Goal: Information Seeking & Learning: Learn about a topic

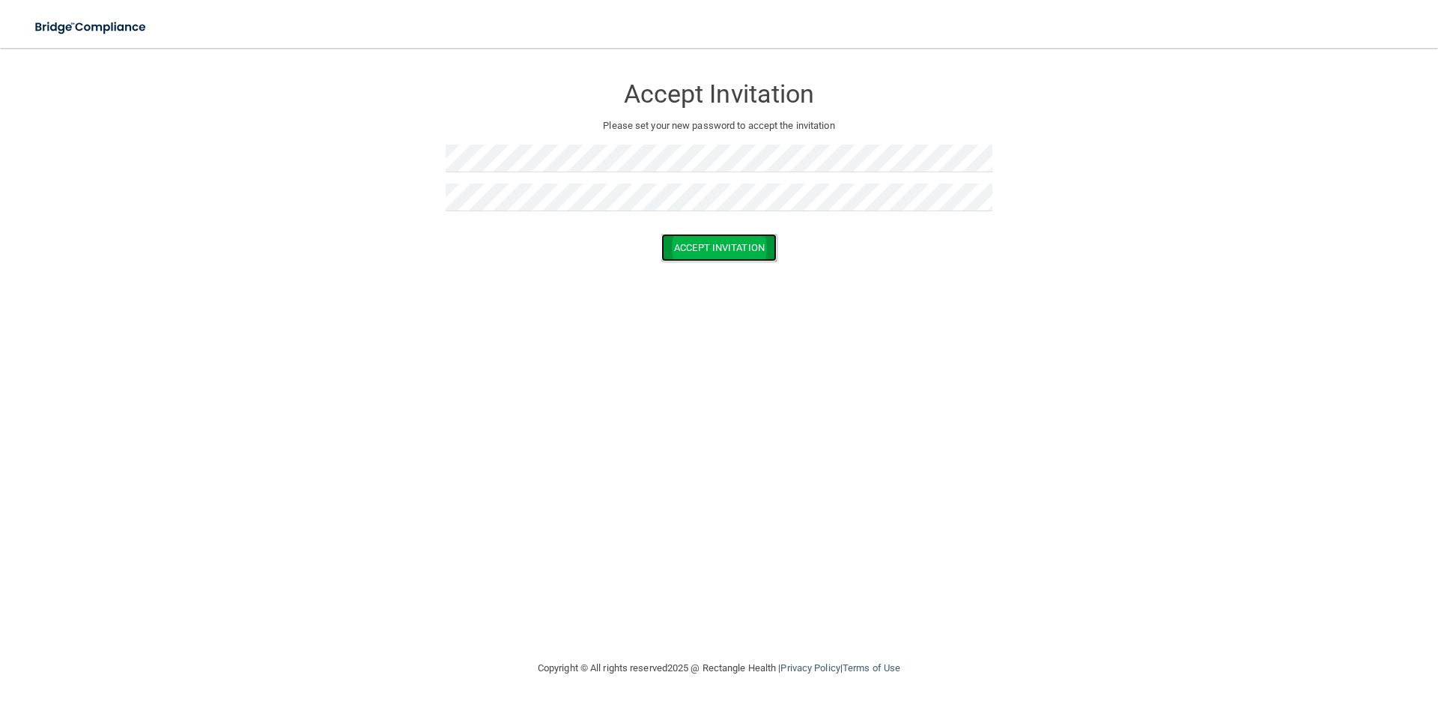
click at [709, 243] on button "Accept Invitation" at bounding box center [718, 248] width 115 height 28
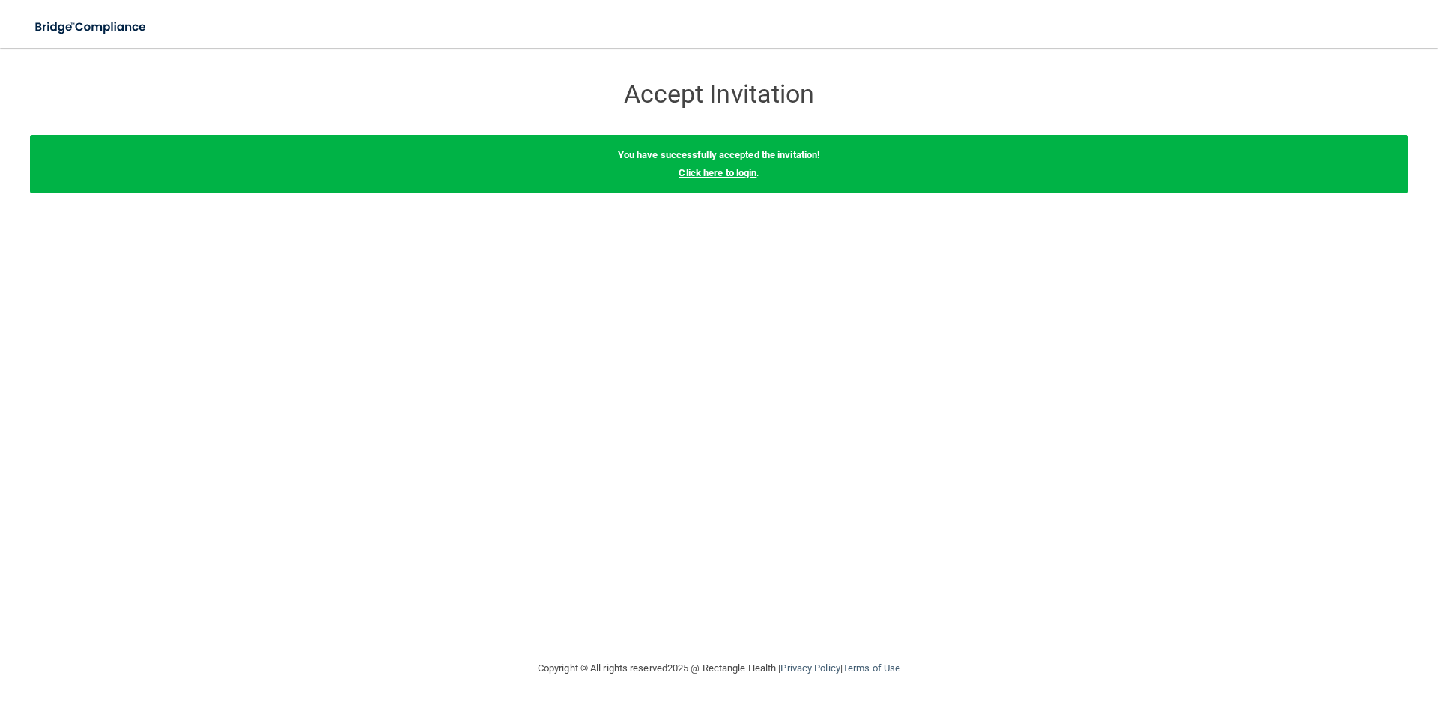
click at [743, 174] on link "Click here to login" at bounding box center [717, 172] width 78 height 11
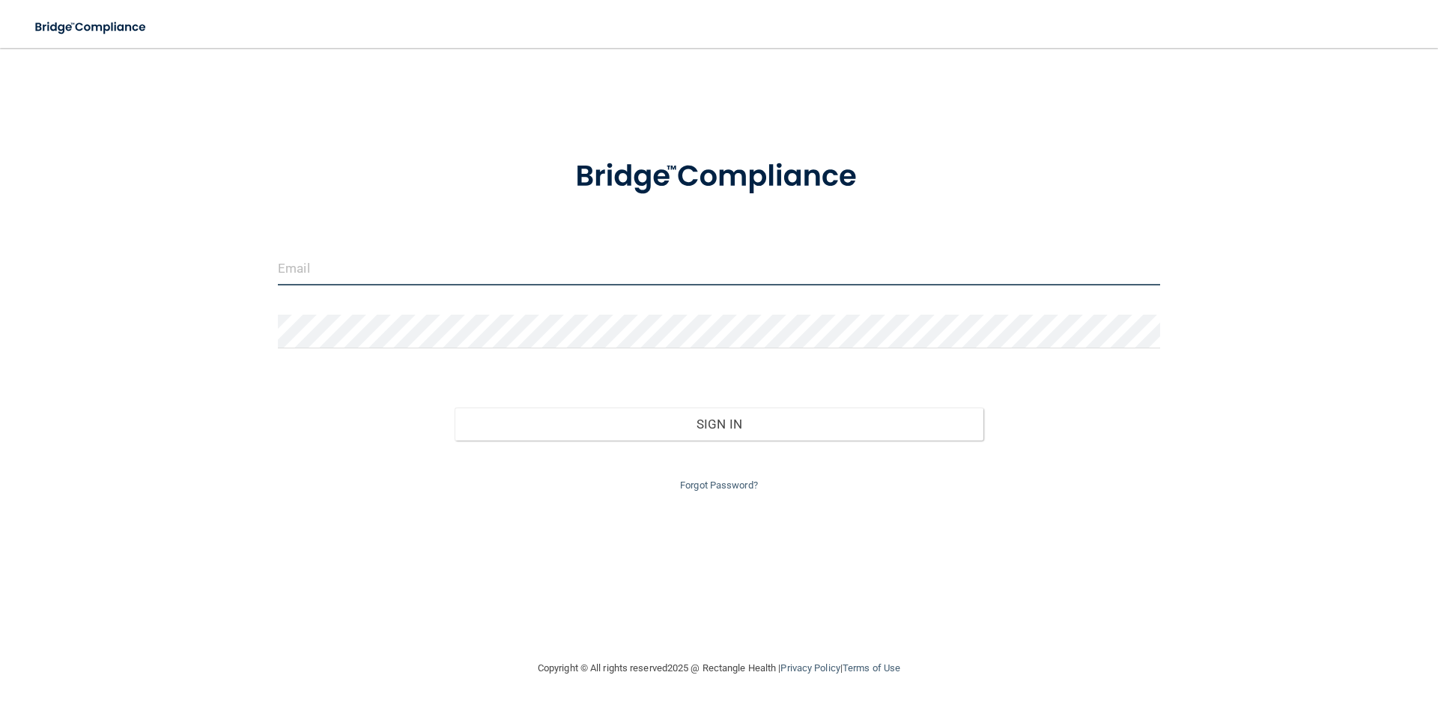
click at [458, 273] on input "email" at bounding box center [719, 269] width 882 height 34
click at [368, 264] on input "email" at bounding box center [719, 269] width 882 height 34
type input "JensHuseby23@gmail.com"
click at [424, 407] on div "Sign In" at bounding box center [719, 408] width 904 height 63
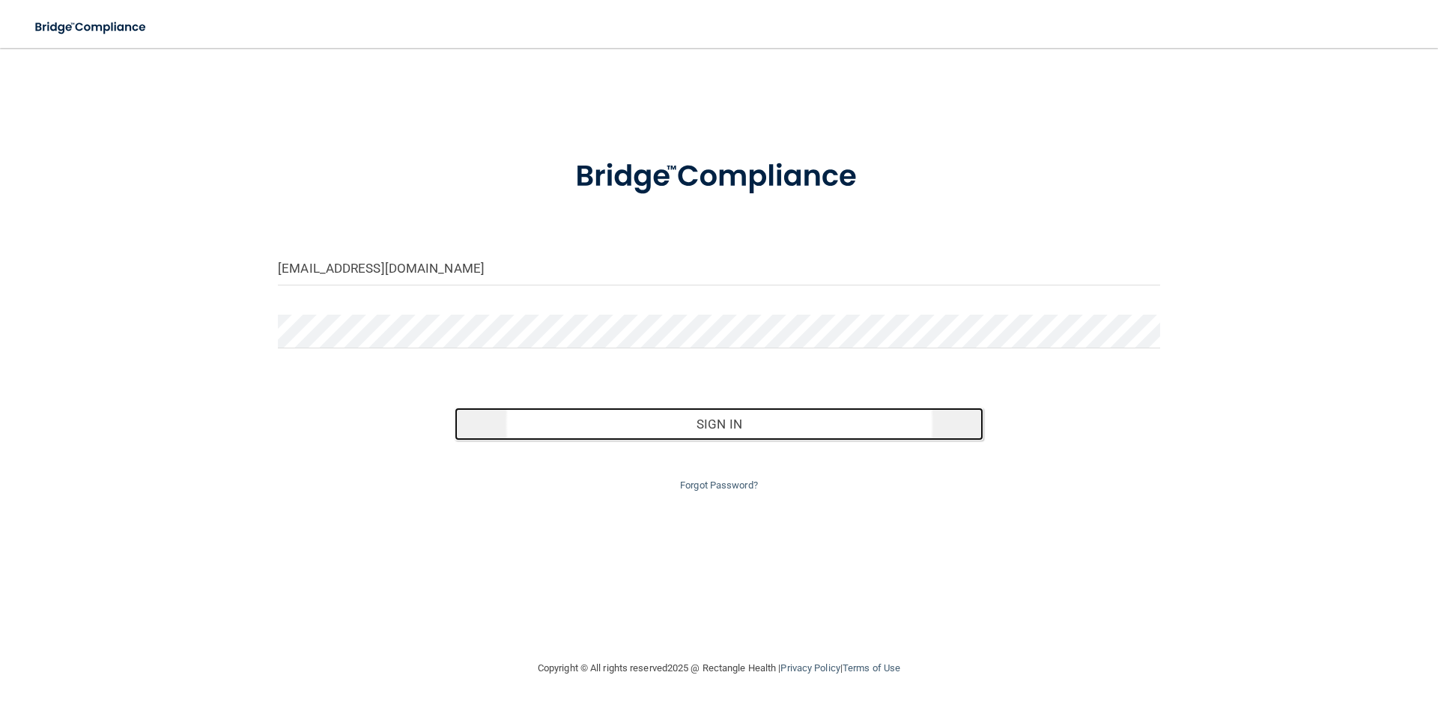
click at [696, 422] on button "Sign In" at bounding box center [718, 423] width 529 height 33
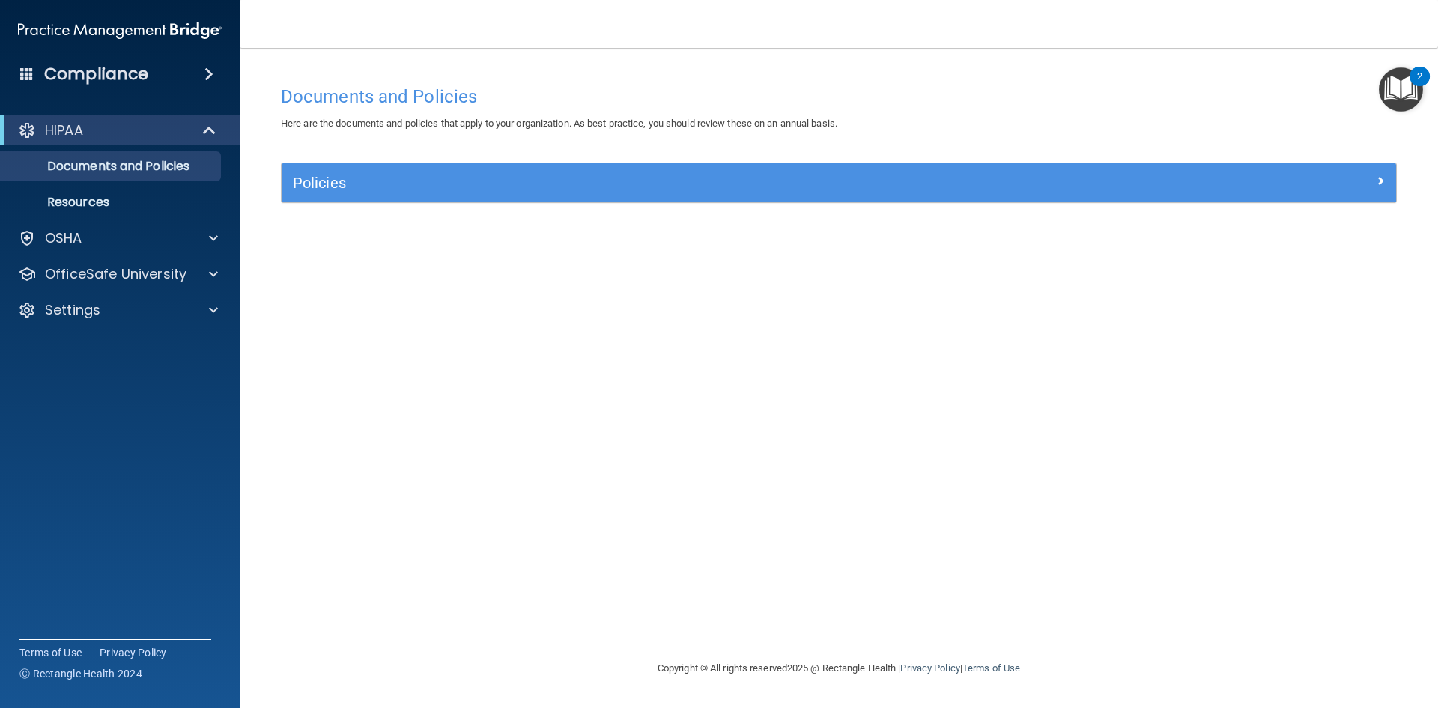
click at [1408, 97] on img "Open Resource Center, 2 new notifications" at bounding box center [1400, 89] width 44 height 44
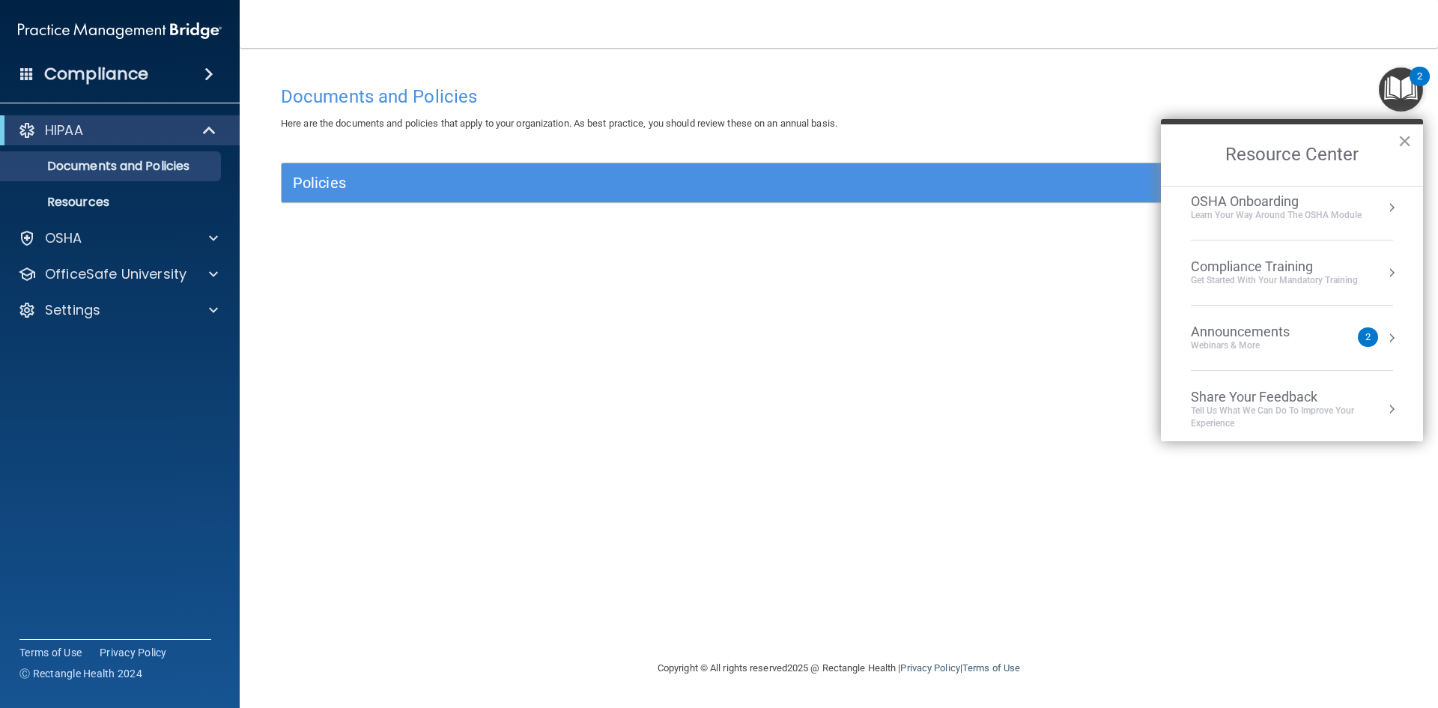
scroll to position [84, 0]
click at [1246, 344] on div "Webinars & More" at bounding box center [1254, 338] width 129 height 13
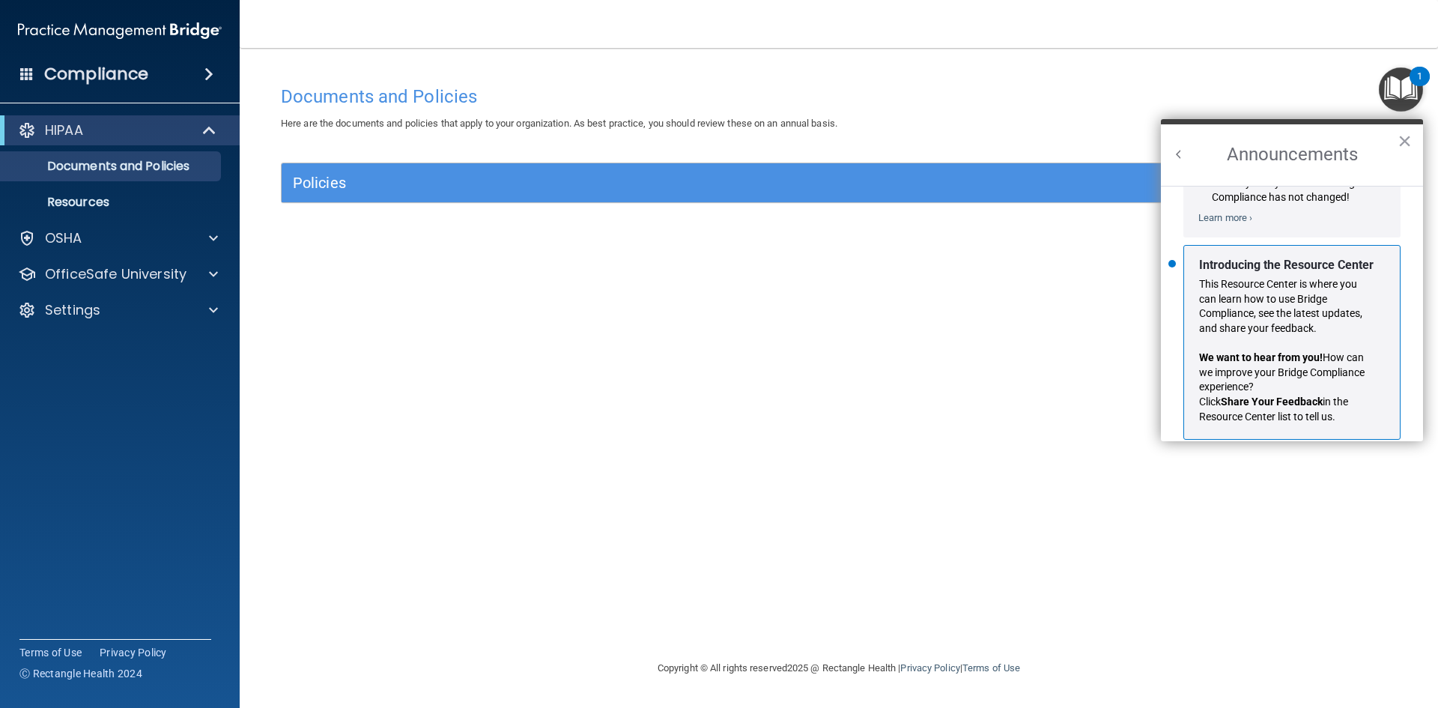
scroll to position [263, 0]
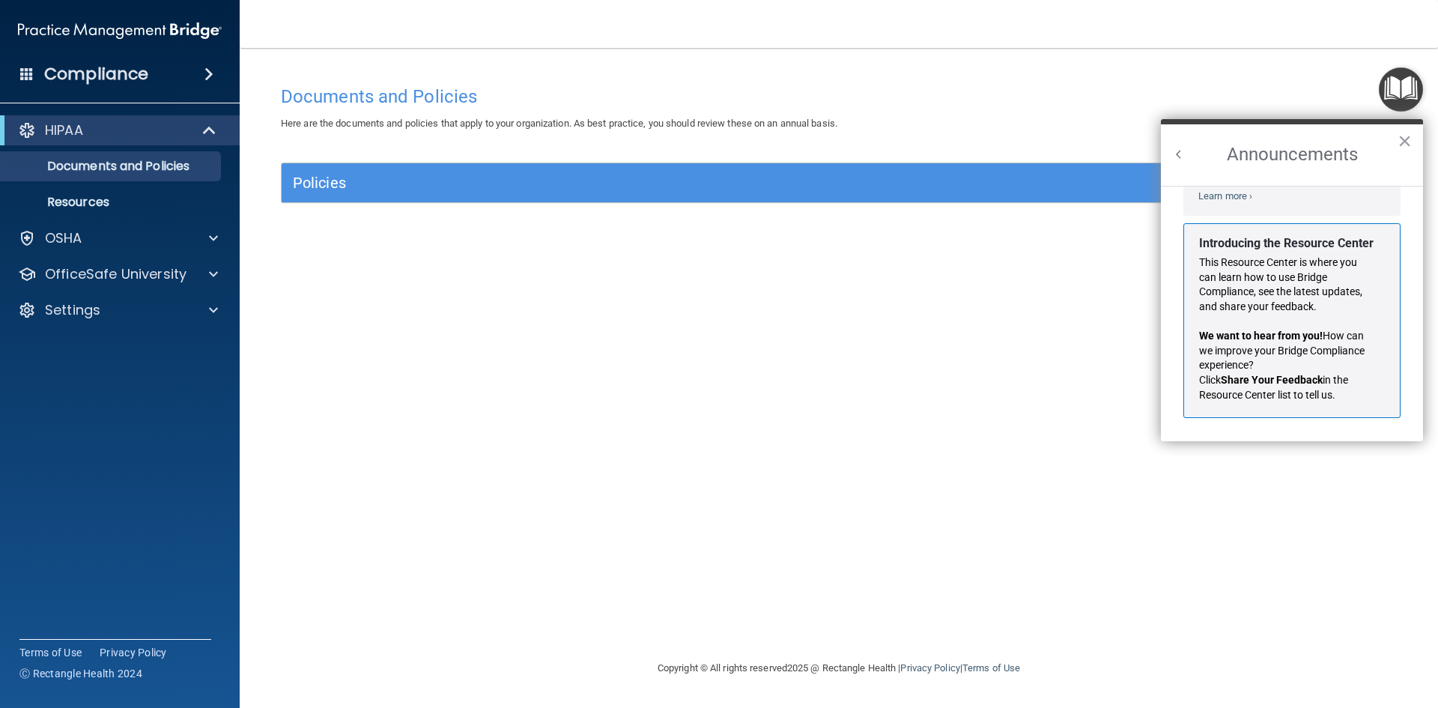
click at [1403, 142] on button "×" at bounding box center [1404, 141] width 14 height 24
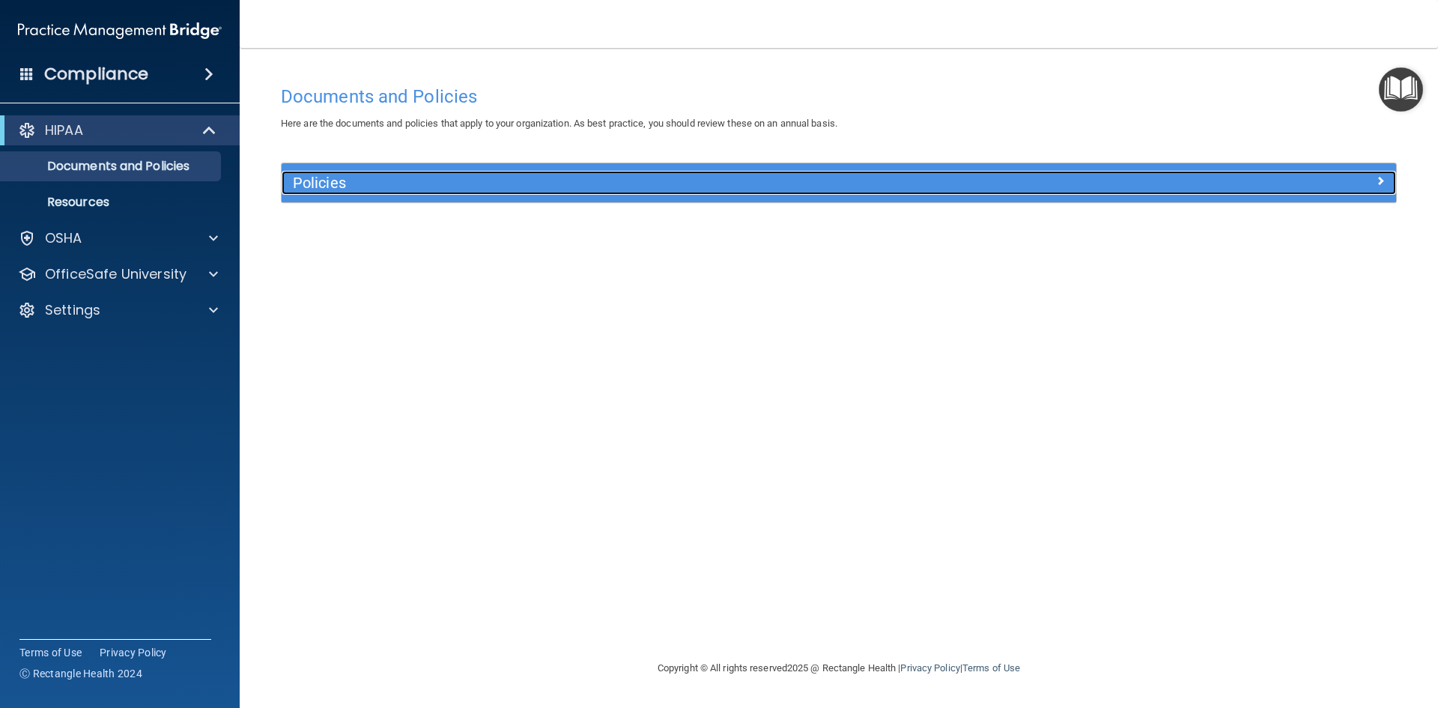
click at [476, 186] on h5 "Policies" at bounding box center [699, 182] width 813 height 16
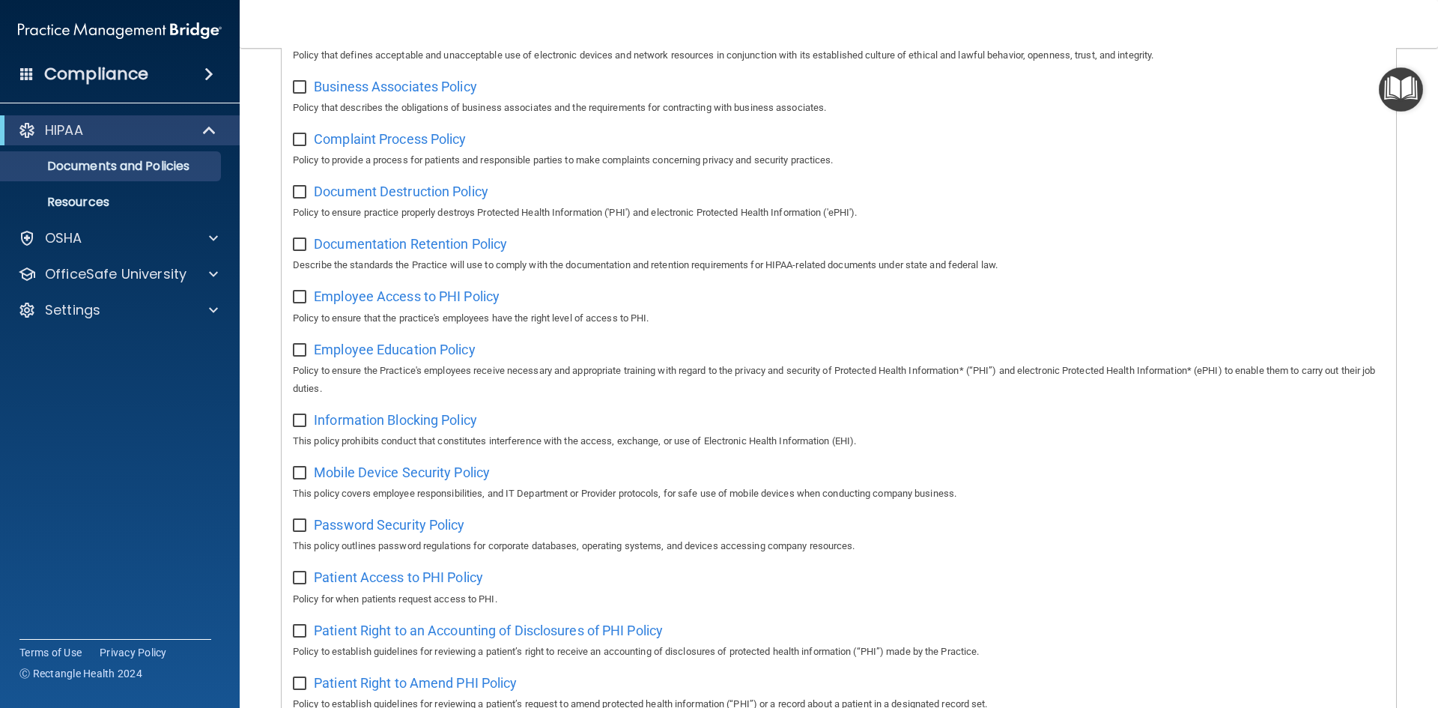
scroll to position [0, 0]
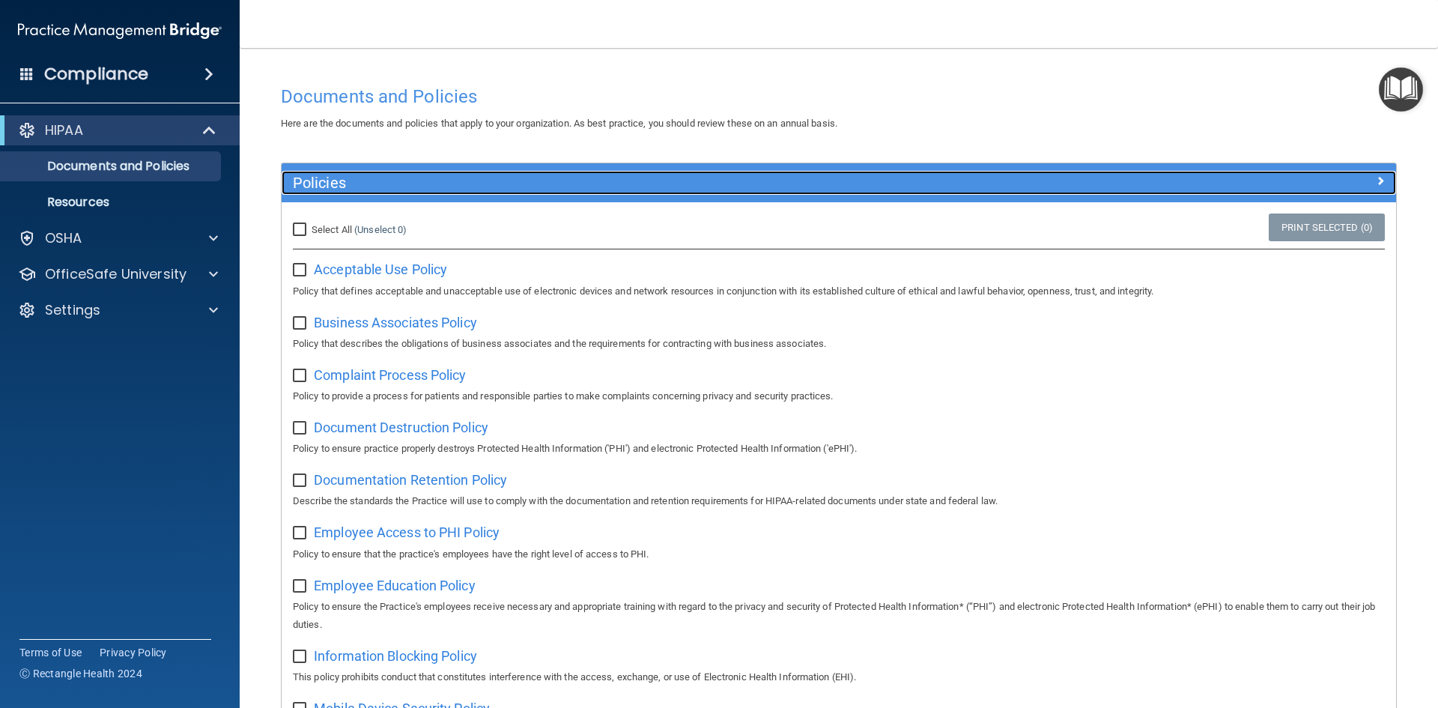
click at [373, 175] on h5 "Policies" at bounding box center [699, 182] width 813 height 16
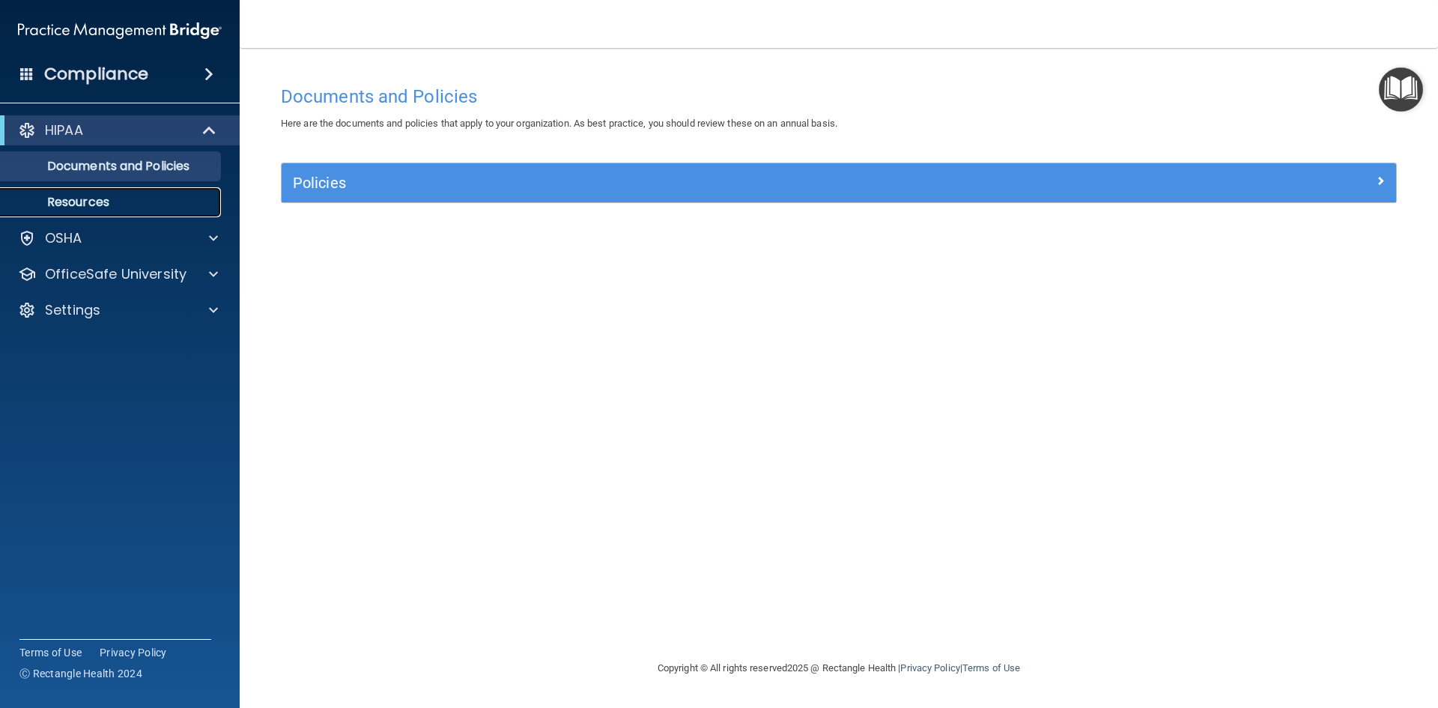
click at [95, 195] on p "Resources" at bounding box center [112, 202] width 204 height 15
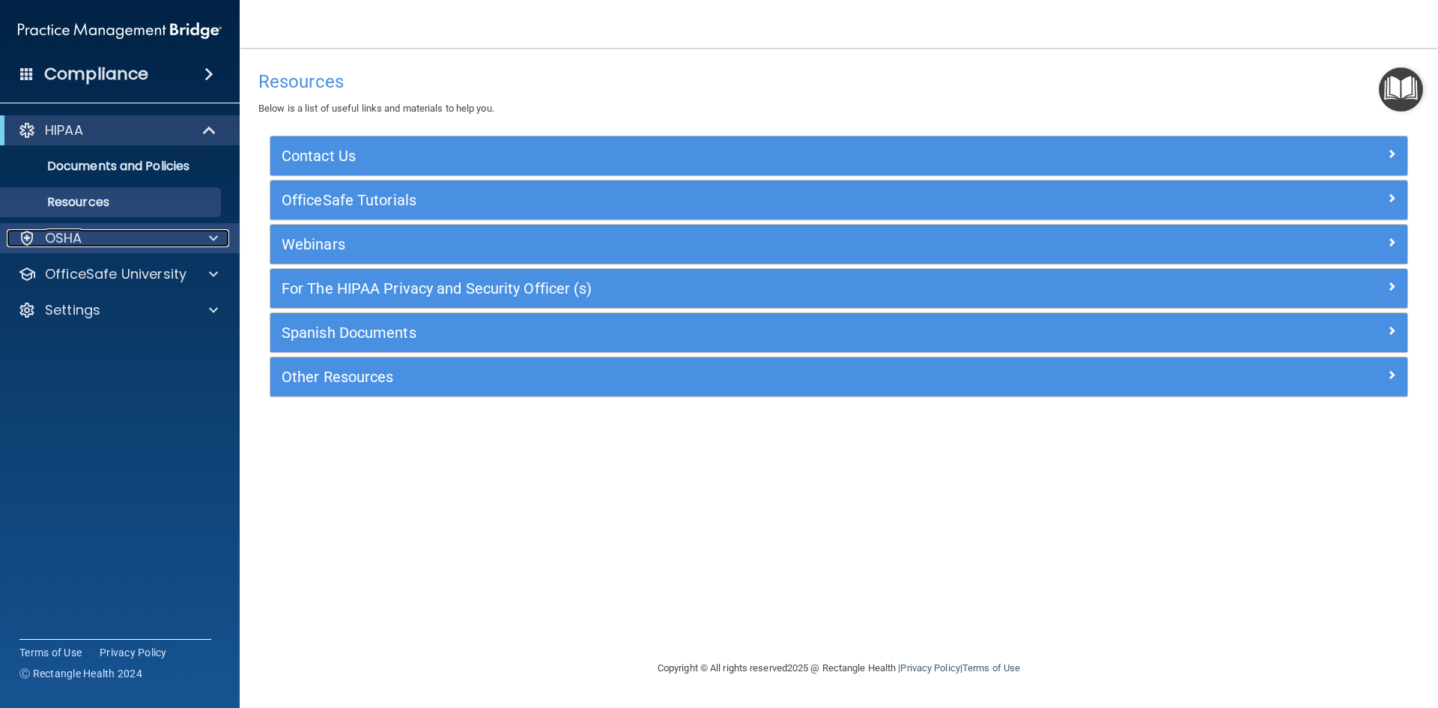
click at [91, 232] on div "OSHA" at bounding box center [100, 238] width 186 height 18
click at [97, 232] on div "OSHA" at bounding box center [100, 238] width 186 height 18
click at [93, 134] on div "HIPAA" at bounding box center [99, 130] width 185 height 18
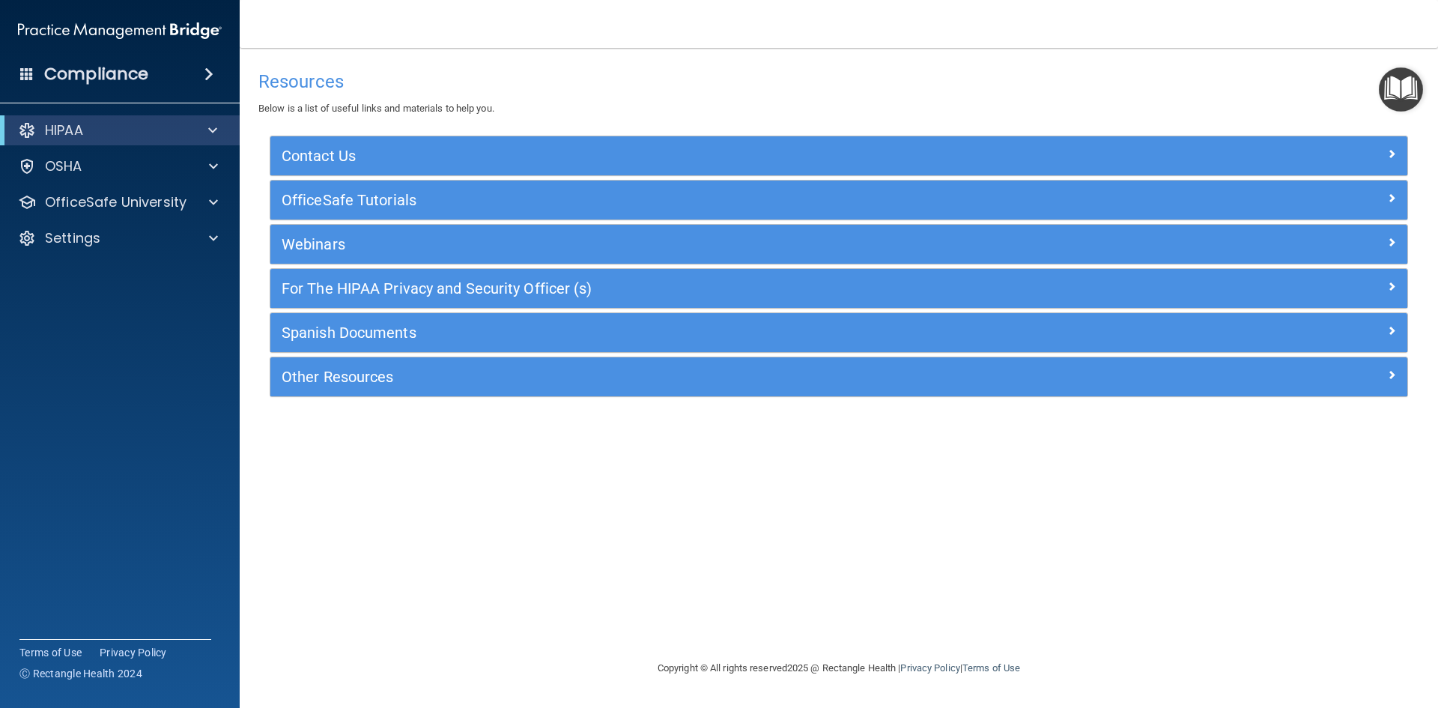
click at [64, 69] on h4 "Compliance" at bounding box center [96, 74] width 104 height 21
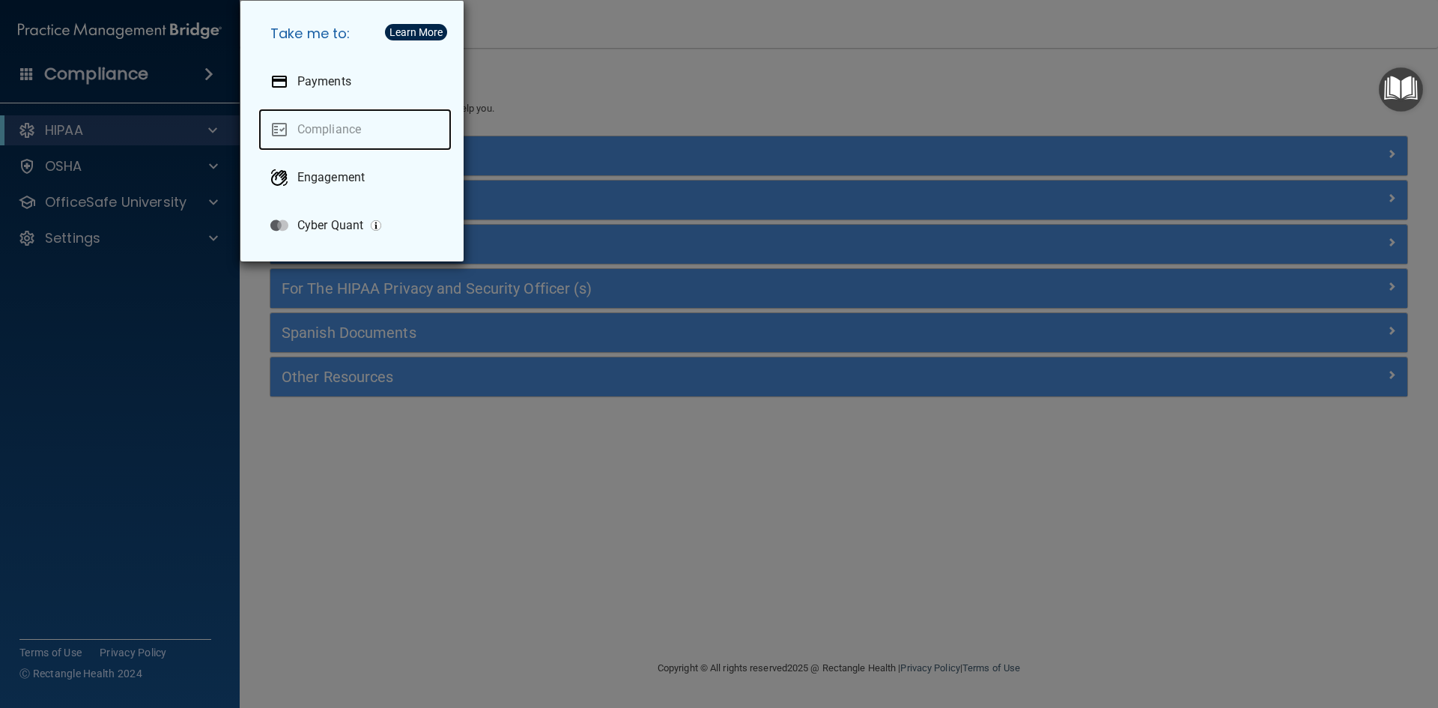
click at [324, 129] on link "Compliance" at bounding box center [354, 130] width 193 height 42
click at [589, 505] on div "Take me to: Payments Compliance Engagement Cyber Quant" at bounding box center [719, 354] width 1438 height 708
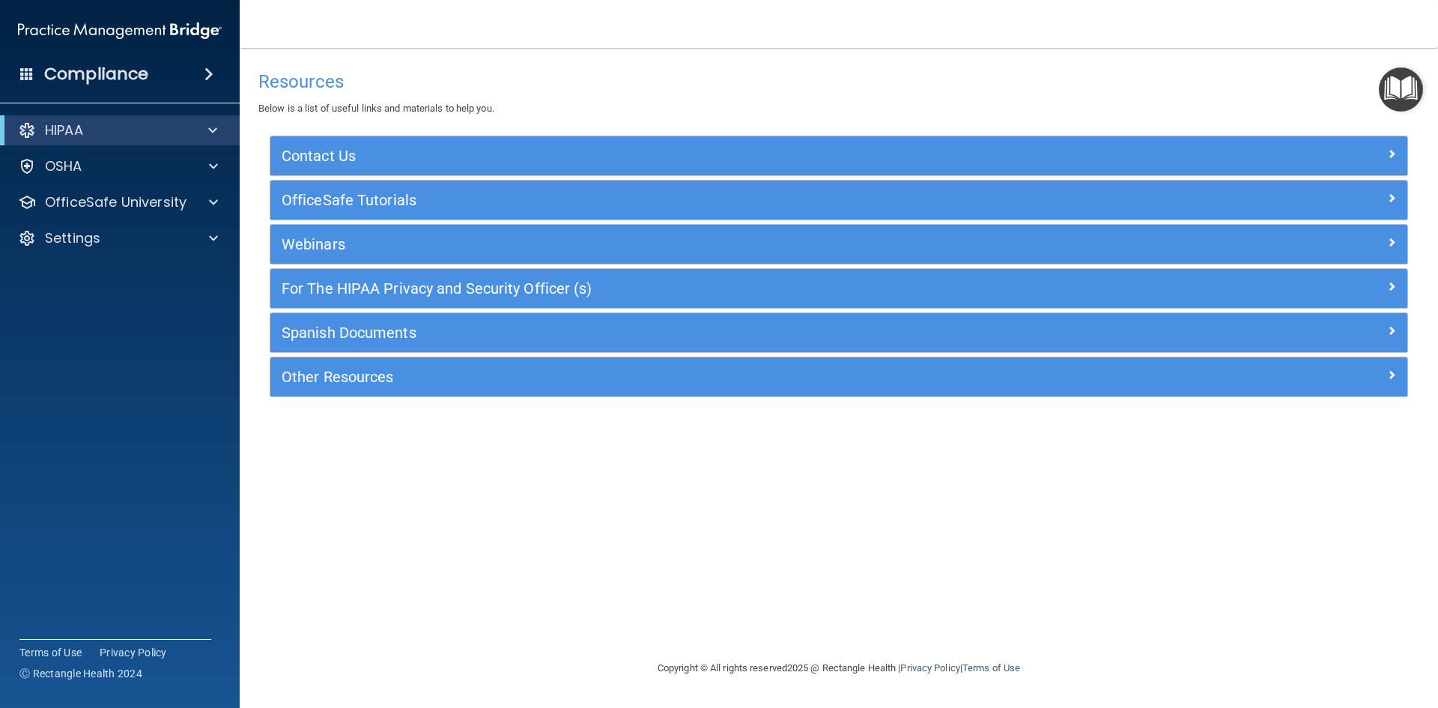
click at [1391, 85] on img "Open Resource Center" at bounding box center [1400, 89] width 44 height 44
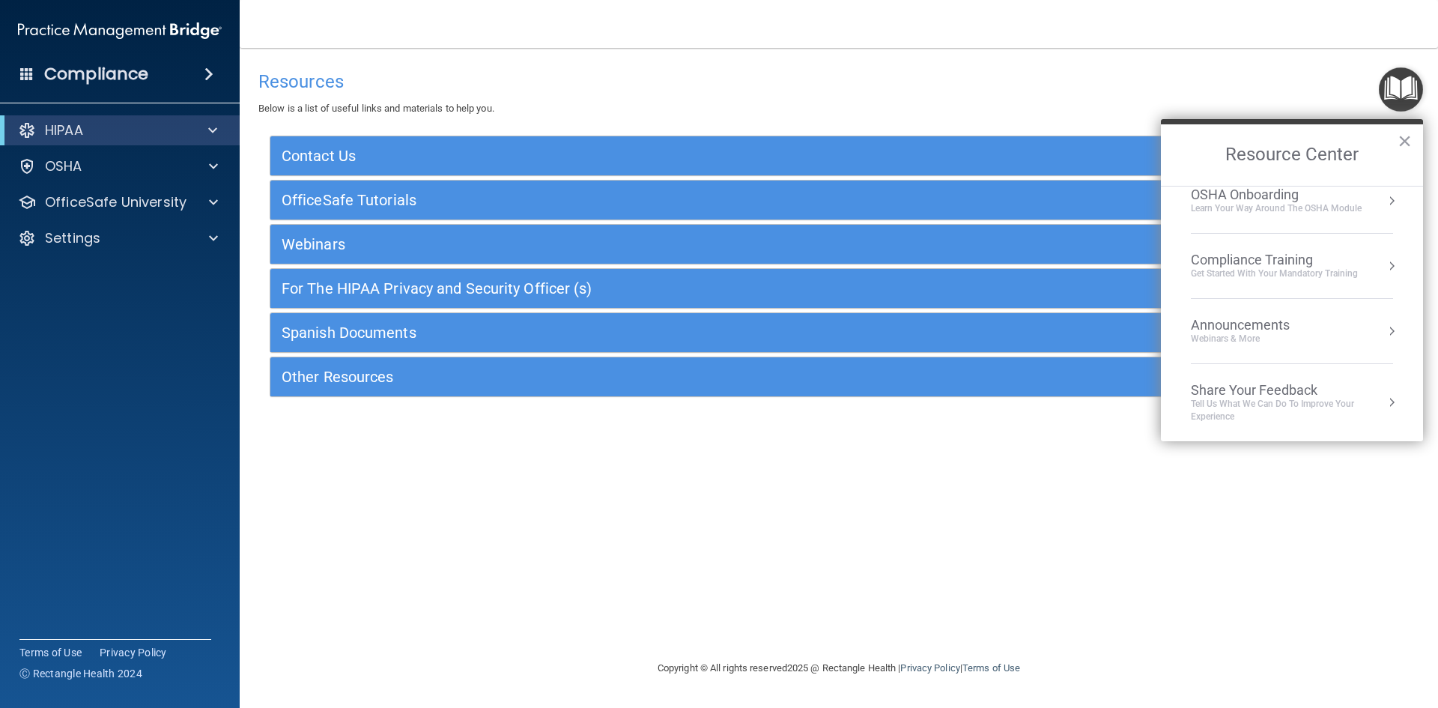
scroll to position [84, 0]
click at [1268, 263] on div "Compliance Training" at bounding box center [1273, 259] width 167 height 16
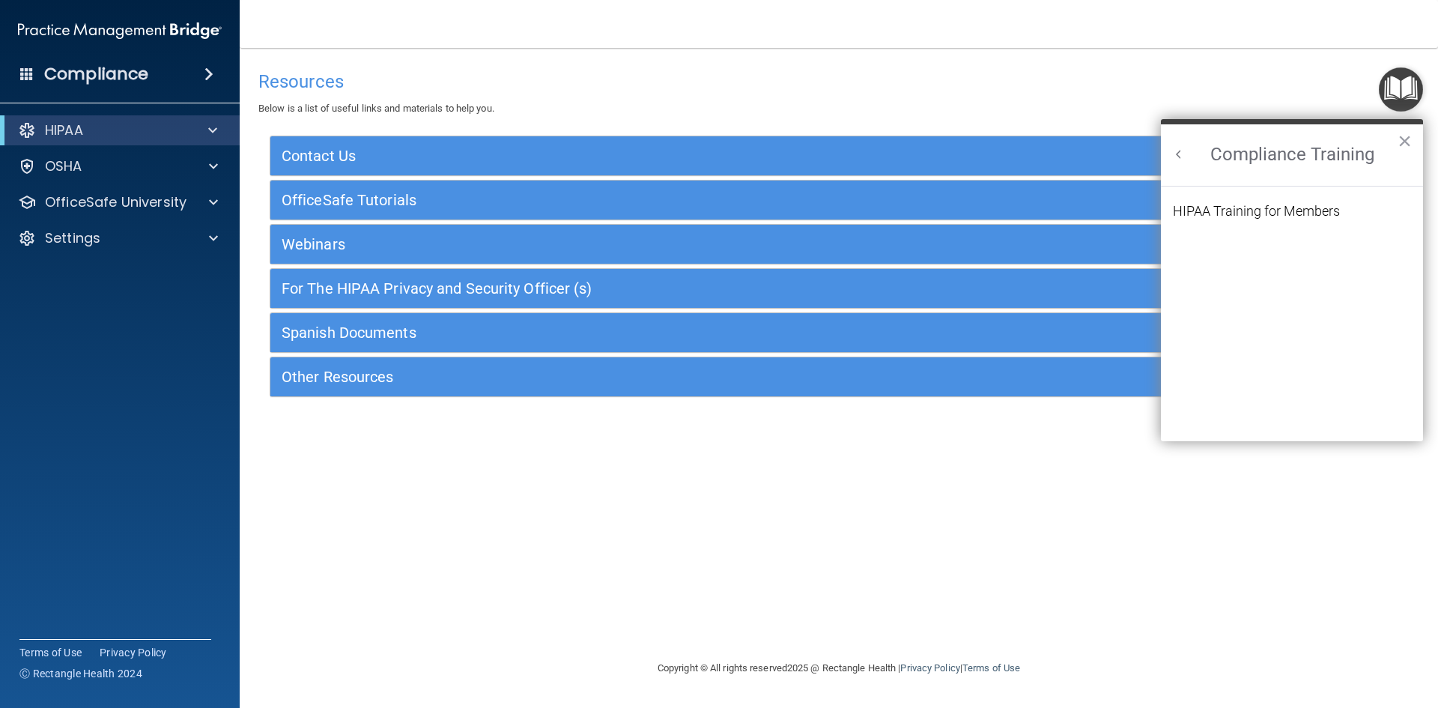
scroll to position [65, 0]
click at [1228, 212] on div "HIPAA Training for Members" at bounding box center [1256, 210] width 167 height 13
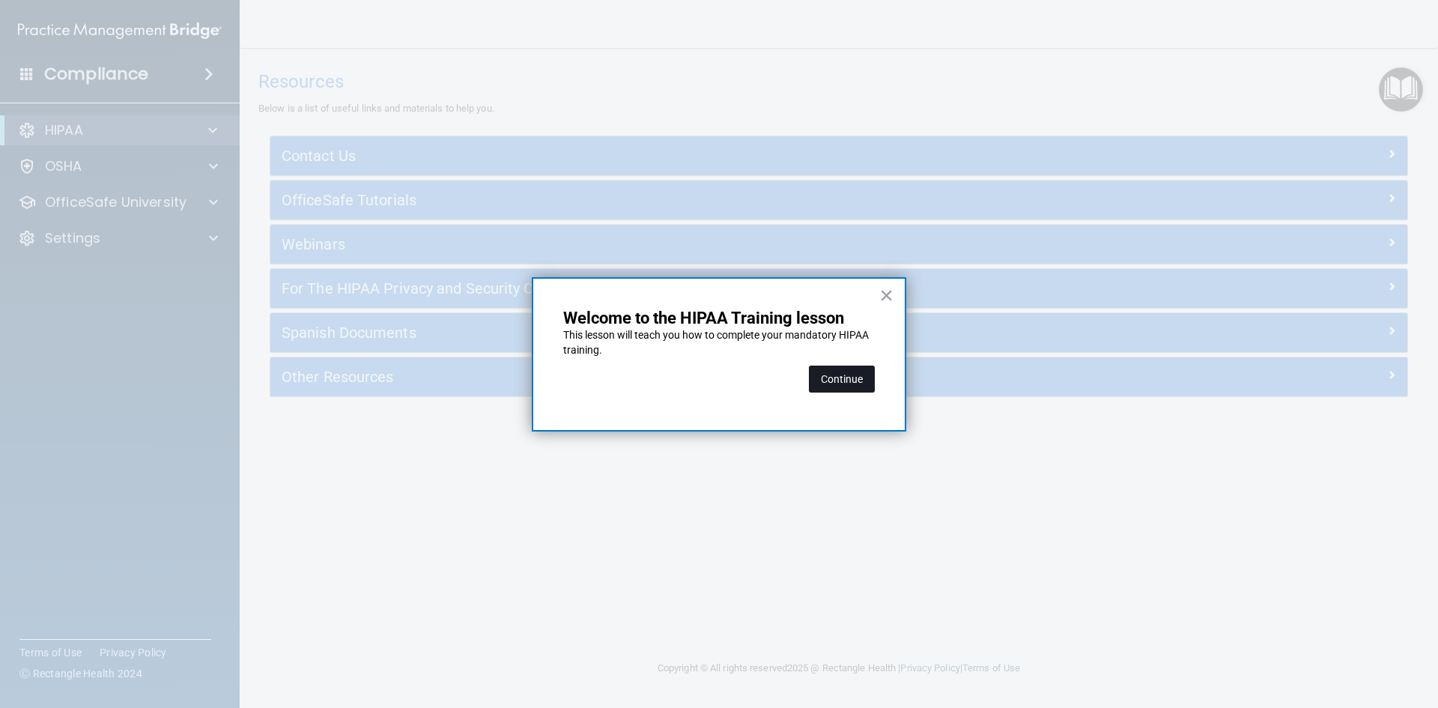
click at [839, 386] on button "Continue" at bounding box center [842, 378] width 66 height 27
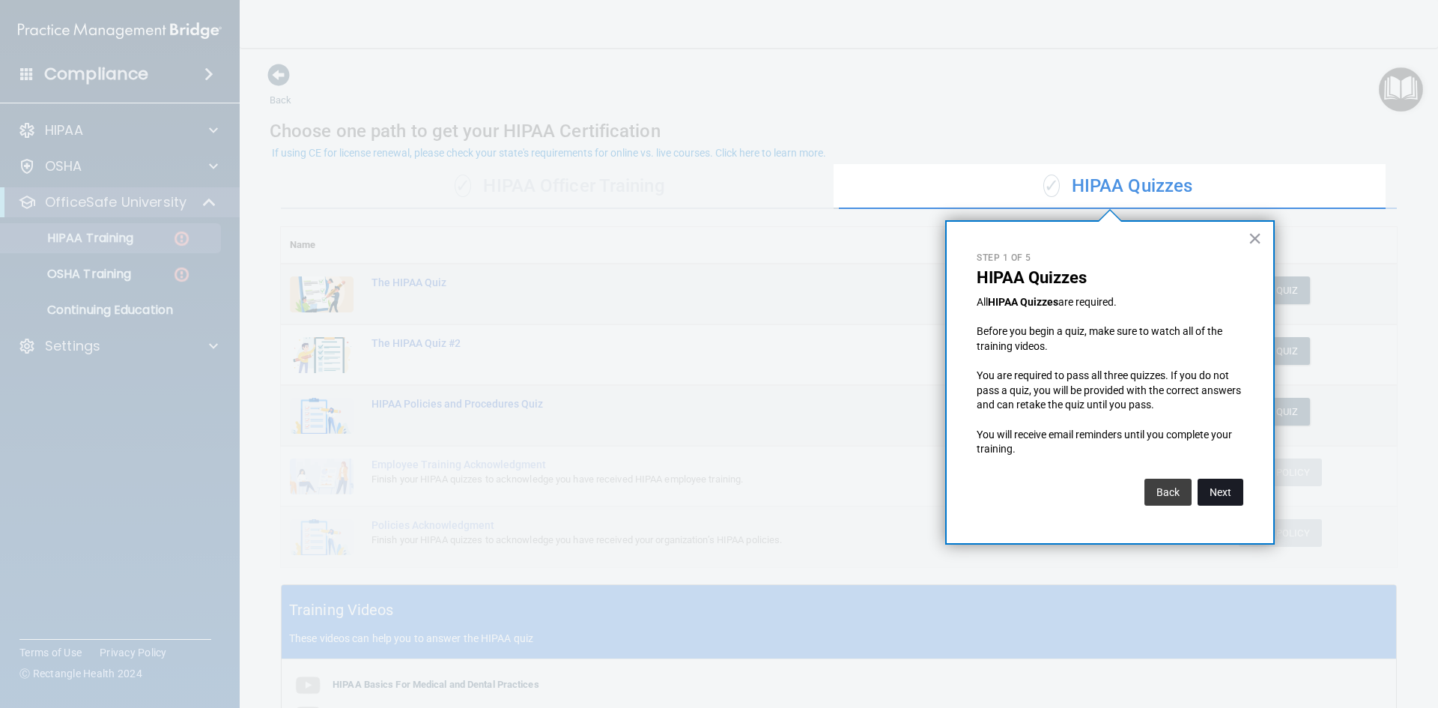
click at [1205, 490] on button "Next" at bounding box center [1220, 491] width 46 height 27
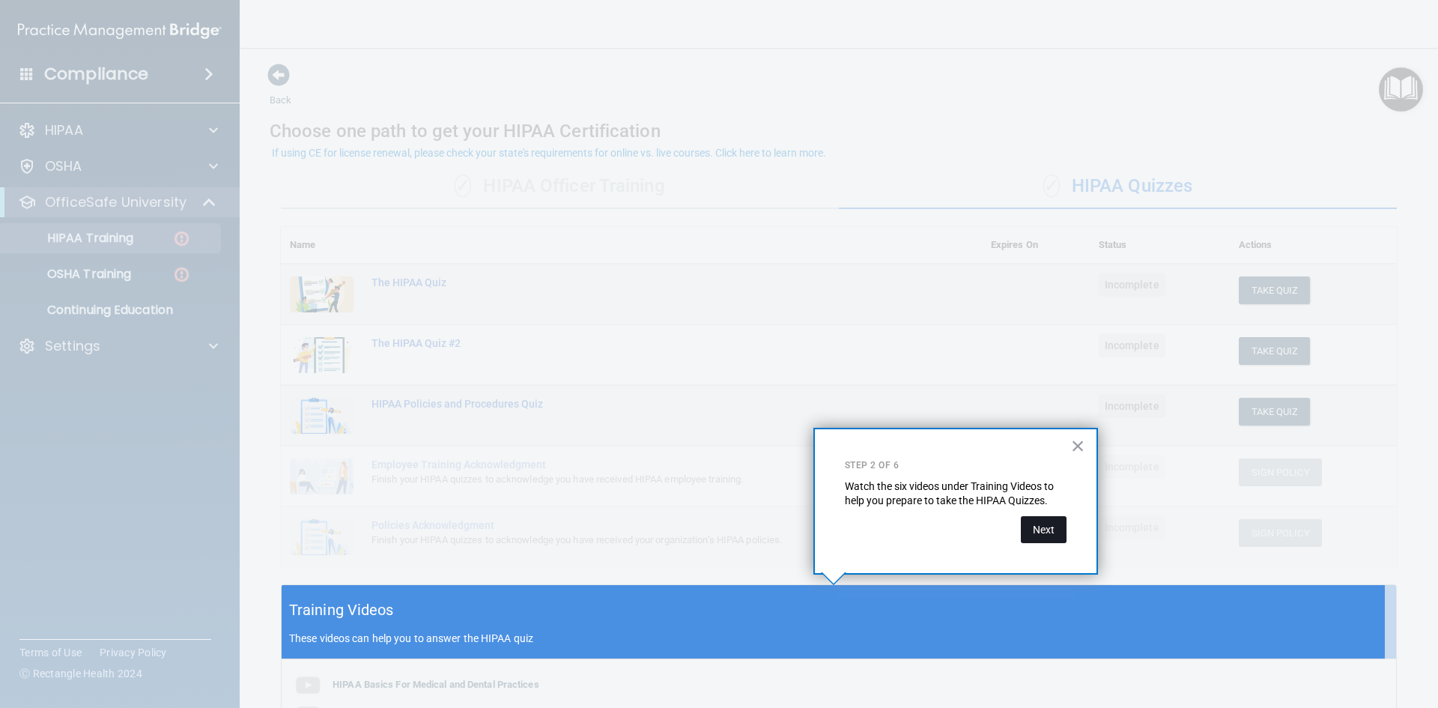
click at [1039, 536] on button "Next" at bounding box center [1044, 529] width 46 height 27
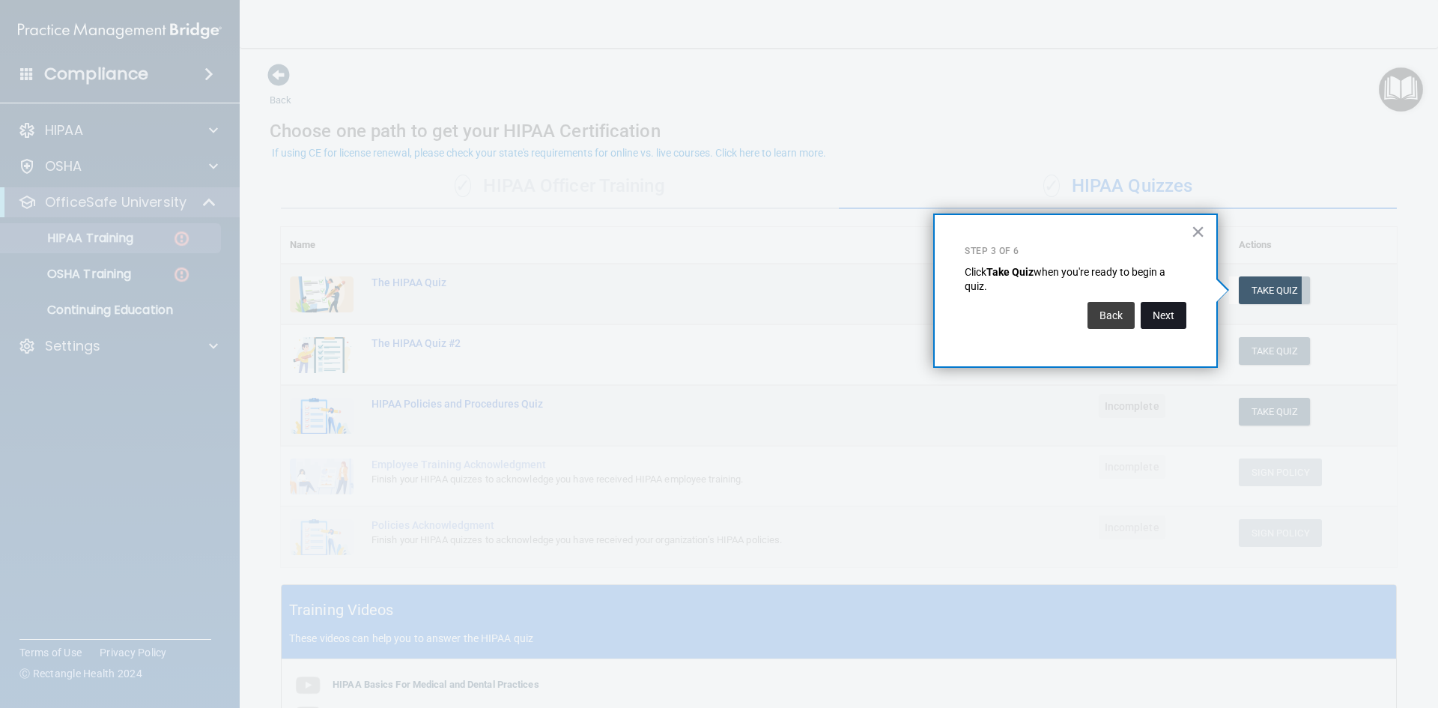
click at [1153, 318] on button "Next" at bounding box center [1163, 315] width 46 height 27
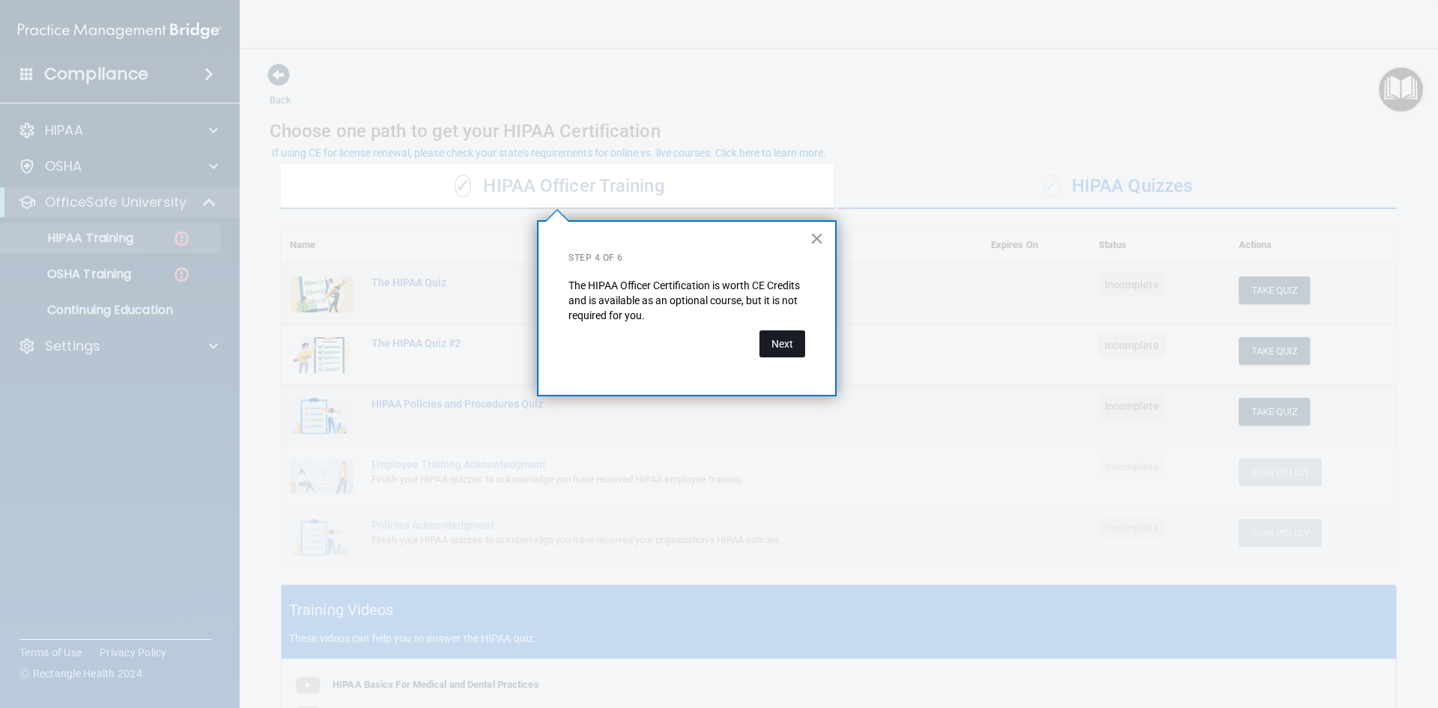
click at [785, 334] on button "Next" at bounding box center [782, 343] width 46 height 27
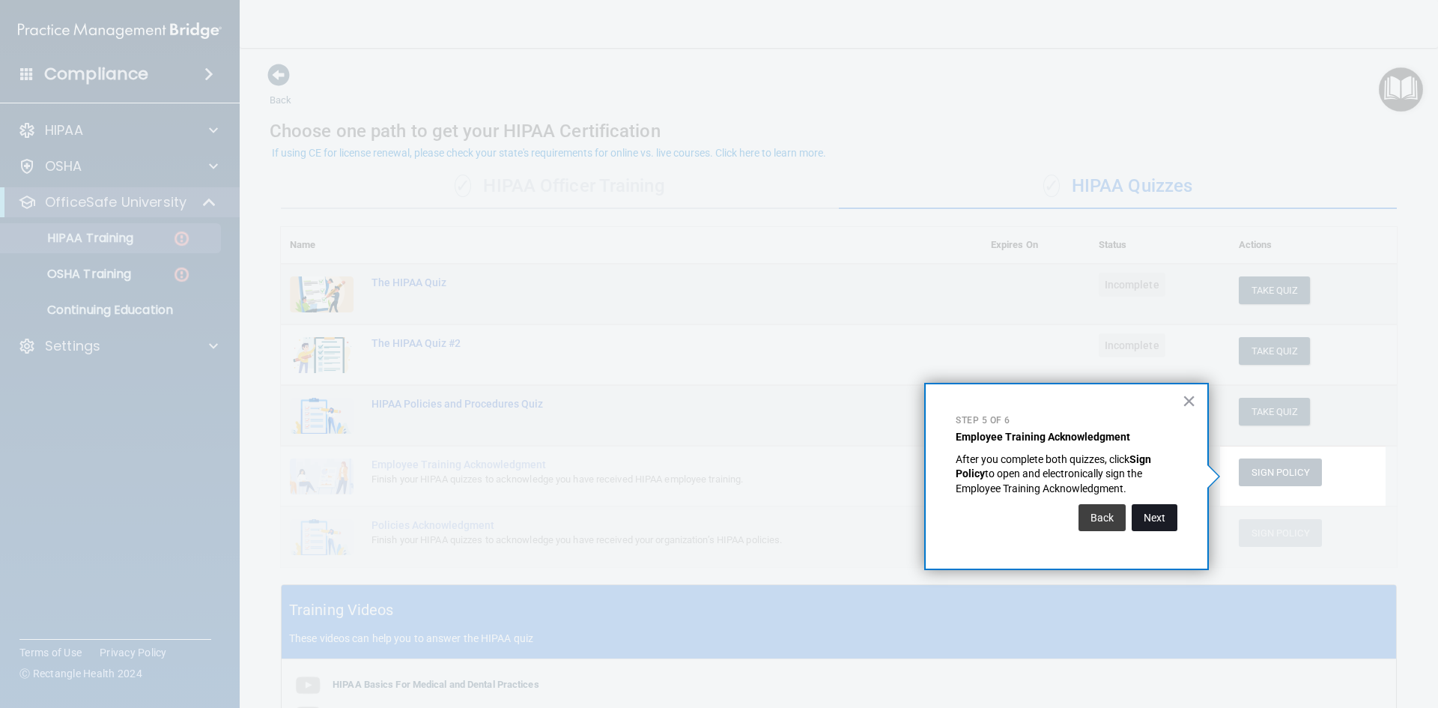
click at [1155, 520] on button "Next" at bounding box center [1154, 517] width 46 height 27
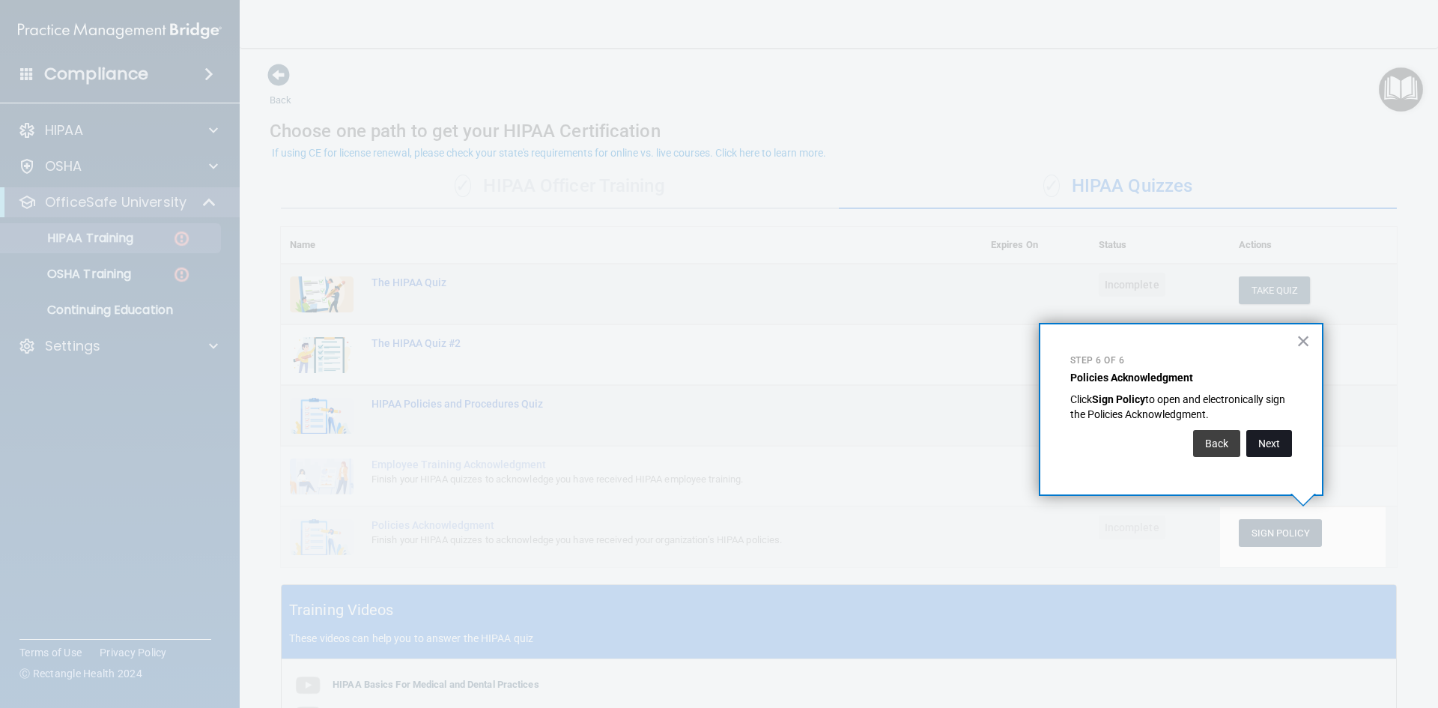
click at [1262, 439] on button "Next" at bounding box center [1269, 443] width 46 height 27
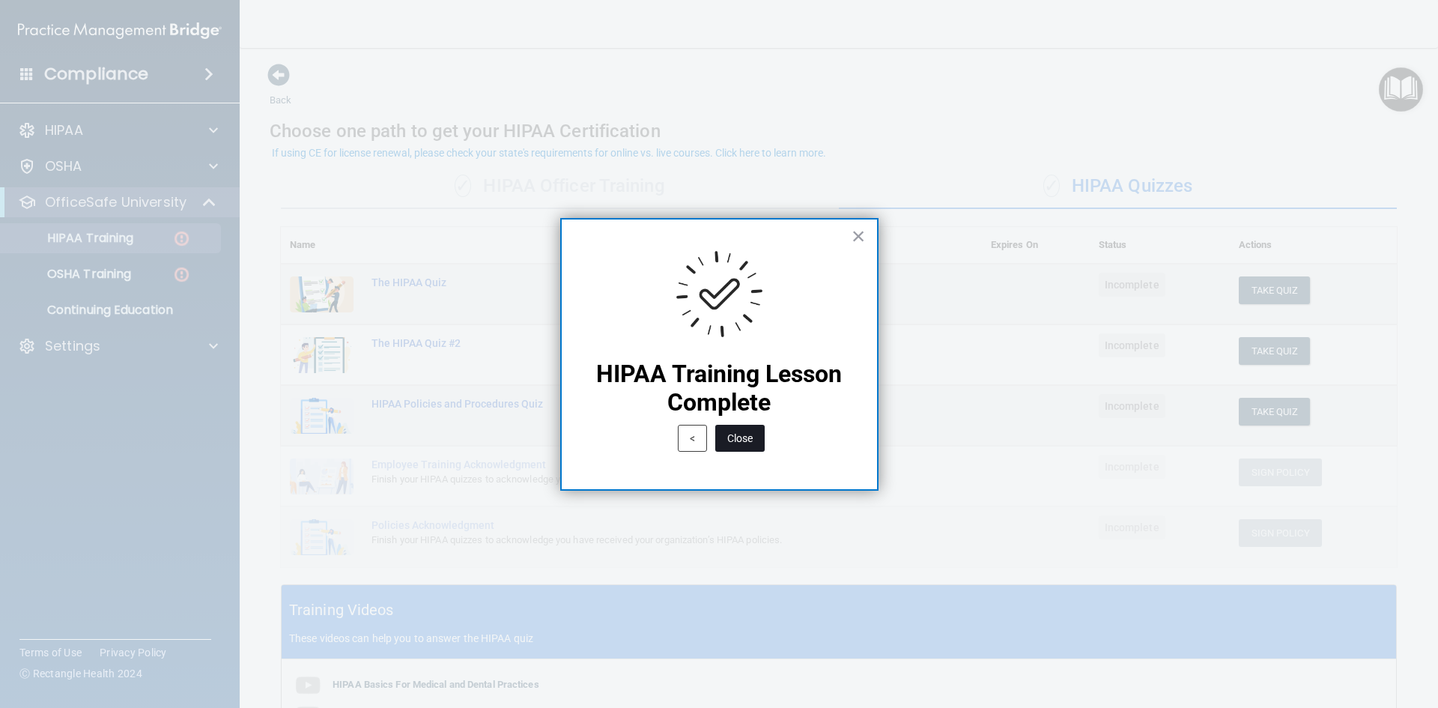
click at [742, 440] on button "Close" at bounding box center [739, 438] width 49 height 27
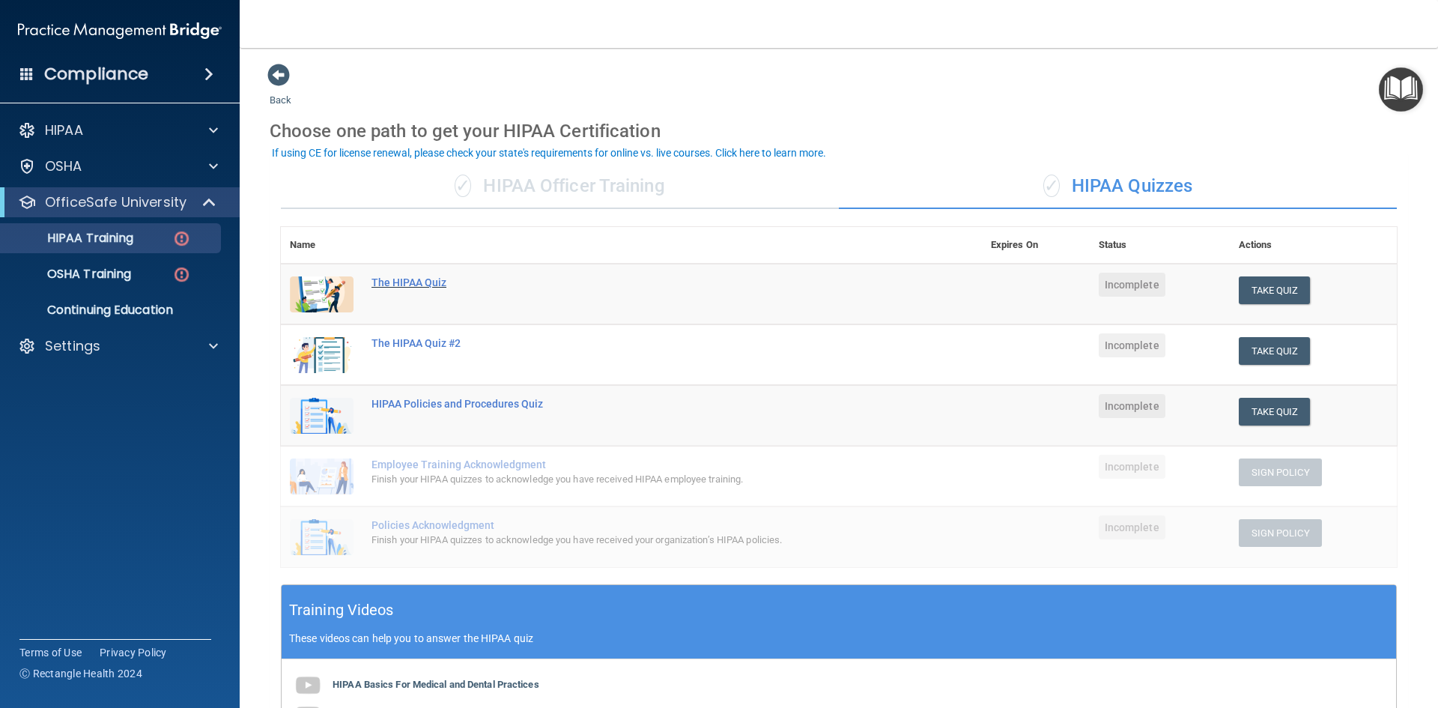
click at [414, 281] on div "The HIPAA Quiz" at bounding box center [638, 282] width 535 height 12
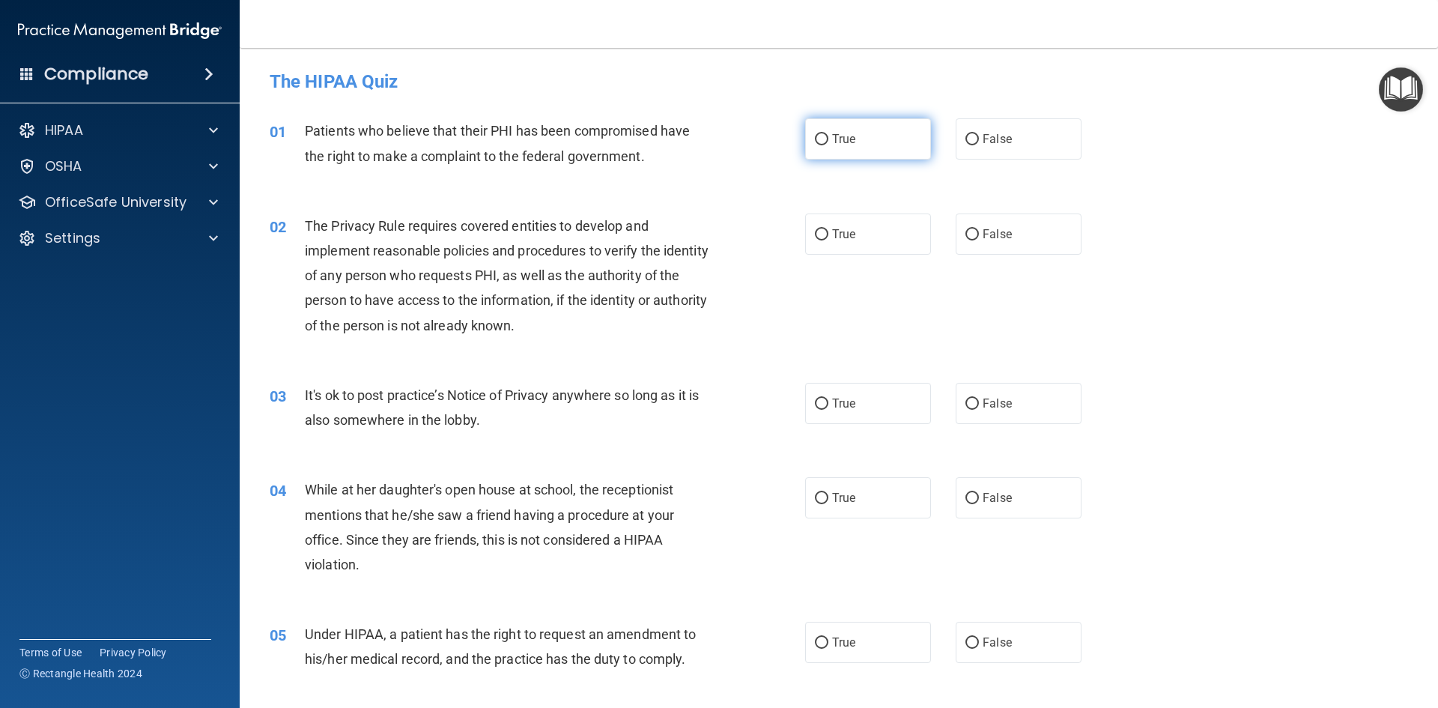
click at [839, 138] on span "True" at bounding box center [843, 139] width 23 height 14
click at [828, 138] on input "True" at bounding box center [821, 139] width 13 height 11
radio input "true"
click at [851, 225] on label "True" at bounding box center [868, 233] width 126 height 41
click at [828, 229] on input "True" at bounding box center [821, 234] width 13 height 11
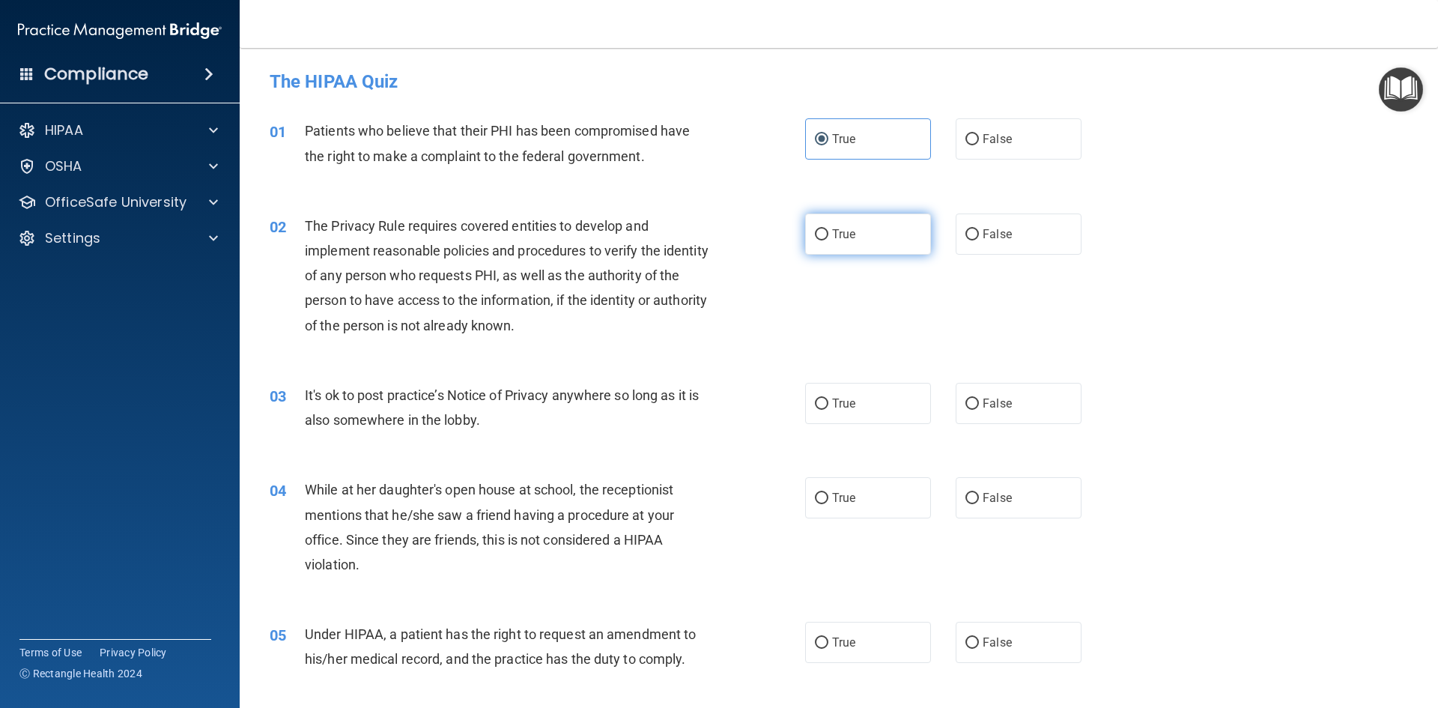
radio input "true"
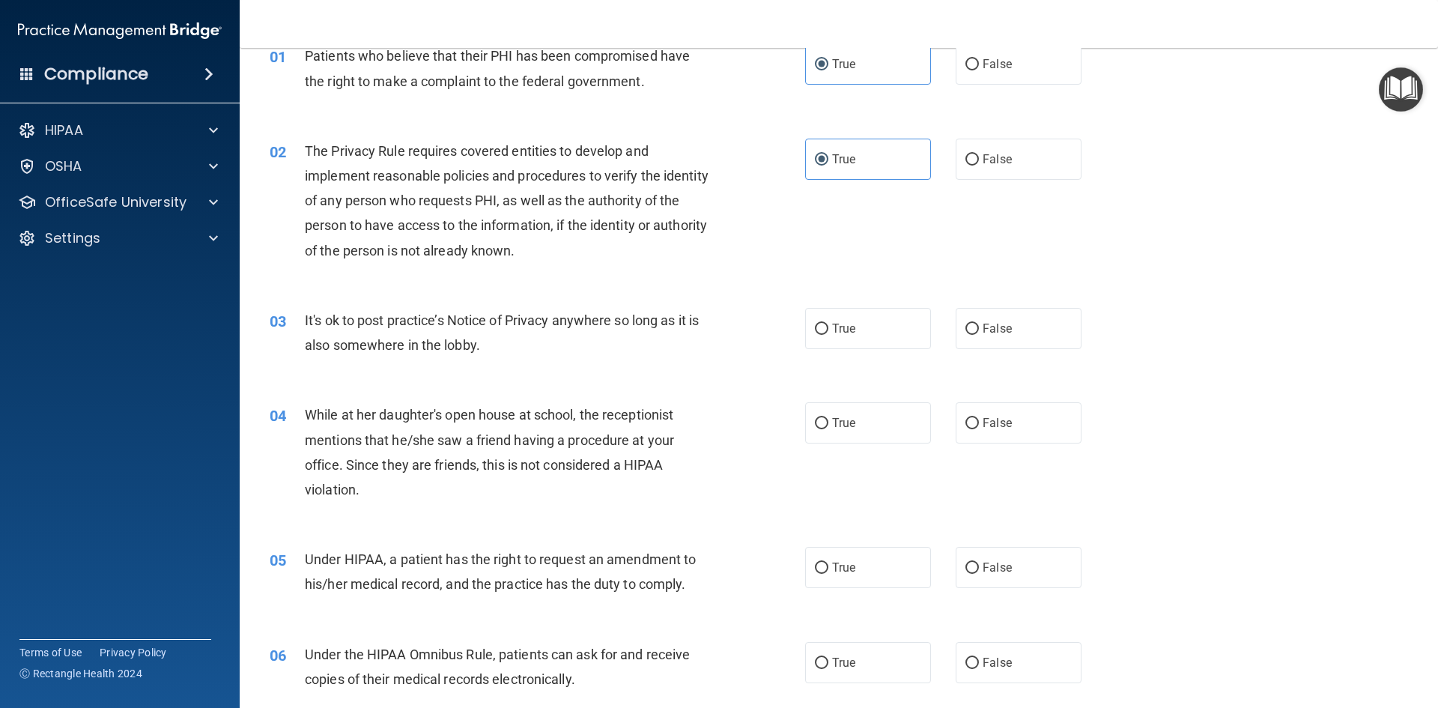
scroll to position [150, 0]
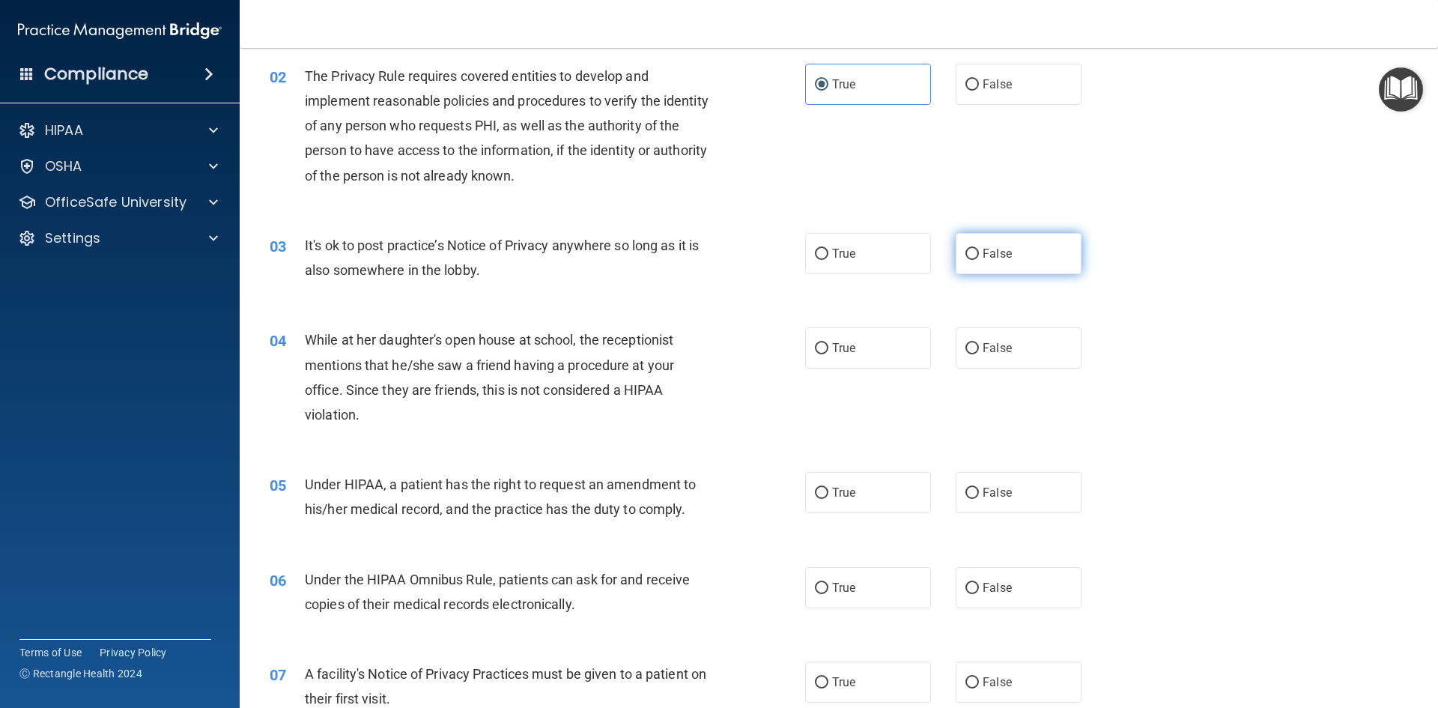
click at [995, 259] on span "False" at bounding box center [996, 253] width 29 height 14
click at [979, 259] on input "False" at bounding box center [971, 254] width 13 height 11
radio input "true"
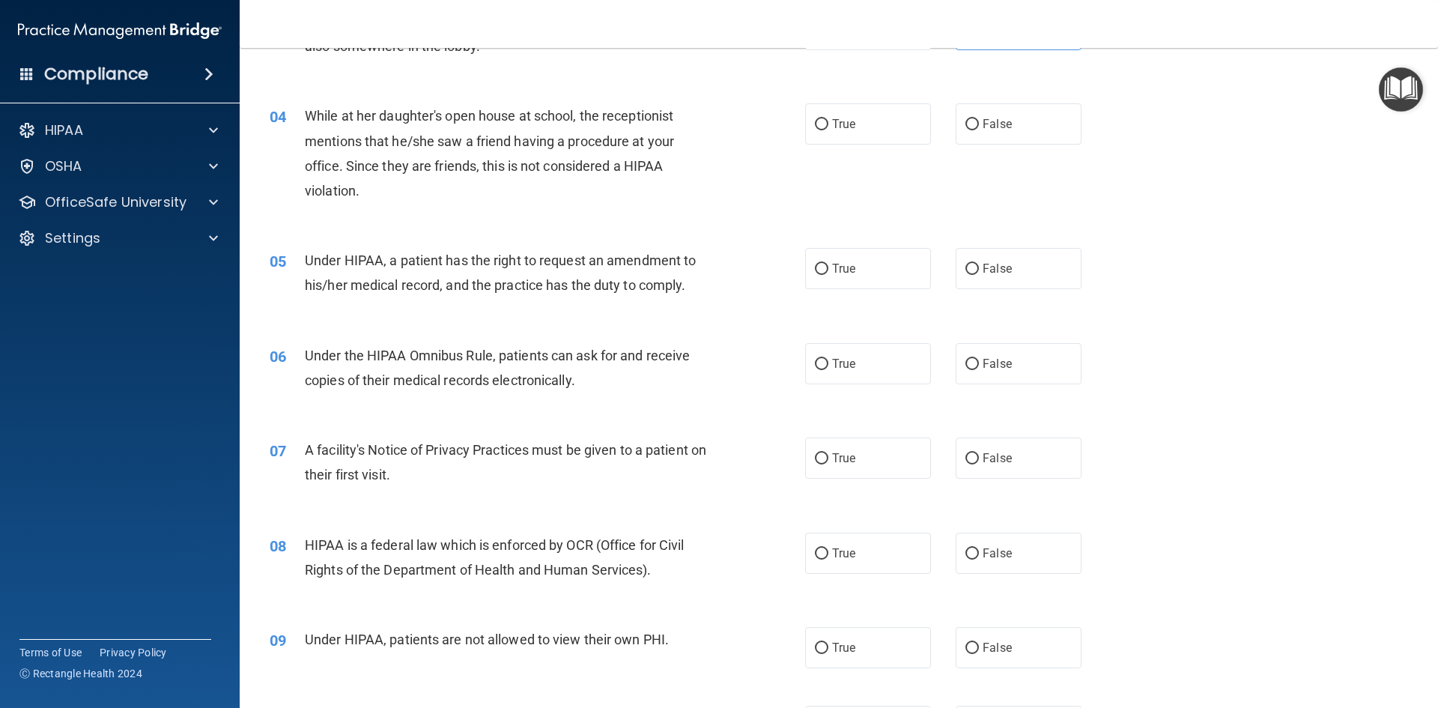
scroll to position [374, 0]
click at [985, 131] on label "False" at bounding box center [1018, 123] width 126 height 41
click at [979, 130] on input "False" at bounding box center [971, 123] width 13 height 11
radio input "true"
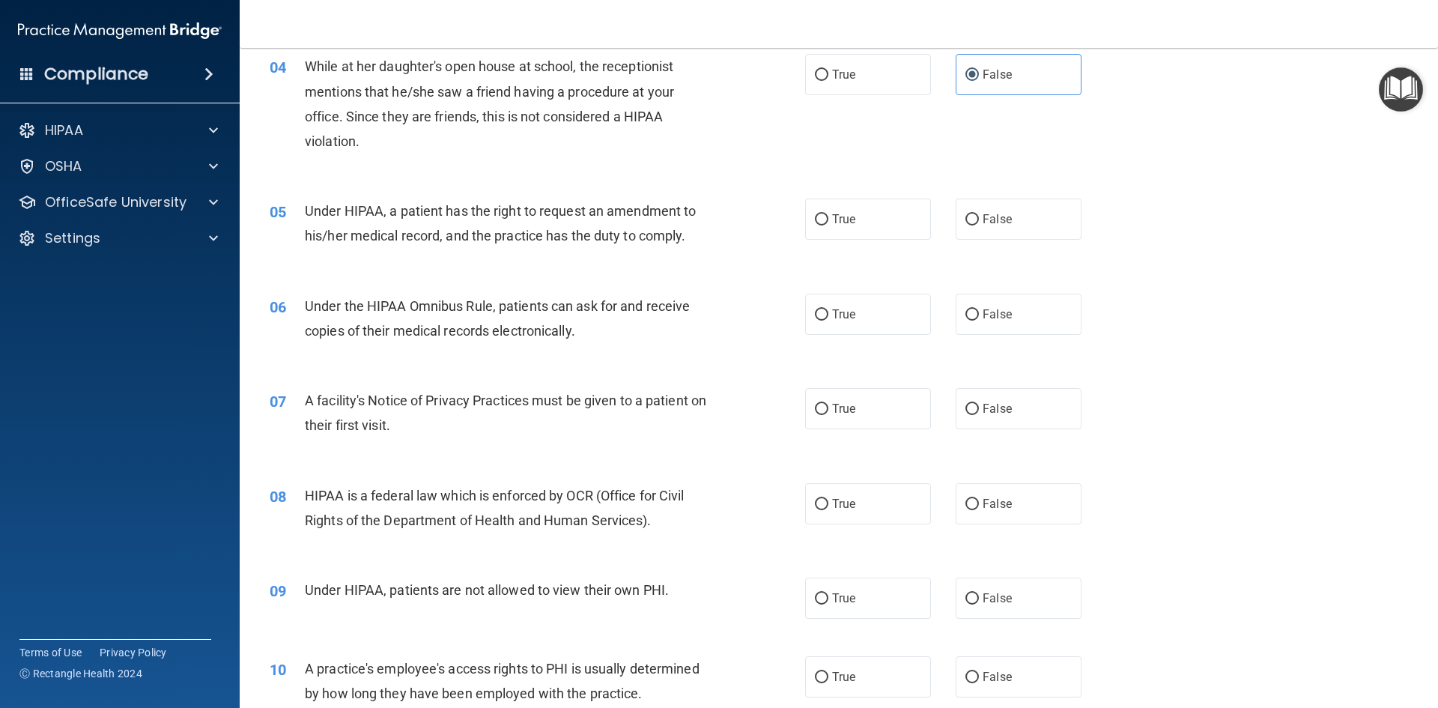
scroll to position [449, 0]
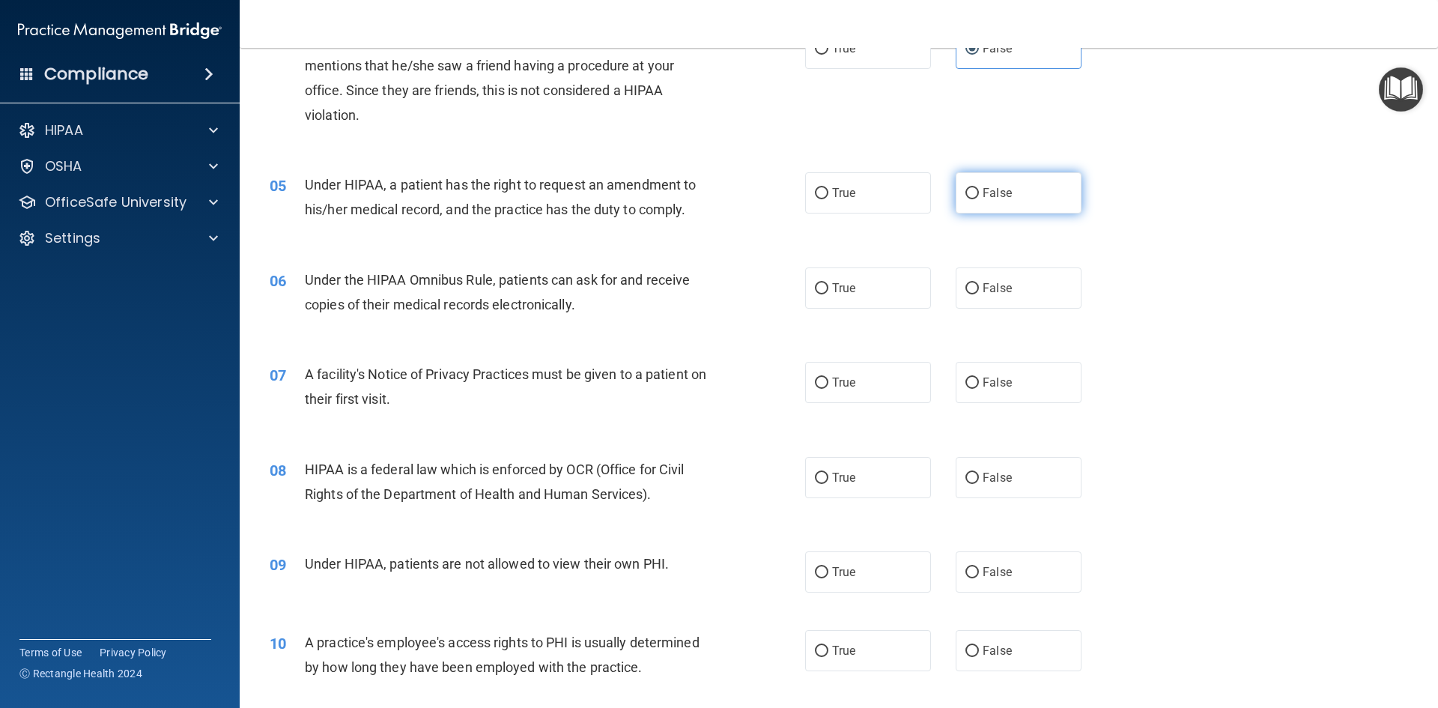
click at [965, 192] on input "False" at bounding box center [971, 193] width 13 height 11
radio input "true"
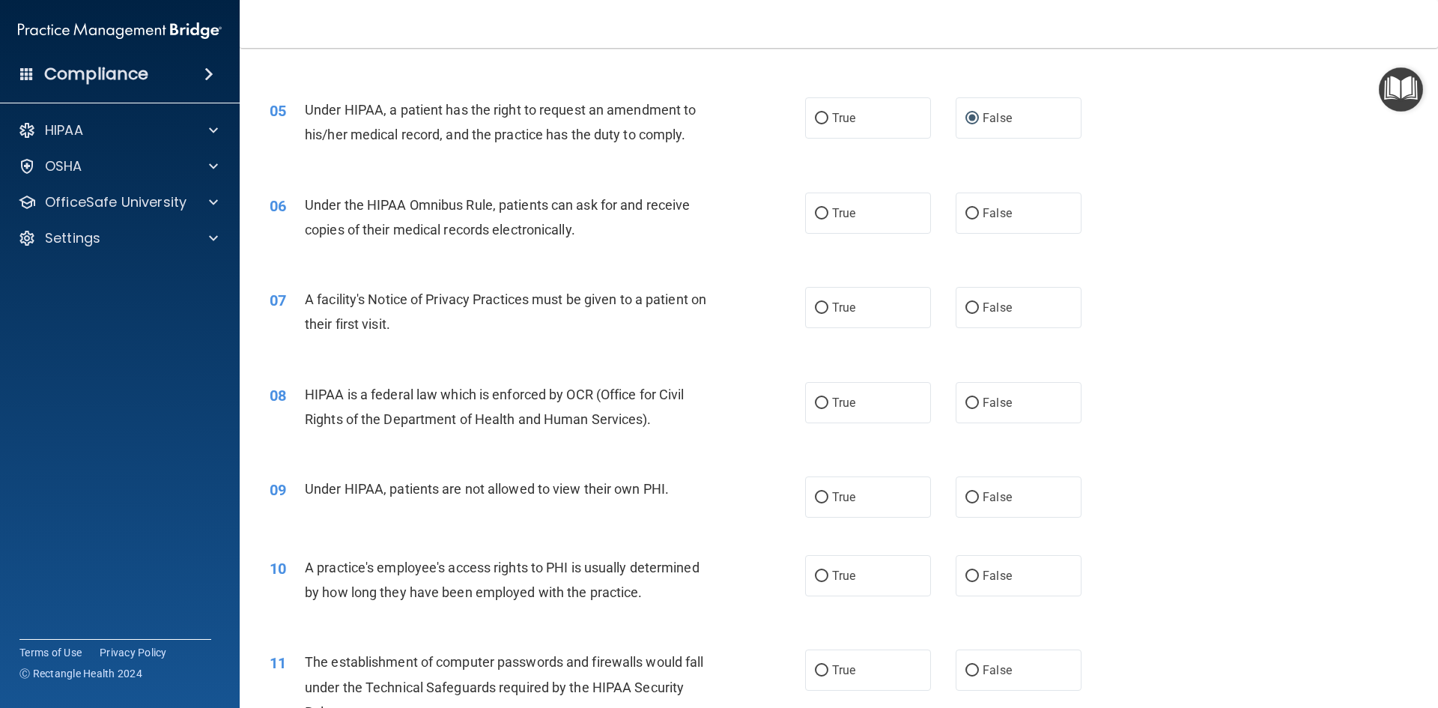
scroll to position [599, 0]
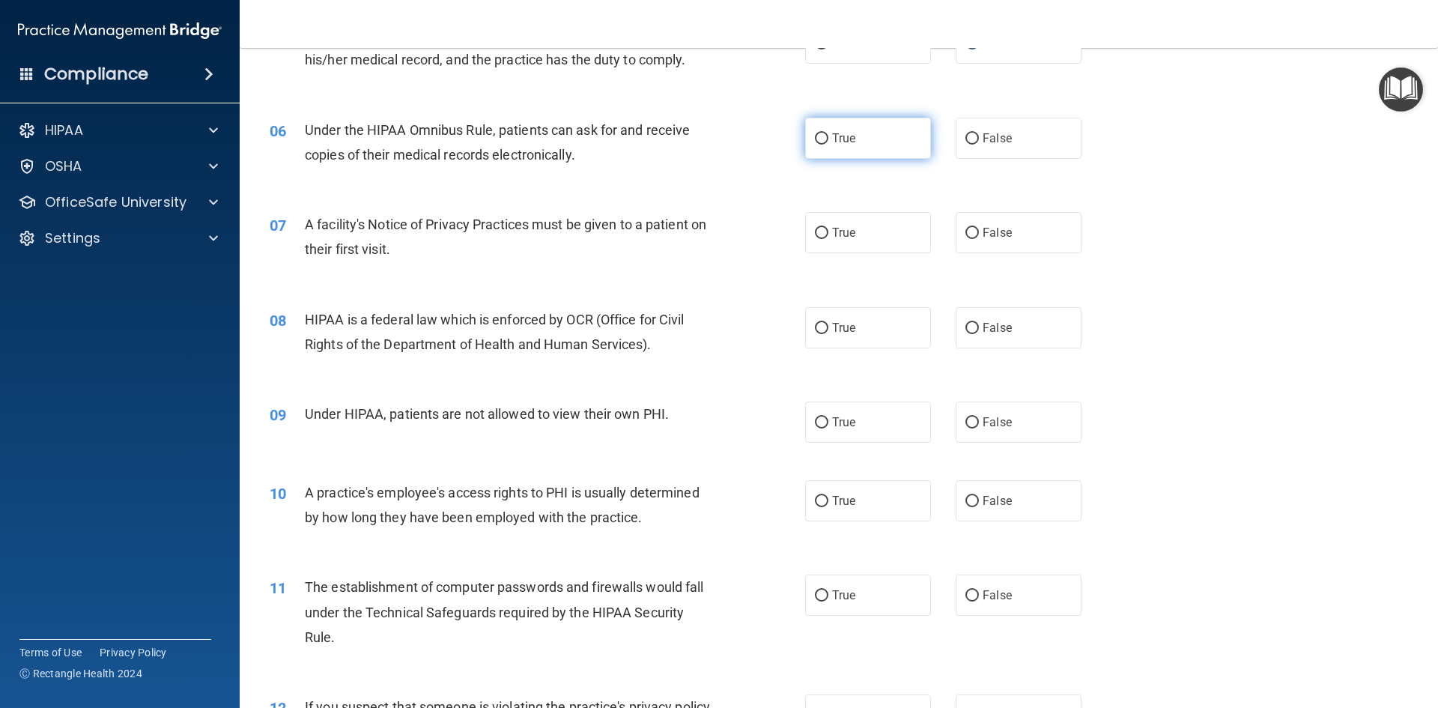
click at [853, 140] on label "True" at bounding box center [868, 138] width 126 height 41
click at [828, 140] on input "True" at bounding box center [821, 138] width 13 height 11
radio input "true"
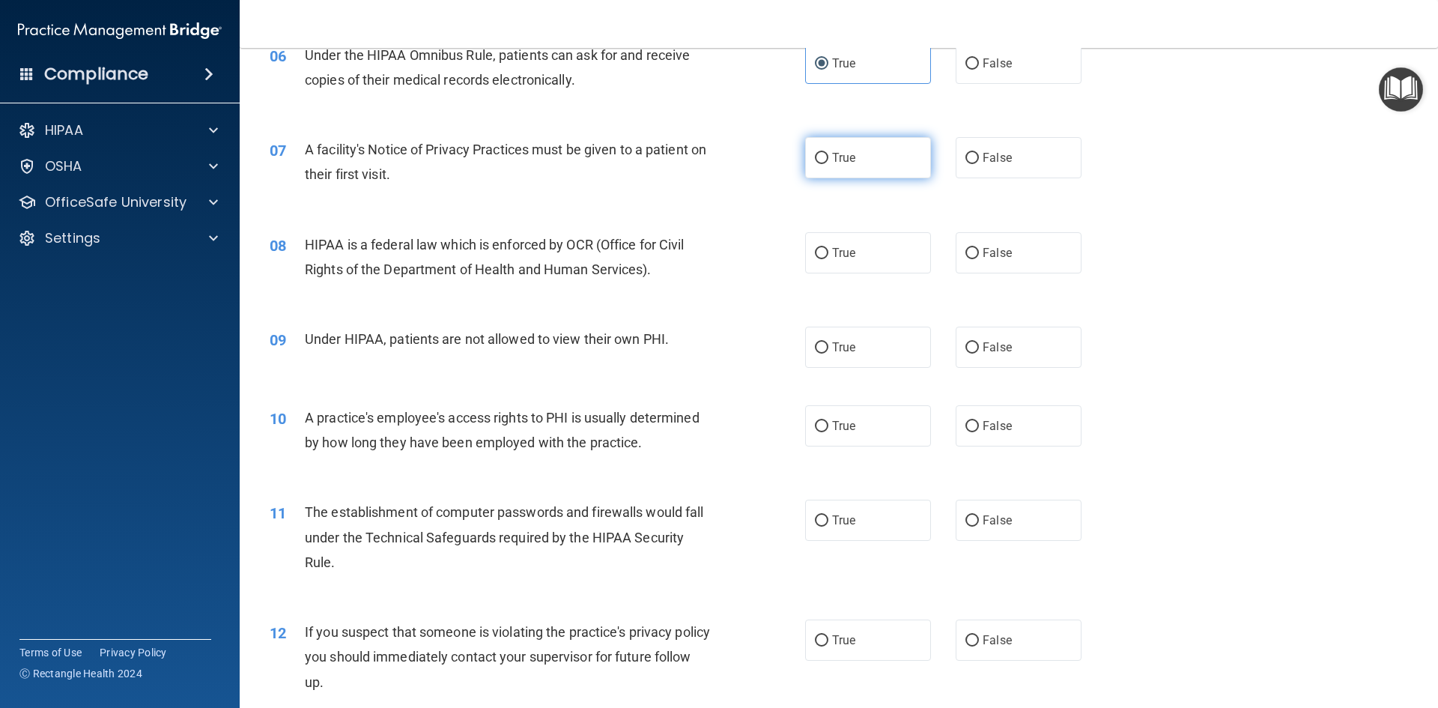
click at [847, 151] on span "True" at bounding box center [843, 157] width 23 height 14
click at [828, 153] on input "True" at bounding box center [821, 158] width 13 height 11
radio input "true"
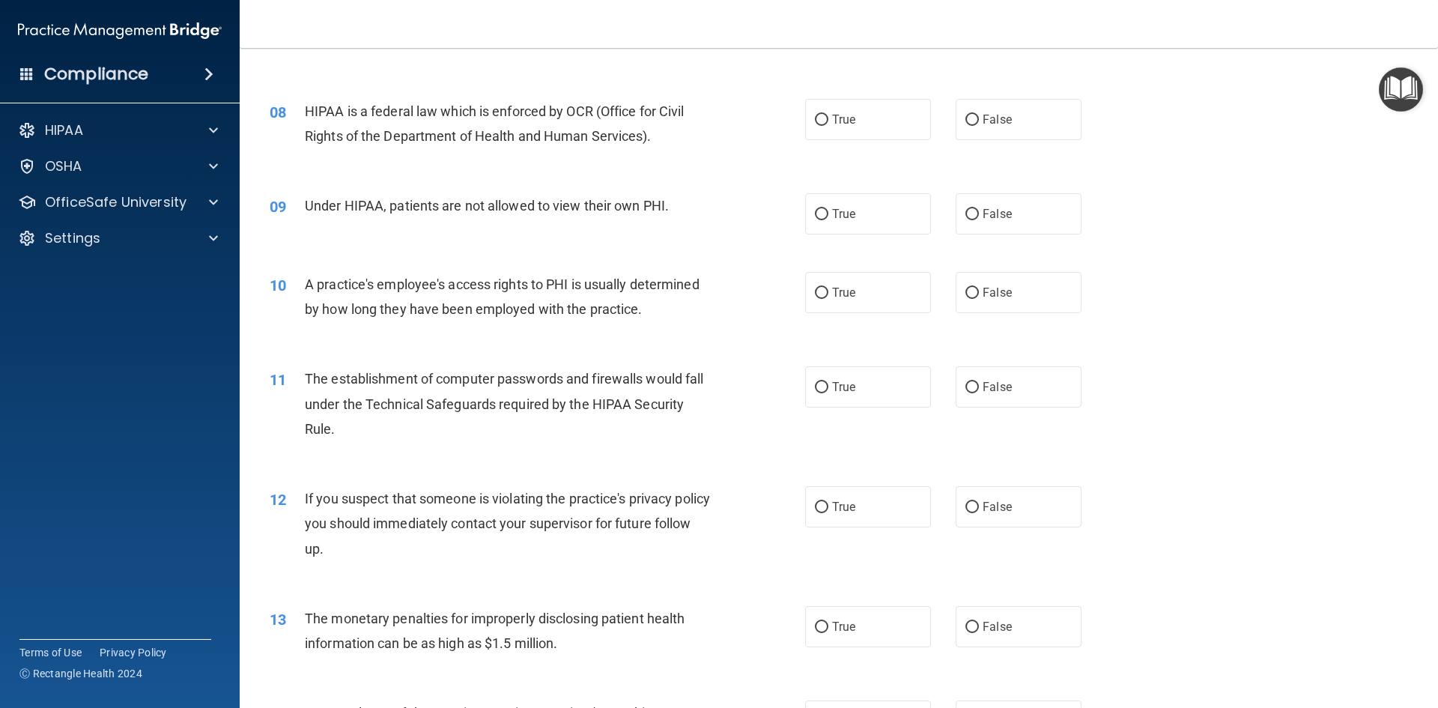
scroll to position [824, 0]
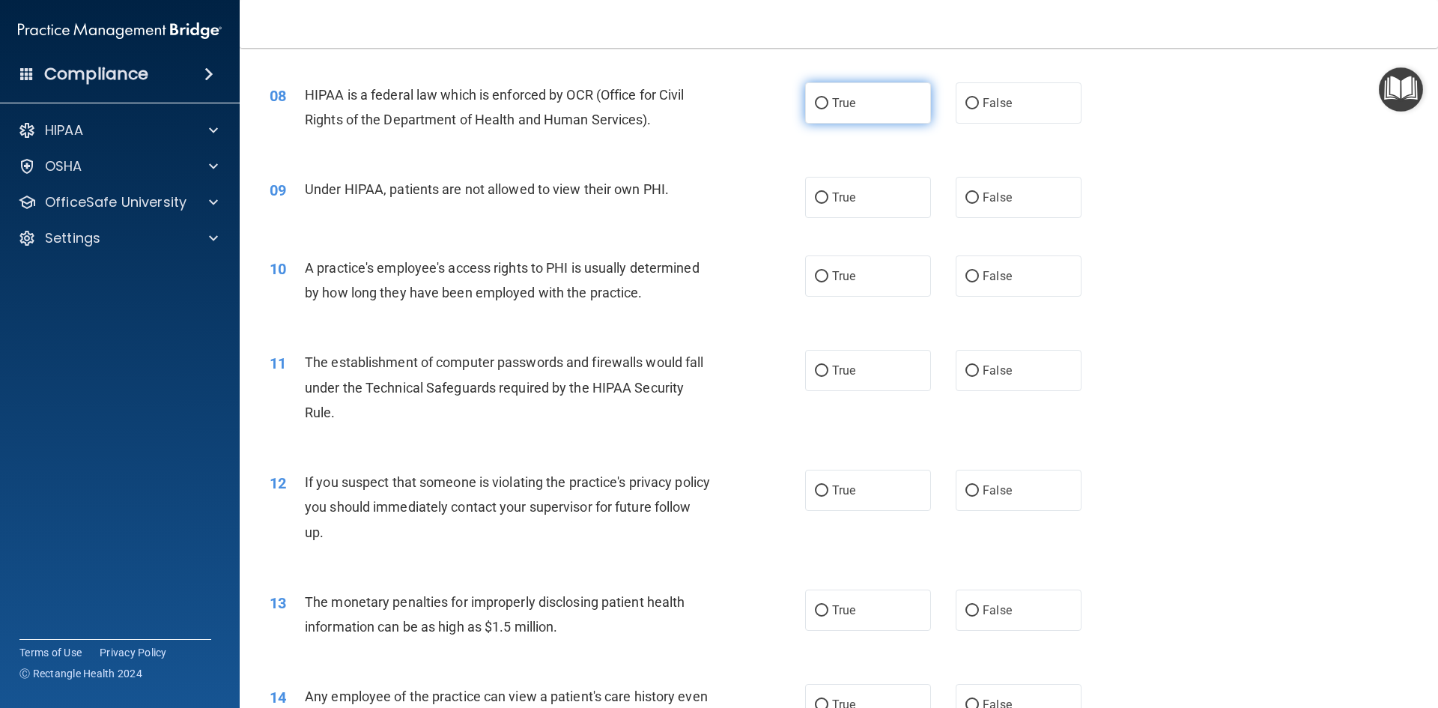
click at [898, 85] on label "True" at bounding box center [868, 102] width 126 height 41
click at [828, 98] on input "True" at bounding box center [821, 103] width 13 height 11
radio input "true"
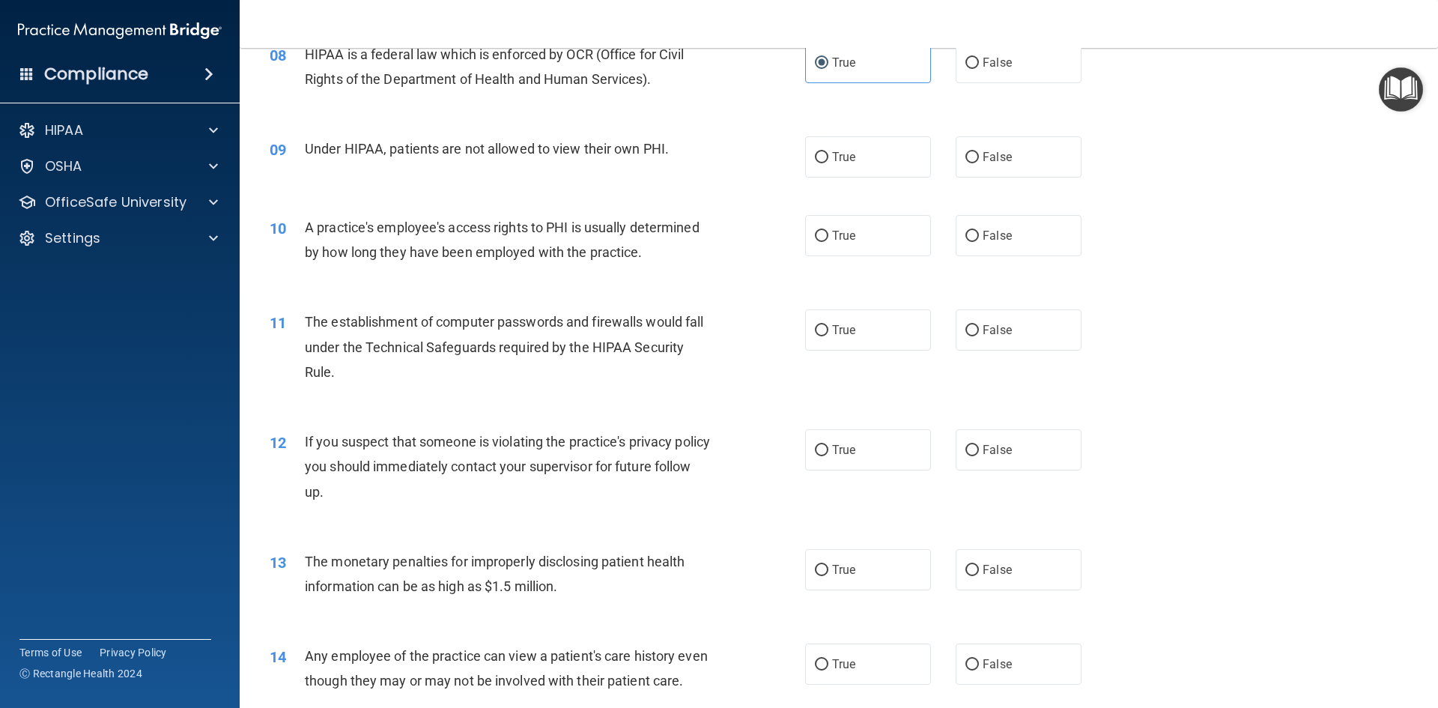
scroll to position [898, 0]
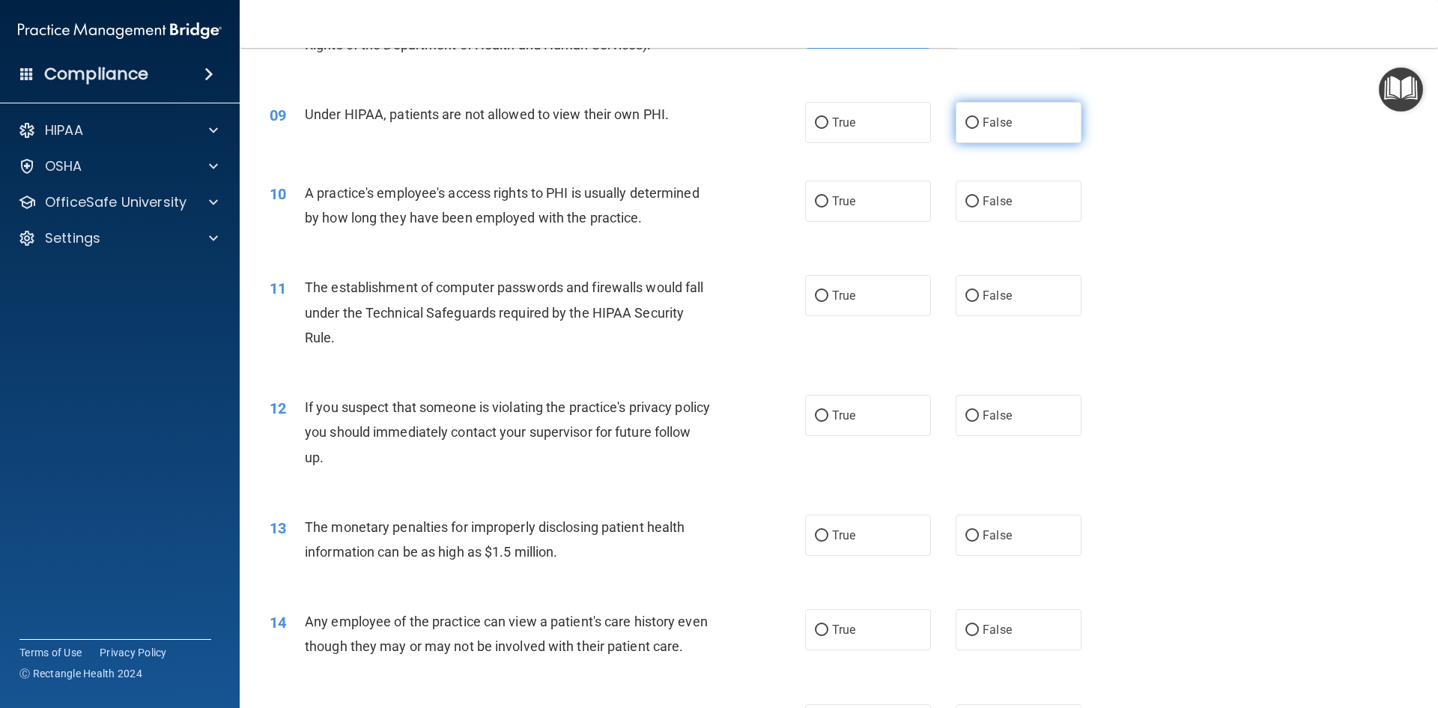
click at [958, 114] on label "False" at bounding box center [1018, 122] width 126 height 41
click at [965, 118] on input "False" at bounding box center [971, 123] width 13 height 11
radio input "true"
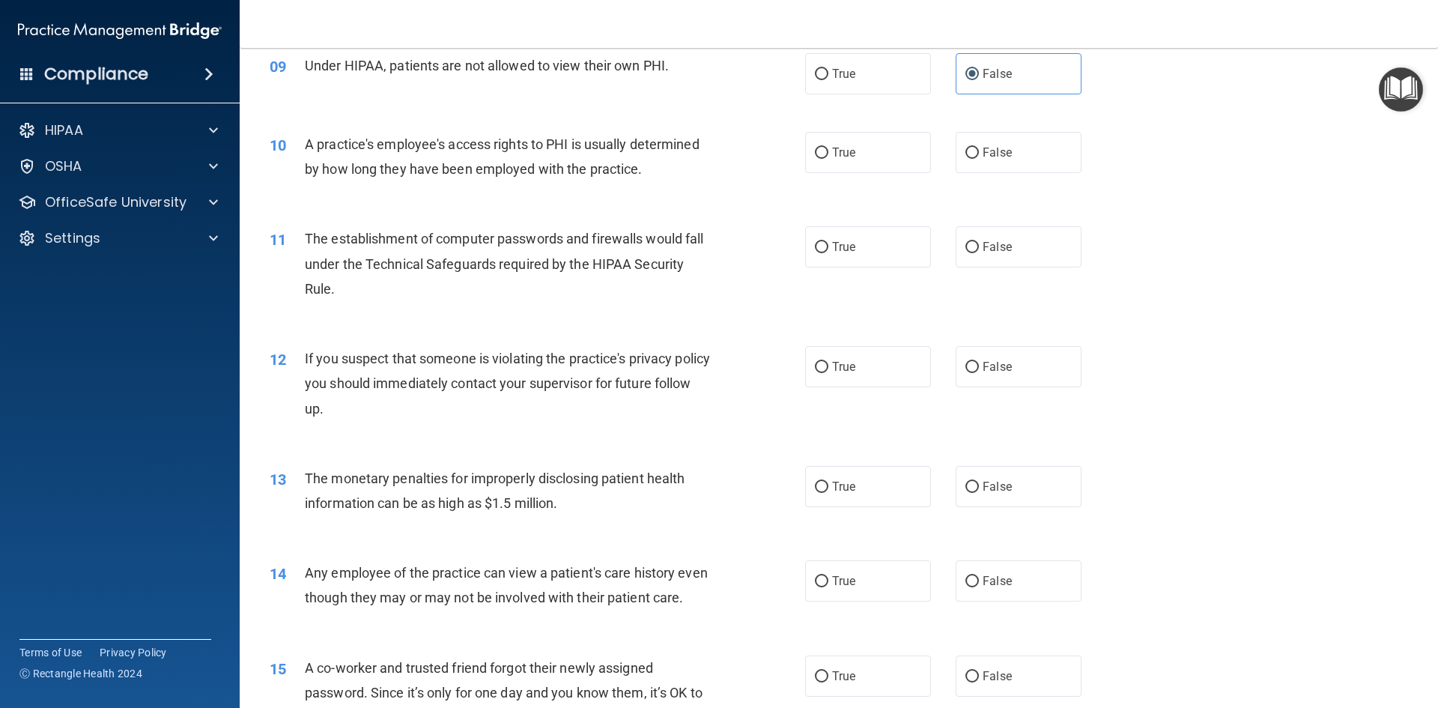
scroll to position [973, 0]
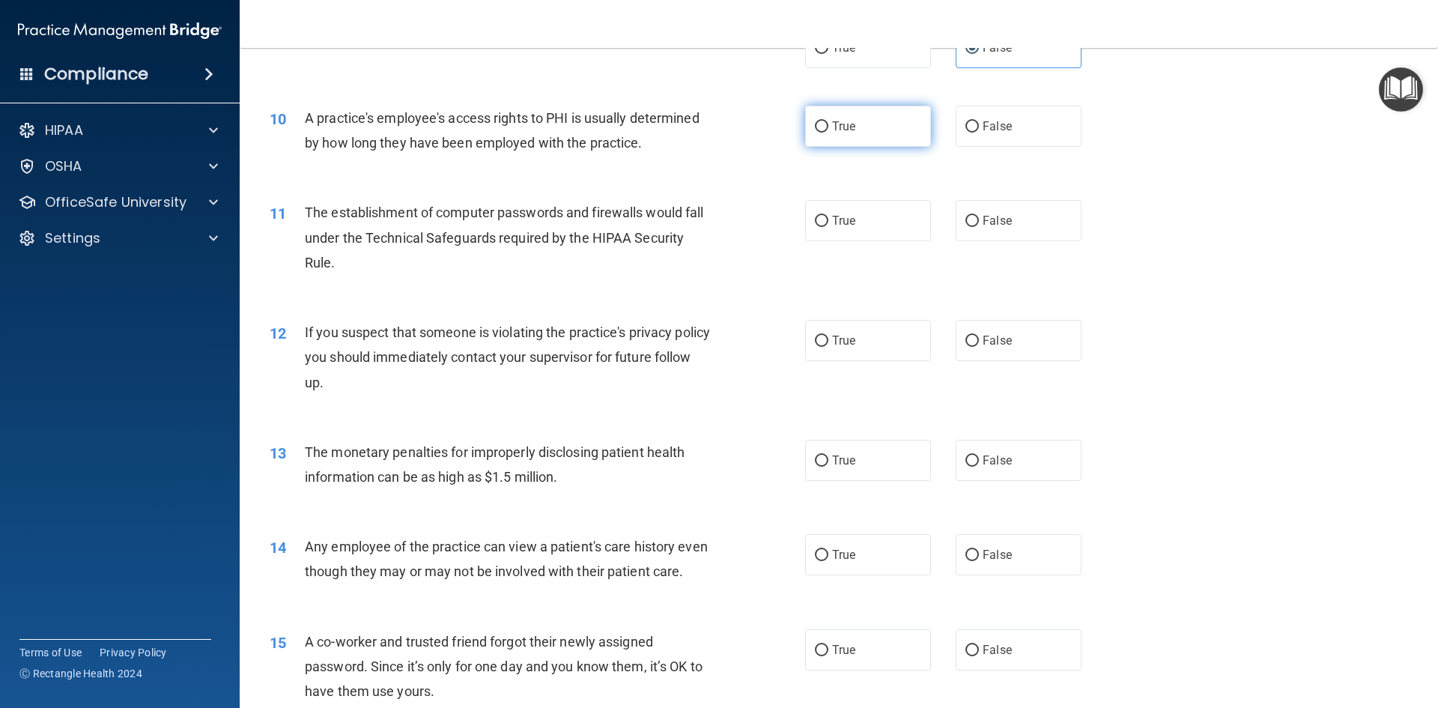
click at [857, 124] on label "True" at bounding box center [868, 126] width 126 height 41
click at [828, 124] on input "True" at bounding box center [821, 126] width 13 height 11
radio input "true"
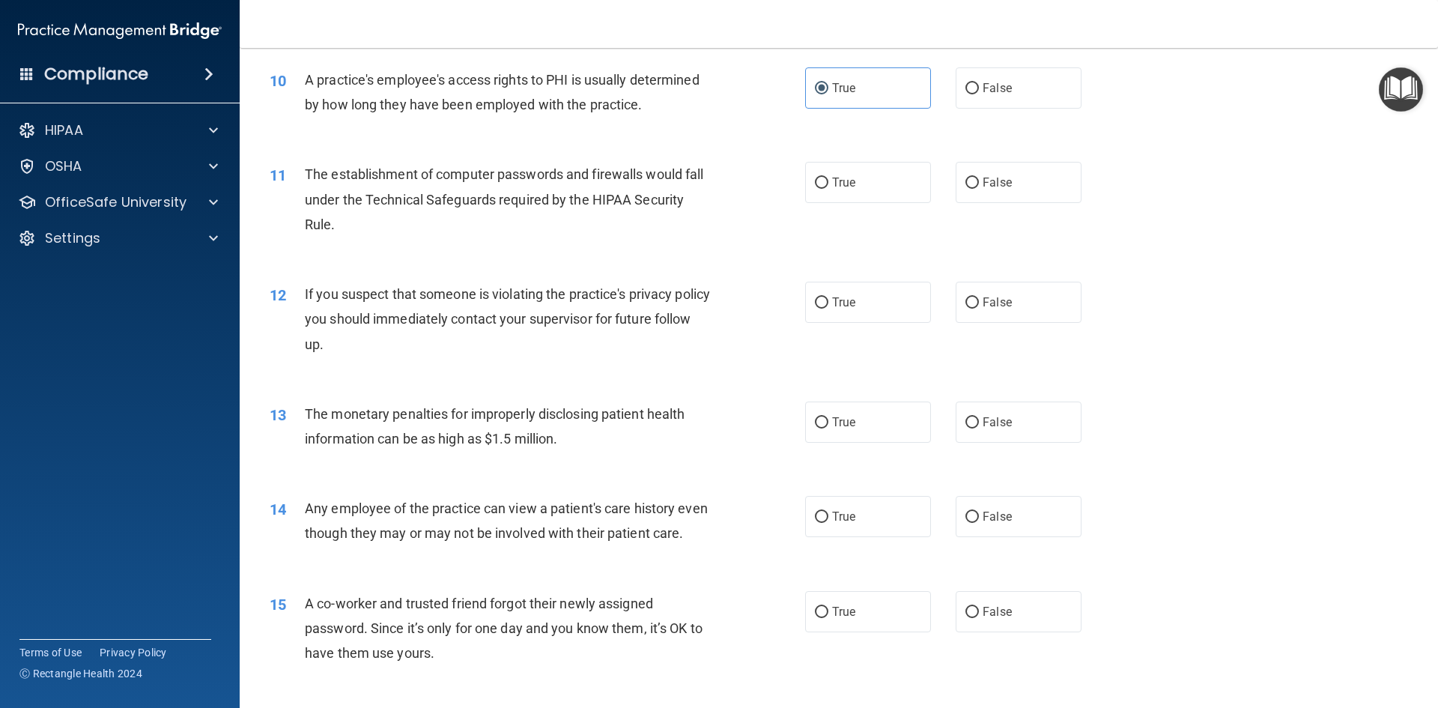
scroll to position [1048, 0]
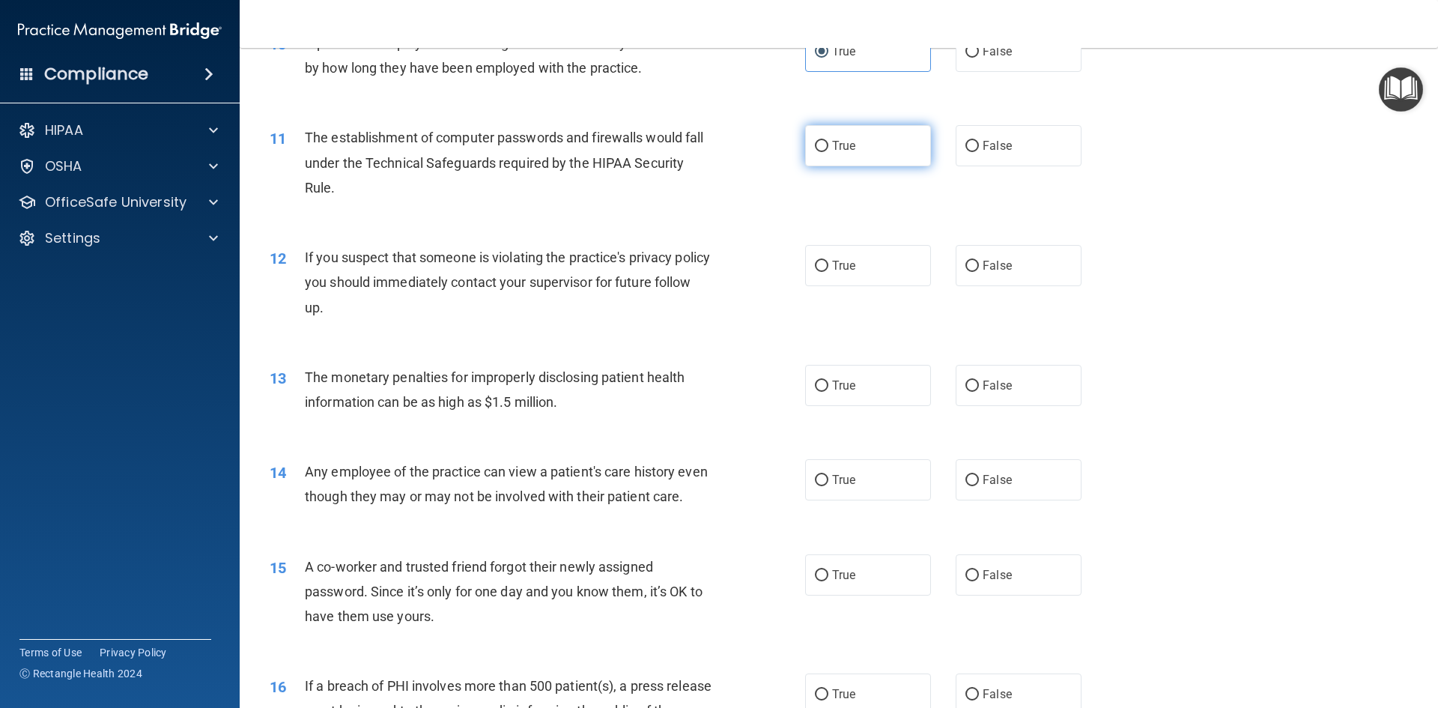
click at [901, 135] on label "True" at bounding box center [868, 145] width 126 height 41
click at [828, 141] on input "True" at bounding box center [821, 146] width 13 height 11
radio input "true"
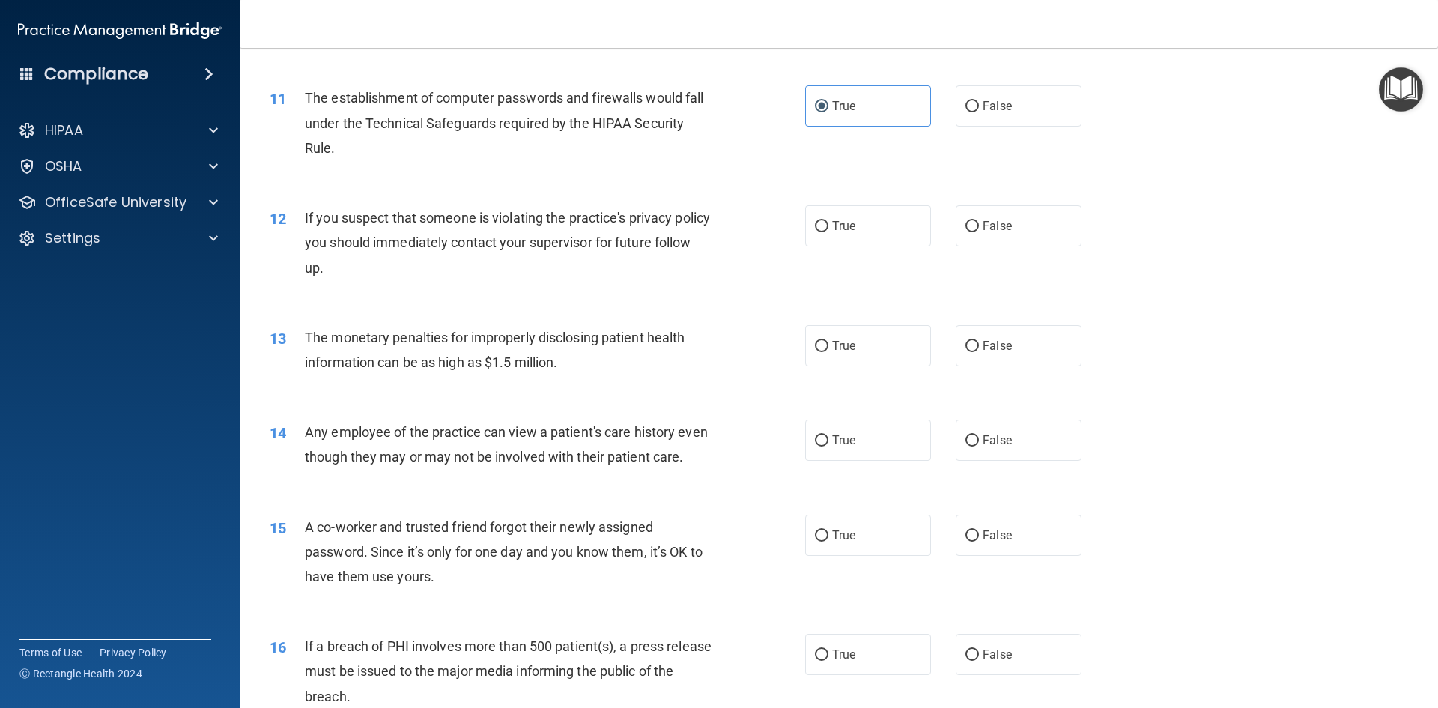
scroll to position [1123, 0]
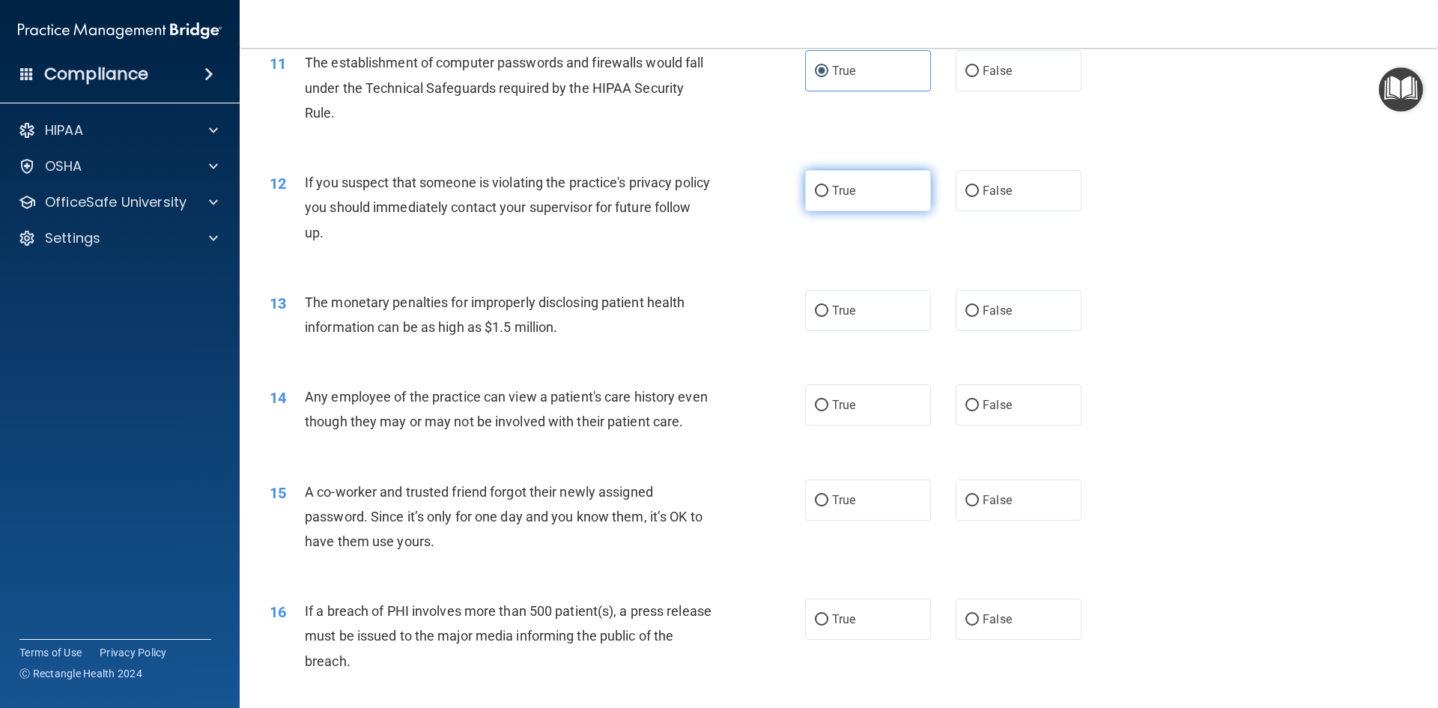
click at [860, 177] on label "True" at bounding box center [868, 190] width 126 height 41
click at [828, 186] on input "True" at bounding box center [821, 191] width 13 height 11
radio input "true"
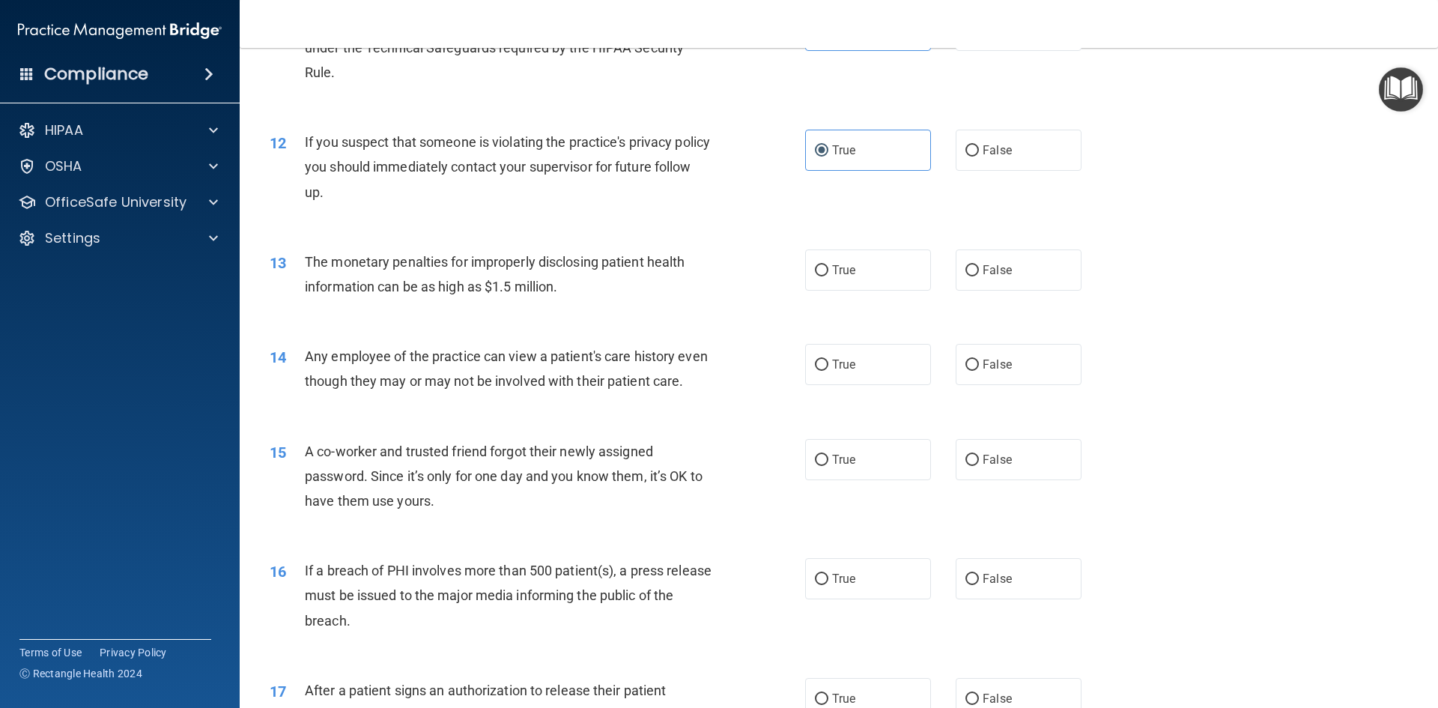
scroll to position [1198, 0]
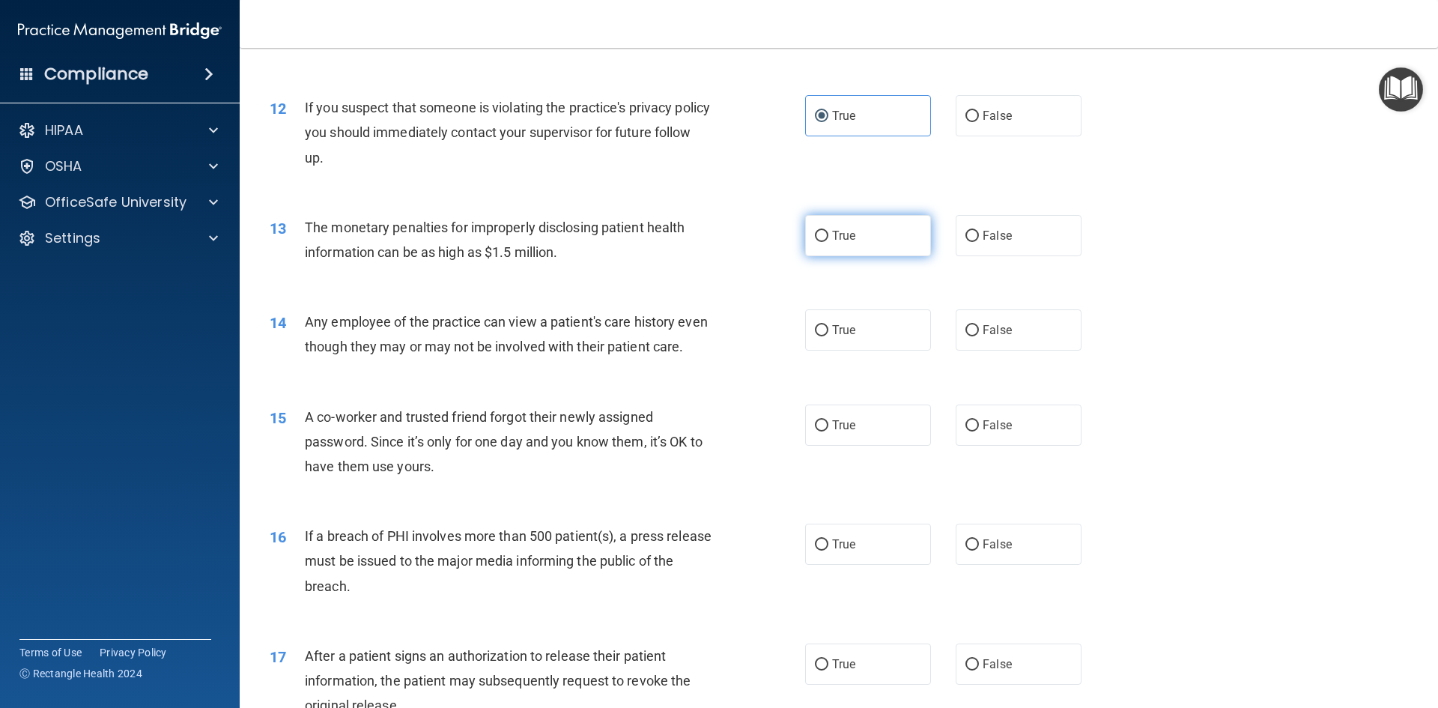
click at [832, 237] on span "True" at bounding box center [843, 235] width 23 height 14
click at [828, 237] on input "True" at bounding box center [821, 236] width 13 height 11
radio input "true"
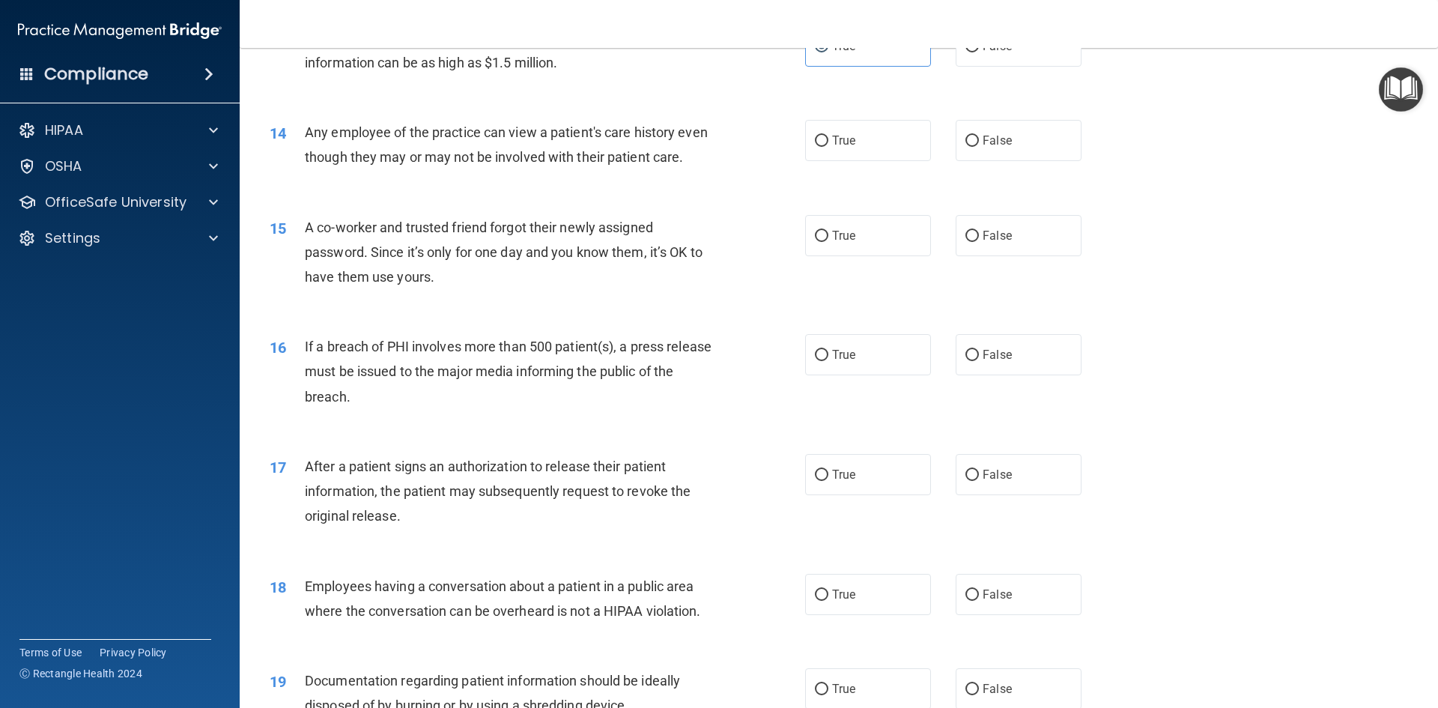
scroll to position [1414, 0]
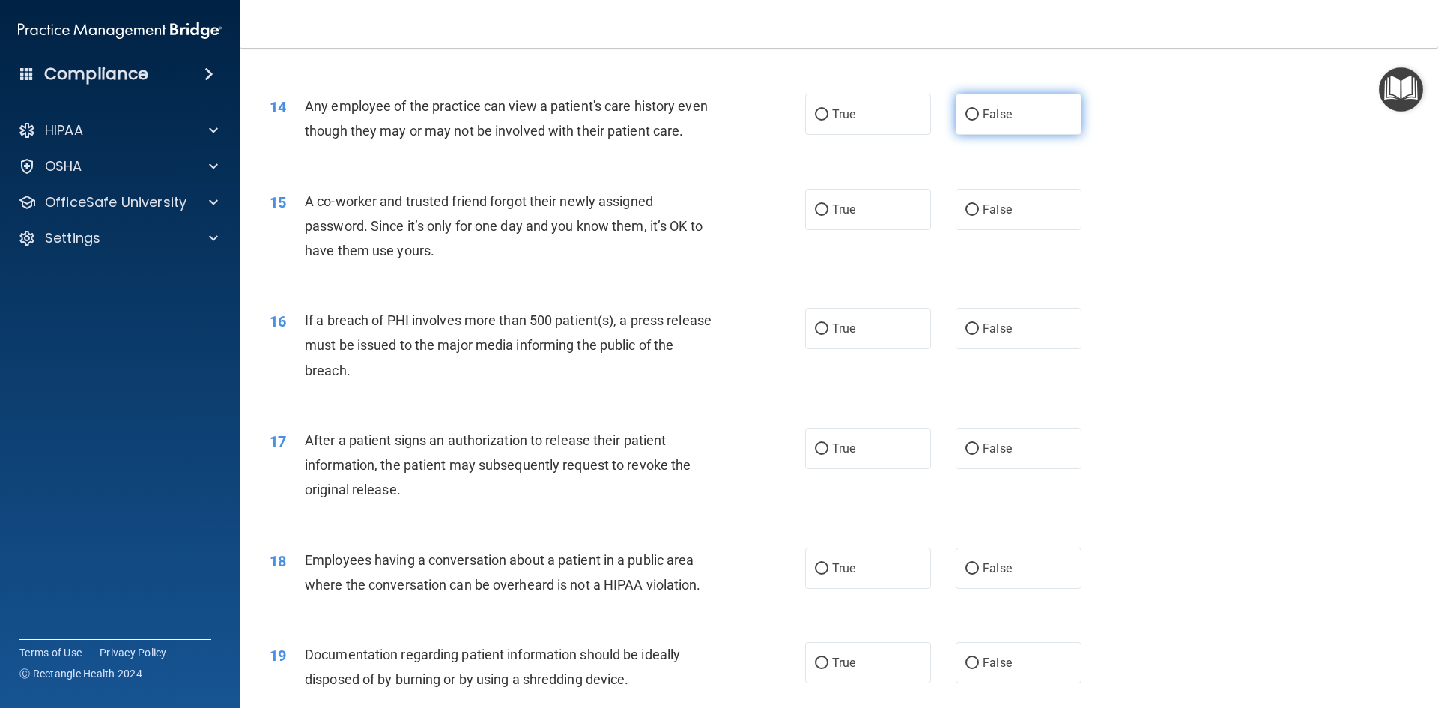
click at [965, 109] on input "False" at bounding box center [971, 114] width 13 height 11
radio input "true"
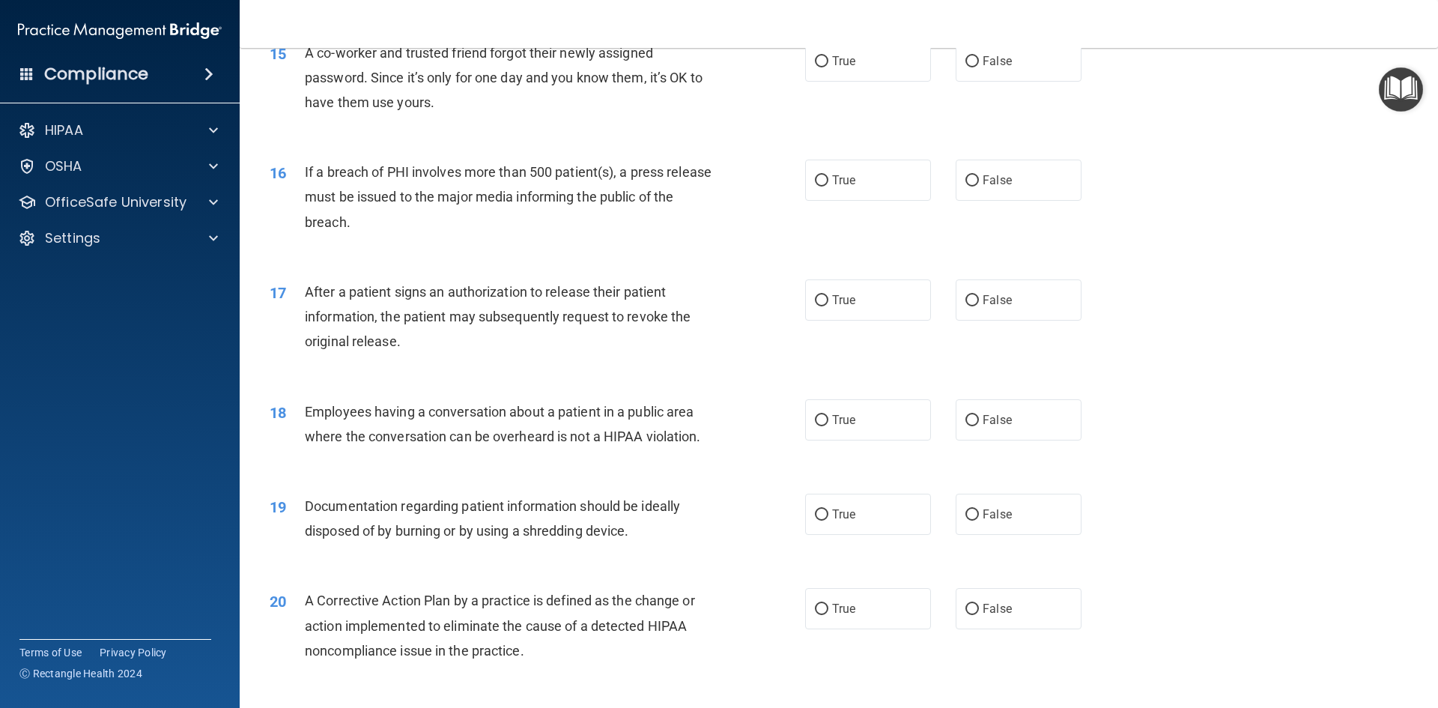
scroll to position [1563, 0]
click at [964, 70] on label "False" at bounding box center [1018, 59] width 126 height 41
click at [965, 66] on input "False" at bounding box center [971, 60] width 13 height 11
radio input "true"
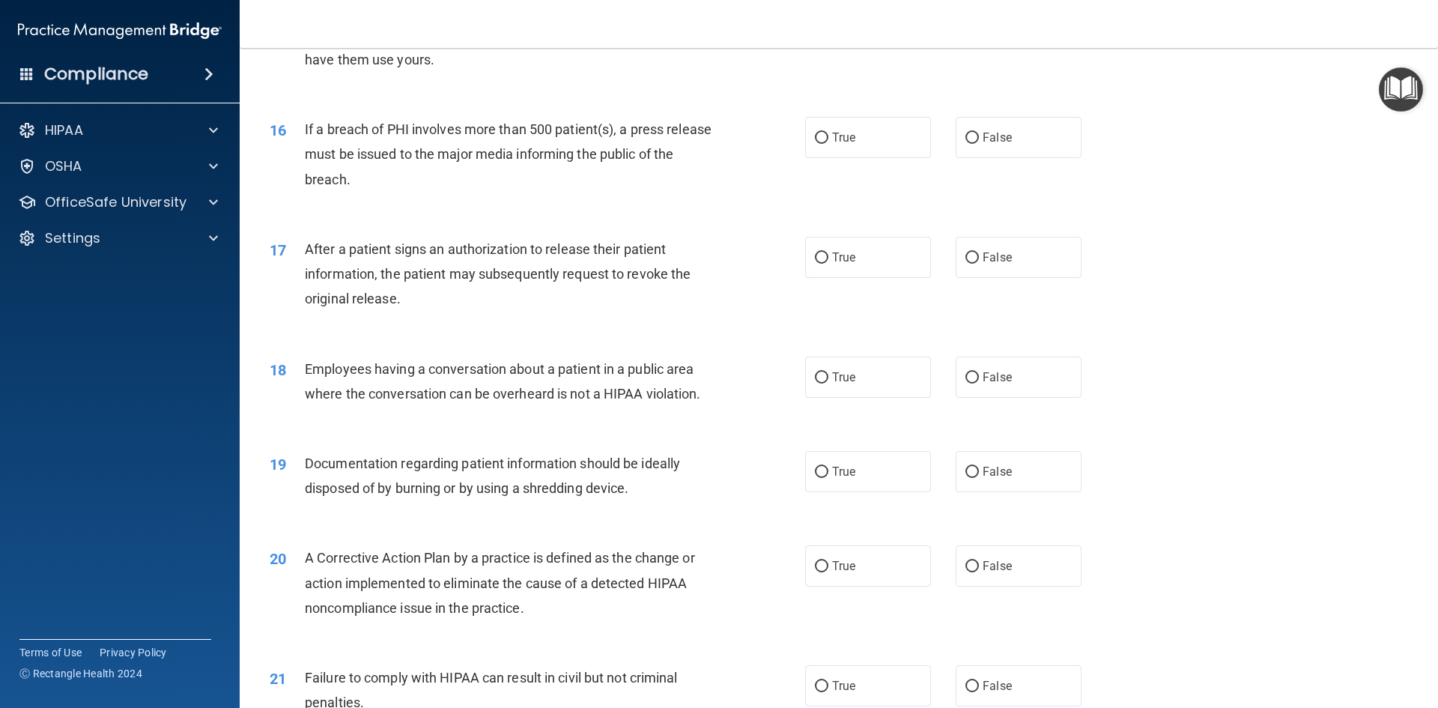
scroll to position [1638, 0]
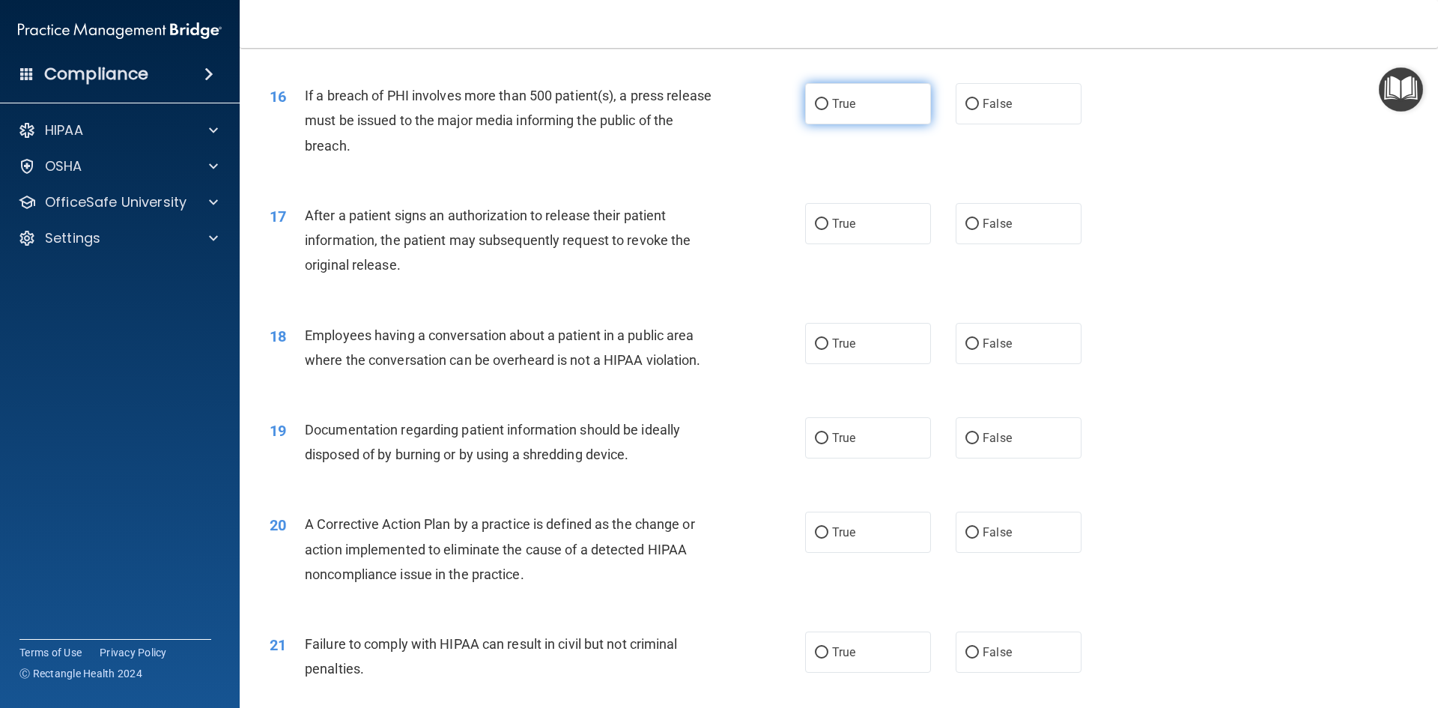
click at [832, 111] on span "True" at bounding box center [843, 104] width 23 height 14
click at [828, 110] on input "True" at bounding box center [821, 104] width 13 height 11
radio input "true"
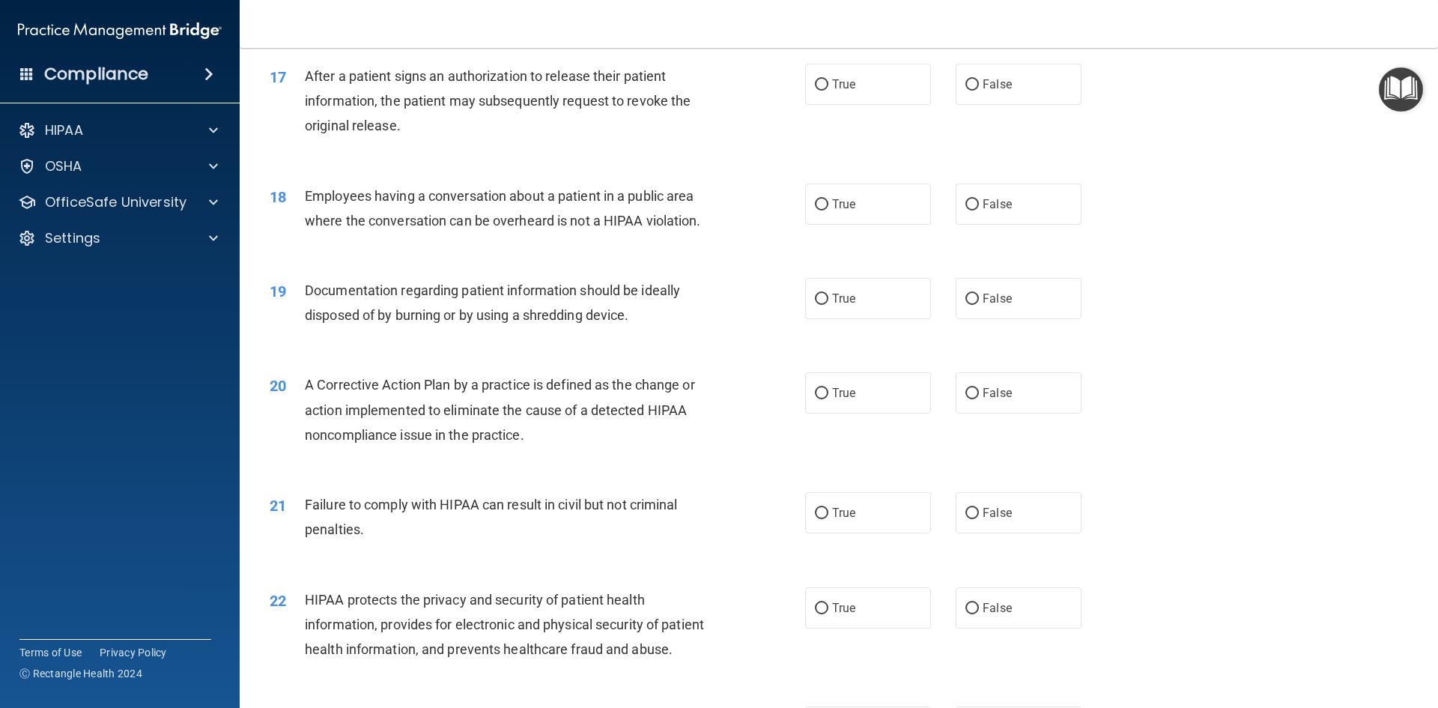
scroll to position [1788, 0]
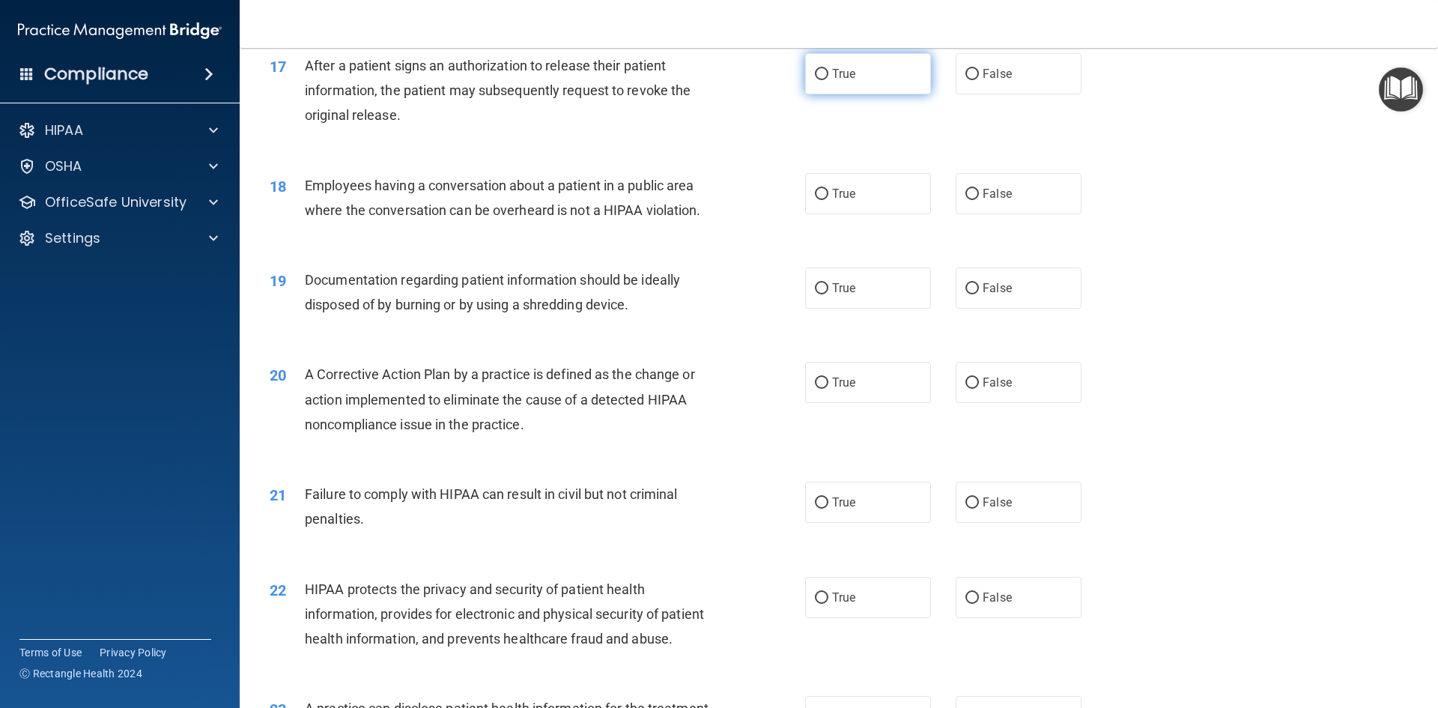
click at [837, 81] on span "True" at bounding box center [843, 74] width 23 height 14
click at [828, 80] on input "True" at bounding box center [821, 74] width 13 height 11
radio input "true"
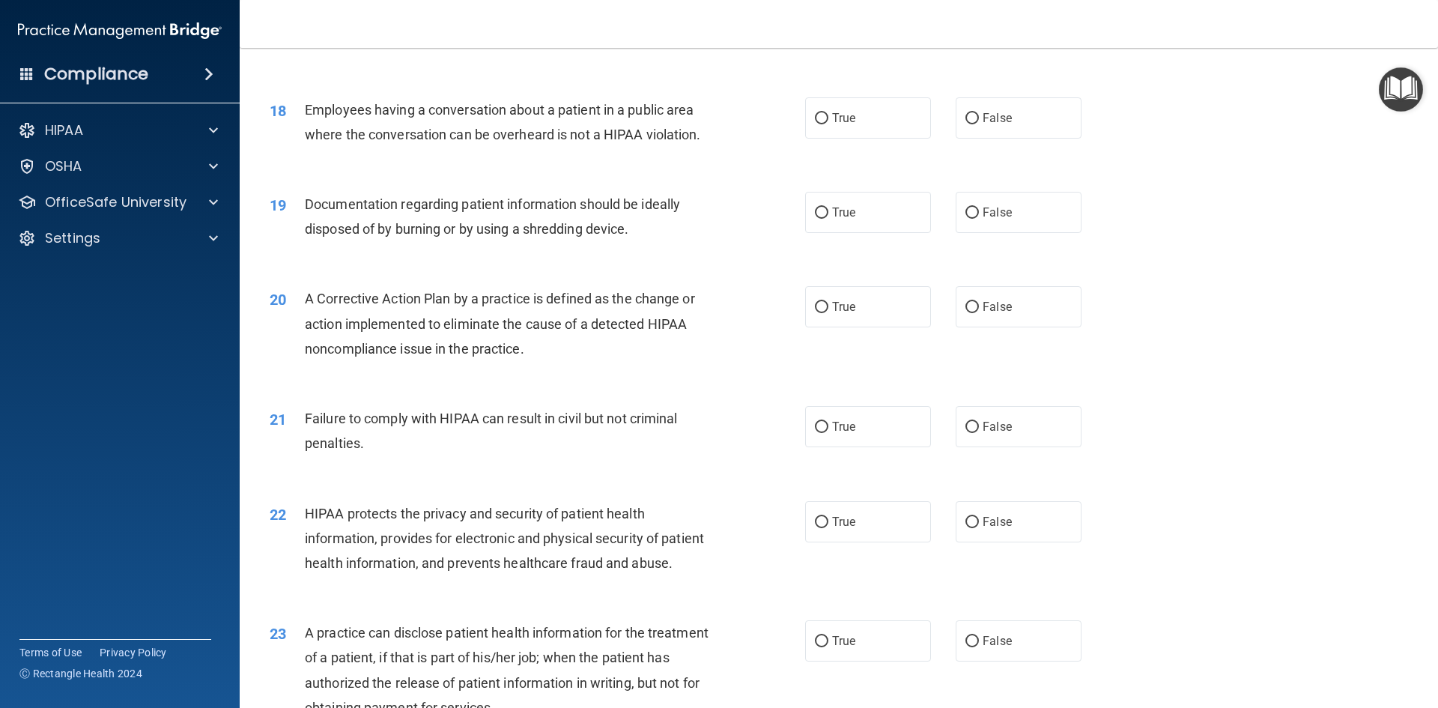
scroll to position [1938, 0]
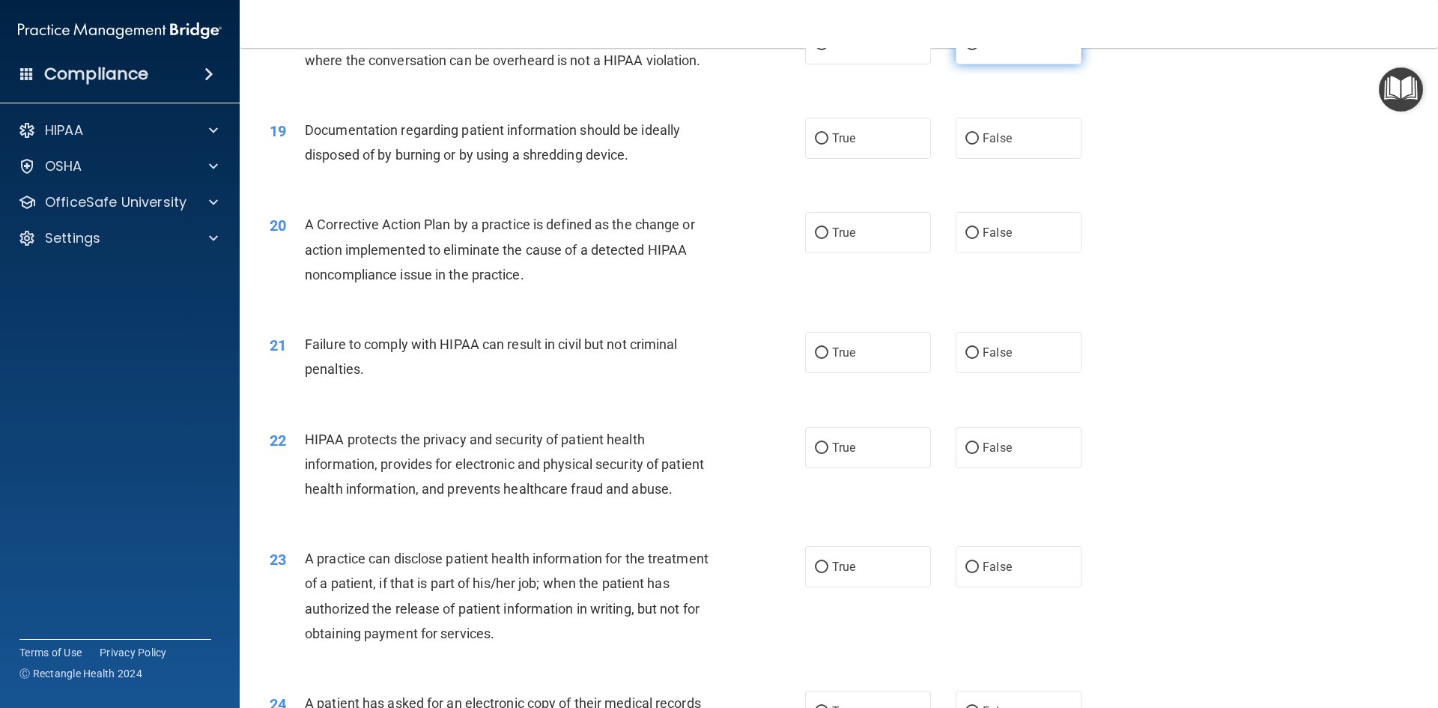
click at [975, 64] on label "False" at bounding box center [1018, 43] width 126 height 41
click at [975, 50] on input "False" at bounding box center [971, 44] width 13 height 11
radio input "true"
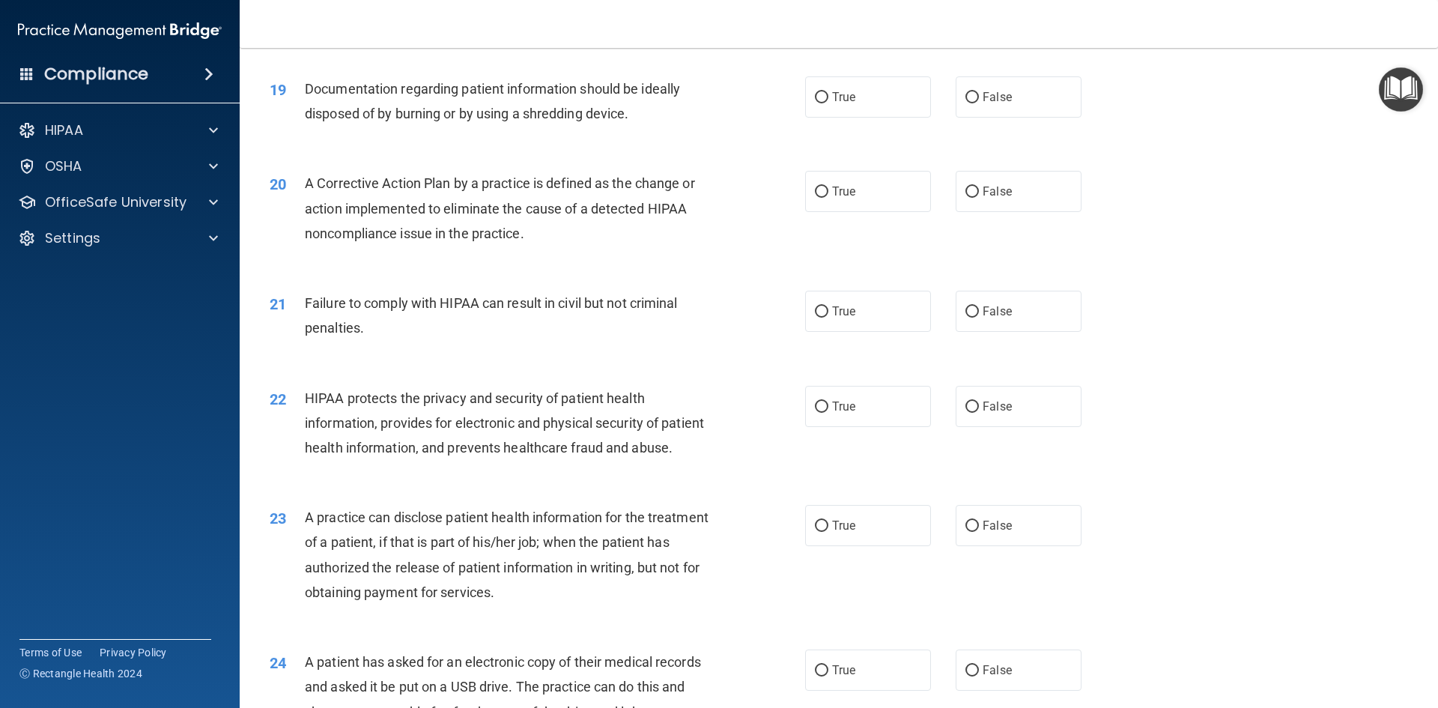
scroll to position [2013, 0]
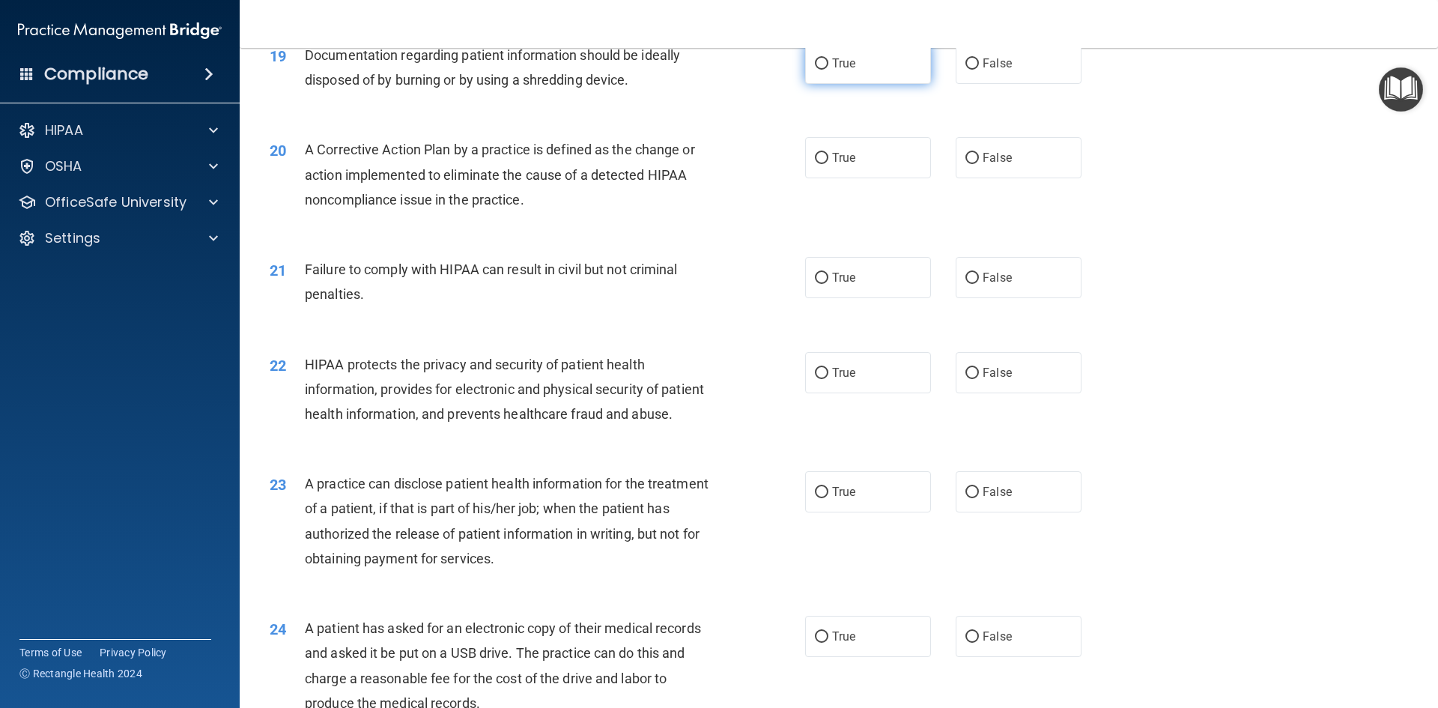
click at [821, 84] on label "True" at bounding box center [868, 63] width 126 height 41
click at [821, 70] on input "True" at bounding box center [821, 63] width 13 height 11
radio input "true"
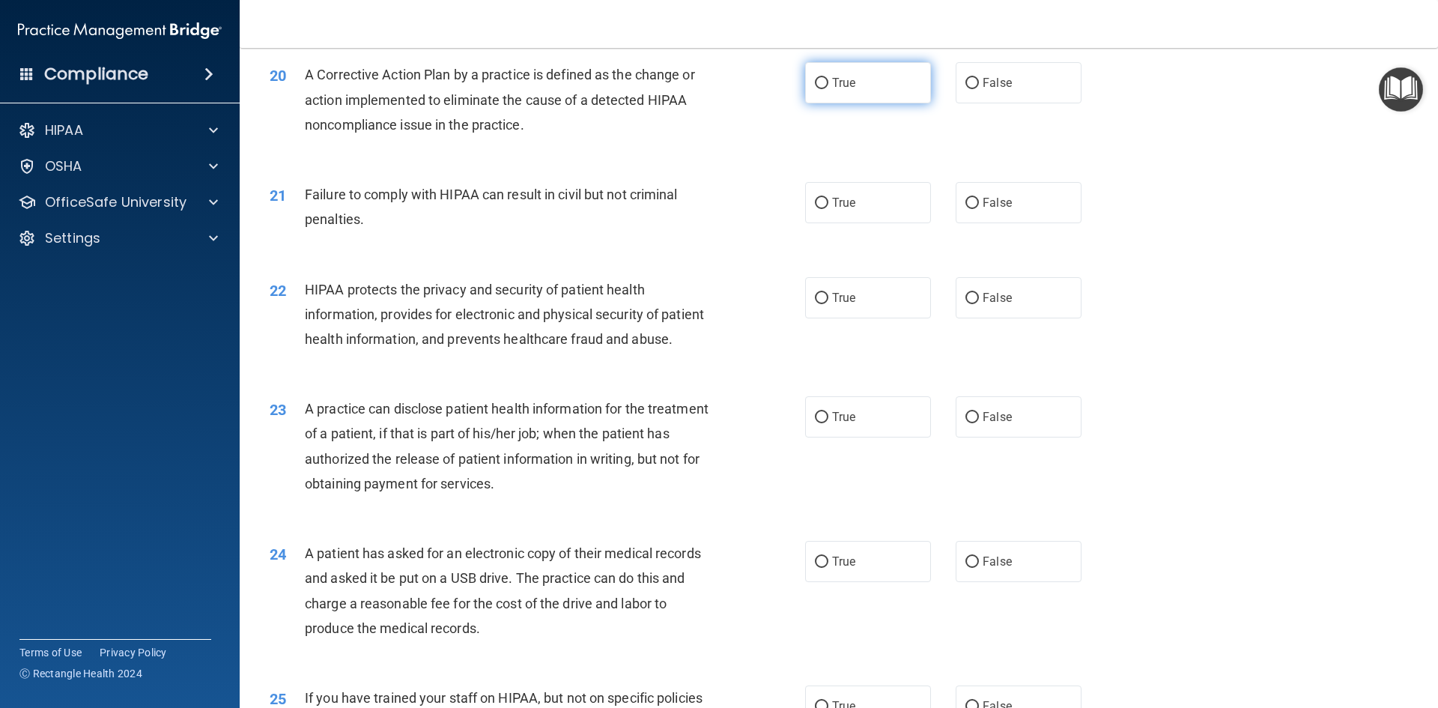
click at [822, 103] on label "True" at bounding box center [868, 82] width 126 height 41
click at [822, 89] on input "True" at bounding box center [821, 83] width 13 height 11
radio input "true"
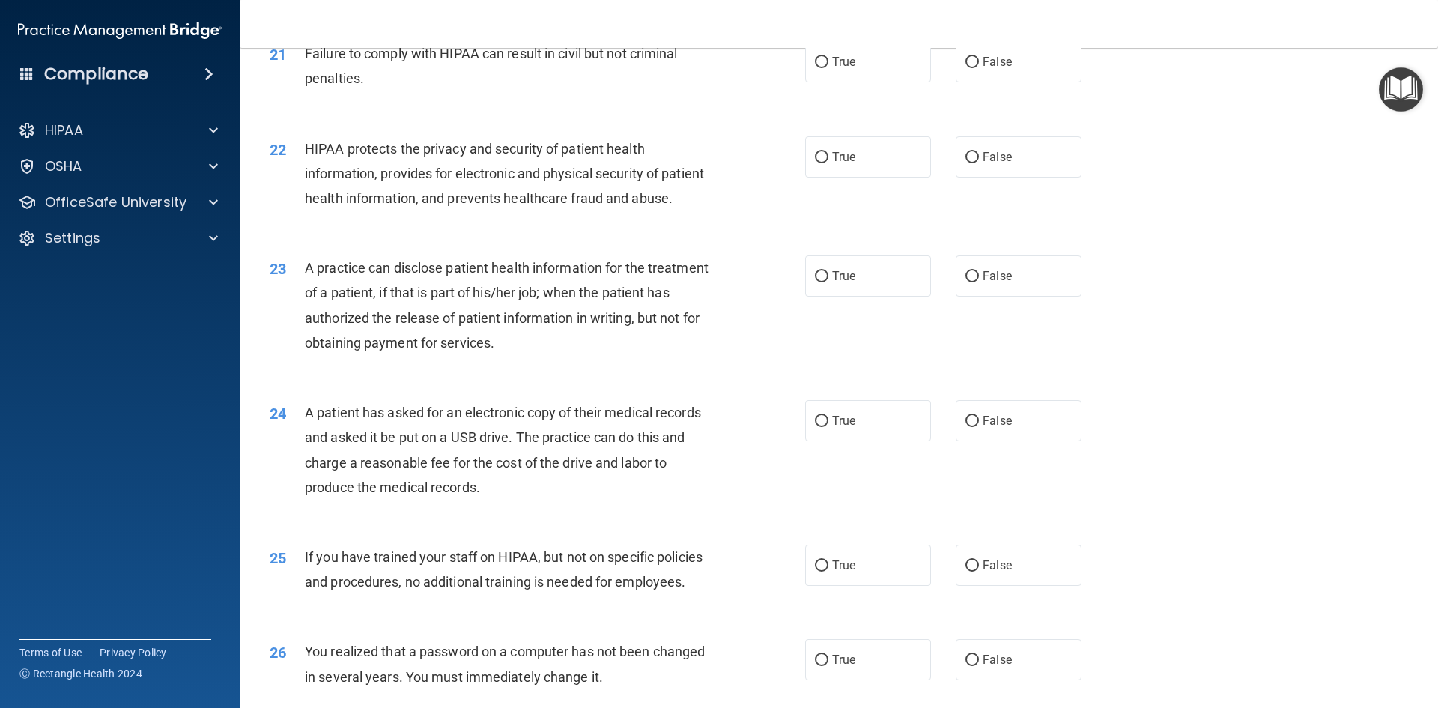
scroll to position [2237, 0]
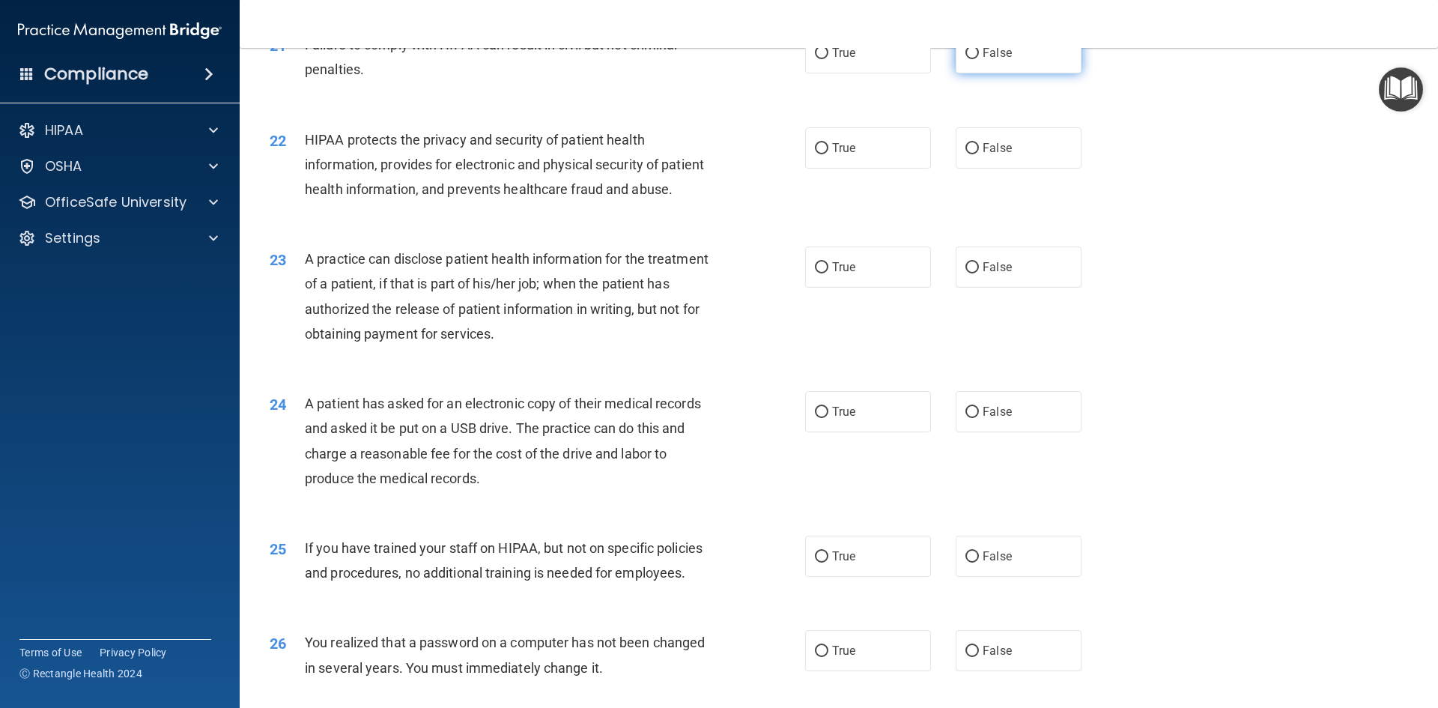
click at [1000, 60] on span "False" at bounding box center [996, 53] width 29 height 14
click at [979, 59] on input "False" at bounding box center [971, 53] width 13 height 11
radio input "true"
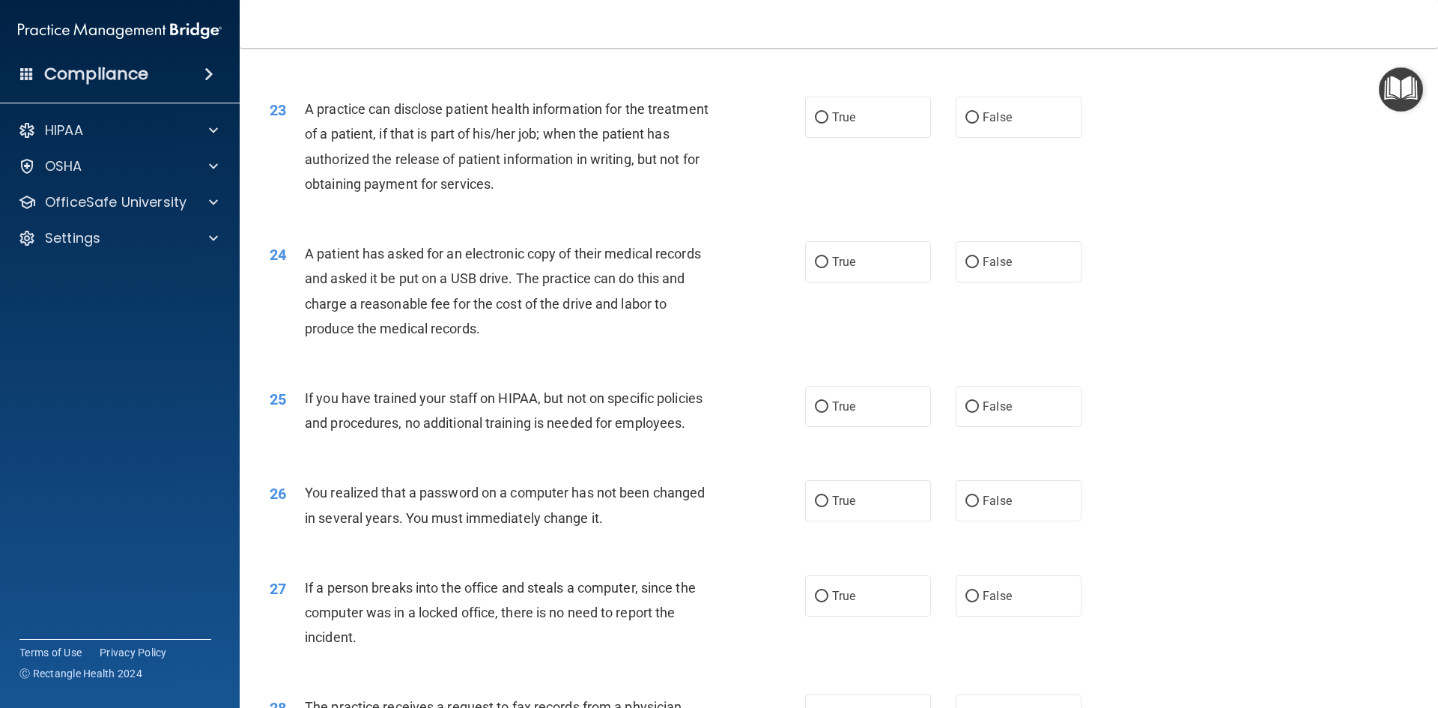
scroll to position [2312, 0]
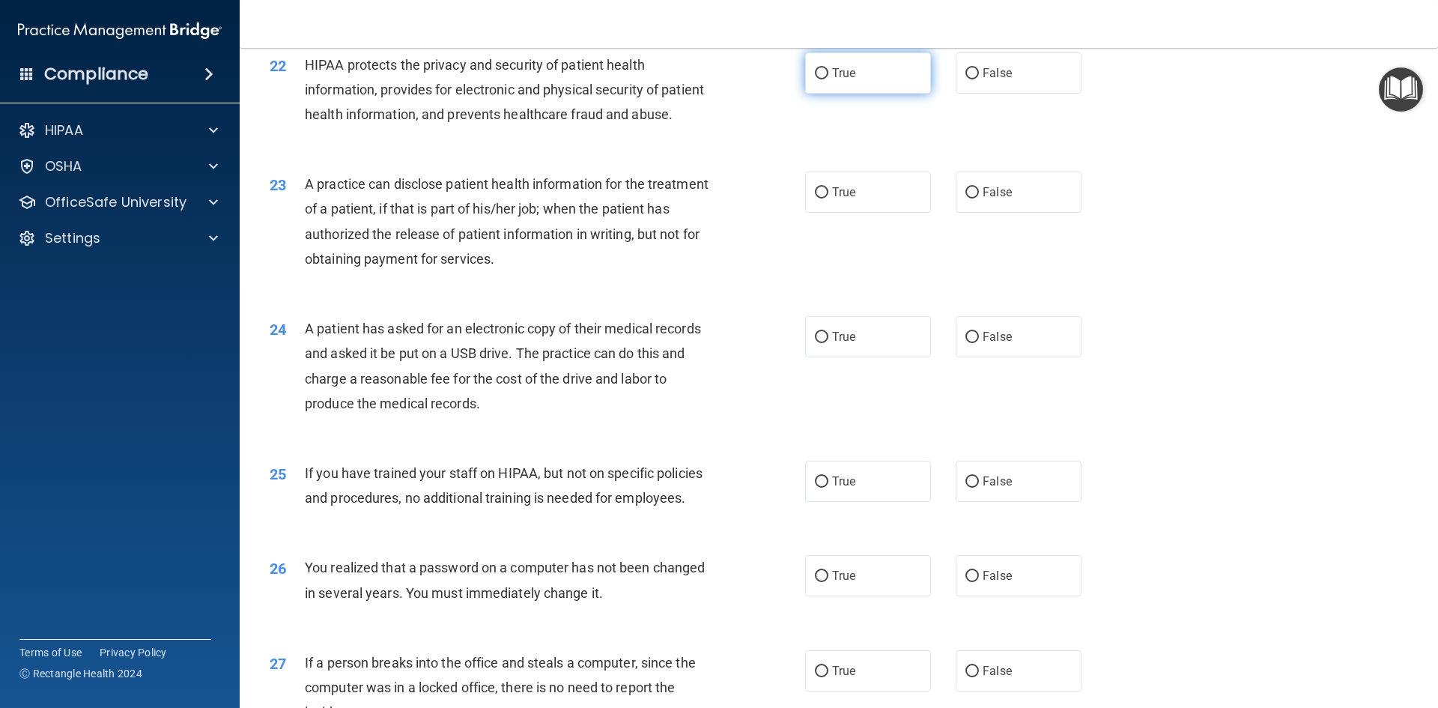
click at [836, 80] on span "True" at bounding box center [843, 73] width 23 height 14
click at [828, 79] on input "True" at bounding box center [821, 73] width 13 height 11
radio input "true"
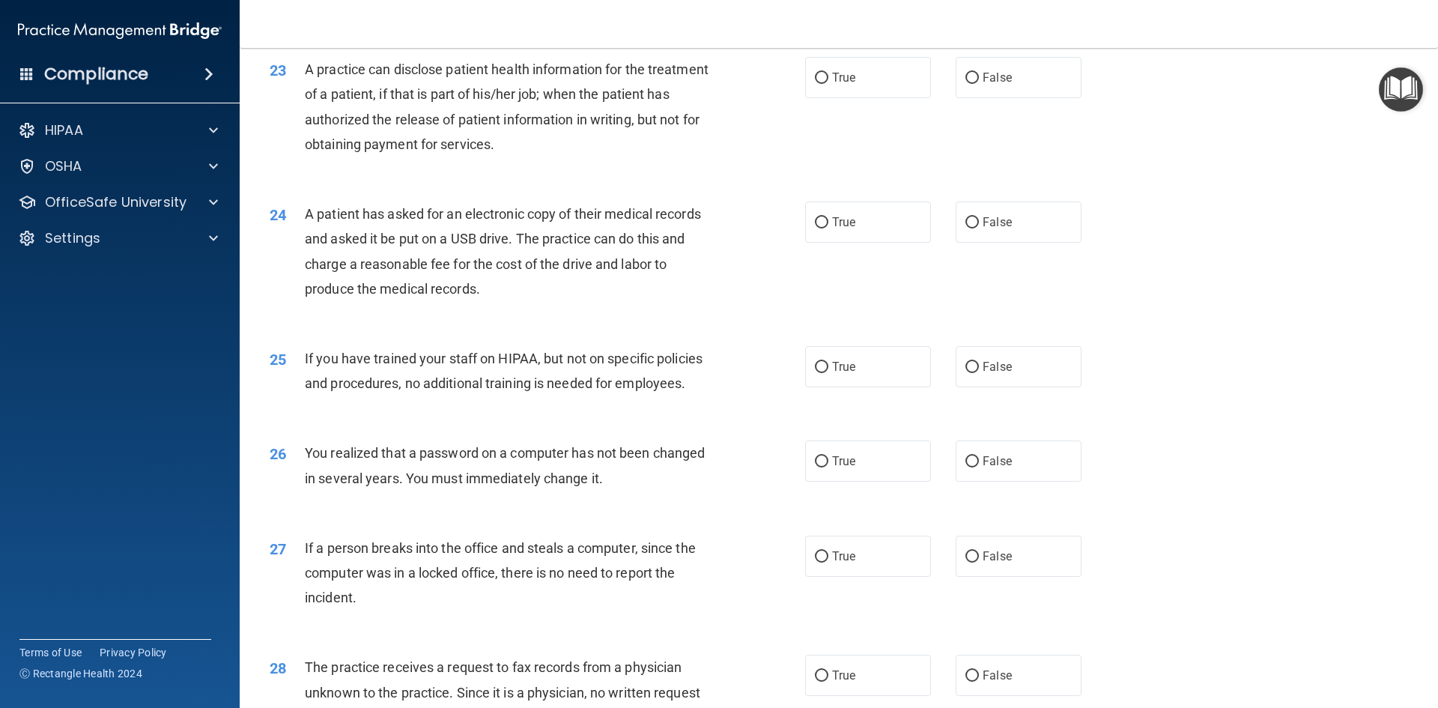
scroll to position [2462, 0]
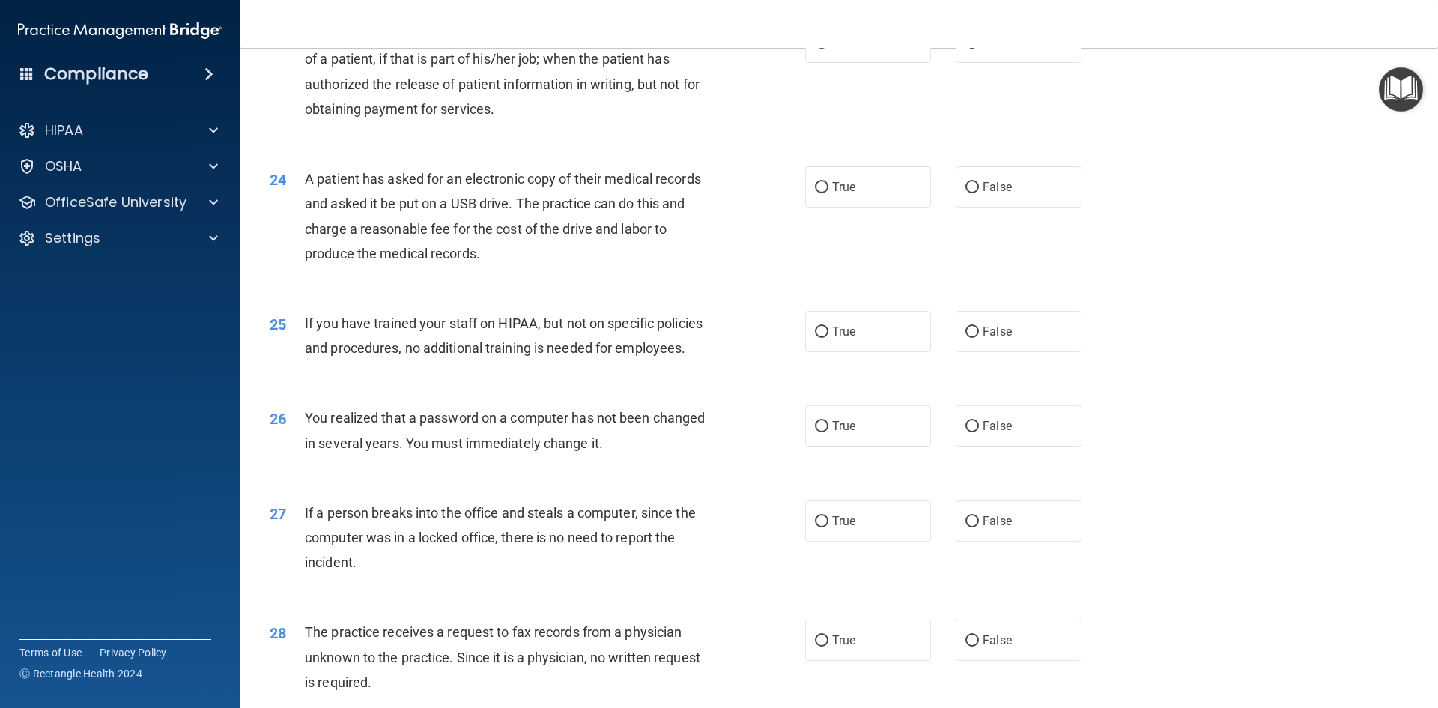
click at [843, 63] on label "True" at bounding box center [868, 42] width 126 height 41
click at [828, 49] on input "True" at bounding box center [821, 42] width 13 height 11
radio input "true"
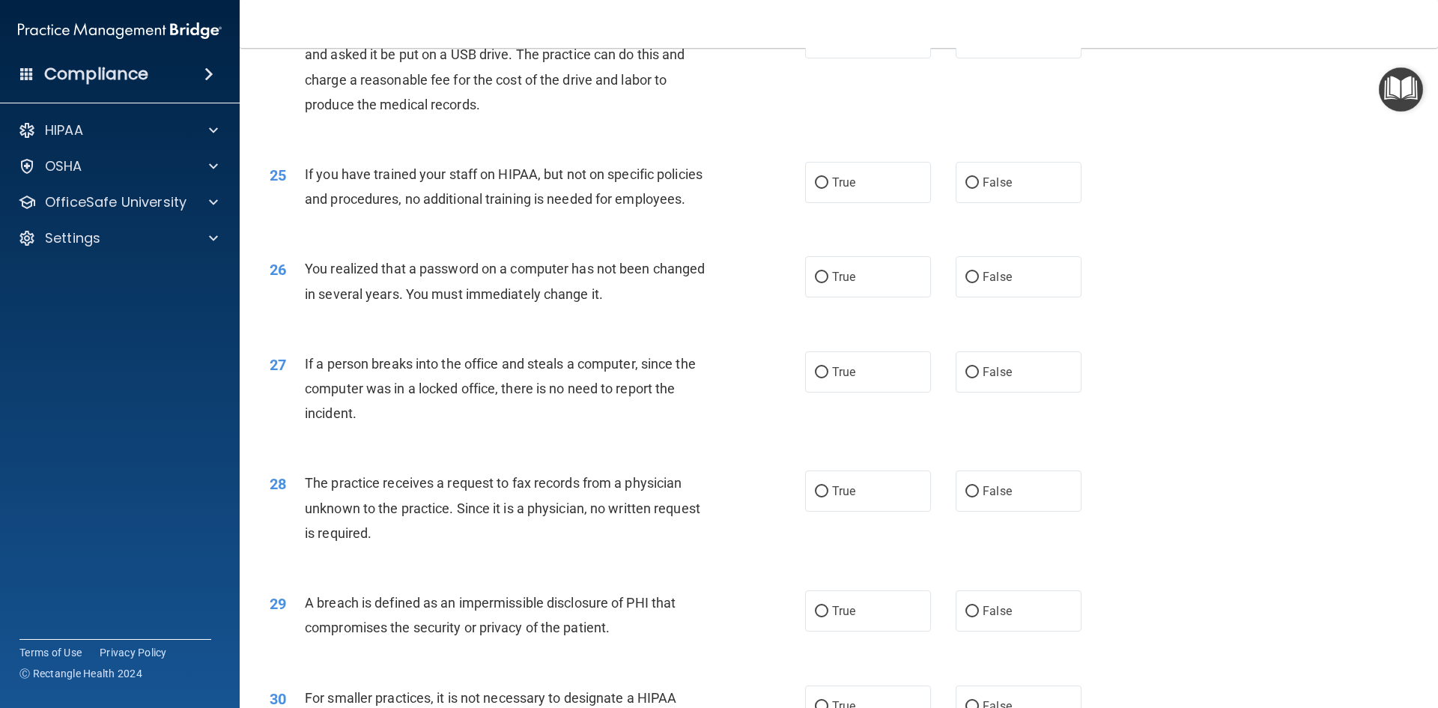
scroll to position [2612, 0]
click at [832, 44] on span "True" at bounding box center [843, 37] width 23 height 14
click at [828, 43] on input "True" at bounding box center [821, 37] width 13 height 11
radio input "true"
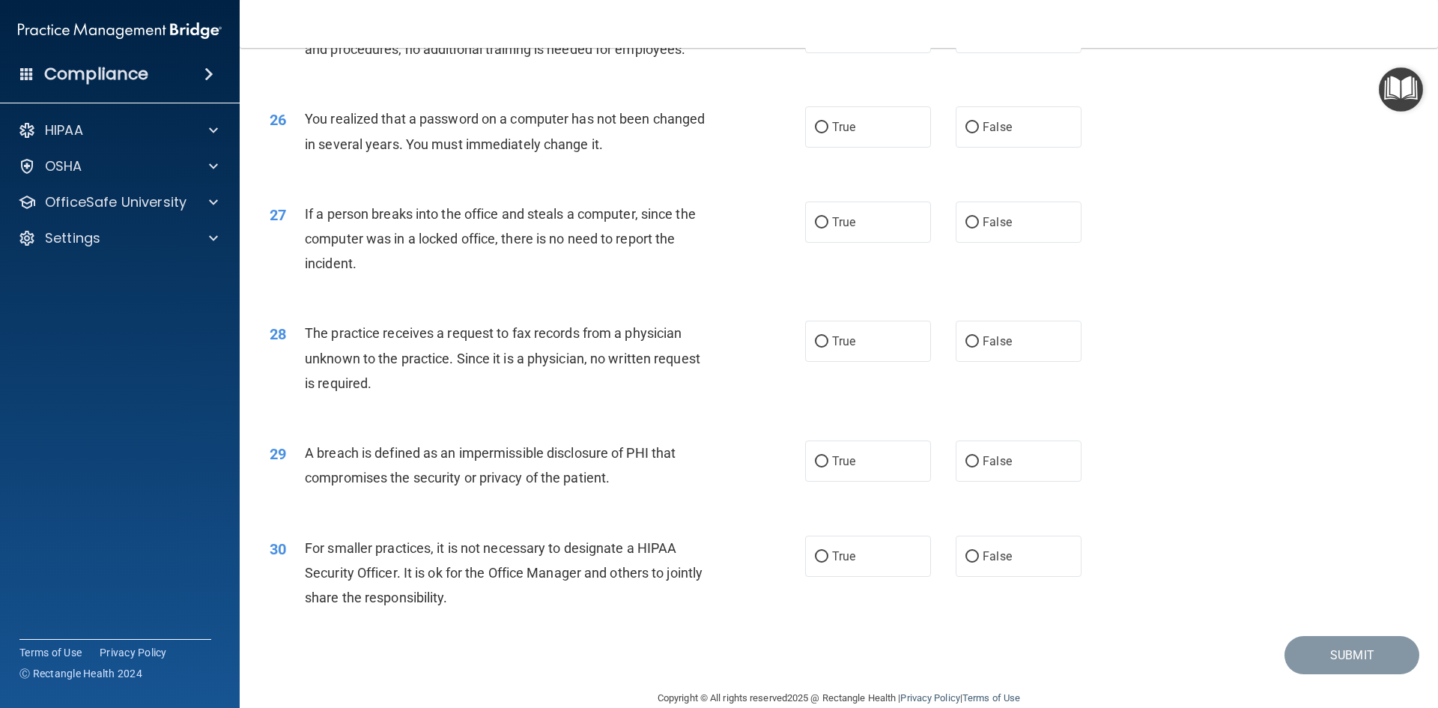
scroll to position [2761, 0]
click at [1030, 52] on label "False" at bounding box center [1018, 31] width 126 height 41
click at [979, 38] on input "False" at bounding box center [971, 32] width 13 height 11
radio input "true"
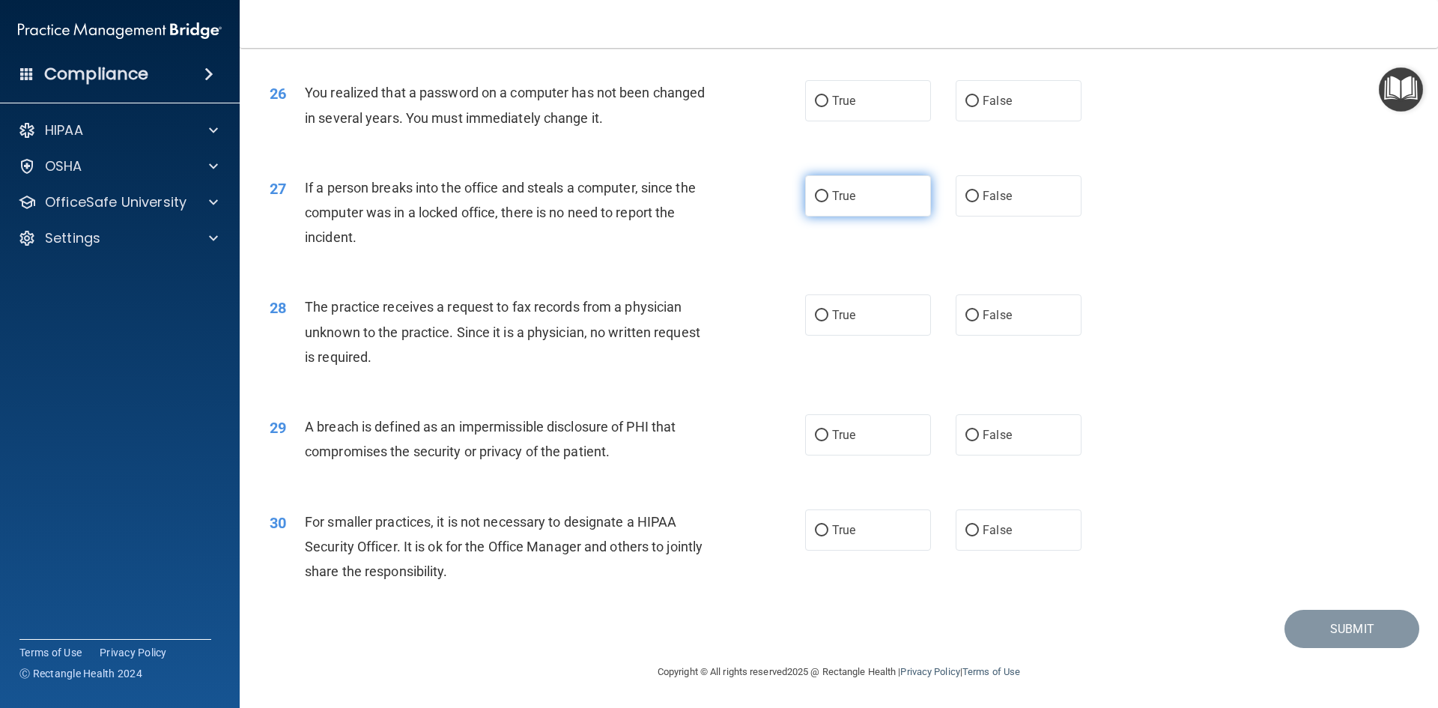
scroll to position [2836, 0]
click at [854, 115] on label "True" at bounding box center [868, 100] width 126 height 41
click at [828, 107] on input "True" at bounding box center [821, 101] width 13 height 11
radio input "true"
click at [965, 196] on input "False" at bounding box center [971, 196] width 13 height 11
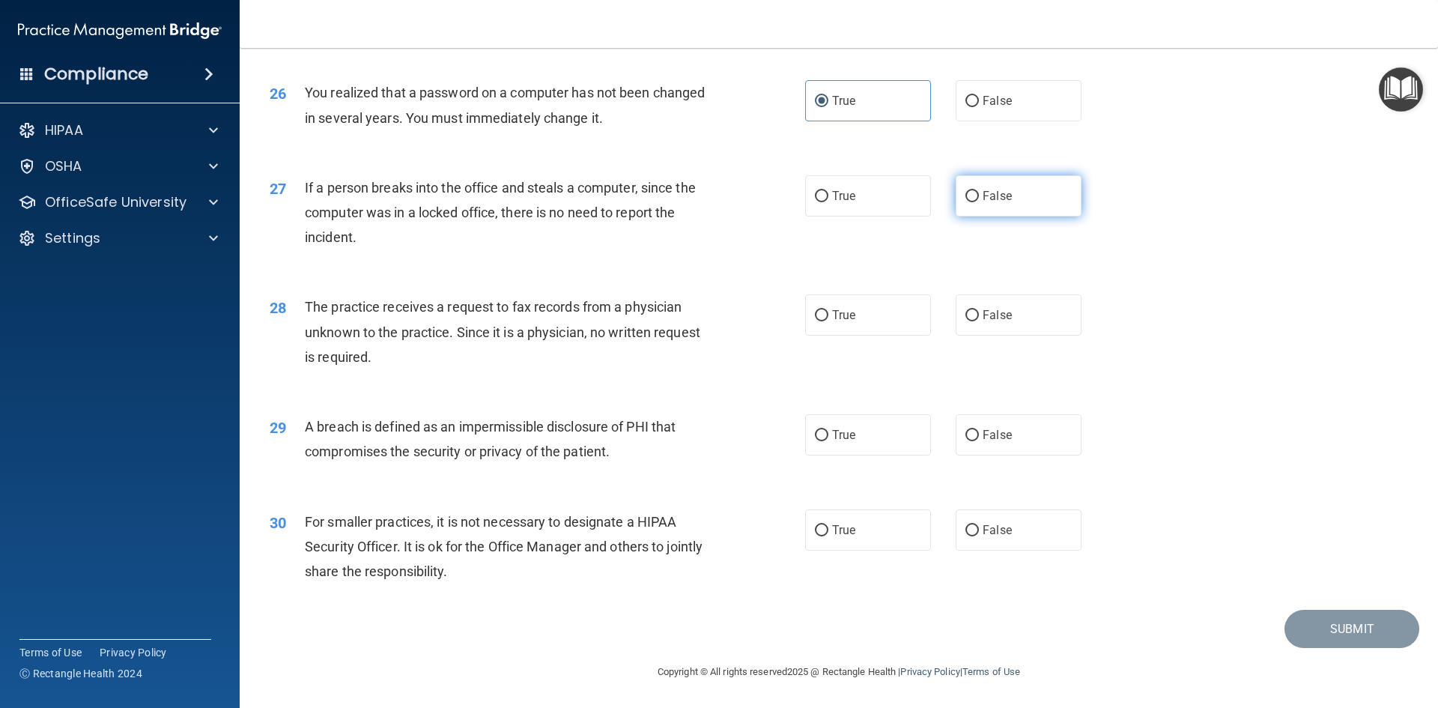
radio input "true"
click at [1000, 294] on label "False" at bounding box center [1018, 314] width 126 height 41
click at [979, 310] on input "False" at bounding box center [971, 315] width 13 height 11
radio input "true"
click at [835, 441] on span "True" at bounding box center [843, 435] width 23 height 14
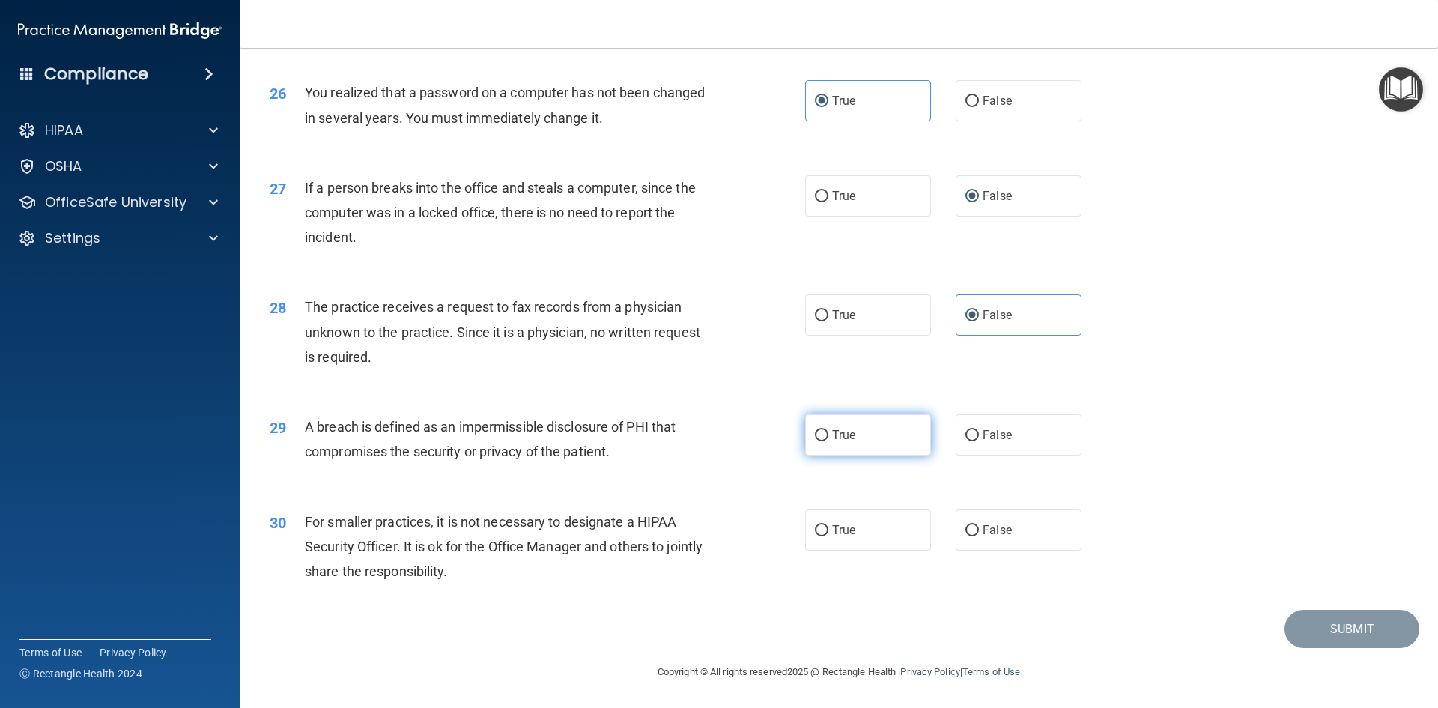
click at [828, 441] on input "True" at bounding box center [821, 435] width 13 height 11
radio input "true"
click at [967, 533] on input "False" at bounding box center [971, 530] width 13 height 11
radio input "true"
click at [1317, 624] on button "Submit" at bounding box center [1351, 628] width 135 height 38
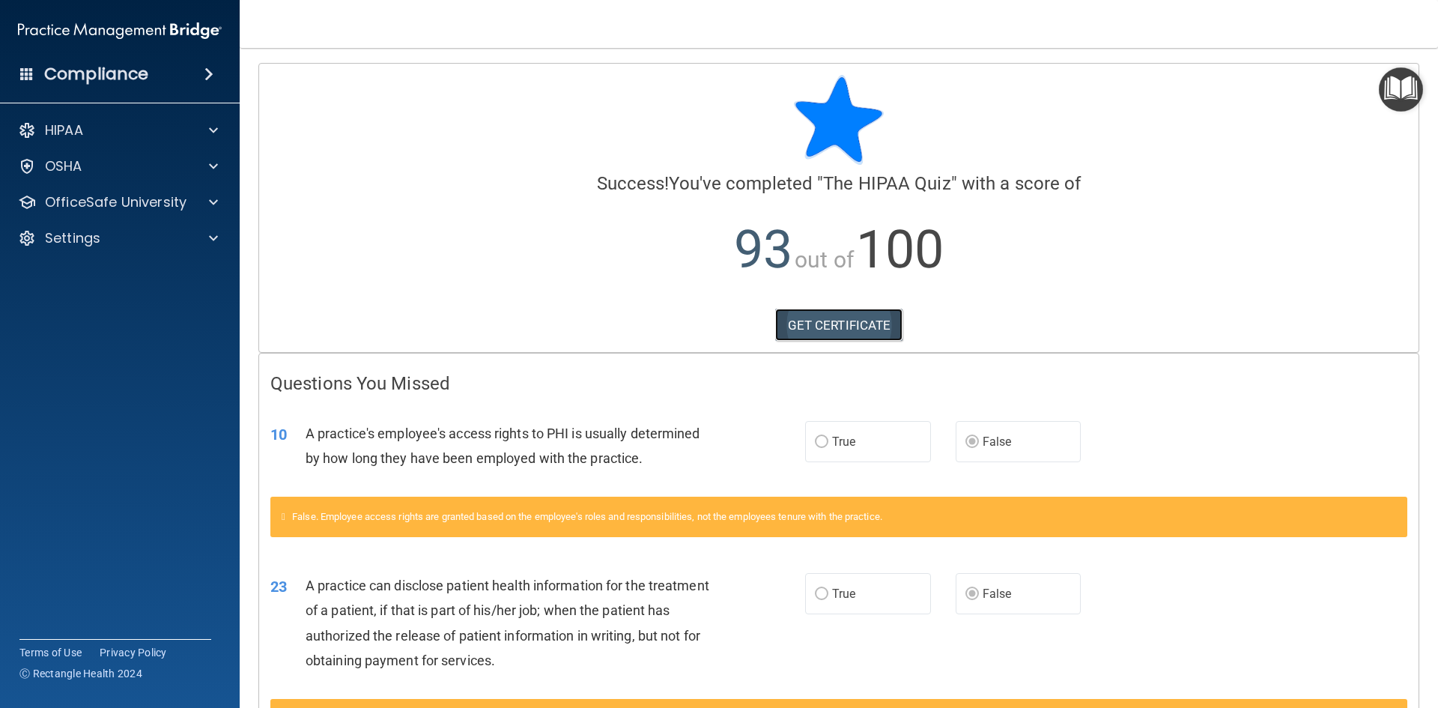
click at [827, 324] on link "GET CERTIFICATE" at bounding box center [839, 324] width 128 height 33
click at [80, 69] on h4 "Compliance" at bounding box center [96, 74] width 104 height 21
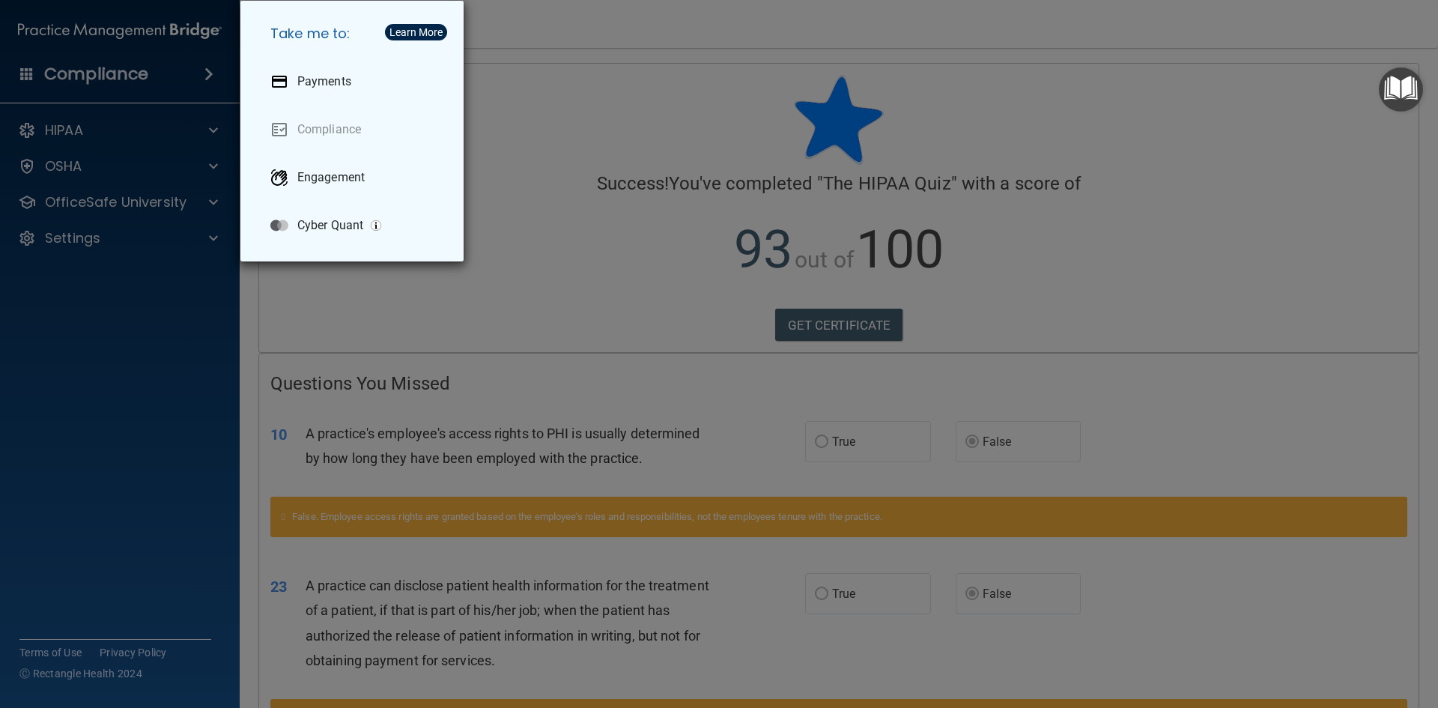
click at [80, 69] on div "Take me to: Payments Compliance Engagement Cyber Quant" at bounding box center [719, 354] width 1438 height 708
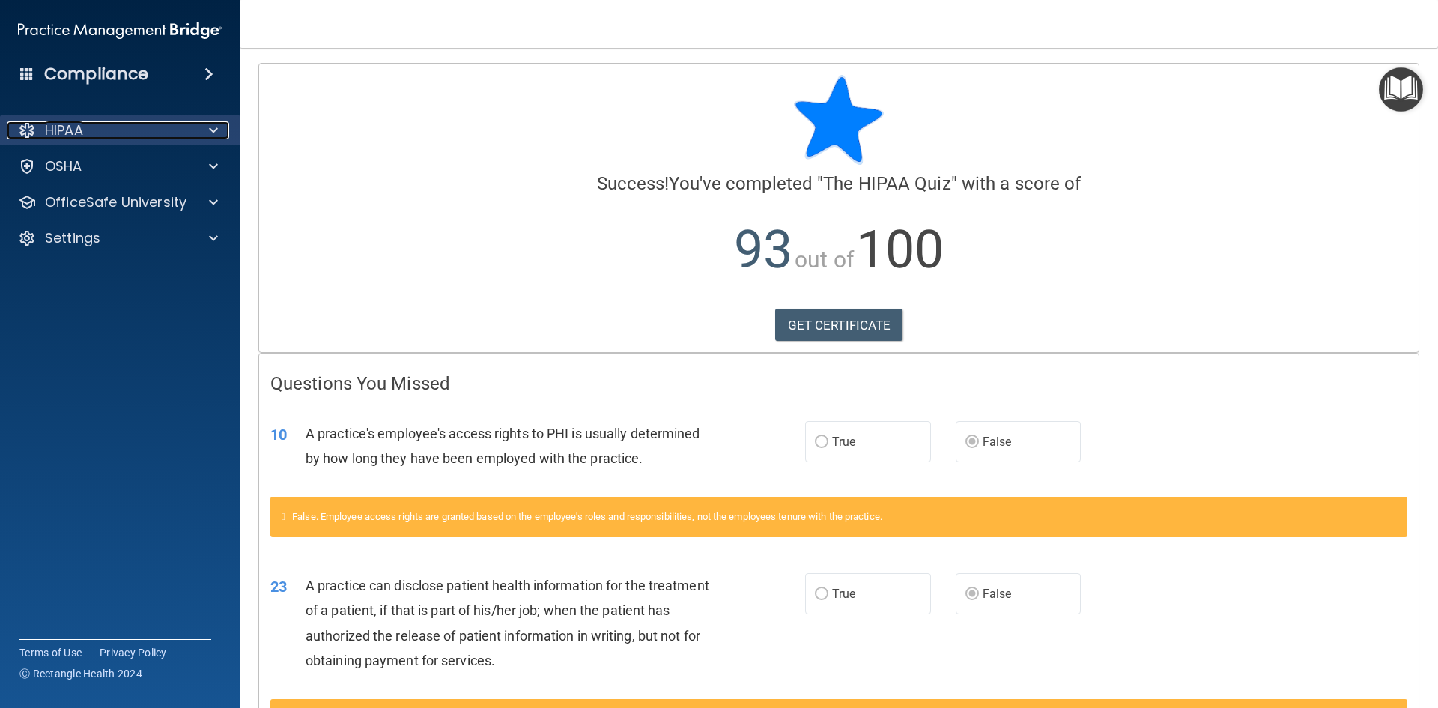
click at [70, 124] on p "HIPAA" at bounding box center [64, 130] width 38 height 18
click at [76, 130] on p "HIPAA" at bounding box center [64, 130] width 38 height 18
click at [1405, 85] on img "Open Resource Center" at bounding box center [1400, 89] width 44 height 44
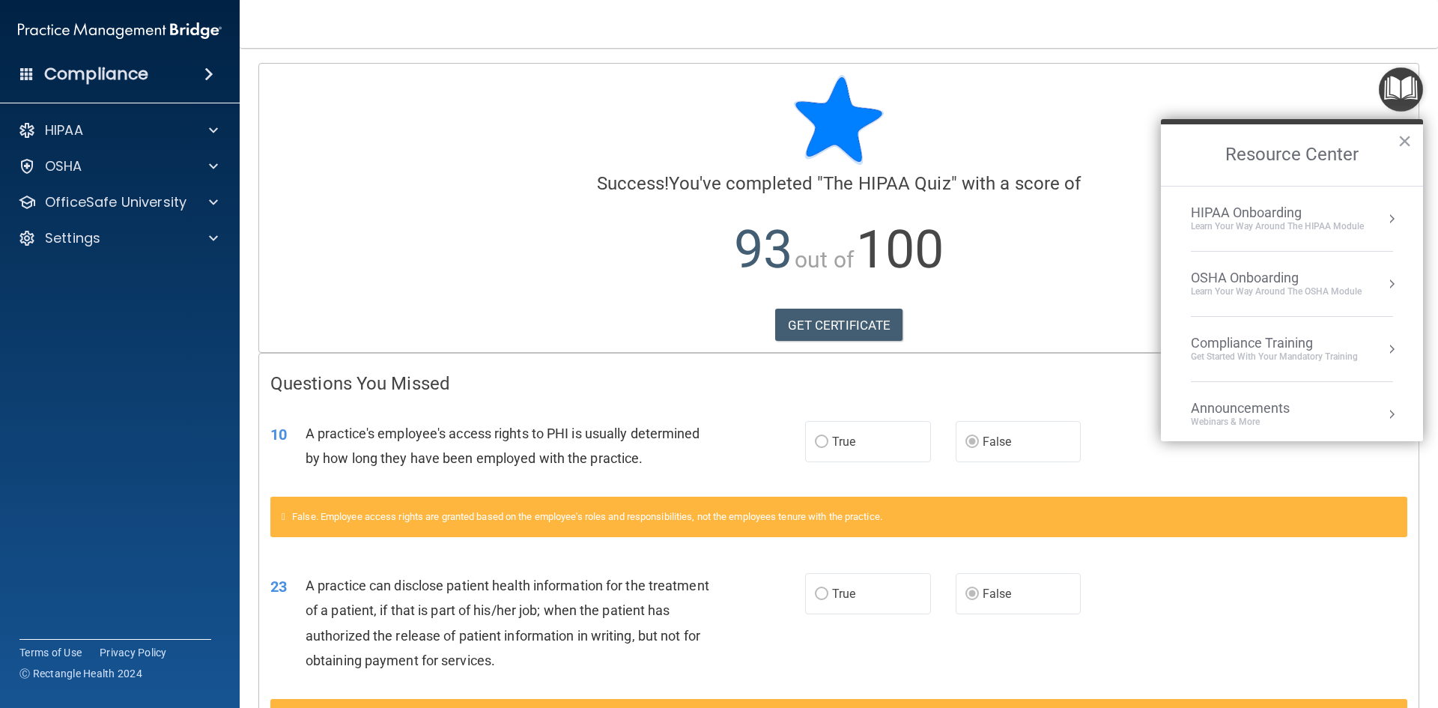
click at [1250, 219] on div "HIPAA Onboarding" at bounding box center [1276, 212] width 173 height 16
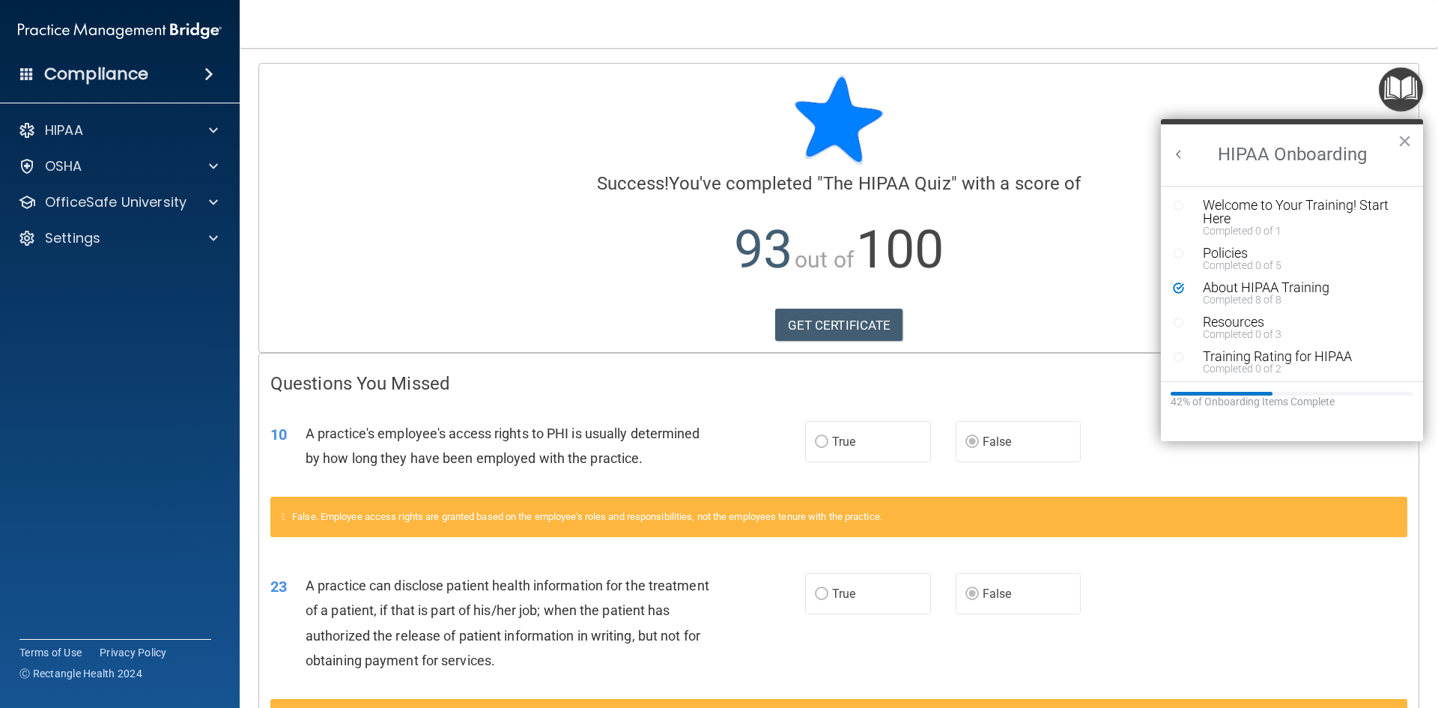
click at [1175, 150] on button "Back to Resource Center Home" at bounding box center [1178, 154] width 15 height 15
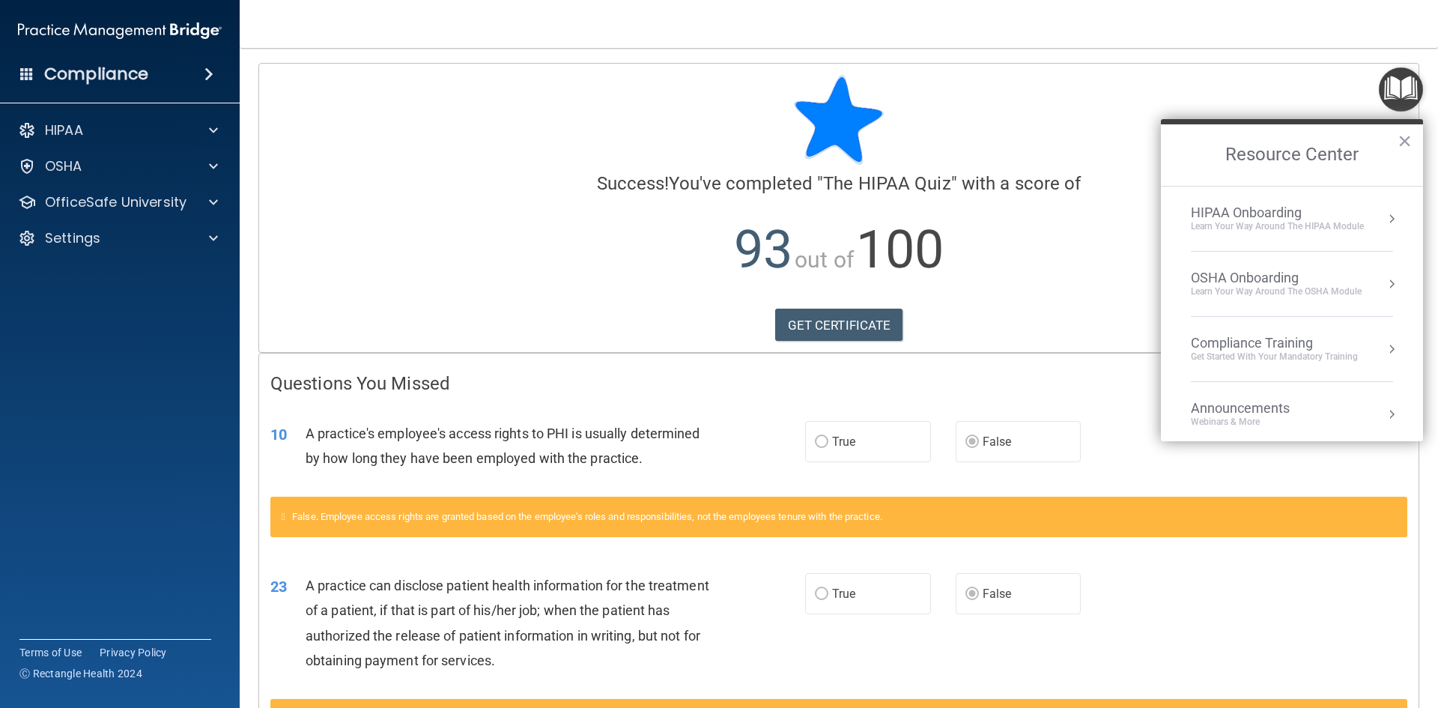
click at [1244, 346] on div "Compliance Training" at bounding box center [1273, 343] width 167 height 16
click at [1230, 207] on div "HIPAA Training for Members" at bounding box center [1256, 210] width 167 height 13
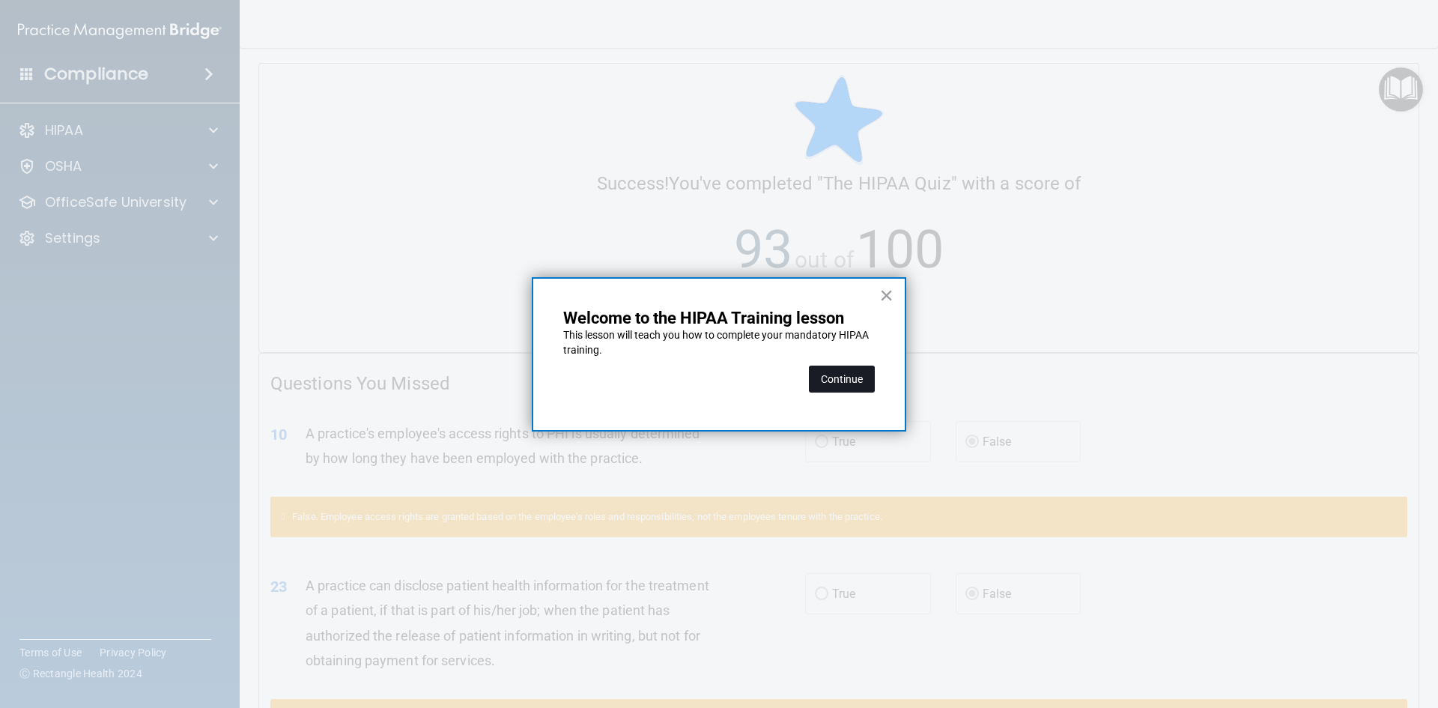
click at [847, 380] on button "Continue" at bounding box center [842, 378] width 66 height 27
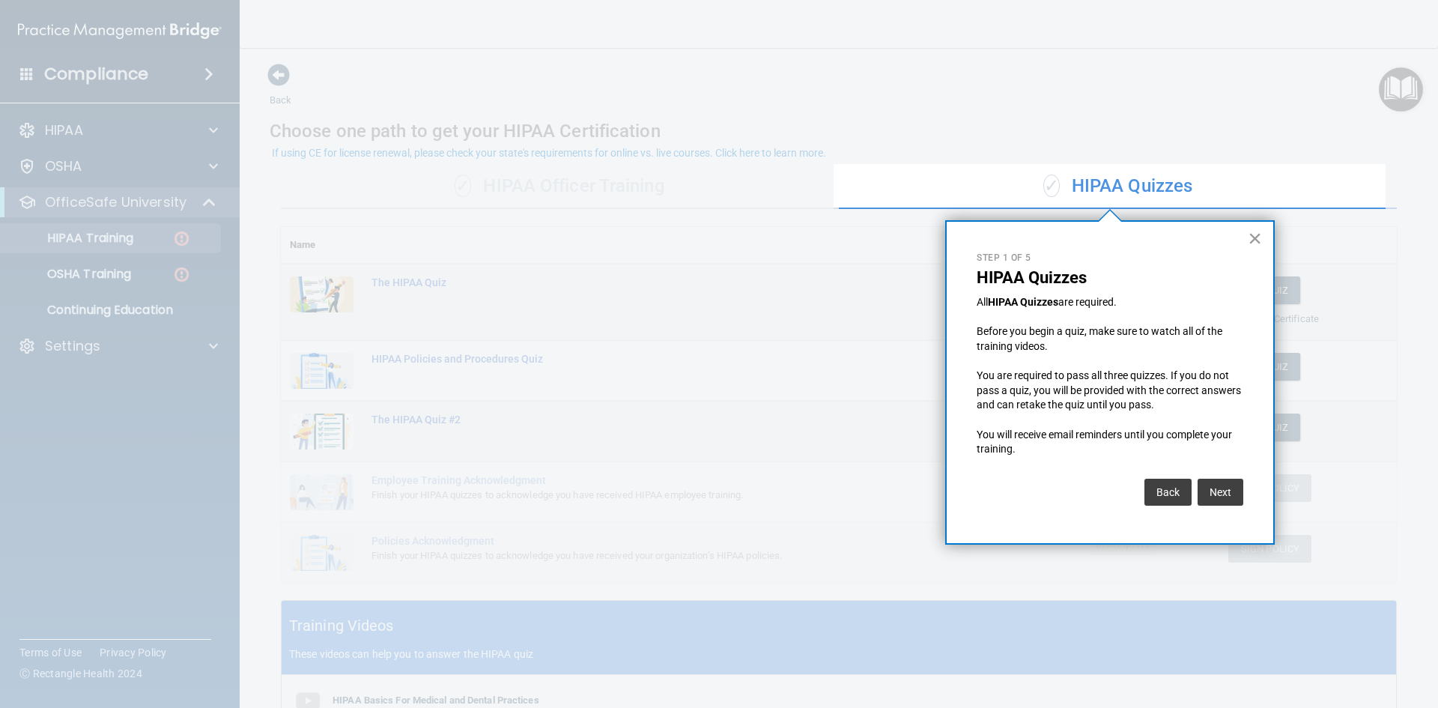
click at [1253, 246] on button "×" at bounding box center [1254, 238] width 14 height 24
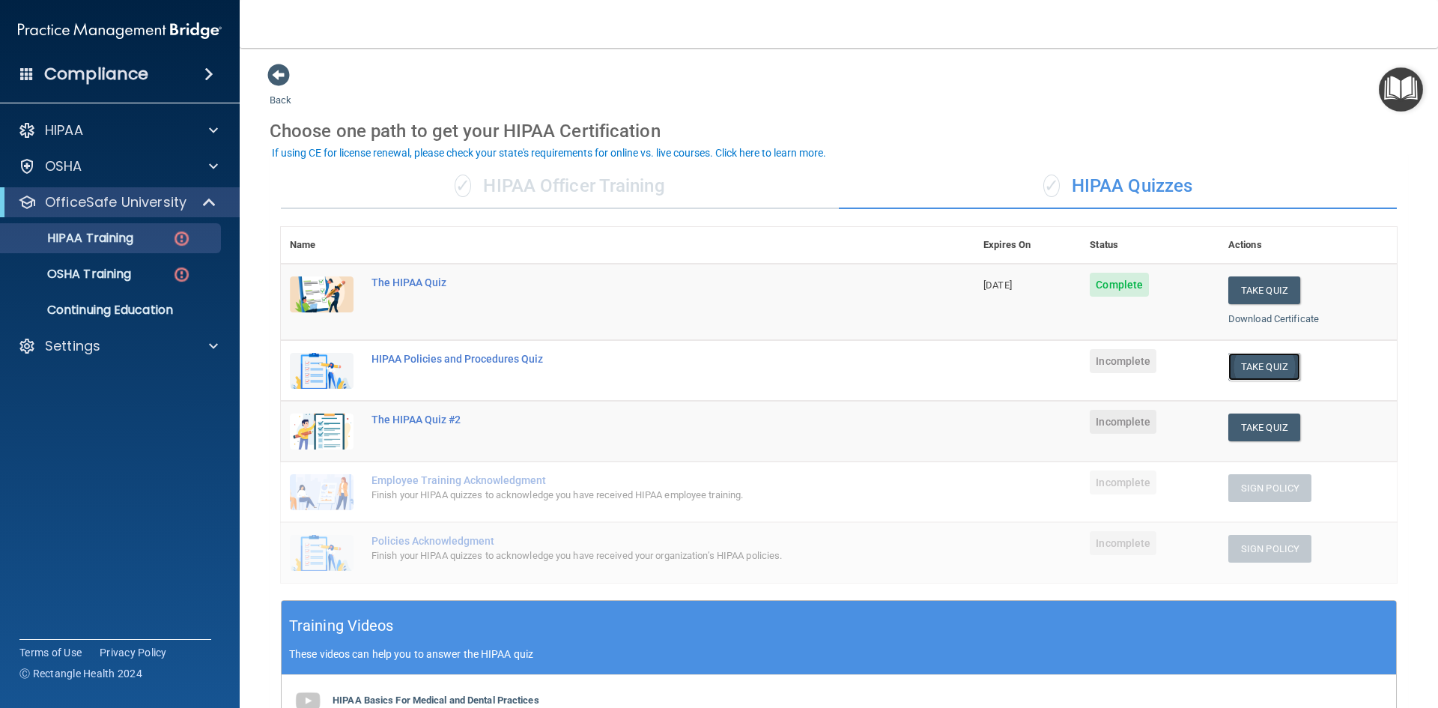
click at [1251, 359] on button "Take Quiz" at bounding box center [1264, 367] width 72 height 28
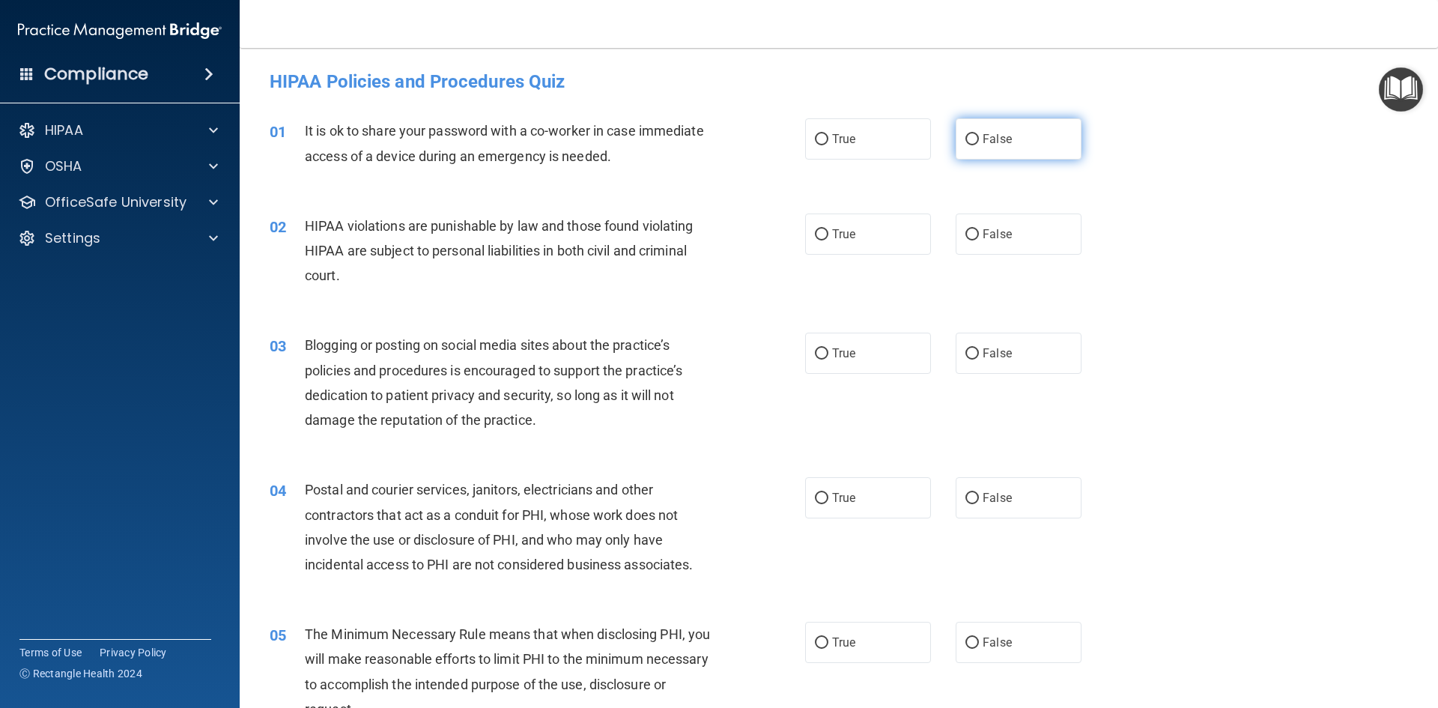
click at [980, 129] on label "False" at bounding box center [1018, 138] width 126 height 41
click at [979, 134] on input "False" at bounding box center [971, 139] width 13 height 11
radio input "true"
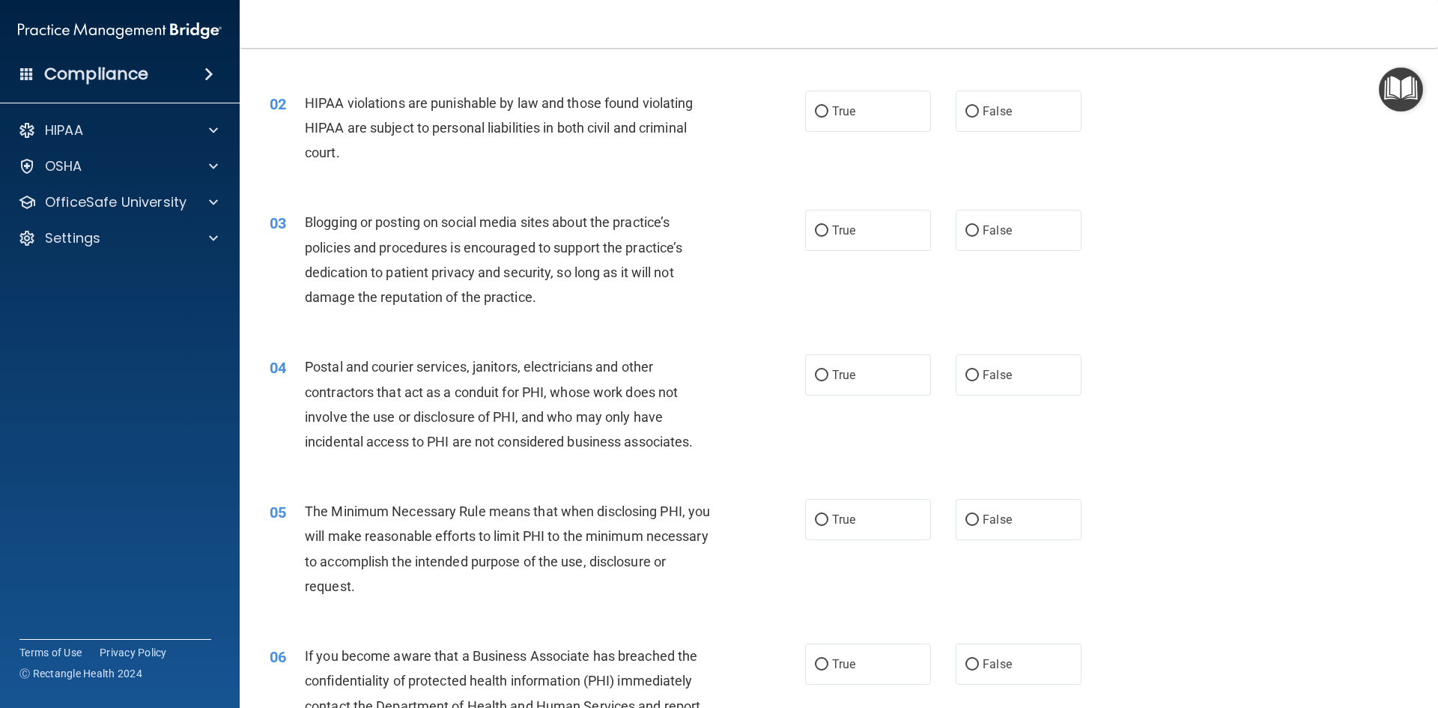
scroll to position [150, 0]
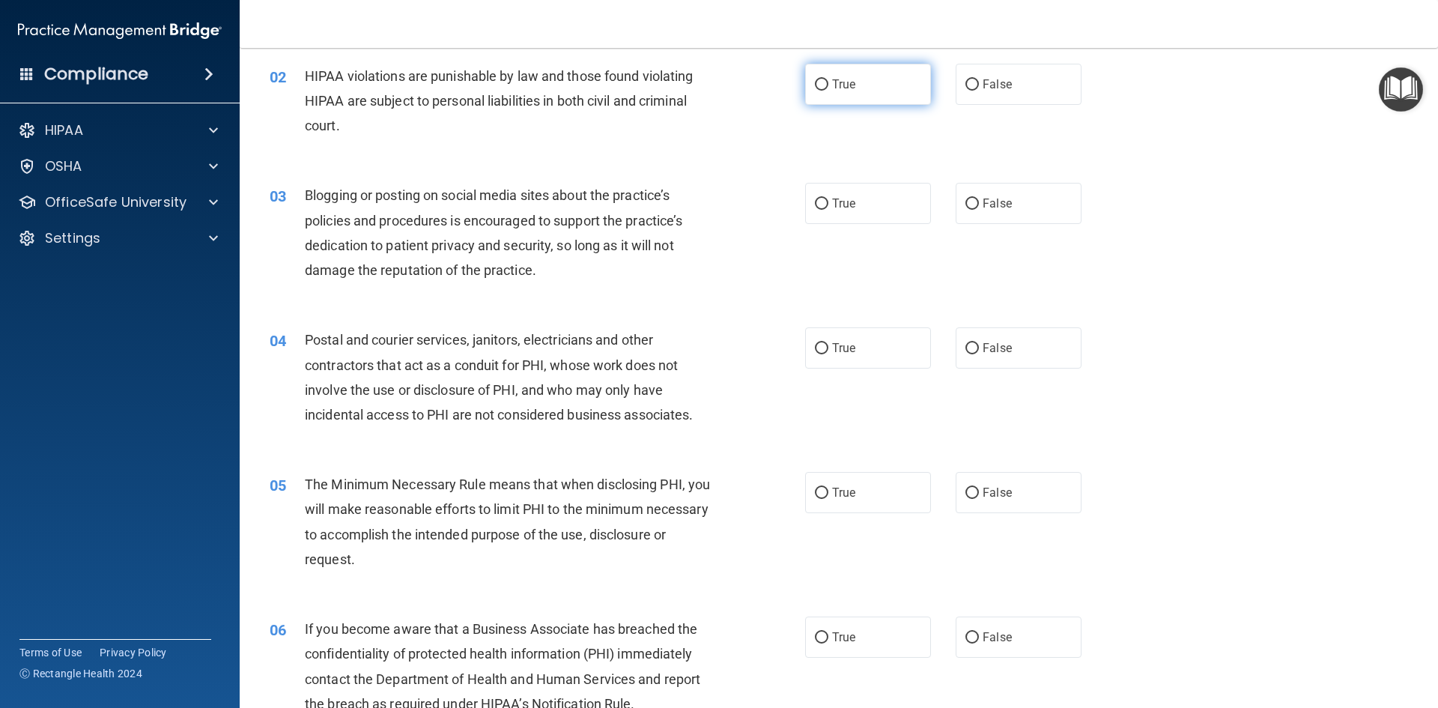
click at [889, 92] on label "True" at bounding box center [868, 84] width 126 height 41
click at [828, 91] on input "True" at bounding box center [821, 84] width 13 height 11
radio input "true"
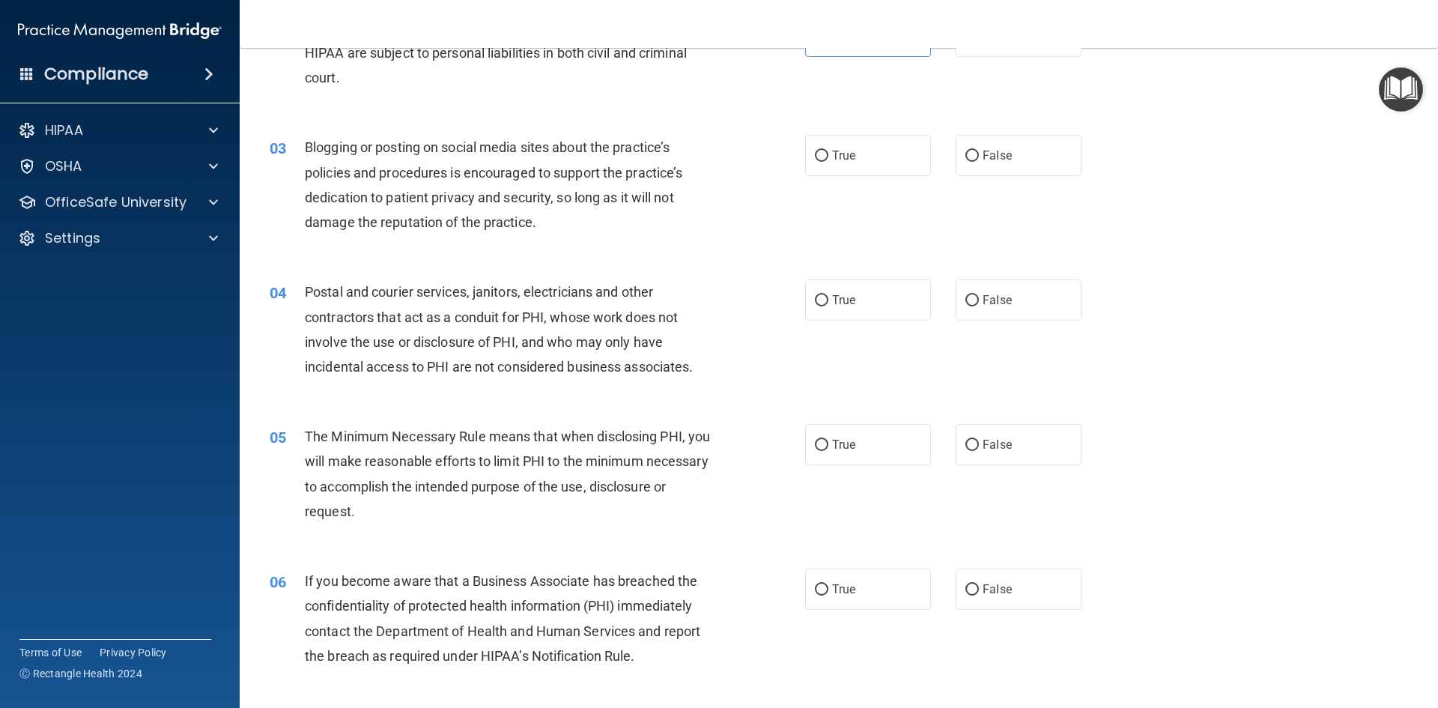
scroll to position [225, 0]
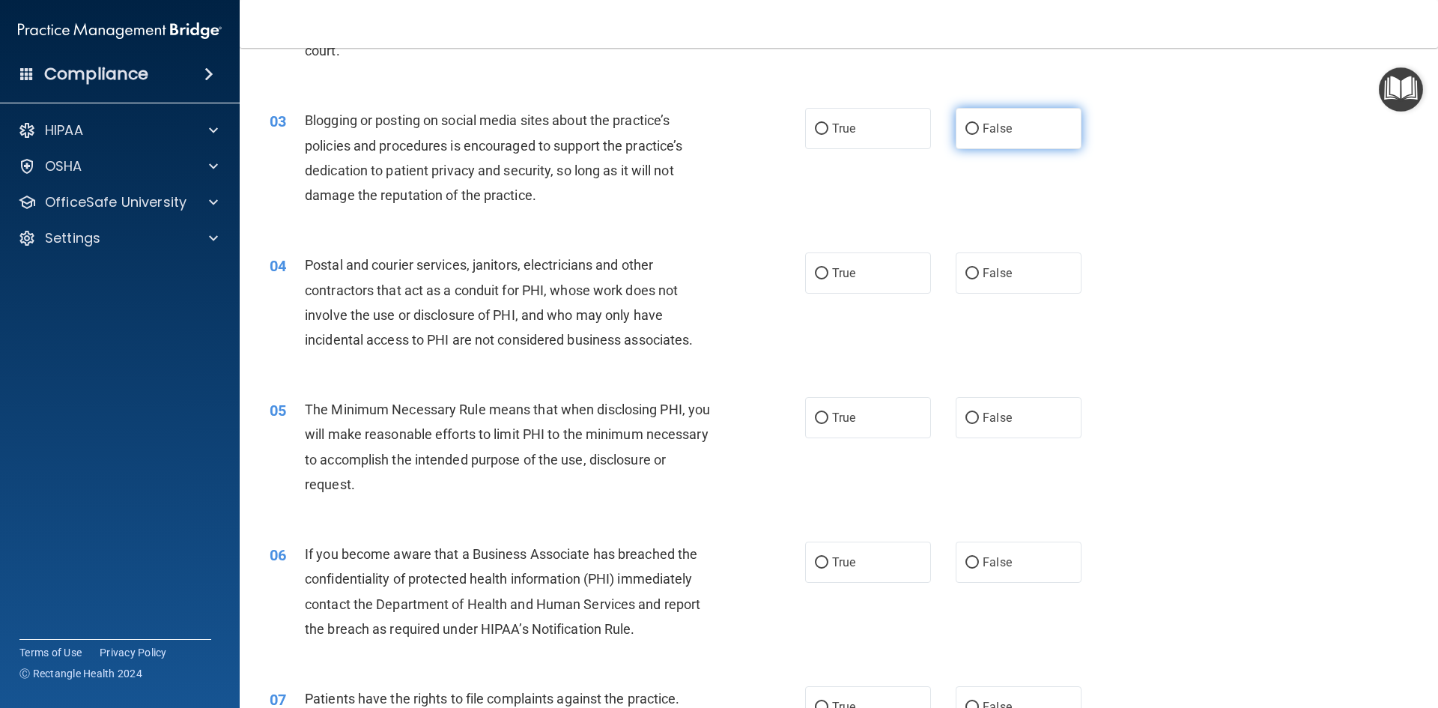
click at [982, 129] on span "False" at bounding box center [996, 128] width 29 height 14
click at [977, 129] on input "False" at bounding box center [971, 129] width 13 height 11
radio input "true"
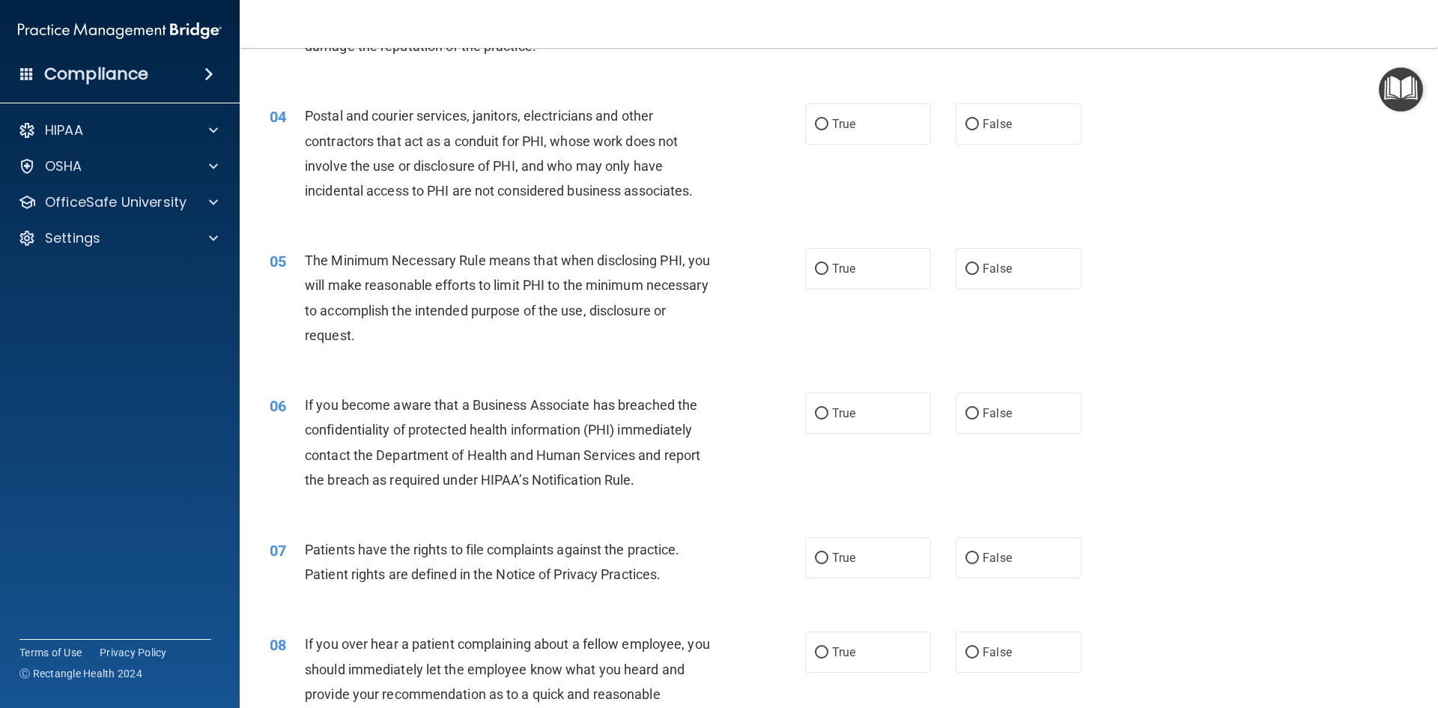
scroll to position [374, 0]
click at [866, 137] on label "True" at bounding box center [868, 123] width 126 height 41
click at [828, 130] on input "True" at bounding box center [821, 123] width 13 height 11
radio input "true"
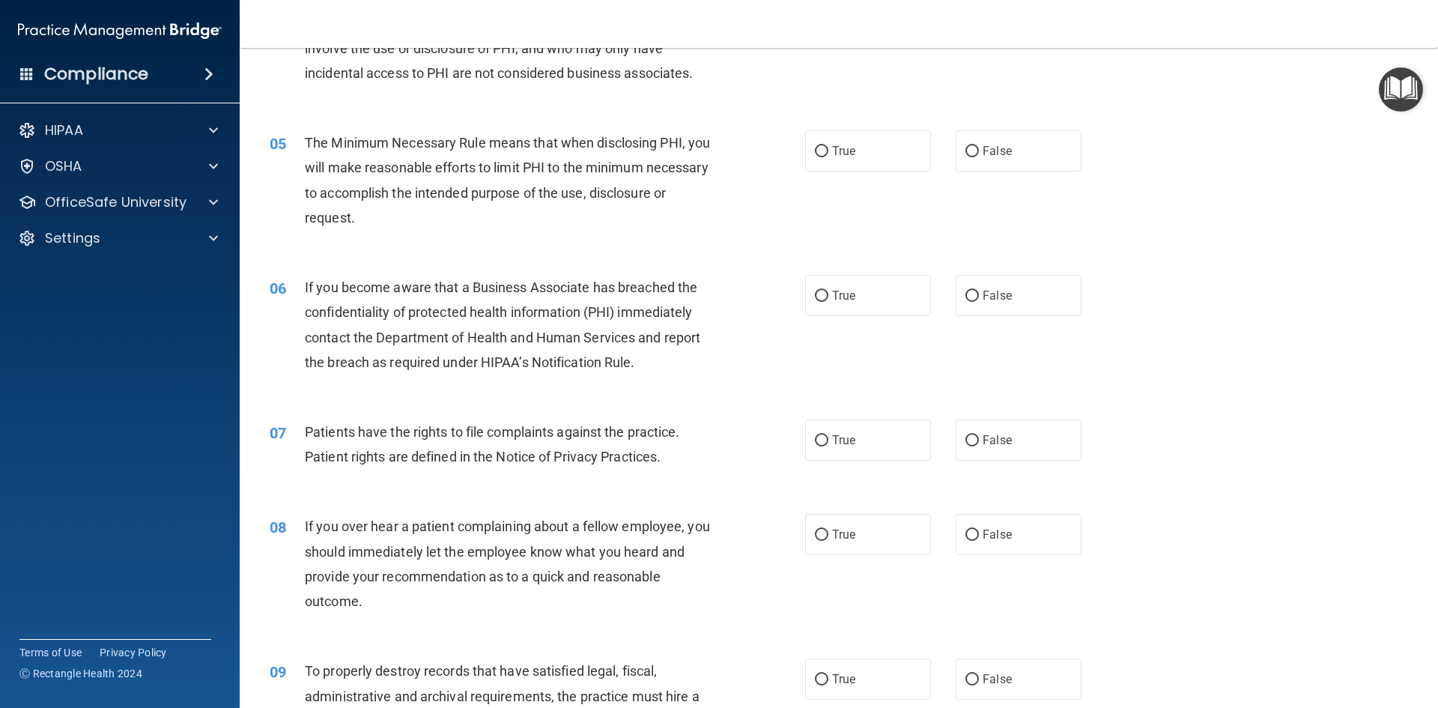
scroll to position [524, 0]
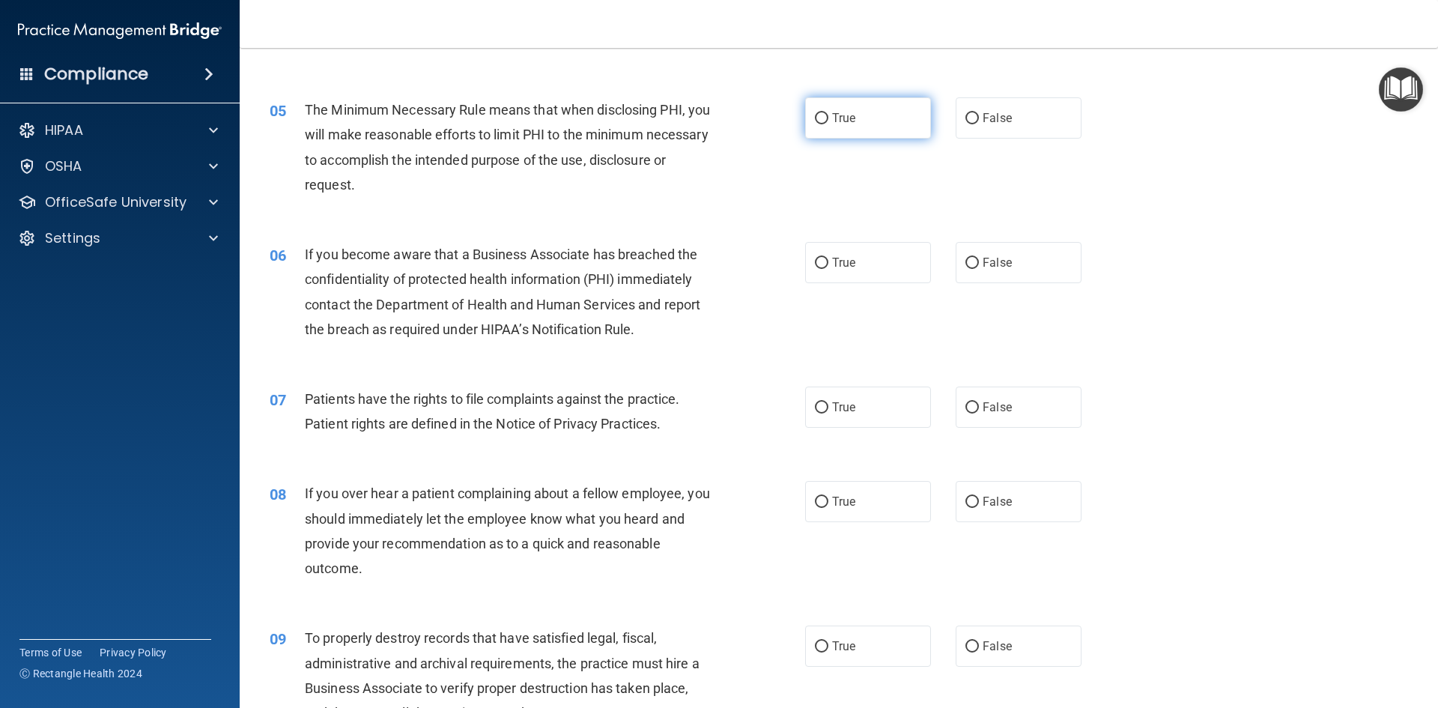
click at [861, 138] on label "True" at bounding box center [868, 117] width 126 height 41
click at [828, 124] on input "True" at bounding box center [821, 118] width 13 height 11
radio input "true"
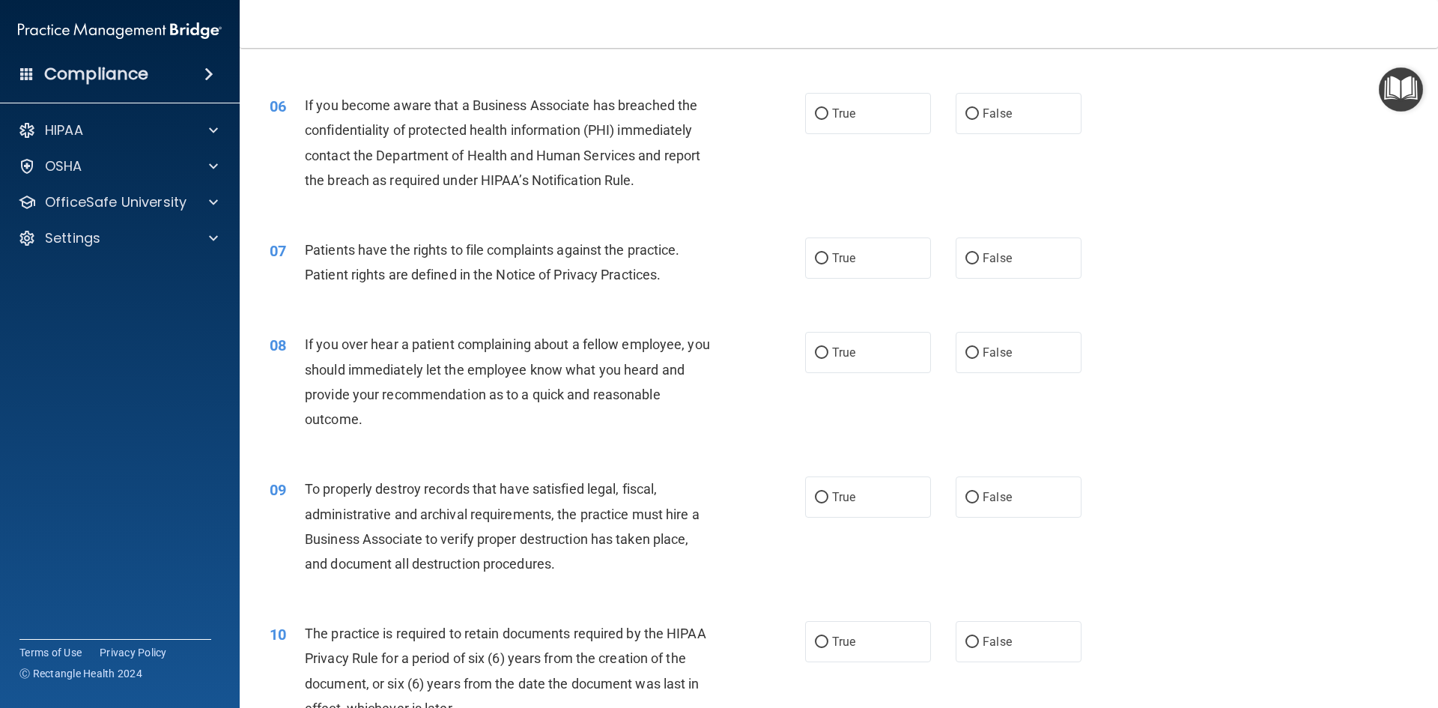
scroll to position [674, 0]
click at [832, 110] on span "True" at bounding box center [843, 113] width 23 height 14
click at [828, 110] on input "True" at bounding box center [821, 113] width 13 height 11
radio input "true"
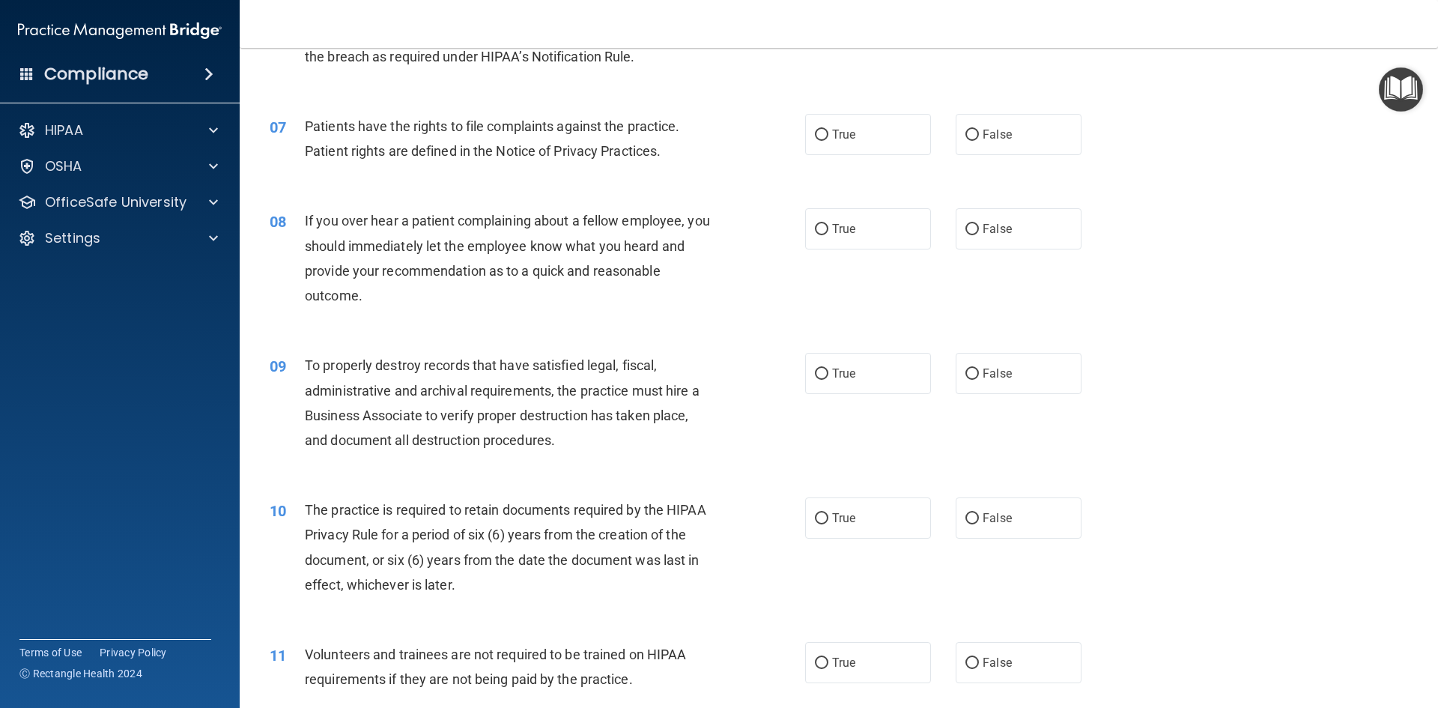
scroll to position [824, 0]
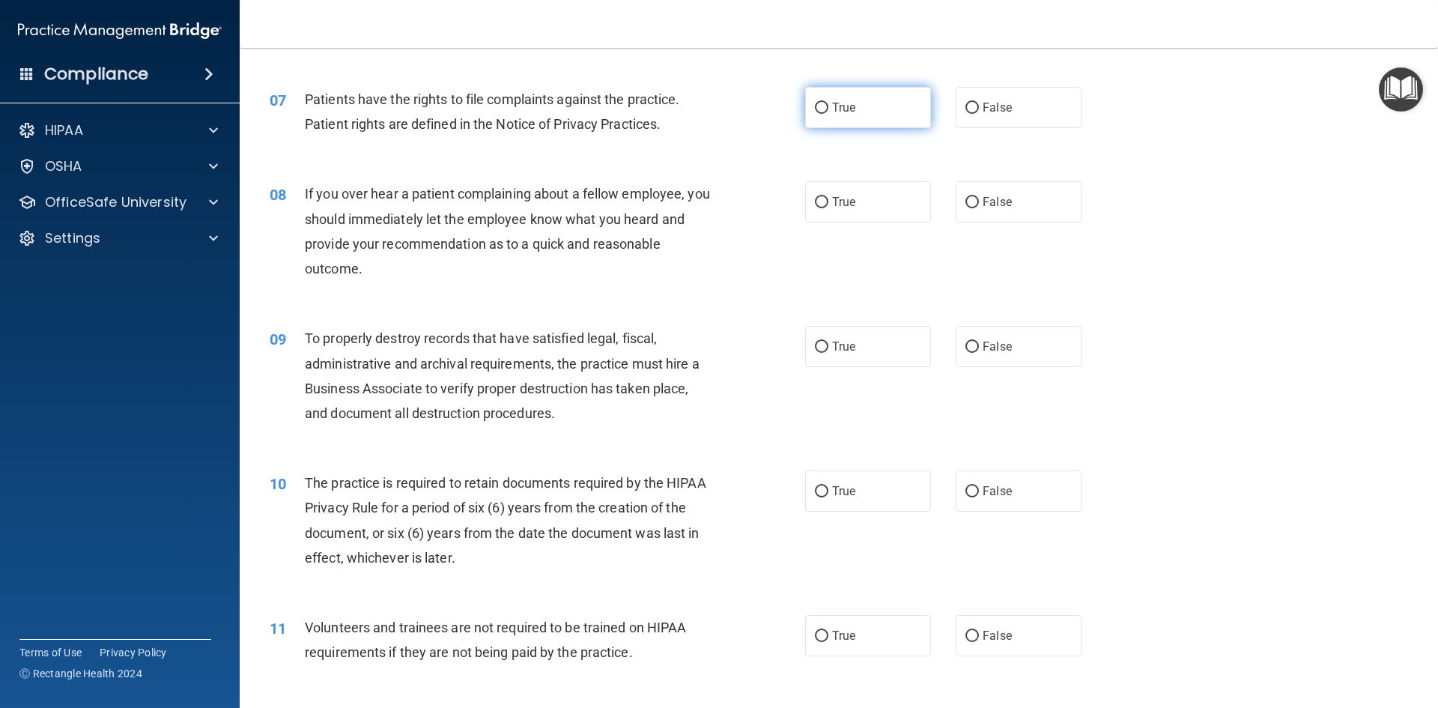
click at [825, 115] on label "True" at bounding box center [868, 107] width 126 height 41
click at [825, 114] on input "True" at bounding box center [821, 108] width 13 height 11
radio input "true"
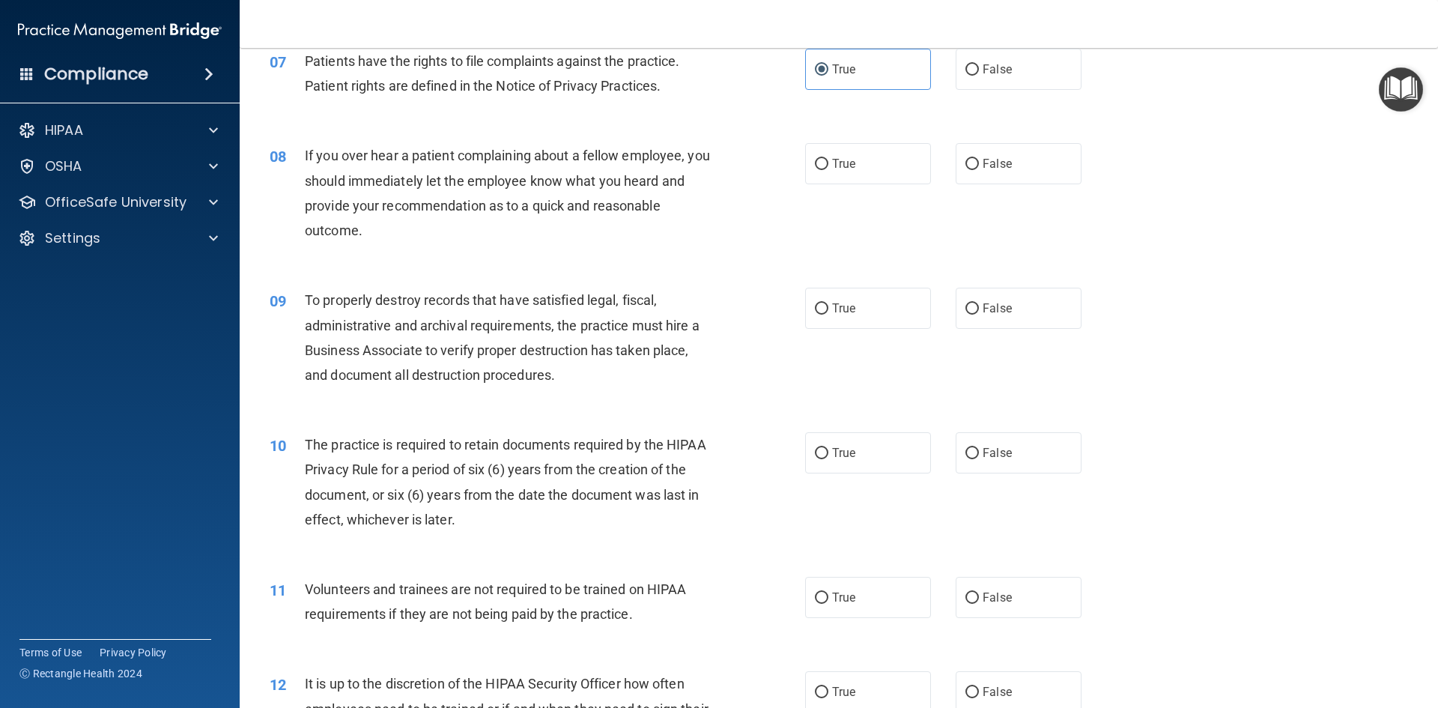
scroll to position [898, 0]
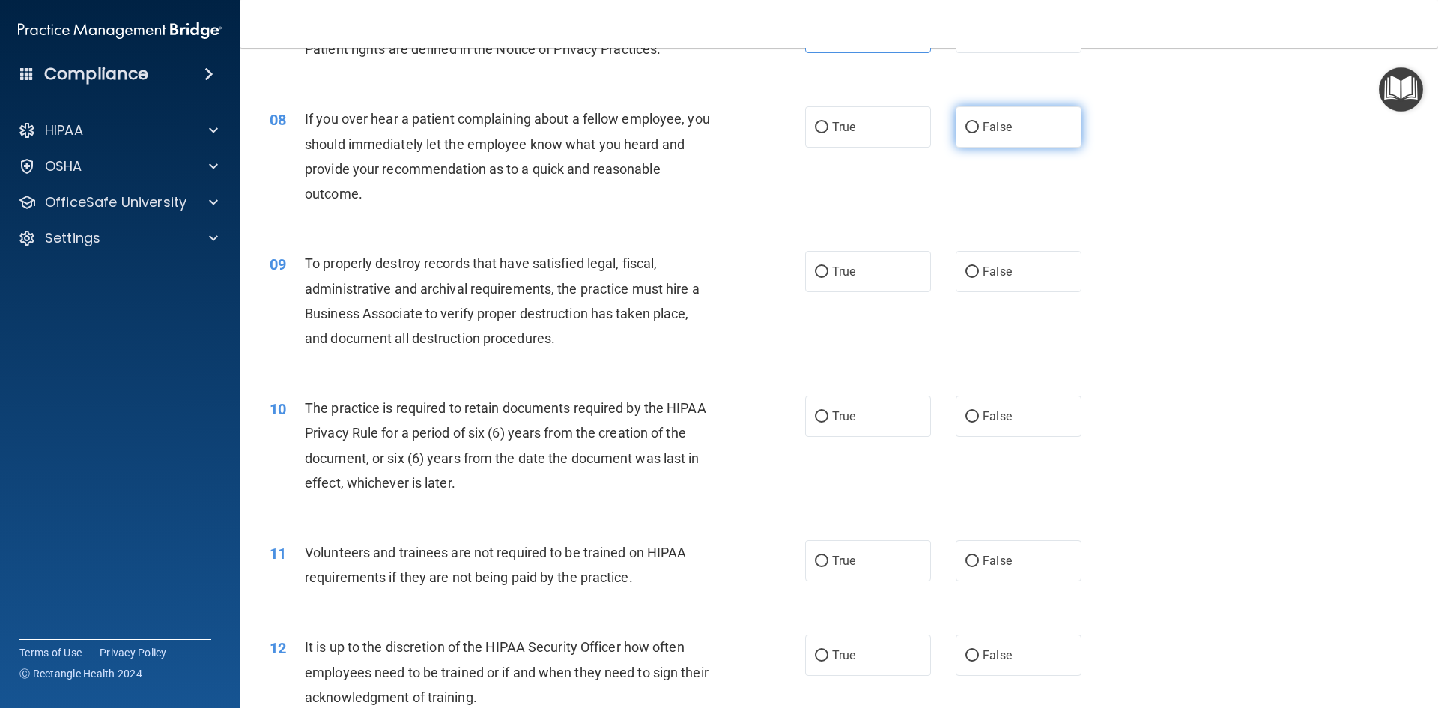
click at [955, 138] on label "False" at bounding box center [1018, 126] width 126 height 41
click at [965, 133] on input "False" at bounding box center [971, 127] width 13 height 11
radio input "true"
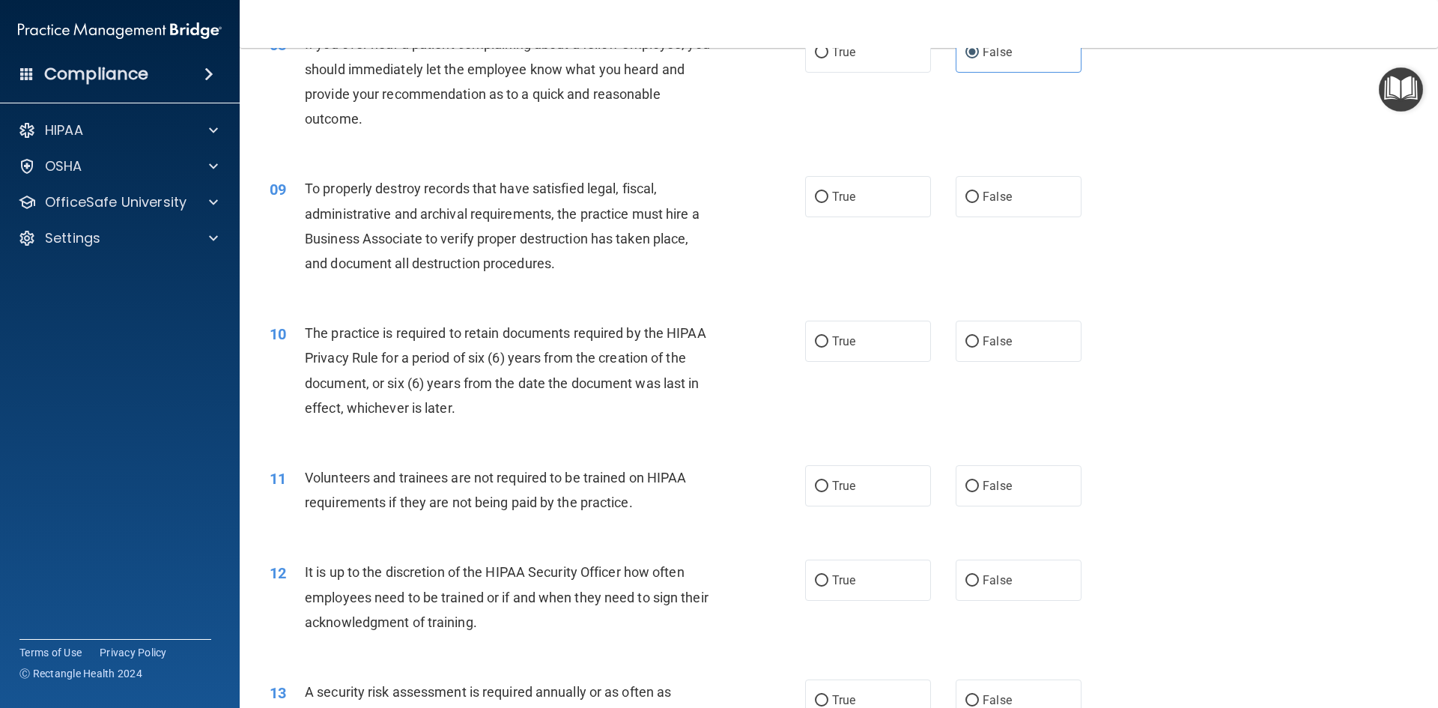
scroll to position [1048, 0]
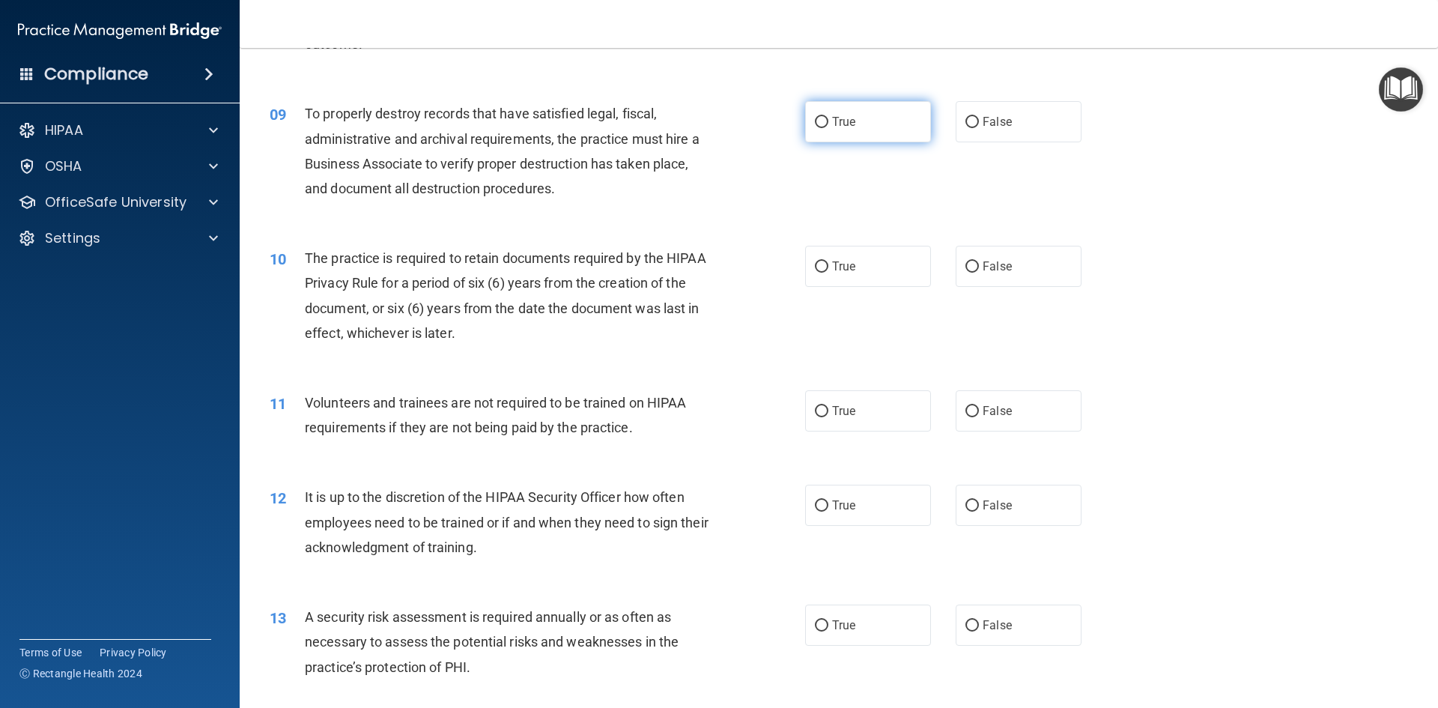
click at [868, 127] on label "True" at bounding box center [868, 121] width 126 height 41
click at [828, 127] on input "True" at bounding box center [821, 122] width 13 height 11
radio input "true"
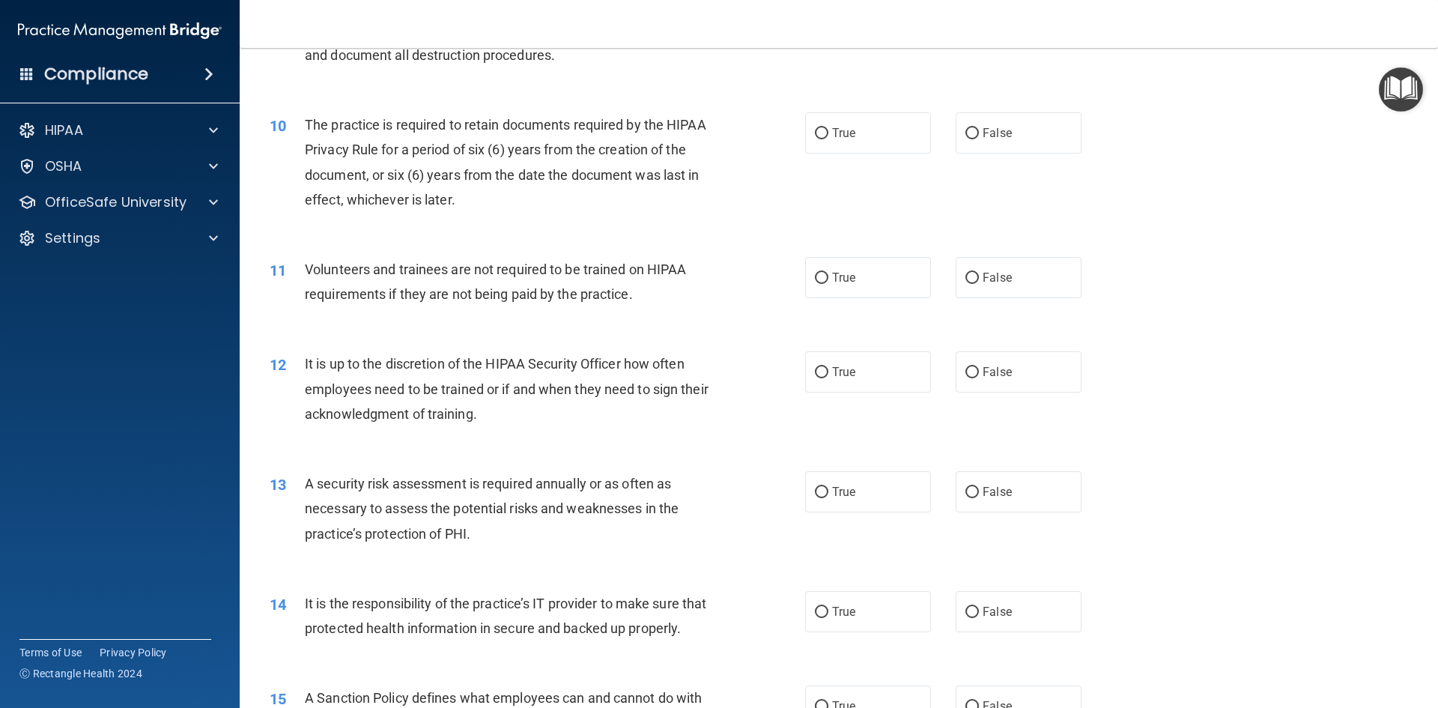
scroll to position [1198, 0]
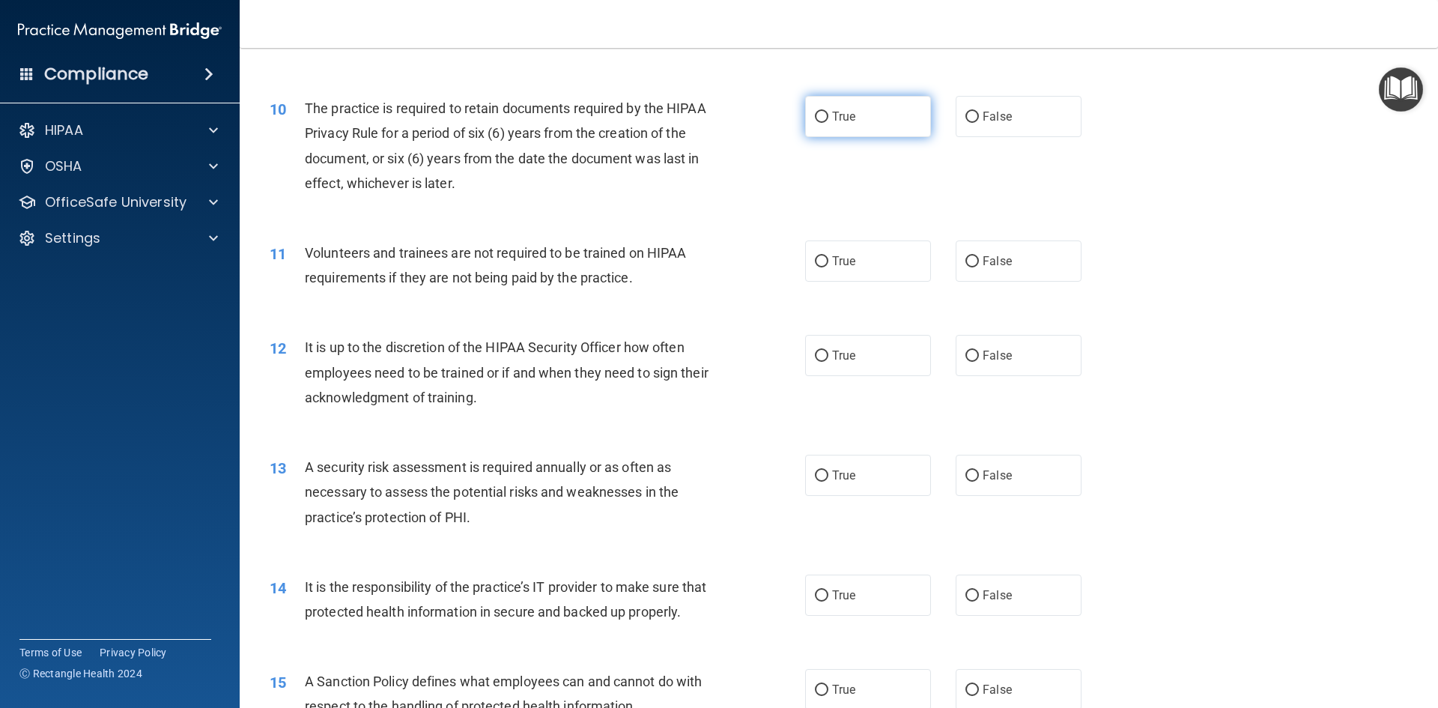
click at [860, 118] on label "True" at bounding box center [868, 116] width 126 height 41
click at [828, 118] on input "True" at bounding box center [821, 117] width 13 height 11
radio input "true"
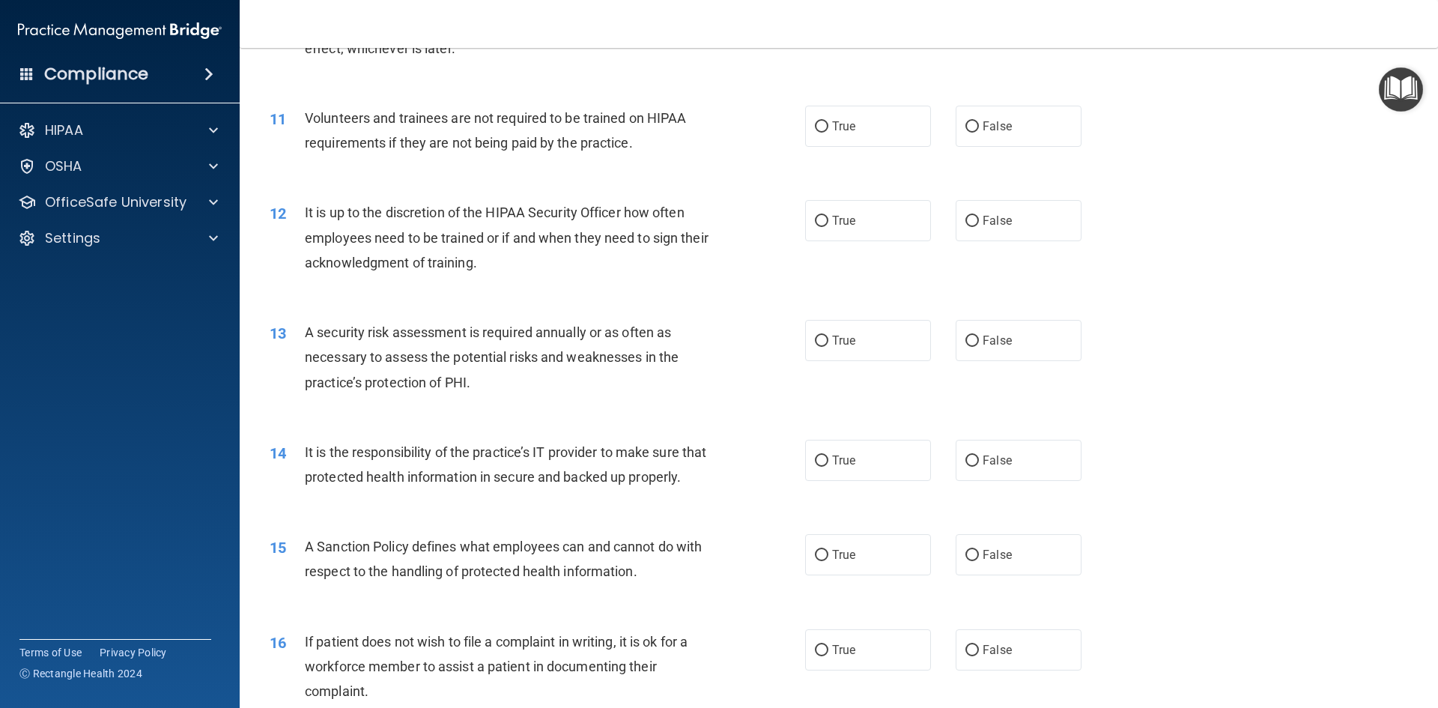
scroll to position [1348, 0]
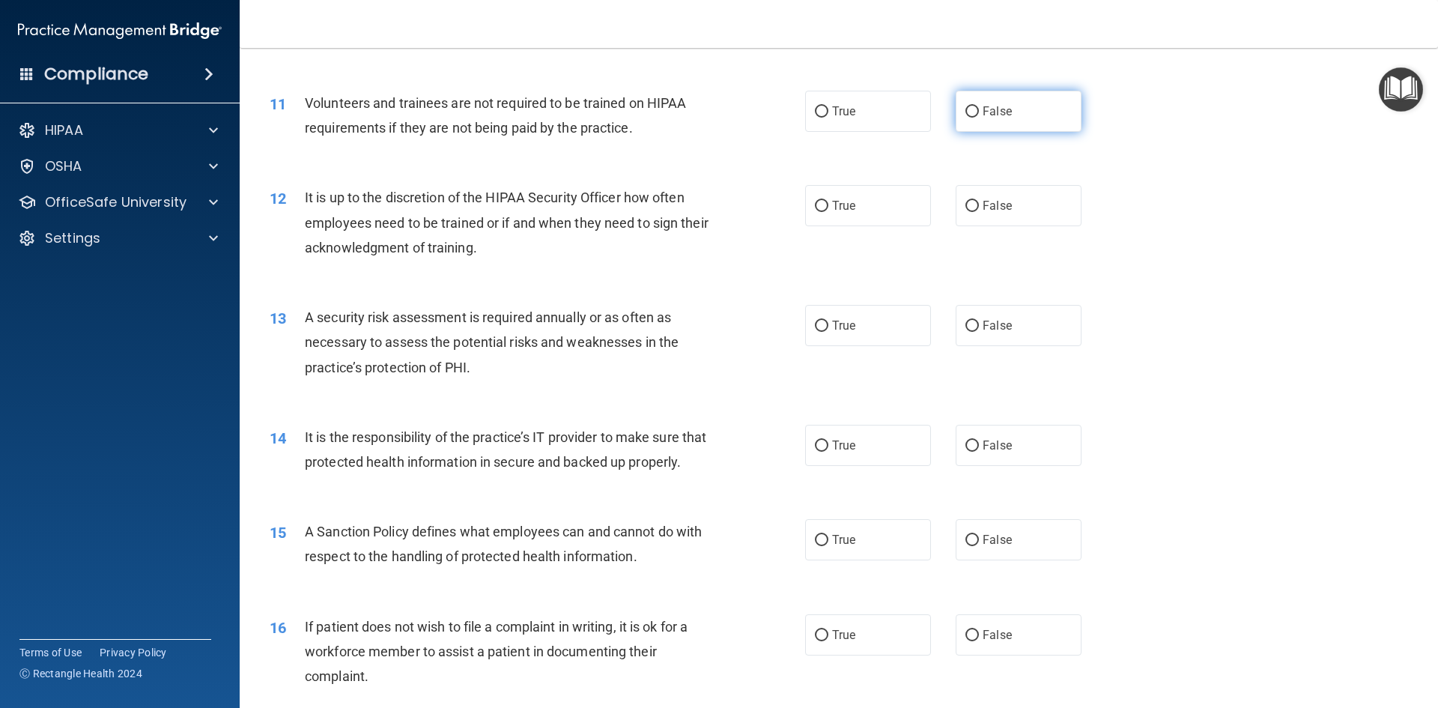
click at [982, 126] on label "False" at bounding box center [1018, 111] width 126 height 41
click at [979, 118] on input "False" at bounding box center [971, 111] width 13 height 11
radio input "true"
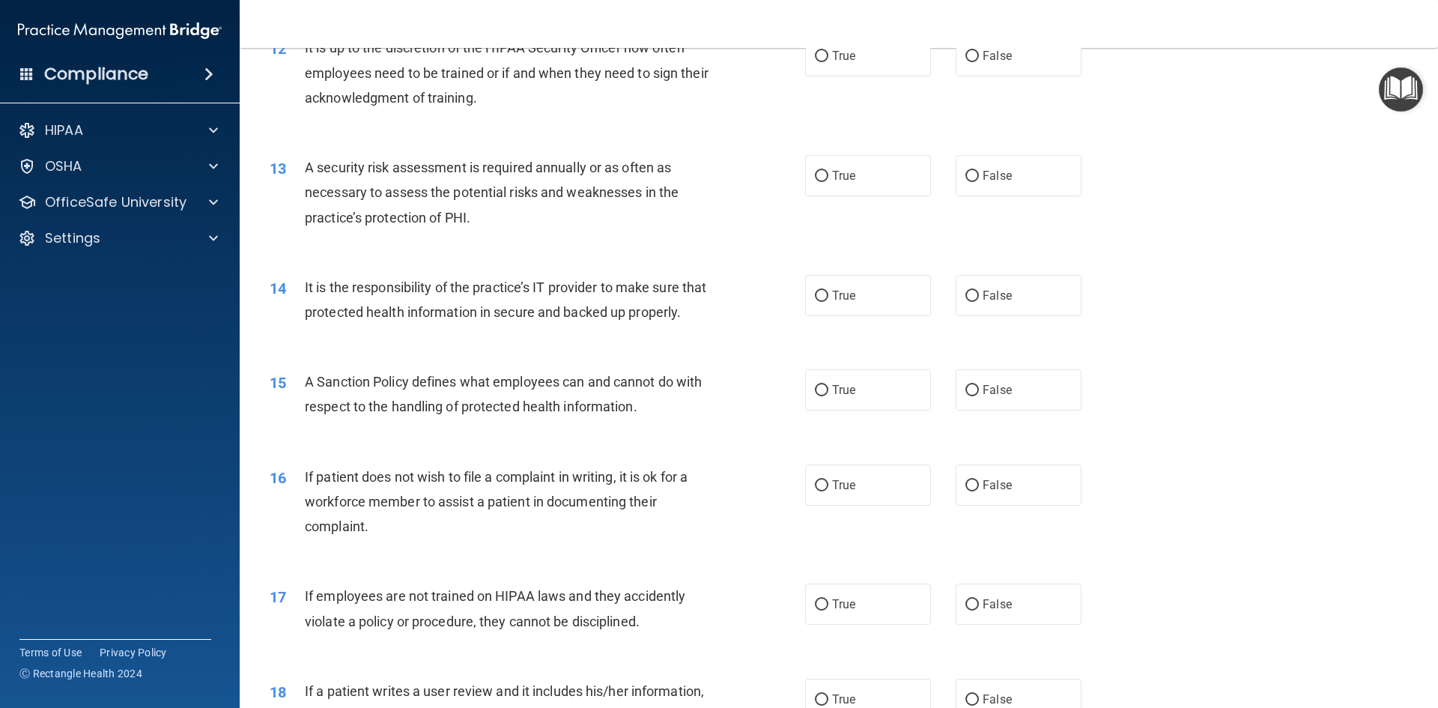
scroll to position [1423, 0]
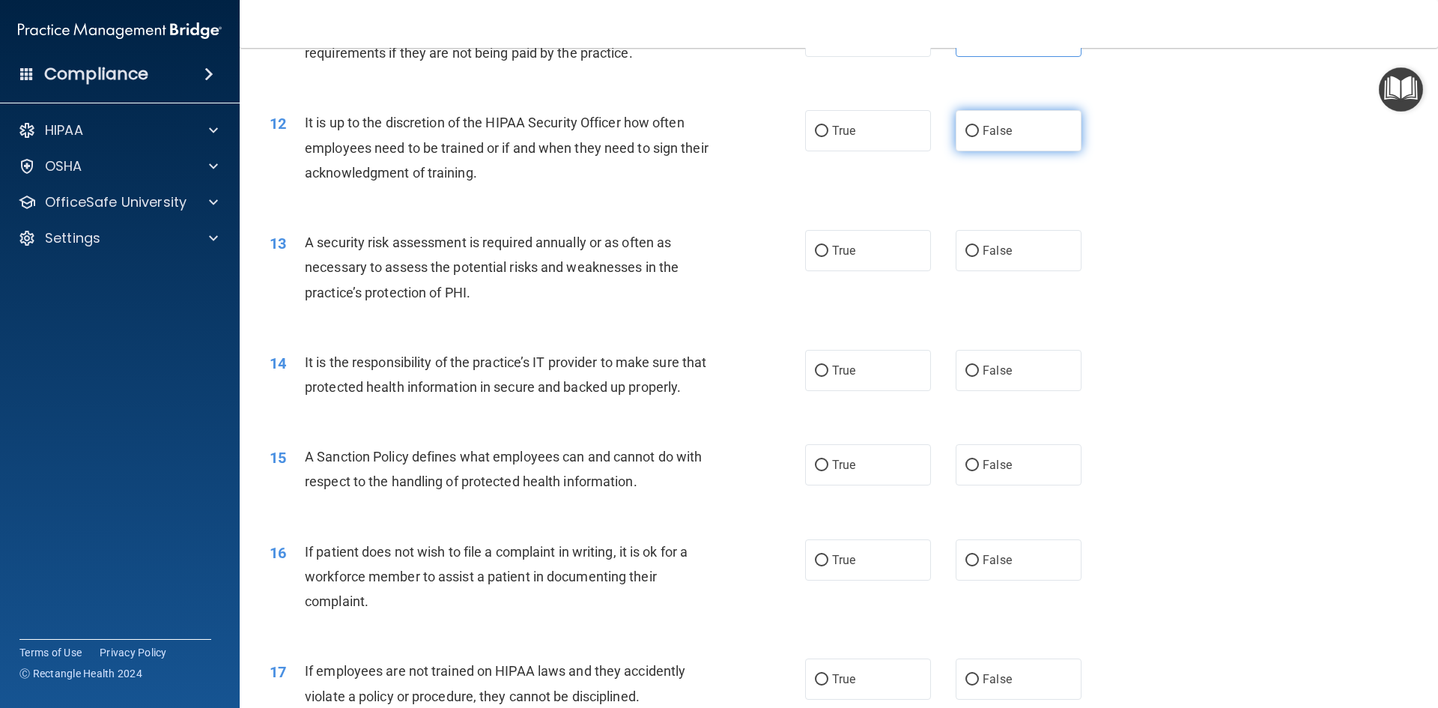
click at [974, 138] on label "False" at bounding box center [1018, 130] width 126 height 41
click at [974, 137] on input "False" at bounding box center [971, 131] width 13 height 11
radio input "true"
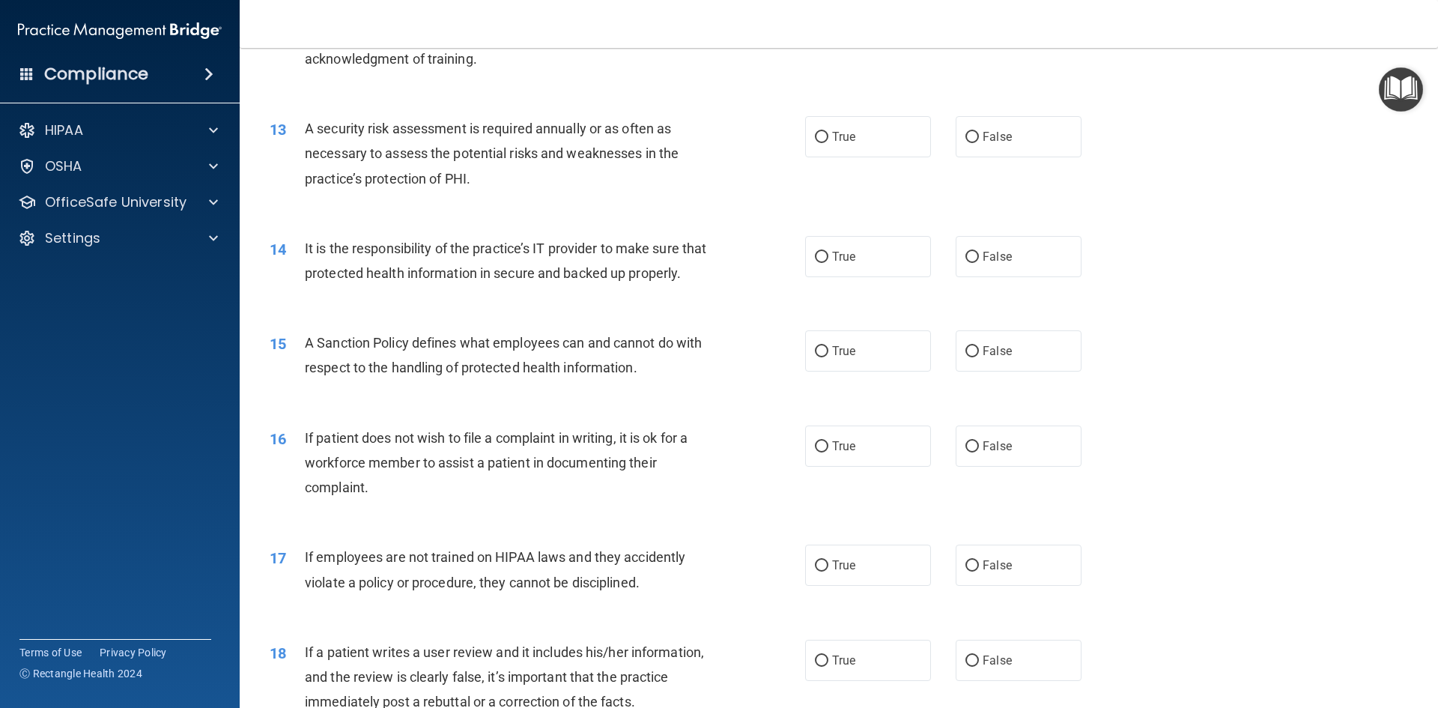
scroll to position [1572, 0]
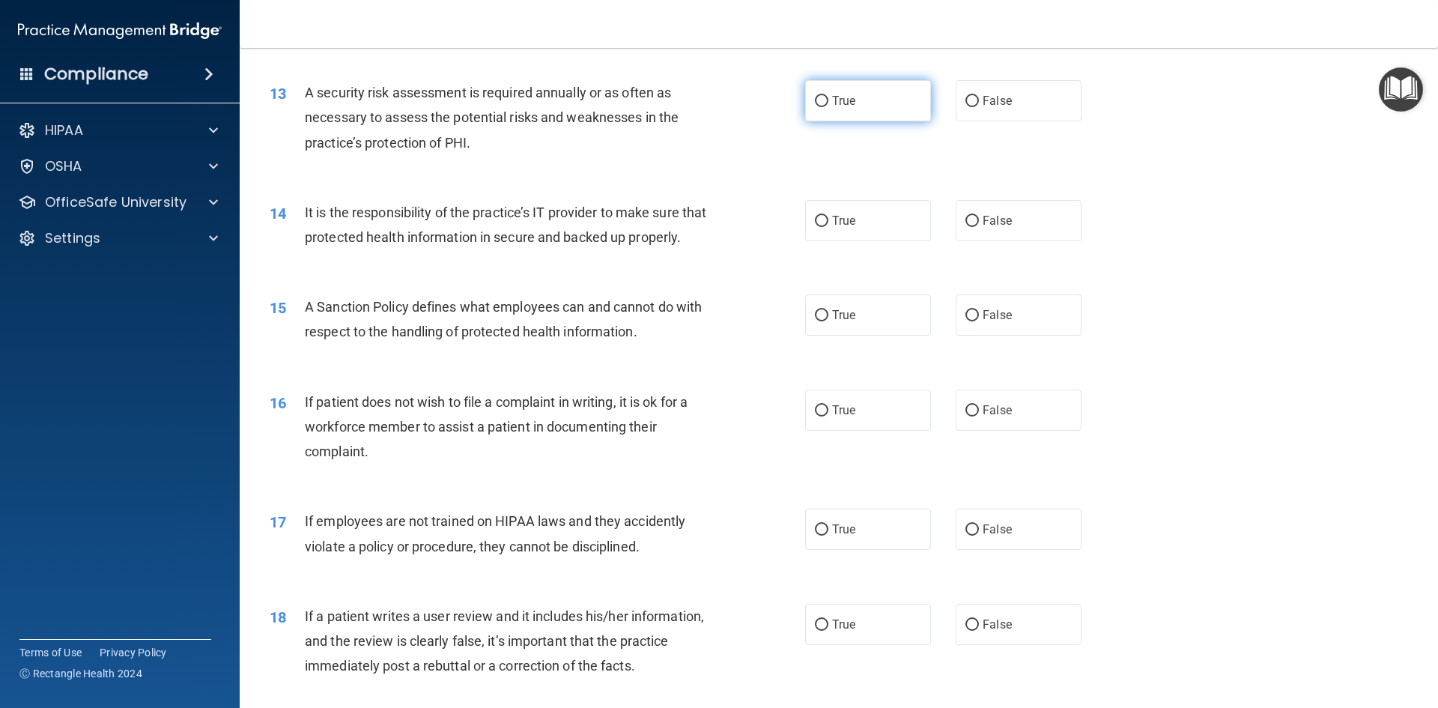
click at [861, 108] on label "True" at bounding box center [868, 100] width 126 height 41
click at [828, 107] on input "True" at bounding box center [821, 101] width 13 height 11
radio input "true"
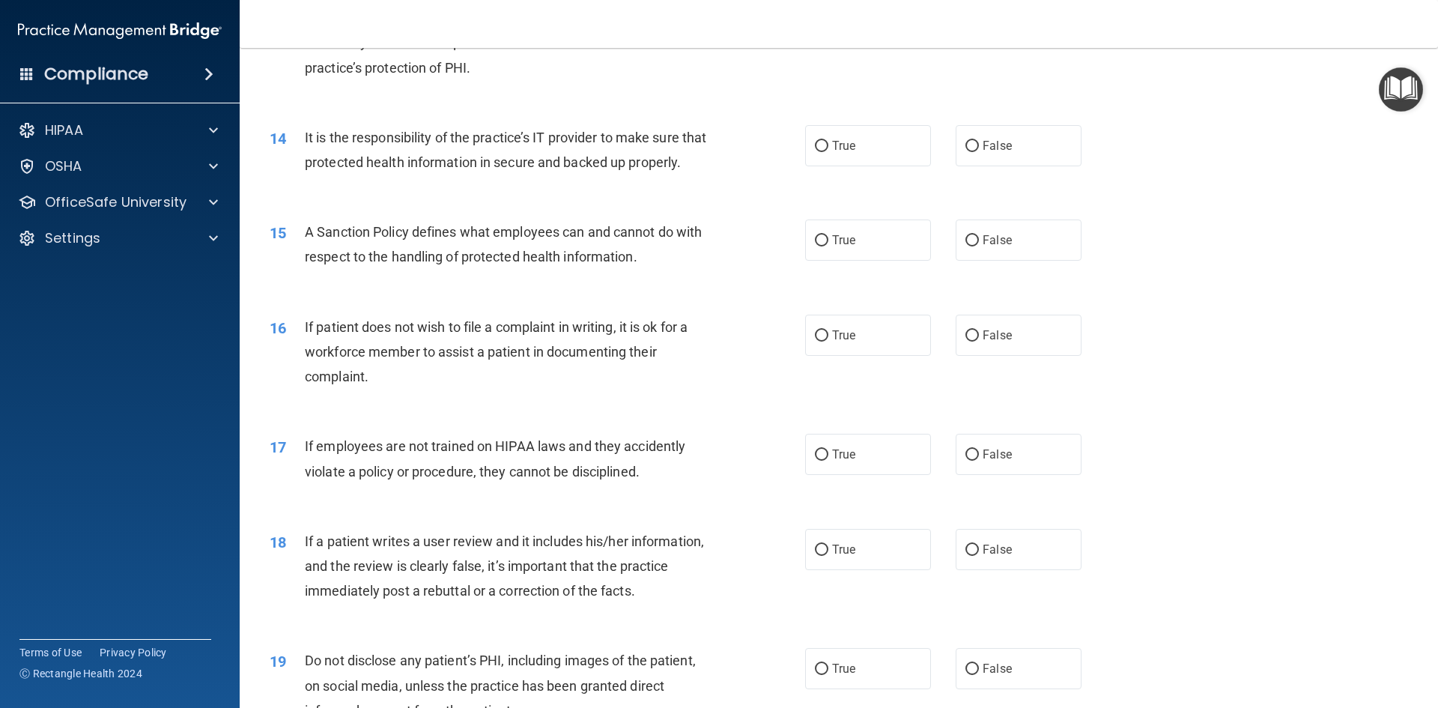
scroll to position [1722, 0]
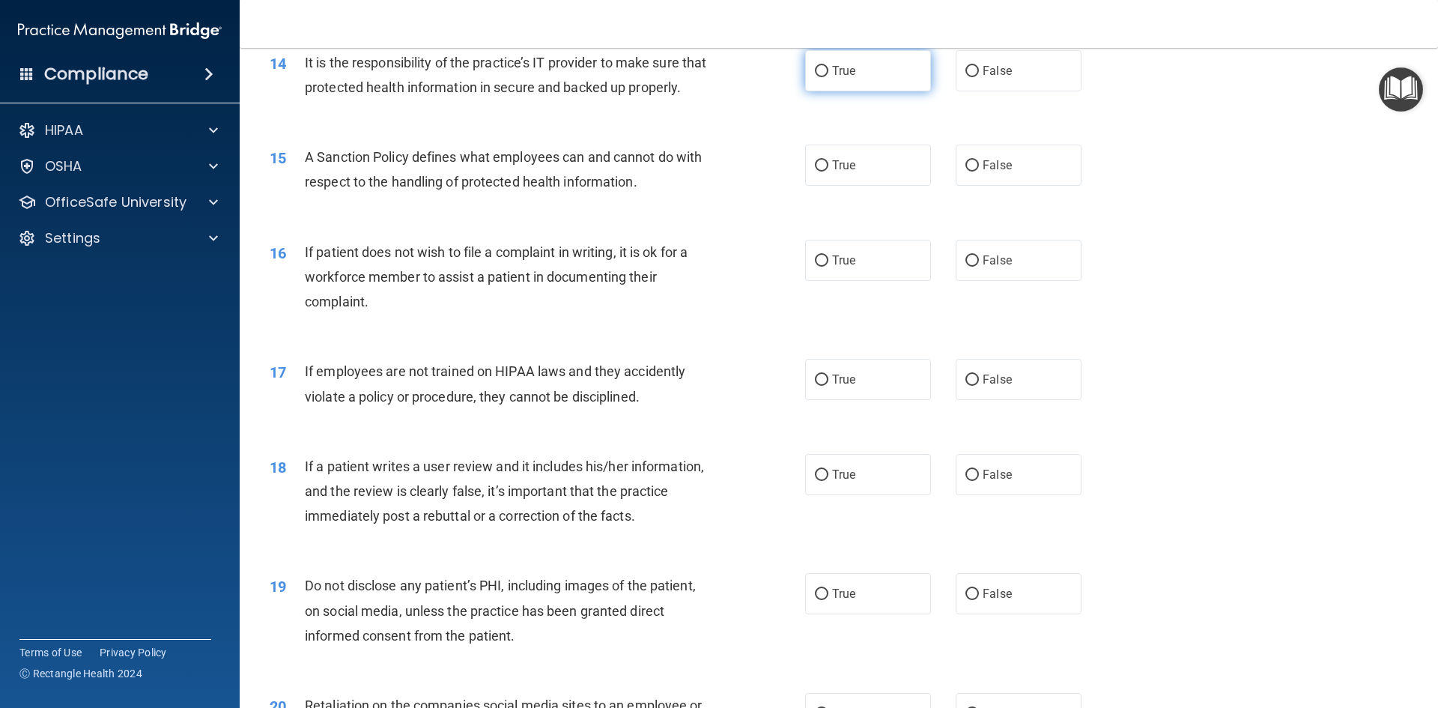
click at [886, 85] on label "True" at bounding box center [868, 70] width 126 height 41
click at [828, 77] on input "True" at bounding box center [821, 71] width 13 height 11
radio input "true"
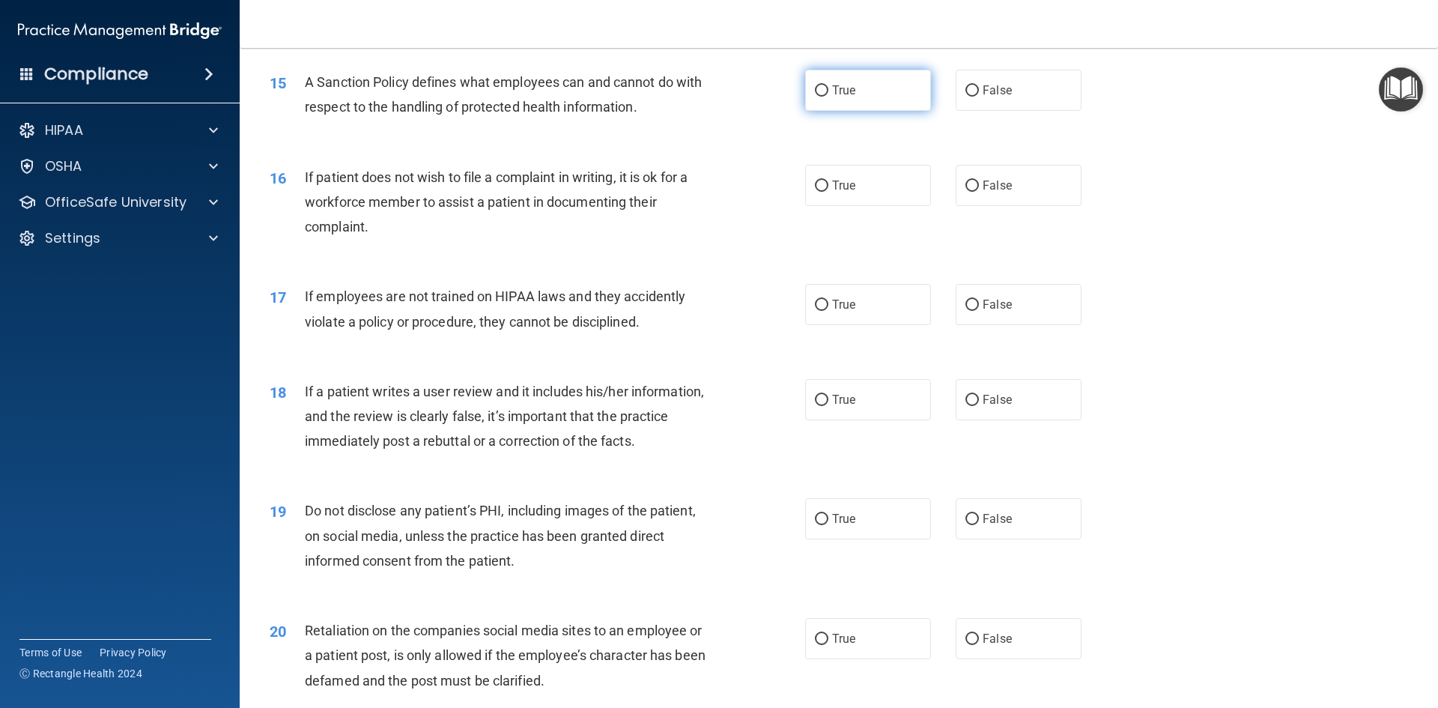
click at [875, 111] on label "True" at bounding box center [868, 90] width 126 height 41
click at [828, 97] on input "True" at bounding box center [821, 90] width 13 height 11
radio input "true"
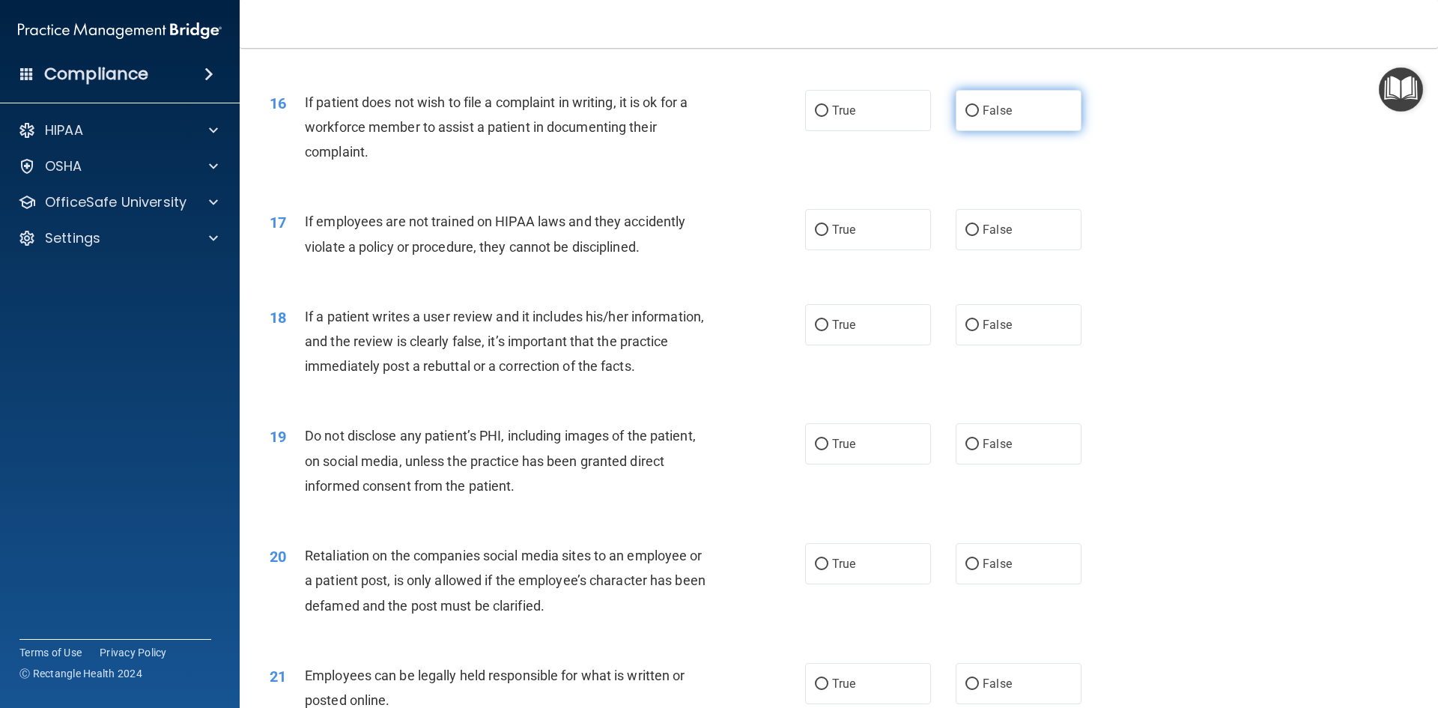
click at [963, 131] on label "False" at bounding box center [1018, 110] width 126 height 41
click at [965, 117] on input "False" at bounding box center [971, 111] width 13 height 11
radio input "true"
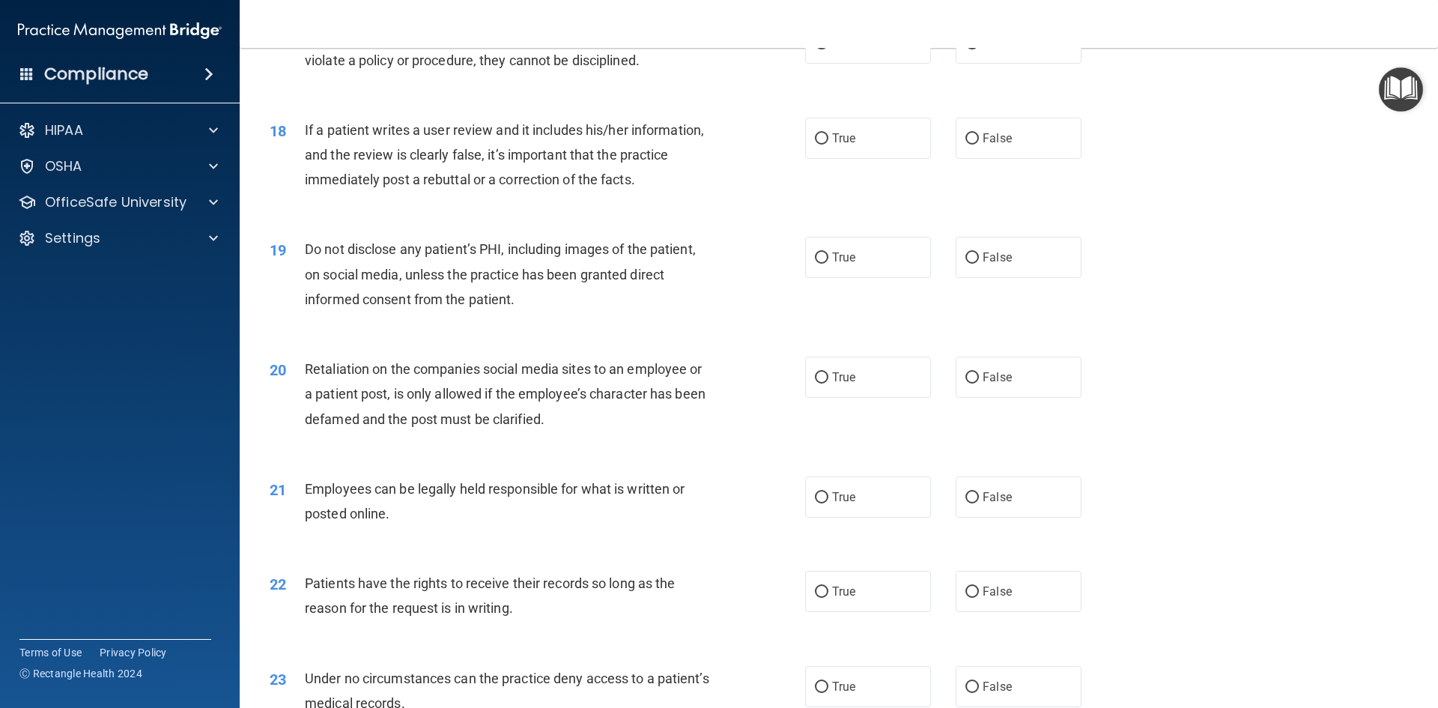
scroll to position [2022, 0]
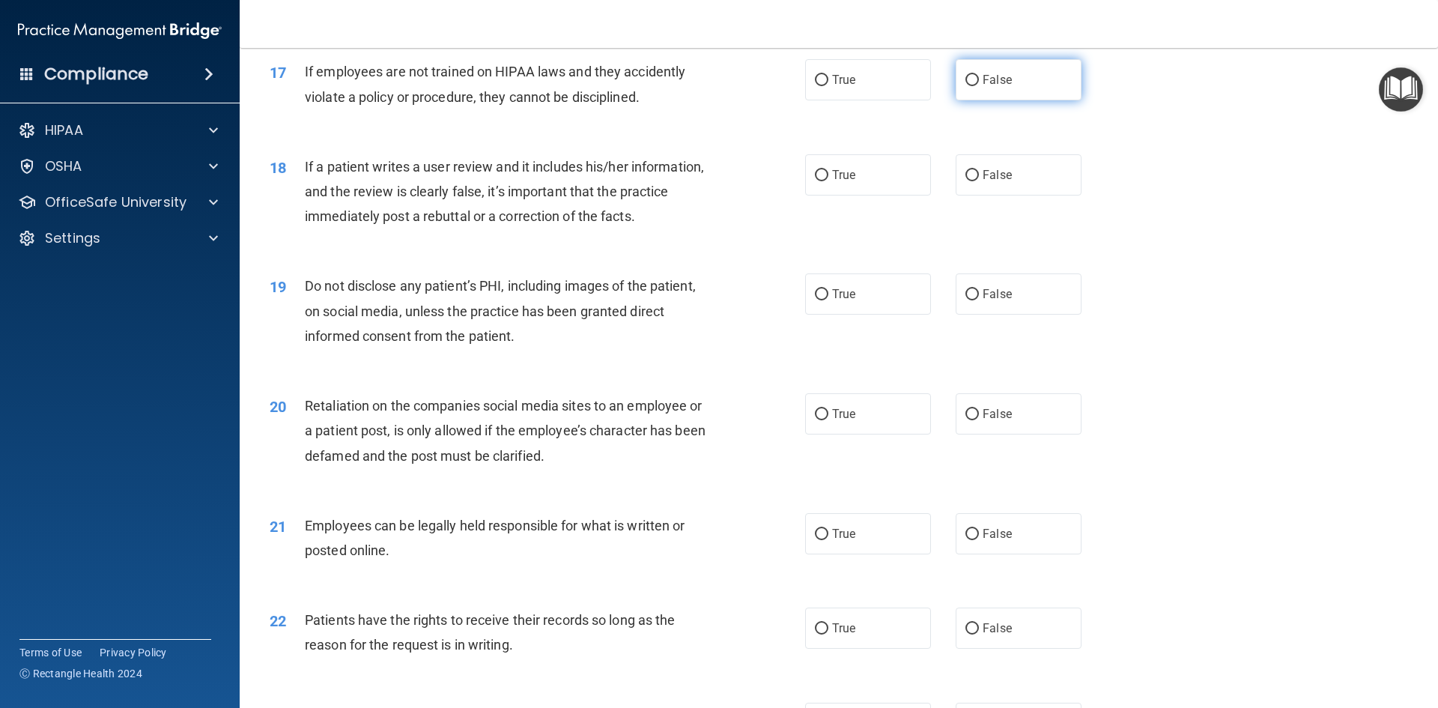
click at [970, 86] on input "False" at bounding box center [971, 80] width 13 height 11
radio input "true"
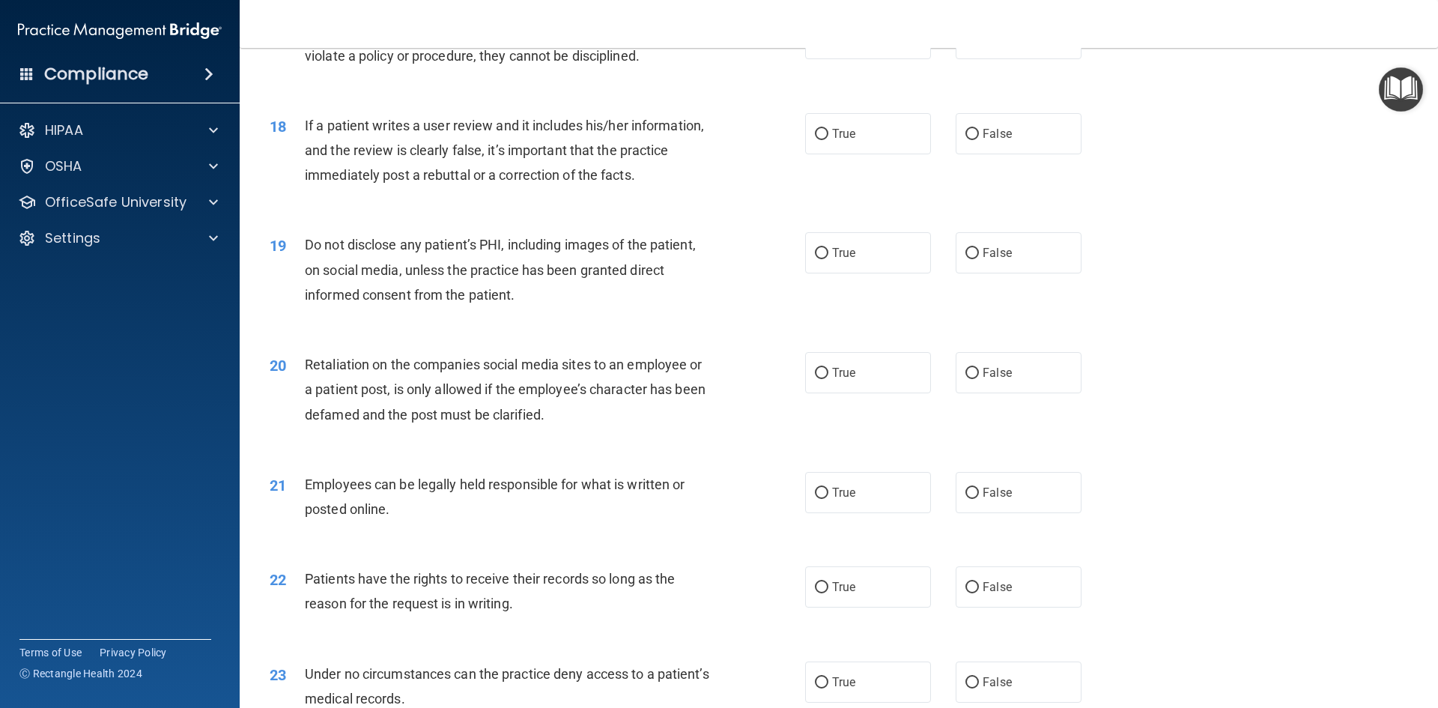
scroll to position [2096, 0]
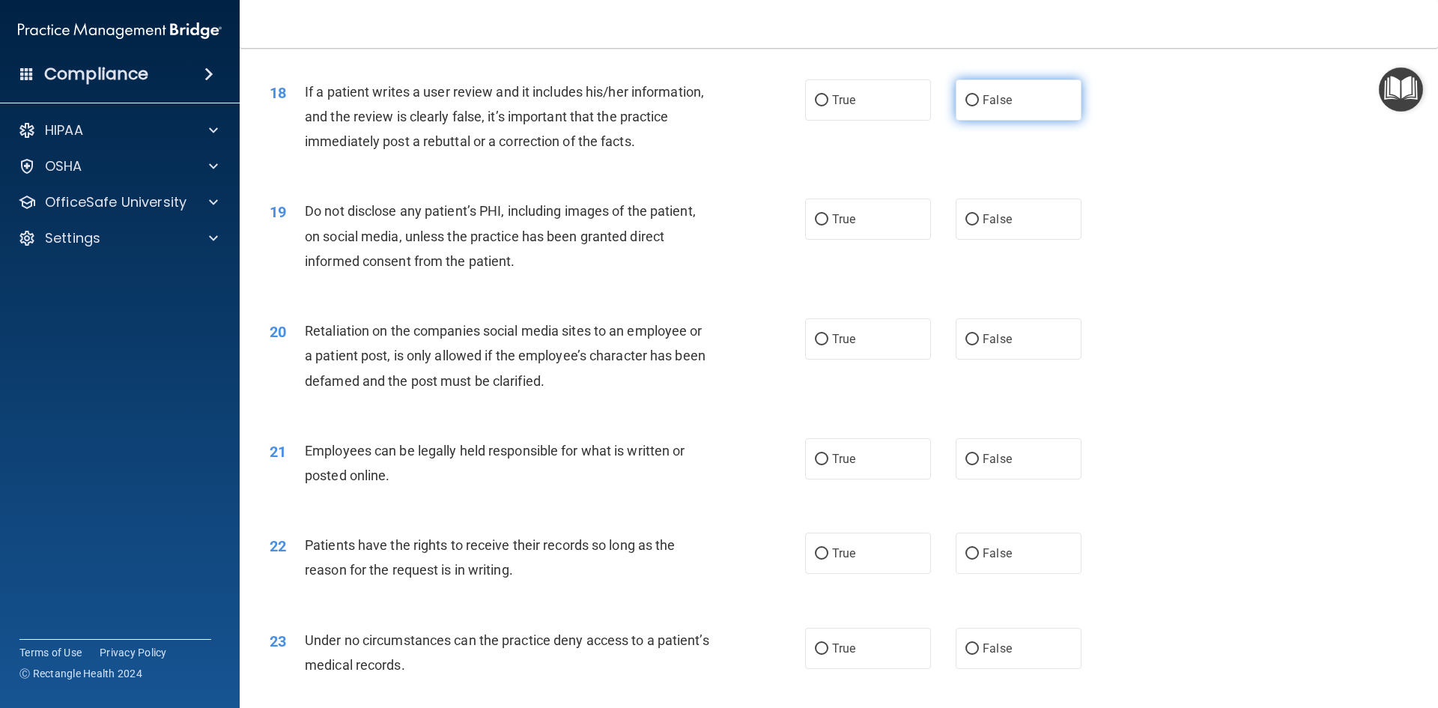
click at [972, 121] on label "False" at bounding box center [1018, 99] width 126 height 41
click at [972, 106] on input "False" at bounding box center [971, 100] width 13 height 11
radio input "true"
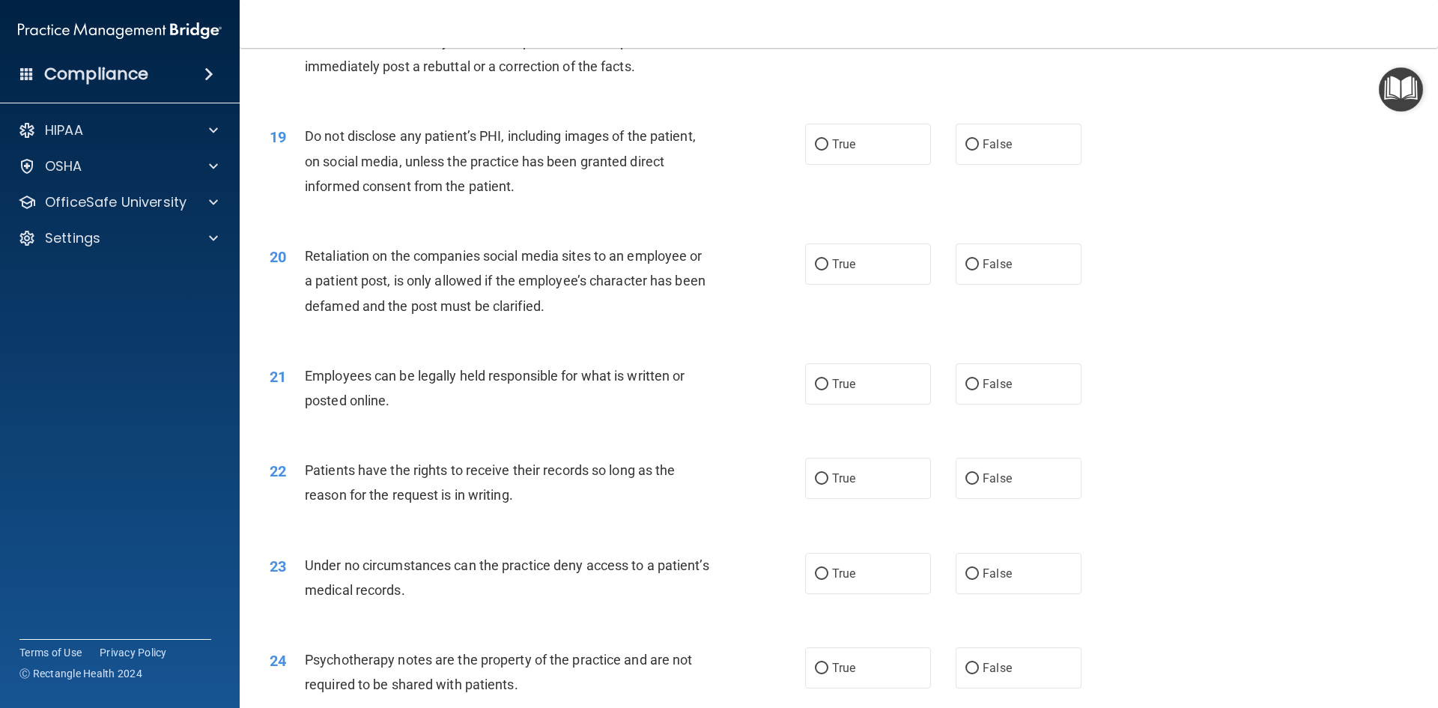
scroll to position [2246, 0]
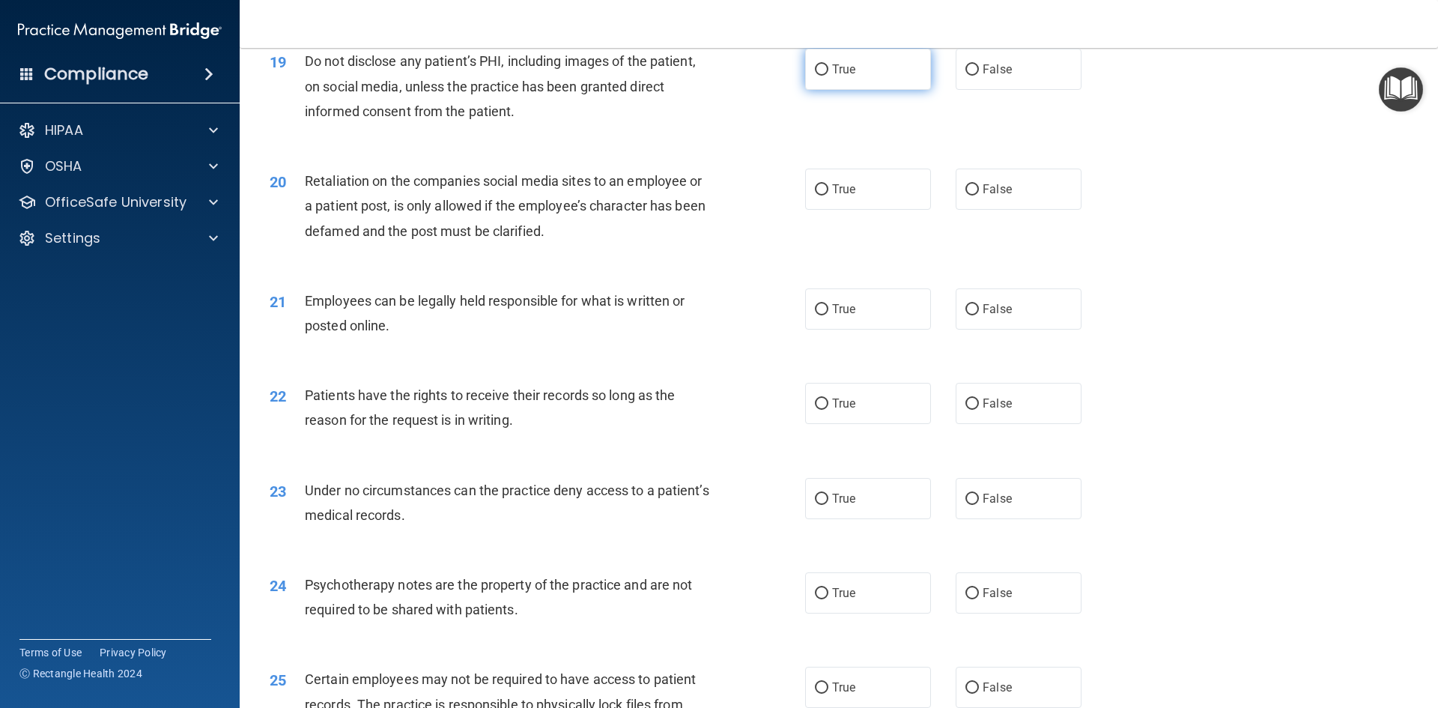
click at [878, 90] on label "True" at bounding box center [868, 69] width 126 height 41
click at [828, 76] on input "True" at bounding box center [821, 69] width 13 height 11
radio input "true"
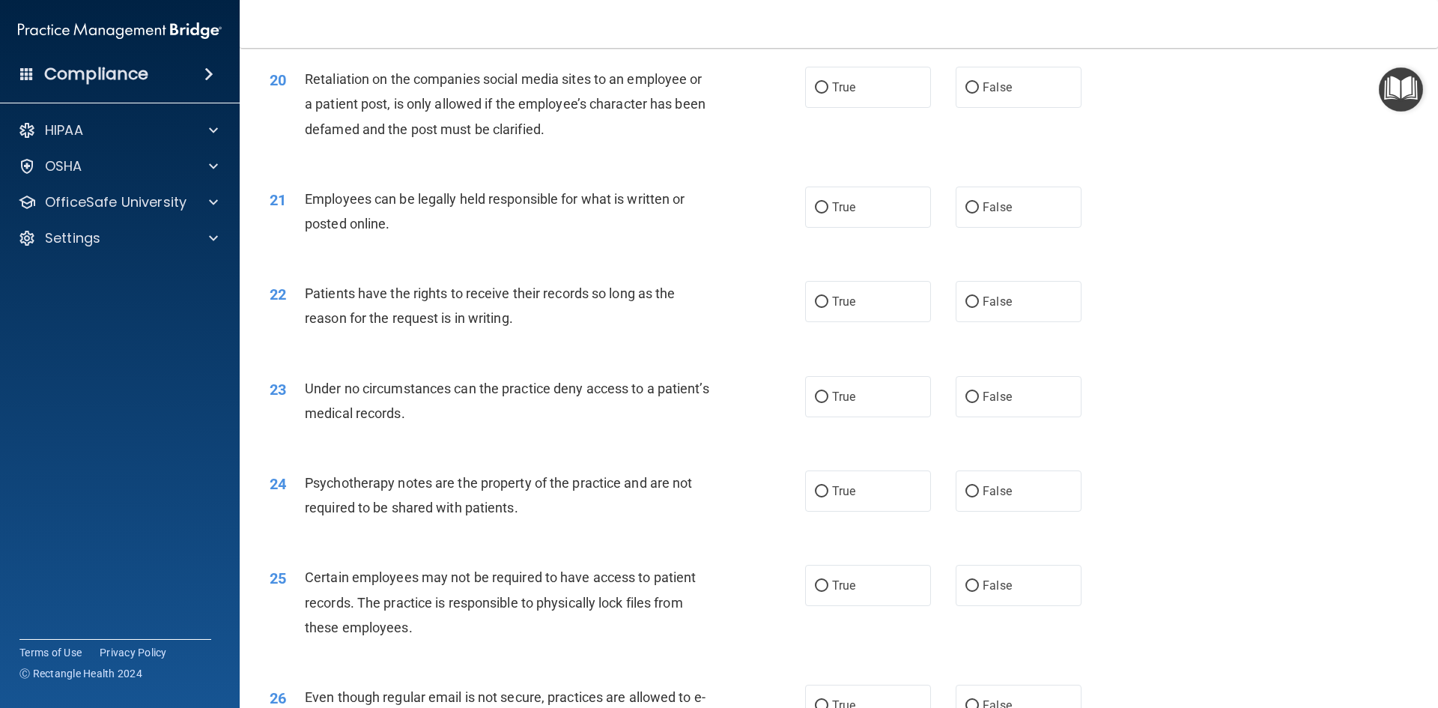
scroll to position [2321, 0]
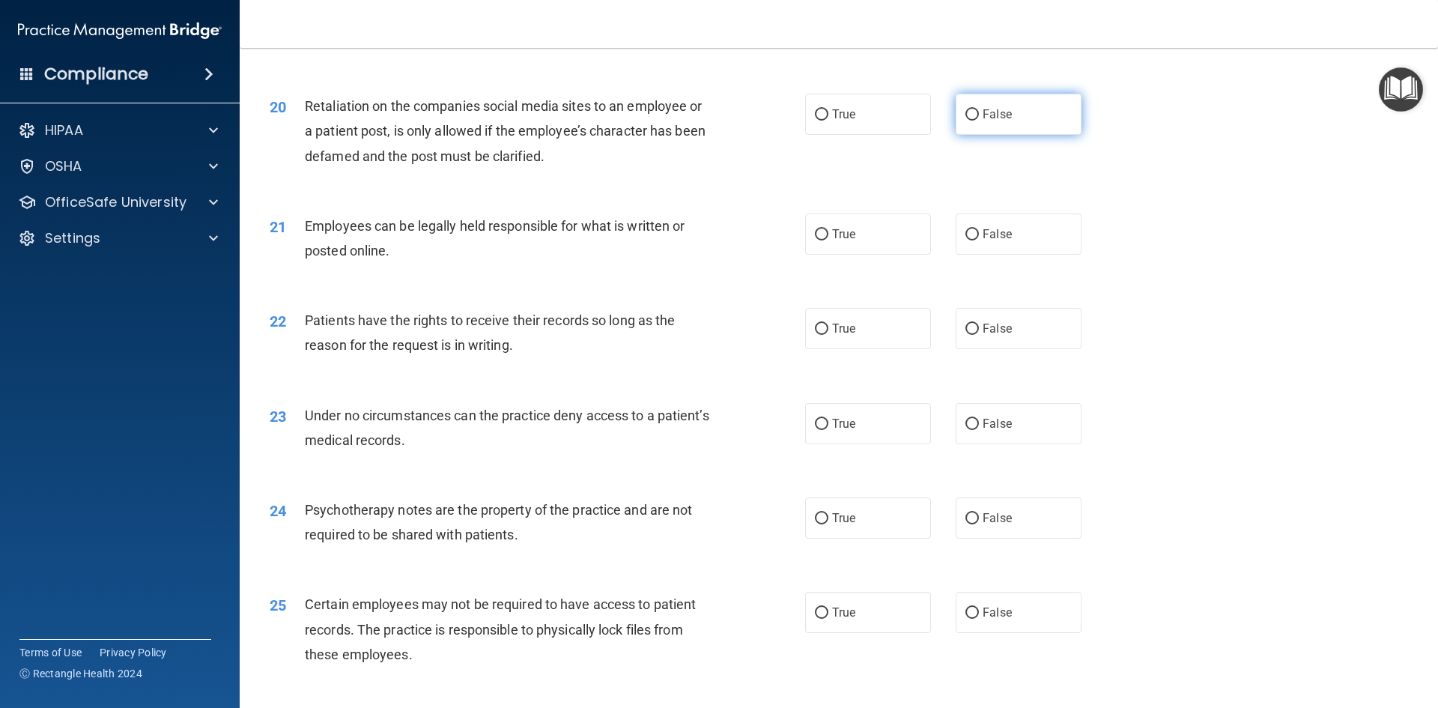
click at [966, 121] on input "False" at bounding box center [971, 114] width 13 height 11
radio input "true"
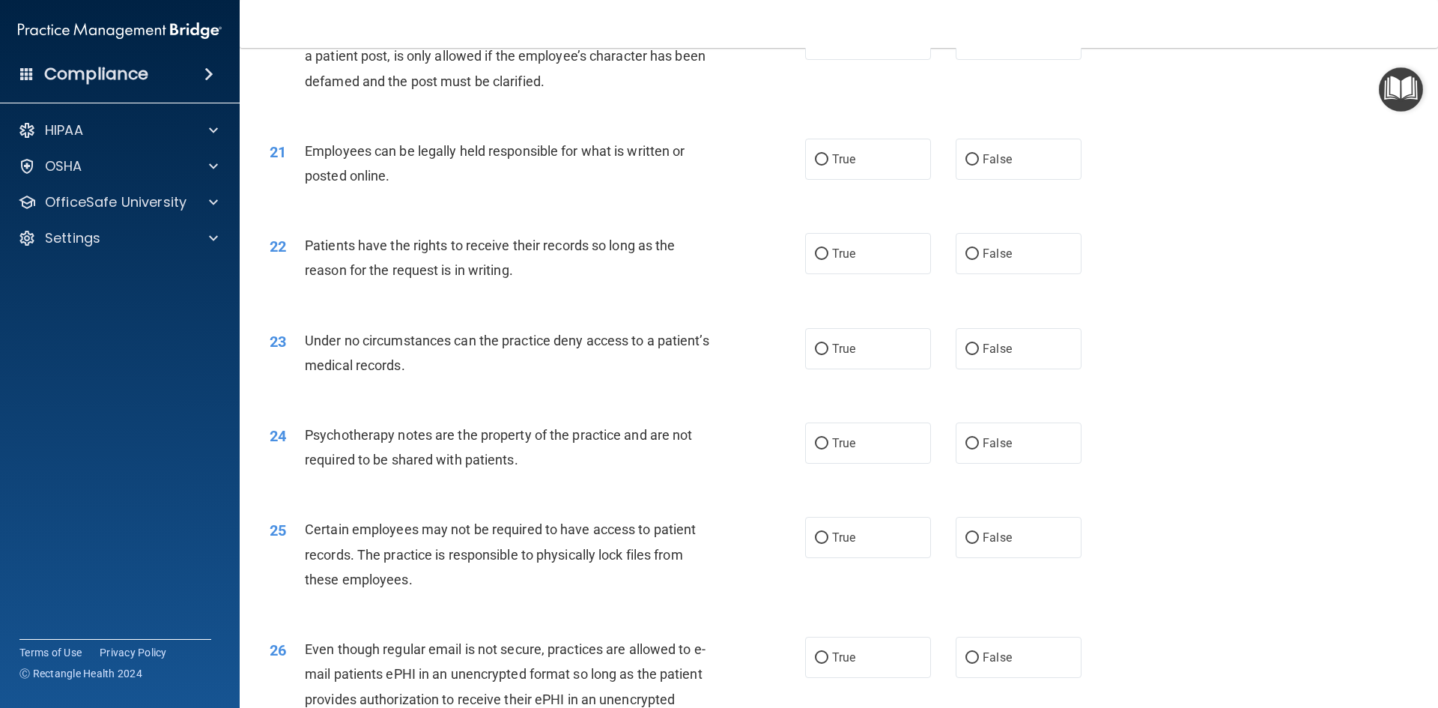
scroll to position [2471, 0]
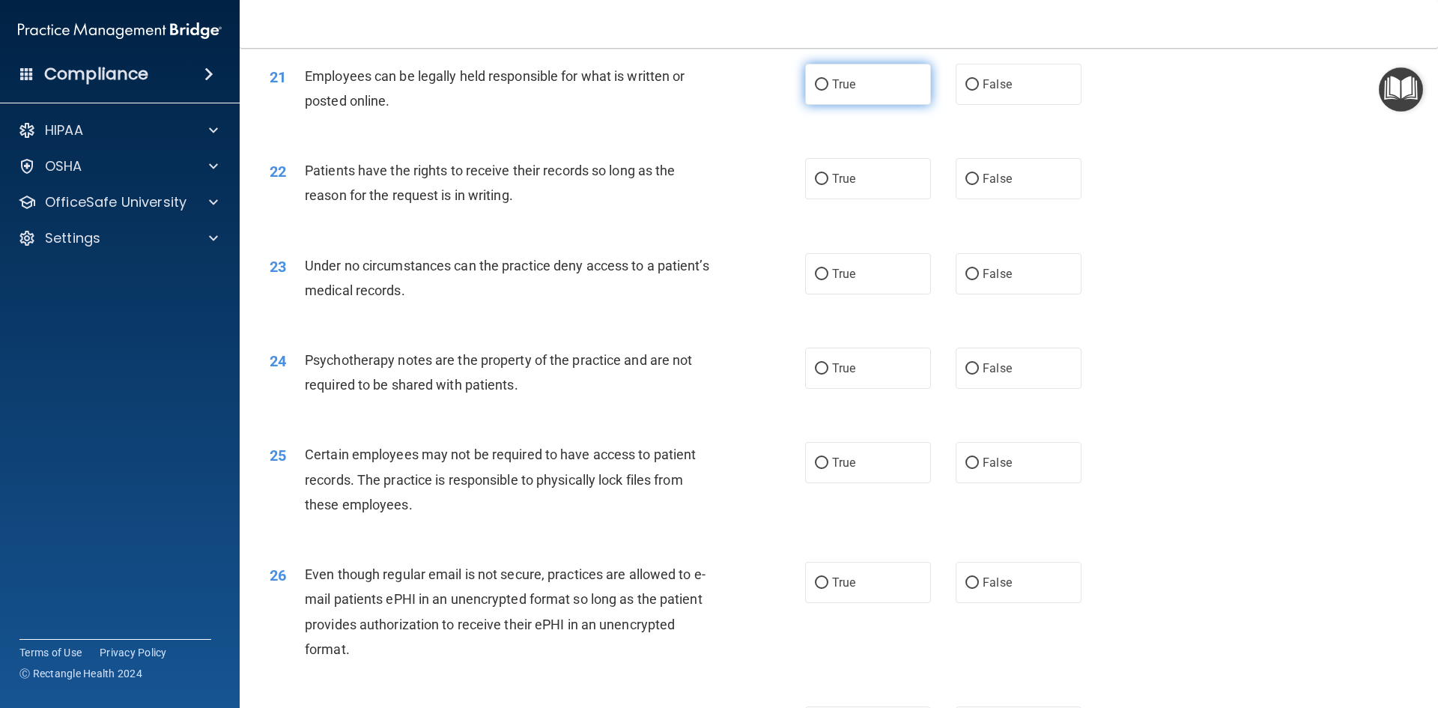
click at [898, 105] on label "True" at bounding box center [868, 84] width 126 height 41
click at [828, 91] on input "True" at bounding box center [821, 84] width 13 height 11
radio input "true"
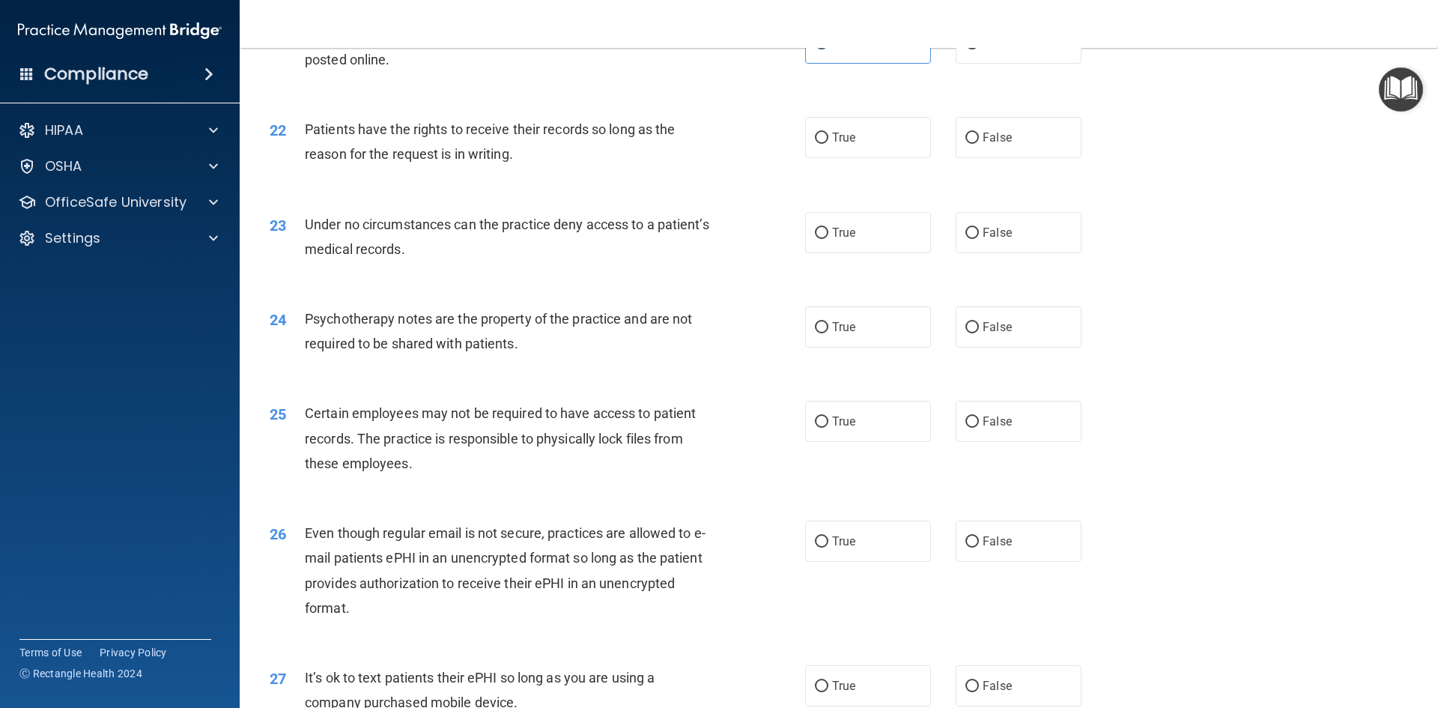
scroll to position [2546, 0]
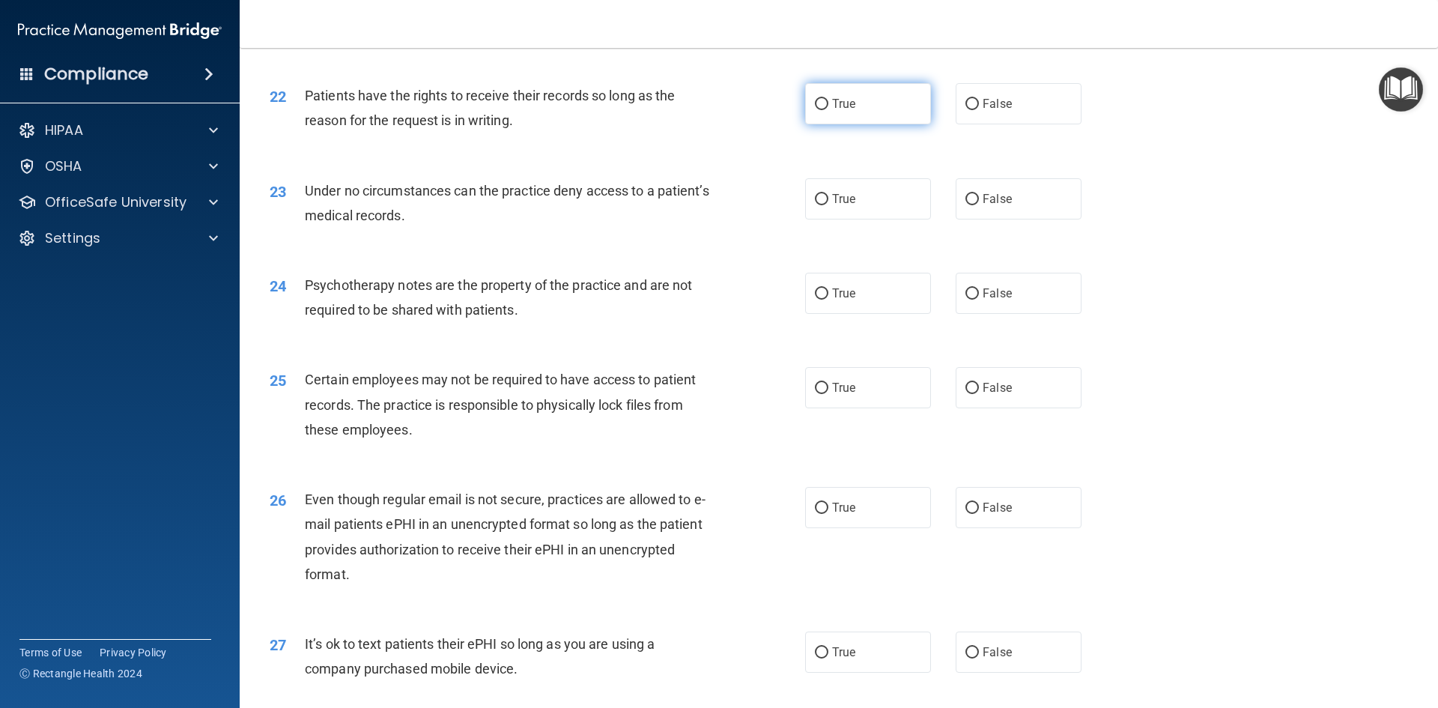
click at [903, 124] on label "True" at bounding box center [868, 103] width 126 height 41
click at [828, 110] on input "True" at bounding box center [821, 104] width 13 height 11
radio input "true"
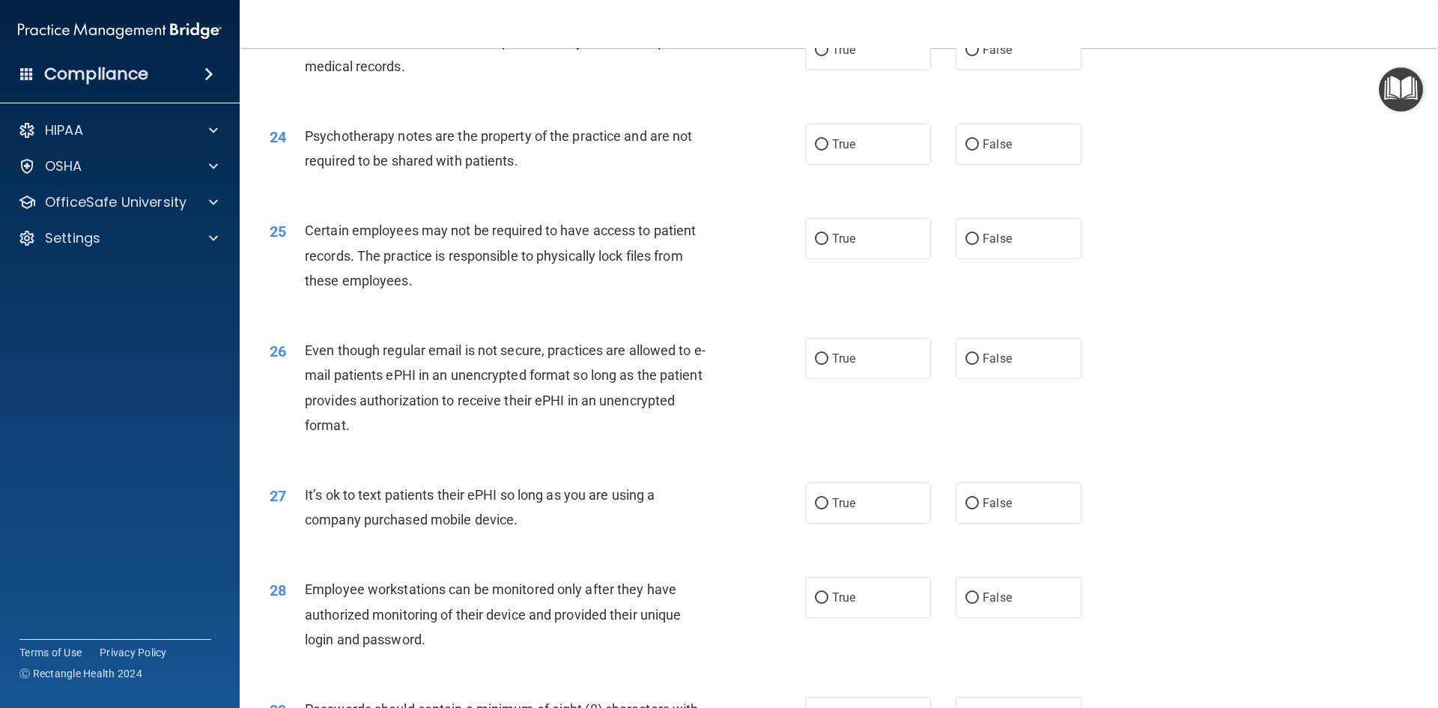
scroll to position [2695, 0]
click at [961, 70] on label "False" at bounding box center [1018, 48] width 126 height 41
click at [965, 55] on input "False" at bounding box center [971, 49] width 13 height 11
radio input "true"
click at [878, 70] on label "True" at bounding box center [868, 48] width 126 height 41
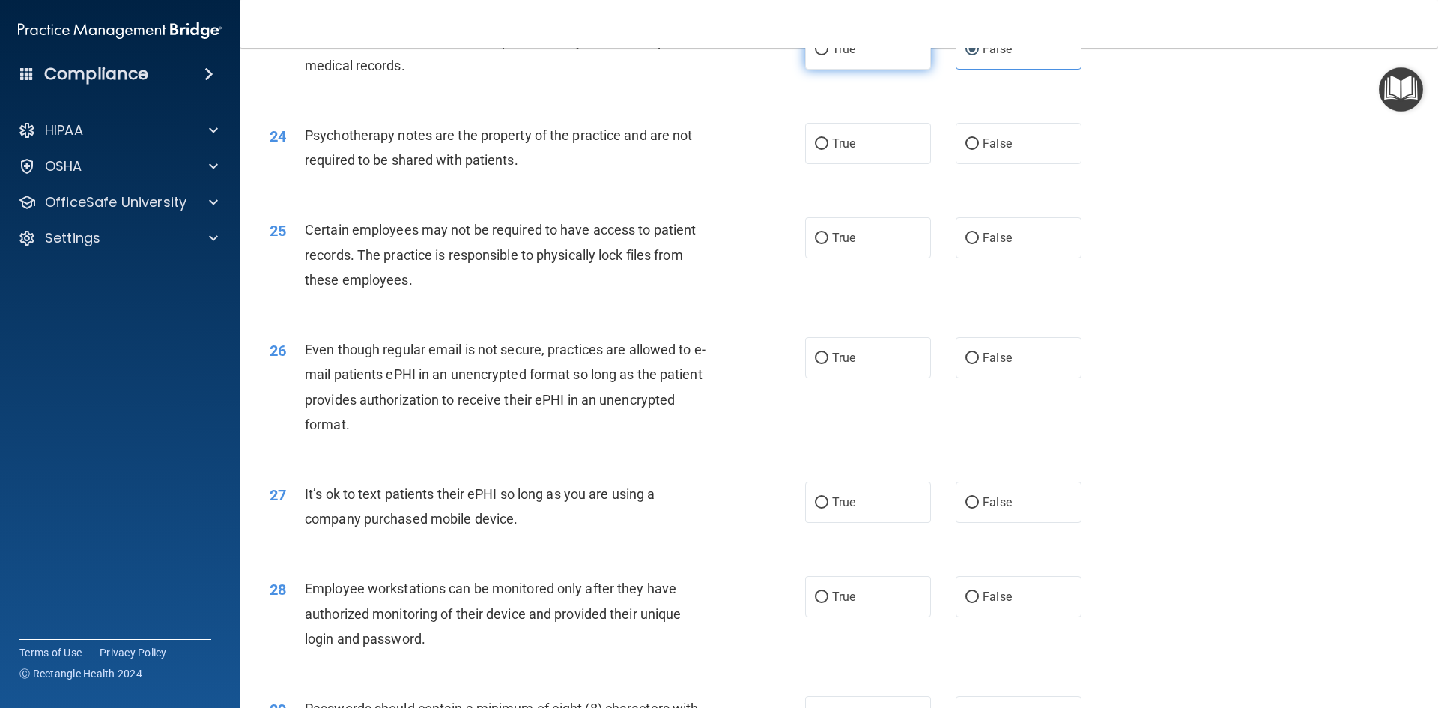
click at [828, 55] on input "True" at bounding box center [821, 49] width 13 height 11
radio input "true"
radio input "false"
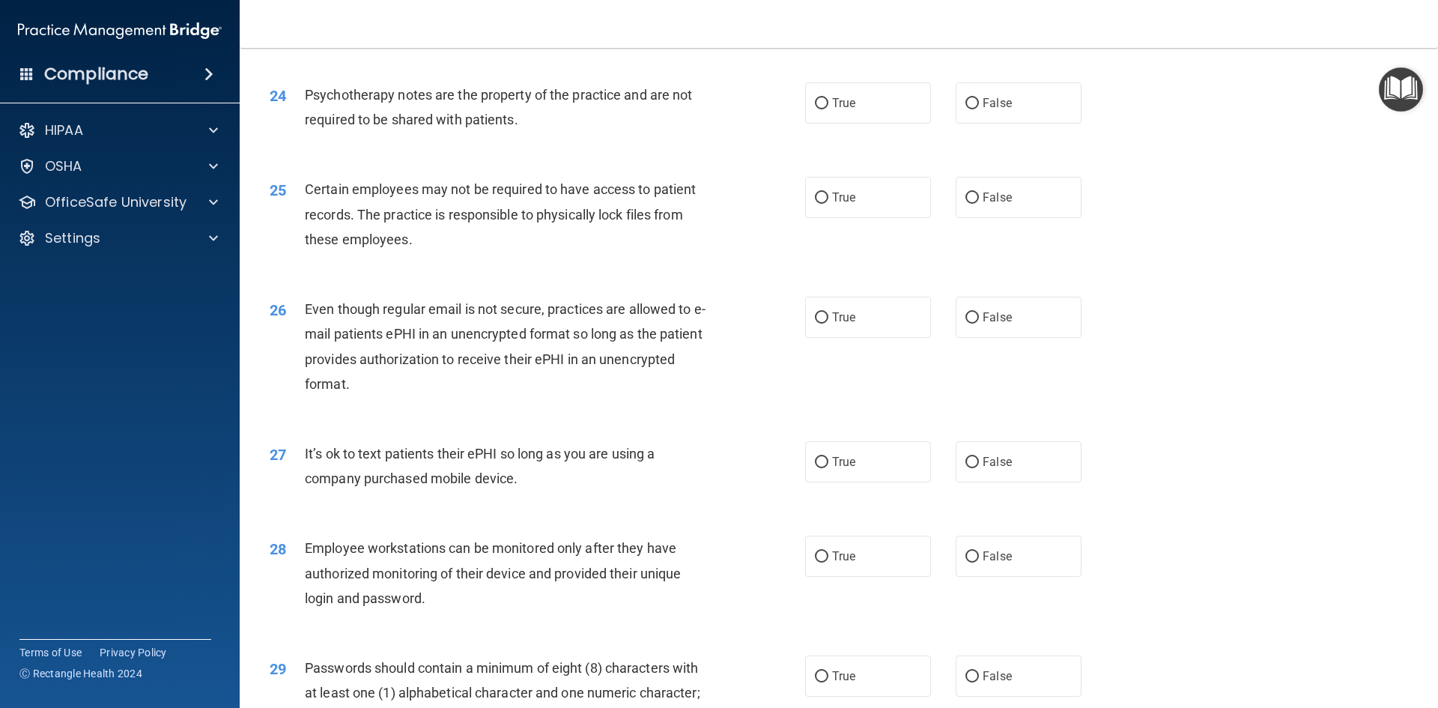
scroll to position [2770, 0]
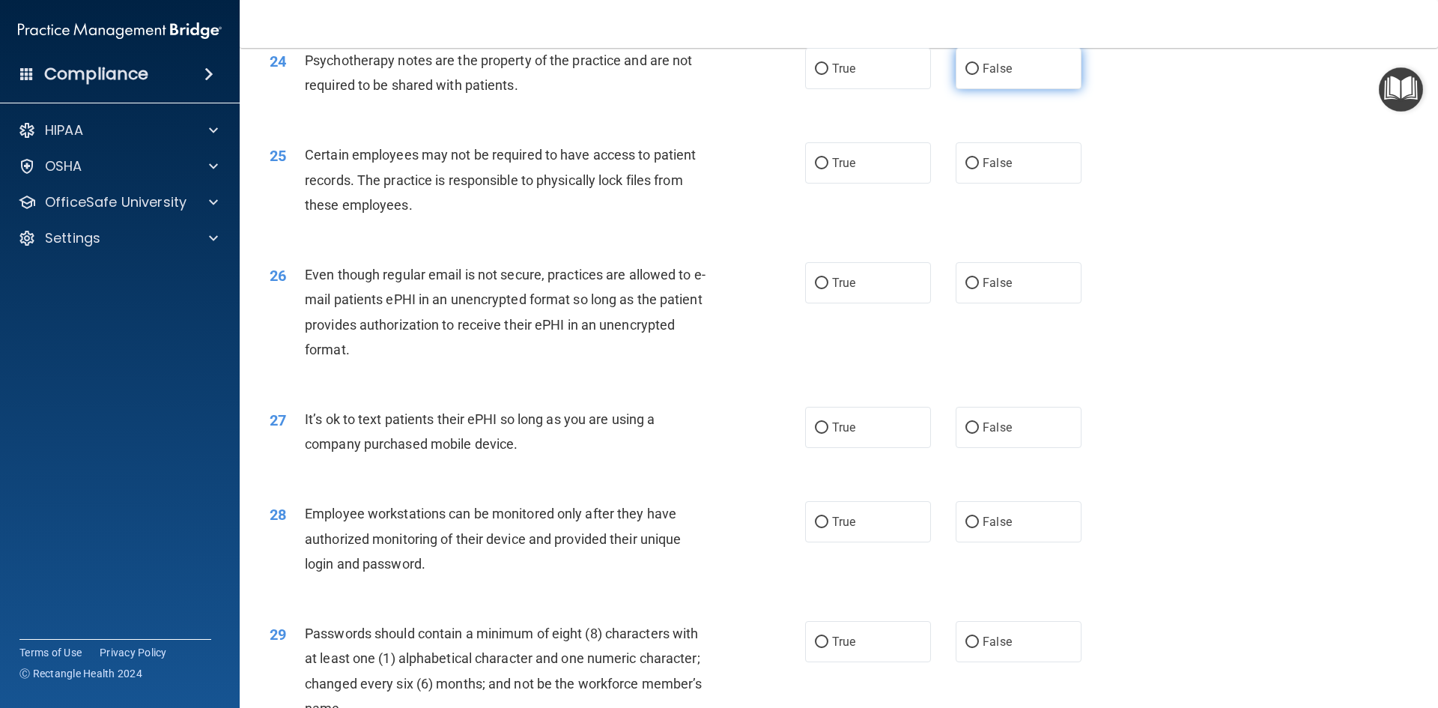
click at [964, 89] on label "False" at bounding box center [1018, 68] width 126 height 41
click at [965, 75] on input "False" at bounding box center [971, 69] width 13 height 11
radio input "true"
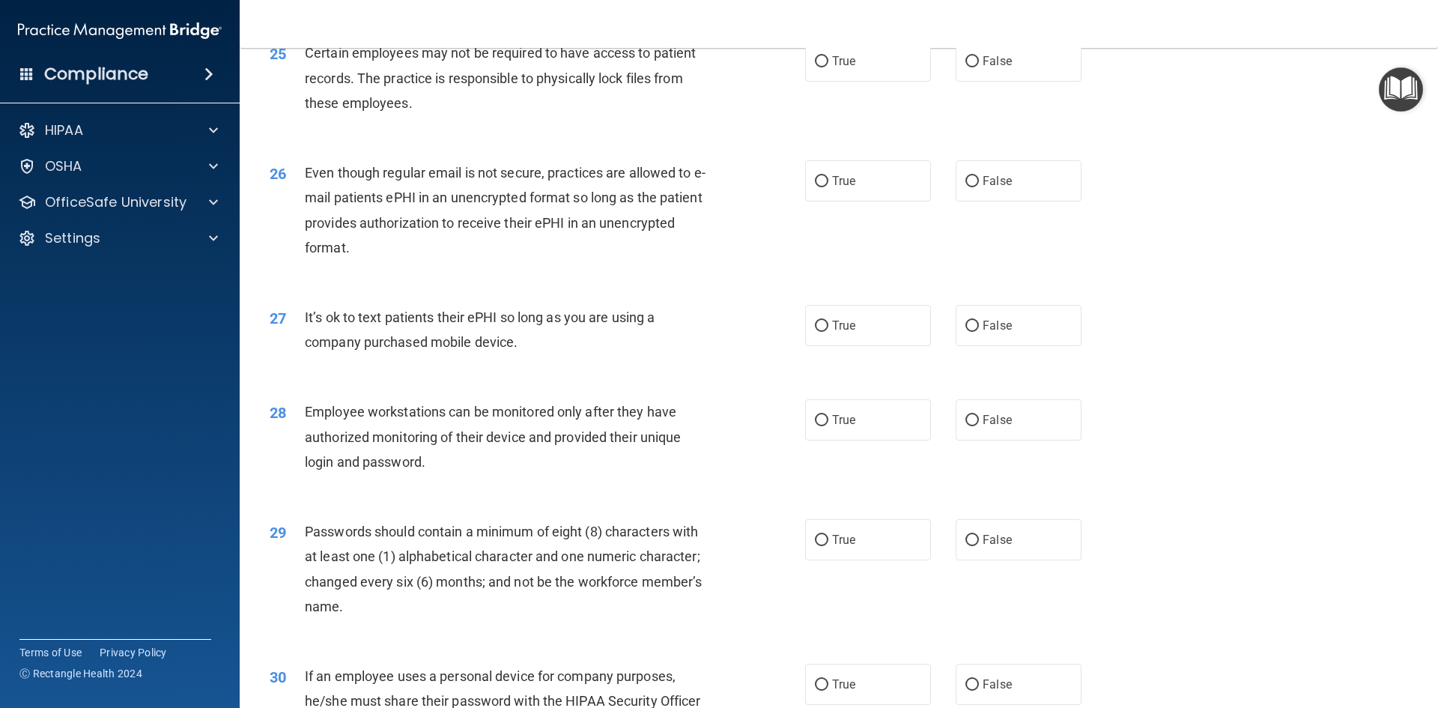
scroll to position [2845, 0]
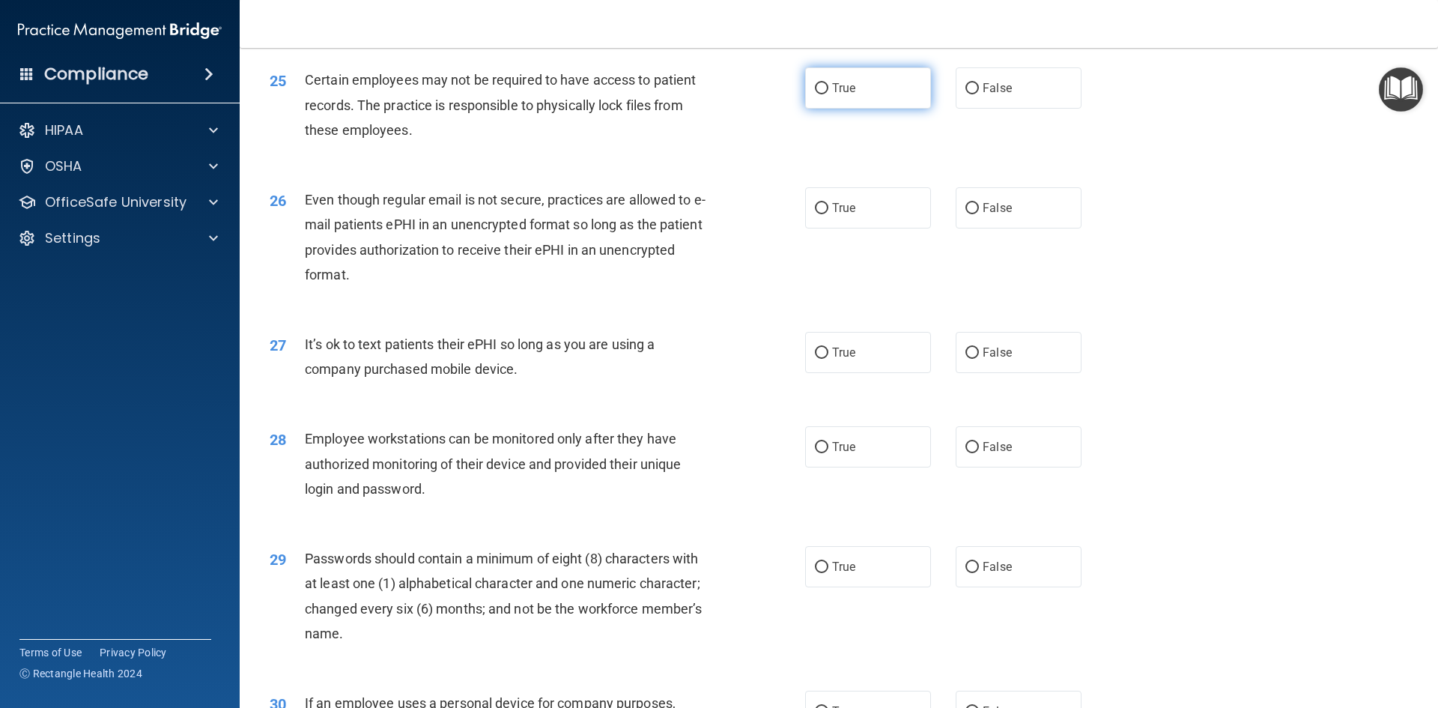
click at [877, 109] on label "True" at bounding box center [868, 87] width 126 height 41
click at [828, 94] on input "True" at bounding box center [821, 88] width 13 height 11
radio input "true"
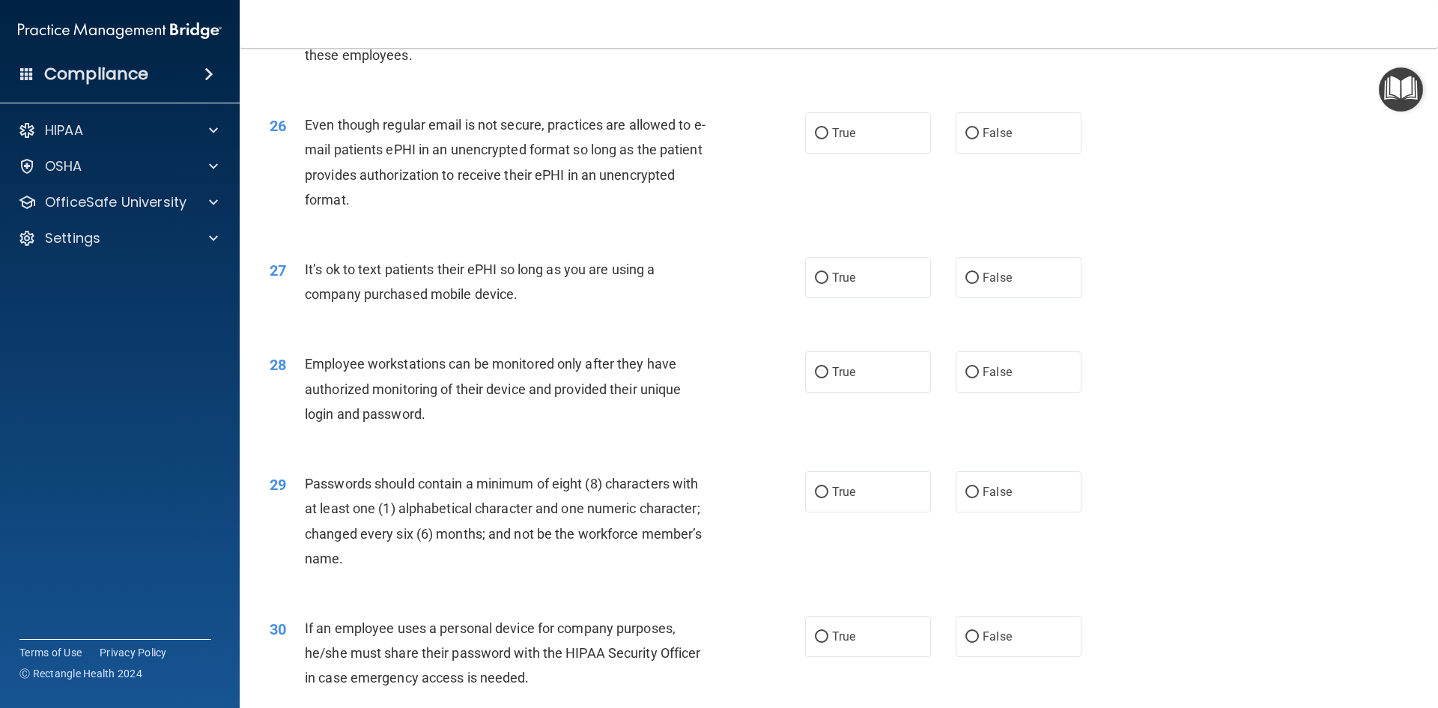
scroll to position [2995, 0]
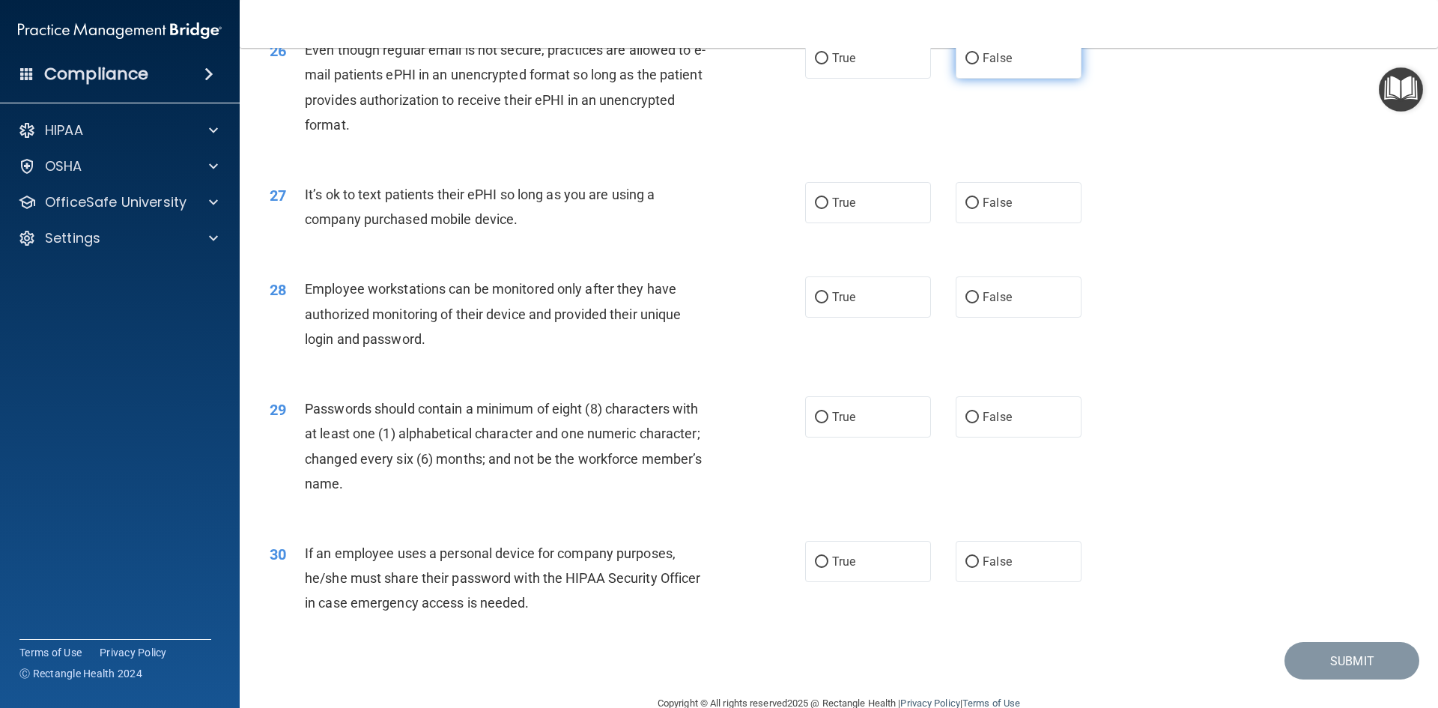
click at [991, 79] on label "False" at bounding box center [1018, 57] width 126 height 41
click at [979, 64] on input "False" at bounding box center [971, 58] width 13 height 11
radio input "true"
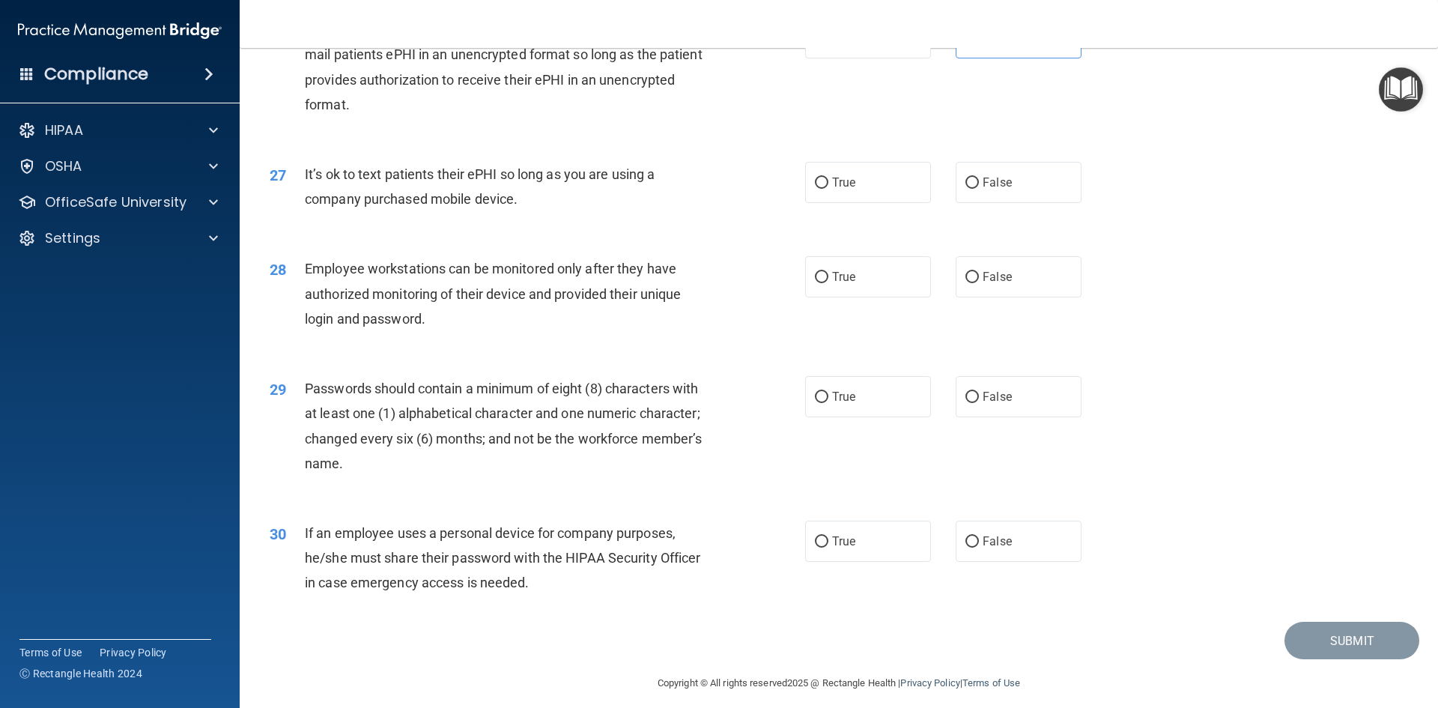
scroll to position [3051, 0]
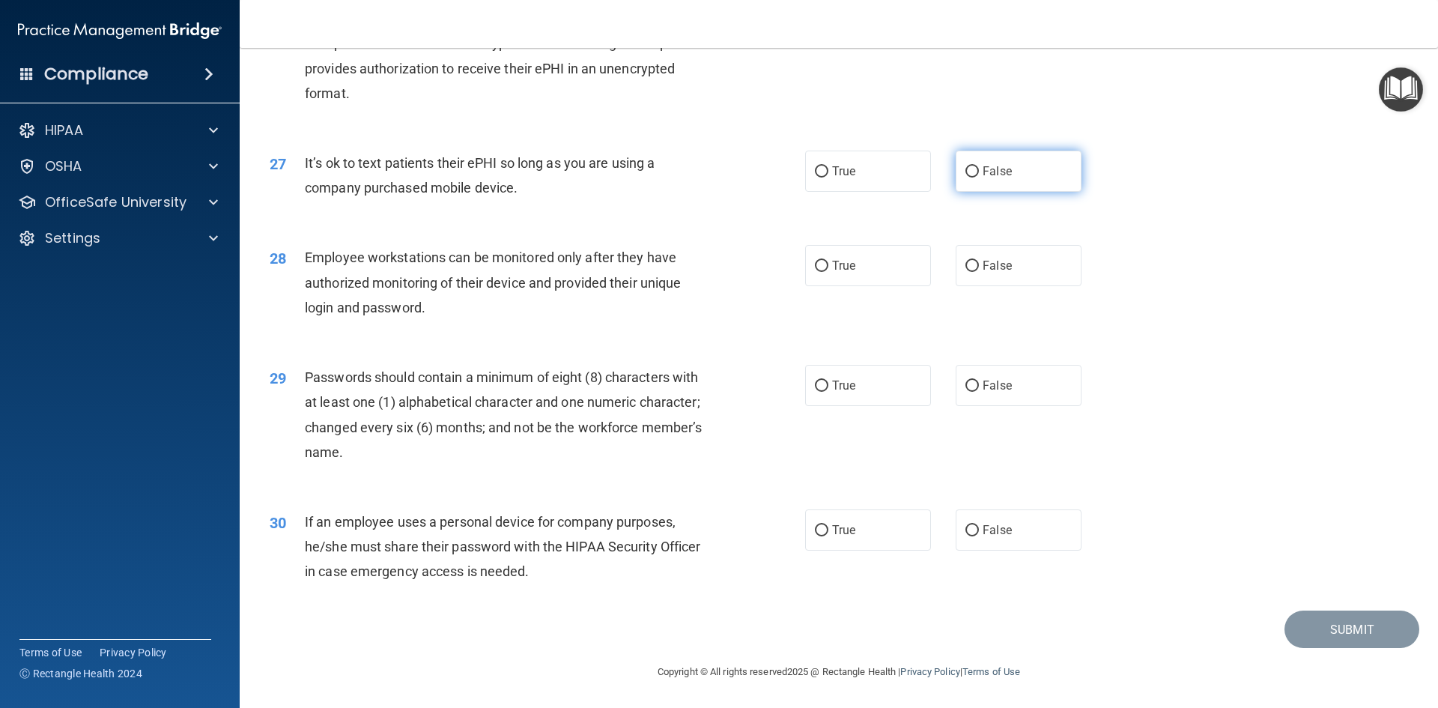
click at [982, 174] on span "False" at bounding box center [996, 171] width 29 height 14
click at [979, 174] on input "False" at bounding box center [971, 171] width 13 height 11
radio input "true"
click at [875, 269] on label "True" at bounding box center [868, 265] width 126 height 41
click at [828, 269] on input "True" at bounding box center [821, 266] width 13 height 11
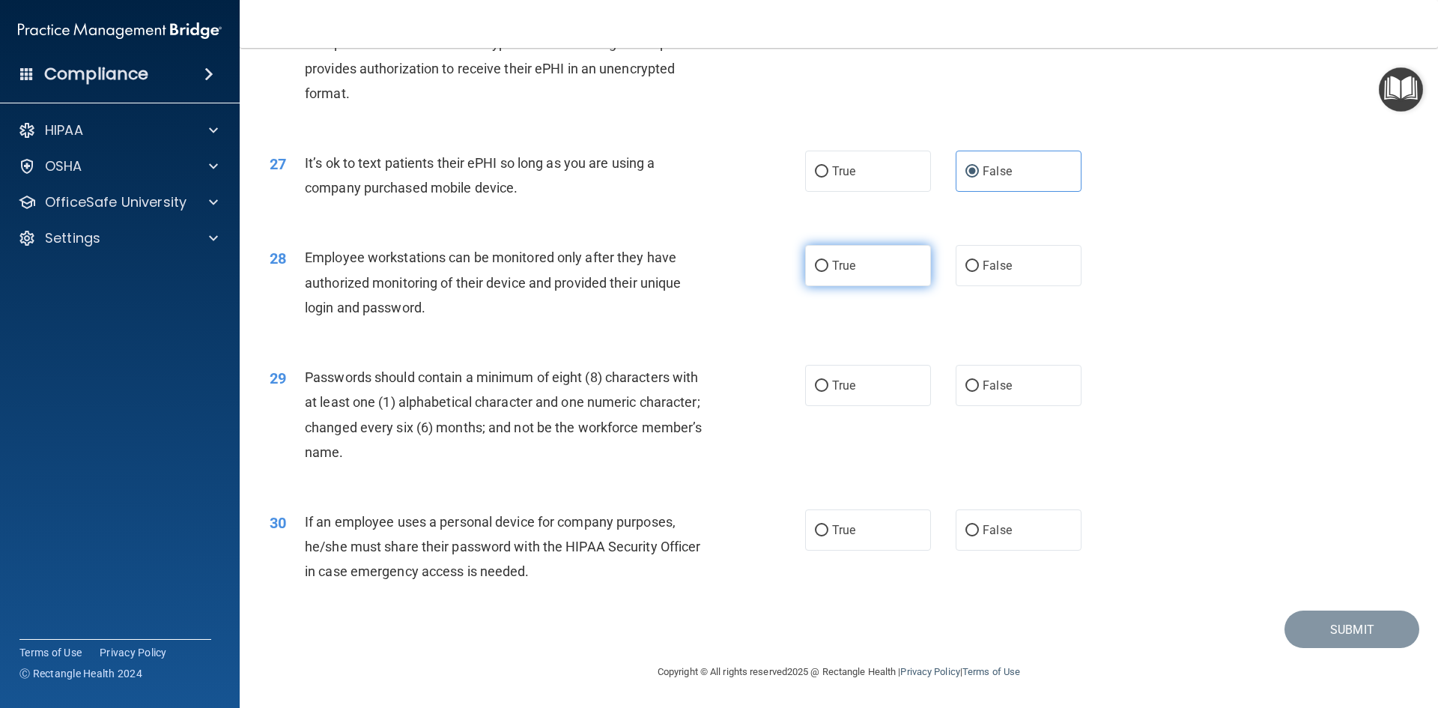
radio input "true"
click at [878, 381] on label "True" at bounding box center [868, 385] width 126 height 41
click at [828, 381] on input "True" at bounding box center [821, 385] width 13 height 11
radio input "true"
click at [877, 524] on label "True" at bounding box center [868, 529] width 126 height 41
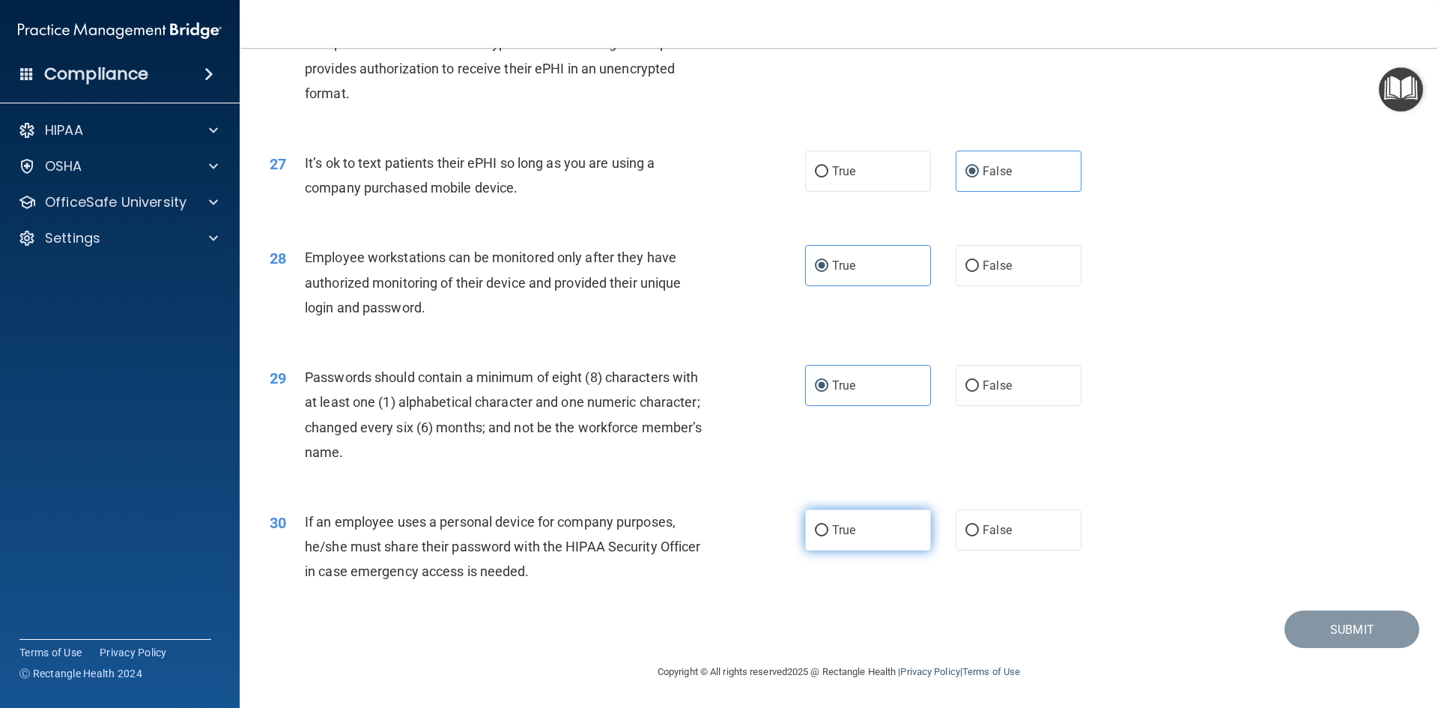
click at [828, 525] on input "True" at bounding box center [821, 530] width 13 height 11
radio input "true"
click at [1319, 632] on button "Submit" at bounding box center [1351, 629] width 135 height 38
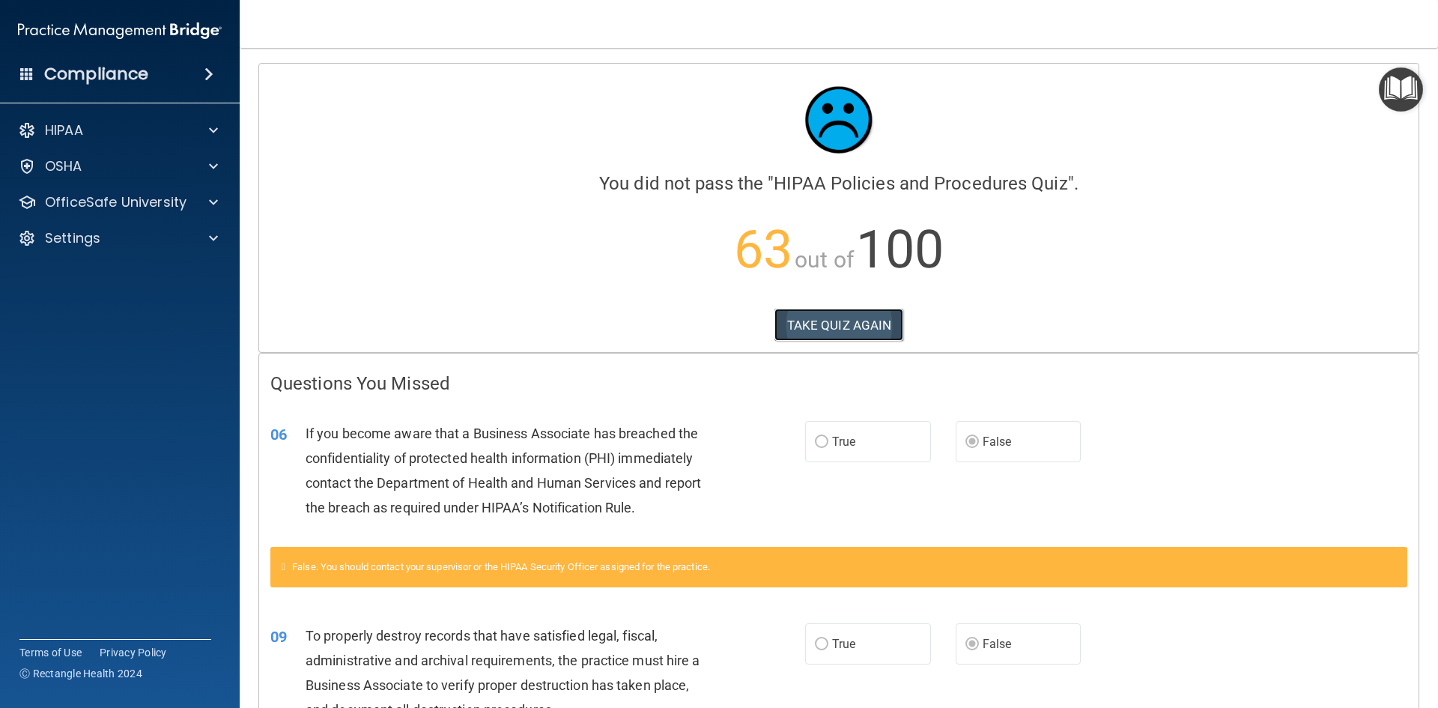
click at [807, 326] on button "TAKE QUIZ AGAIN" at bounding box center [839, 324] width 130 height 33
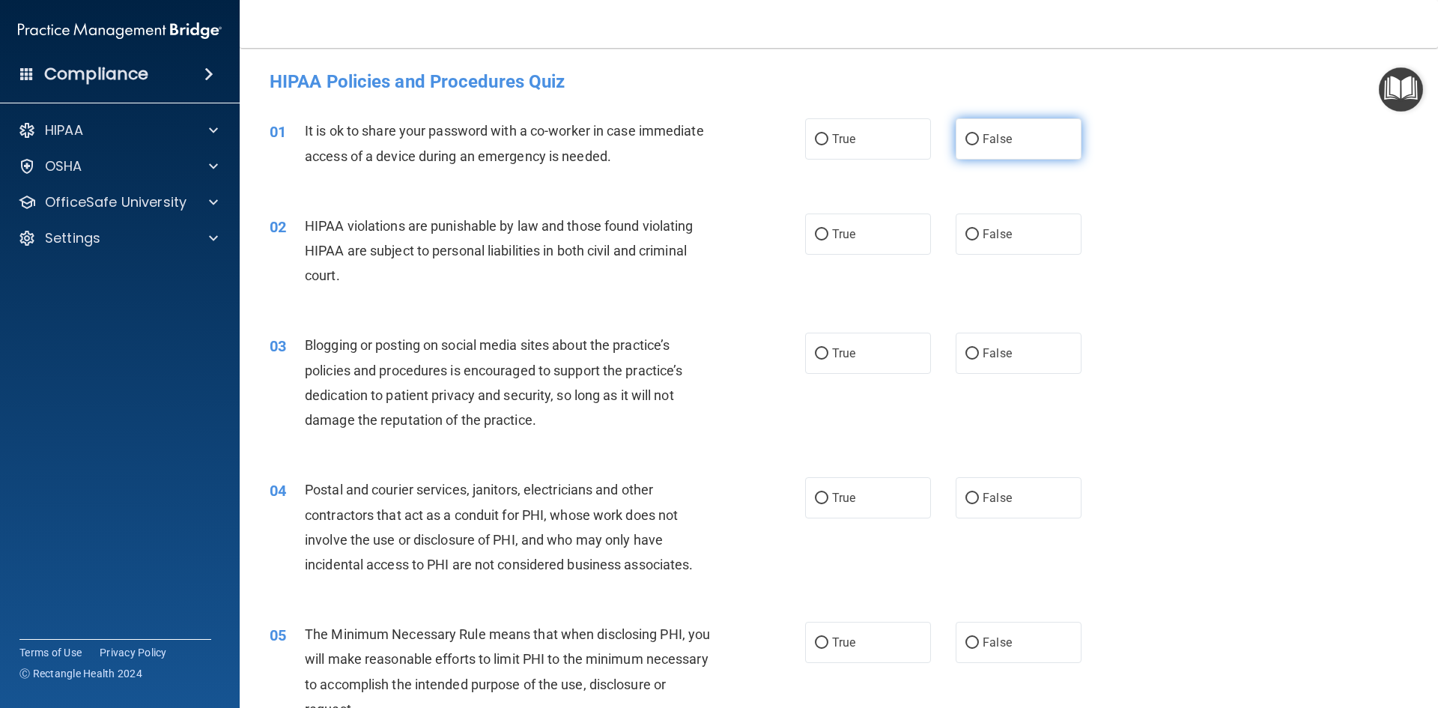
click at [995, 144] on span "False" at bounding box center [996, 139] width 29 height 14
click at [979, 144] on input "False" at bounding box center [971, 139] width 13 height 11
radio input "true"
click at [864, 225] on label "True" at bounding box center [868, 233] width 126 height 41
click at [828, 229] on input "True" at bounding box center [821, 234] width 13 height 11
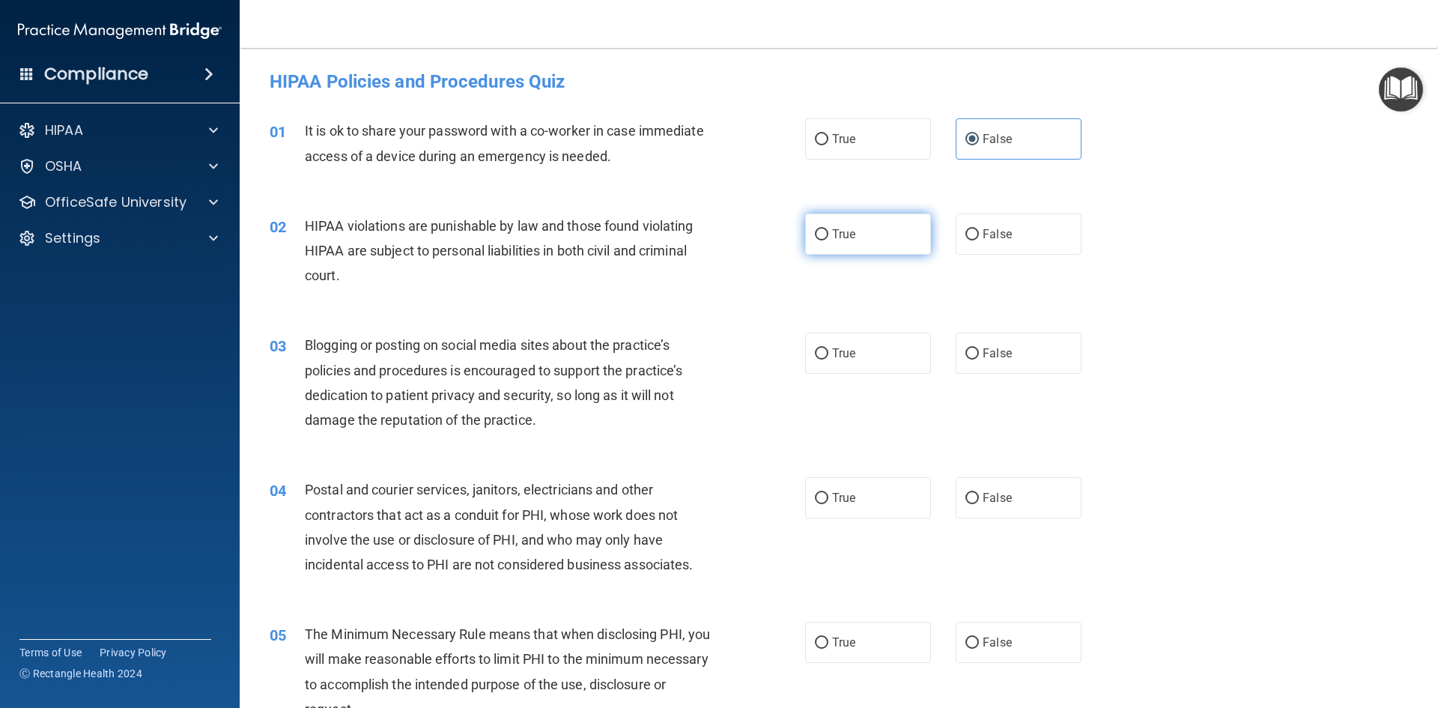
radio input "true"
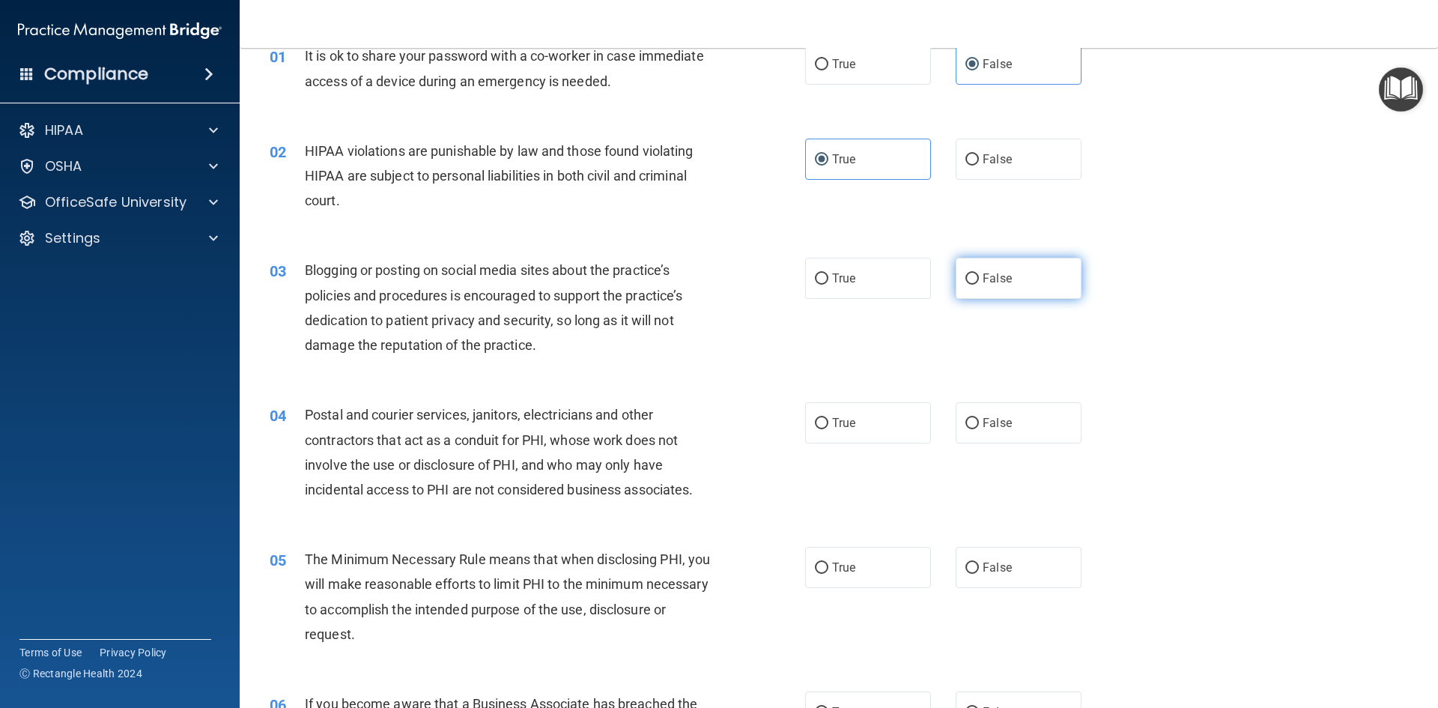
click at [967, 269] on label "False" at bounding box center [1018, 278] width 126 height 41
click at [967, 273] on input "False" at bounding box center [971, 278] width 13 height 11
radio input "true"
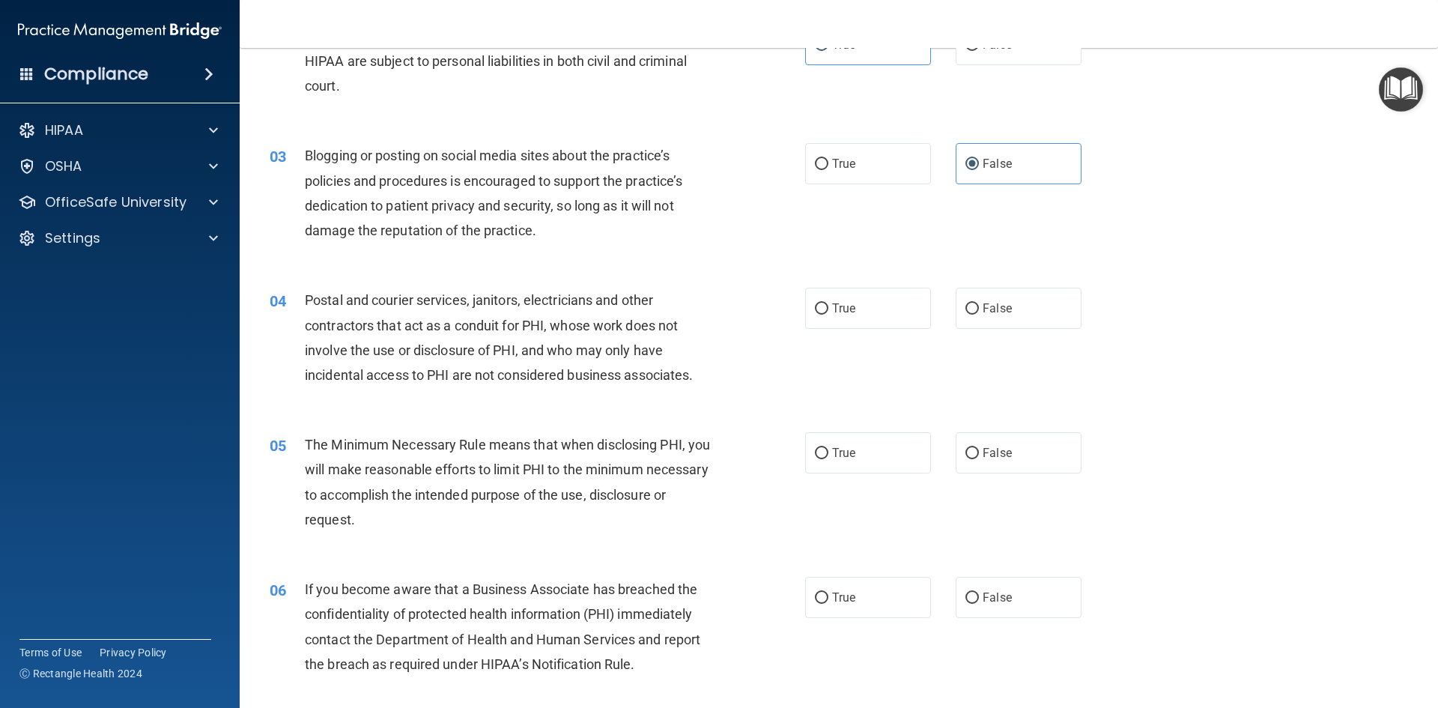
scroll to position [225, 0]
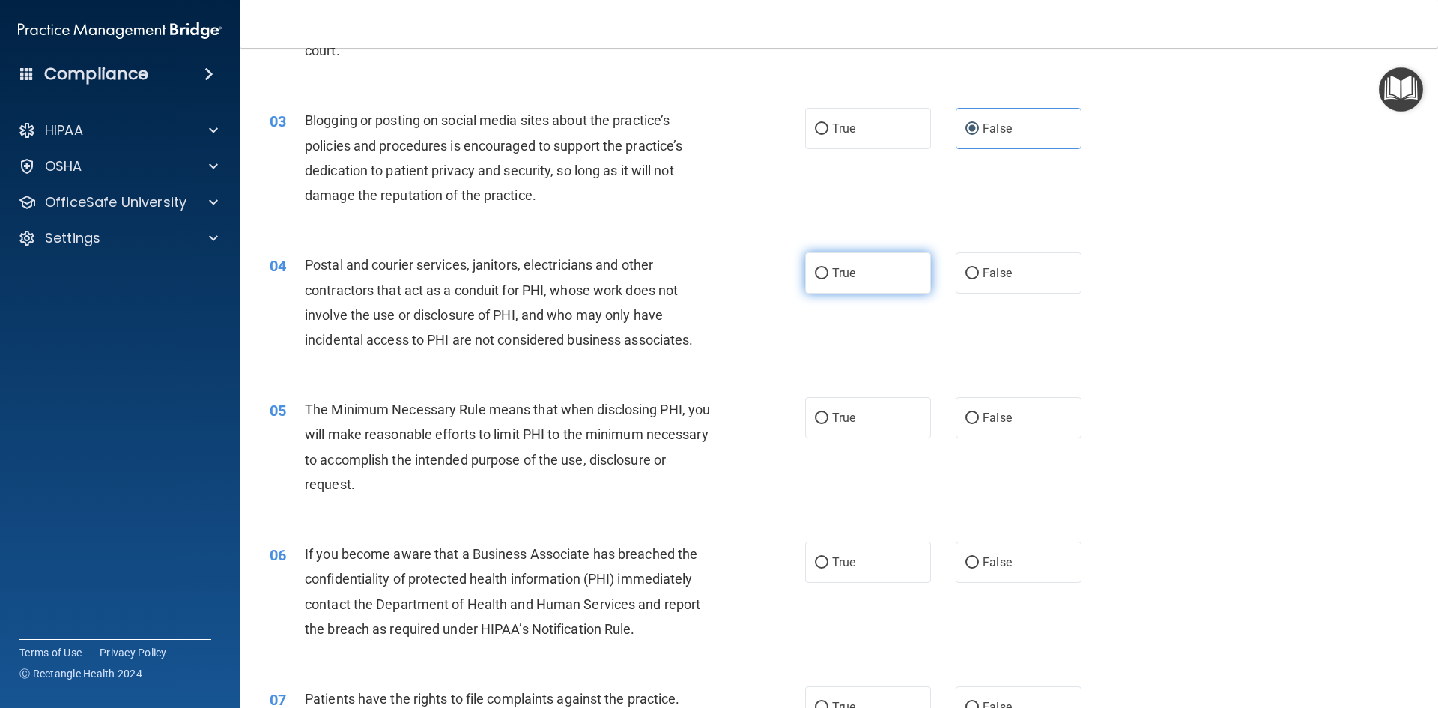
click at [866, 280] on label "True" at bounding box center [868, 272] width 126 height 41
click at [828, 279] on input "True" at bounding box center [821, 273] width 13 height 11
radio input "true"
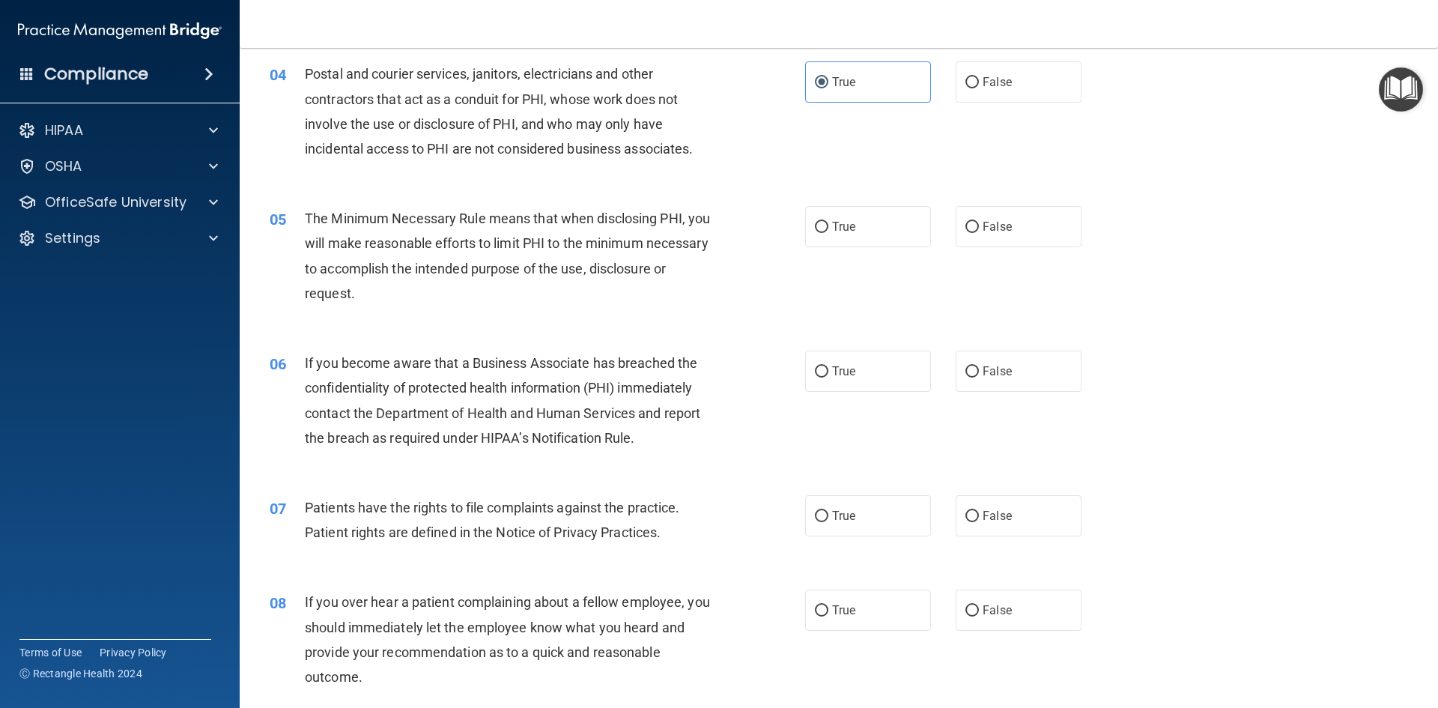
scroll to position [449, 0]
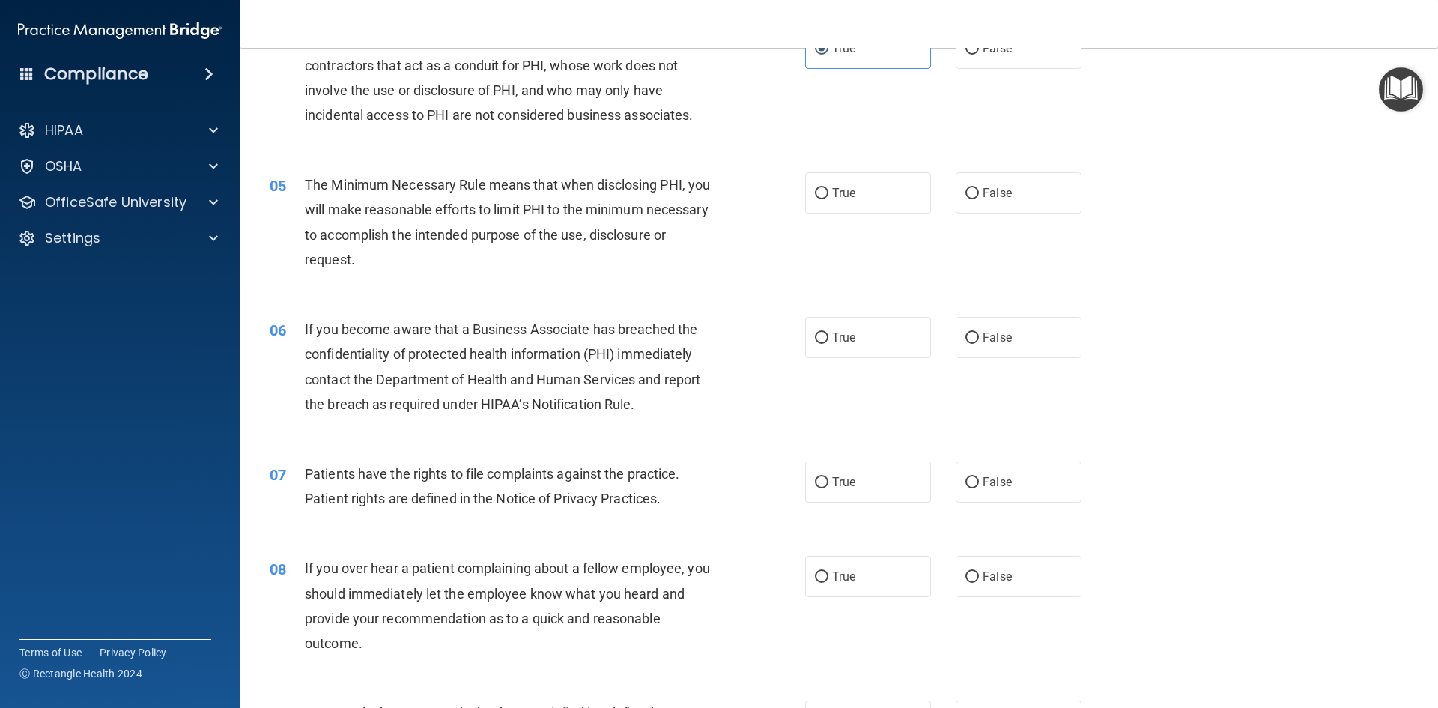
click at [869, 190] on label "True" at bounding box center [868, 192] width 126 height 41
click at [828, 190] on input "True" at bounding box center [821, 193] width 13 height 11
radio input "true"
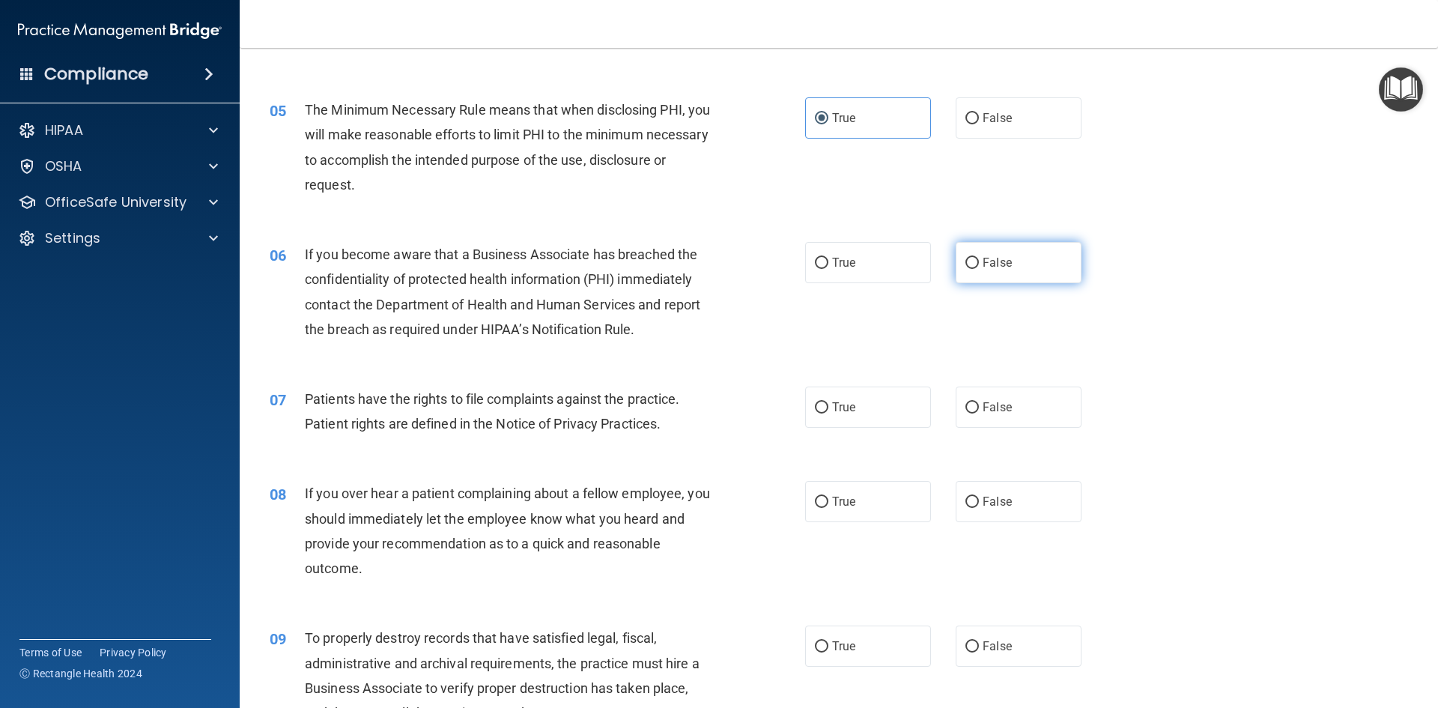
click at [970, 265] on input "False" at bounding box center [971, 263] width 13 height 11
radio input "true"
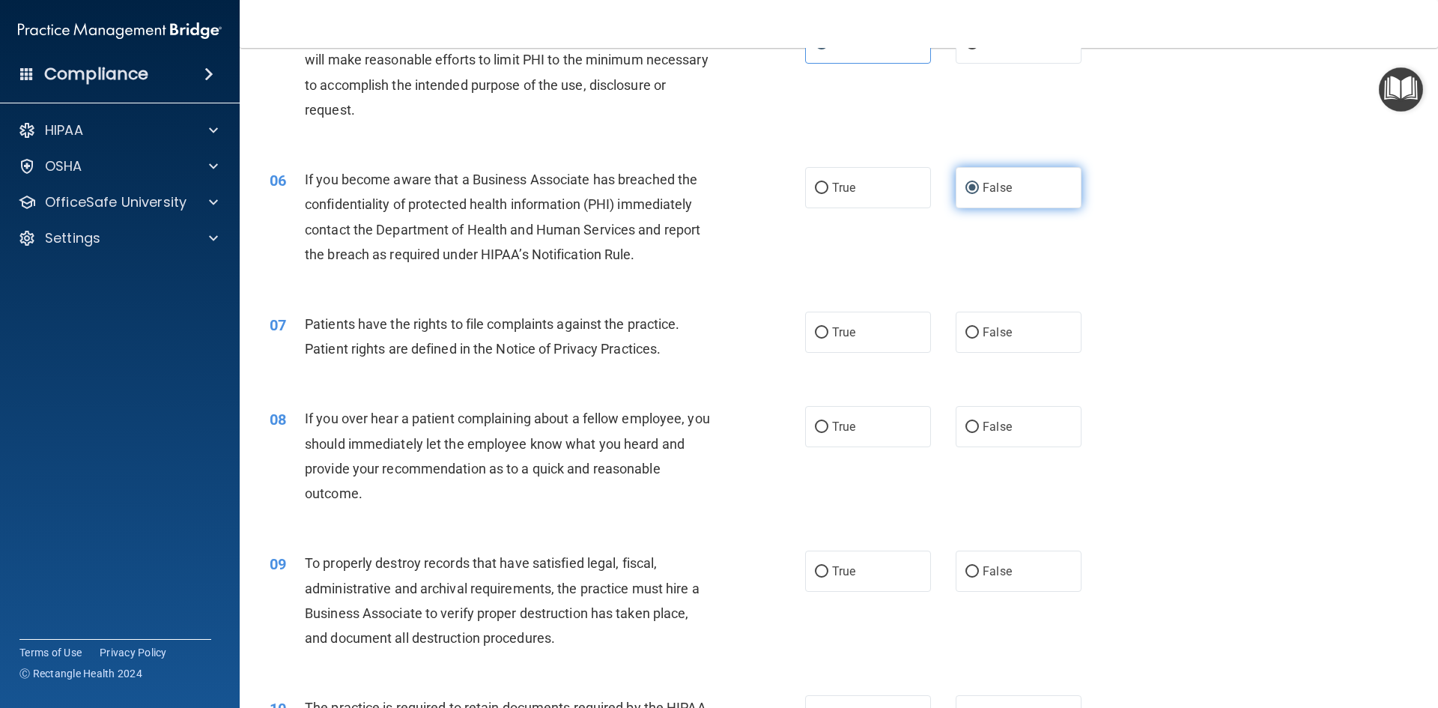
scroll to position [674, 0]
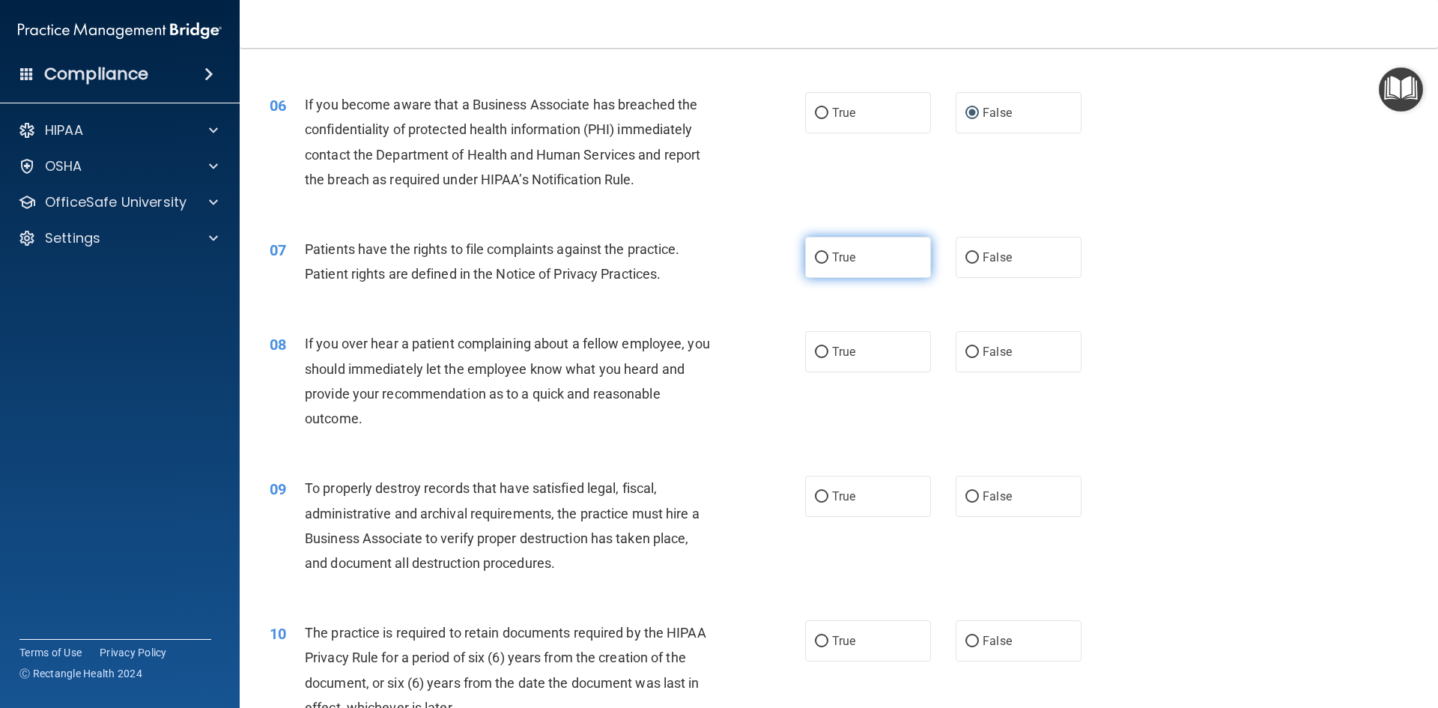
click at [889, 260] on label "True" at bounding box center [868, 257] width 126 height 41
click at [828, 260] on input "True" at bounding box center [821, 257] width 13 height 11
radio input "true"
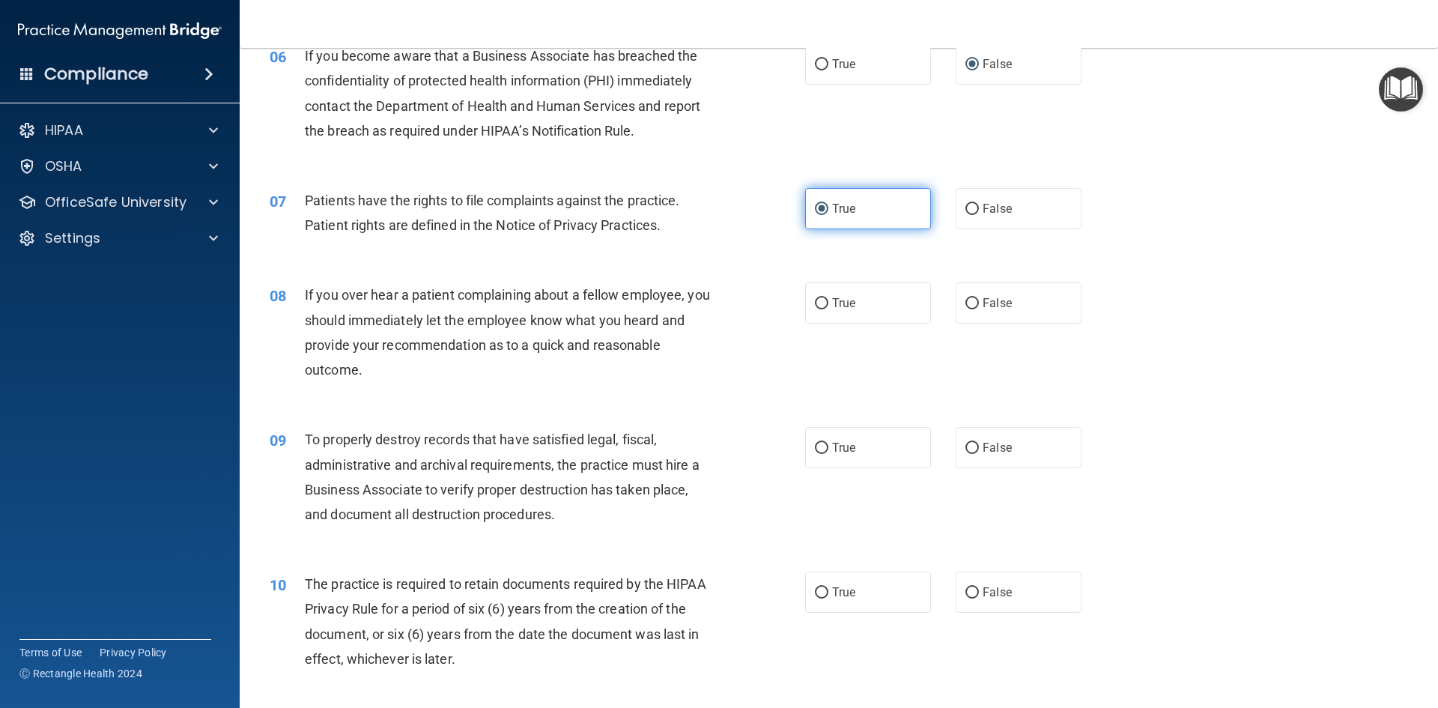
scroll to position [749, 0]
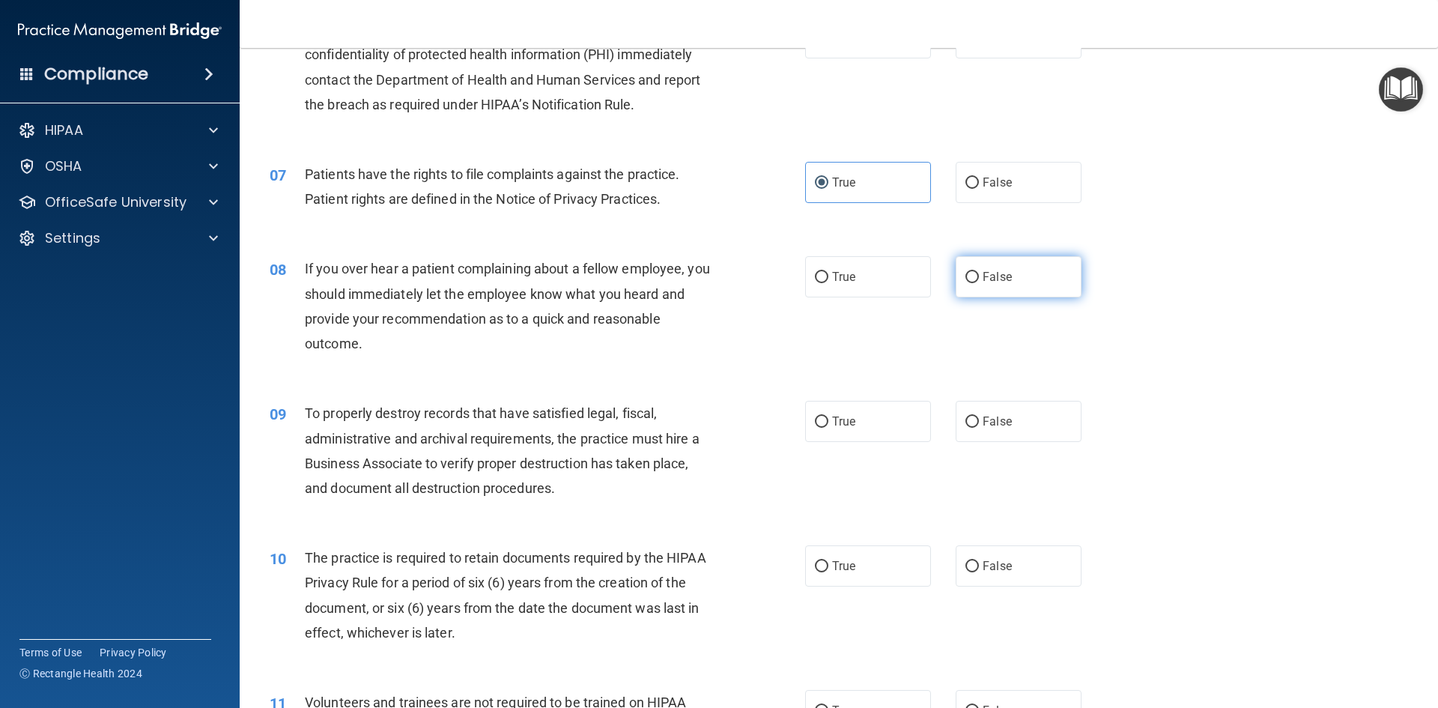
click at [960, 263] on label "False" at bounding box center [1018, 276] width 126 height 41
click at [965, 272] on input "False" at bounding box center [971, 277] width 13 height 11
radio input "true"
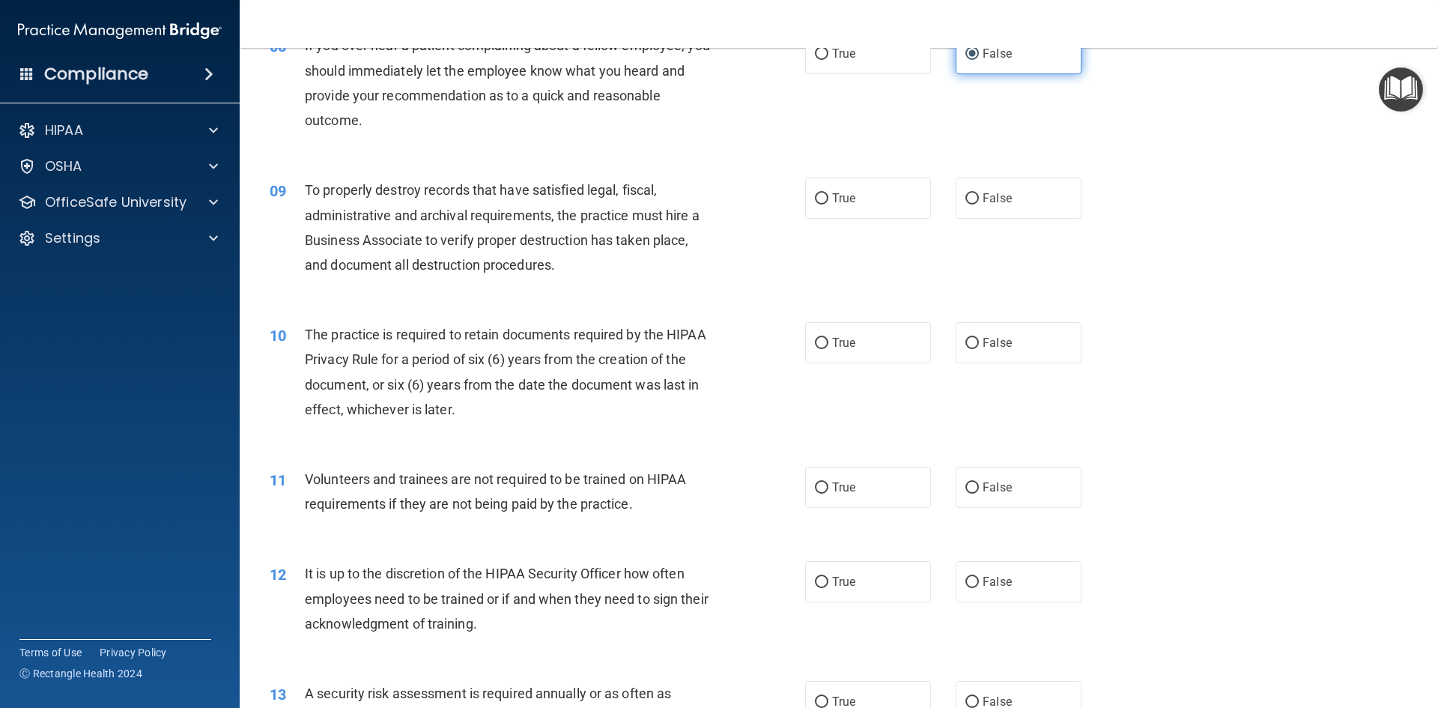
scroll to position [973, 0]
click at [971, 201] on input "False" at bounding box center [971, 197] width 13 height 11
radio input "true"
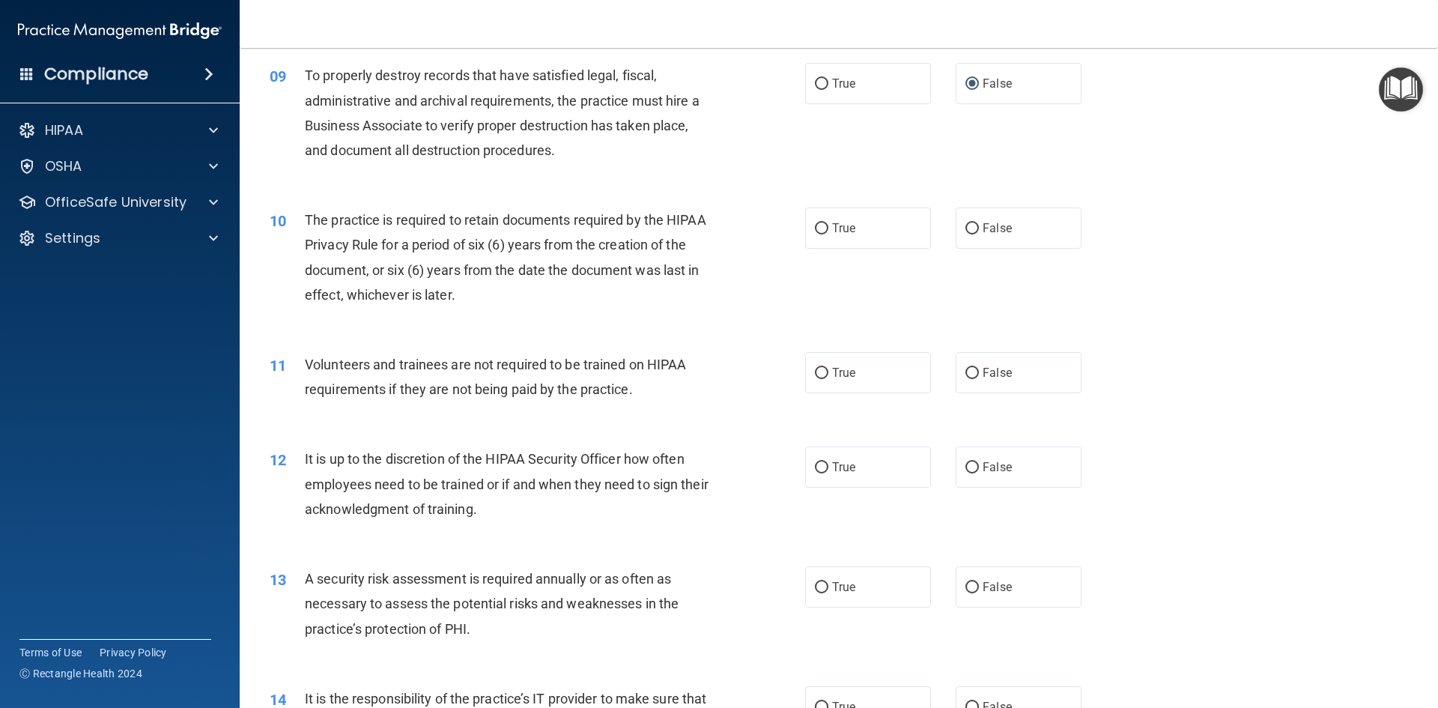
scroll to position [1123, 0]
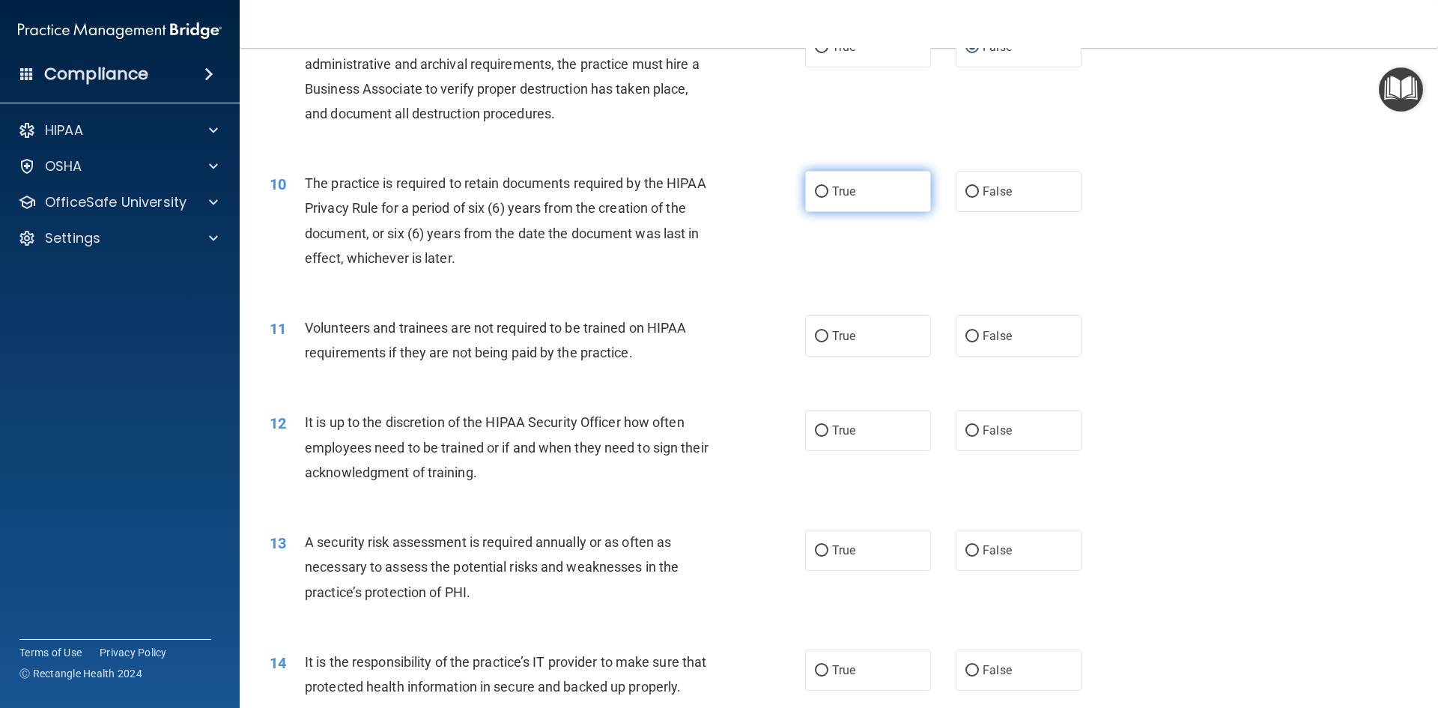
click at [883, 204] on label "True" at bounding box center [868, 191] width 126 height 41
click at [828, 198] on input "True" at bounding box center [821, 191] width 13 height 11
radio input "true"
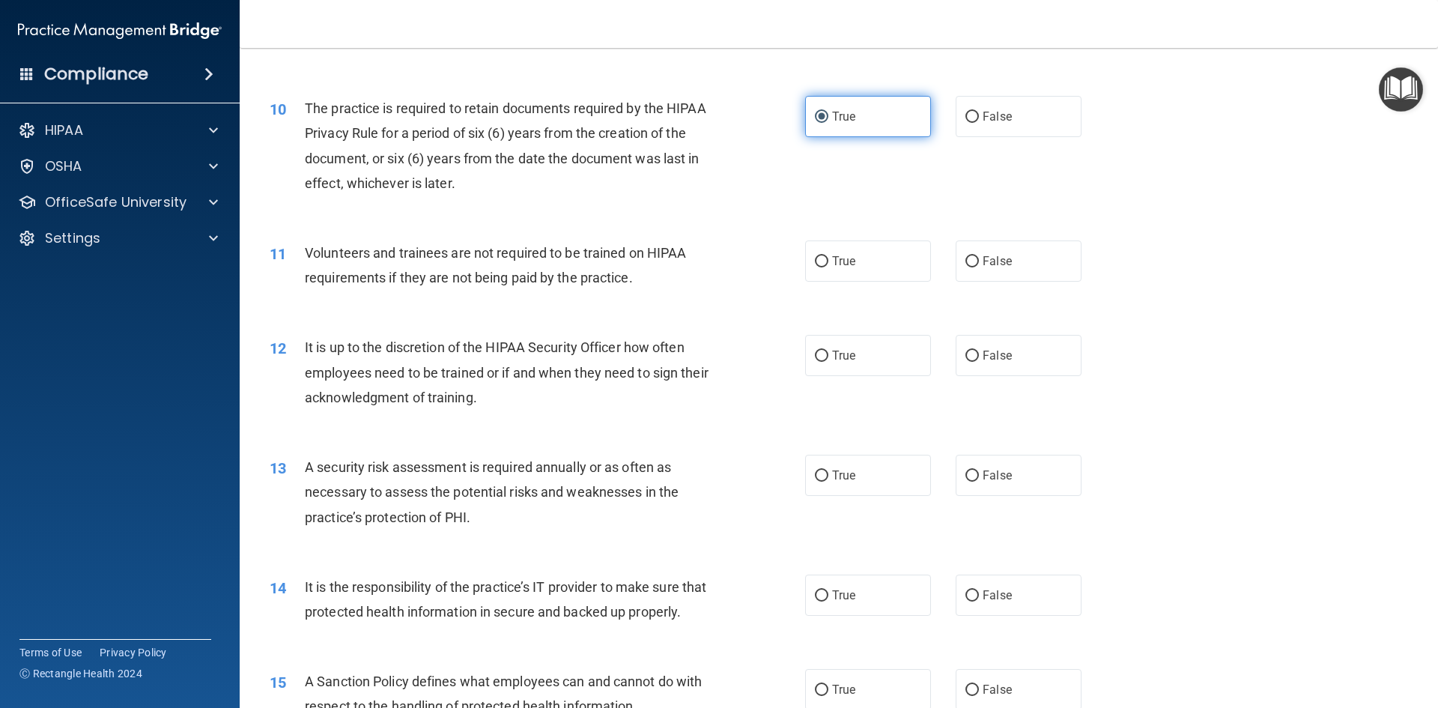
scroll to position [1273, 0]
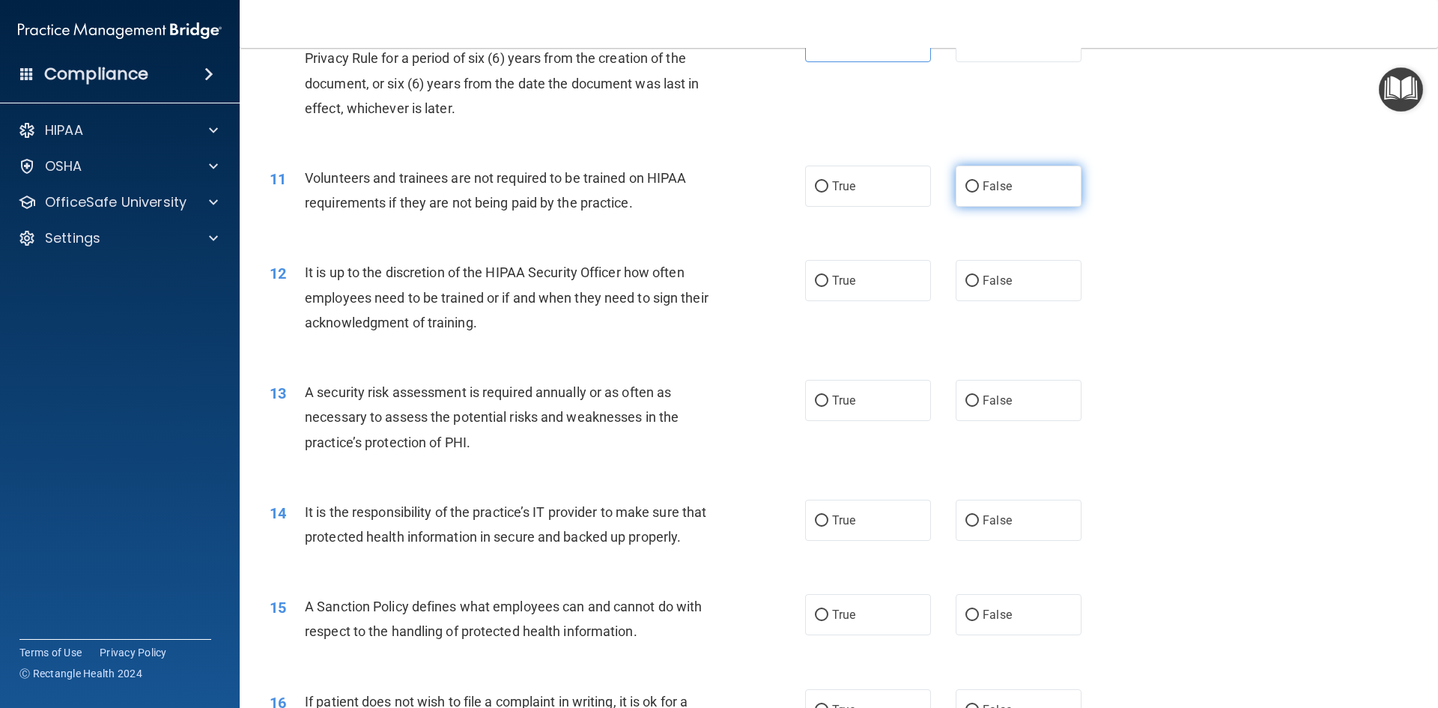
click at [965, 200] on label "False" at bounding box center [1018, 185] width 126 height 41
click at [965, 192] on input "False" at bounding box center [971, 186] width 13 height 11
radio input "true"
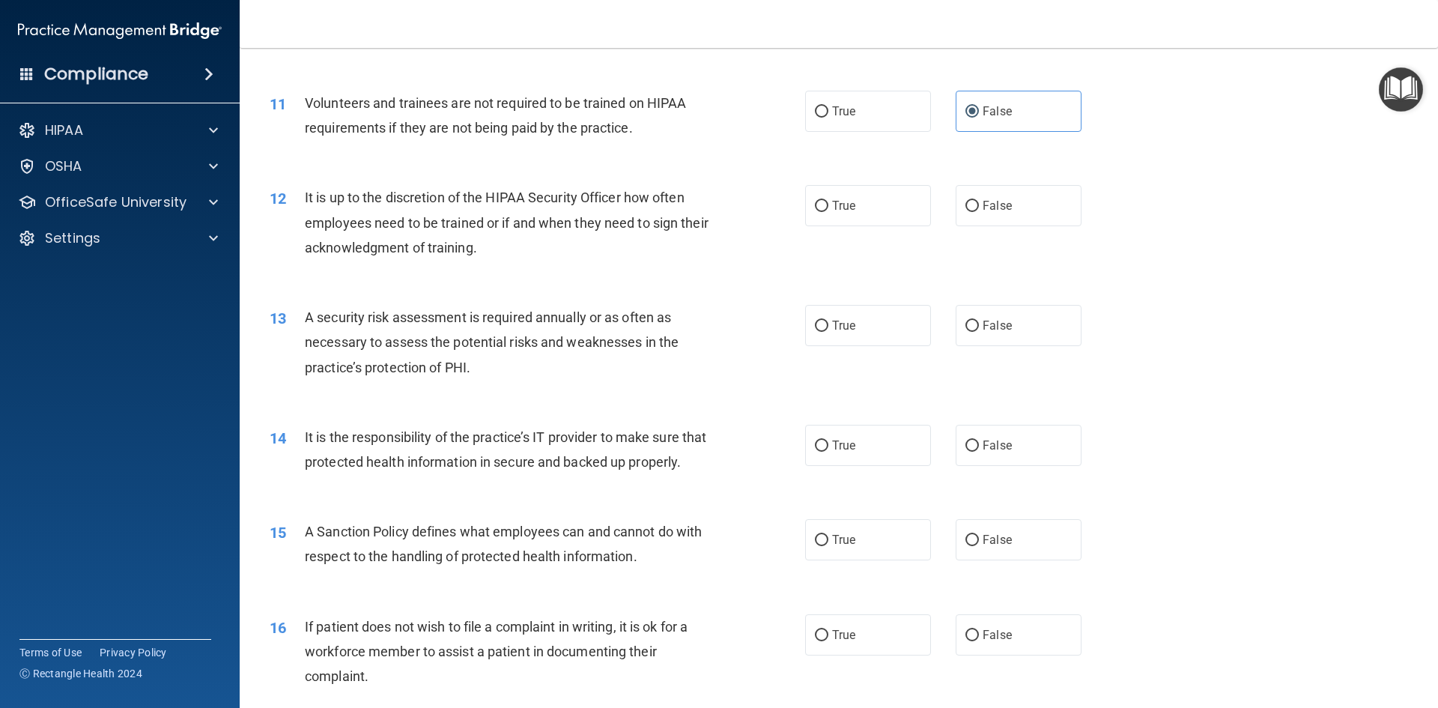
scroll to position [1423, 0]
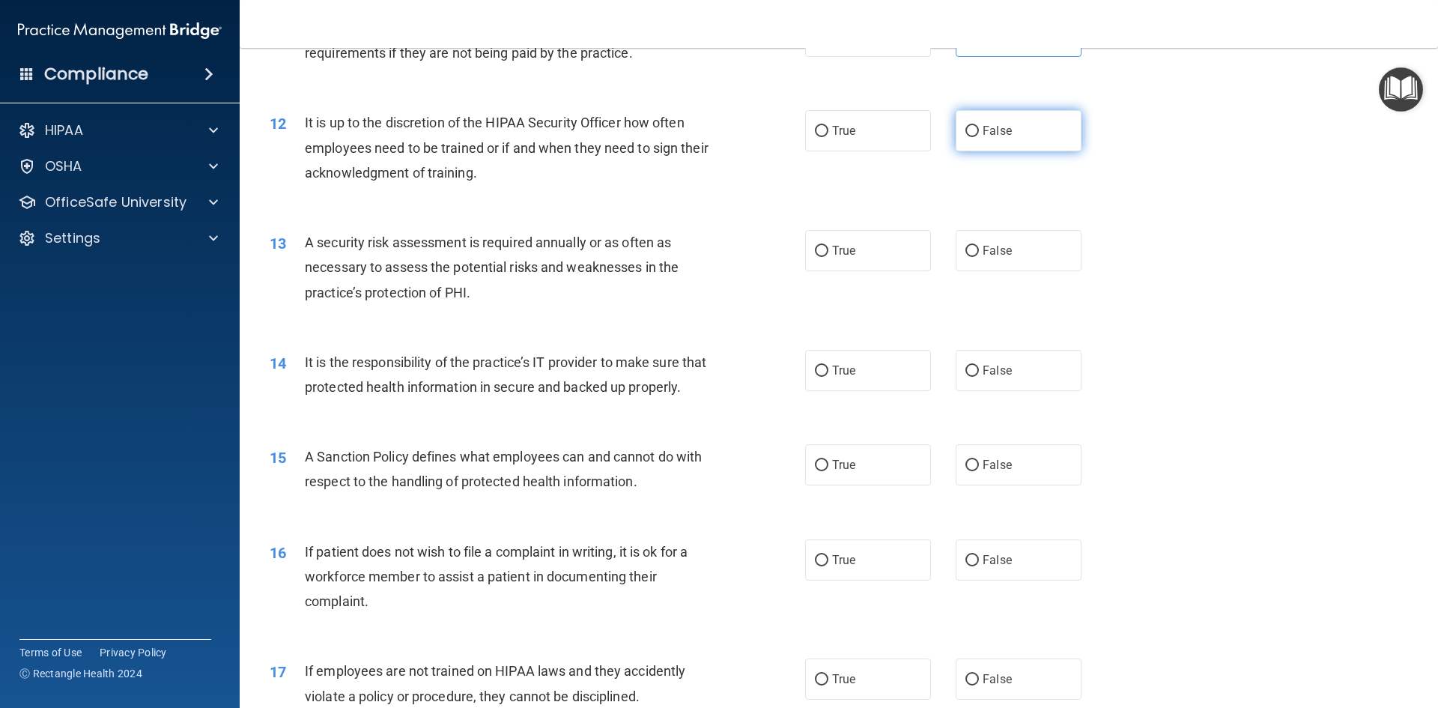
click at [982, 137] on span "False" at bounding box center [996, 131] width 29 height 14
click at [977, 137] on input "False" at bounding box center [971, 131] width 13 height 11
radio input "true"
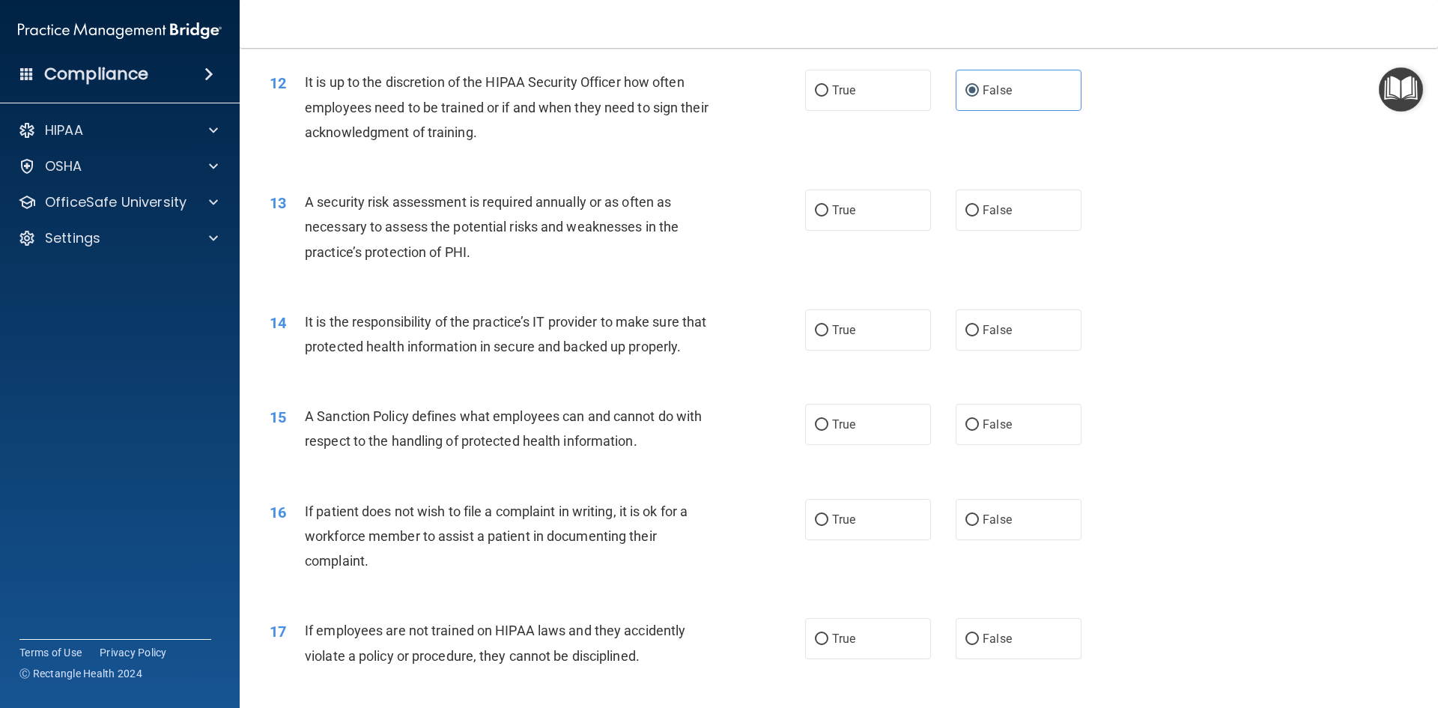
scroll to position [1497, 0]
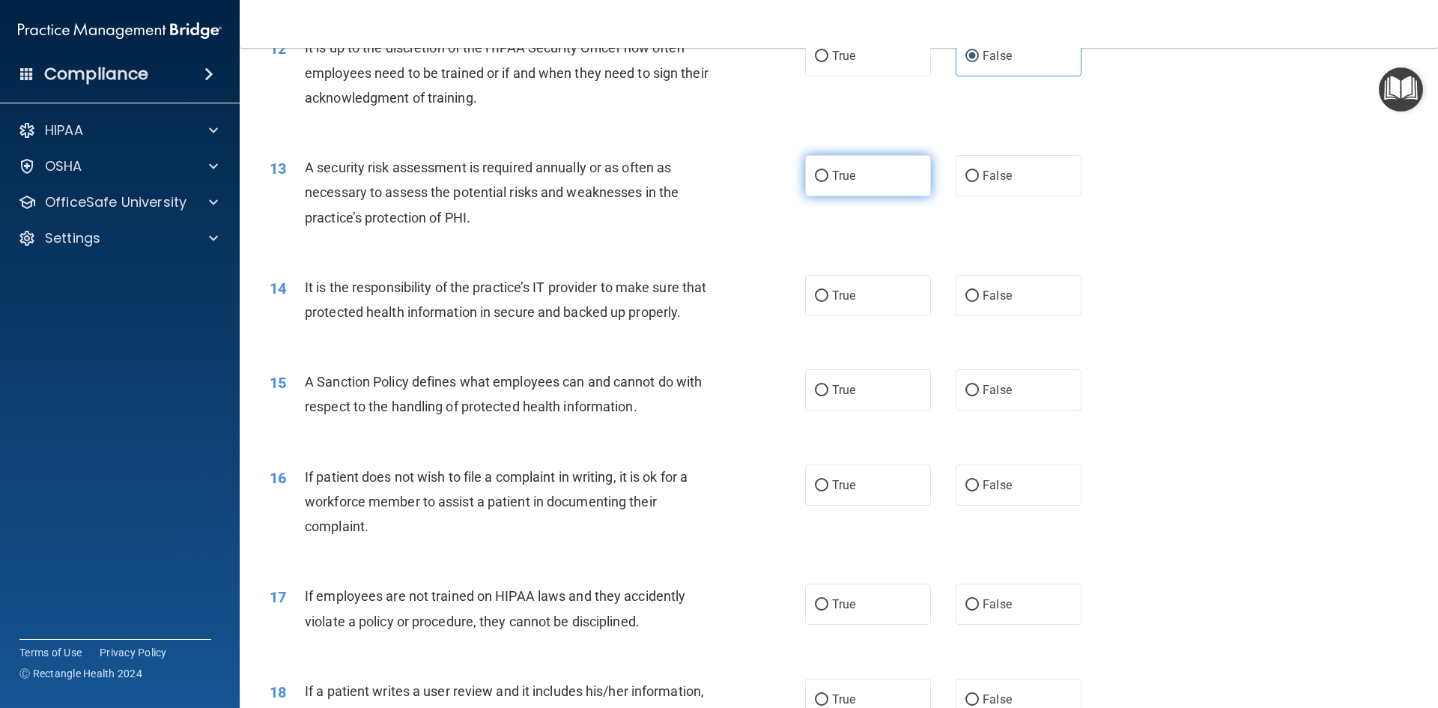
click at [894, 186] on label "True" at bounding box center [868, 175] width 126 height 41
click at [828, 182] on input "True" at bounding box center [821, 176] width 13 height 11
radio input "true"
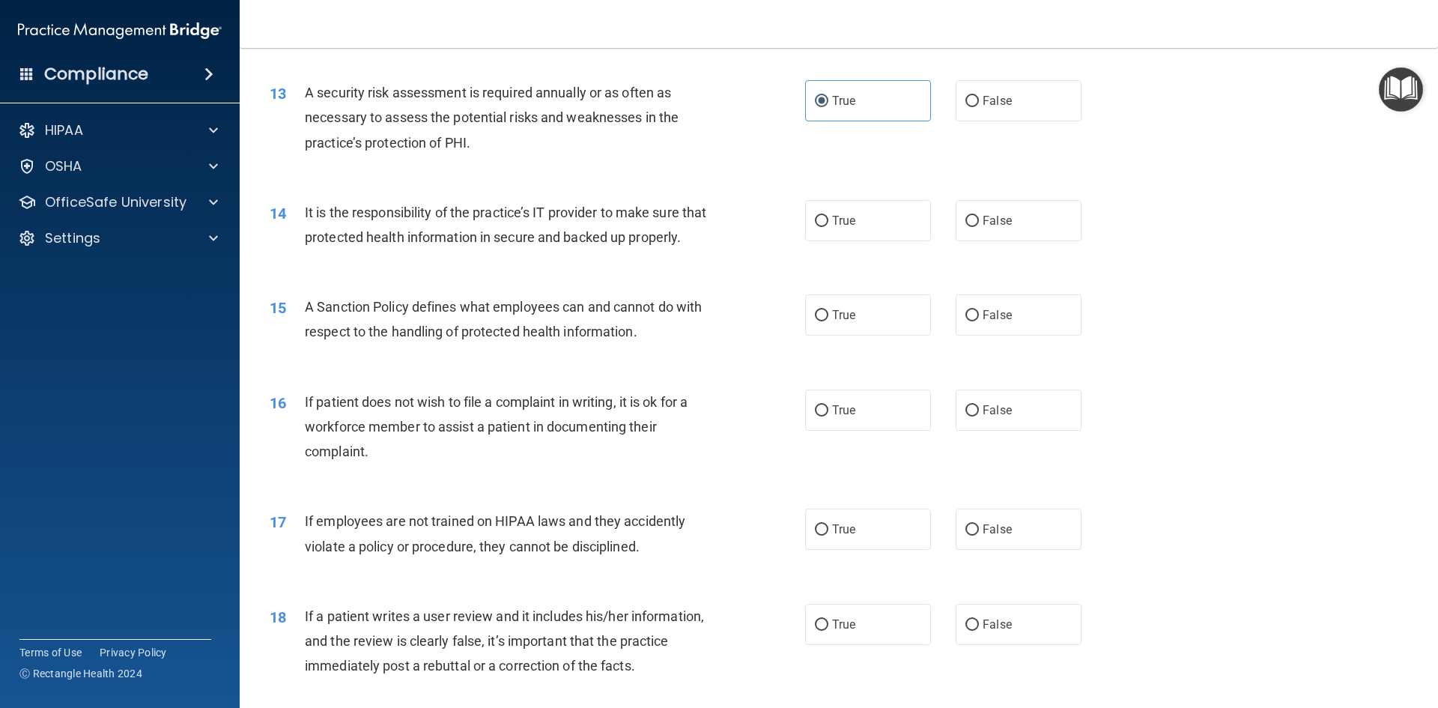
scroll to position [1647, 0]
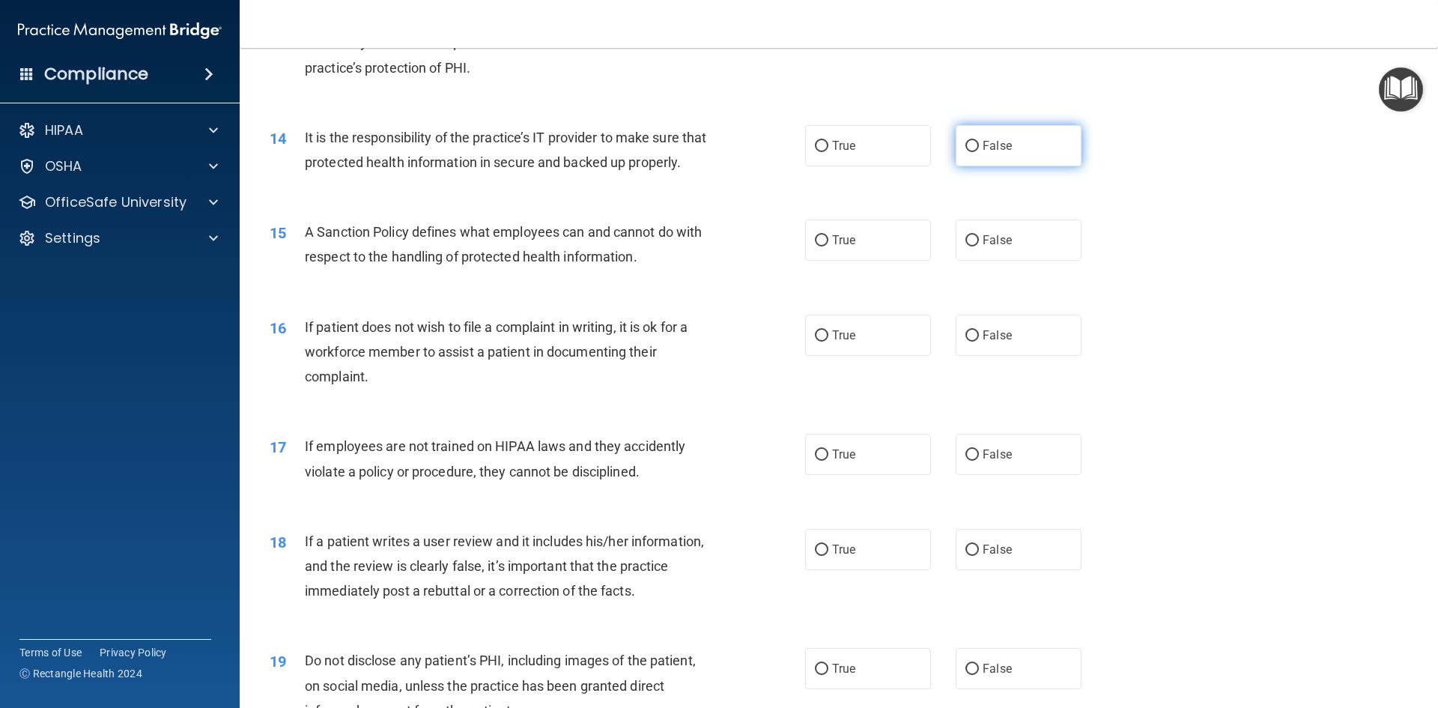
click at [967, 151] on input "False" at bounding box center [971, 146] width 13 height 11
radio input "true"
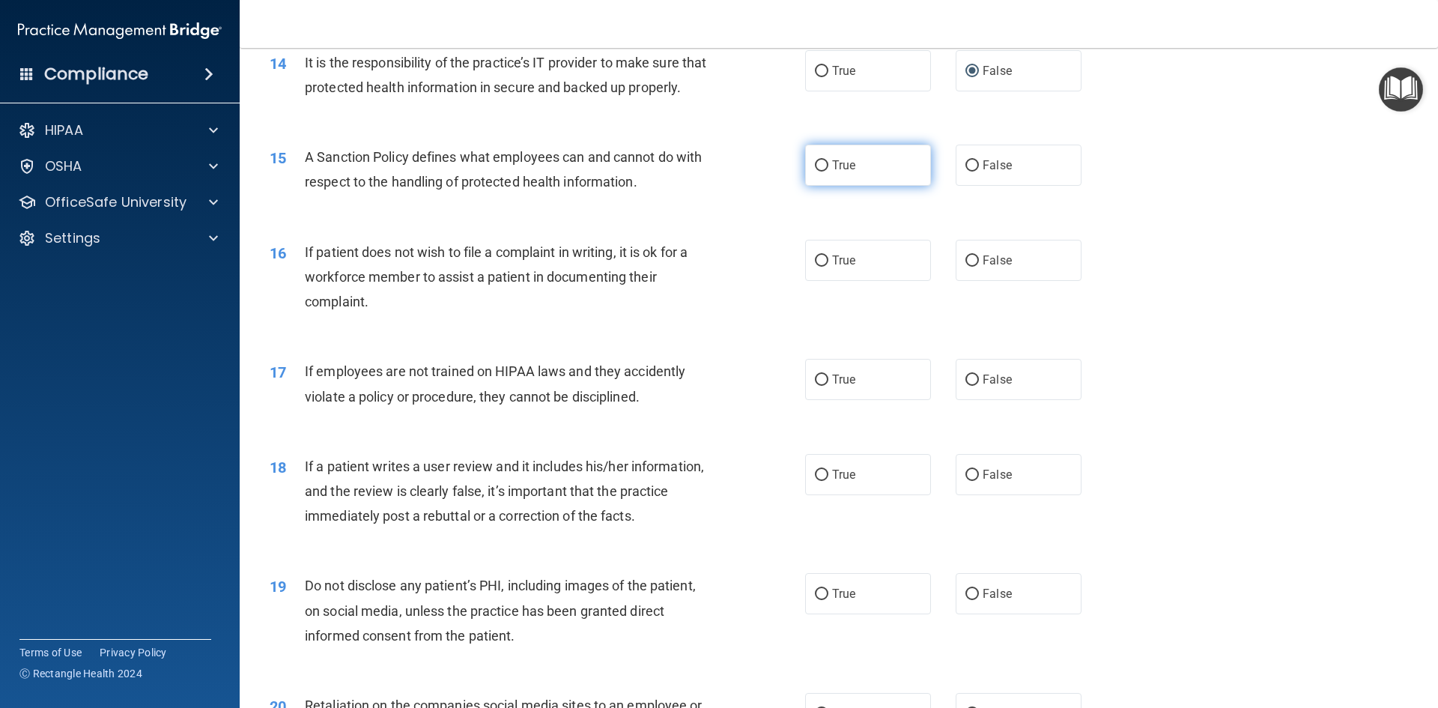
click at [904, 186] on label "True" at bounding box center [868, 165] width 126 height 41
click at [828, 171] on input "True" at bounding box center [821, 165] width 13 height 11
radio input "true"
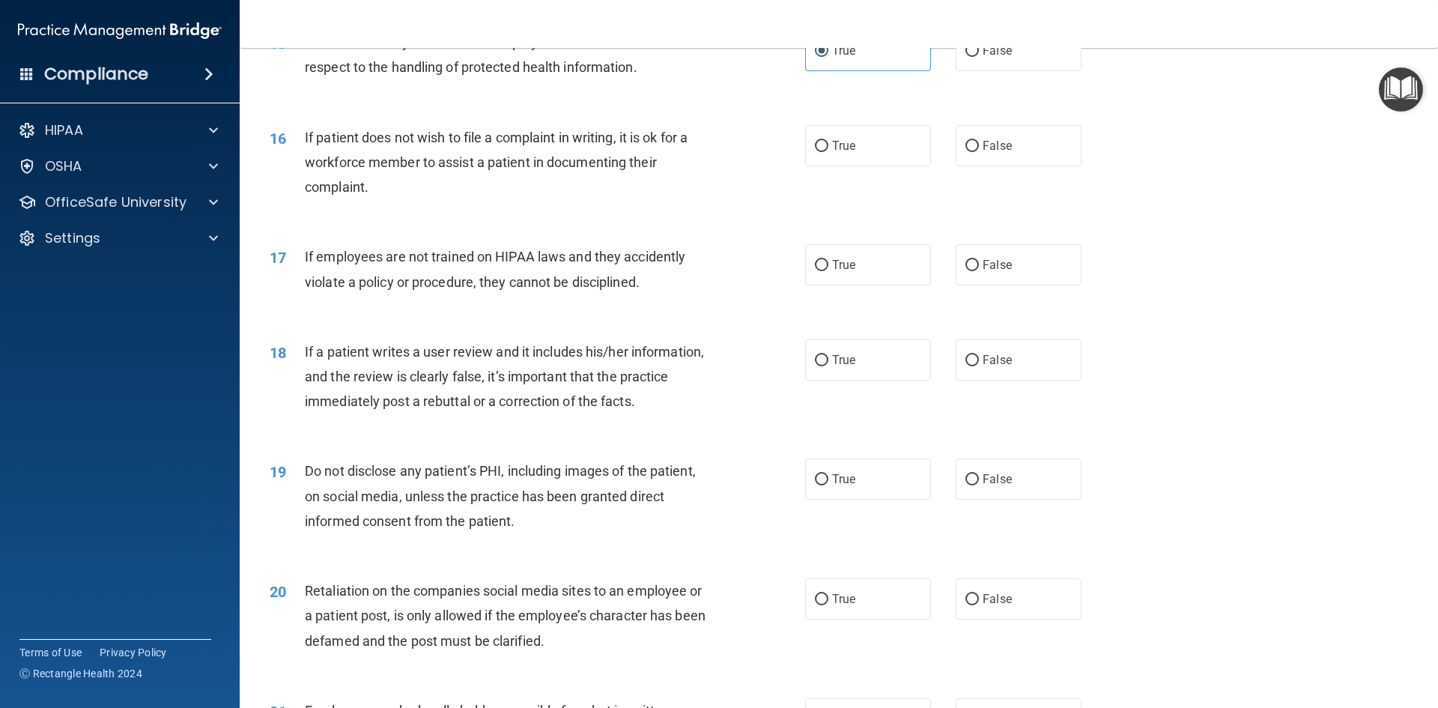
scroll to position [1872, 0]
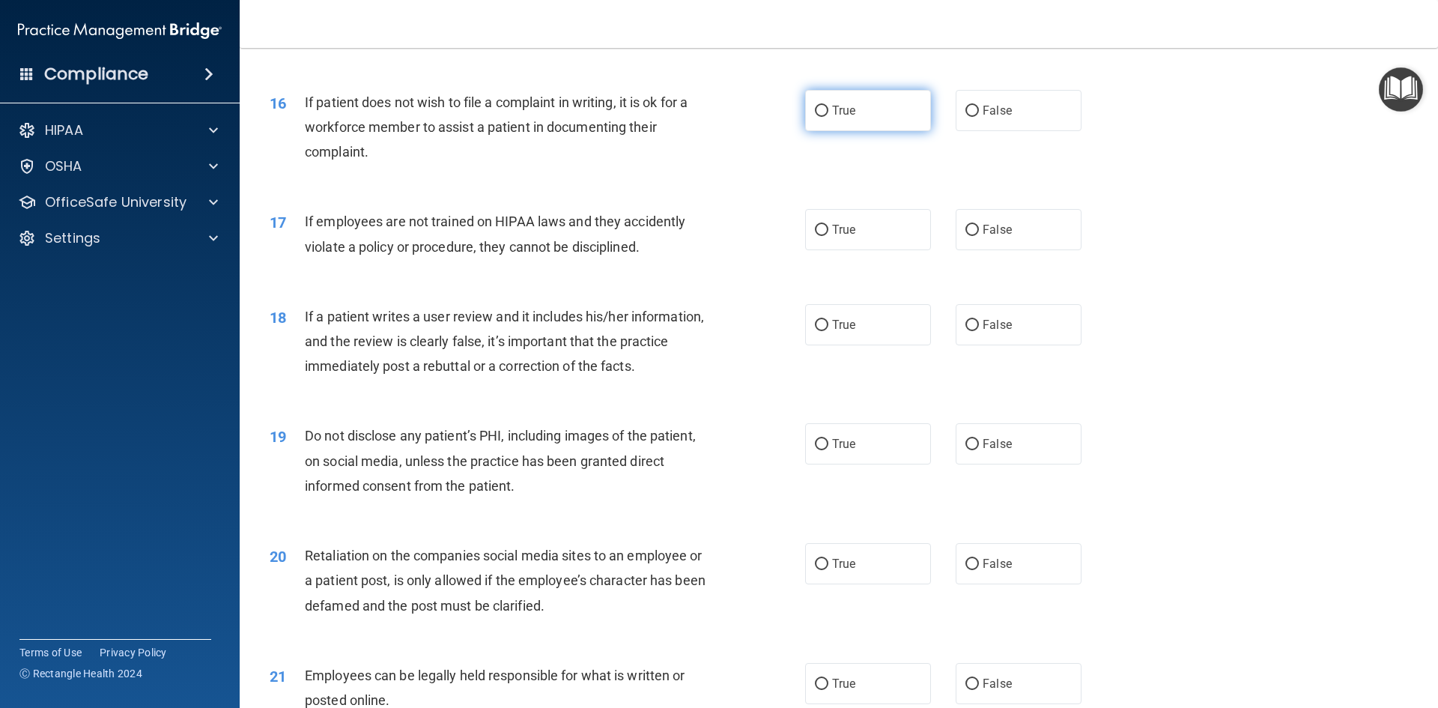
click at [895, 131] on label "True" at bounding box center [868, 110] width 126 height 41
click at [828, 117] on input "True" at bounding box center [821, 111] width 13 height 11
radio input "true"
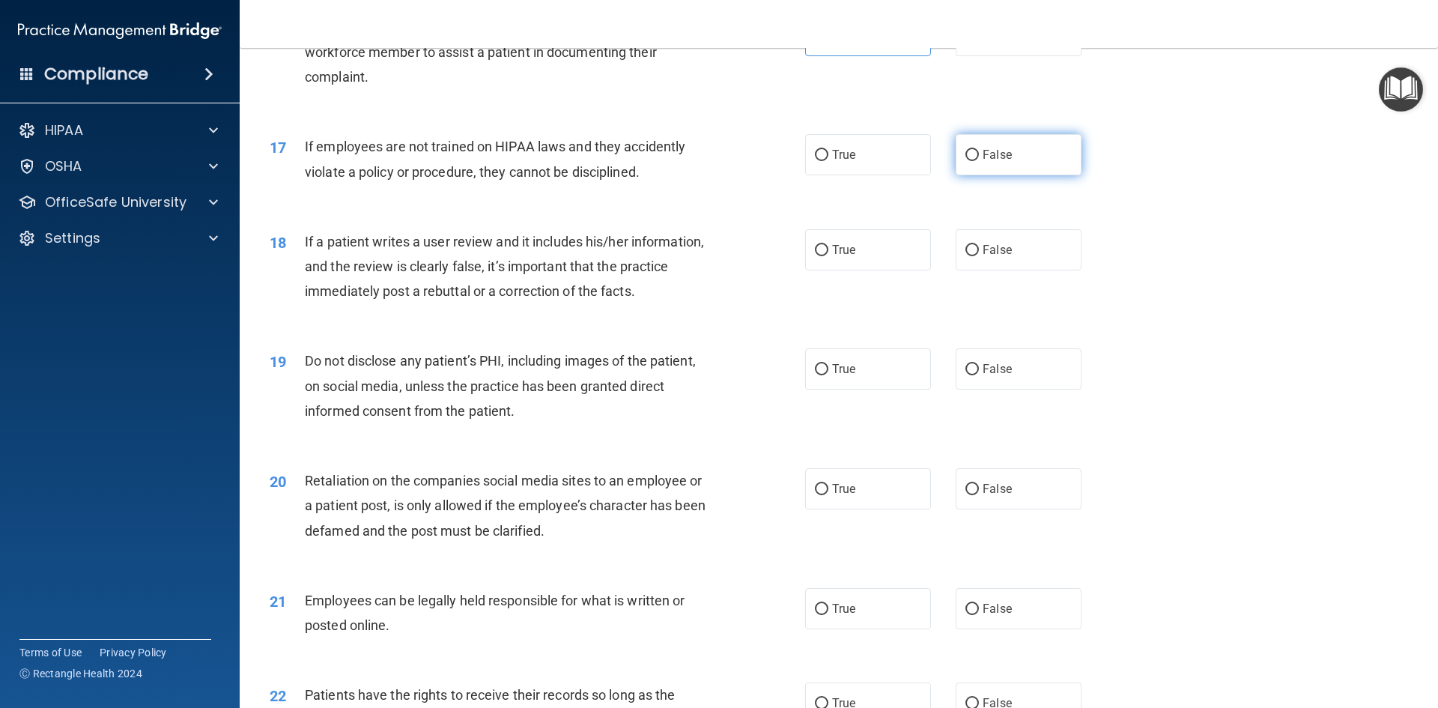
click at [971, 161] on input "False" at bounding box center [971, 155] width 13 height 11
radio input "true"
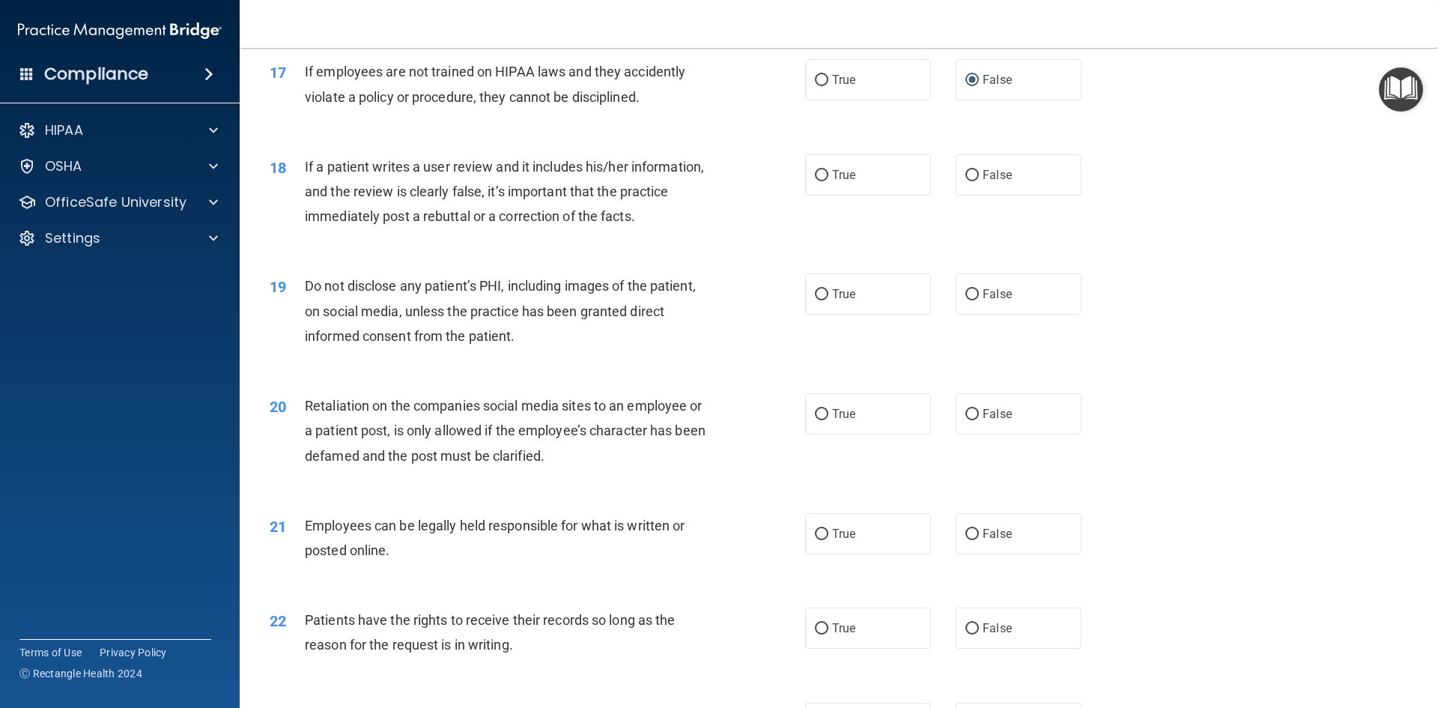
scroll to position [2096, 0]
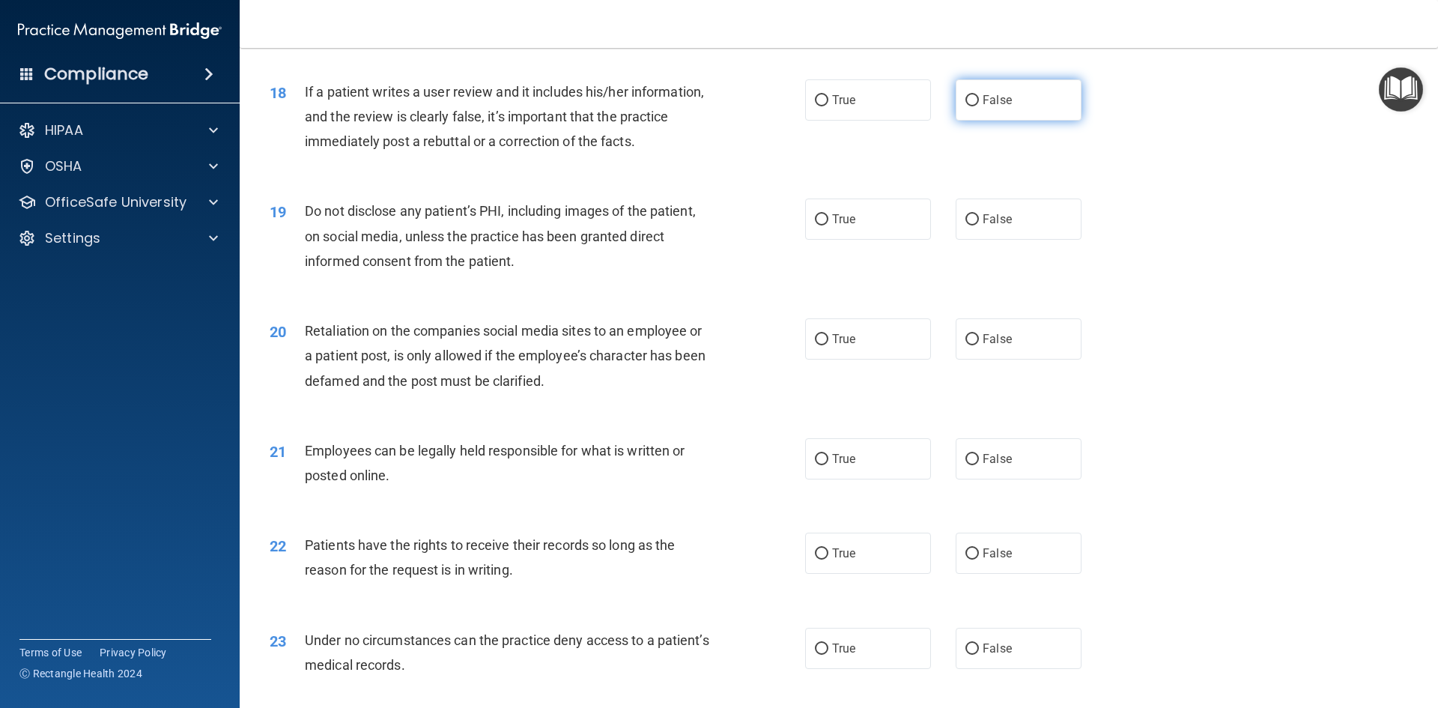
click at [974, 121] on label "False" at bounding box center [1018, 99] width 126 height 41
click at [974, 106] on input "False" at bounding box center [971, 100] width 13 height 11
radio input "true"
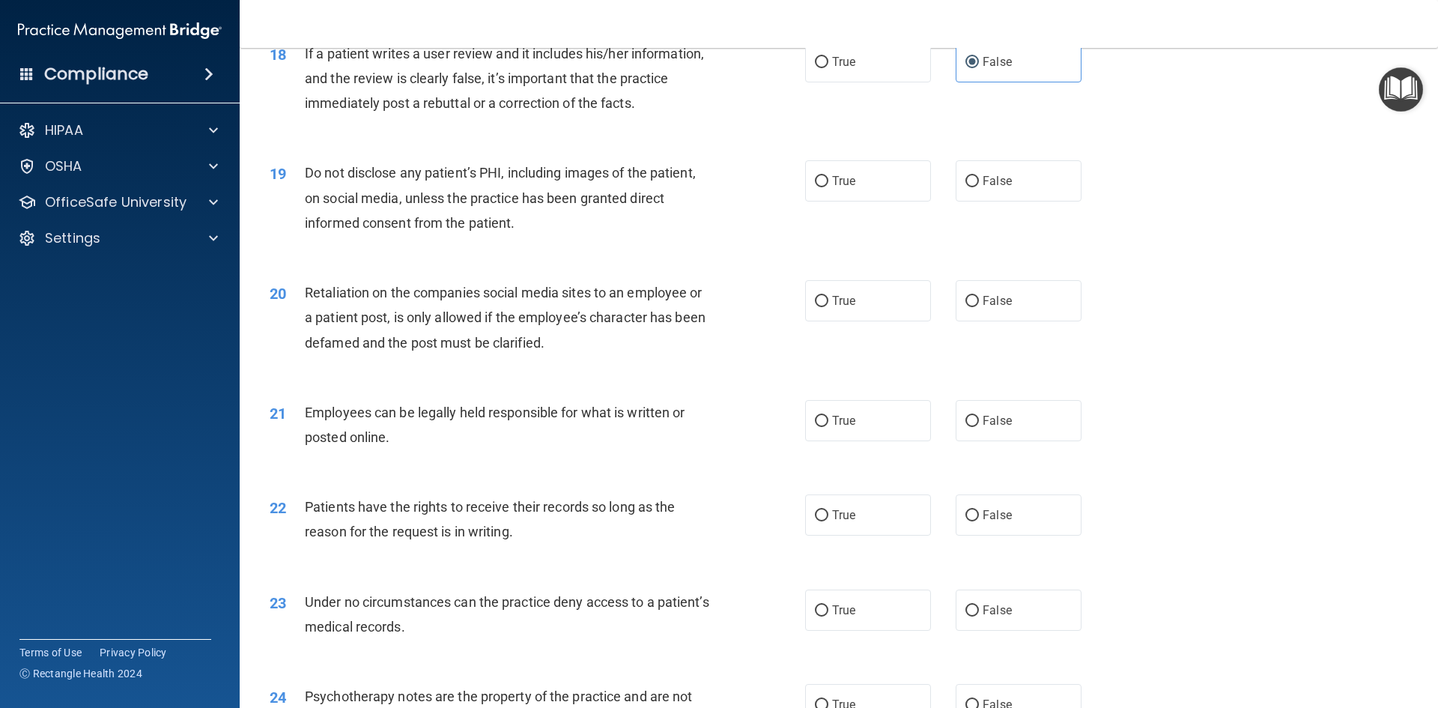
scroll to position [2171, 0]
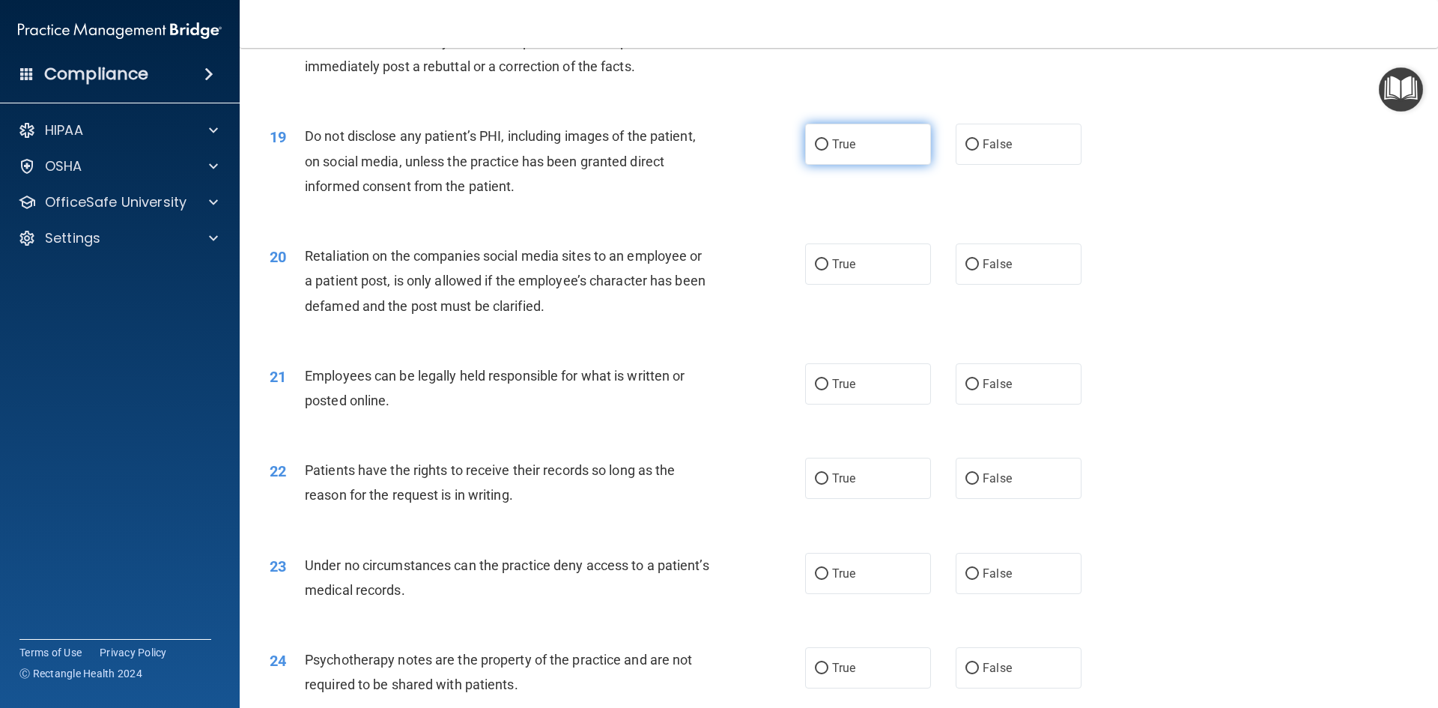
click at [895, 165] on label "True" at bounding box center [868, 144] width 126 height 41
click at [828, 150] on input "True" at bounding box center [821, 144] width 13 height 11
radio input "true"
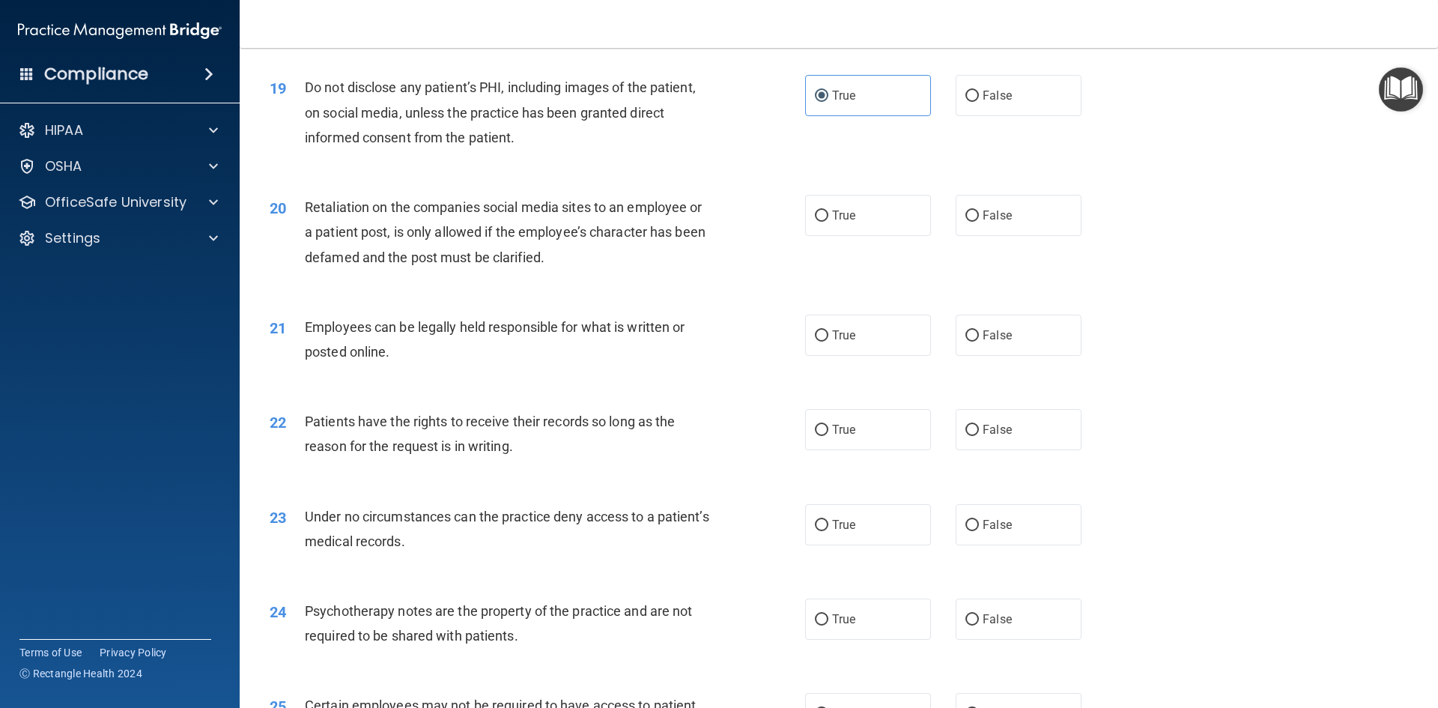
scroll to position [2246, 0]
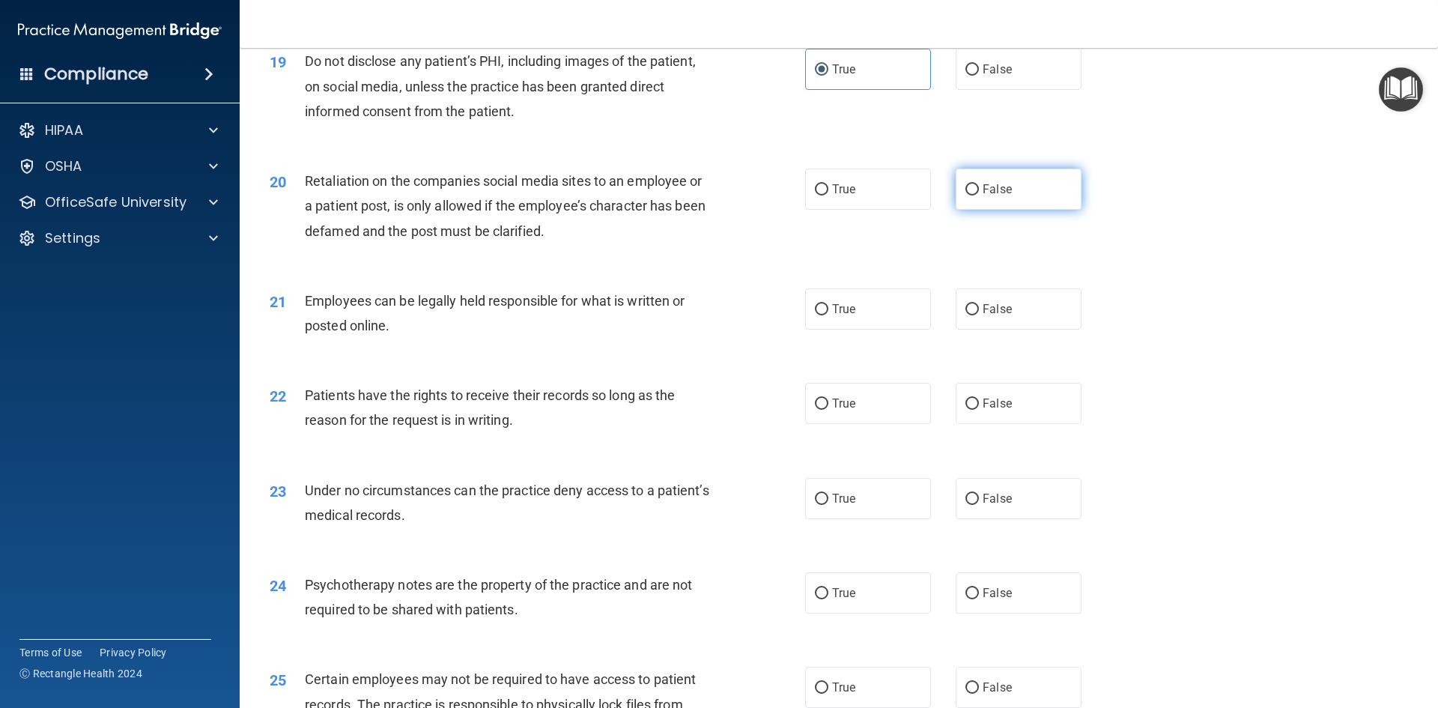
click at [982, 196] on span "False" at bounding box center [996, 189] width 29 height 14
click at [977, 195] on input "False" at bounding box center [971, 189] width 13 height 11
radio input "true"
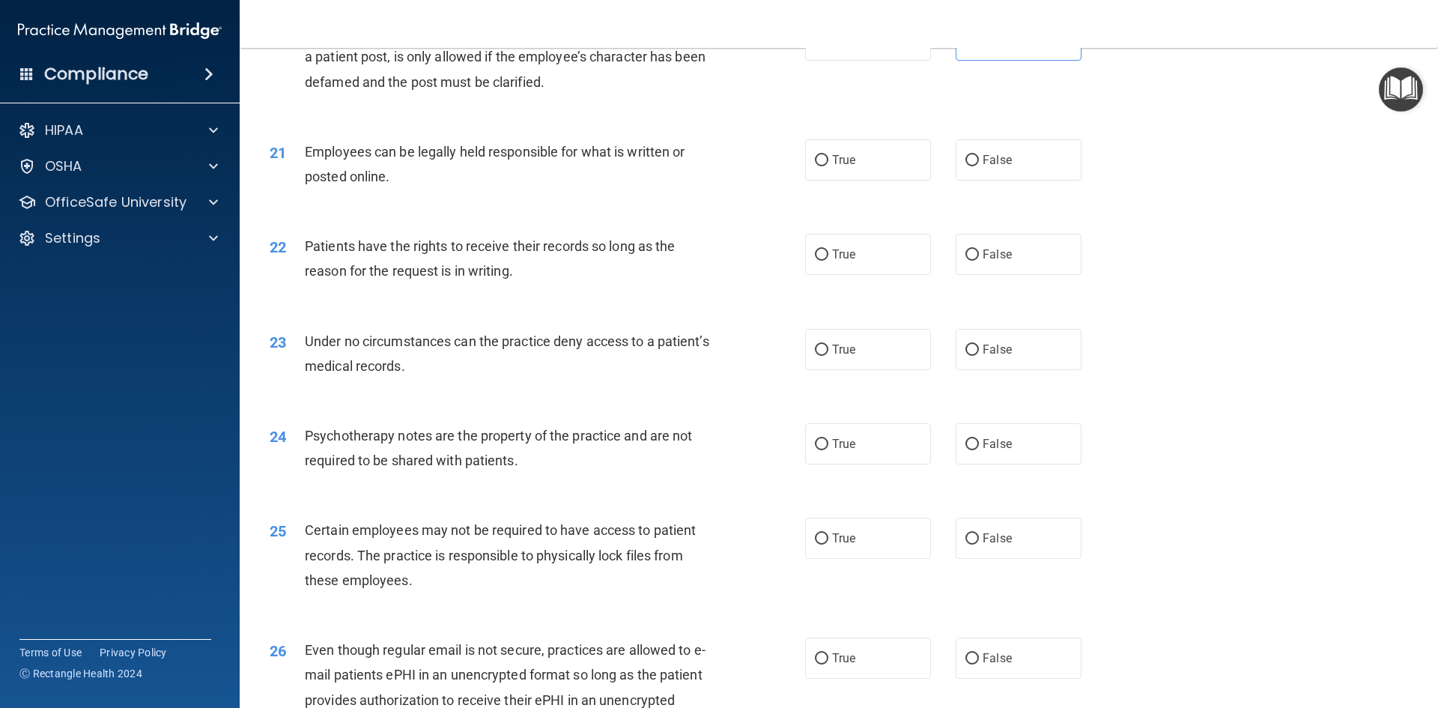
scroll to position [2396, 0]
click at [891, 180] on label "True" at bounding box center [868, 159] width 126 height 41
click at [828, 165] on input "True" at bounding box center [821, 159] width 13 height 11
radio input "true"
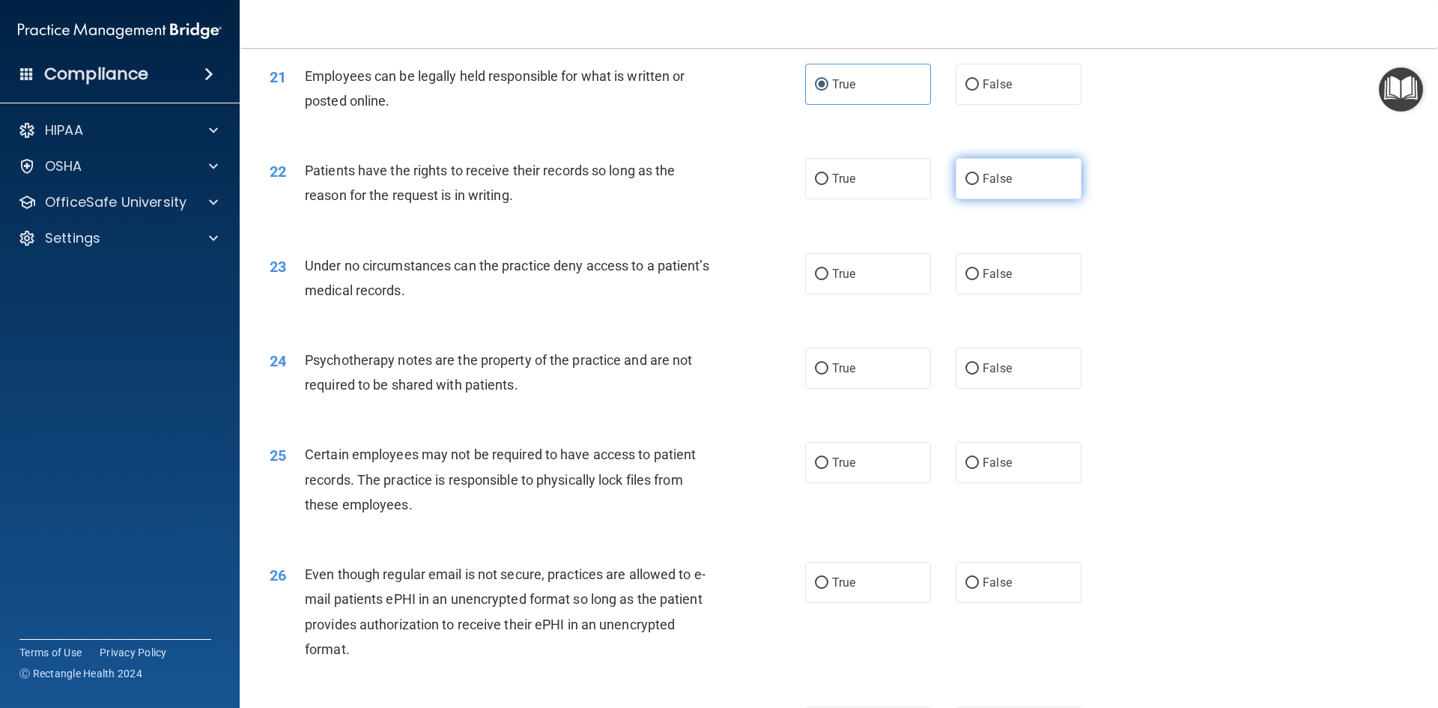
click at [965, 185] on input "False" at bounding box center [971, 179] width 13 height 11
radio input "true"
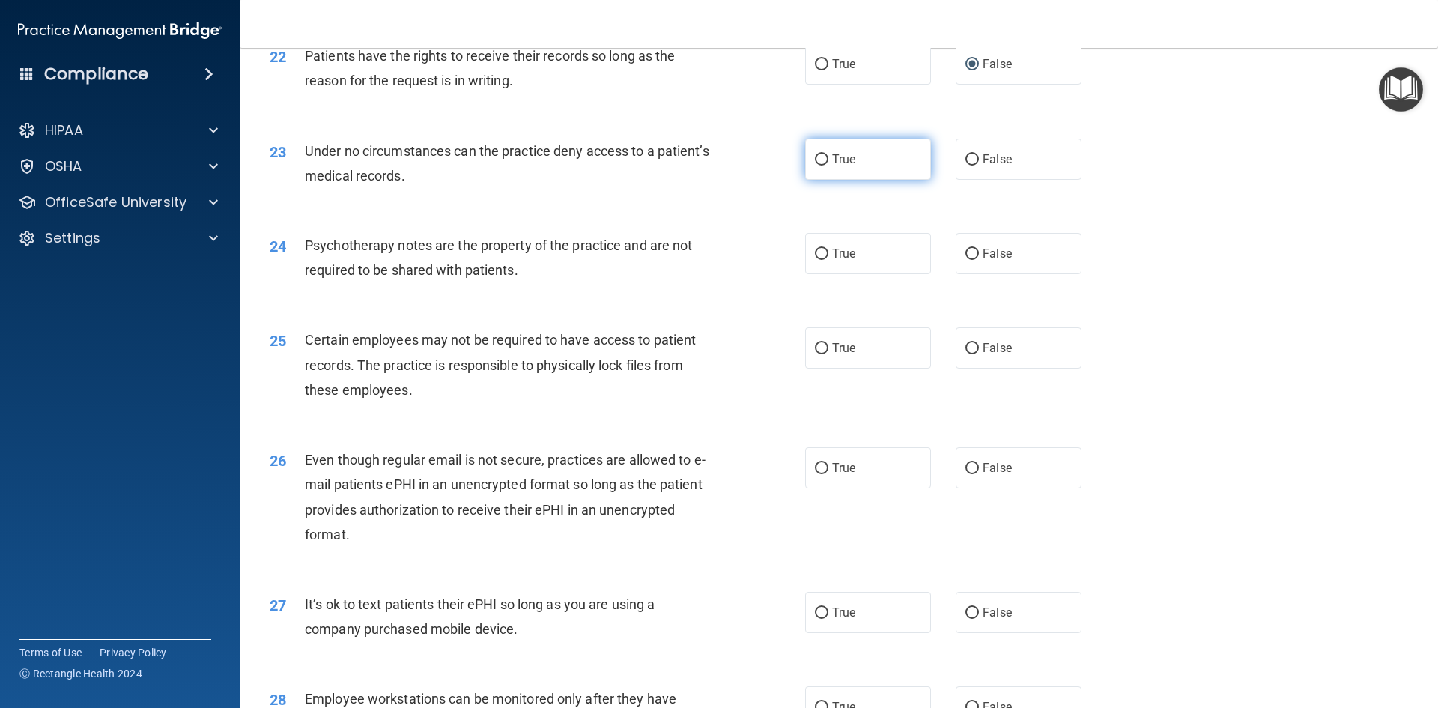
scroll to position [2621, 0]
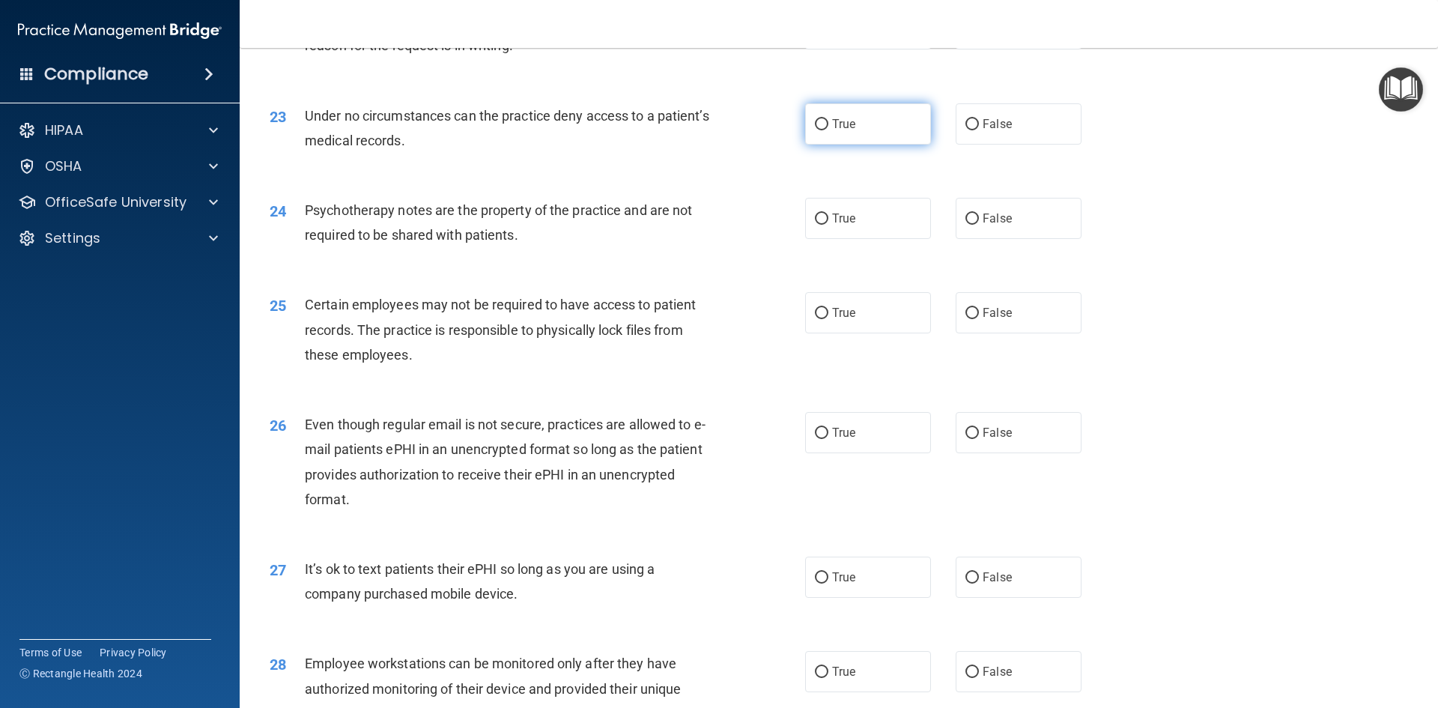
click at [873, 145] on label "True" at bounding box center [868, 123] width 126 height 41
click at [828, 130] on input "True" at bounding box center [821, 124] width 13 height 11
radio input "true"
click at [892, 229] on label "True" at bounding box center [868, 218] width 126 height 41
click at [828, 225] on input "True" at bounding box center [821, 218] width 13 height 11
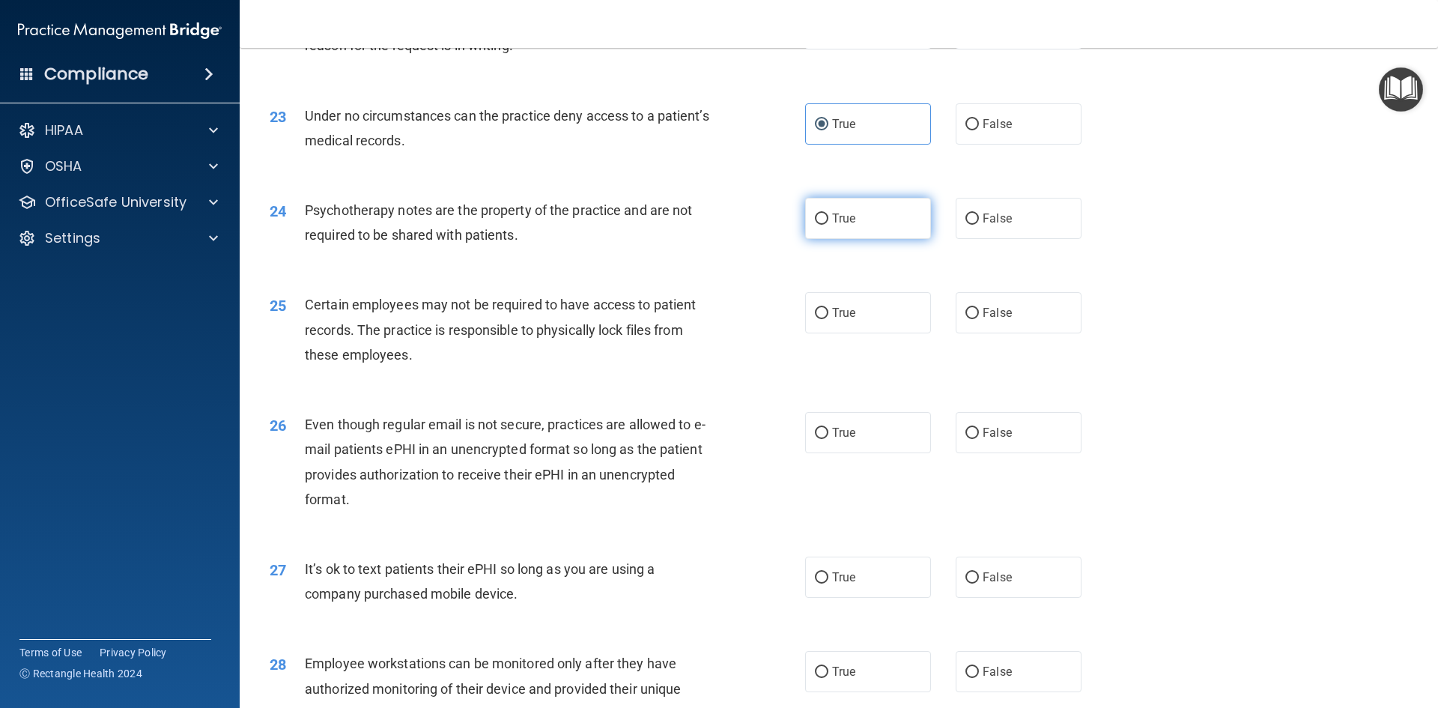
radio input "true"
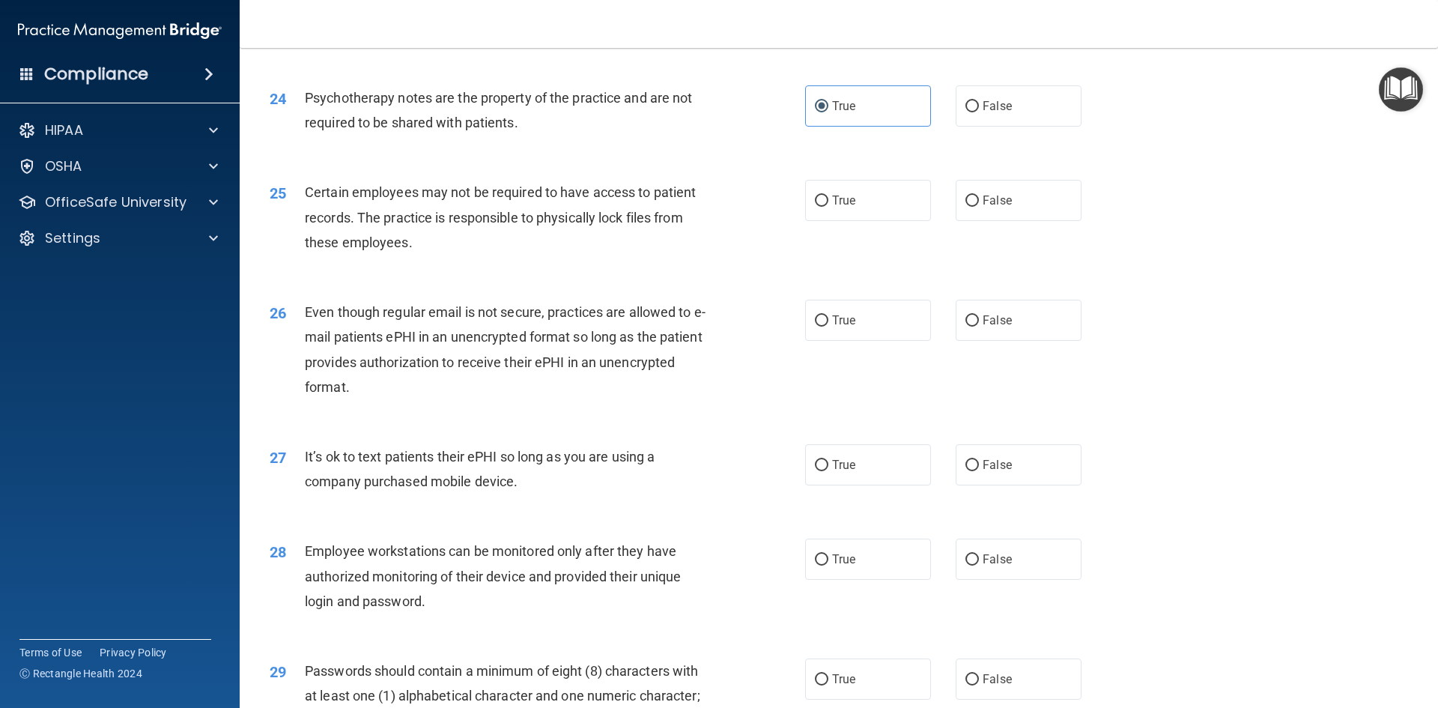
scroll to position [2770, 0]
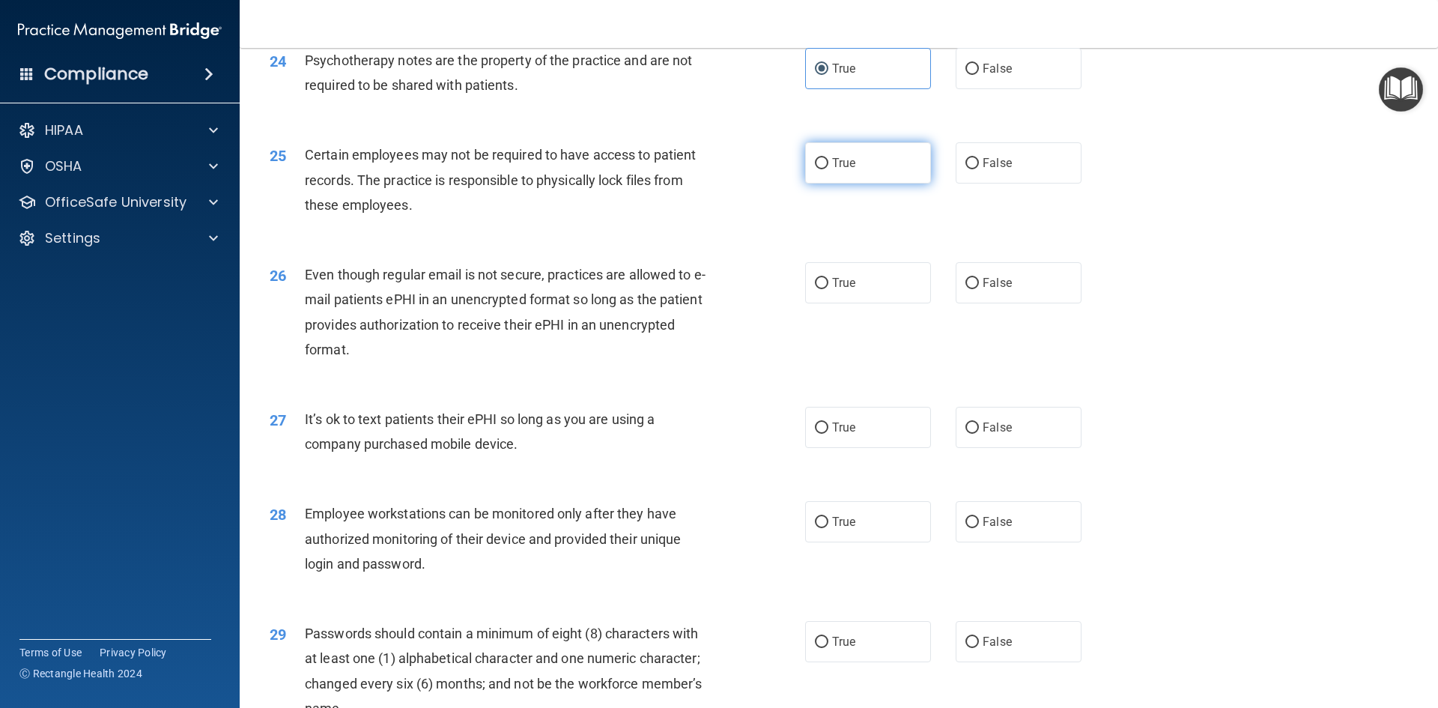
click at [903, 183] on label "True" at bounding box center [868, 162] width 126 height 41
click at [828, 169] on input "True" at bounding box center [821, 163] width 13 height 11
radio input "true"
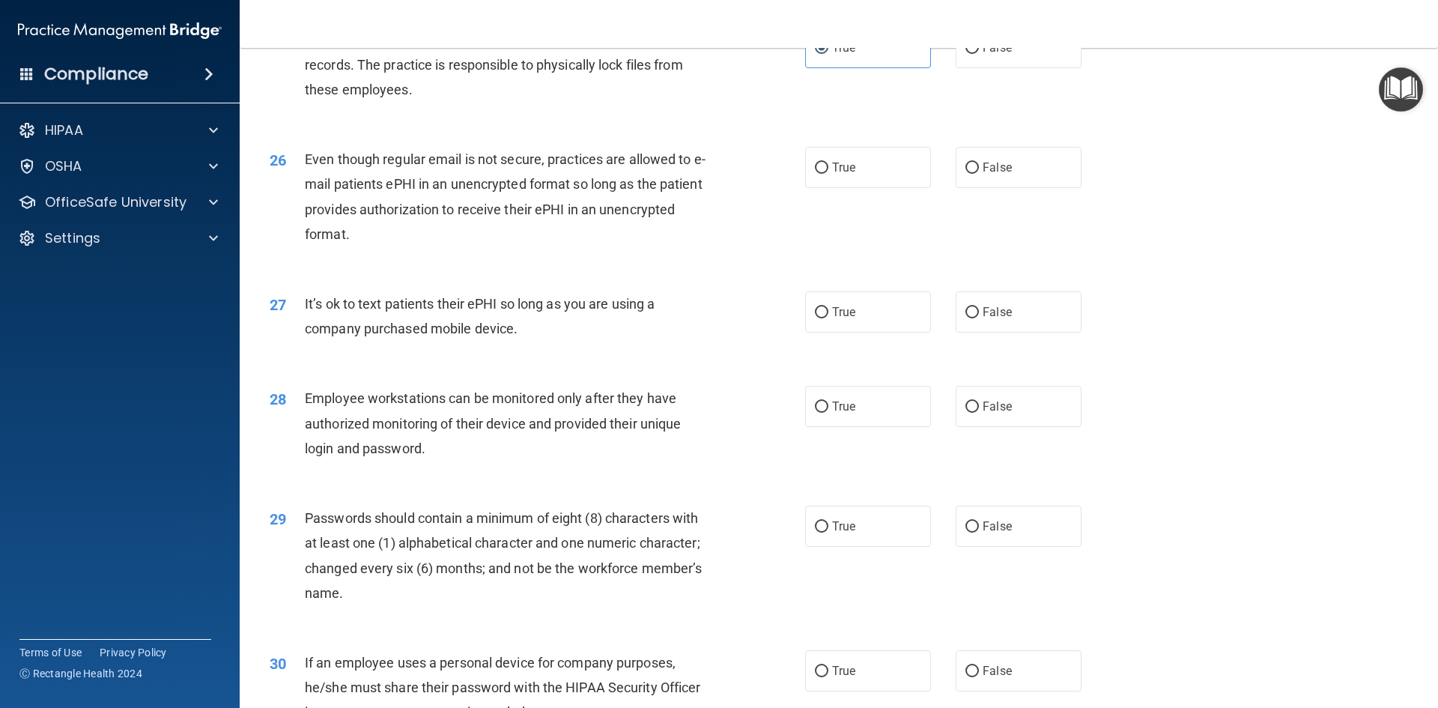
scroll to position [2920, 0]
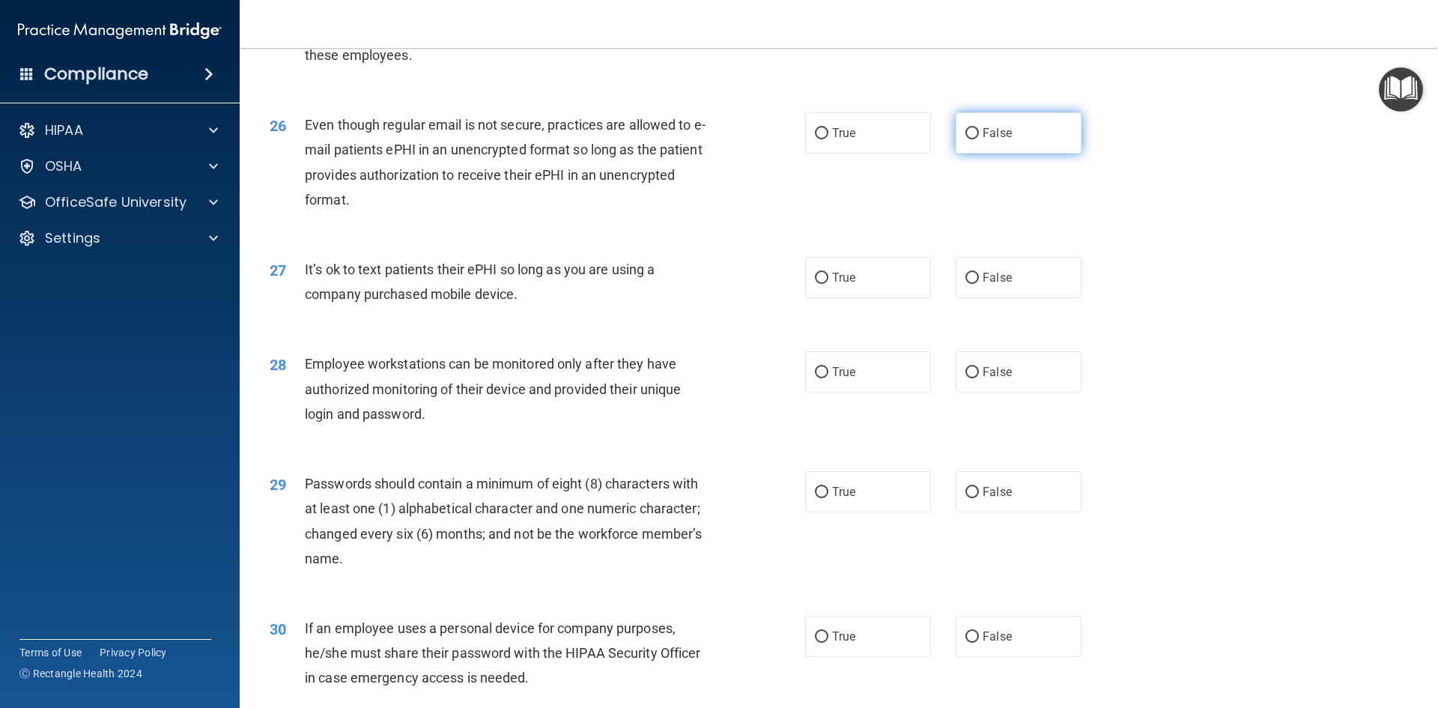
click at [969, 139] on input "False" at bounding box center [971, 133] width 13 height 11
radio input "true"
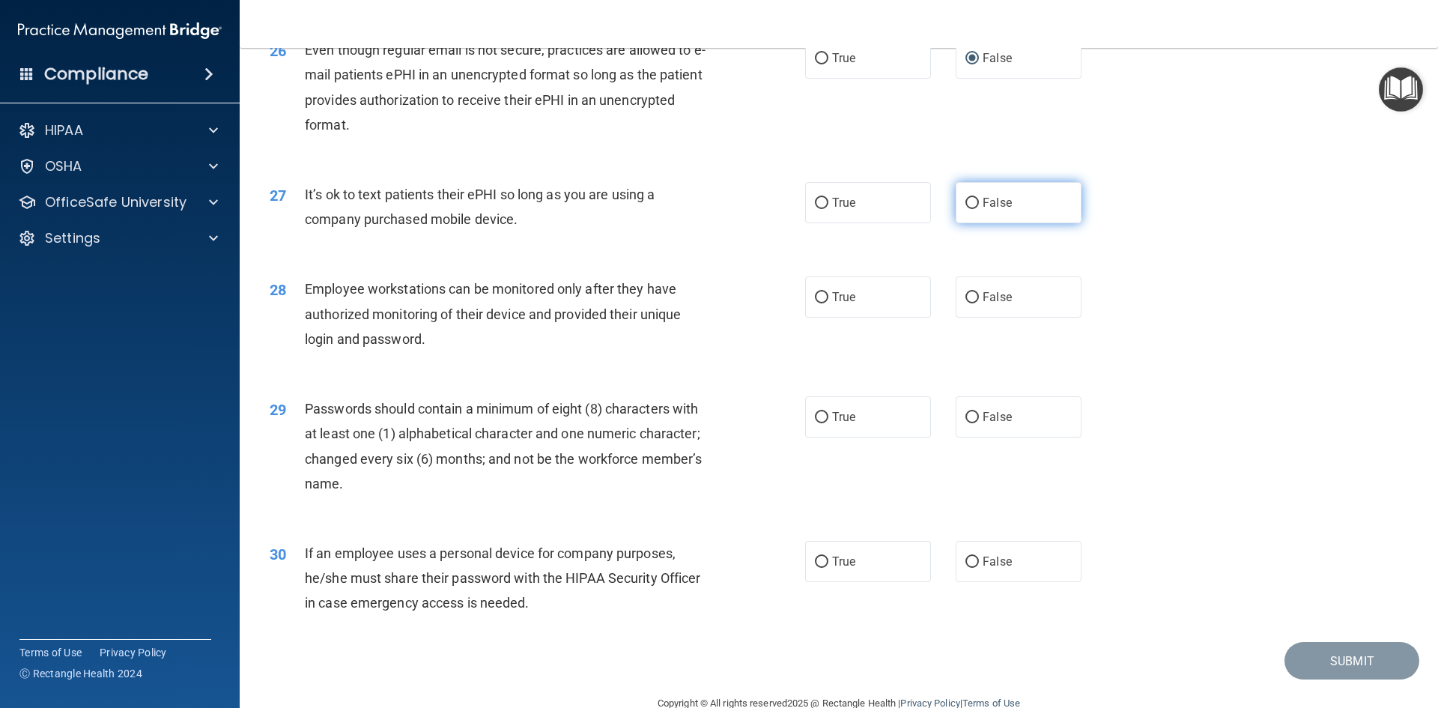
click at [965, 209] on input "False" at bounding box center [971, 203] width 13 height 11
radio input "true"
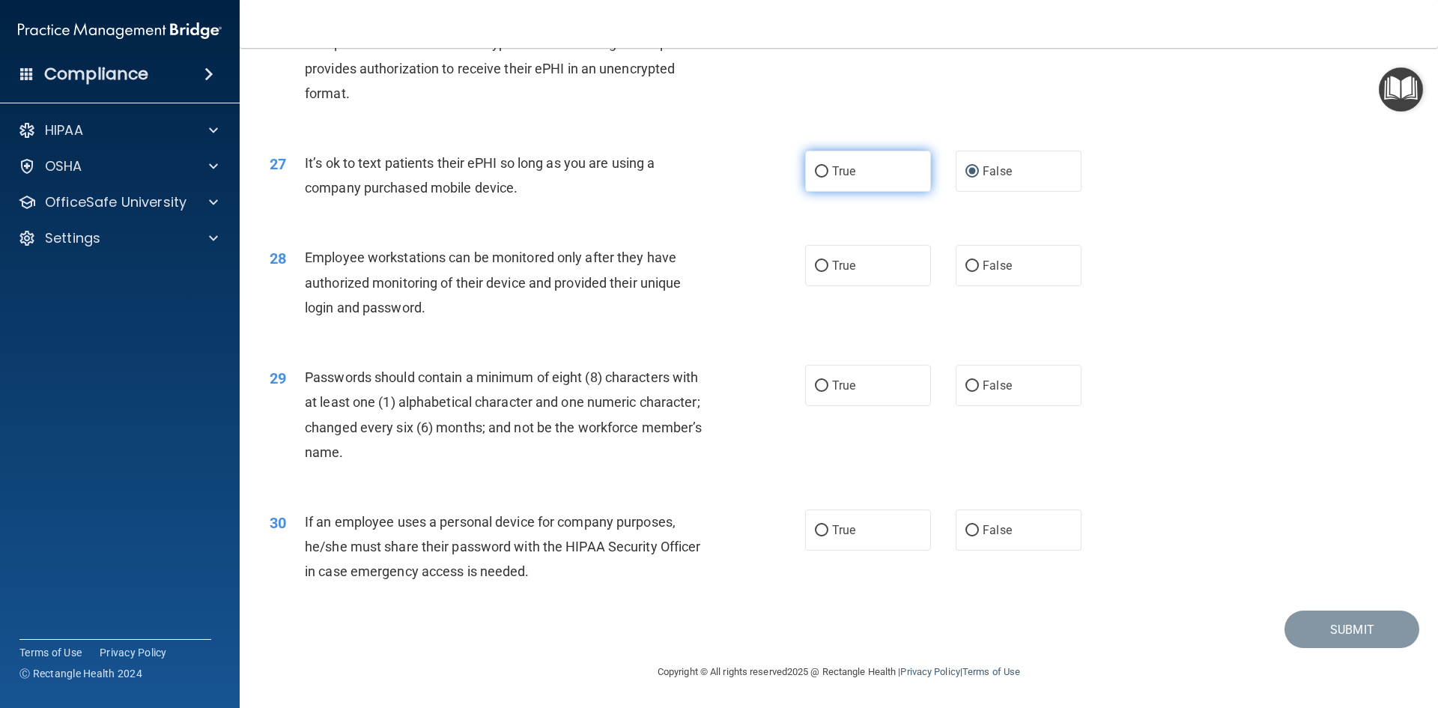
scroll to position [3051, 0]
click at [894, 265] on label "True" at bounding box center [868, 265] width 126 height 41
click at [828, 265] on input "True" at bounding box center [821, 266] width 13 height 11
radio input "true"
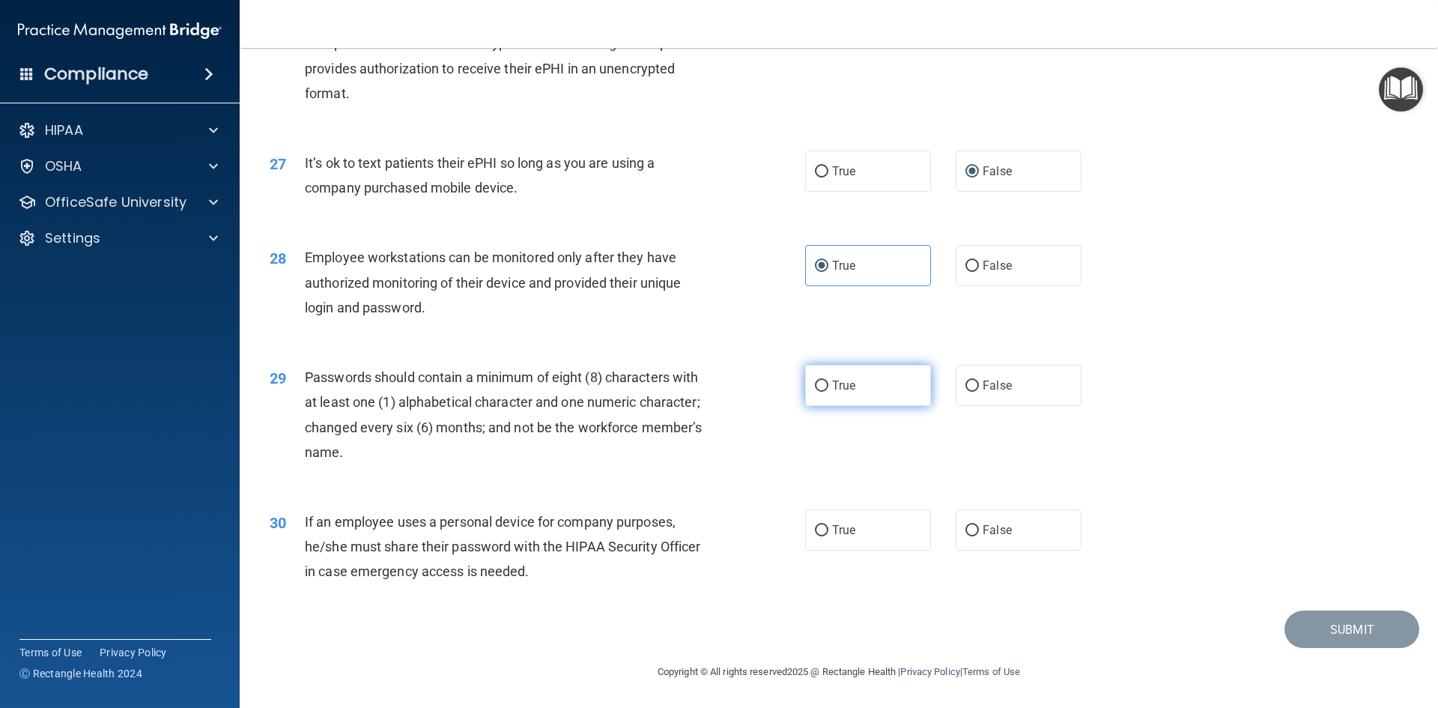
click at [884, 384] on label "True" at bounding box center [868, 385] width 126 height 41
click at [828, 384] on input "True" at bounding box center [821, 385] width 13 height 11
radio input "true"
click at [969, 525] on input "False" at bounding box center [971, 530] width 13 height 11
radio input "true"
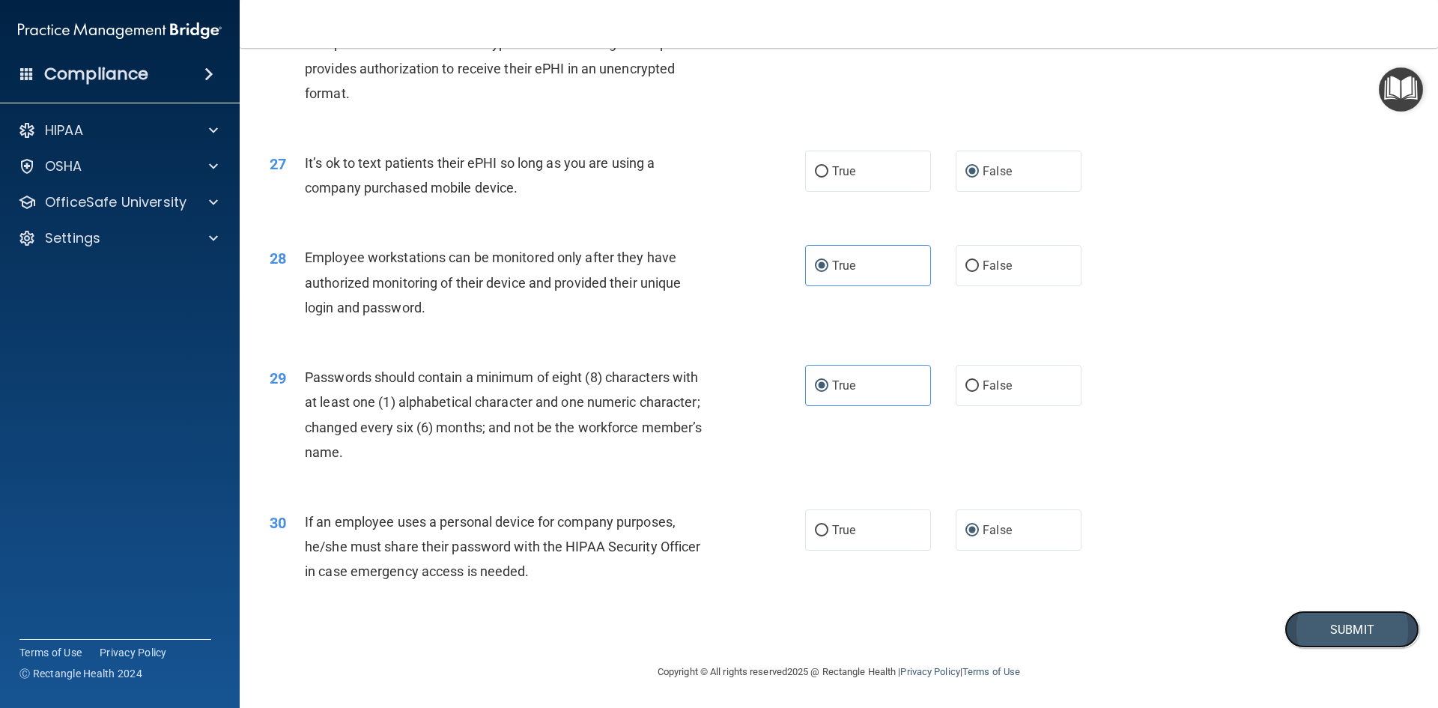
click at [1326, 631] on button "Submit" at bounding box center [1351, 629] width 135 height 38
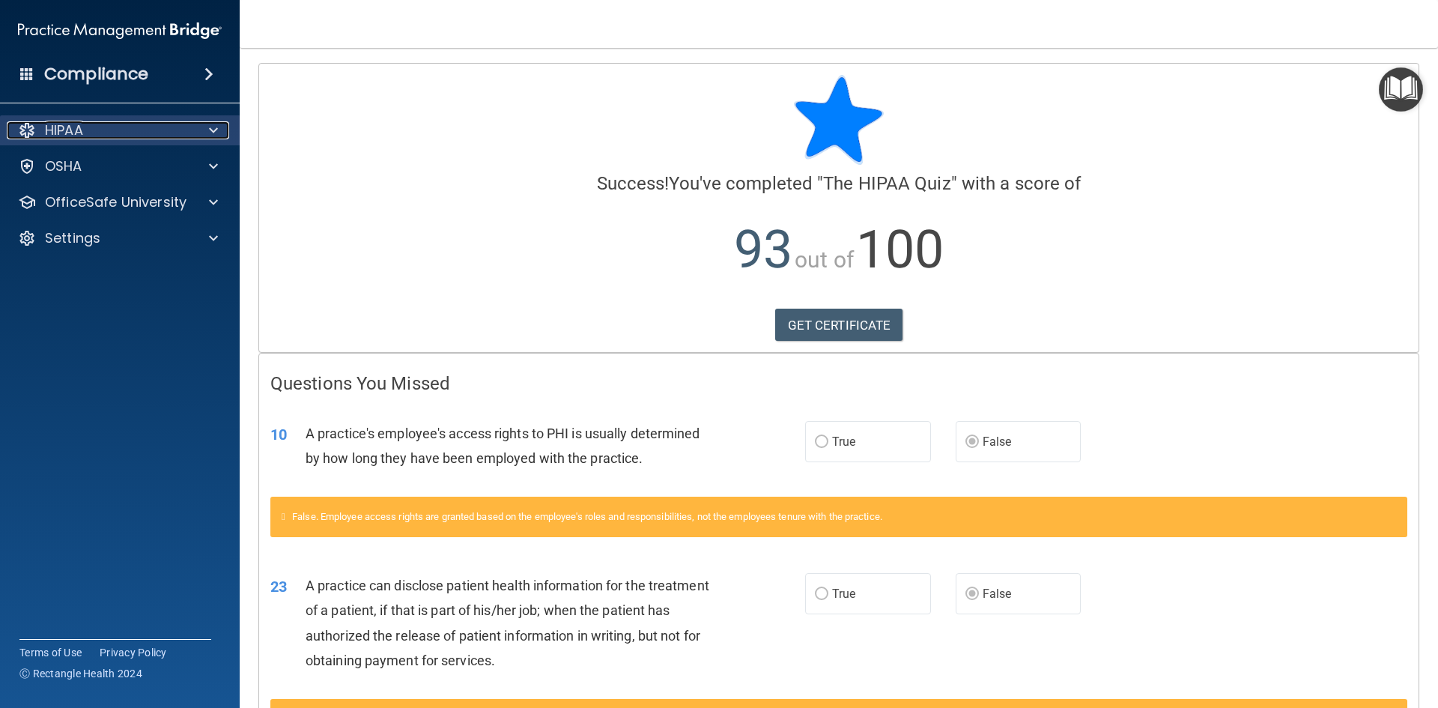
click at [129, 130] on div "HIPAA" at bounding box center [100, 130] width 186 height 18
click at [88, 136] on div "HIPAA" at bounding box center [100, 130] width 186 height 18
click at [1392, 94] on img "Open Resource Center" at bounding box center [1400, 89] width 44 height 44
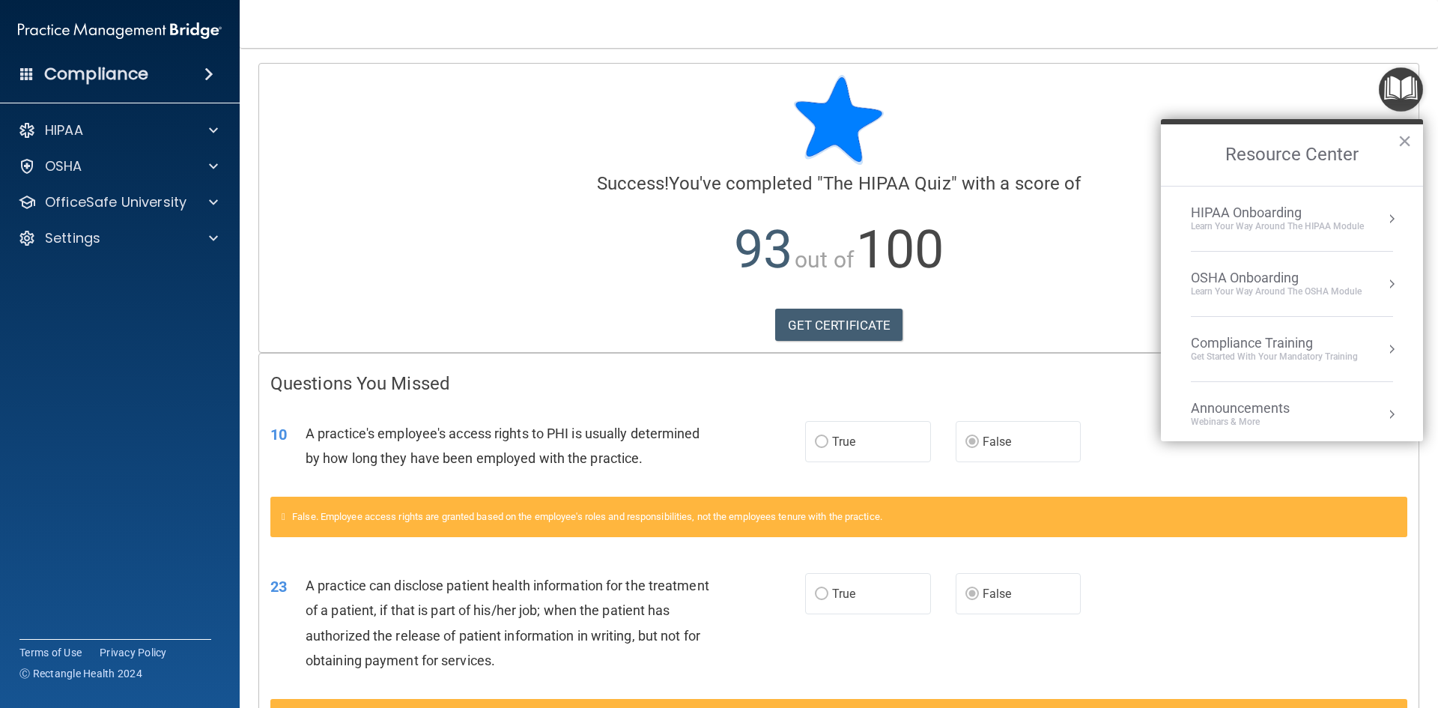
click at [1247, 337] on div "Compliance Training" at bounding box center [1273, 343] width 167 height 16
click at [1225, 204] on div "HIPAA Training for Members" at bounding box center [1256, 210] width 167 height 13
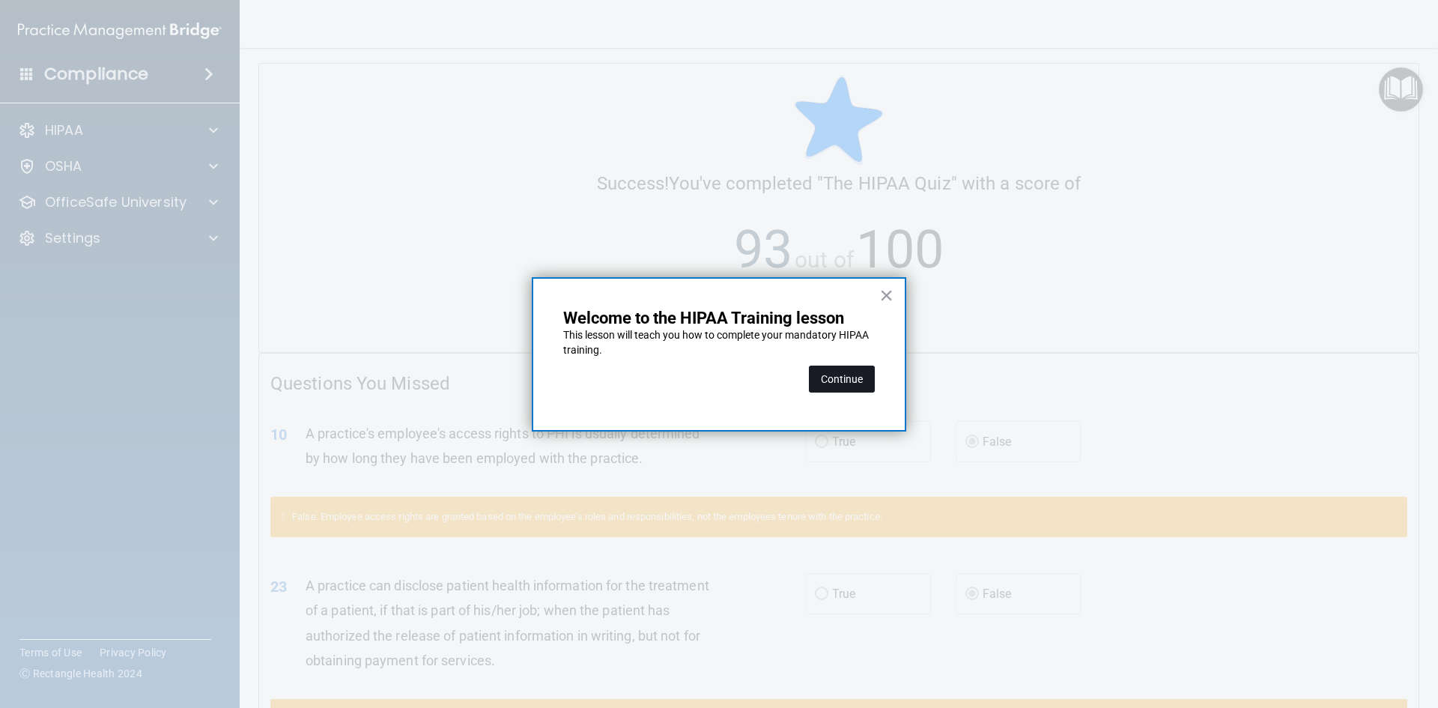
click at [851, 381] on button "Continue" at bounding box center [842, 378] width 66 height 27
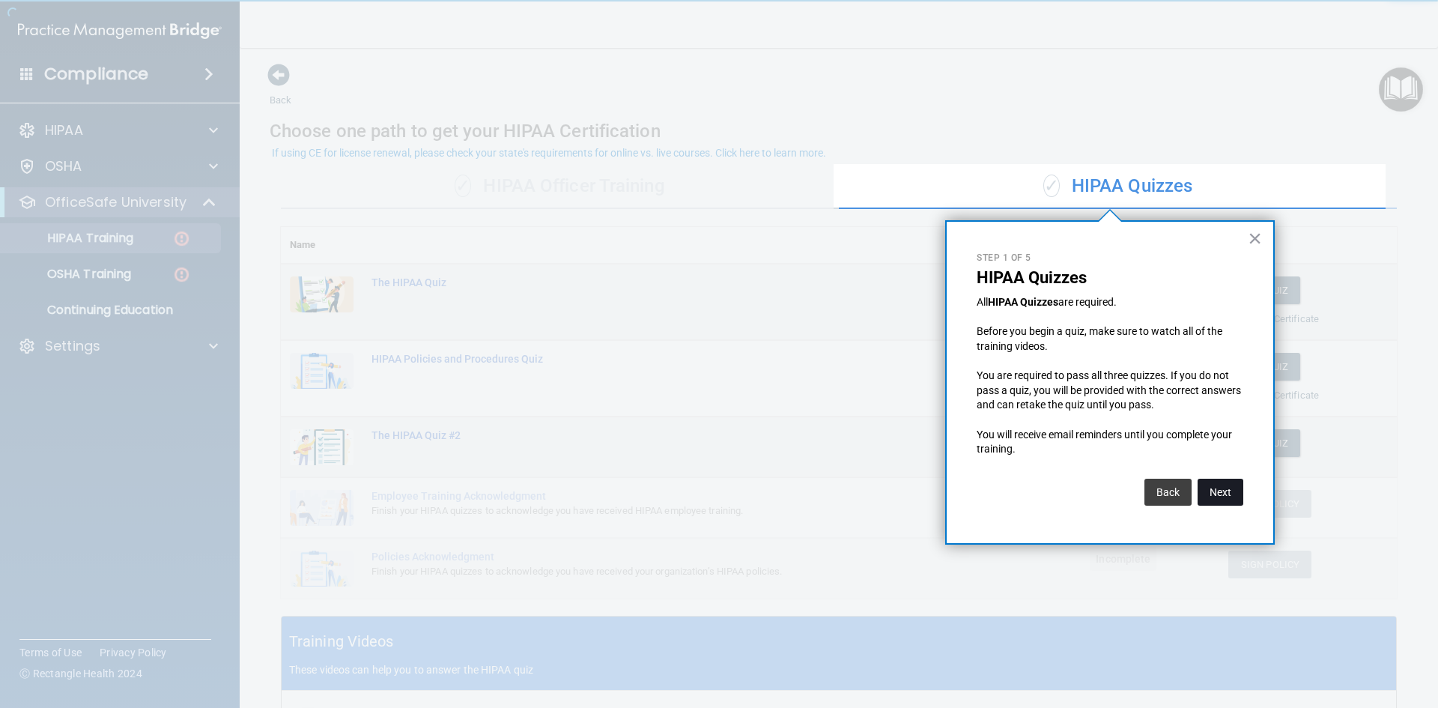
click at [1215, 490] on button "Next" at bounding box center [1220, 491] width 46 height 27
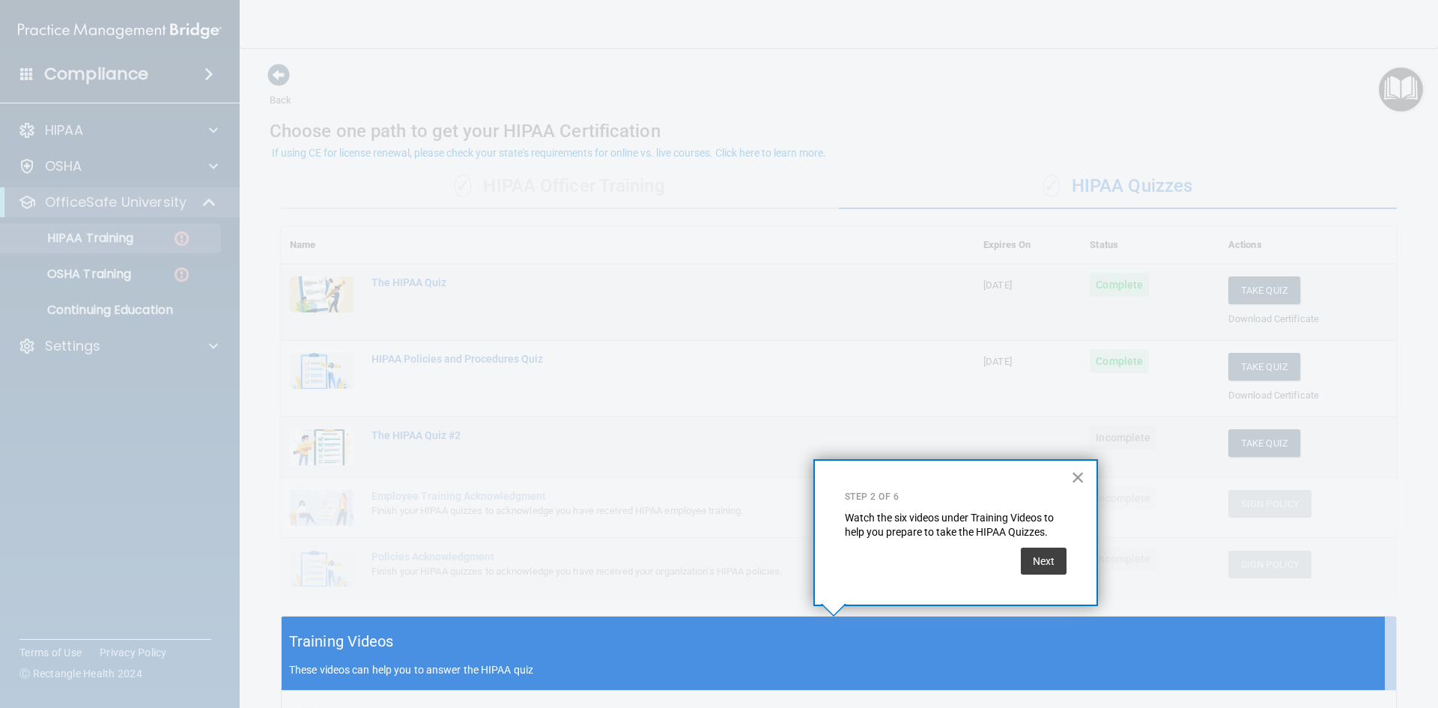
click at [1078, 475] on button "×" at bounding box center [1078, 477] width 14 height 24
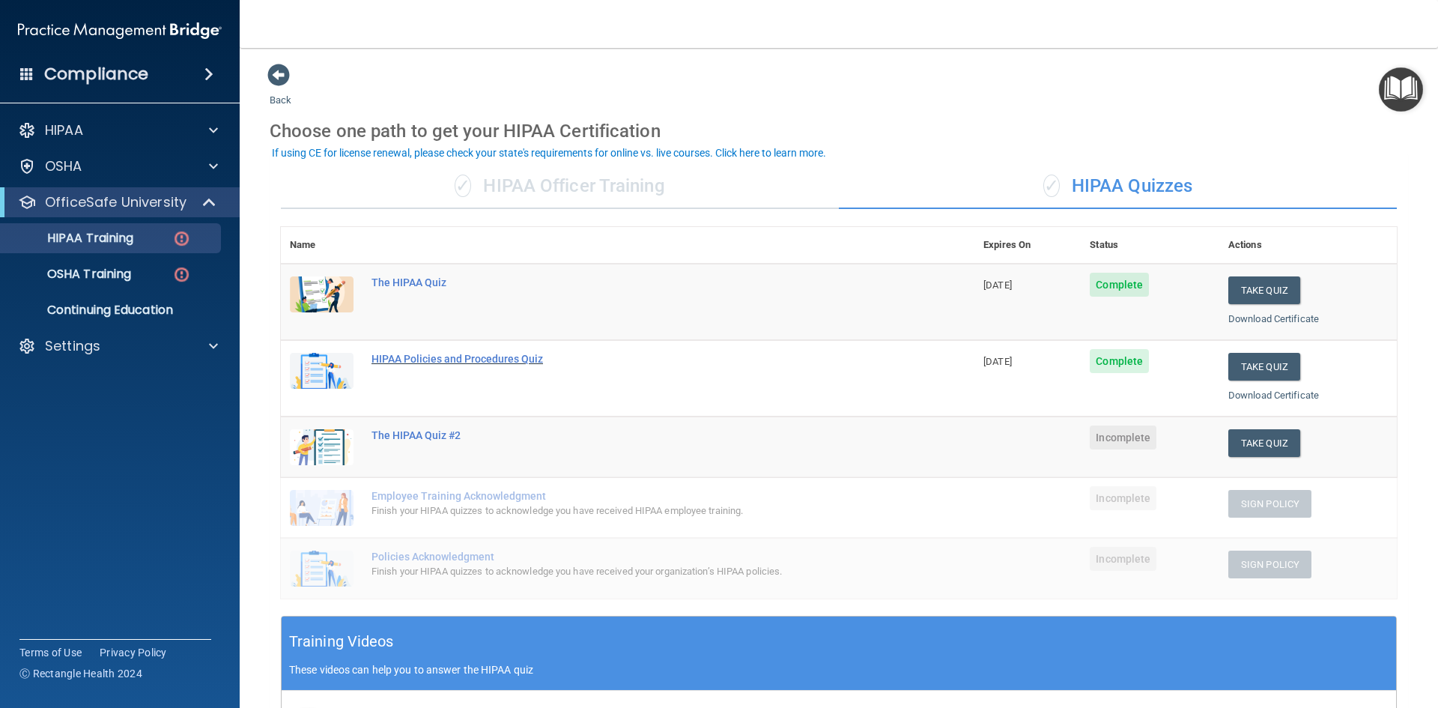
scroll to position [75, 0]
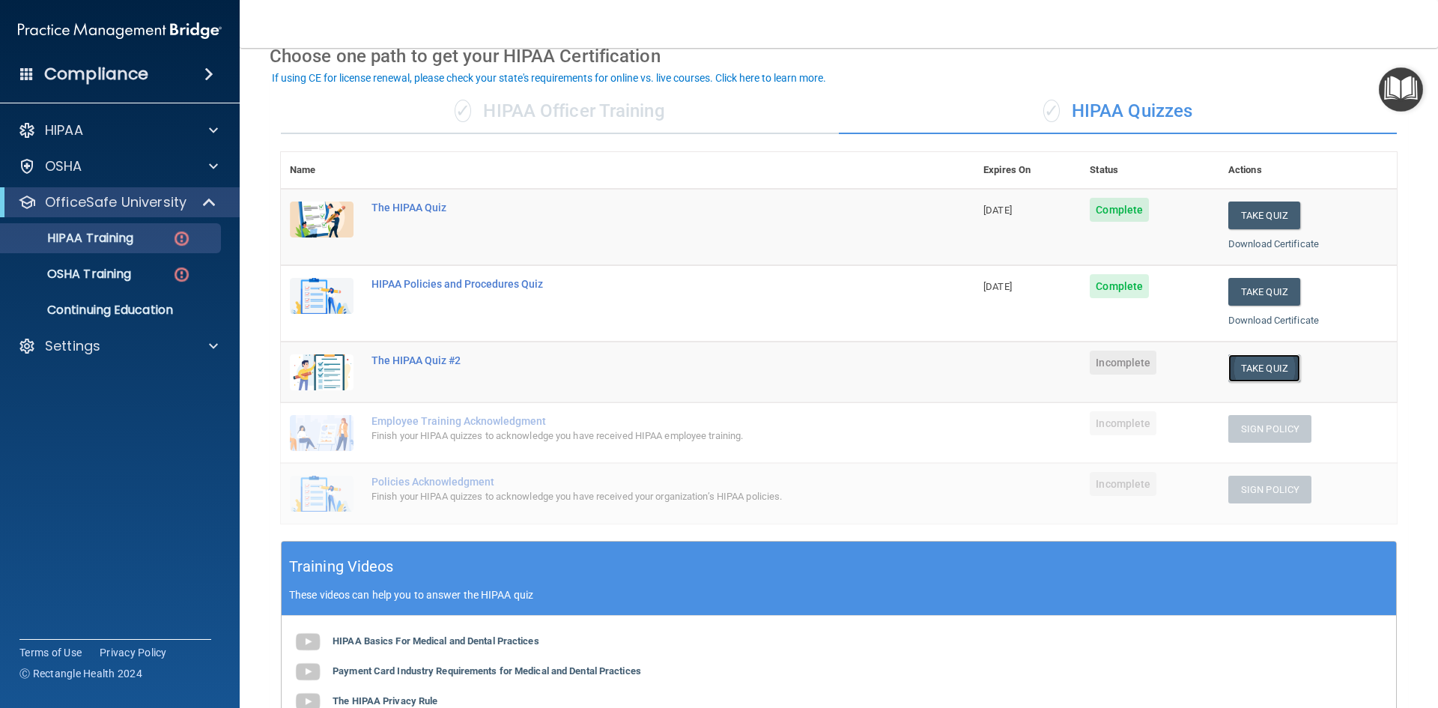
click at [1256, 365] on button "Take Quiz" at bounding box center [1264, 368] width 72 height 28
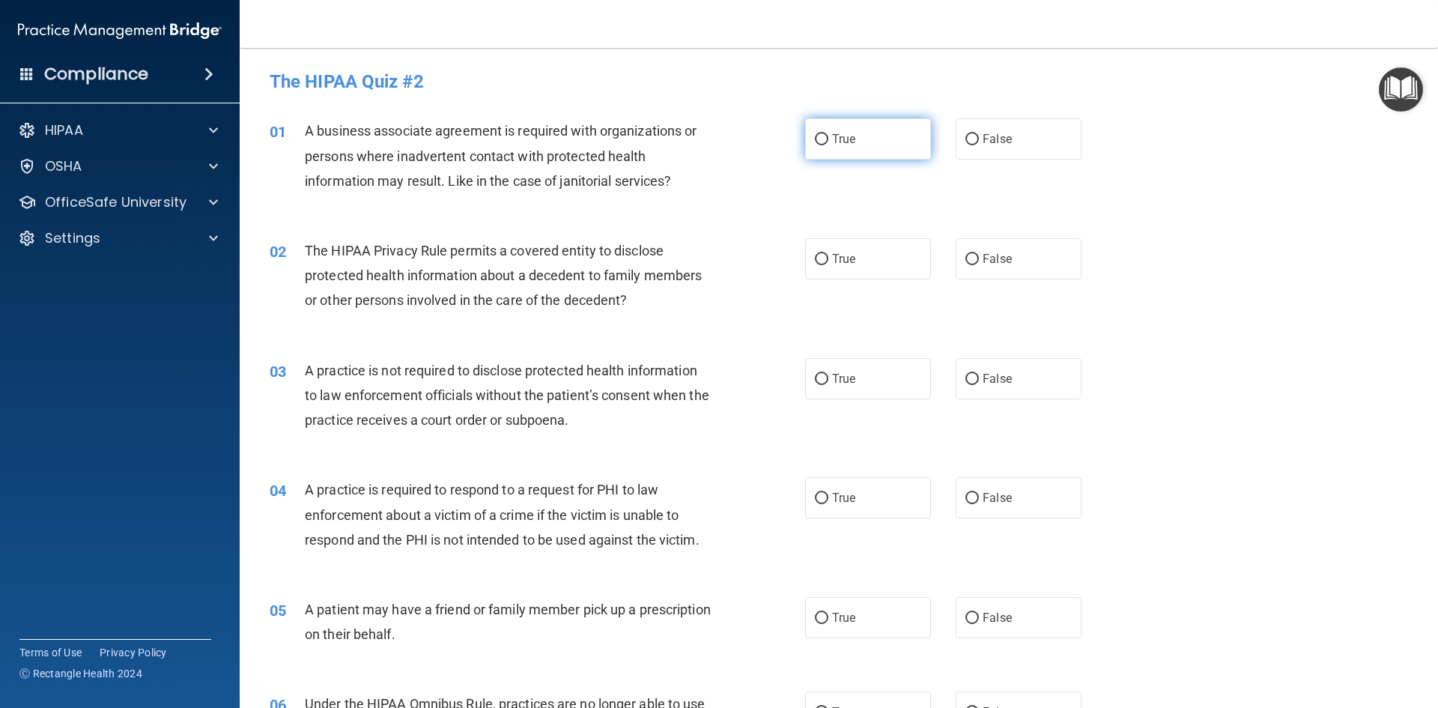
click at [857, 139] on label "True" at bounding box center [868, 138] width 126 height 41
click at [828, 139] on input "True" at bounding box center [821, 139] width 13 height 11
radio input "true"
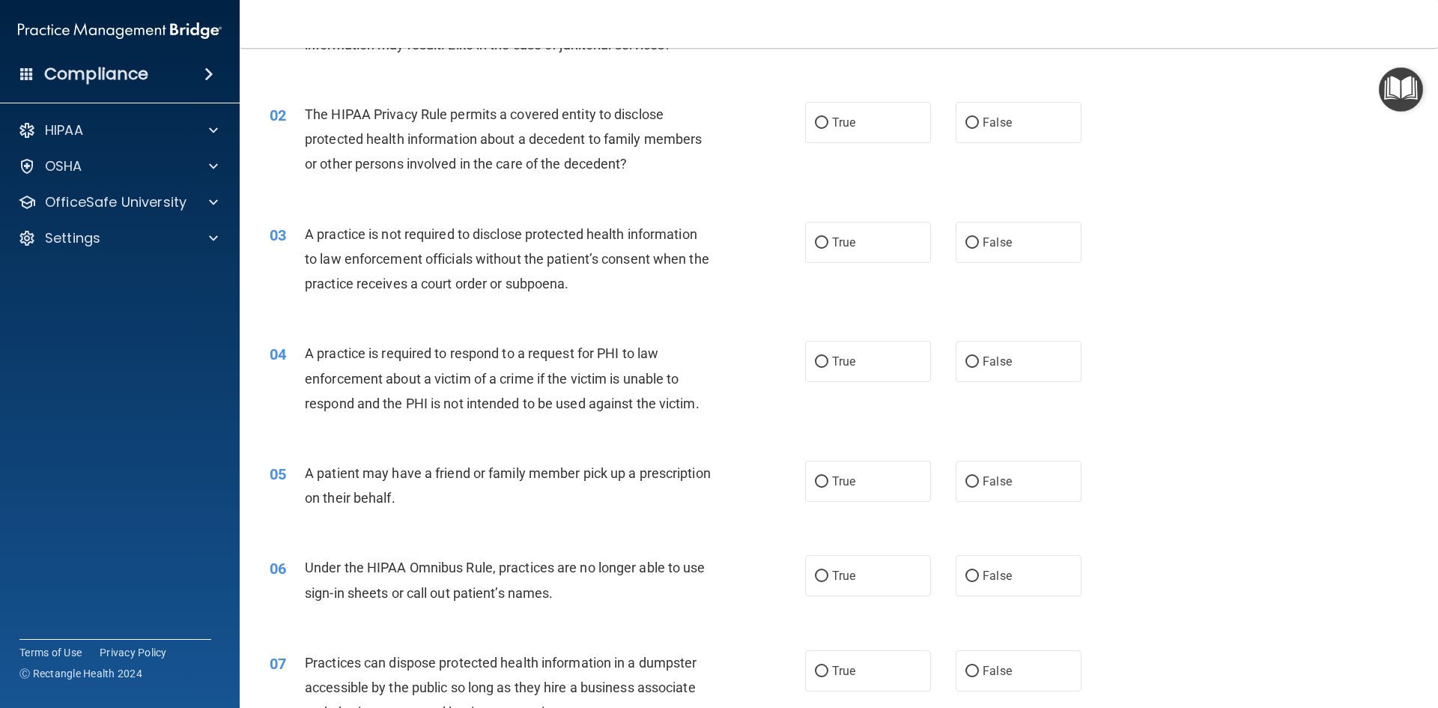
scroll to position [150, 0]
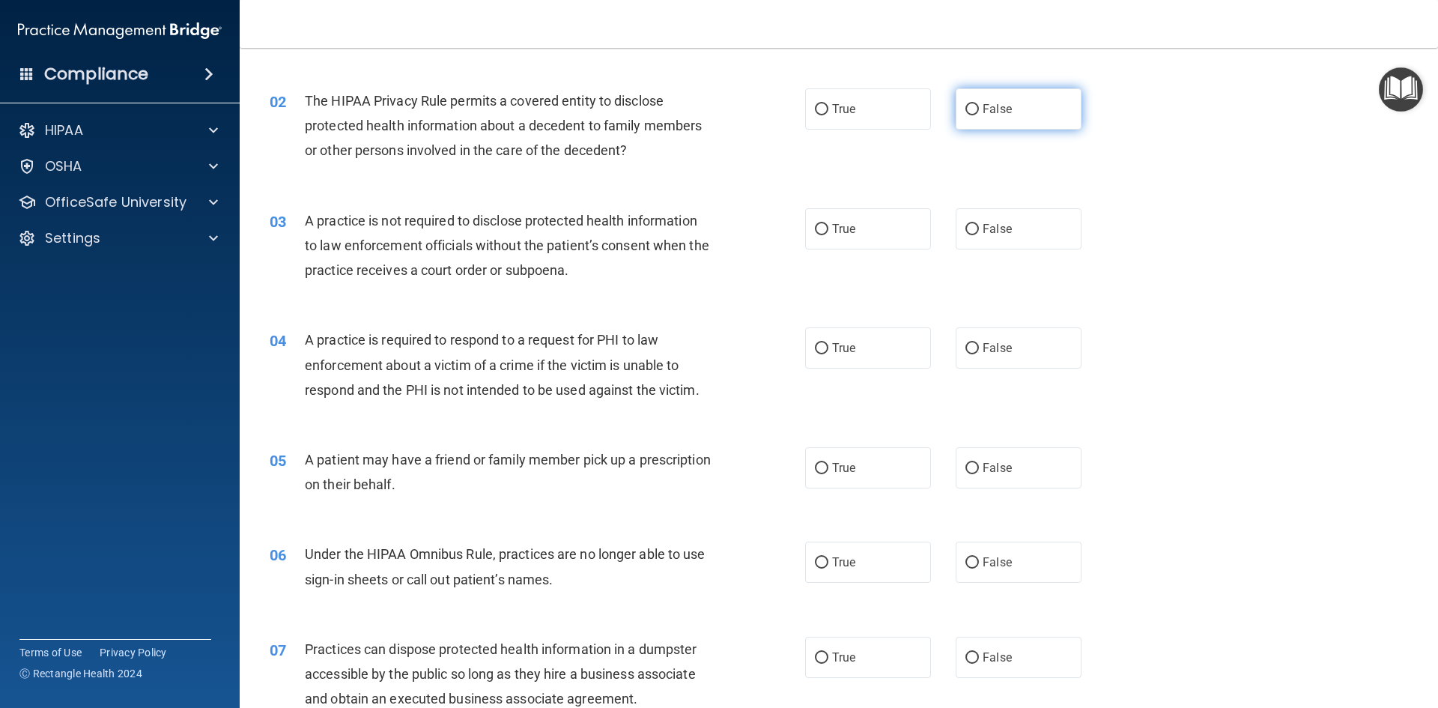
click at [984, 109] on span "False" at bounding box center [996, 109] width 29 height 14
click at [979, 109] on input "False" at bounding box center [971, 109] width 13 height 11
radio input "true"
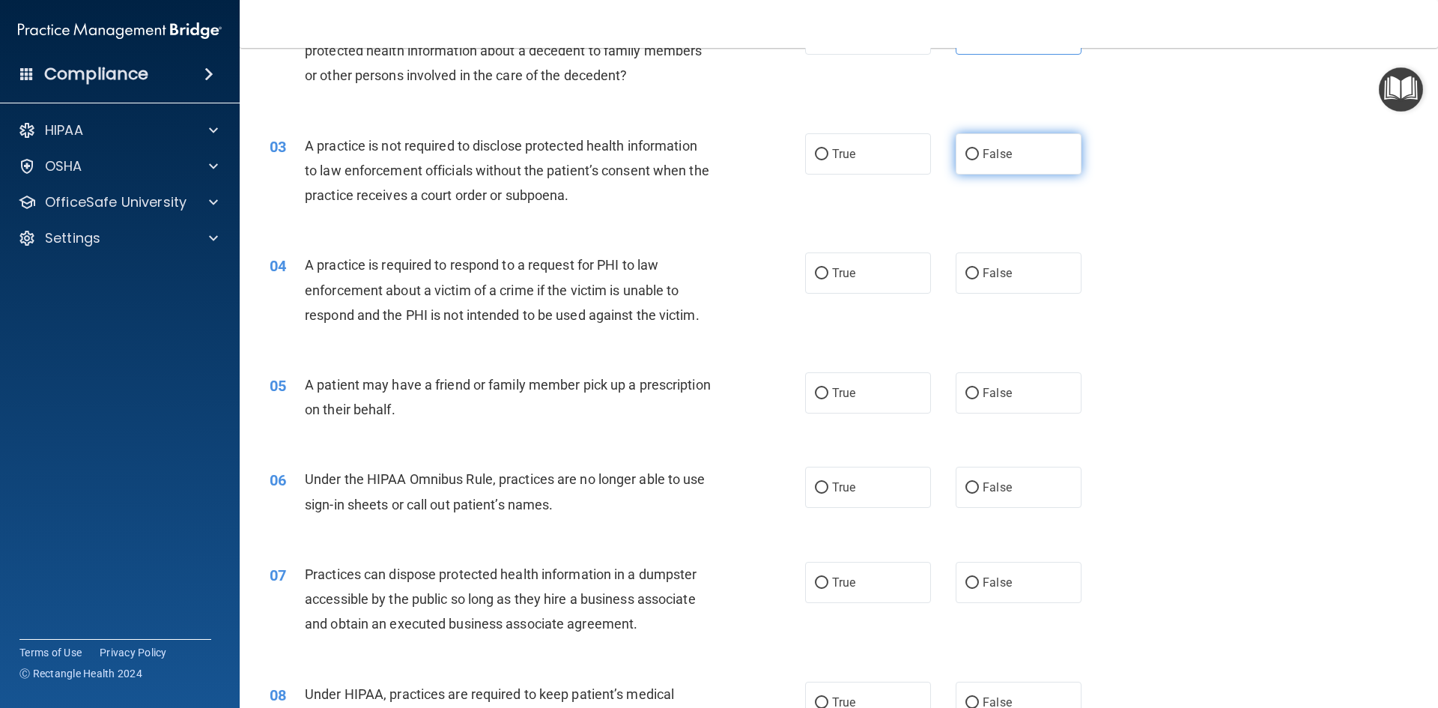
click at [972, 153] on label "False" at bounding box center [1018, 153] width 126 height 41
click at [972, 153] on input "False" at bounding box center [971, 154] width 13 height 11
radio input "true"
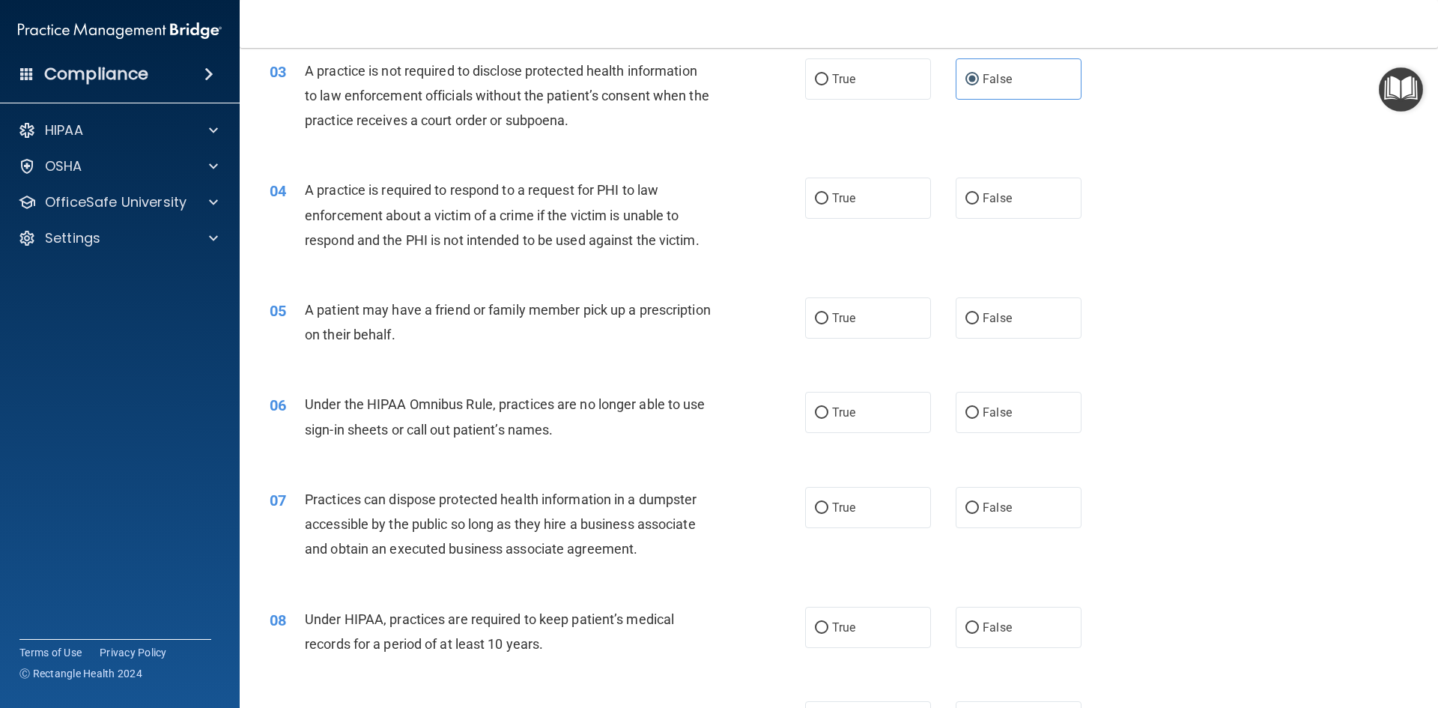
scroll to position [374, 0]
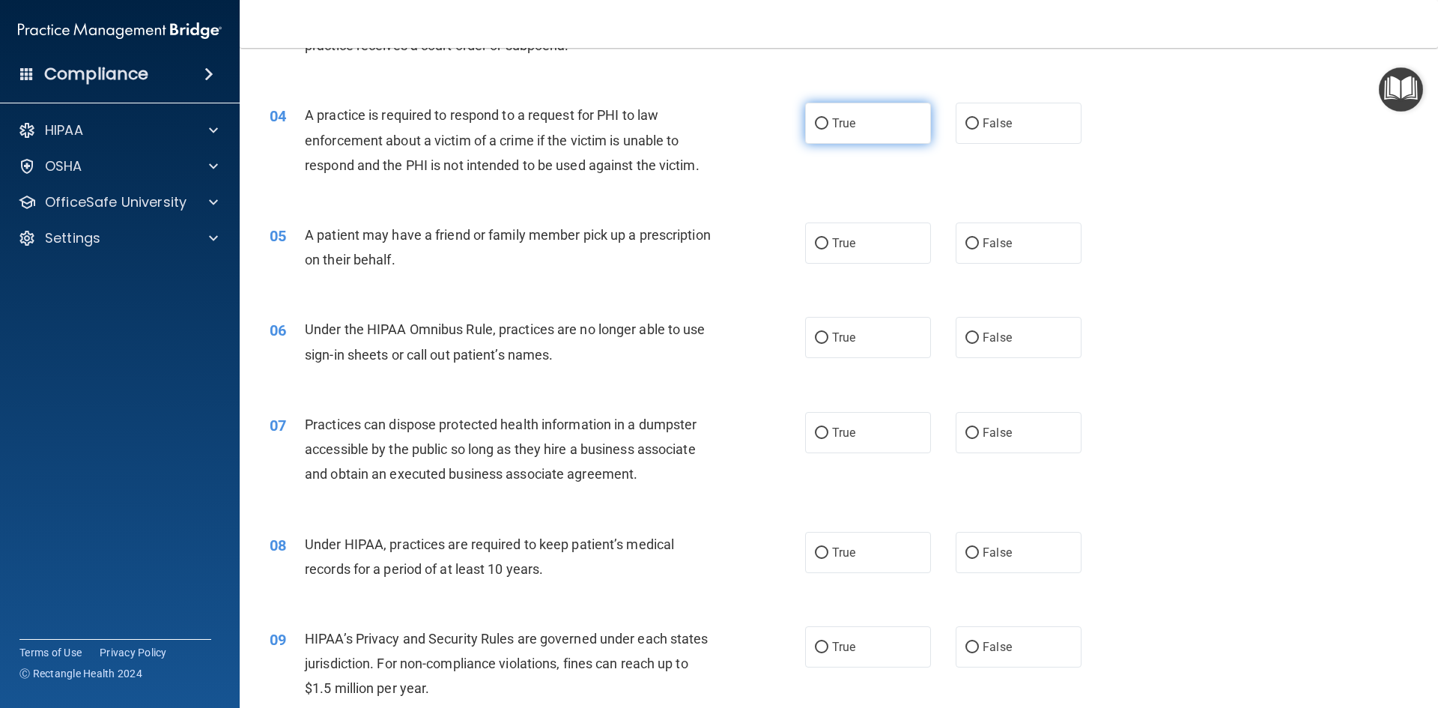
click at [893, 124] on label "True" at bounding box center [868, 123] width 126 height 41
click at [828, 124] on input "True" at bounding box center [821, 123] width 13 height 11
radio input "true"
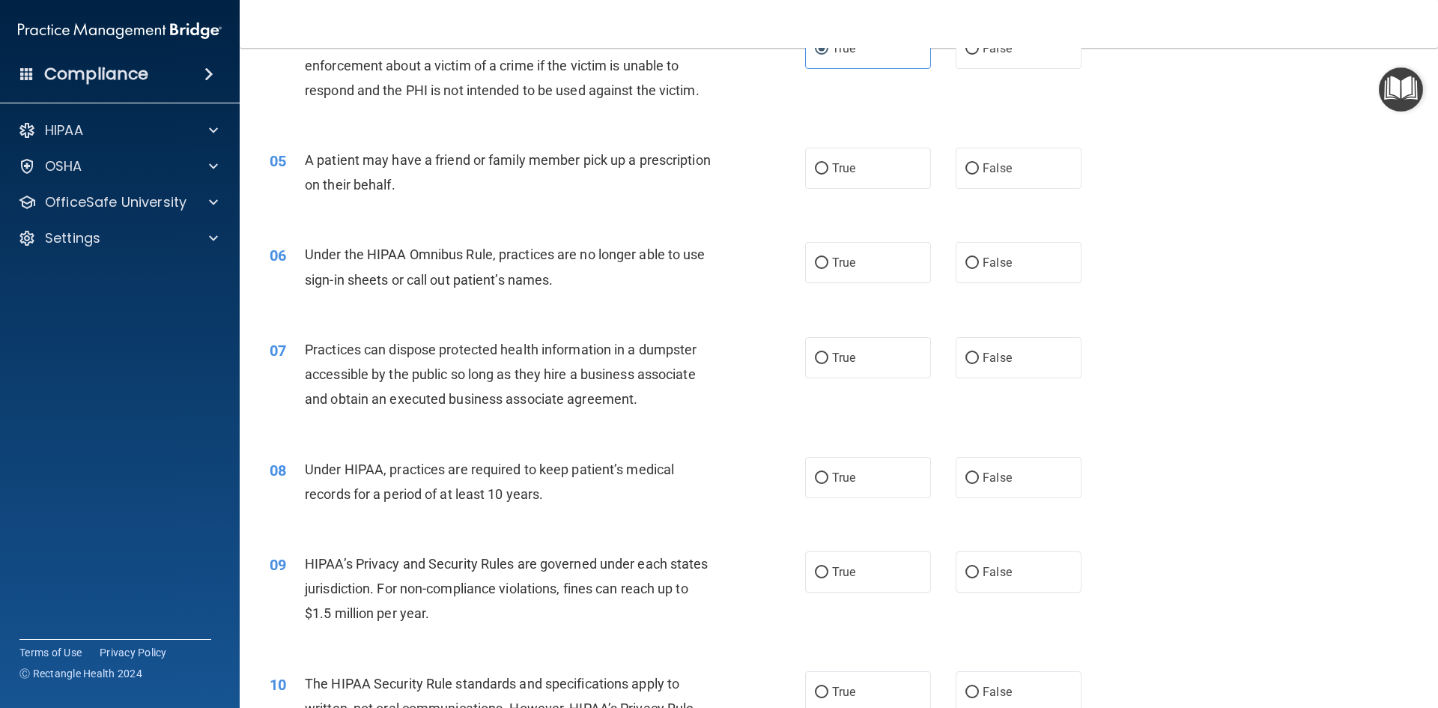
scroll to position [524, 0]
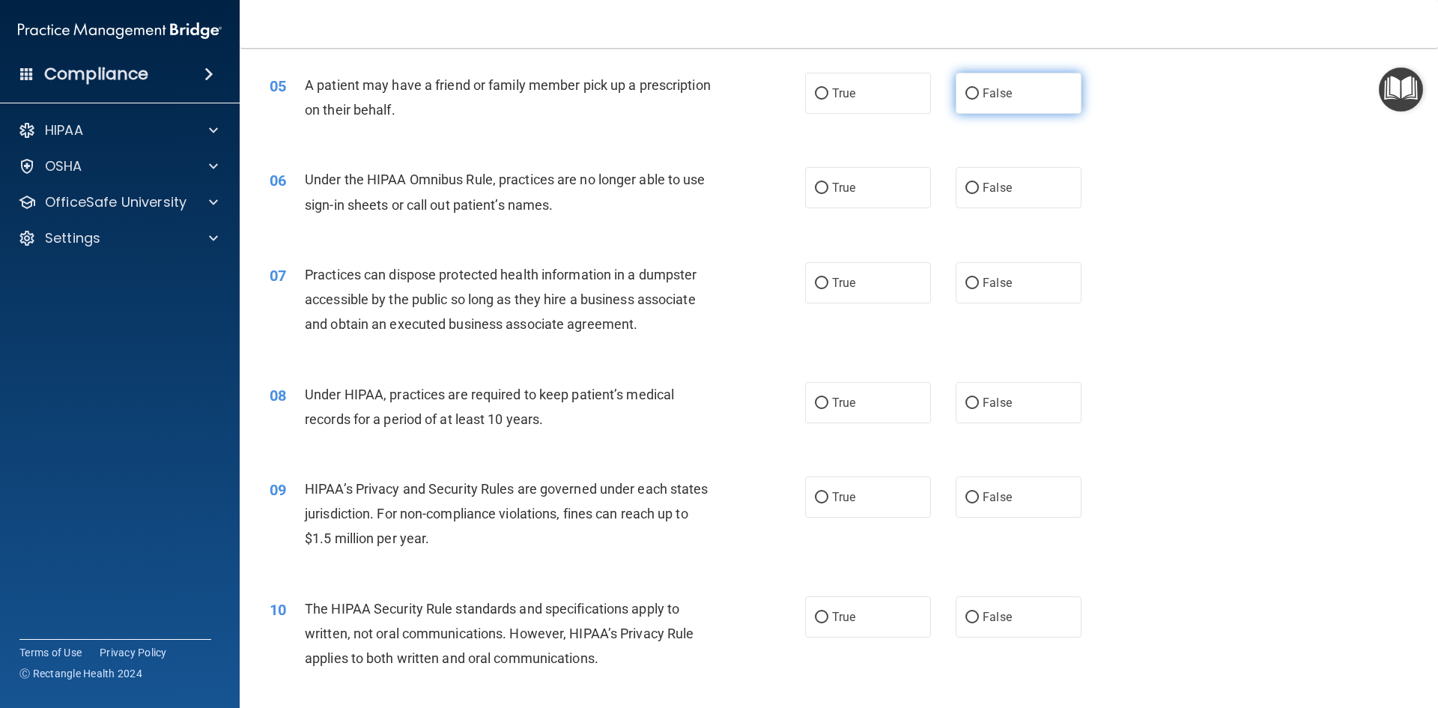
click at [987, 103] on label "False" at bounding box center [1018, 93] width 126 height 41
click at [979, 100] on input "False" at bounding box center [971, 93] width 13 height 11
radio input "true"
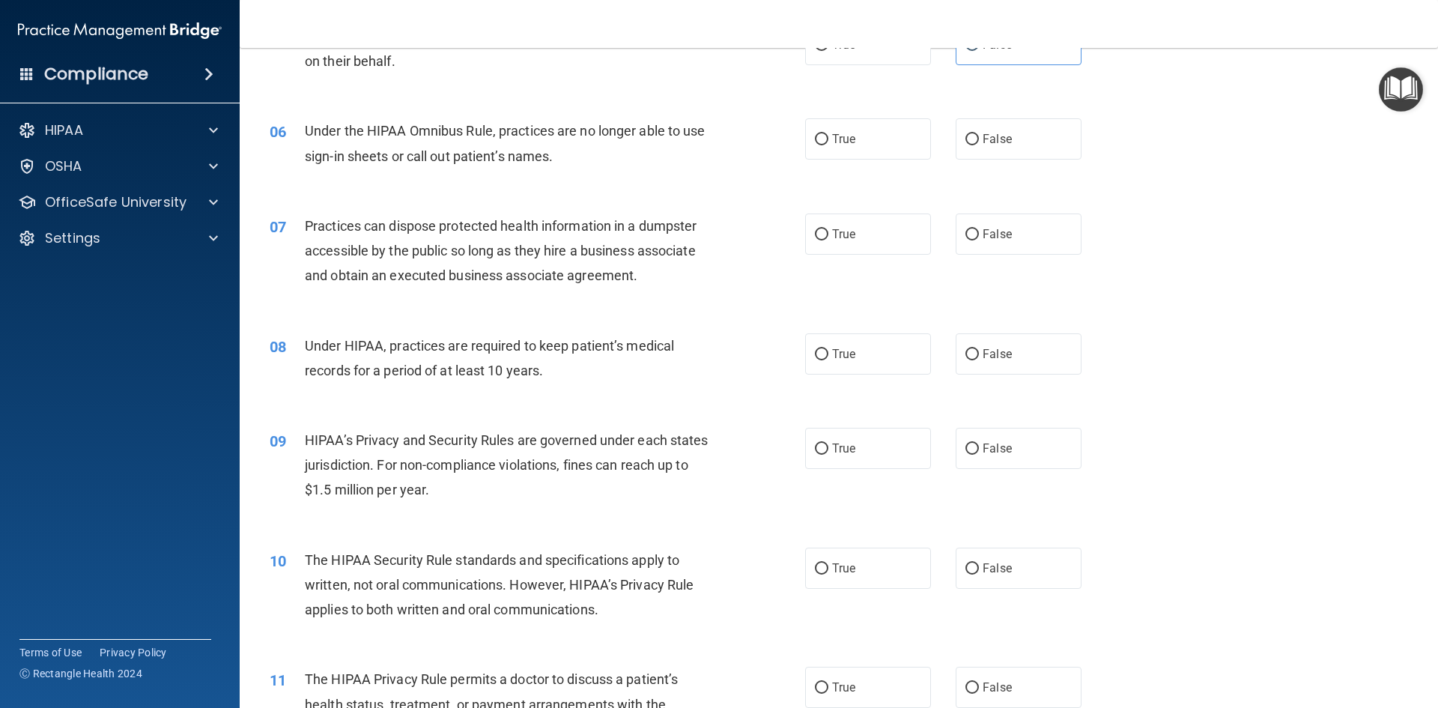
scroll to position [599, 0]
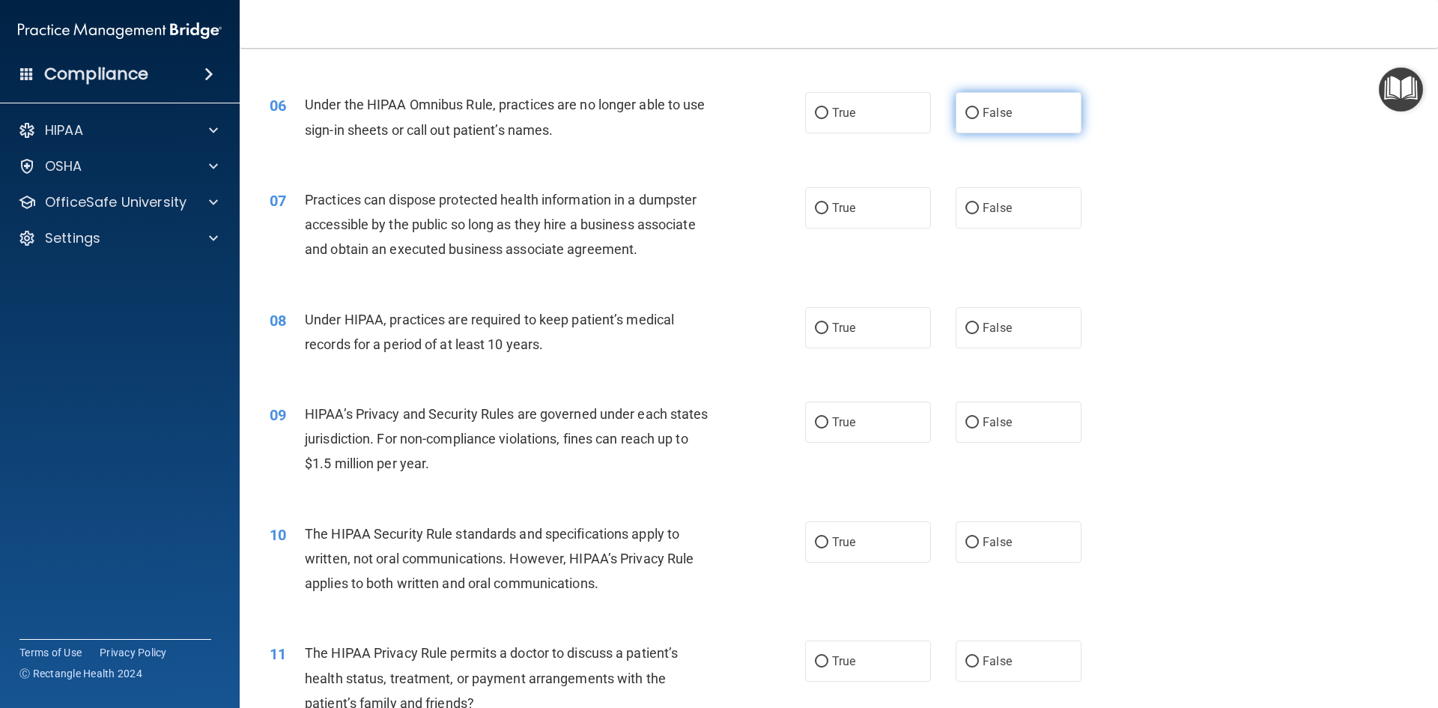
click at [976, 127] on label "False" at bounding box center [1018, 112] width 126 height 41
click at [976, 119] on input "False" at bounding box center [971, 113] width 13 height 11
radio input "true"
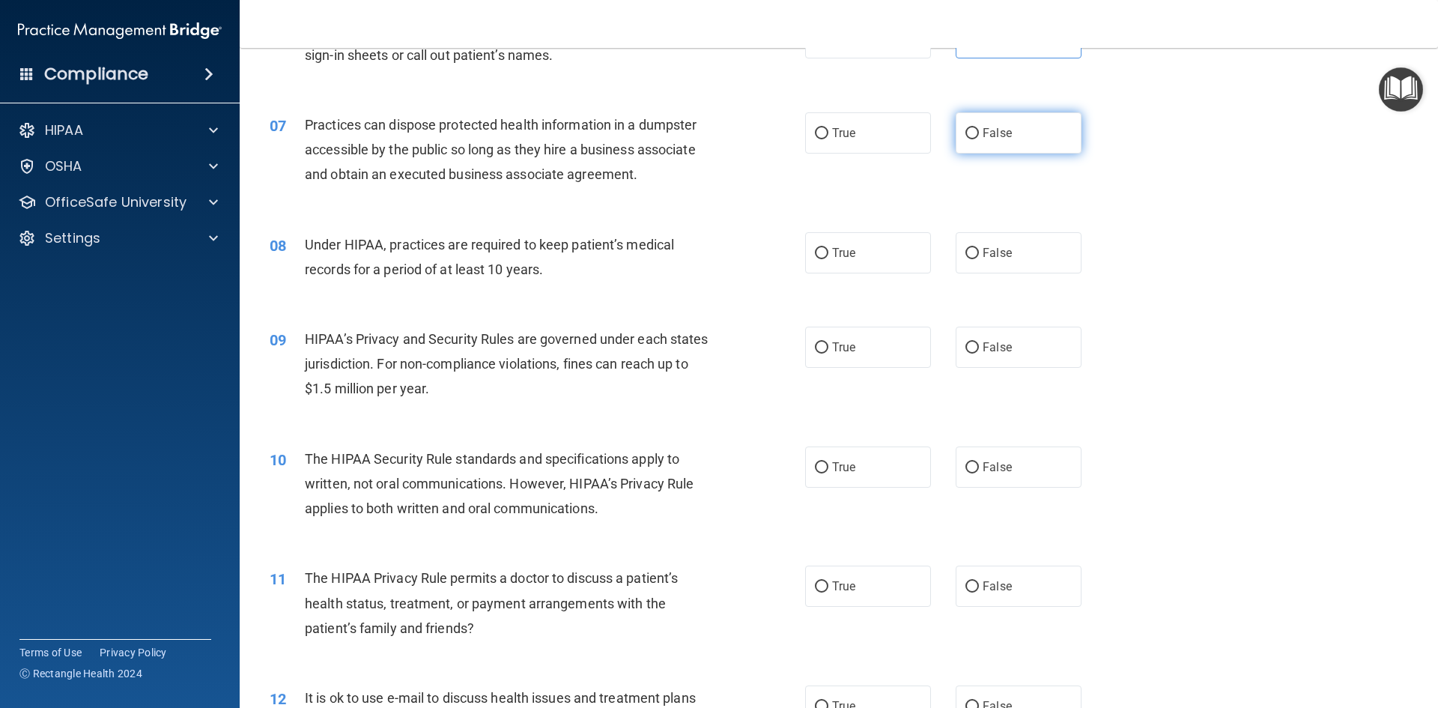
click at [968, 145] on label "False" at bounding box center [1018, 132] width 126 height 41
click at [968, 139] on input "False" at bounding box center [971, 133] width 13 height 11
radio input "true"
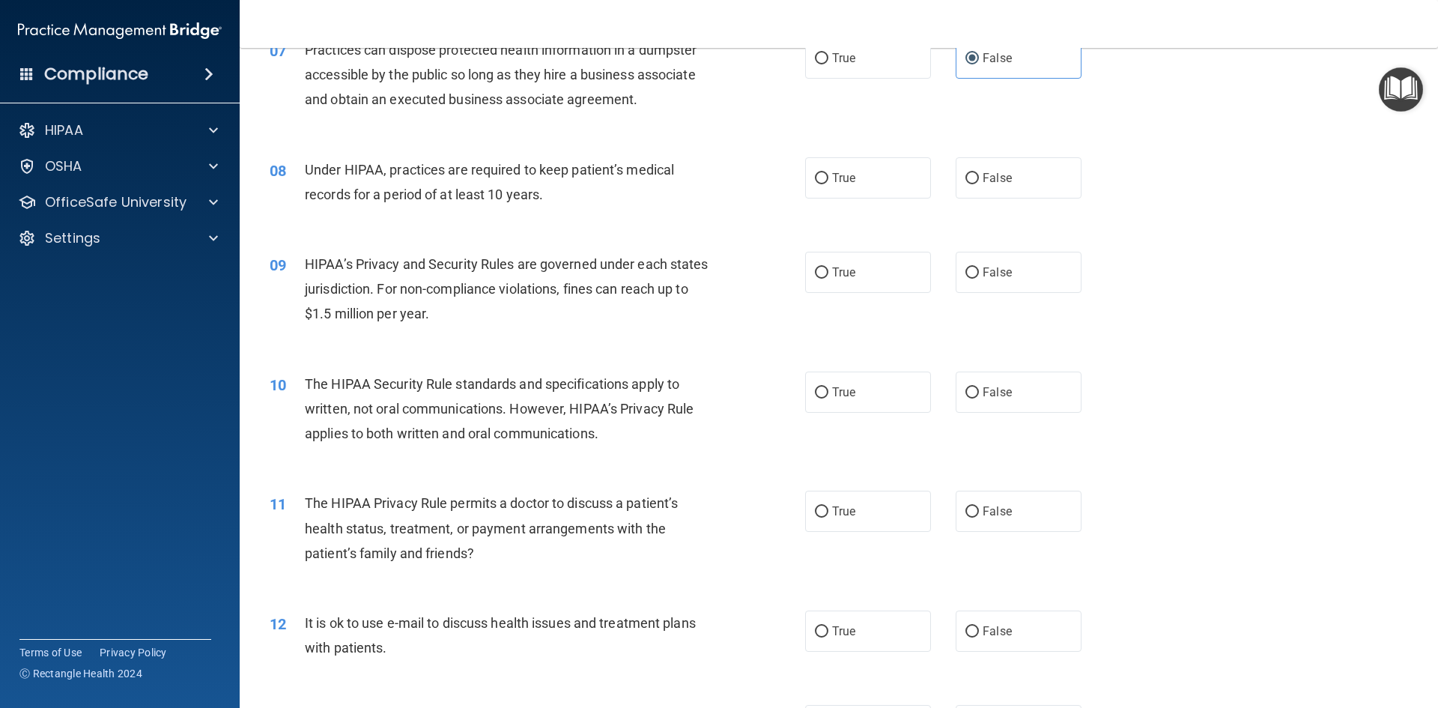
scroll to position [824, 0]
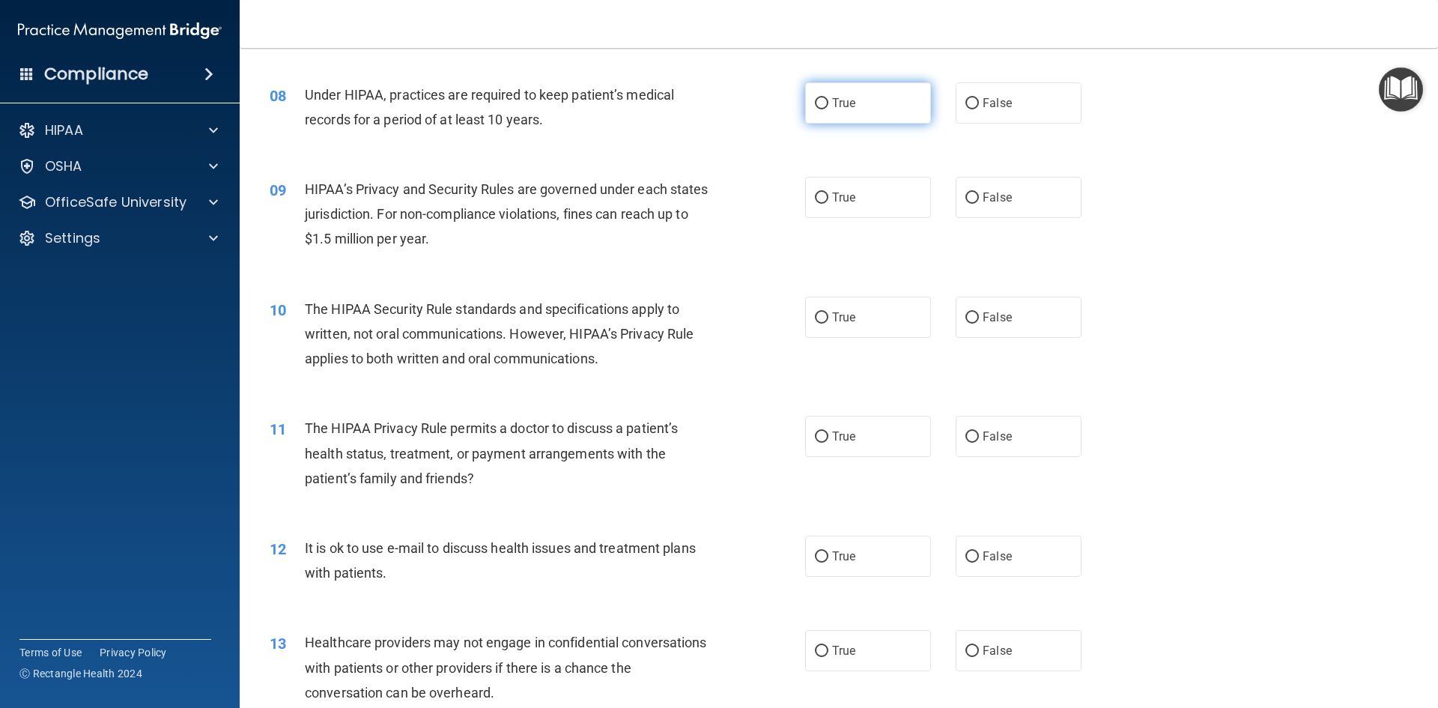
click at [881, 93] on label "True" at bounding box center [868, 102] width 126 height 41
click at [828, 98] on input "True" at bounding box center [821, 103] width 13 height 11
radio input "true"
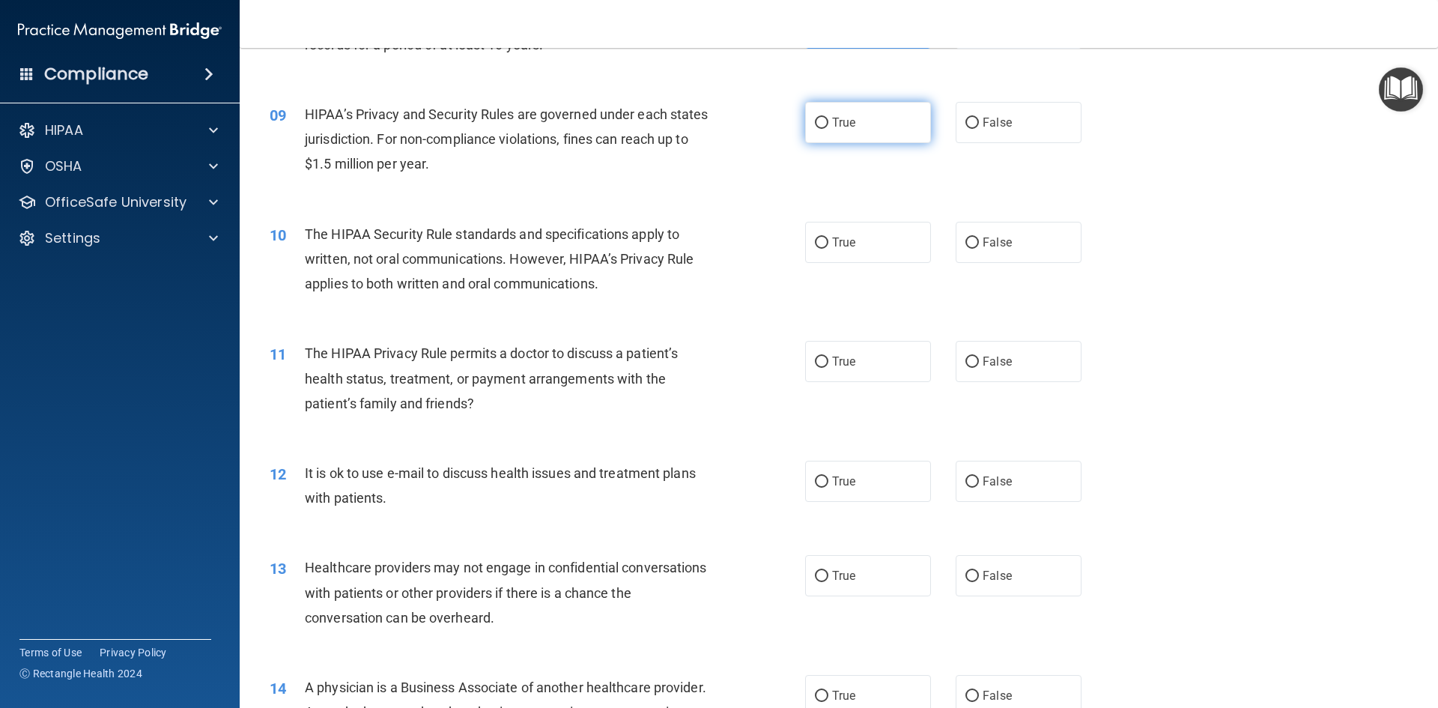
click at [884, 125] on label "True" at bounding box center [868, 122] width 126 height 41
click at [828, 125] on input "True" at bounding box center [821, 123] width 13 height 11
radio input "true"
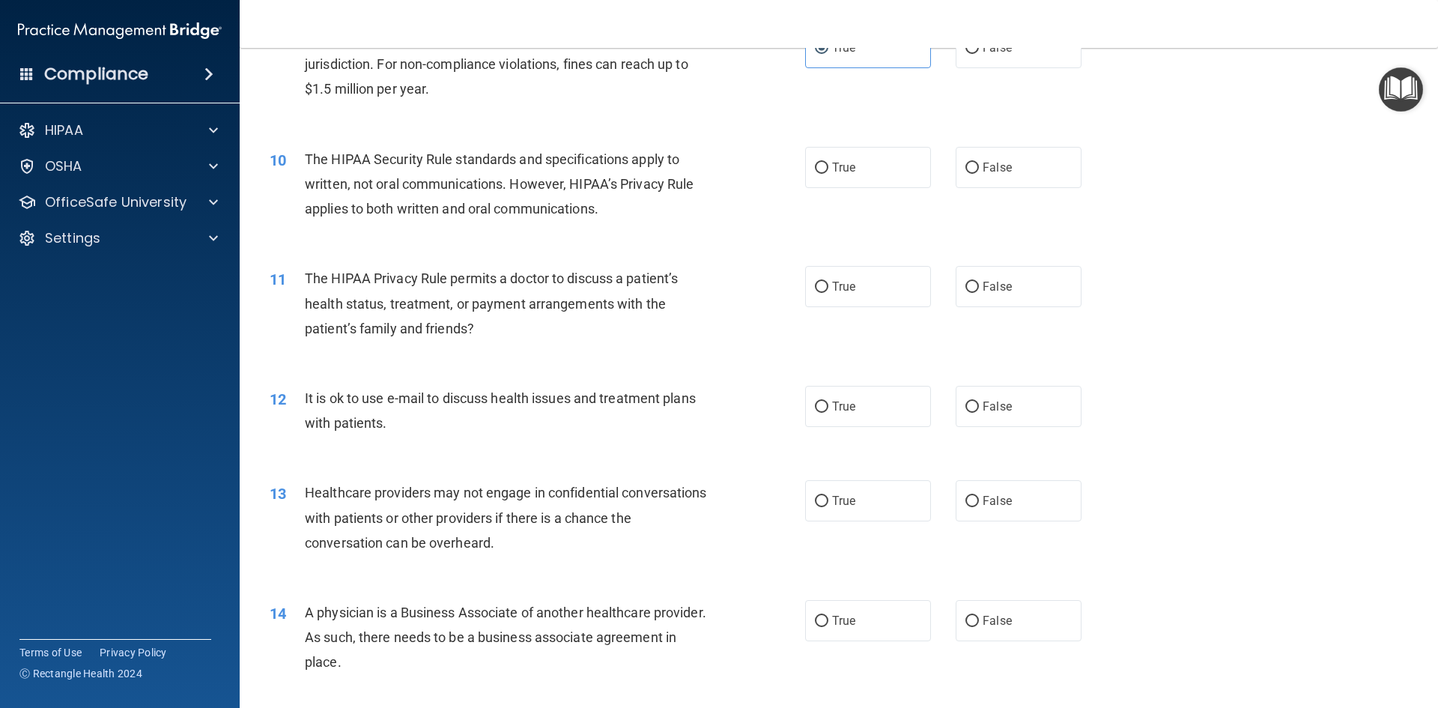
scroll to position [1048, 0]
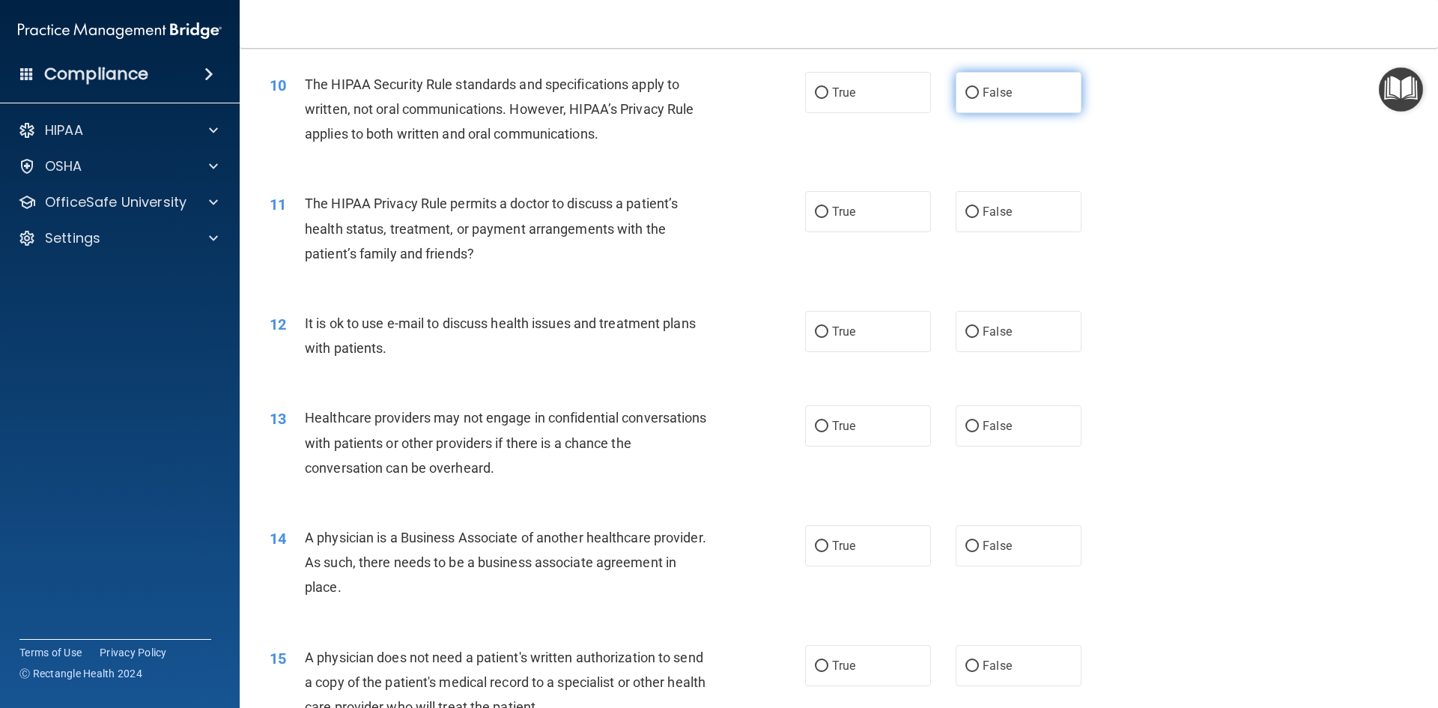
click at [955, 100] on label "False" at bounding box center [1018, 92] width 126 height 41
click at [965, 99] on input "False" at bounding box center [971, 93] width 13 height 11
radio input "true"
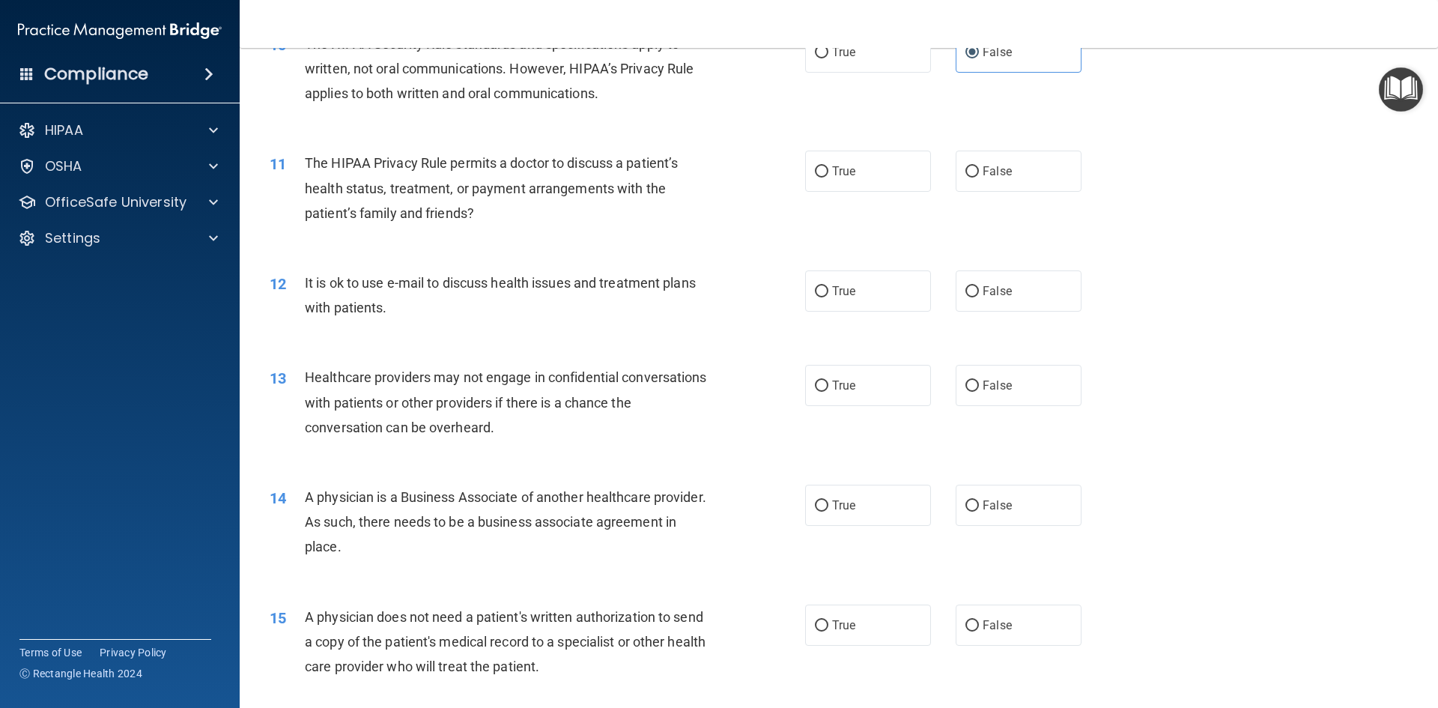
scroll to position [1123, 0]
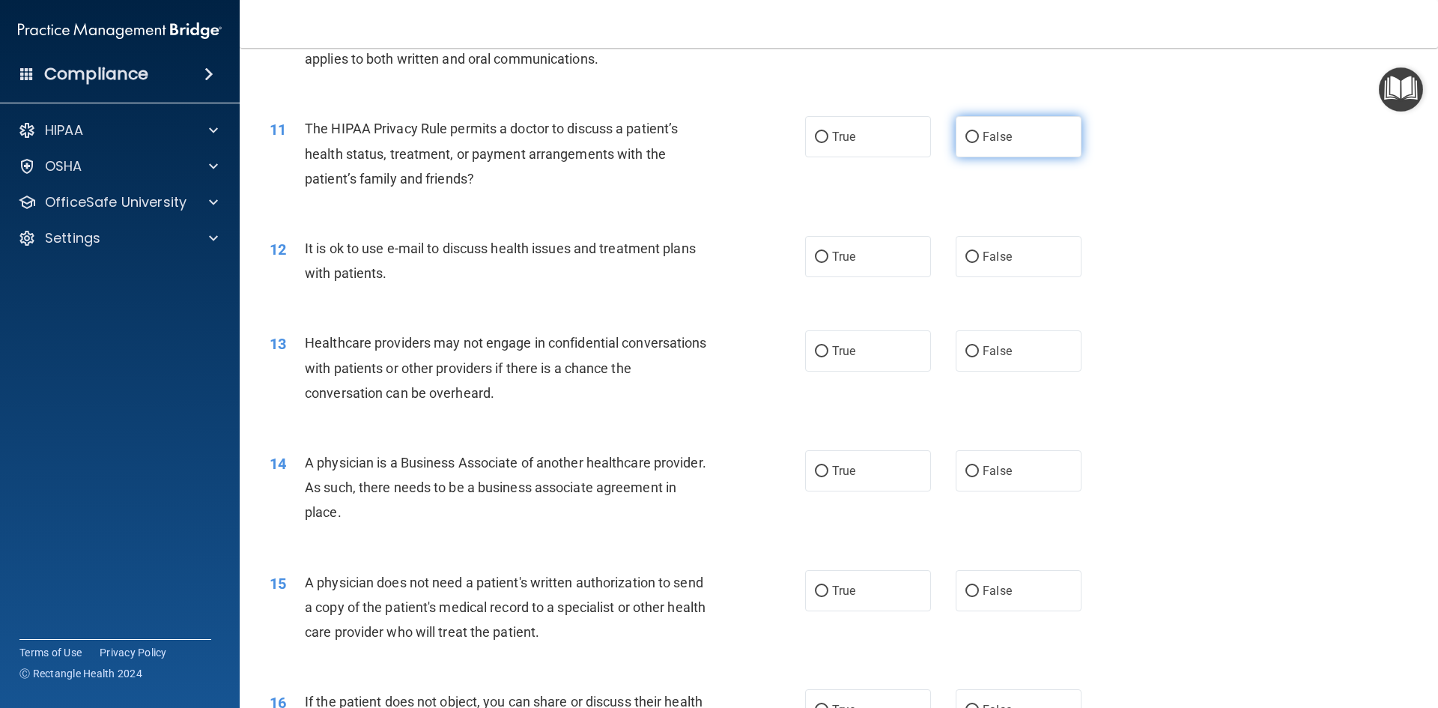
click at [969, 139] on input "False" at bounding box center [971, 137] width 13 height 11
radio input "true"
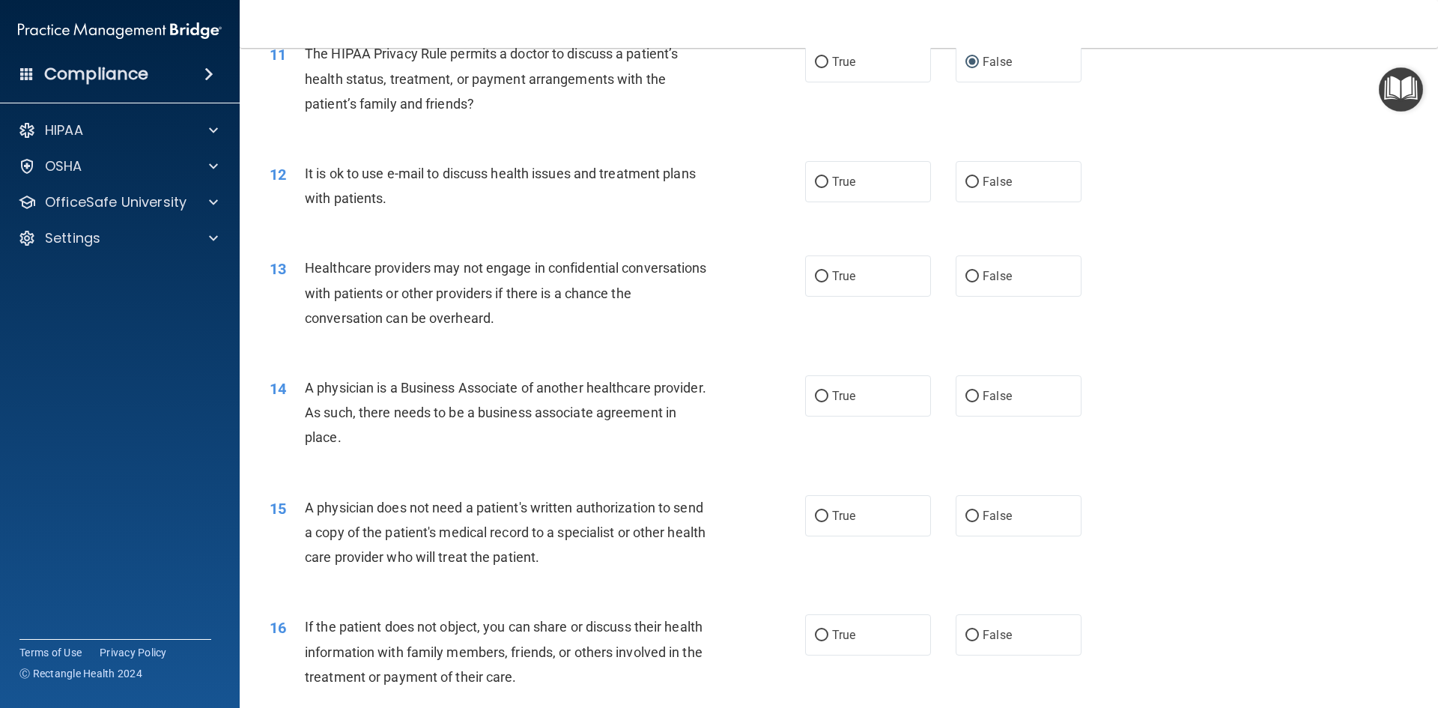
scroll to position [1273, 0]
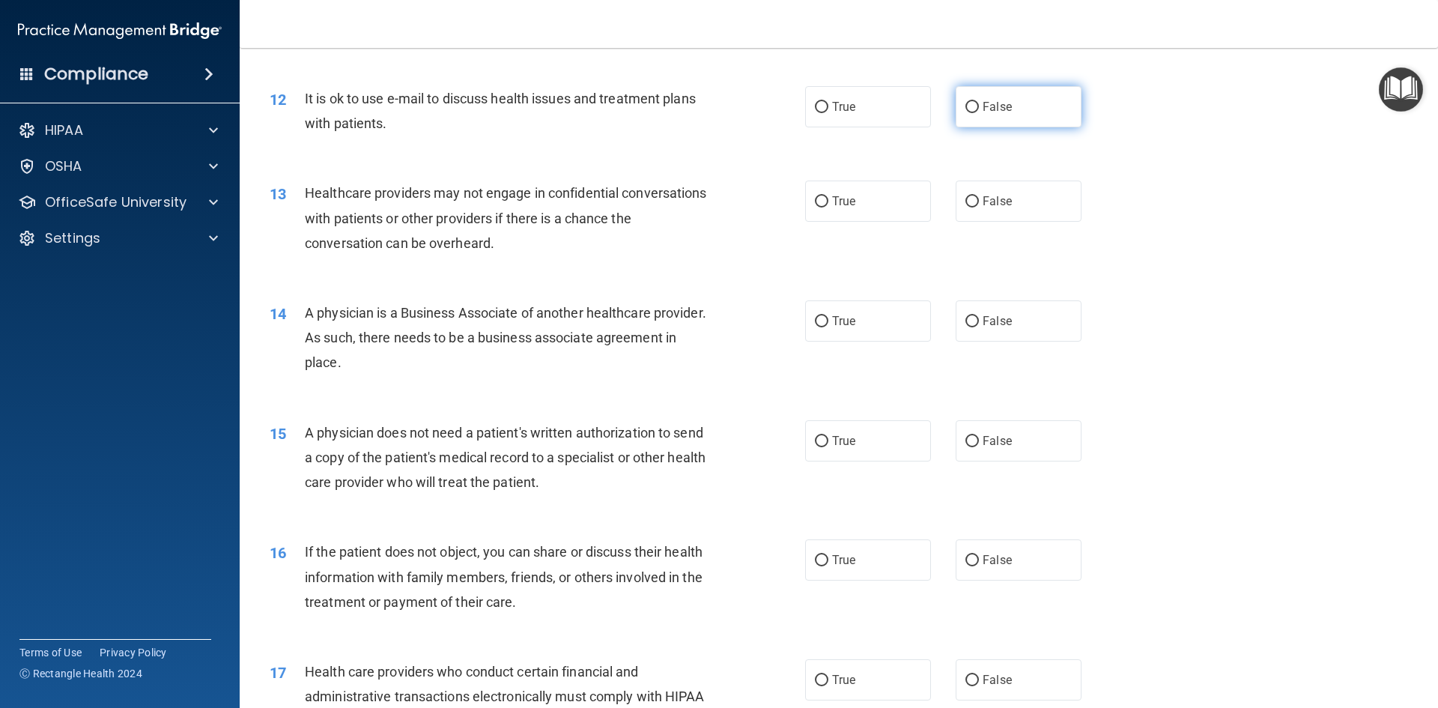
click at [983, 121] on label "False" at bounding box center [1018, 106] width 126 height 41
click at [979, 113] on input "False" at bounding box center [971, 107] width 13 height 11
radio input "true"
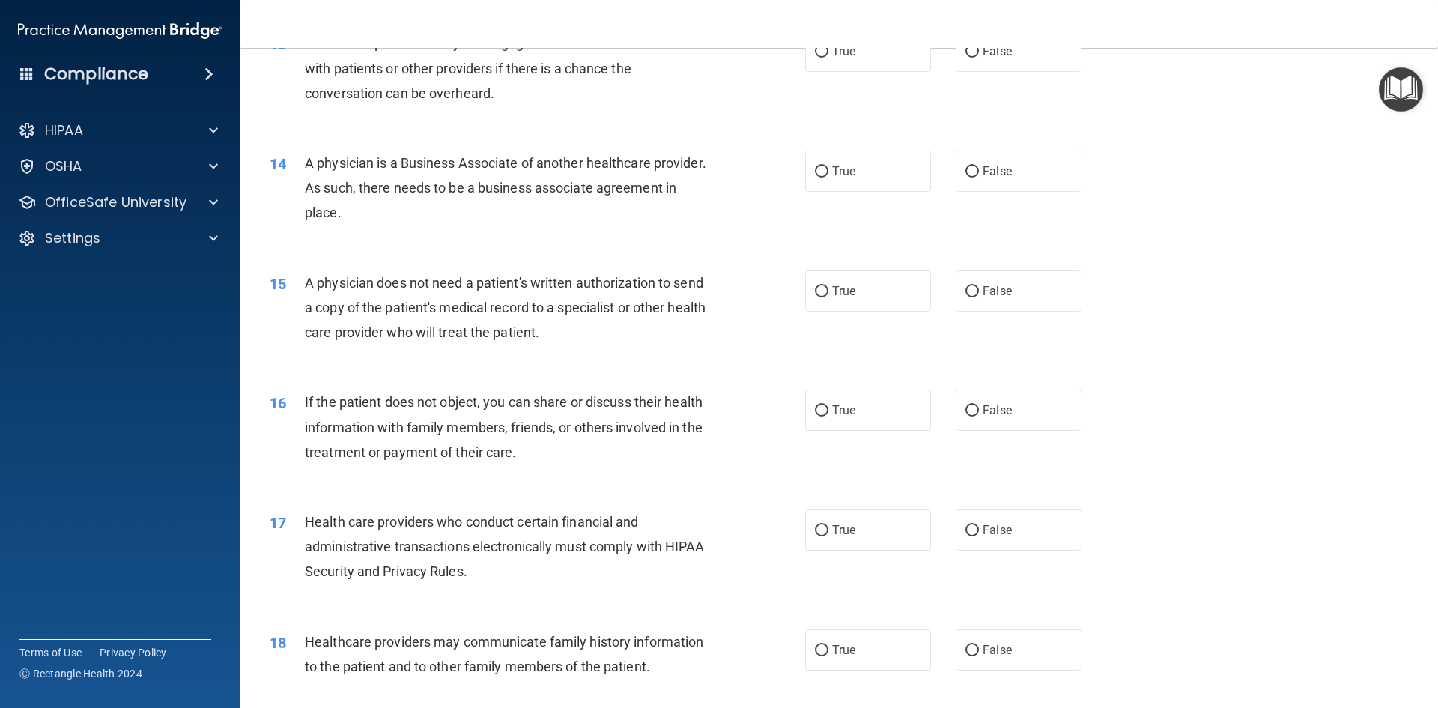
scroll to position [1348, 0]
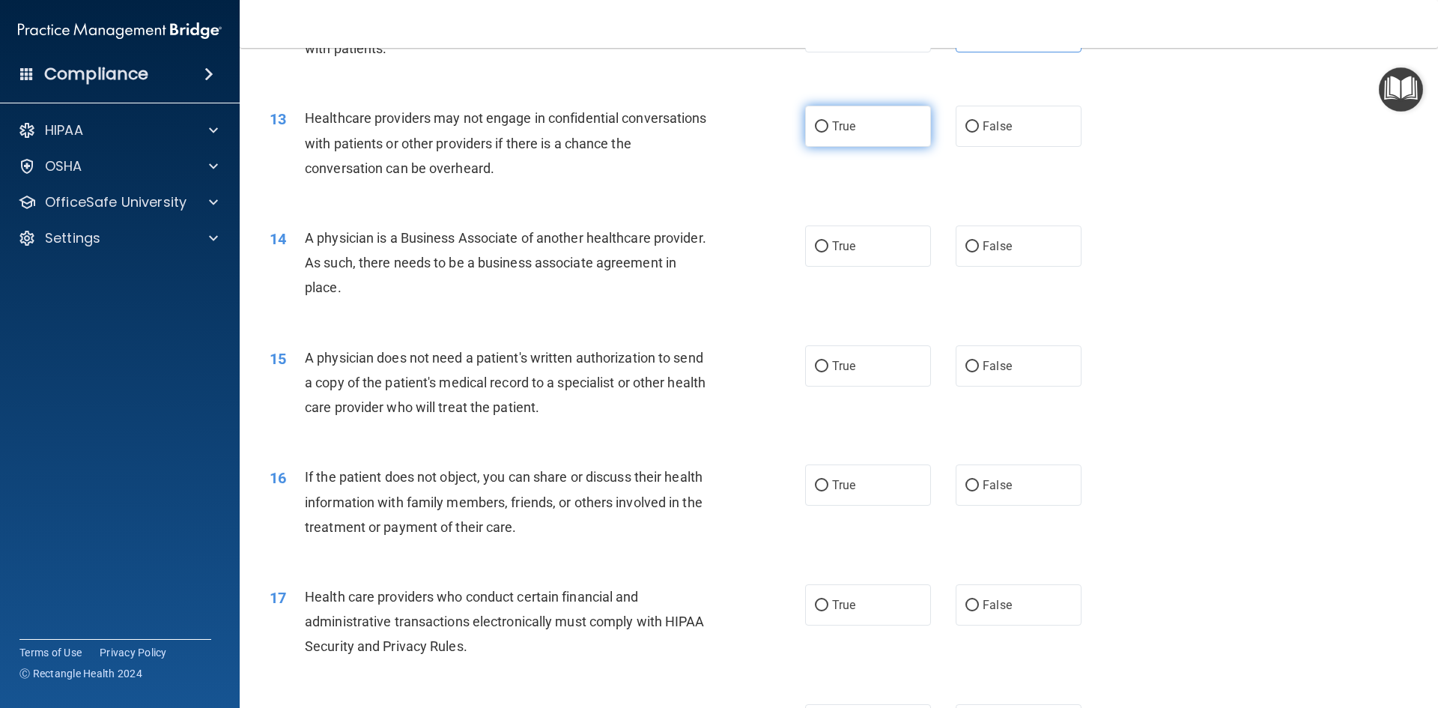
click at [899, 129] on label "True" at bounding box center [868, 126] width 126 height 41
click at [828, 129] on input "True" at bounding box center [821, 126] width 13 height 11
radio input "true"
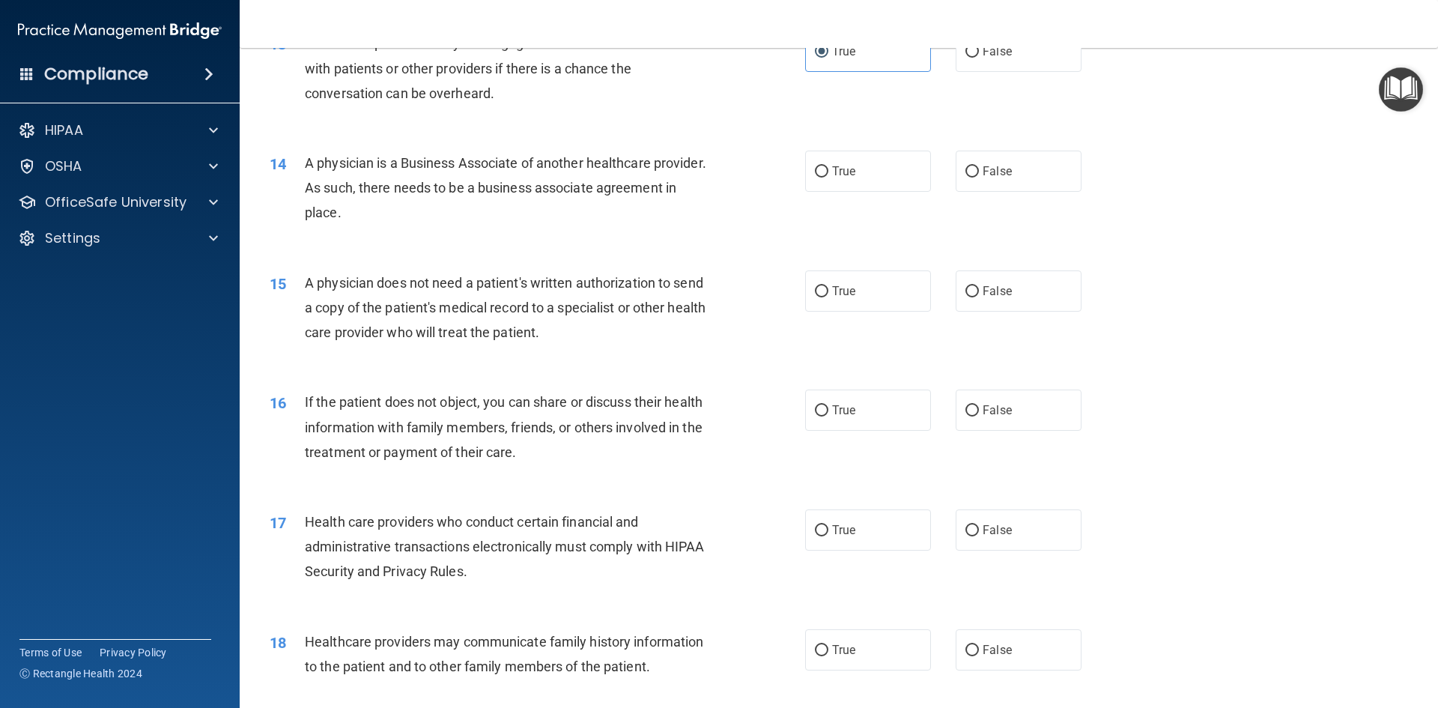
scroll to position [1497, 0]
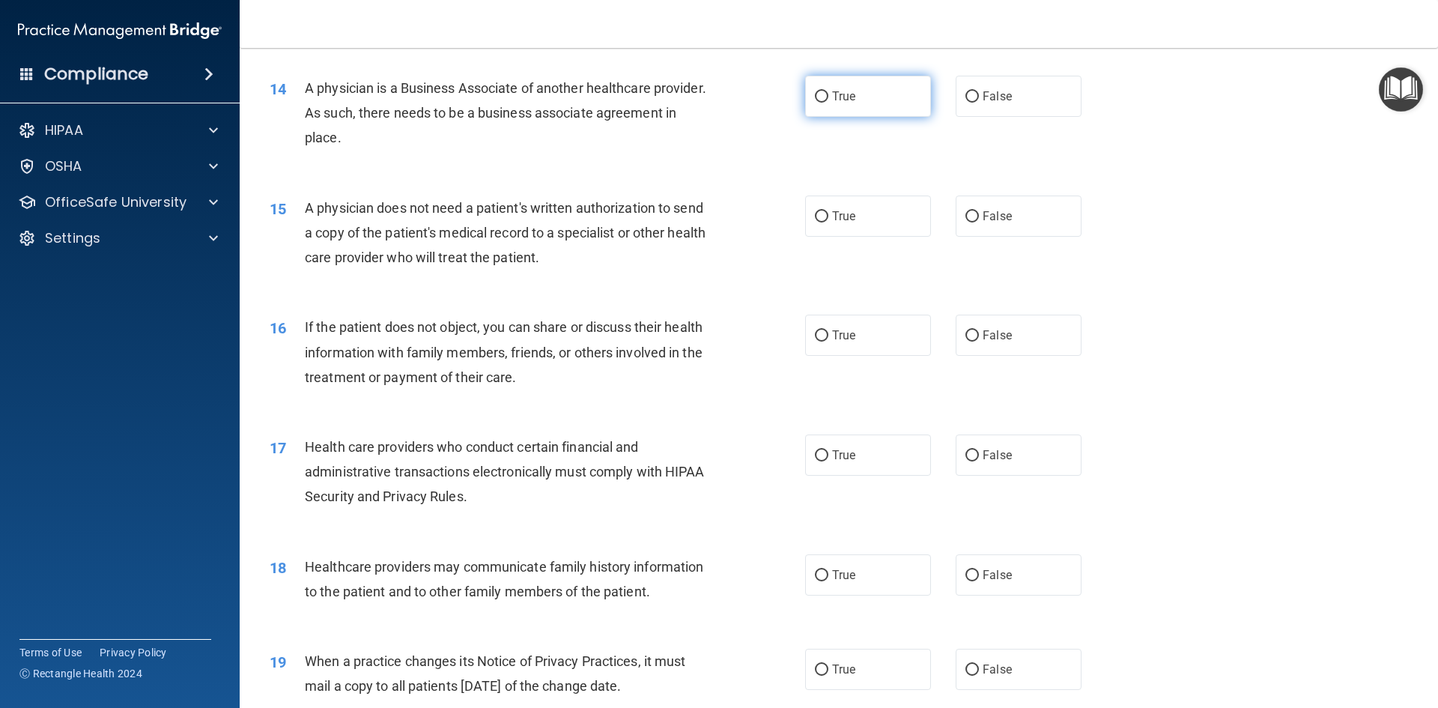
click at [842, 111] on label "True" at bounding box center [868, 96] width 126 height 41
click at [828, 103] on input "True" at bounding box center [821, 96] width 13 height 11
radio input "true"
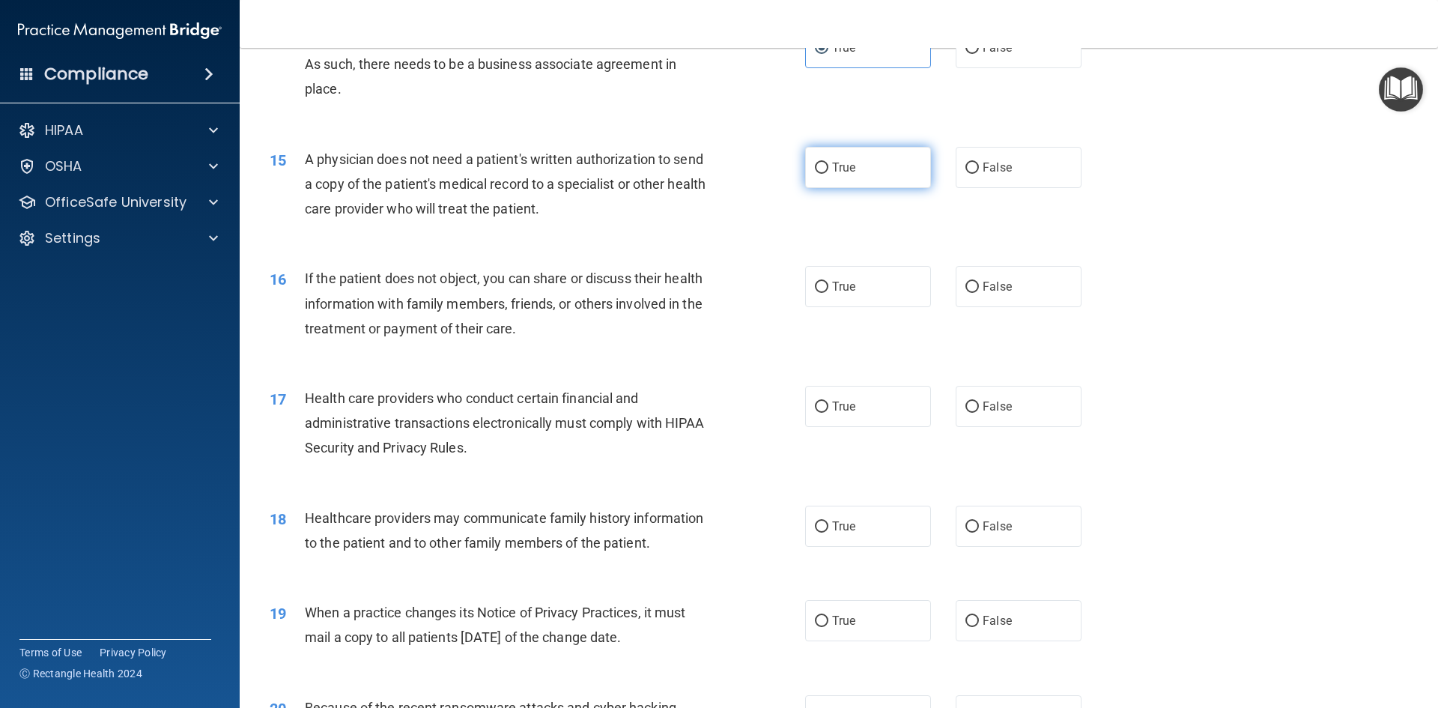
scroll to position [1572, 0]
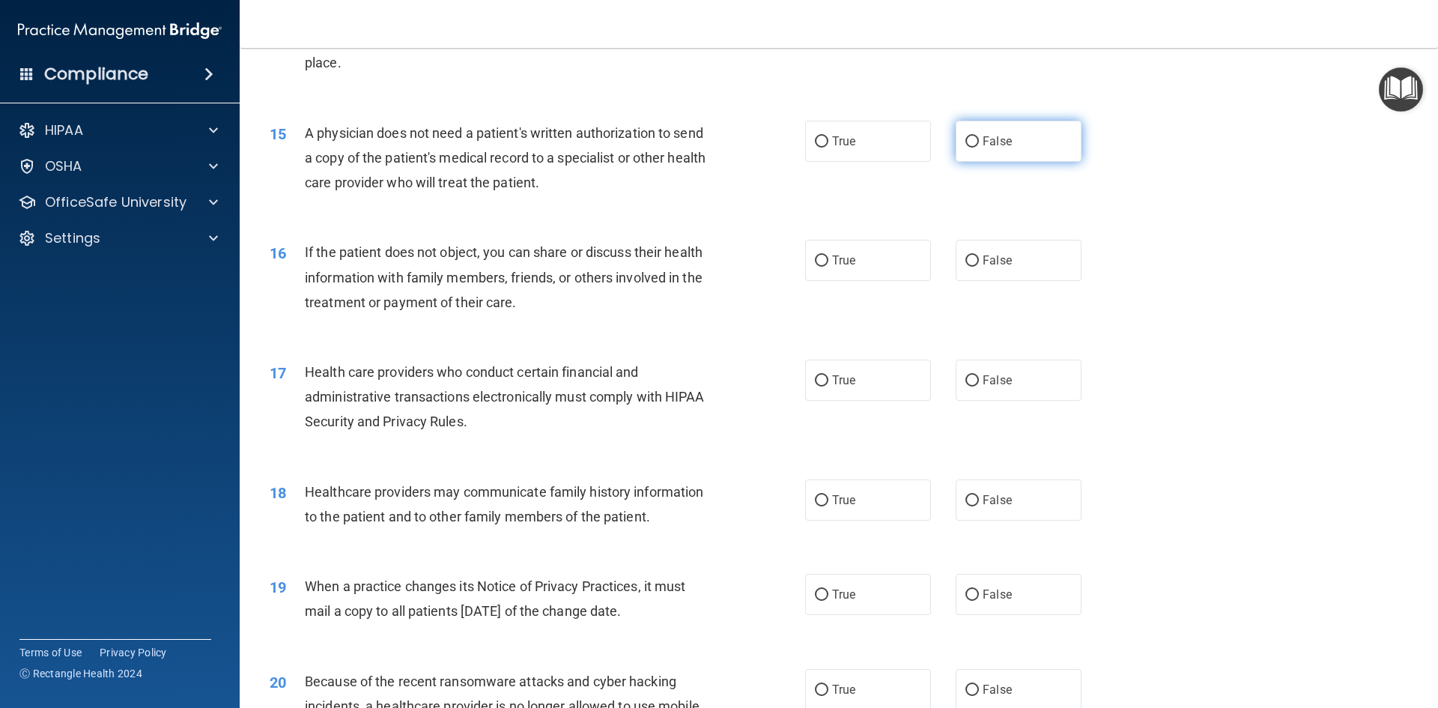
click at [964, 153] on label "False" at bounding box center [1018, 141] width 126 height 41
click at [965, 148] on input "False" at bounding box center [971, 141] width 13 height 11
radio input "true"
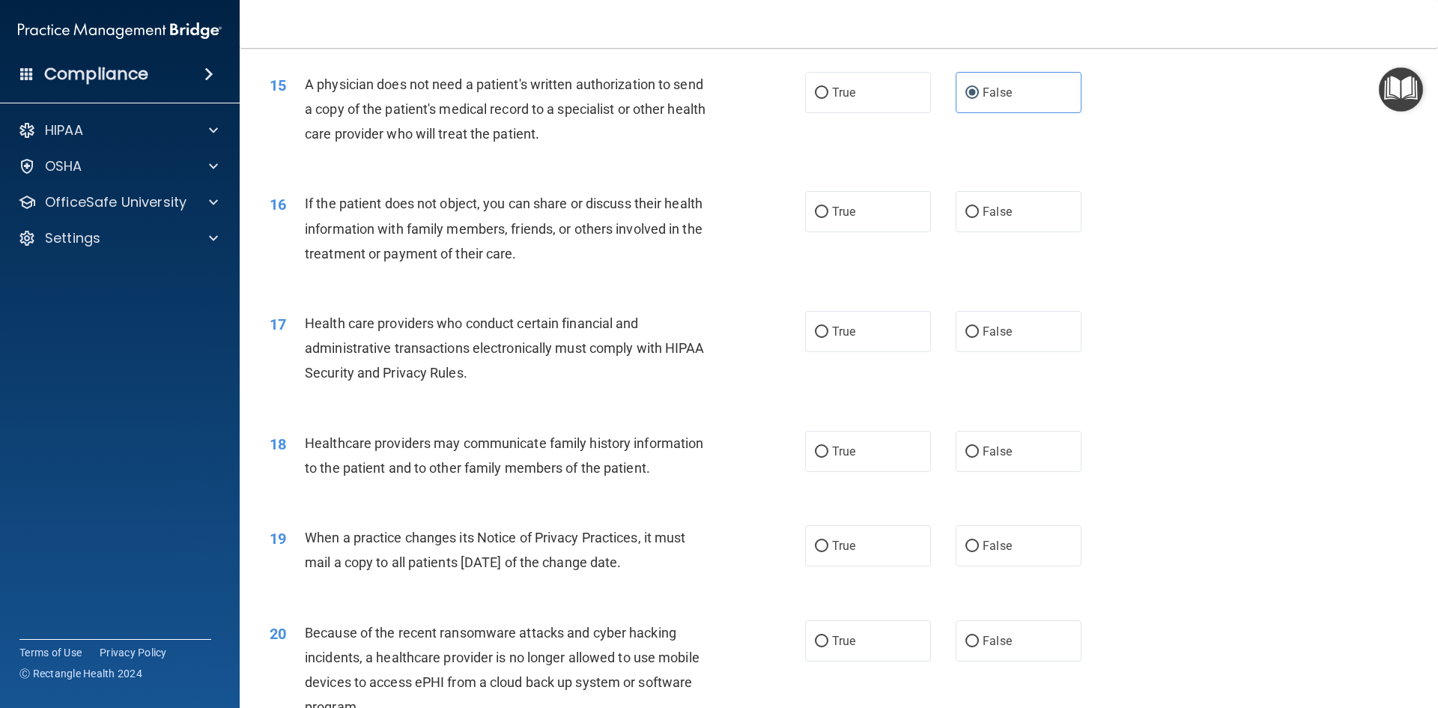
scroll to position [1647, 0]
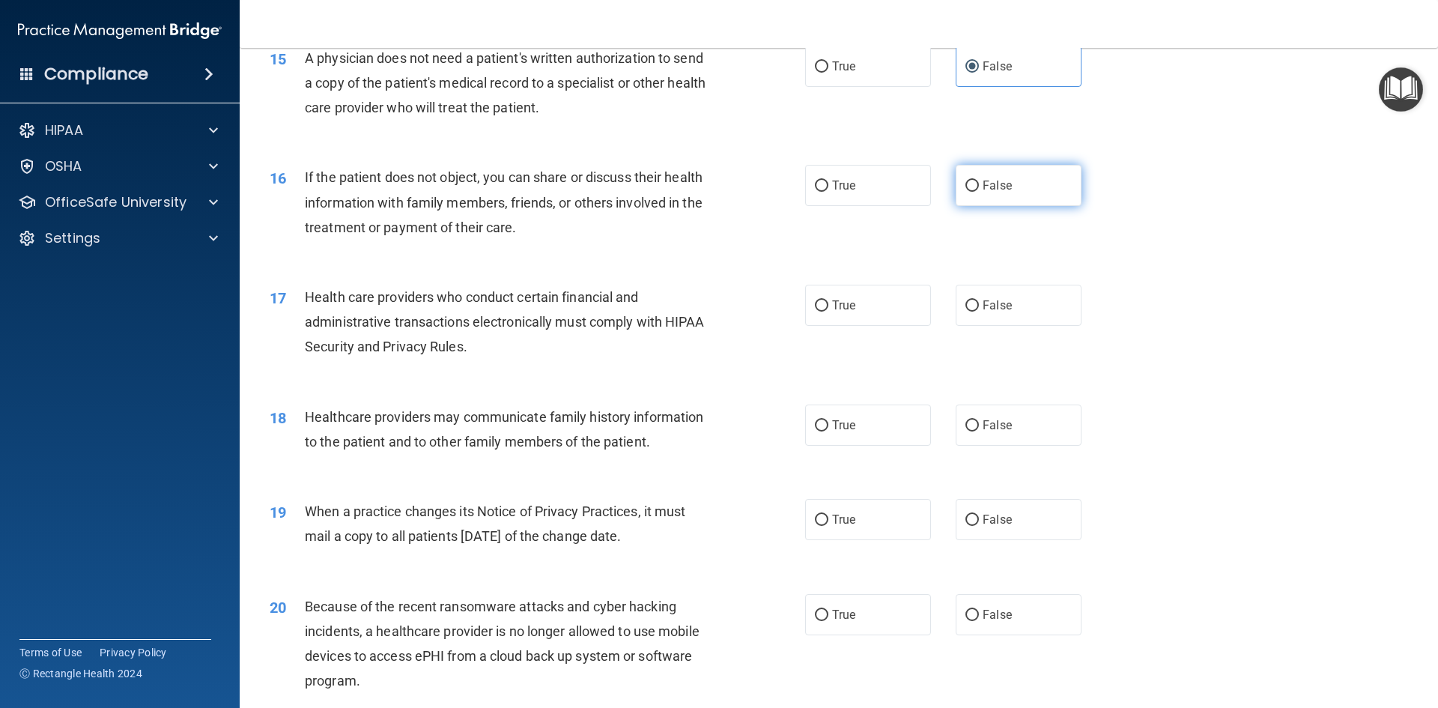
click at [982, 190] on span "False" at bounding box center [996, 185] width 29 height 14
click at [979, 190] on input "False" at bounding box center [971, 185] width 13 height 11
radio input "true"
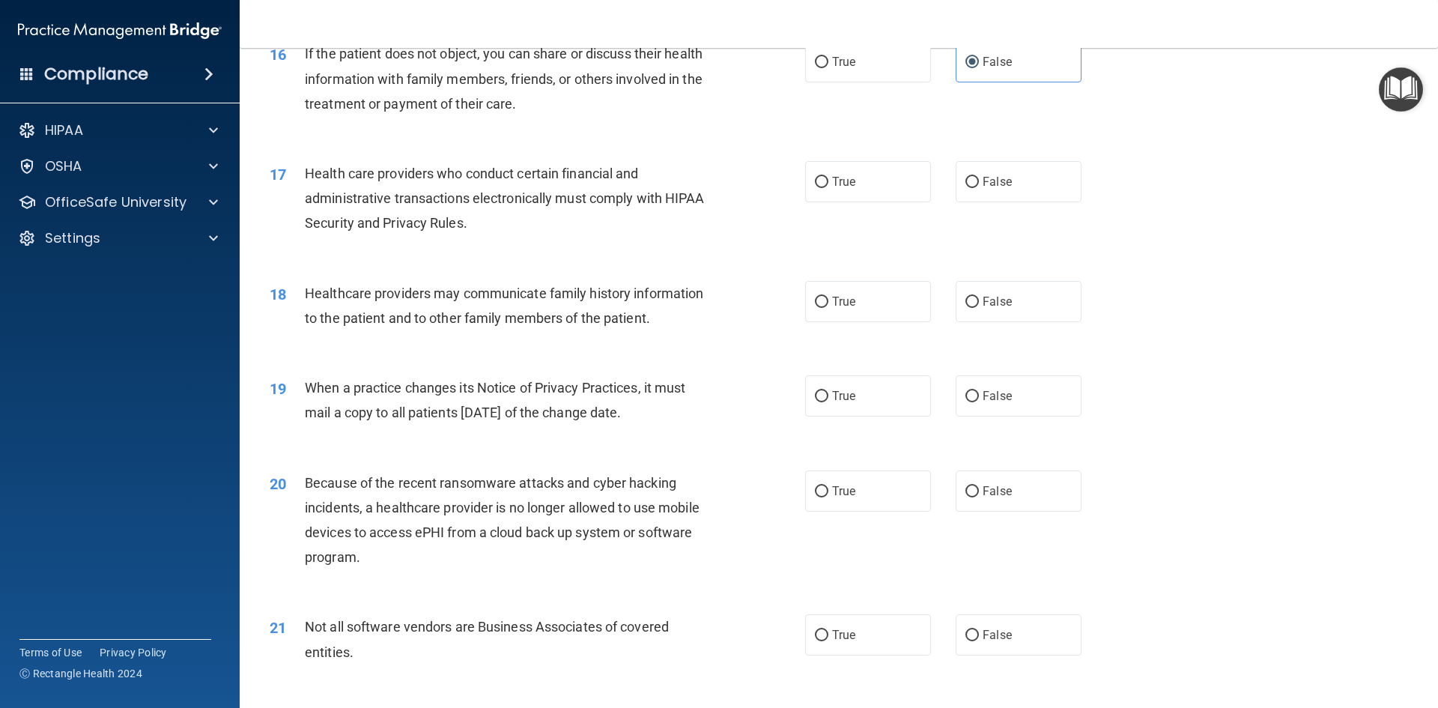
scroll to position [1797, 0]
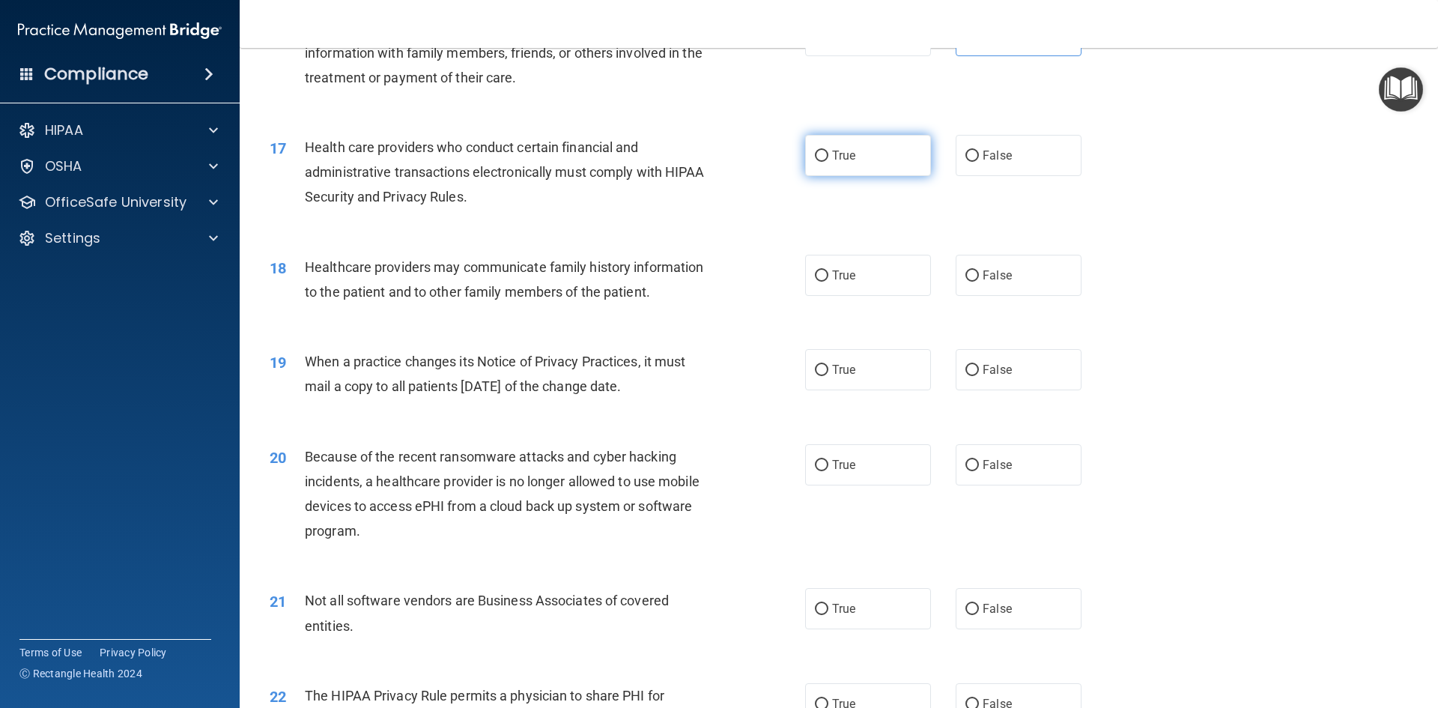
click at [906, 168] on label "True" at bounding box center [868, 155] width 126 height 41
click at [828, 162] on input "True" at bounding box center [821, 155] width 13 height 11
radio input "true"
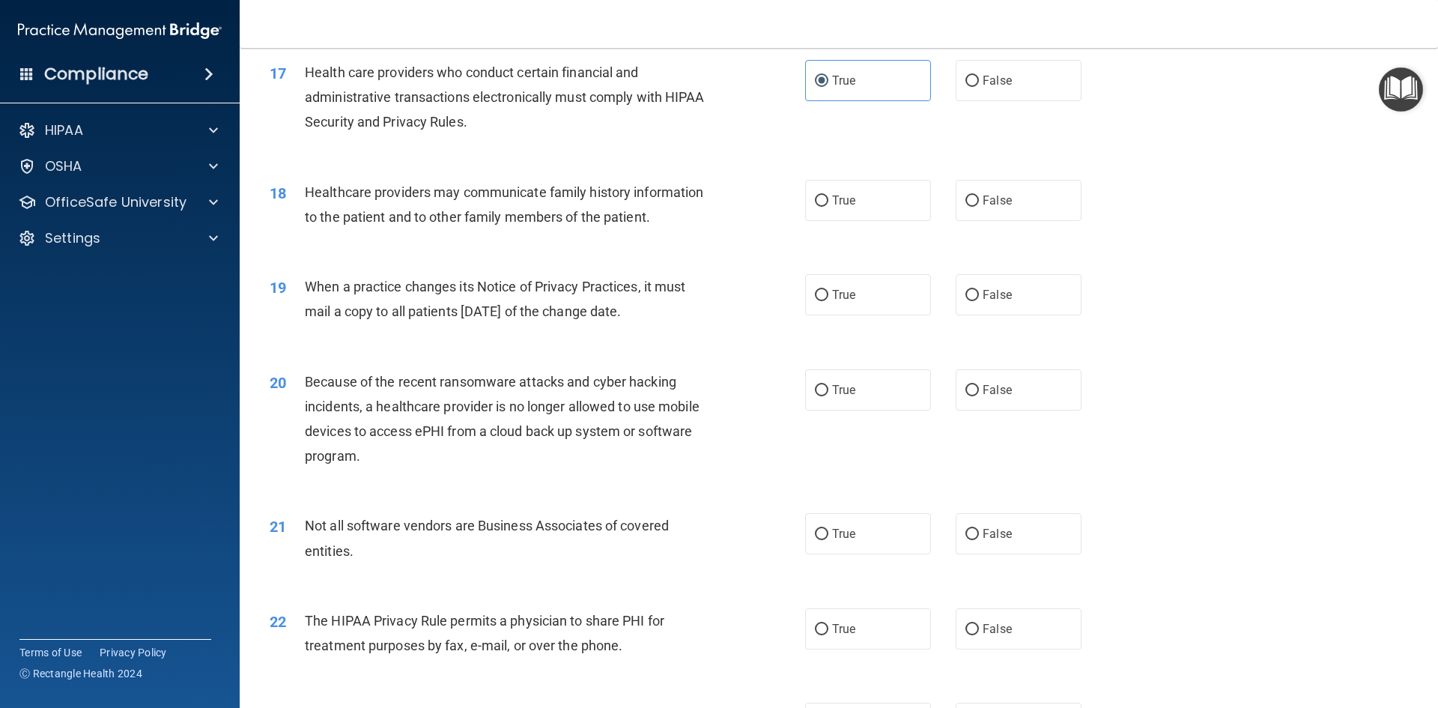
scroll to position [1947, 0]
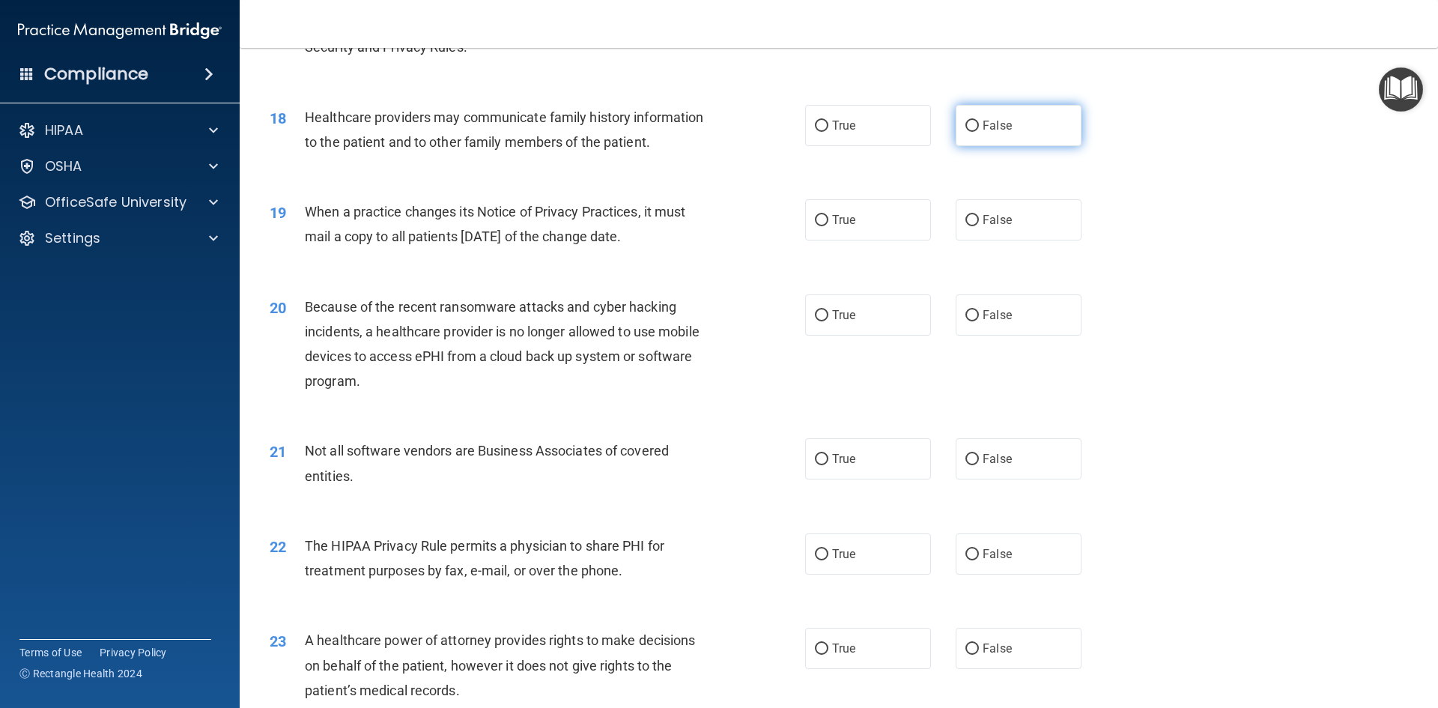
click at [971, 136] on label "False" at bounding box center [1018, 125] width 126 height 41
click at [971, 132] on input "False" at bounding box center [971, 126] width 13 height 11
radio input "true"
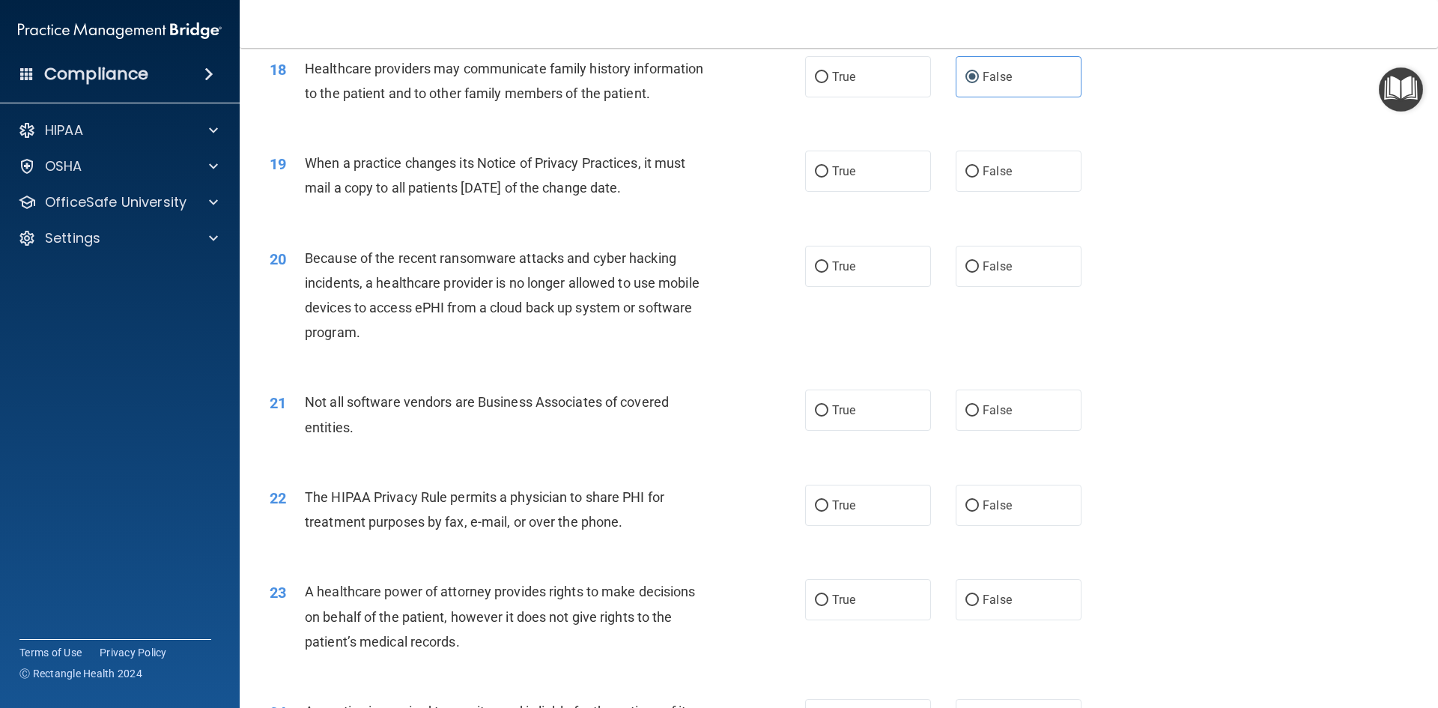
scroll to position [2022, 0]
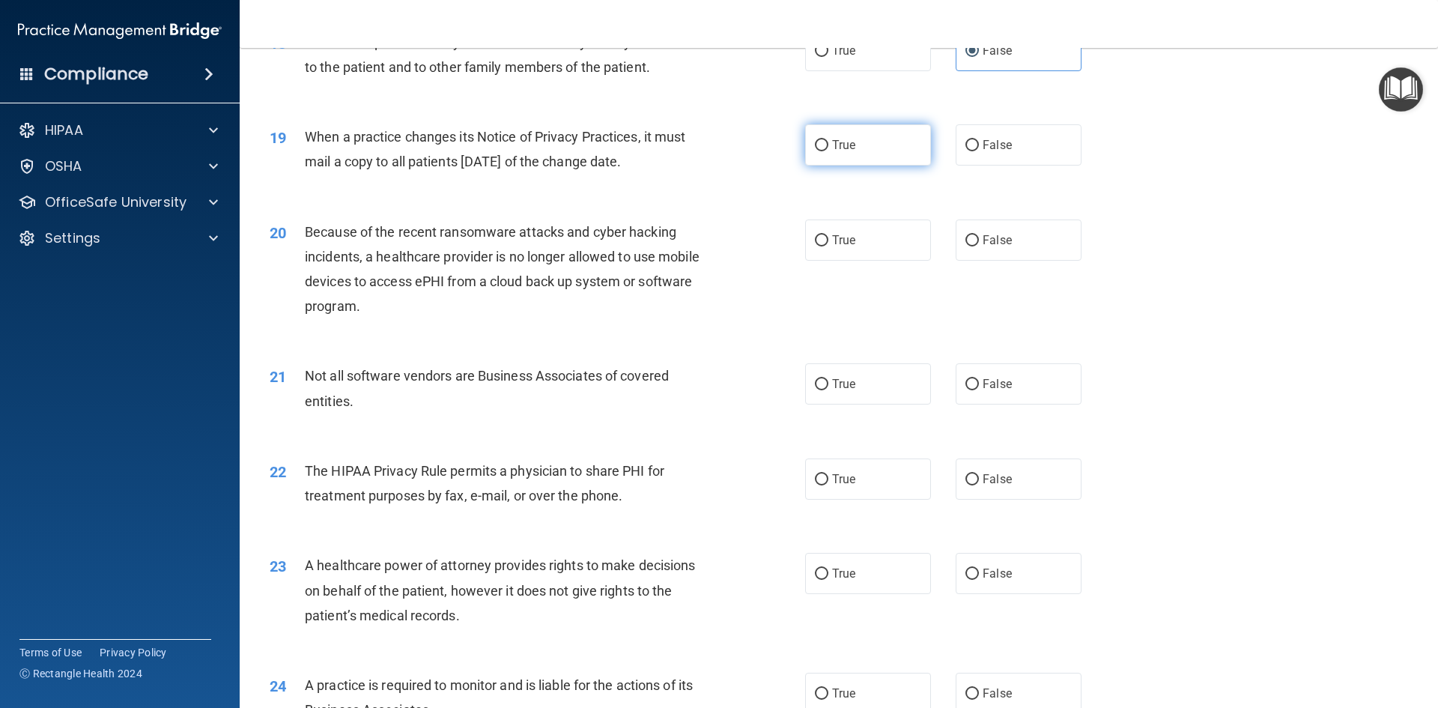
click at [910, 158] on label "True" at bounding box center [868, 144] width 126 height 41
click at [828, 151] on input "True" at bounding box center [821, 145] width 13 height 11
radio input "true"
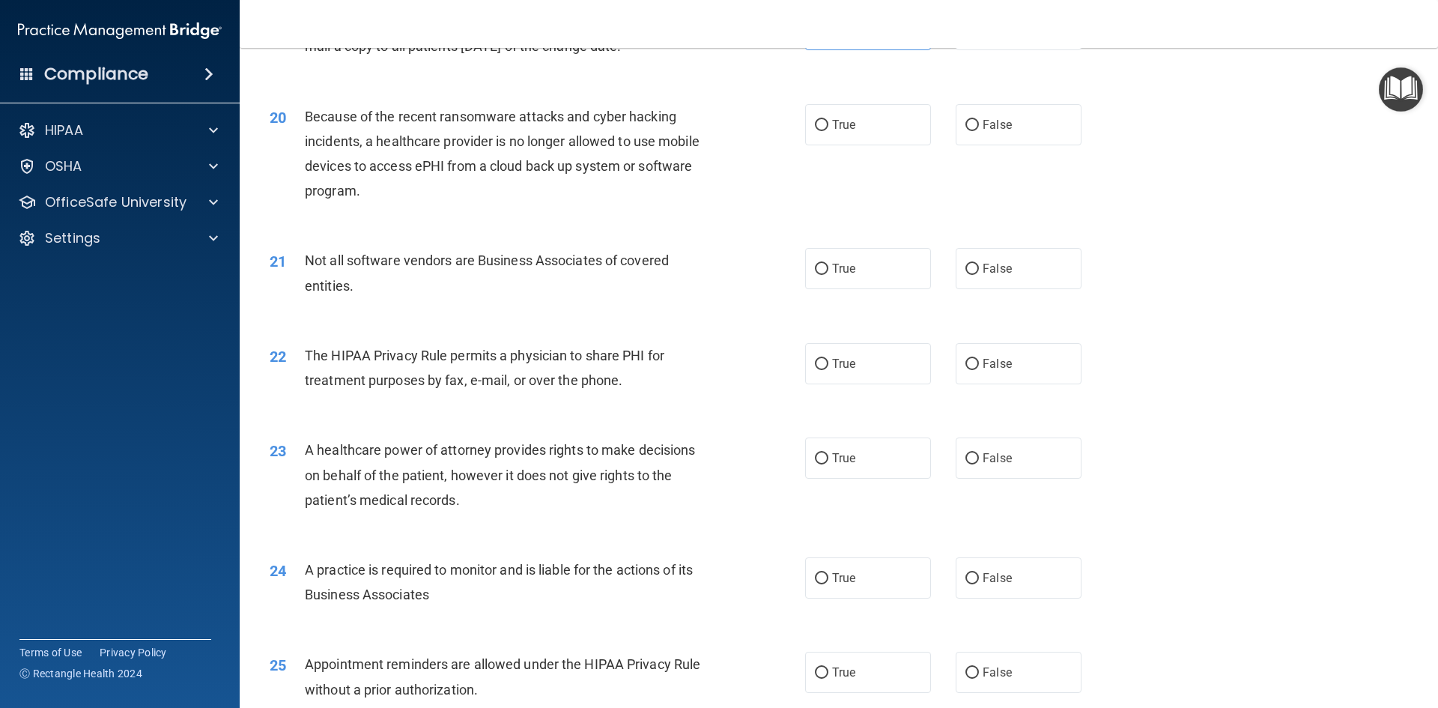
scroll to position [2171, 0]
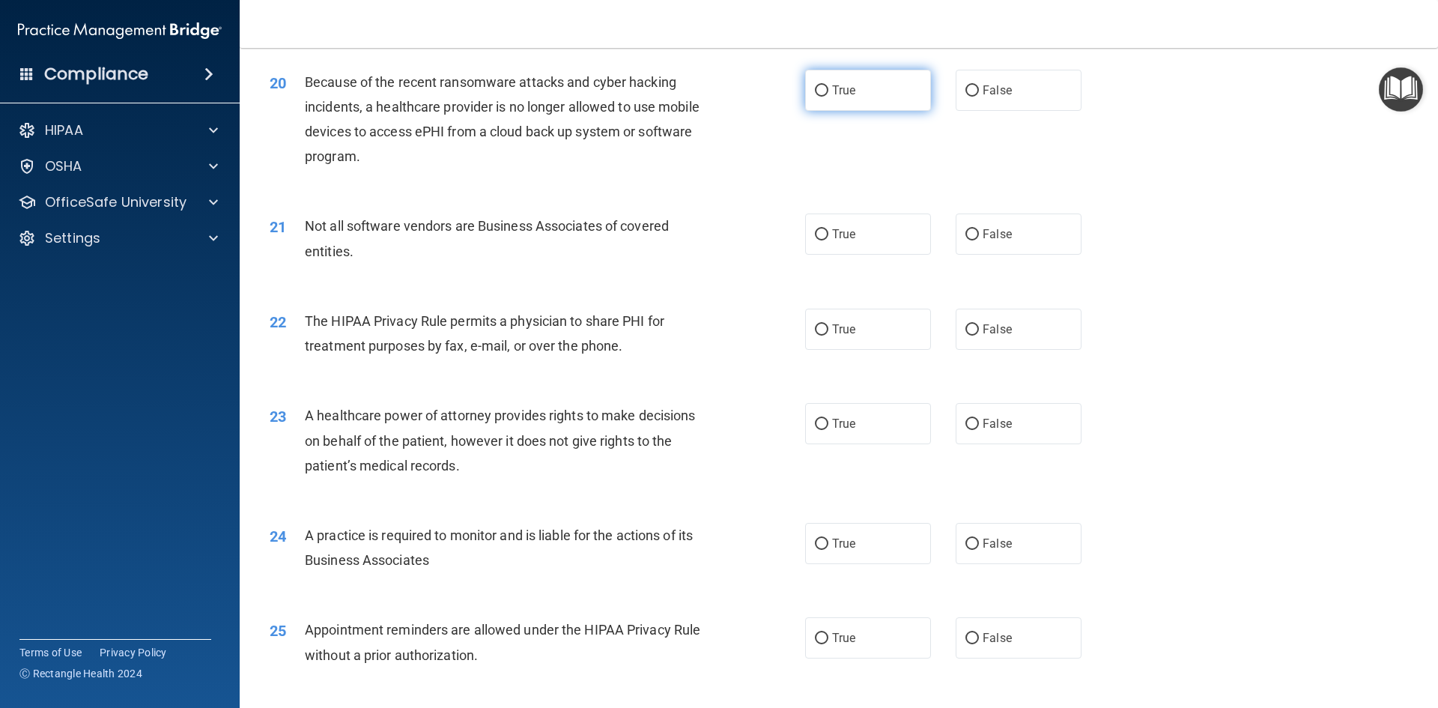
click at [892, 106] on label "True" at bounding box center [868, 90] width 126 height 41
click at [828, 97] on input "True" at bounding box center [821, 90] width 13 height 11
radio input "true"
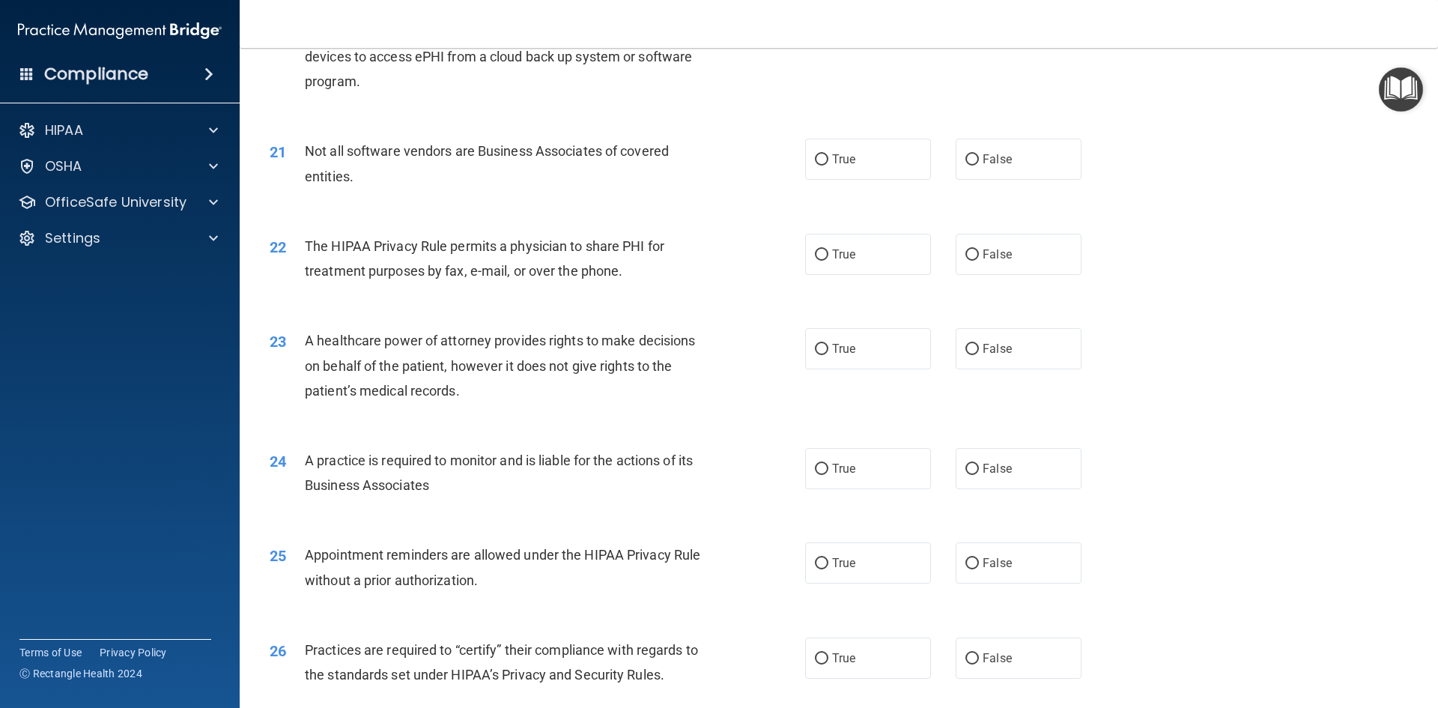
scroll to position [2321, 0]
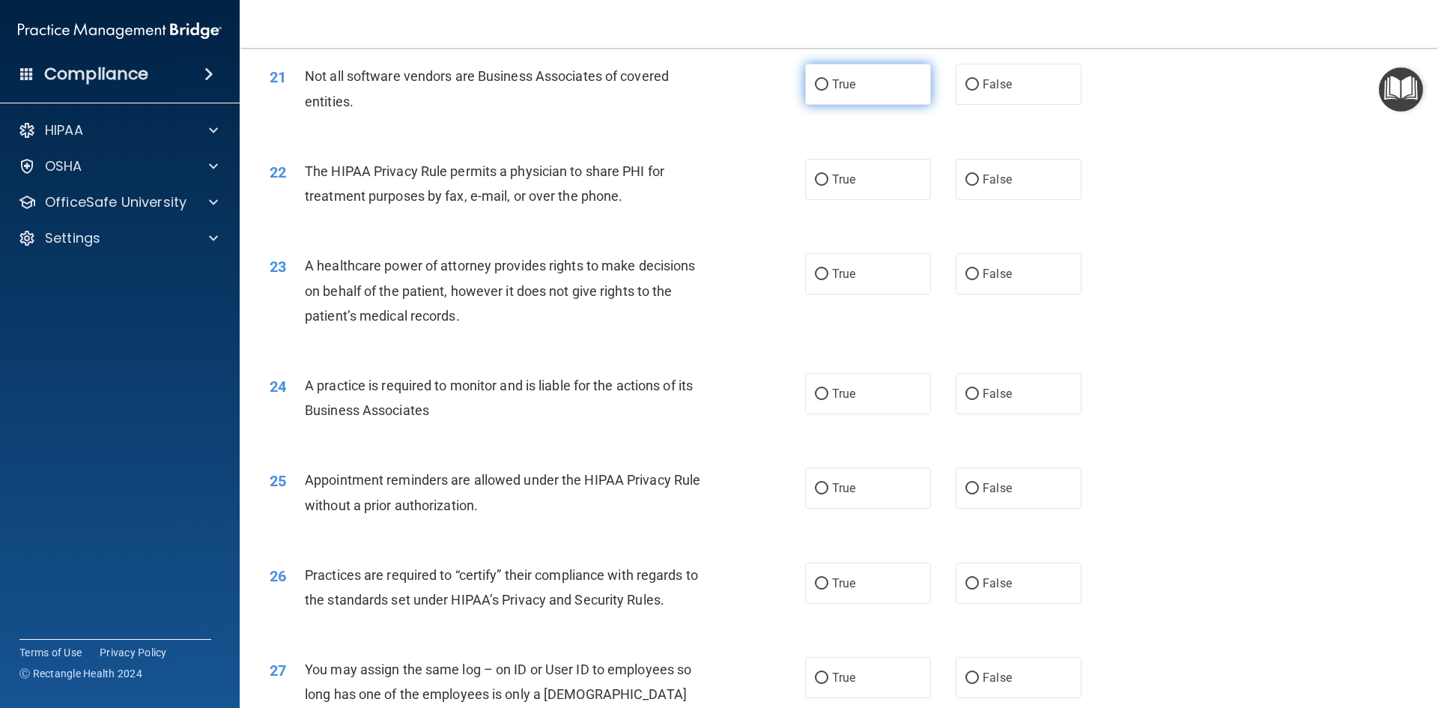
click at [888, 97] on label "True" at bounding box center [868, 84] width 126 height 41
click at [828, 91] on input "True" at bounding box center [821, 84] width 13 height 11
radio input "true"
click at [919, 195] on label "True" at bounding box center [868, 179] width 126 height 41
click at [828, 186] on input "True" at bounding box center [821, 179] width 13 height 11
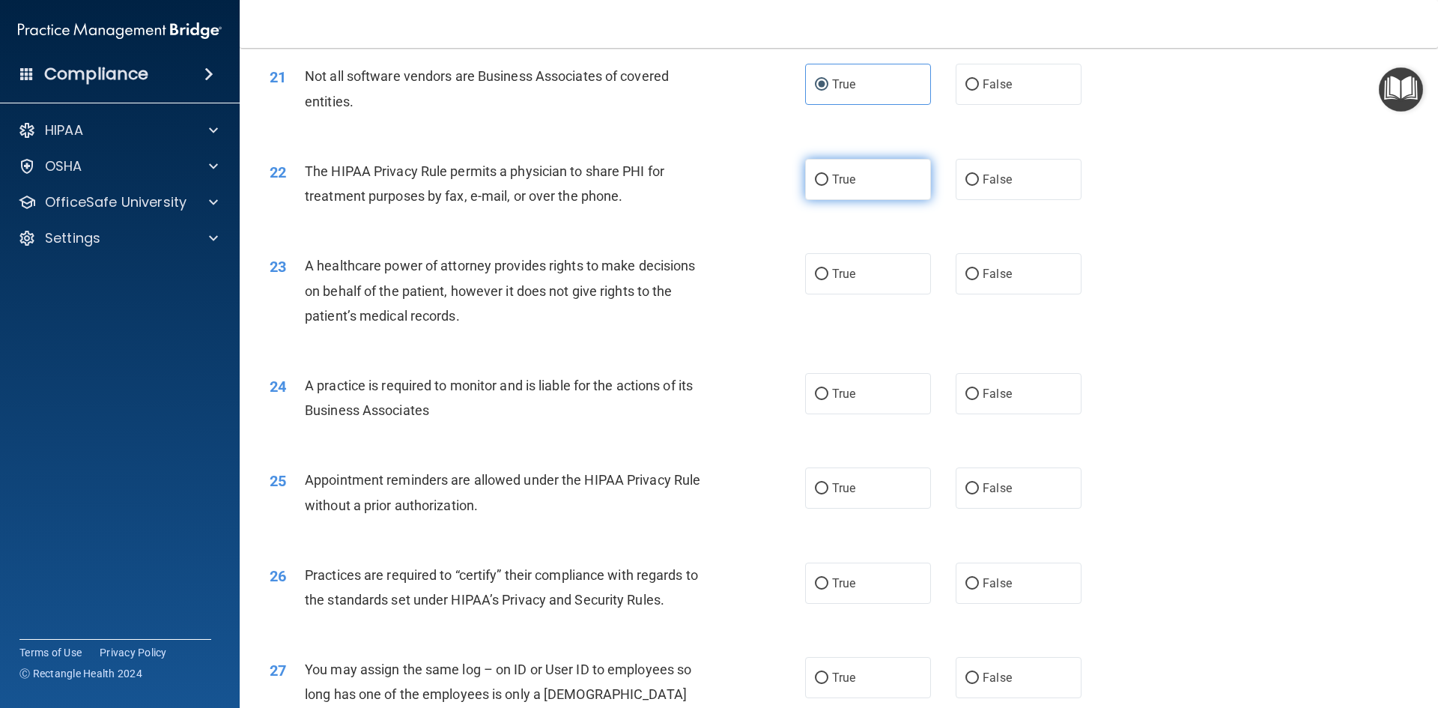
radio input "true"
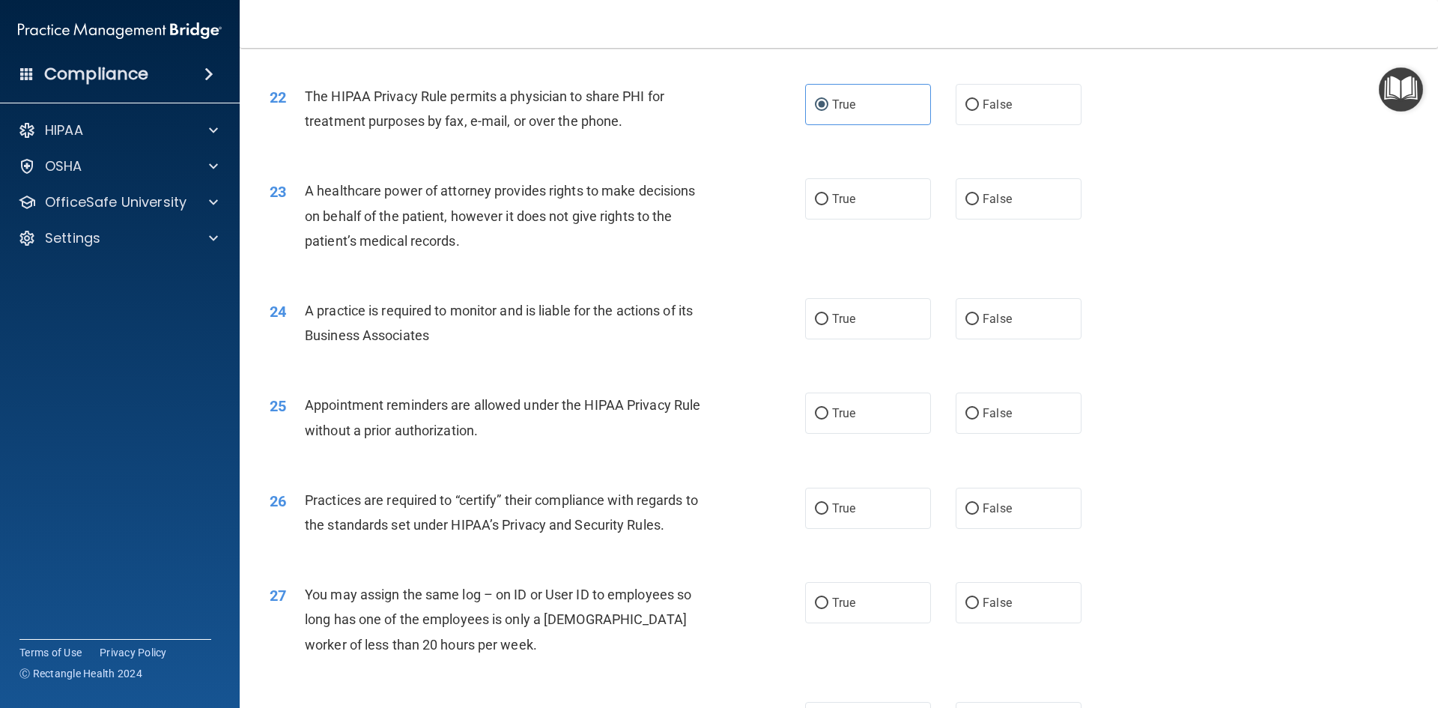
scroll to position [2471, 0]
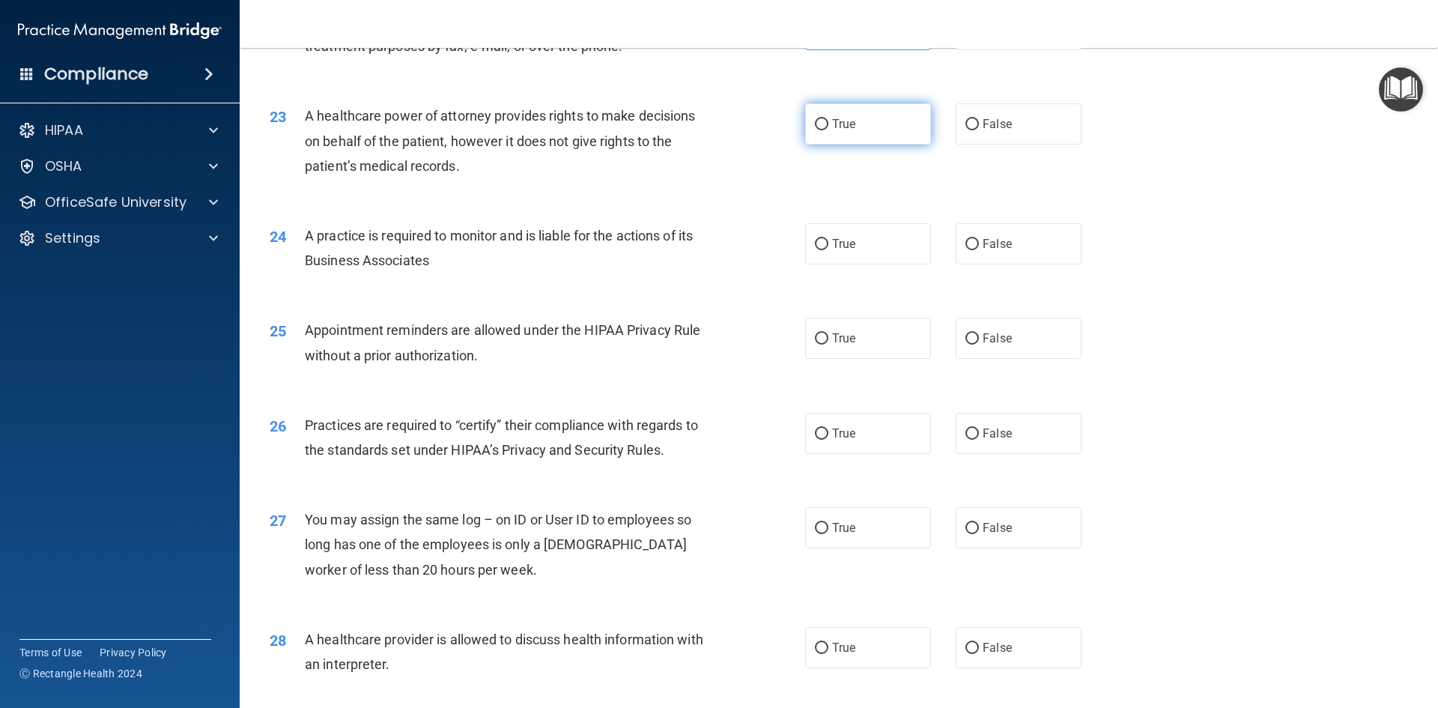
click at [899, 133] on label "True" at bounding box center [868, 123] width 126 height 41
click at [828, 130] on input "True" at bounding box center [821, 124] width 13 height 11
radio input "true"
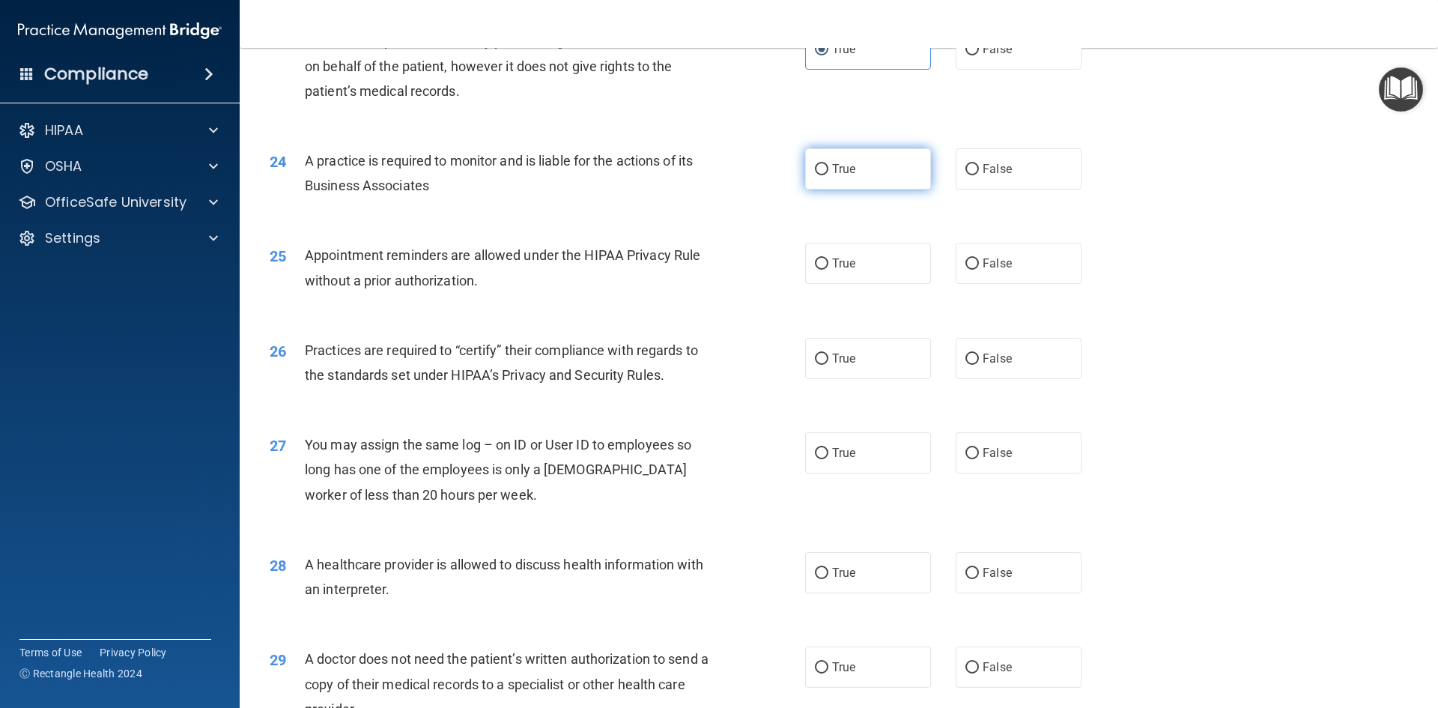
click at [875, 182] on label "True" at bounding box center [868, 168] width 126 height 41
click at [828, 175] on input "True" at bounding box center [821, 169] width 13 height 11
radio input "true"
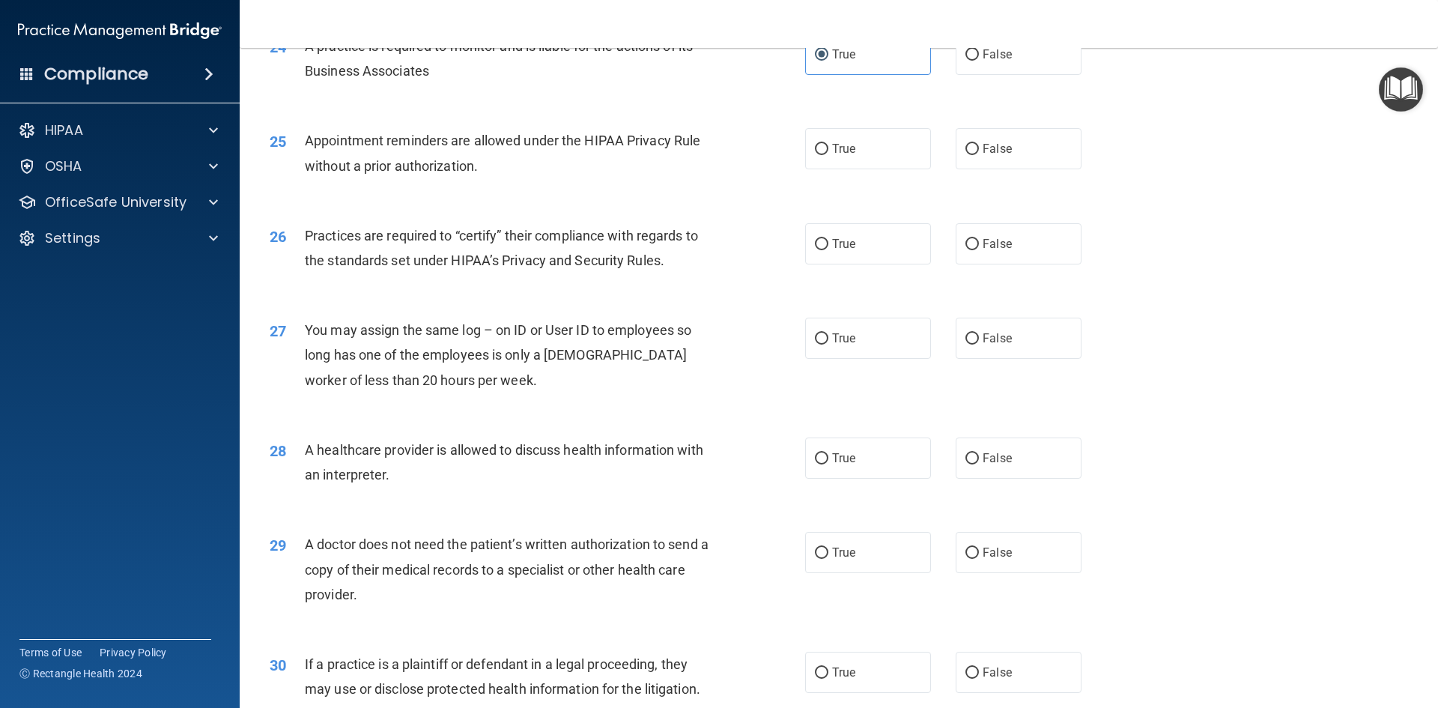
scroll to position [2695, 0]
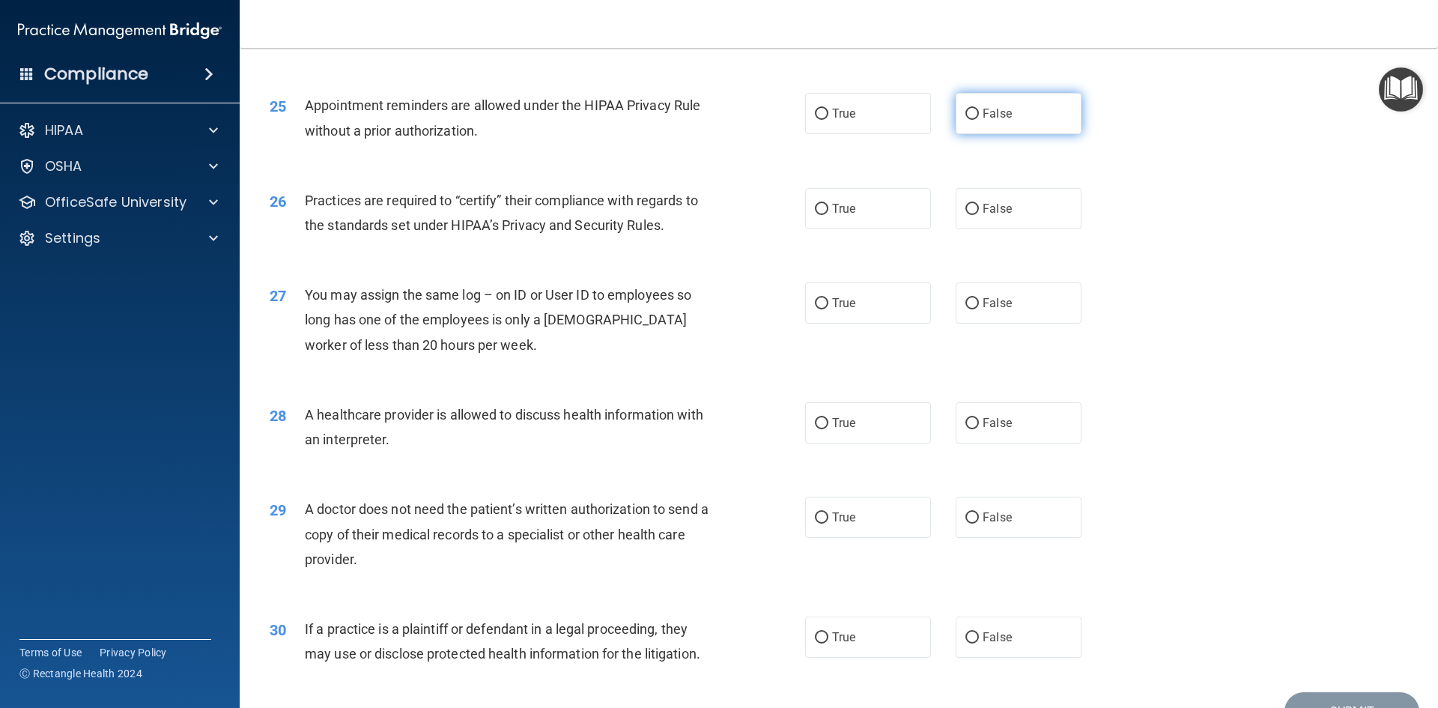
click at [967, 127] on label "False" at bounding box center [1018, 113] width 126 height 41
click at [967, 120] on input "False" at bounding box center [971, 114] width 13 height 11
radio input "true"
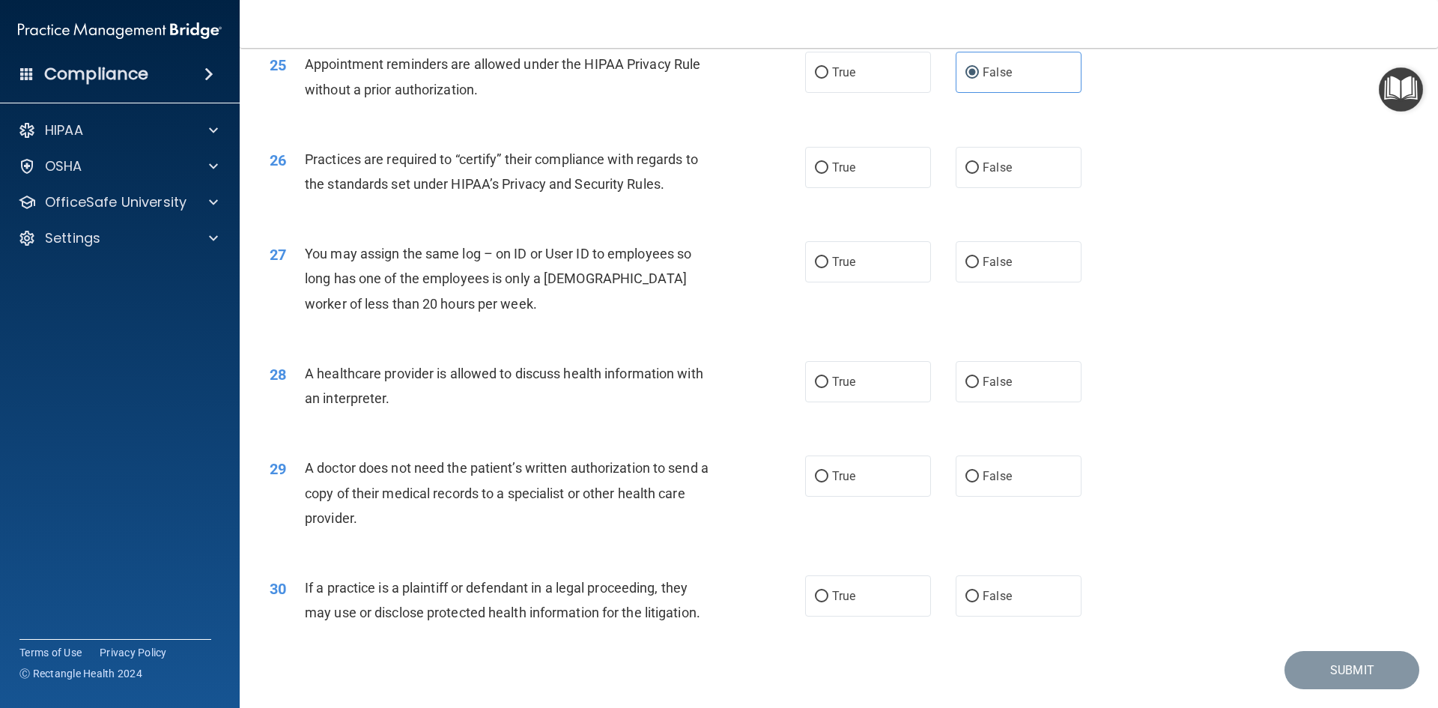
scroll to position [2770, 0]
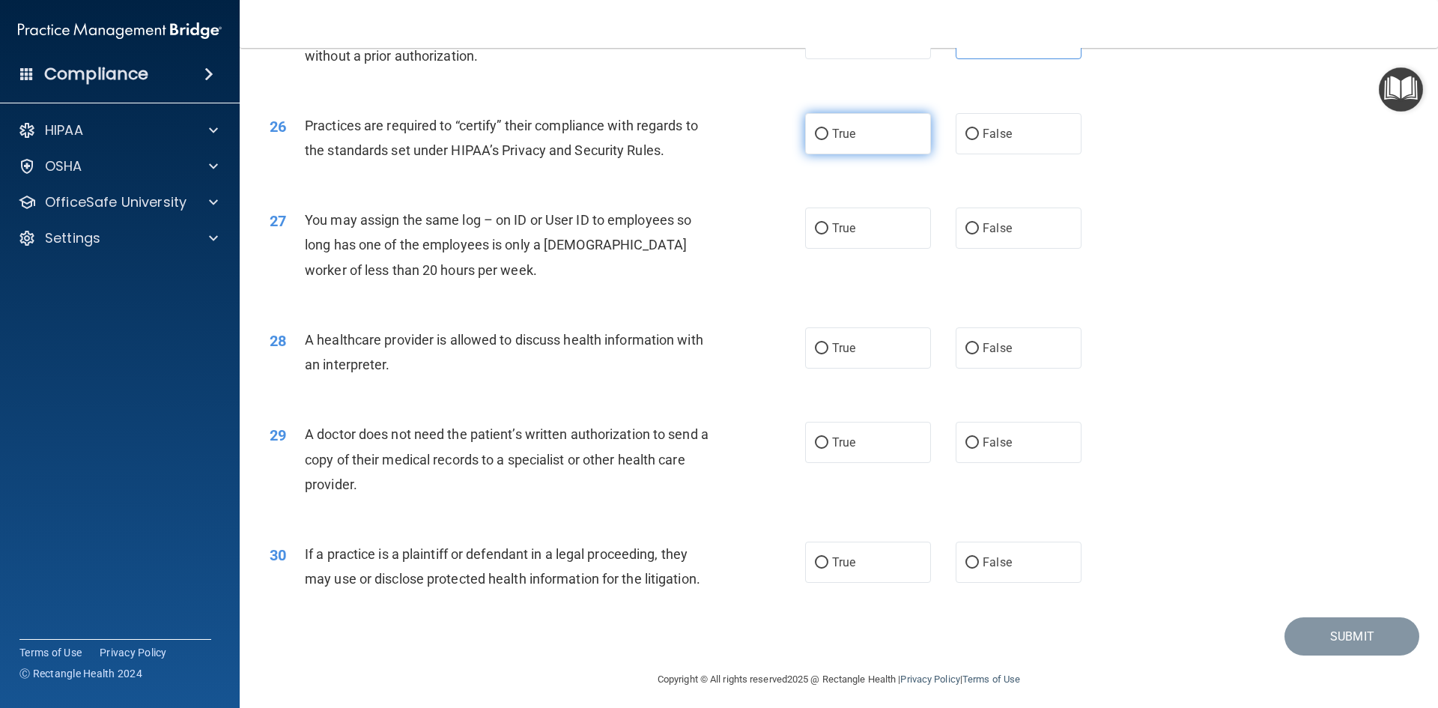
click at [900, 139] on label "True" at bounding box center [868, 133] width 126 height 41
click at [828, 139] on input "True" at bounding box center [821, 134] width 13 height 11
radio input "true"
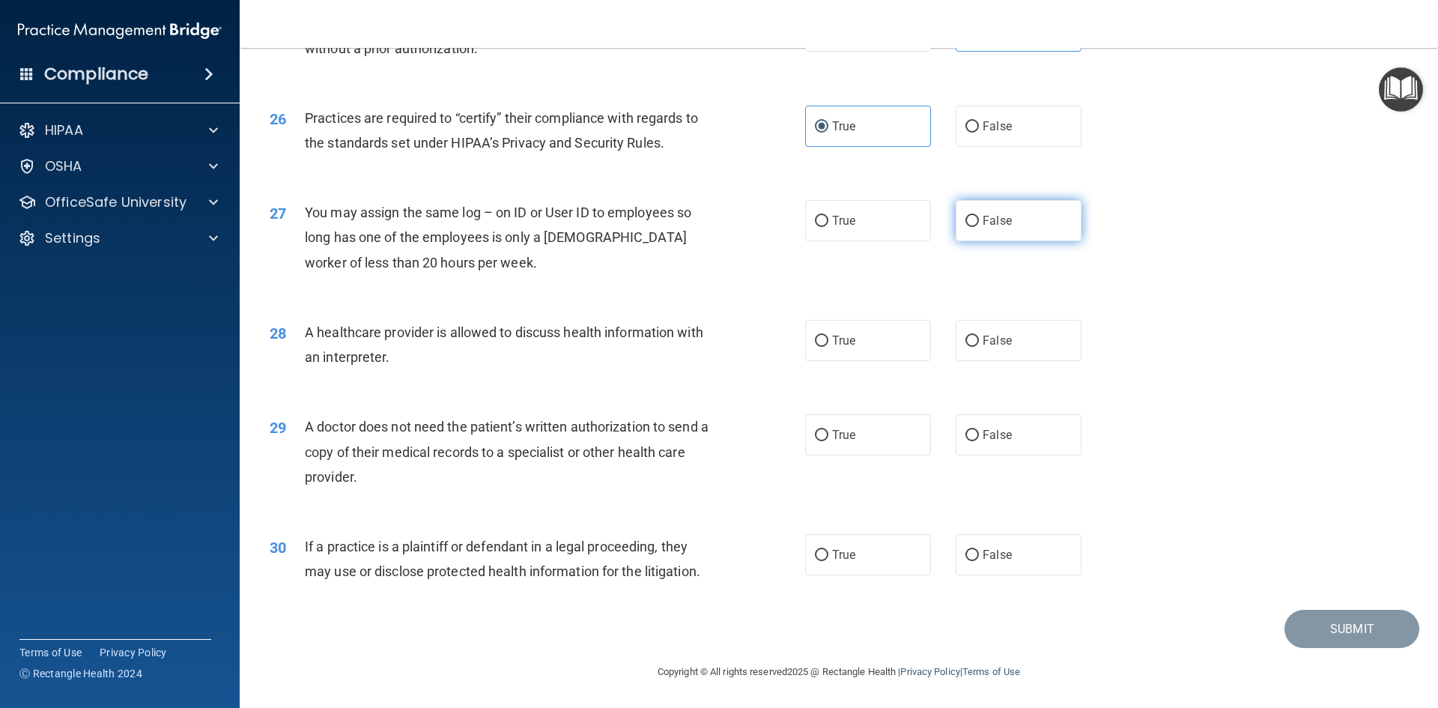
click at [971, 215] on label "False" at bounding box center [1018, 220] width 126 height 41
click at [971, 216] on input "False" at bounding box center [971, 221] width 13 height 11
radio input "true"
click at [910, 347] on label "True" at bounding box center [868, 340] width 126 height 41
click at [828, 347] on input "True" at bounding box center [821, 340] width 13 height 11
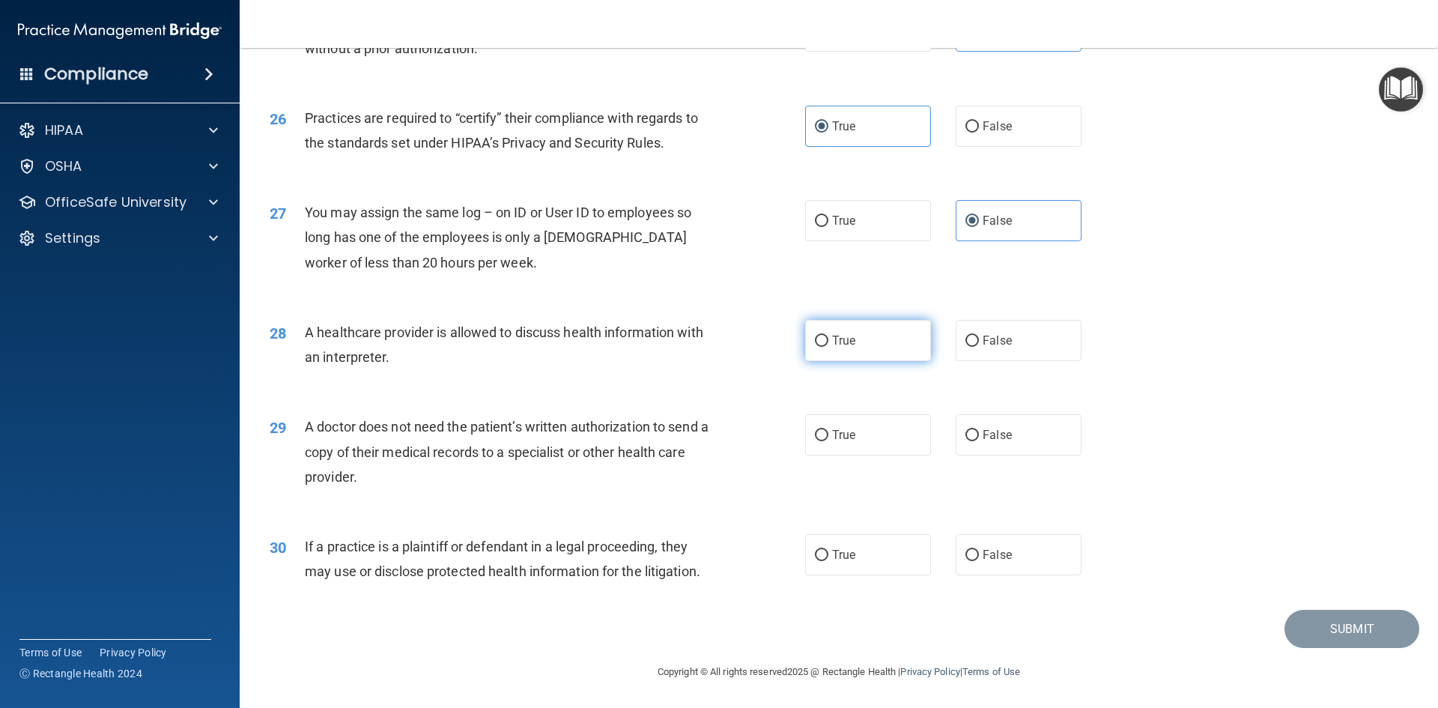
radio input "true"
click at [959, 428] on label "False" at bounding box center [1018, 434] width 126 height 41
click at [965, 430] on input "False" at bounding box center [971, 435] width 13 height 11
radio input "true"
click at [955, 545] on label "False" at bounding box center [1018, 554] width 126 height 41
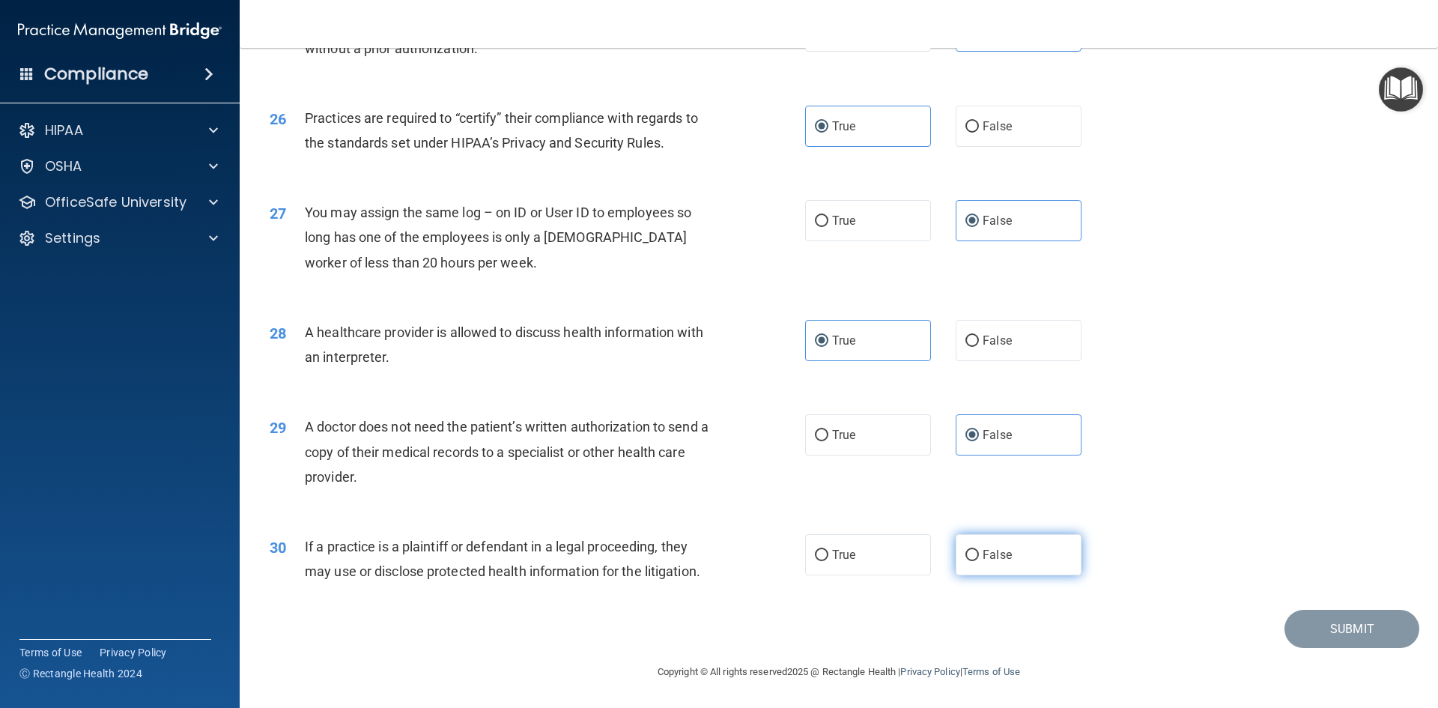
click at [965, 550] on input "False" at bounding box center [971, 555] width 13 height 11
radio input "true"
click at [1332, 617] on button "Submit" at bounding box center [1351, 628] width 135 height 38
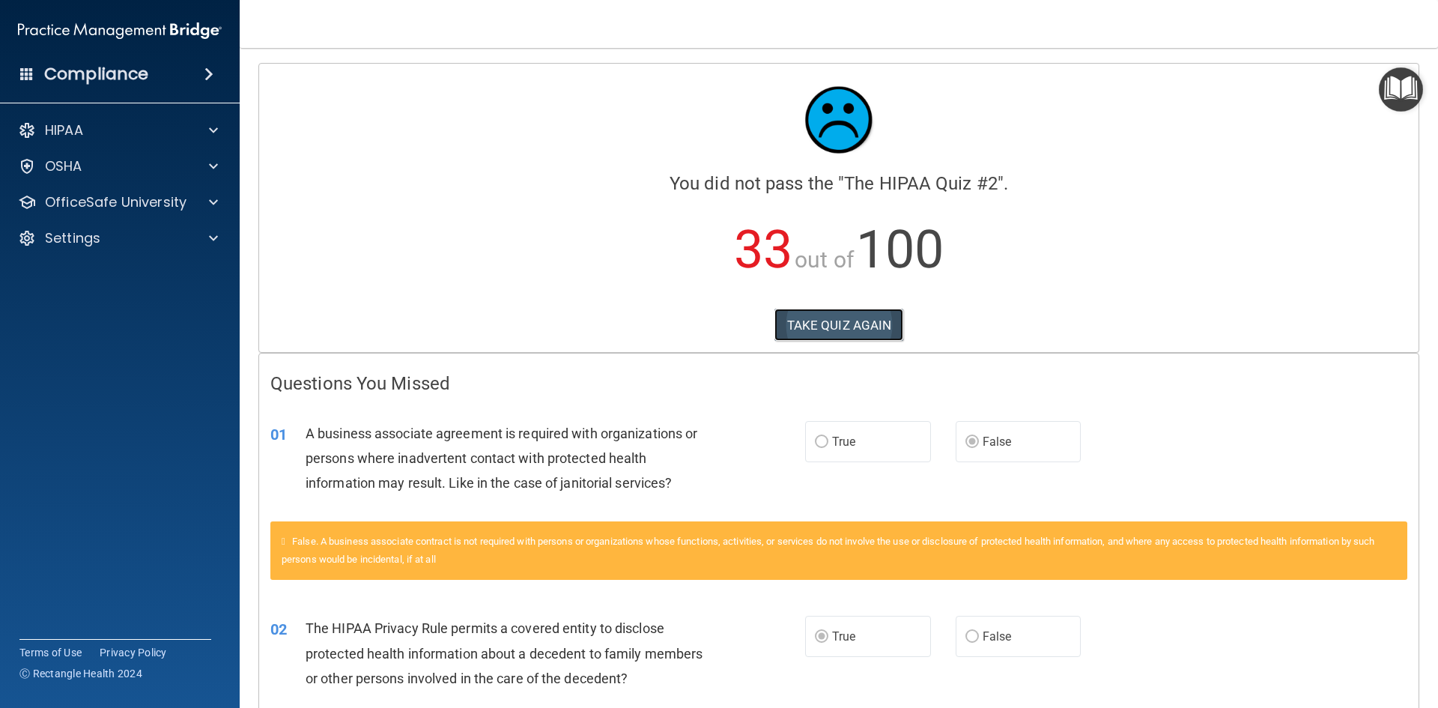
click at [830, 332] on button "TAKE QUIZ AGAIN" at bounding box center [839, 324] width 130 height 33
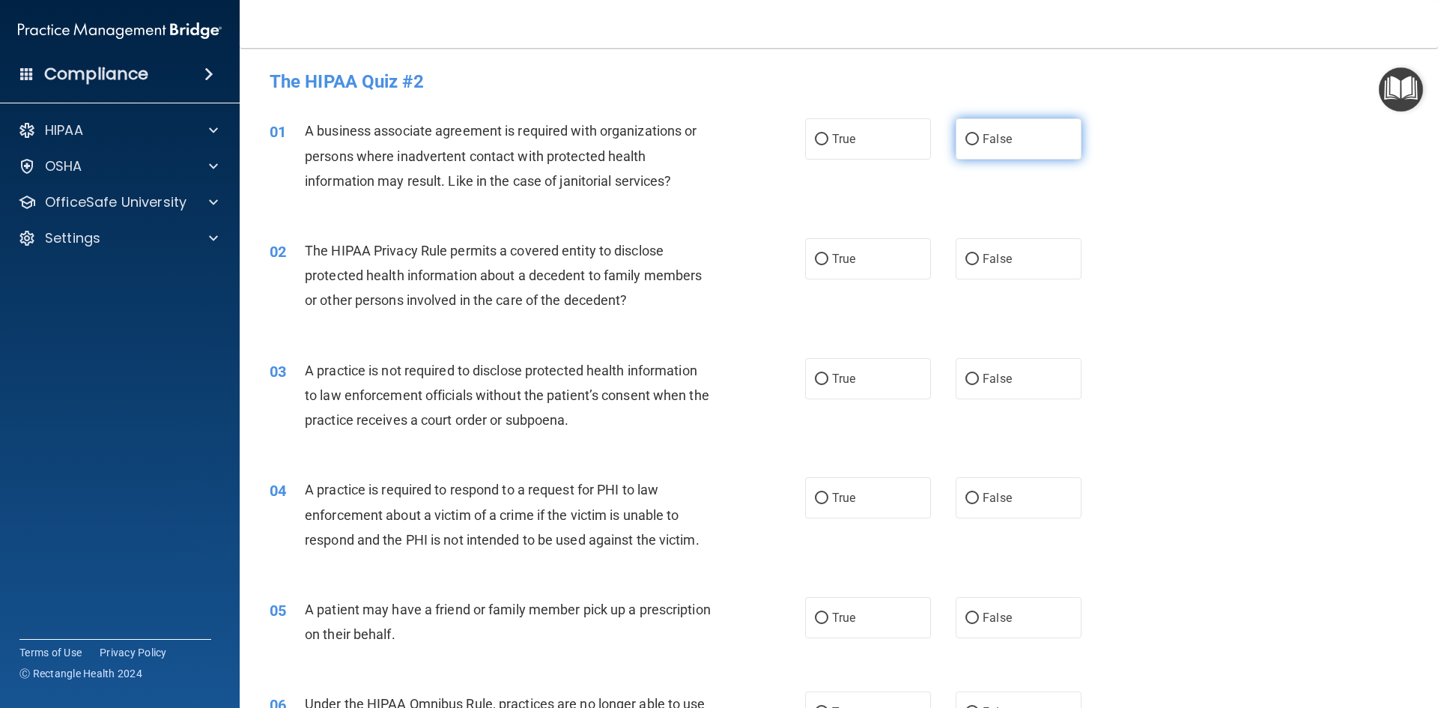
click at [957, 138] on label "False" at bounding box center [1018, 138] width 126 height 41
click at [965, 138] on input "False" at bounding box center [971, 139] width 13 height 11
radio input "true"
click at [874, 255] on label "True" at bounding box center [868, 258] width 126 height 41
click at [828, 255] on input "True" at bounding box center [821, 259] width 13 height 11
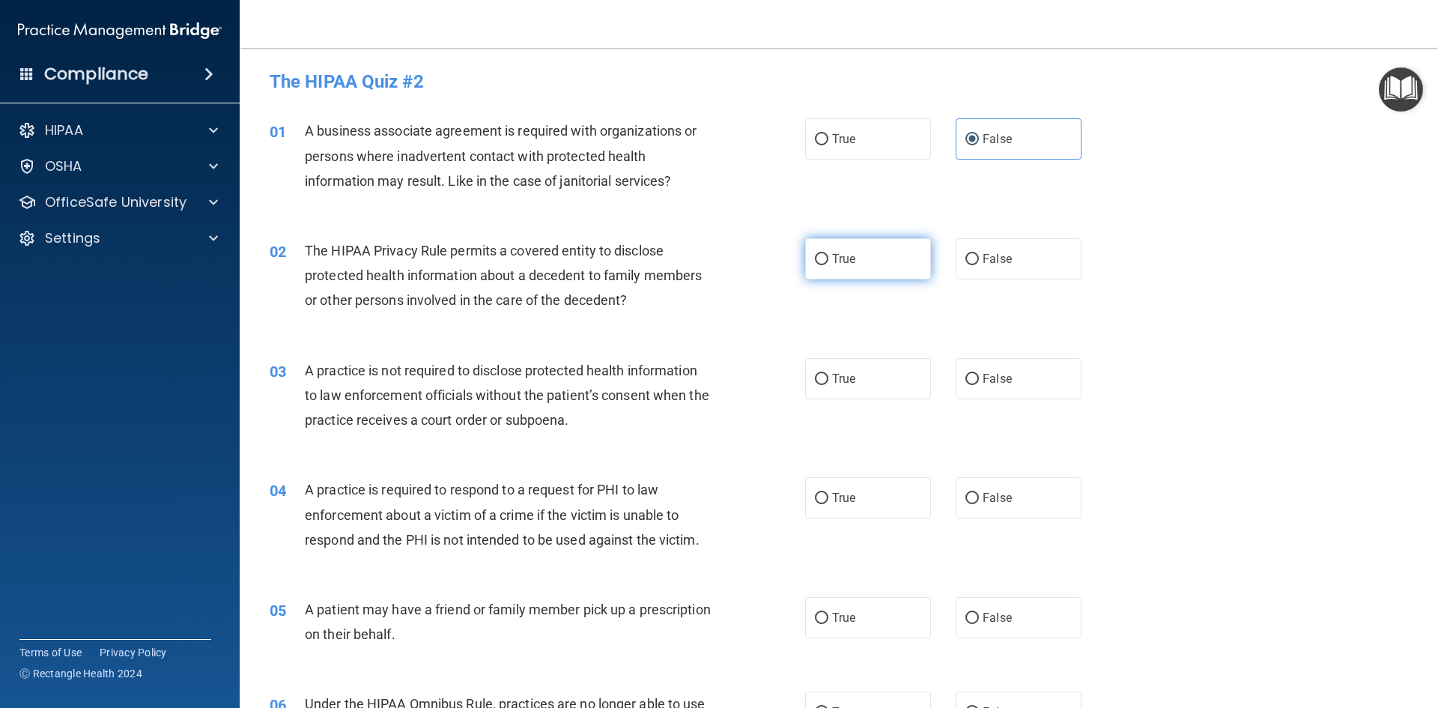
radio input "true"
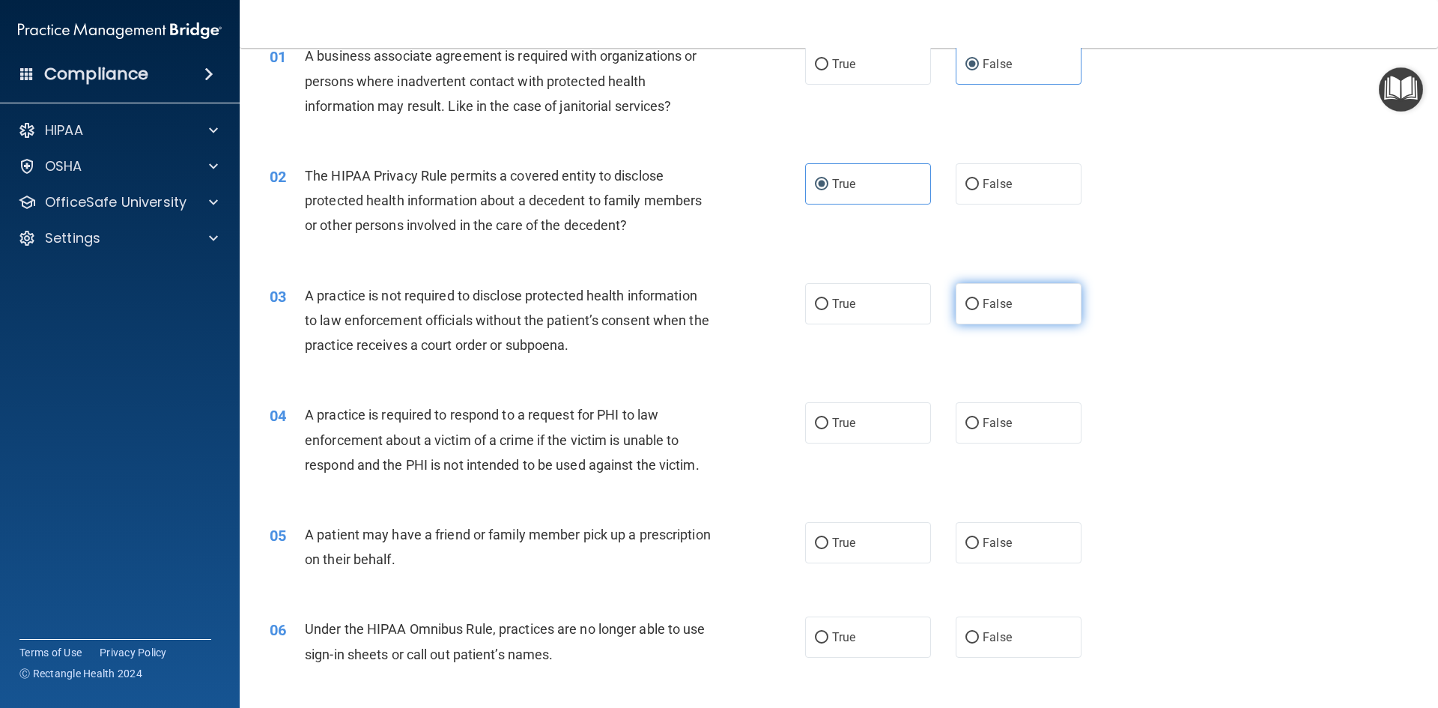
click at [997, 304] on span "False" at bounding box center [996, 303] width 29 height 14
click at [979, 304] on input "False" at bounding box center [971, 304] width 13 height 11
radio input "true"
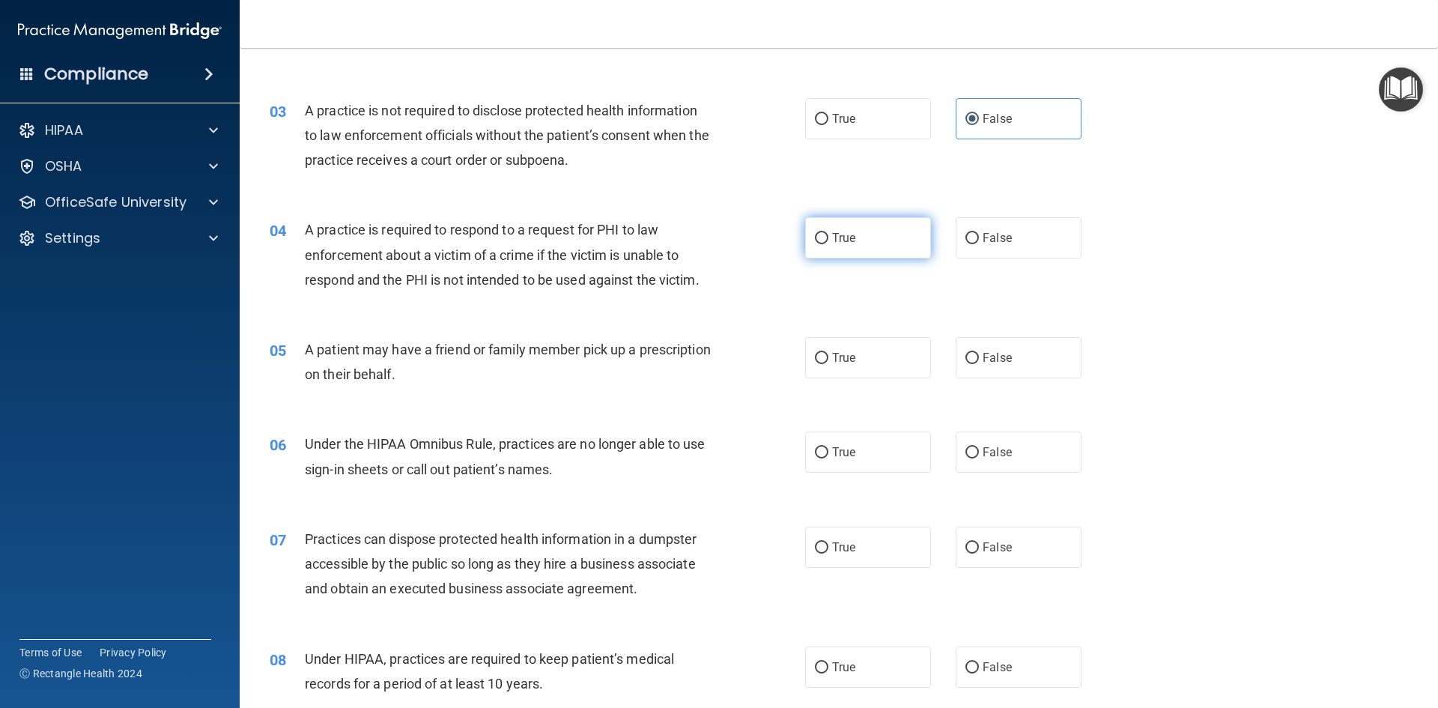
scroll to position [299, 0]
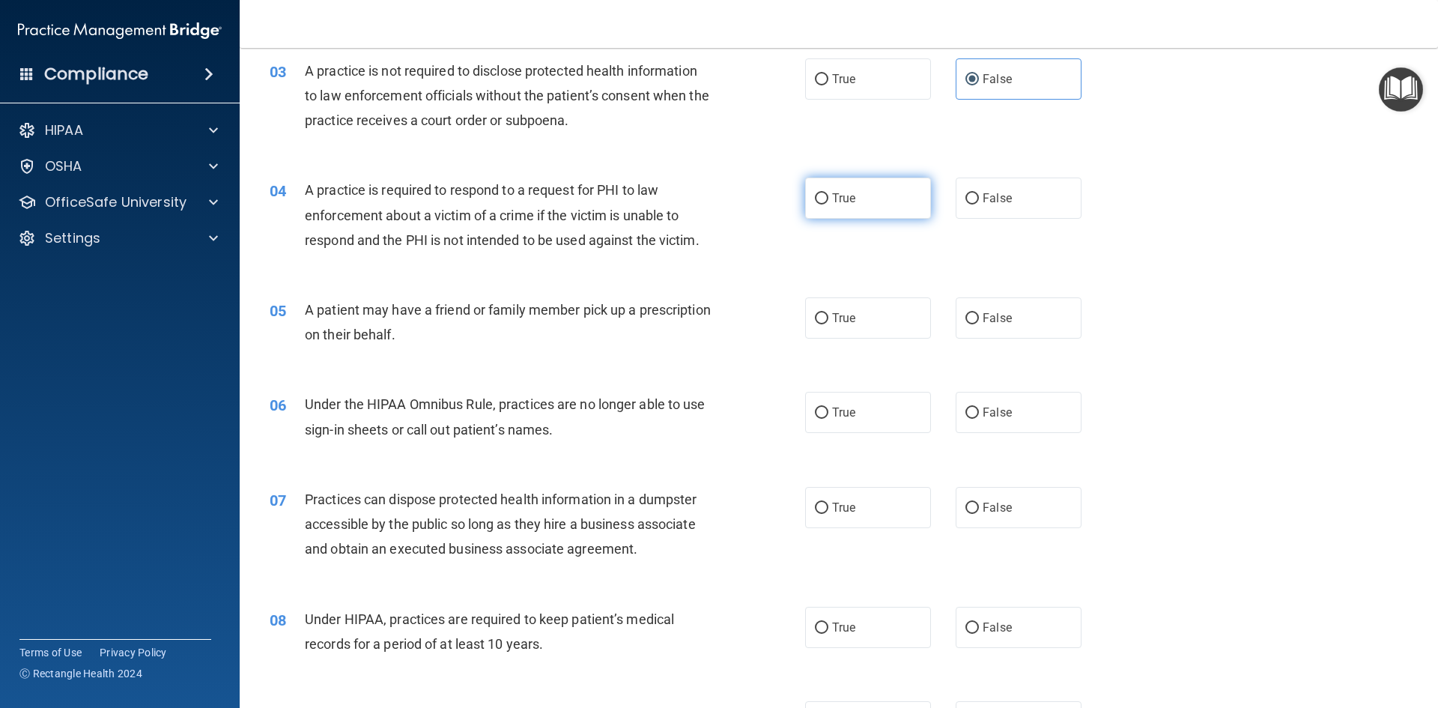
click at [906, 192] on label "True" at bounding box center [868, 197] width 126 height 41
click at [828, 193] on input "True" at bounding box center [821, 198] width 13 height 11
radio input "true"
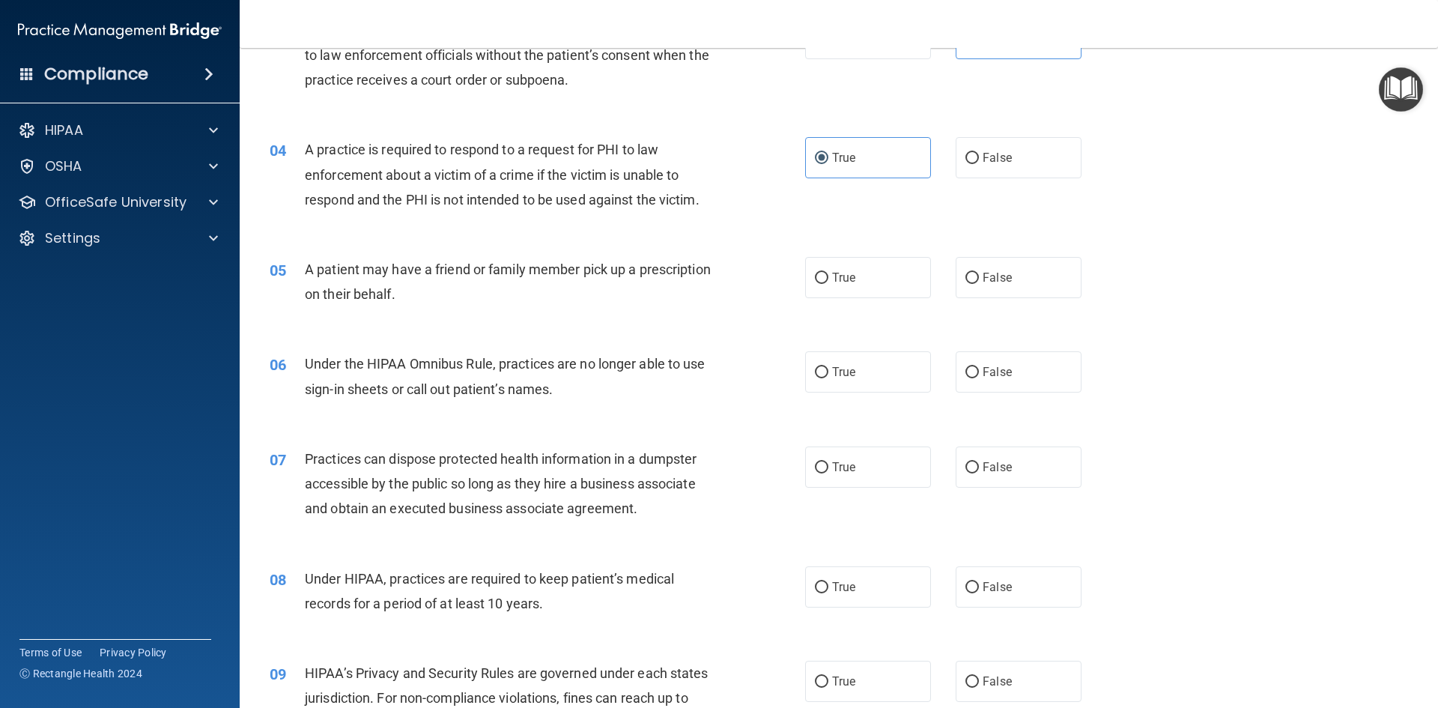
scroll to position [374, 0]
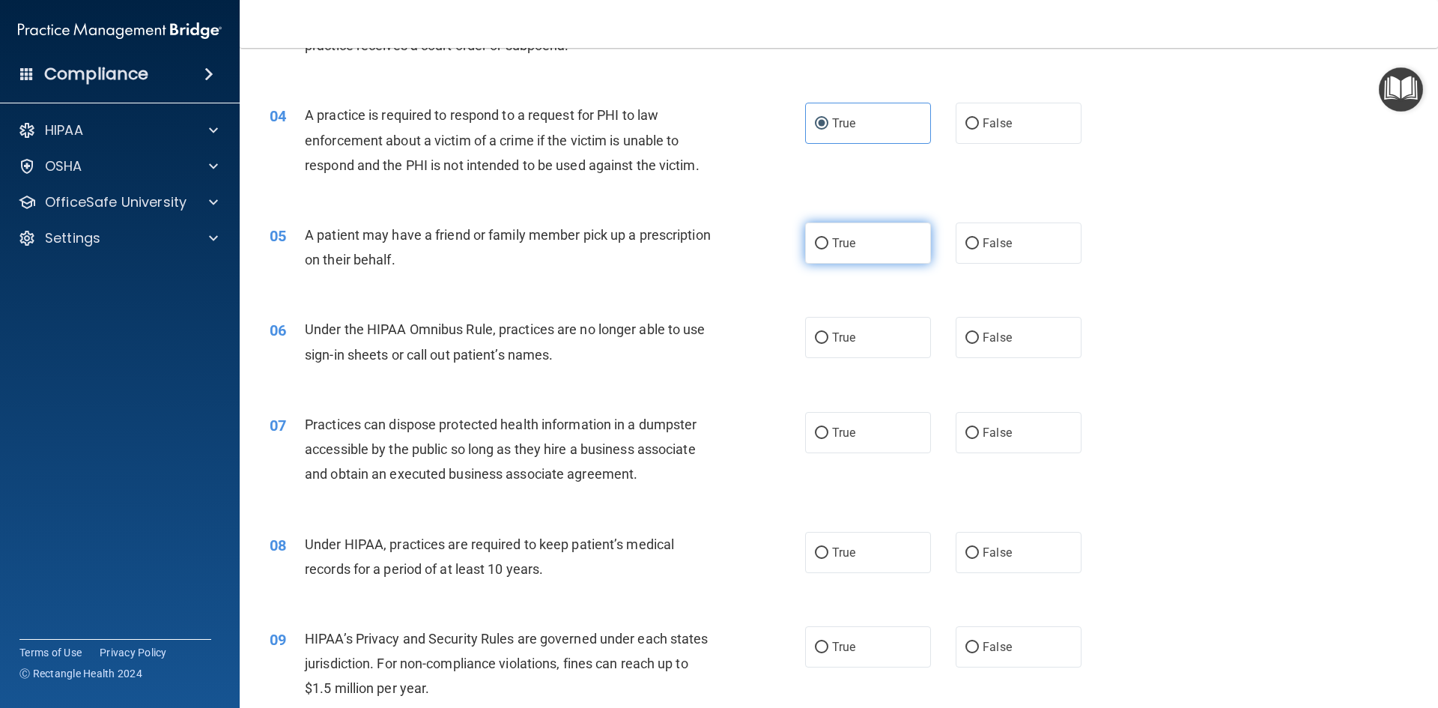
click at [878, 234] on label "True" at bounding box center [868, 242] width 126 height 41
click at [828, 238] on input "True" at bounding box center [821, 243] width 13 height 11
radio input "true"
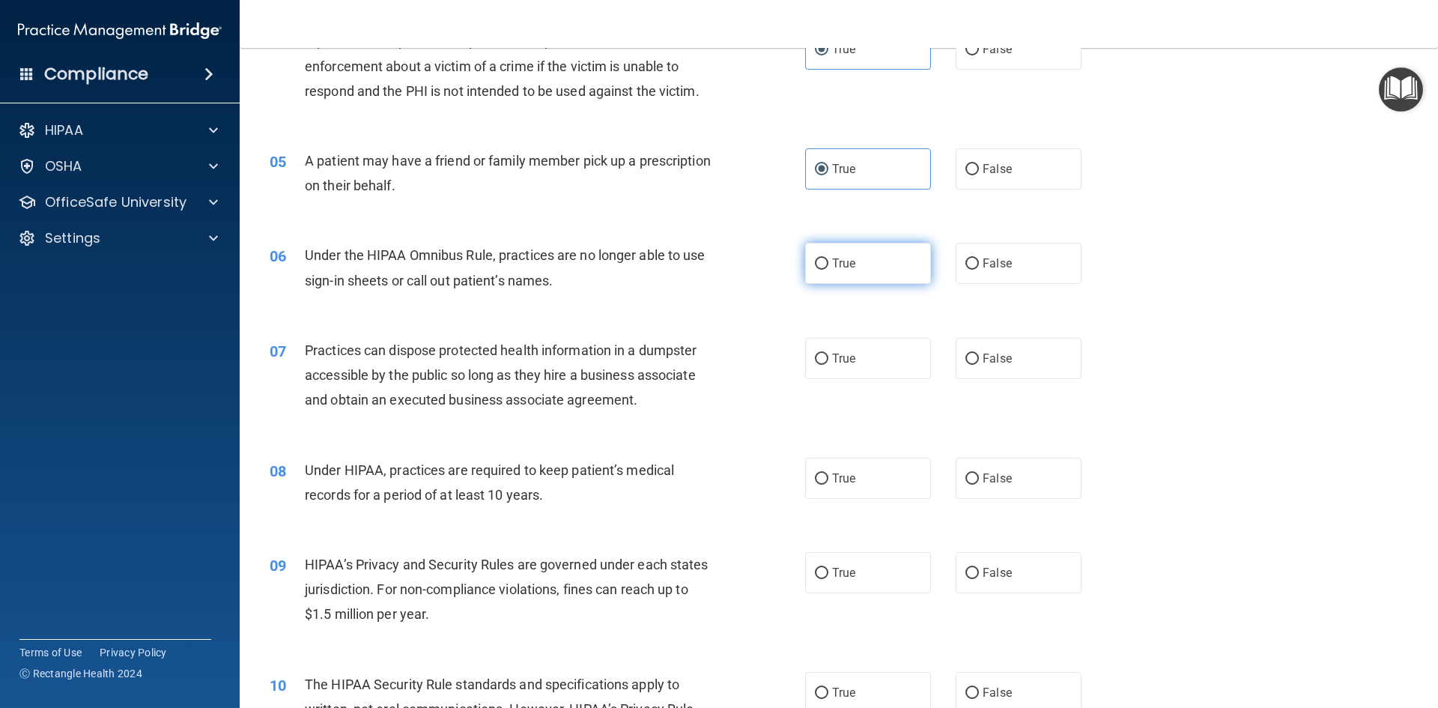
scroll to position [449, 0]
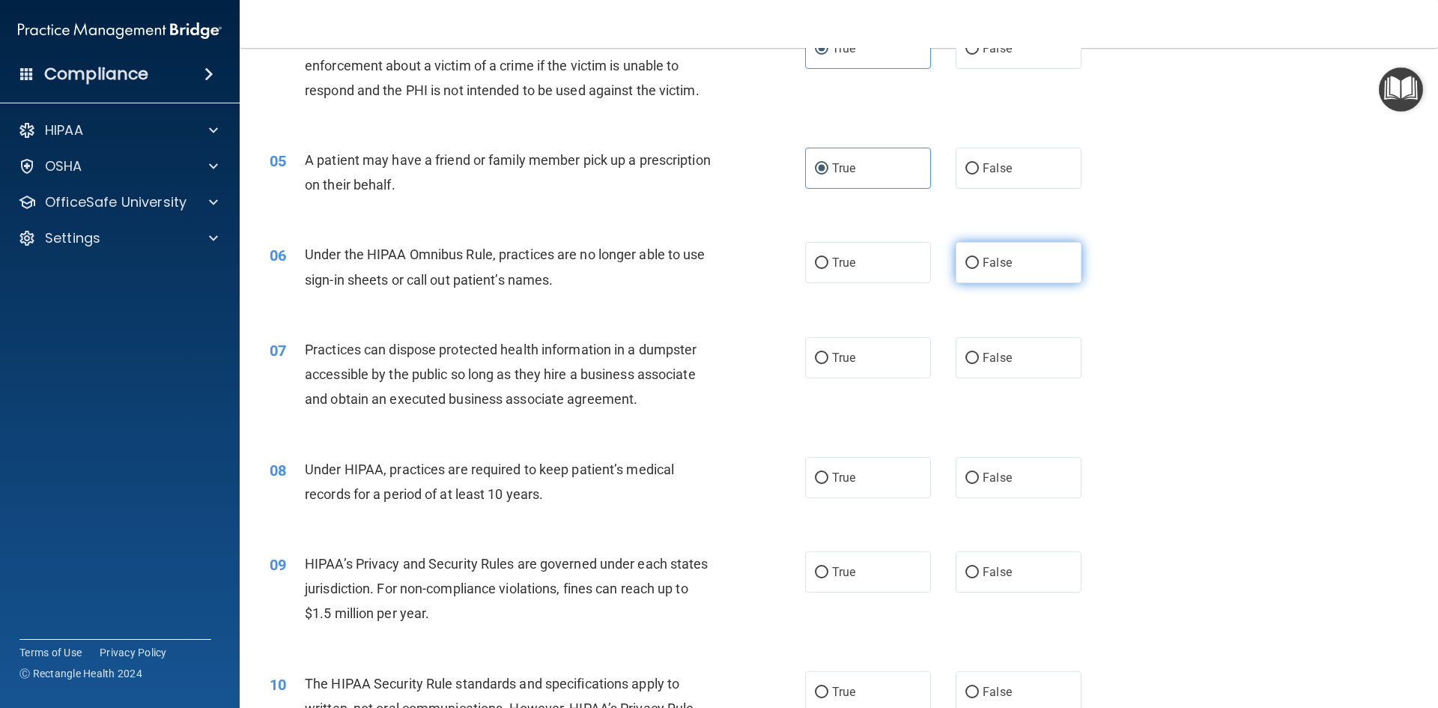
click at [1010, 267] on label "False" at bounding box center [1018, 262] width 126 height 41
click at [979, 267] on input "False" at bounding box center [971, 263] width 13 height 11
radio input "true"
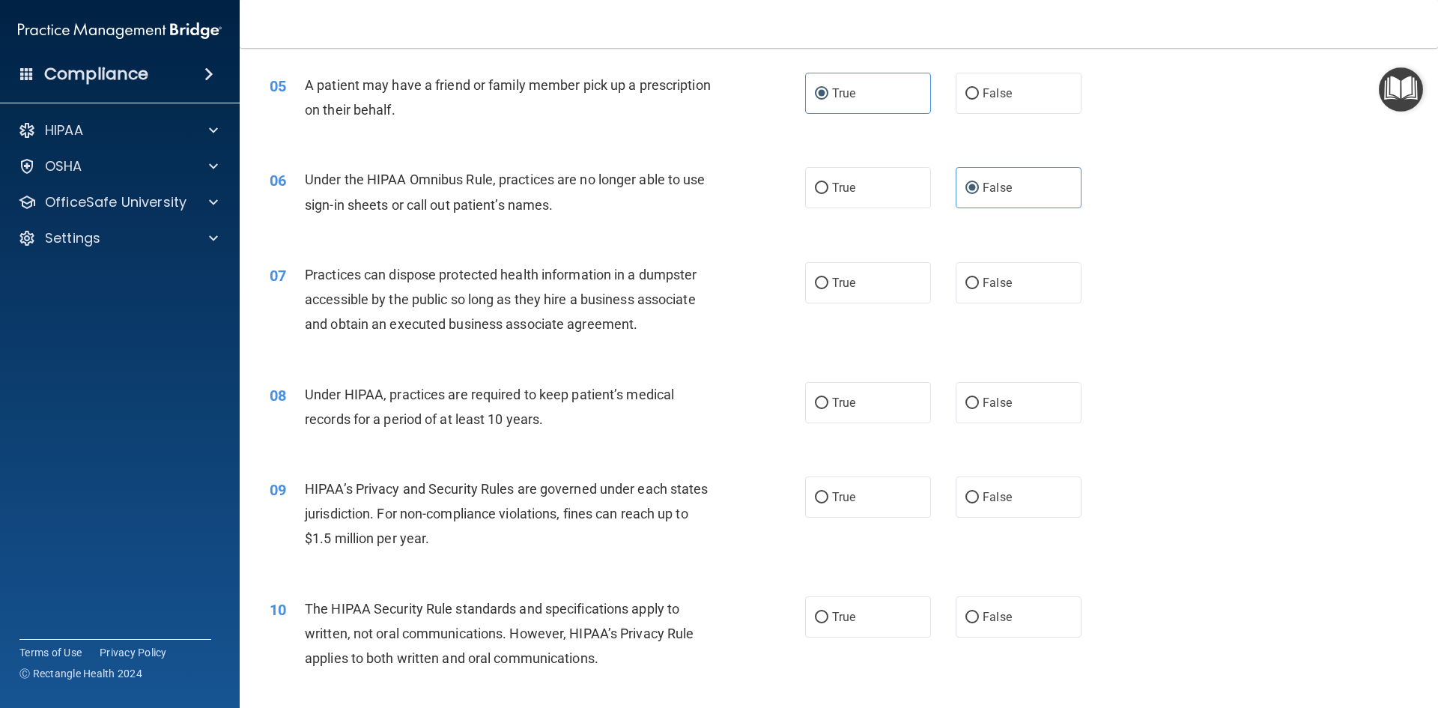
scroll to position [599, 0]
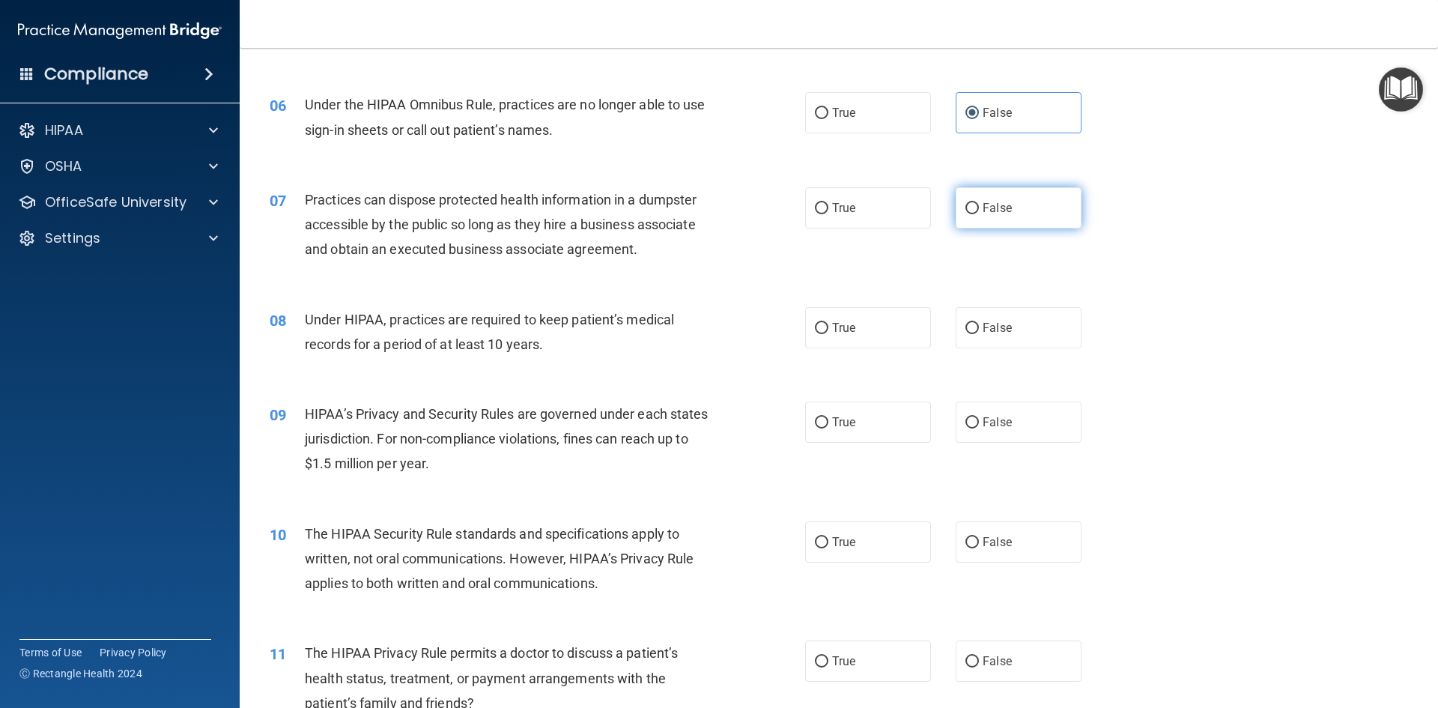
click at [1012, 213] on label "False" at bounding box center [1018, 207] width 126 height 41
click at [979, 213] on input "False" at bounding box center [971, 208] width 13 height 11
radio input "true"
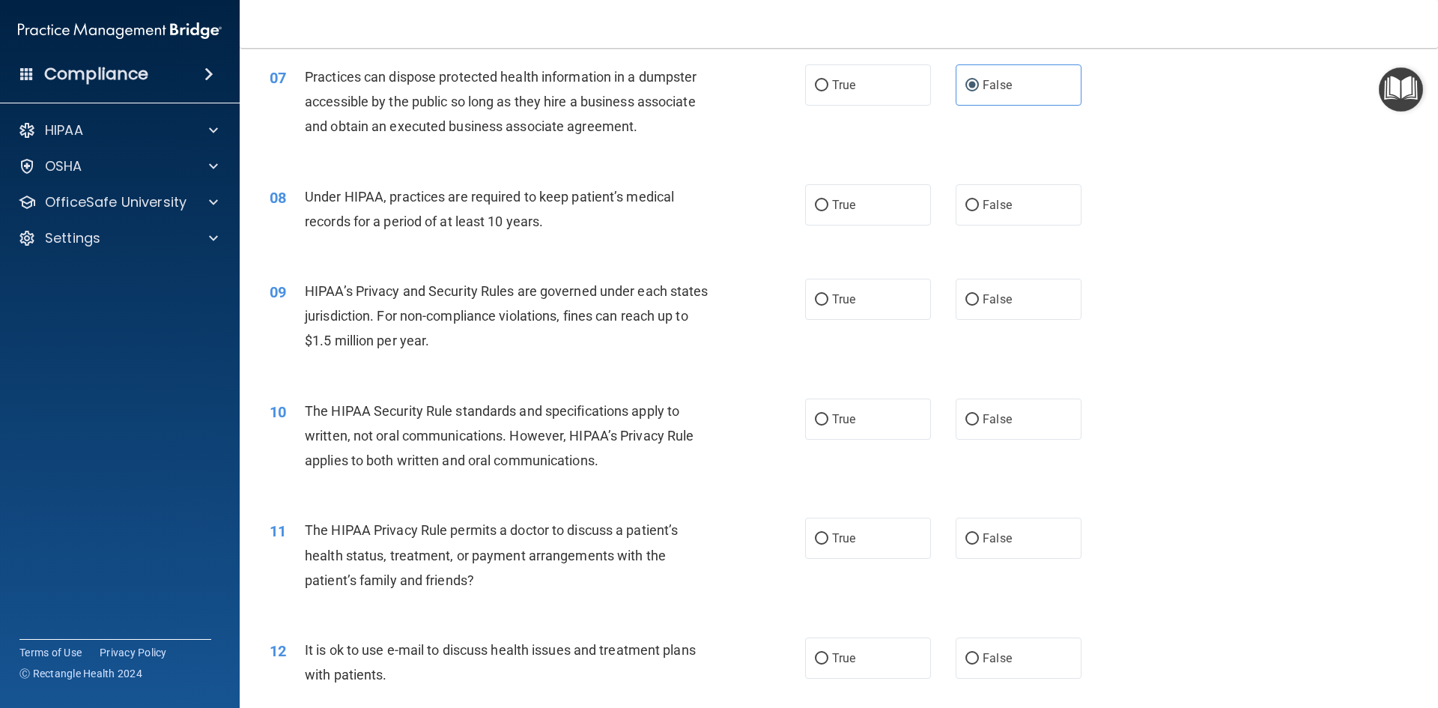
scroll to position [749, 0]
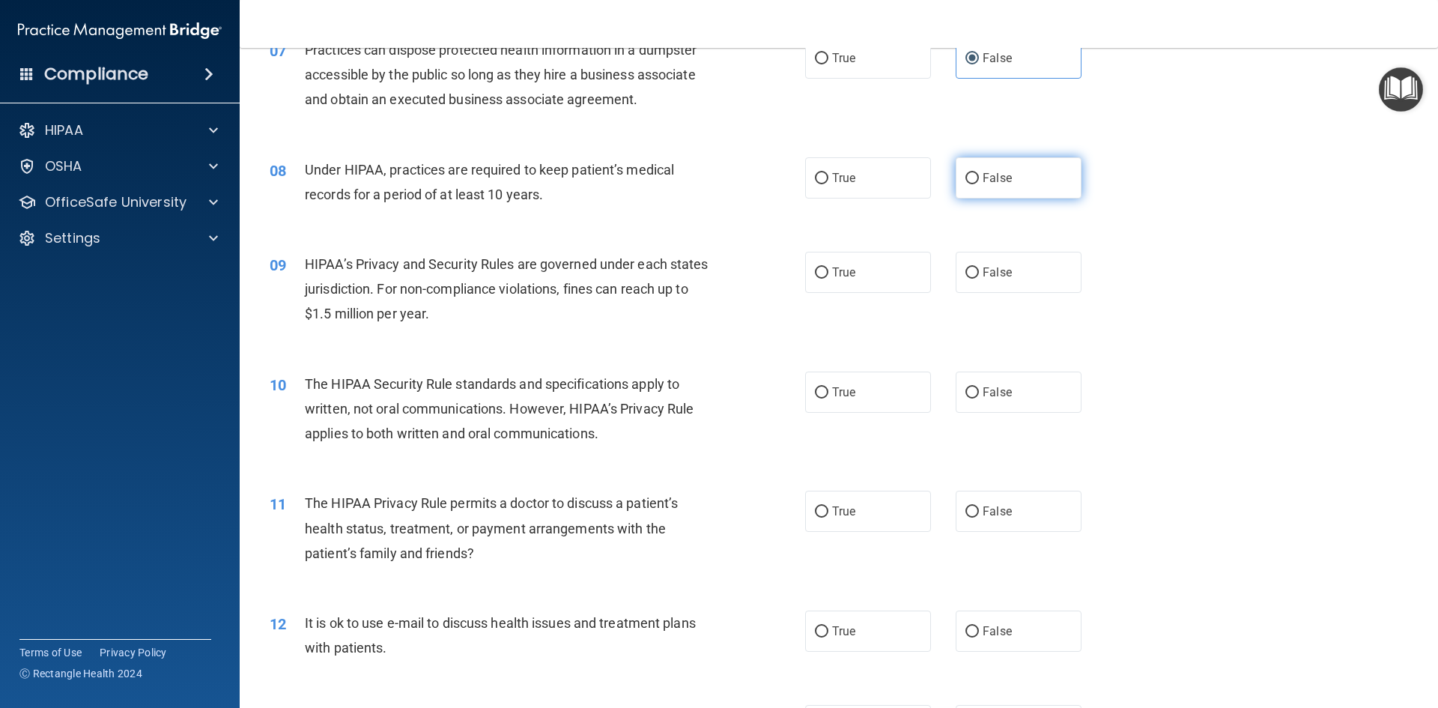
click at [959, 168] on label "False" at bounding box center [1018, 177] width 126 height 41
click at [965, 173] on input "False" at bounding box center [971, 178] width 13 height 11
radio input "true"
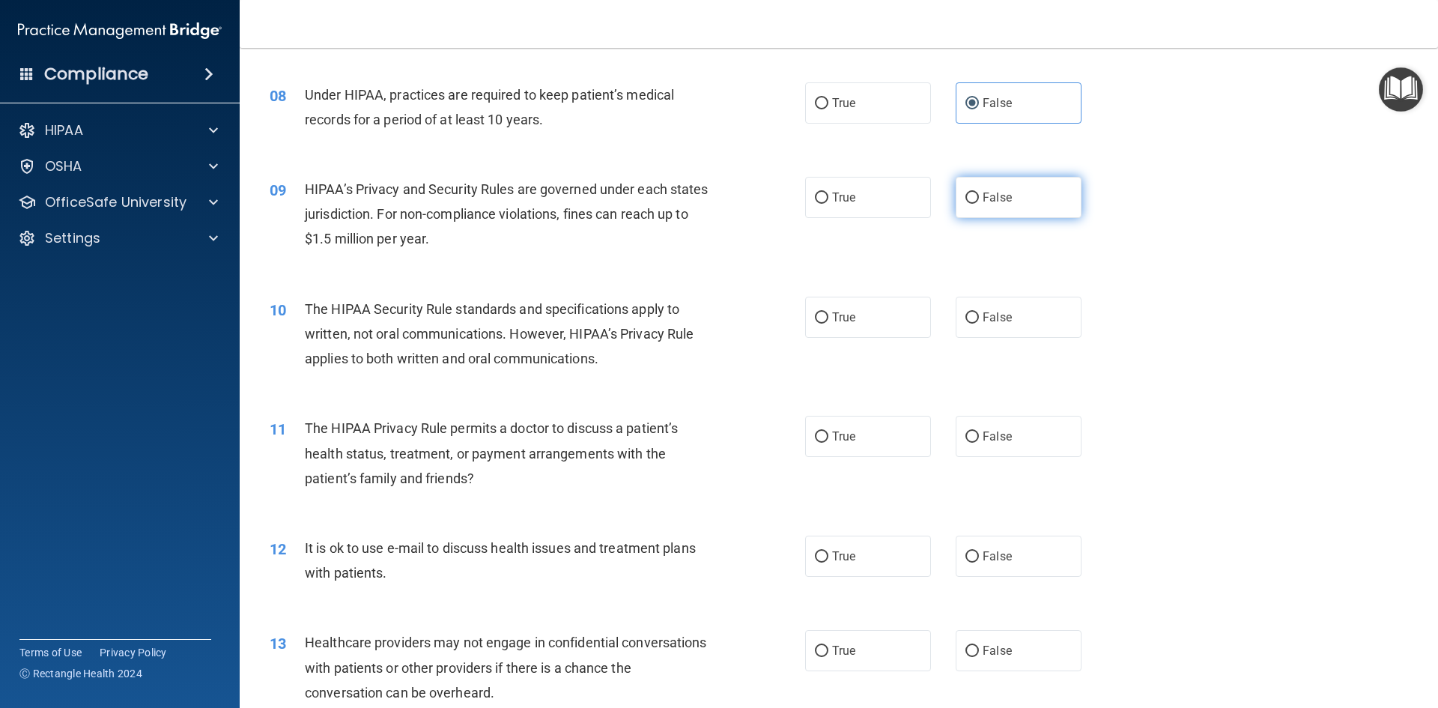
click at [984, 201] on span "False" at bounding box center [996, 197] width 29 height 14
click at [979, 201] on input "False" at bounding box center [971, 197] width 13 height 11
radio input "true"
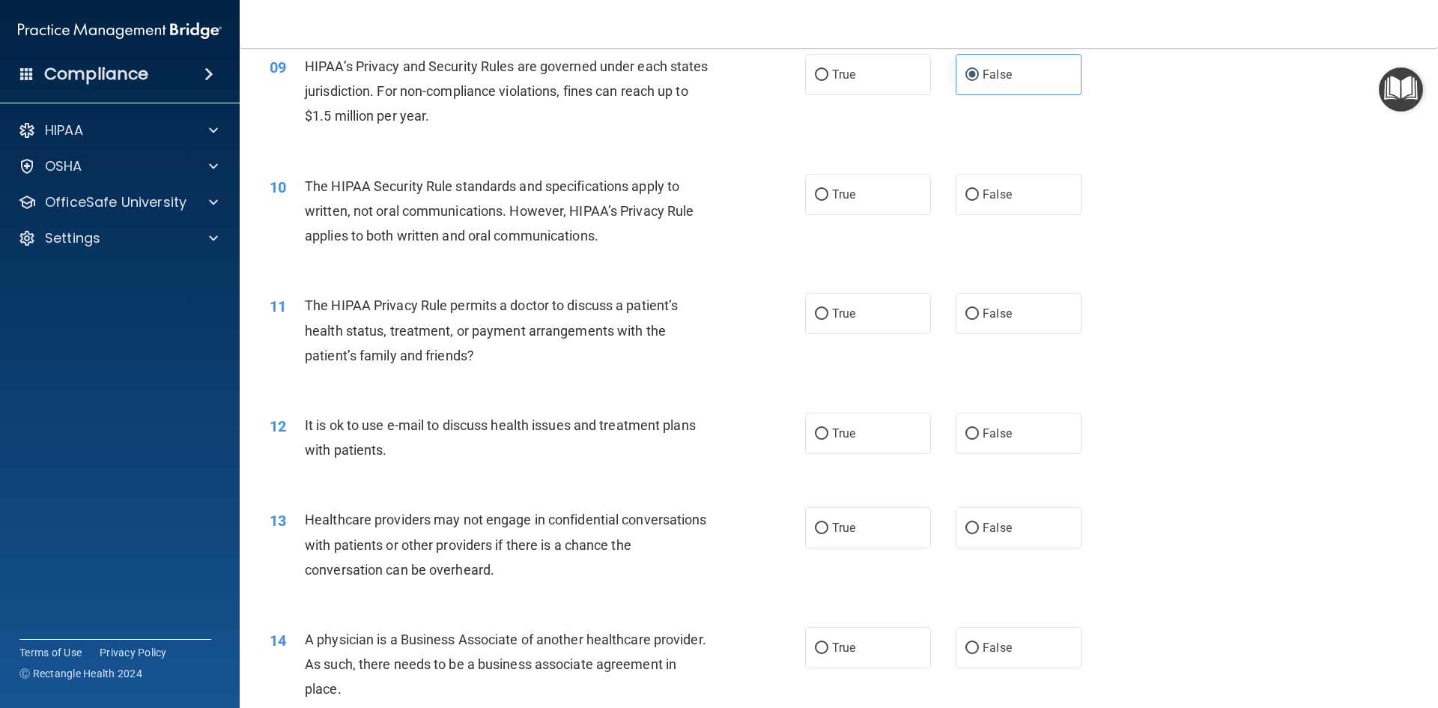
scroll to position [973, 0]
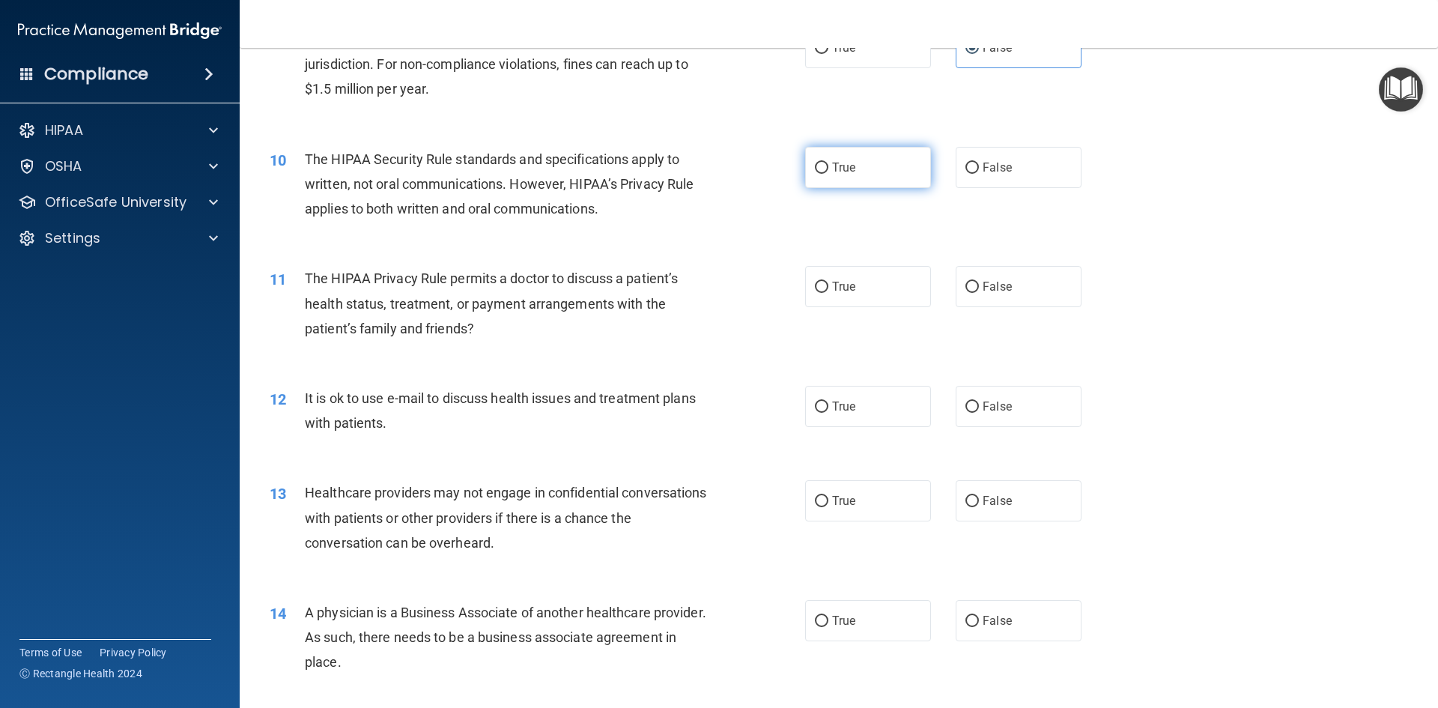
click at [897, 153] on label "True" at bounding box center [868, 167] width 126 height 41
click at [828, 162] on input "True" at bounding box center [821, 167] width 13 height 11
radio input "true"
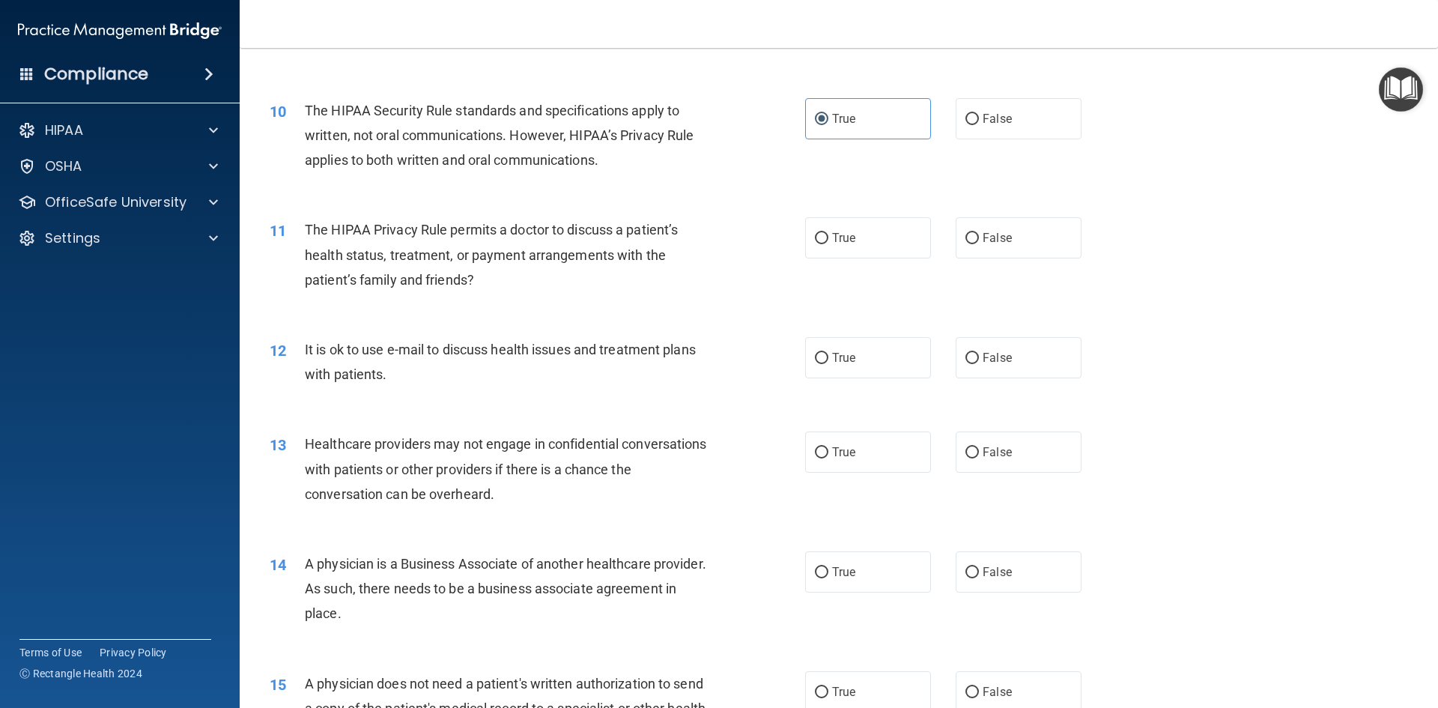
scroll to position [1048, 0]
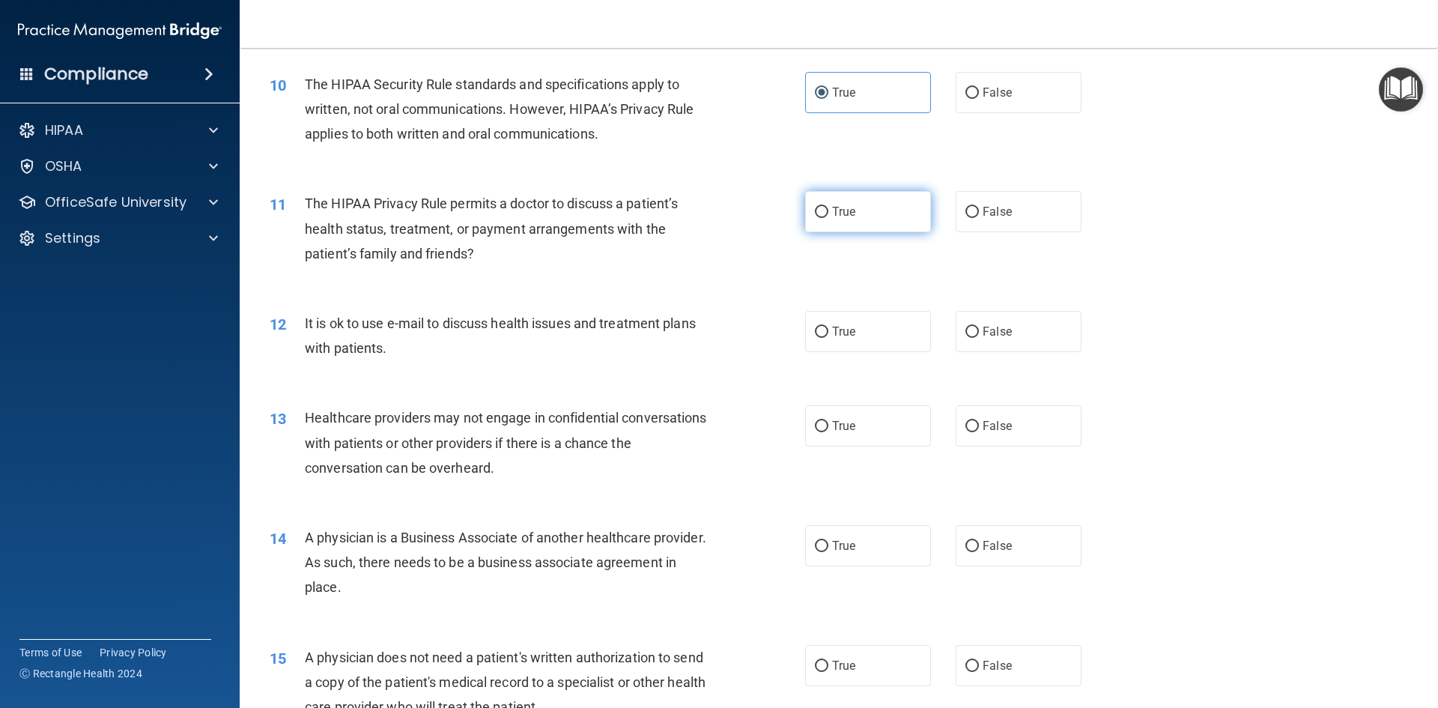
click at [899, 208] on label "True" at bounding box center [868, 211] width 126 height 41
click at [828, 208] on input "True" at bounding box center [821, 212] width 13 height 11
radio input "true"
click at [846, 338] on span "True" at bounding box center [843, 331] width 23 height 14
click at [828, 338] on input "True" at bounding box center [821, 331] width 13 height 11
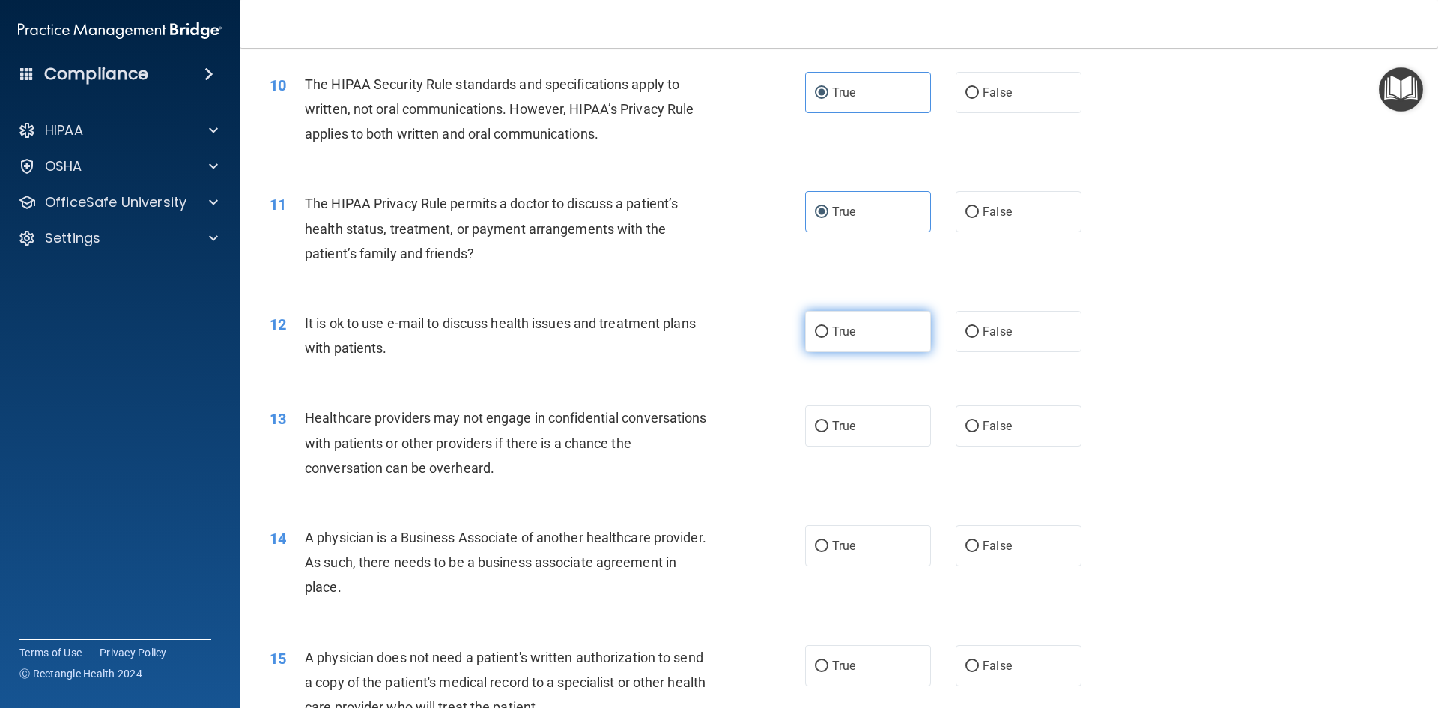
radio input "true"
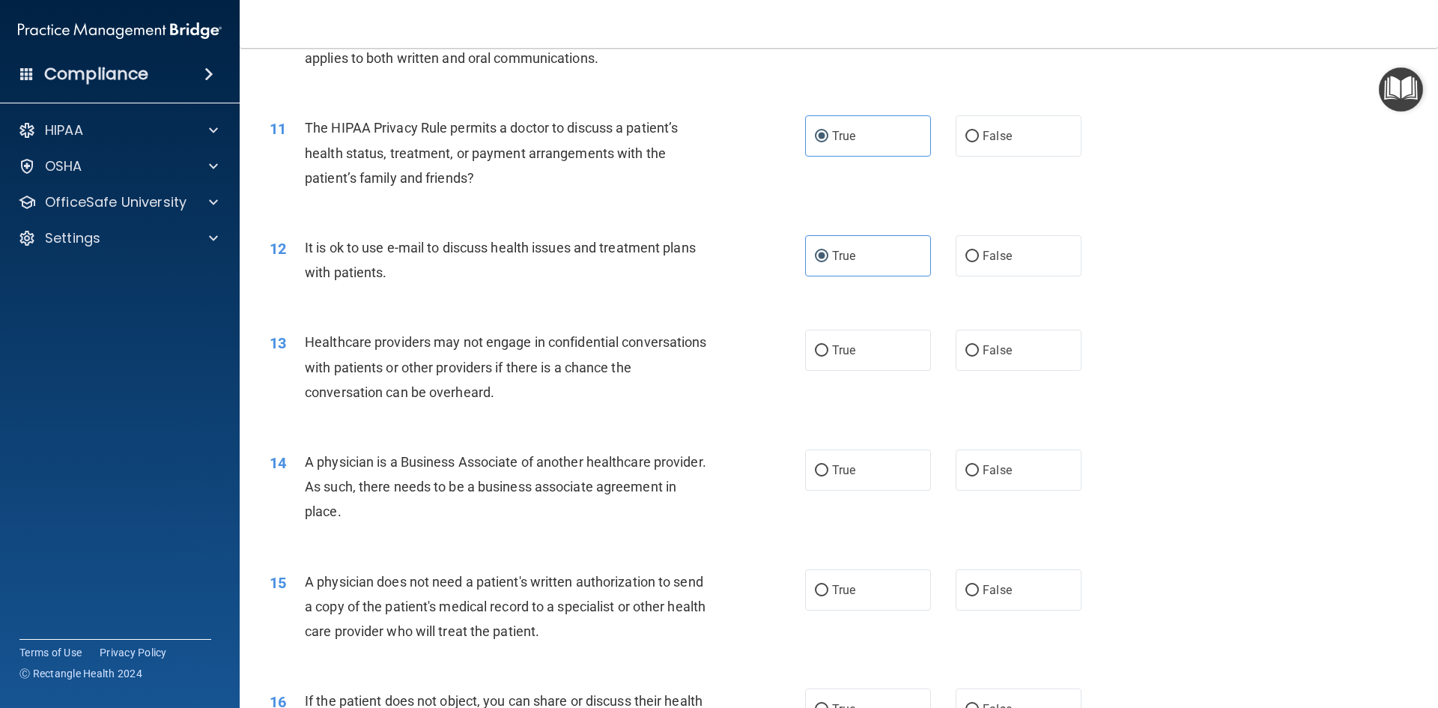
scroll to position [1198, 0]
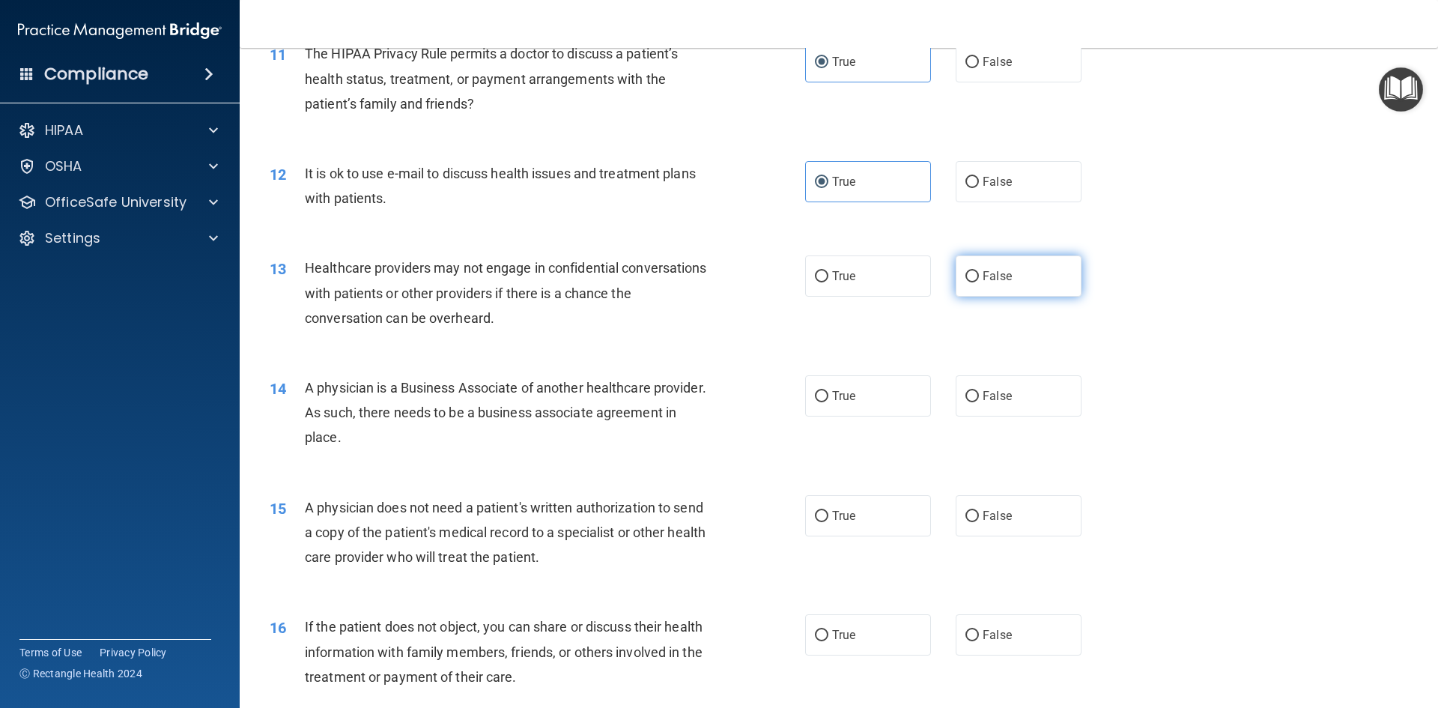
click at [989, 272] on span "False" at bounding box center [996, 276] width 29 height 14
click at [979, 272] on input "False" at bounding box center [971, 276] width 13 height 11
radio input "true"
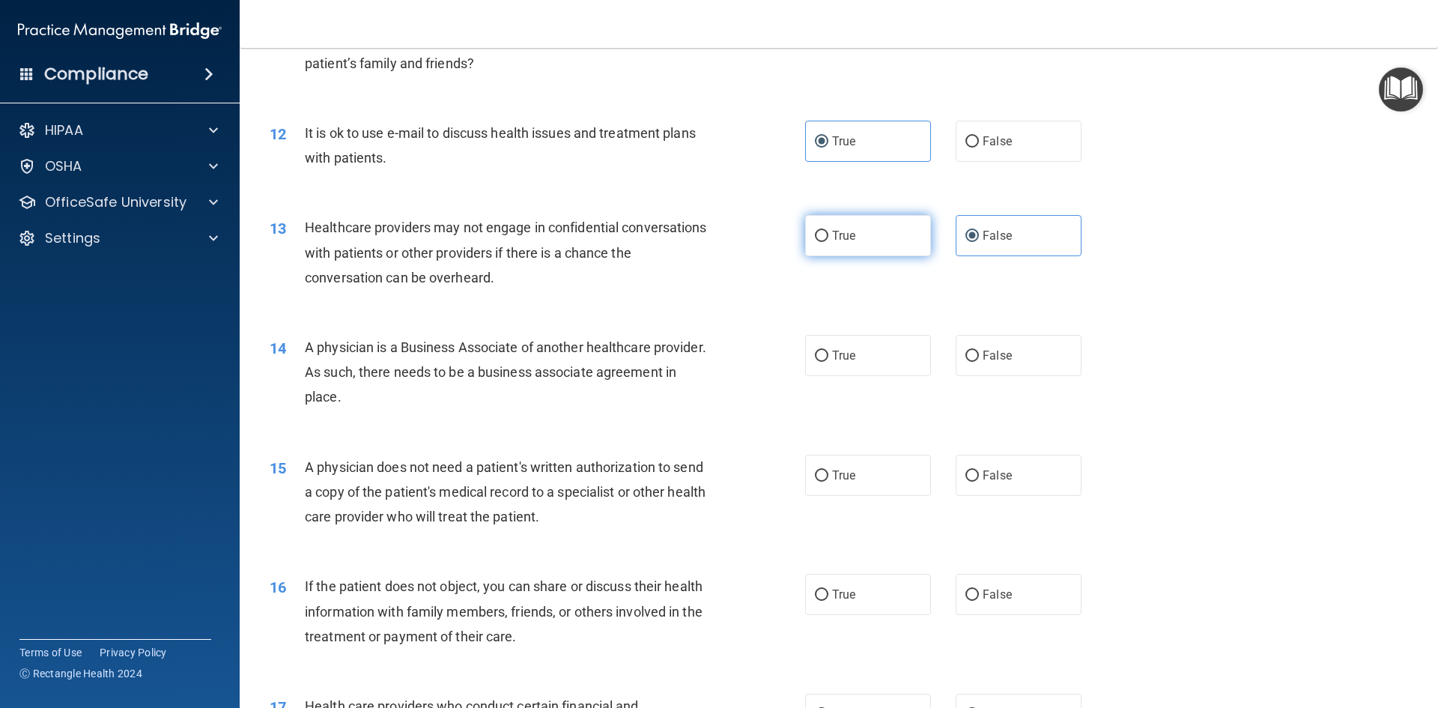
scroll to position [1273, 0]
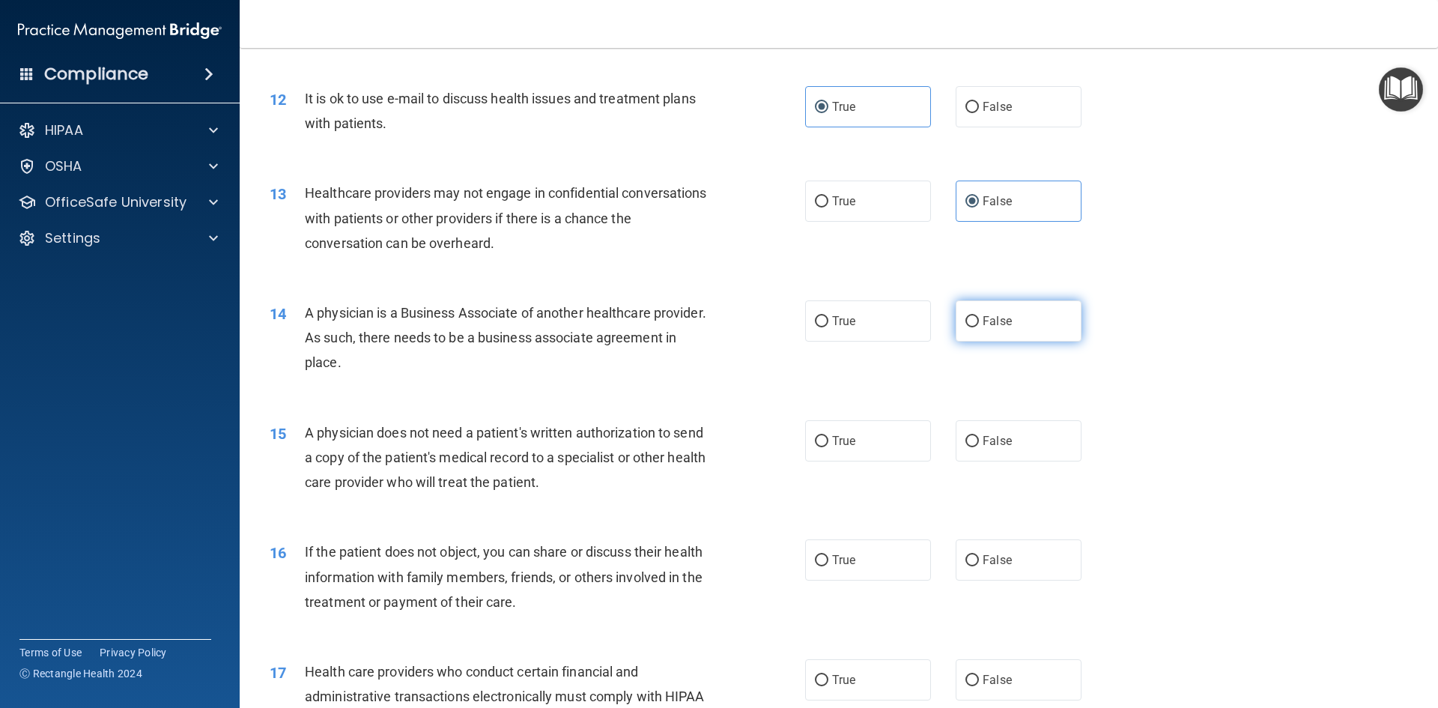
click at [1007, 313] on label "False" at bounding box center [1018, 320] width 126 height 41
click at [979, 316] on input "False" at bounding box center [971, 321] width 13 height 11
radio input "true"
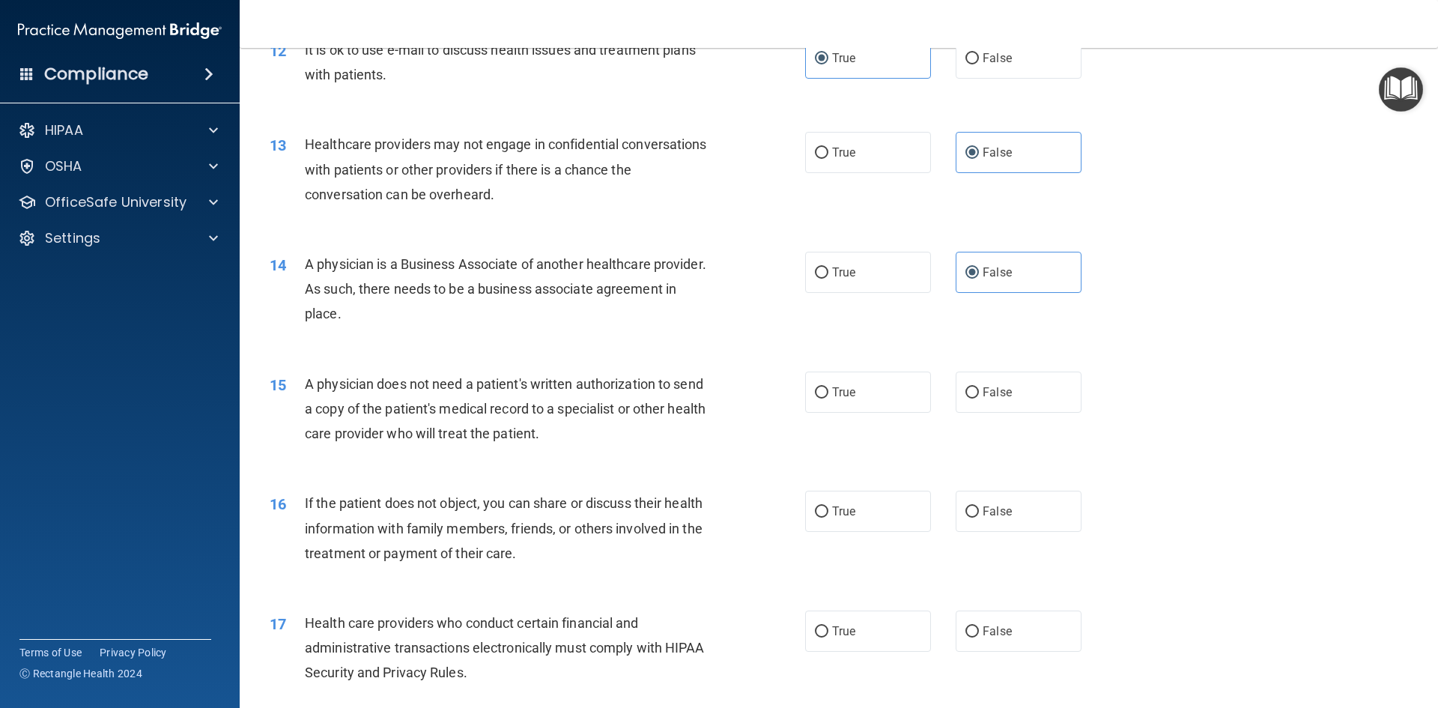
scroll to position [1348, 0]
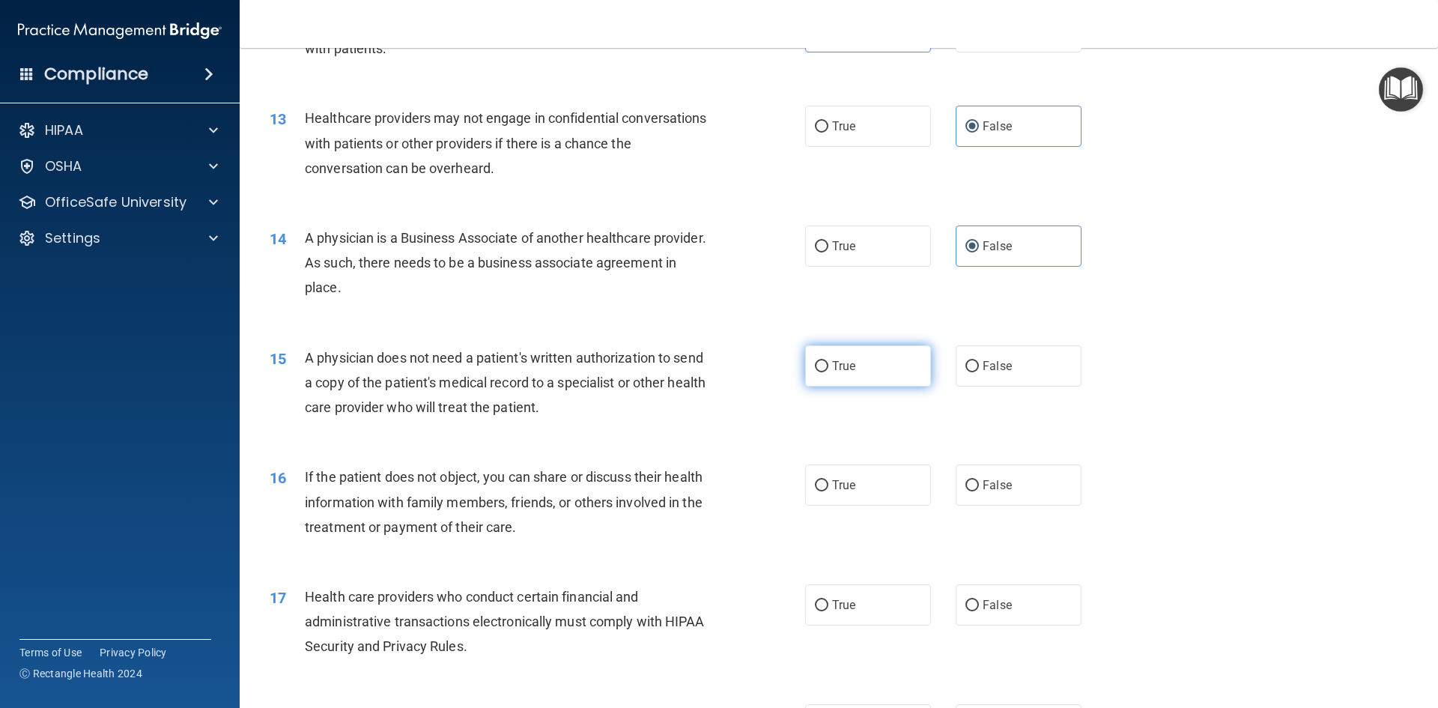
click at [880, 365] on label "True" at bounding box center [868, 365] width 126 height 41
click at [828, 365] on input "True" at bounding box center [821, 366] width 13 height 11
radio input "true"
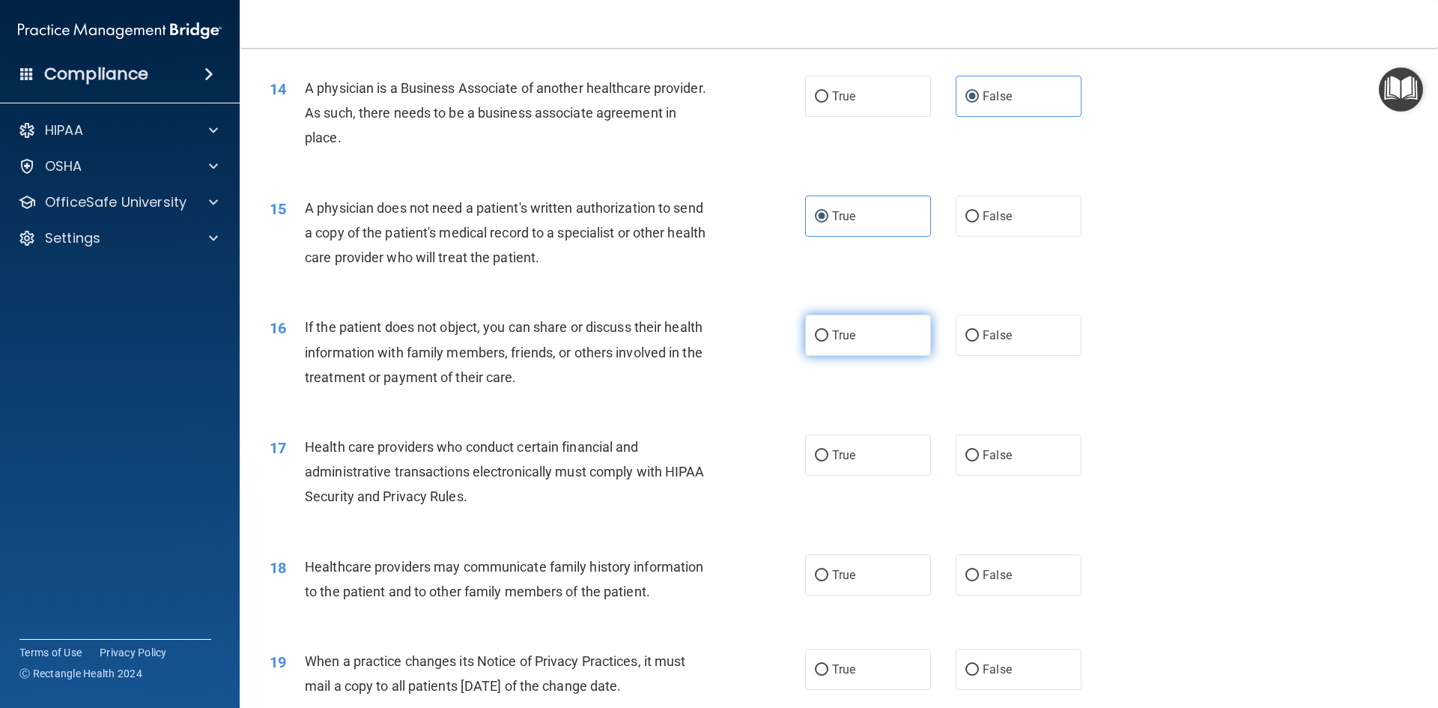
click at [866, 339] on label "True" at bounding box center [868, 334] width 126 height 41
click at [828, 339] on input "True" at bounding box center [821, 335] width 13 height 11
radio input "true"
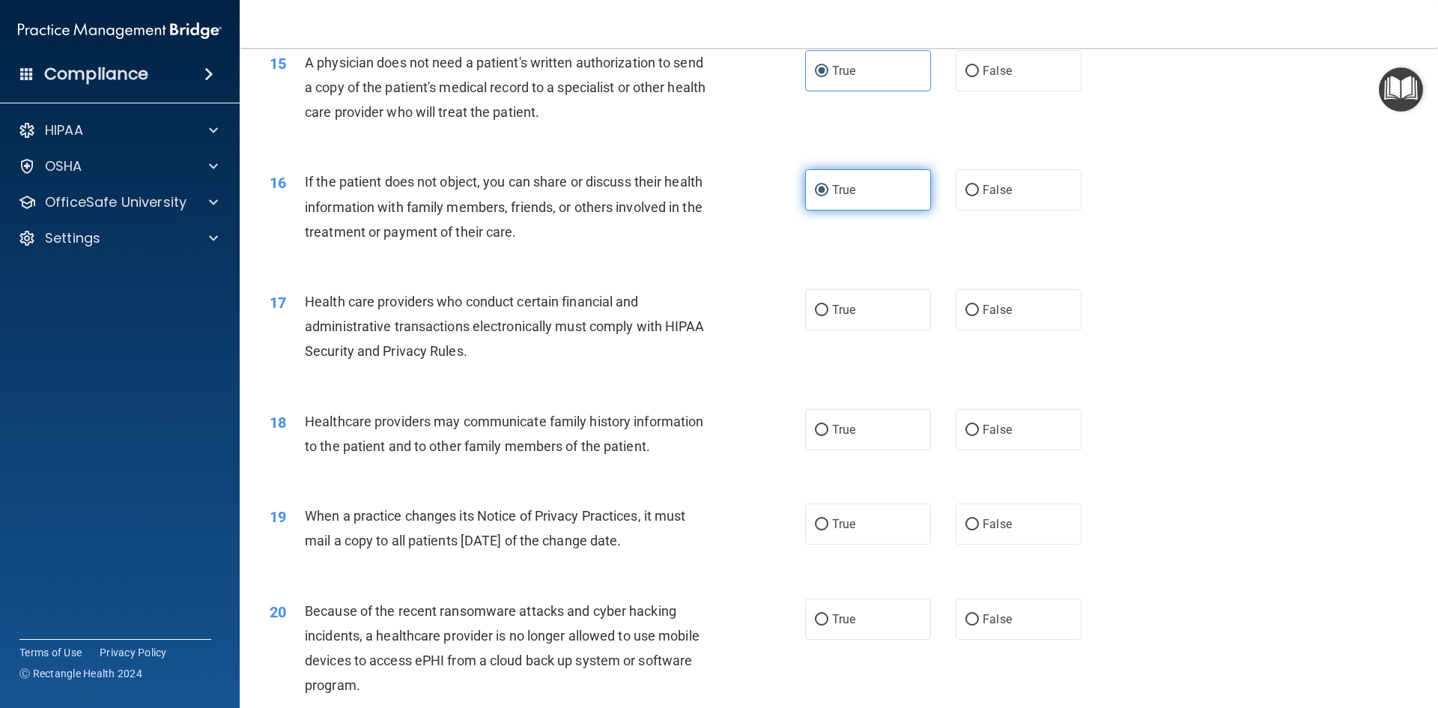
scroll to position [1647, 0]
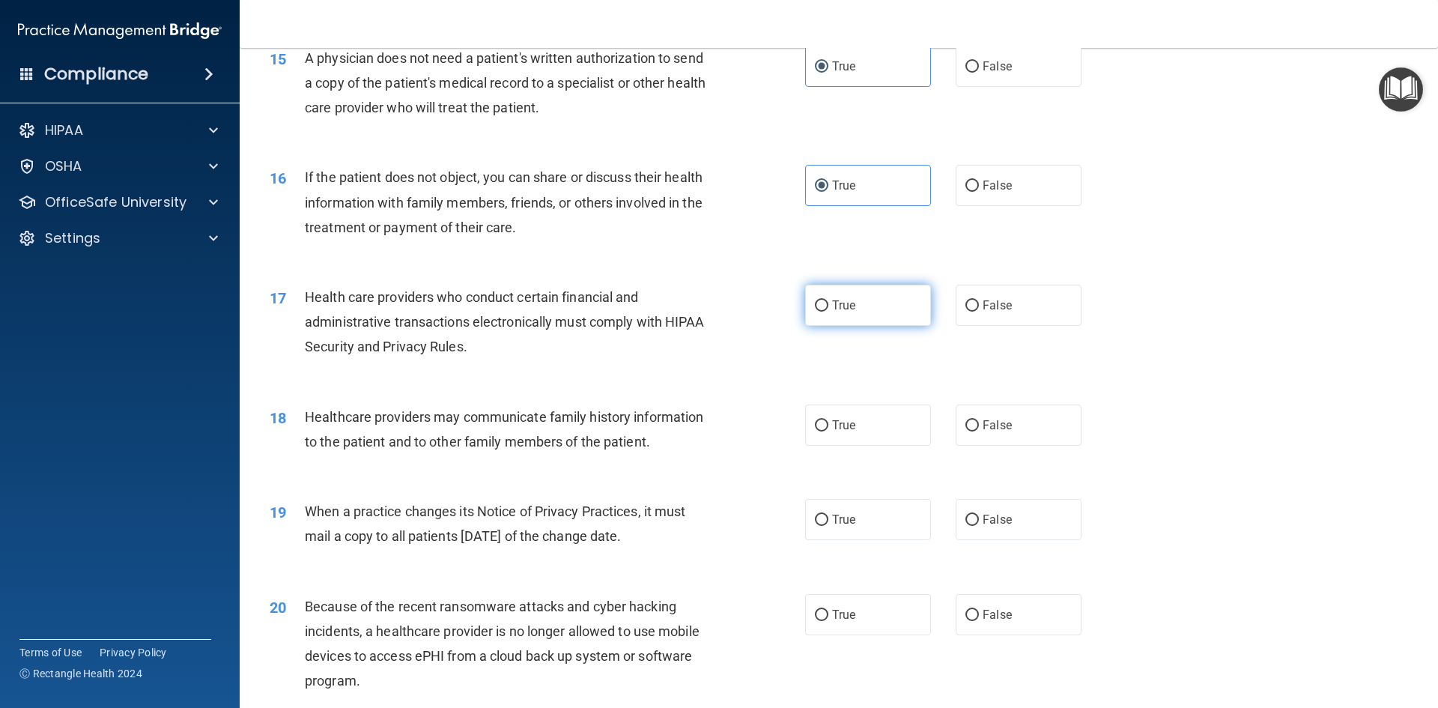
click at [852, 308] on label "True" at bounding box center [868, 305] width 126 height 41
click at [828, 308] on input "True" at bounding box center [821, 305] width 13 height 11
radio input "true"
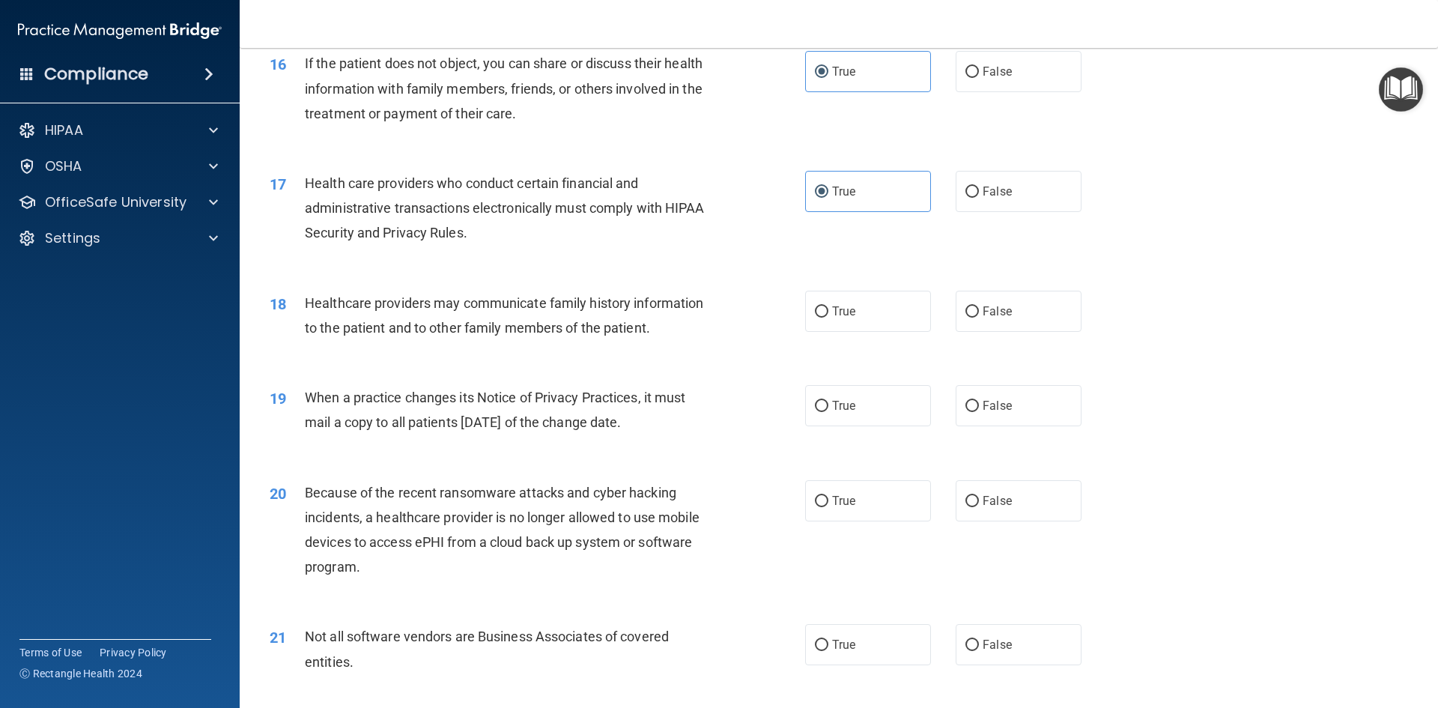
scroll to position [1797, 0]
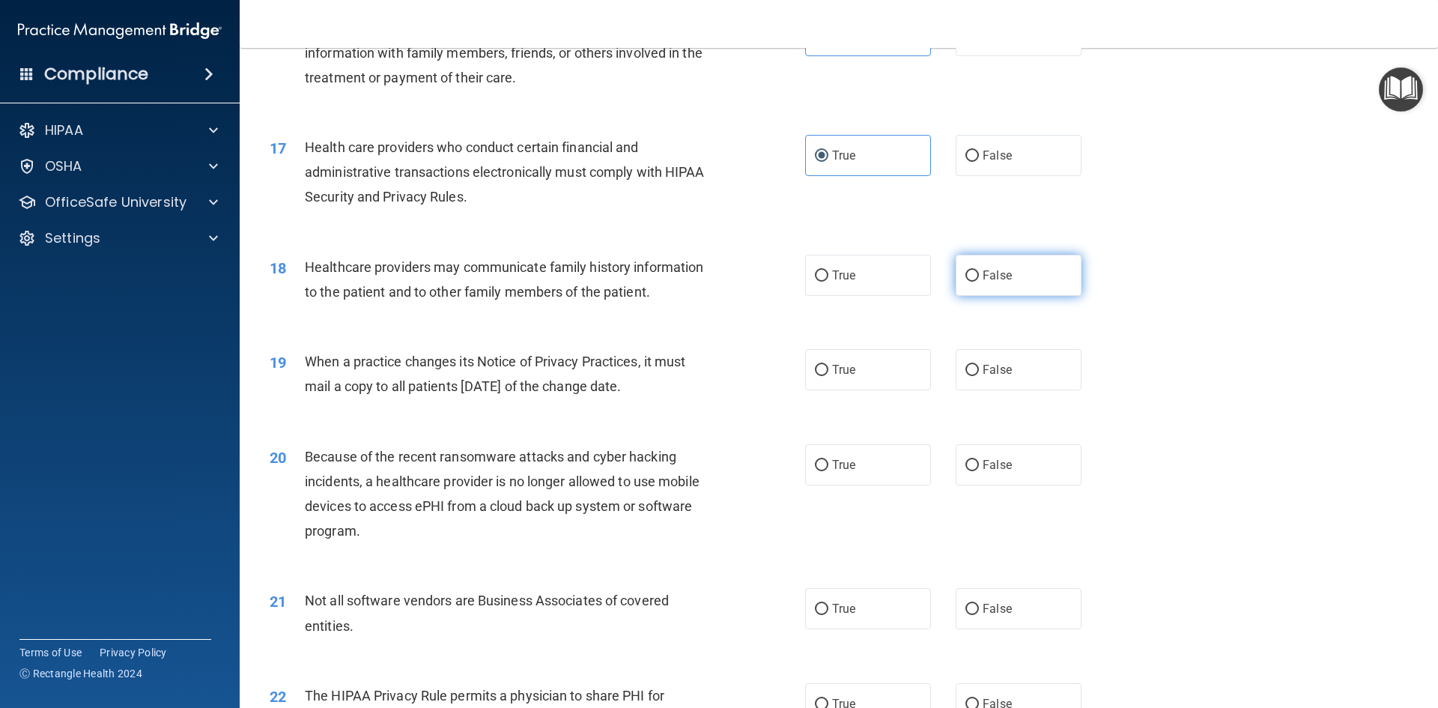
click at [973, 285] on label "False" at bounding box center [1018, 275] width 126 height 41
click at [973, 282] on input "False" at bounding box center [971, 275] width 13 height 11
radio input "true"
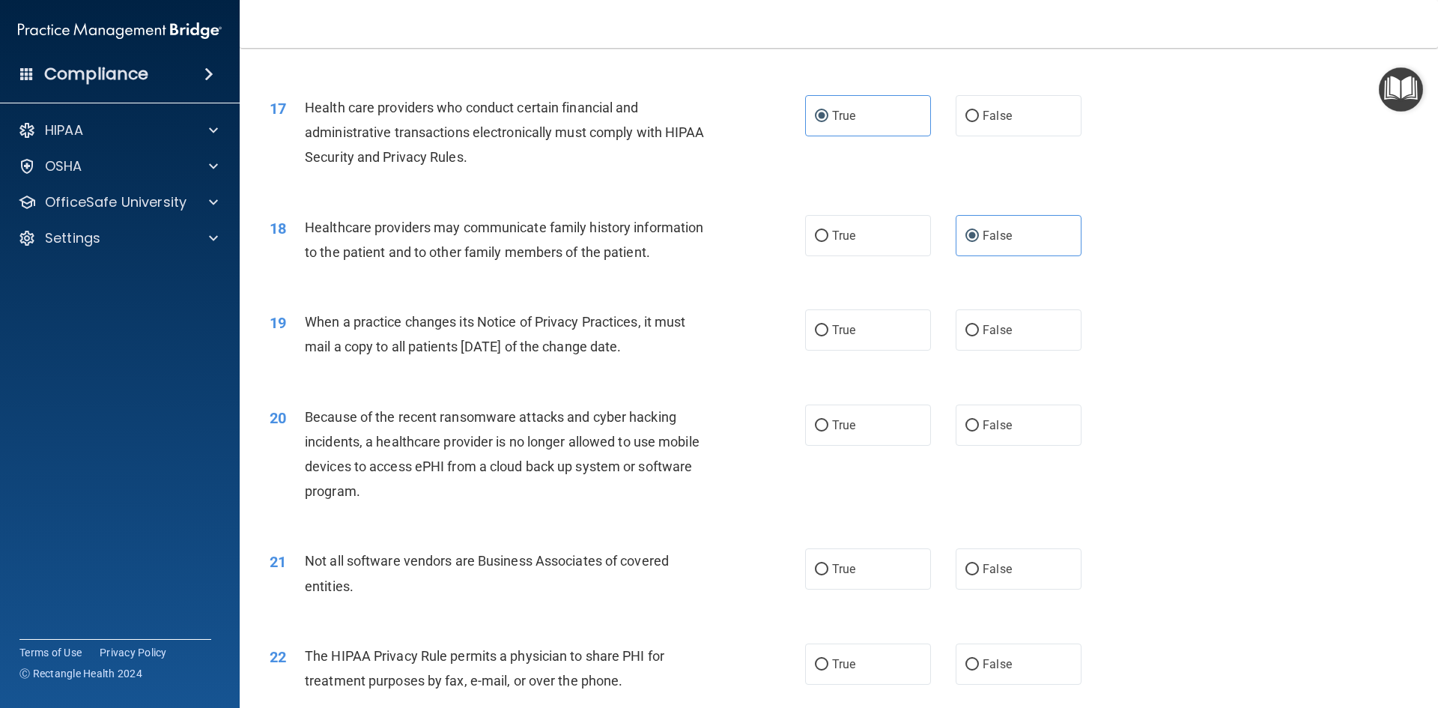
scroll to position [1872, 0]
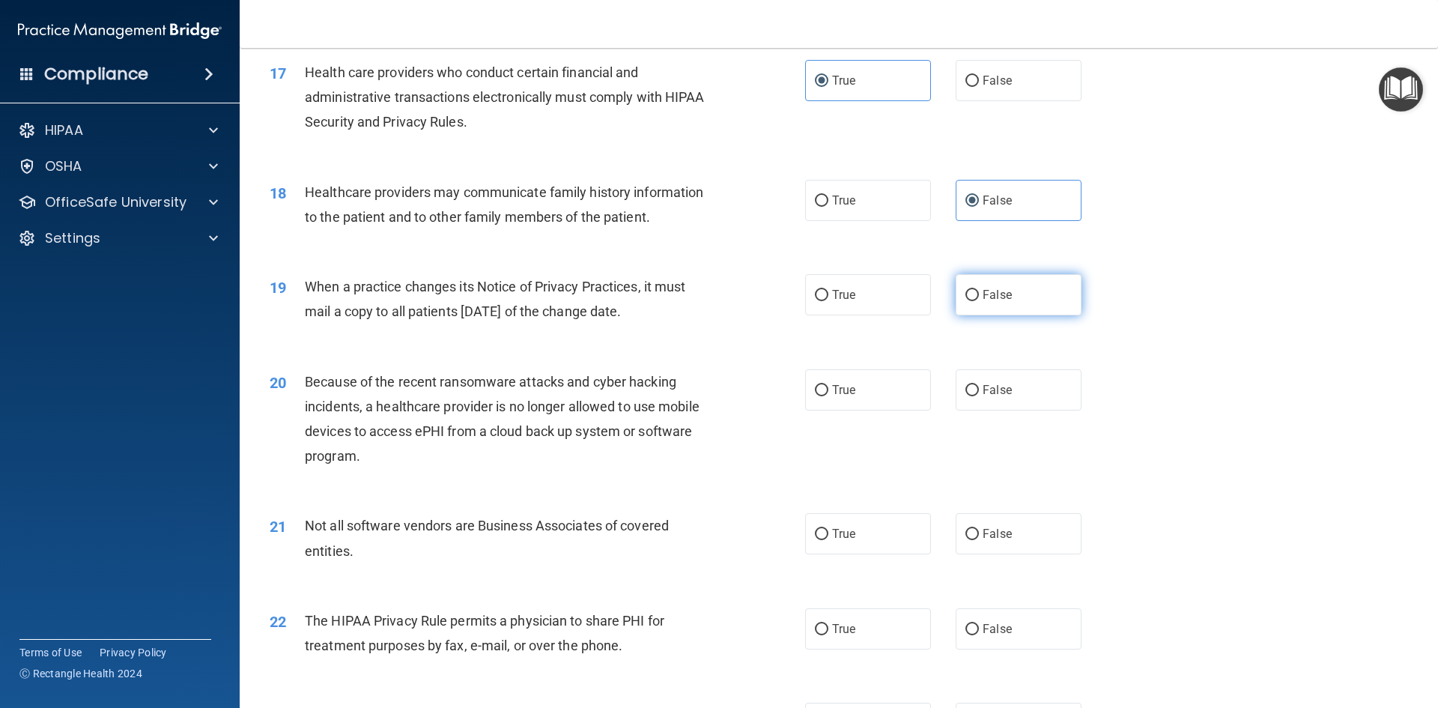
click at [999, 299] on span "False" at bounding box center [996, 295] width 29 height 14
click at [979, 299] on input "False" at bounding box center [971, 295] width 13 height 11
radio input "true"
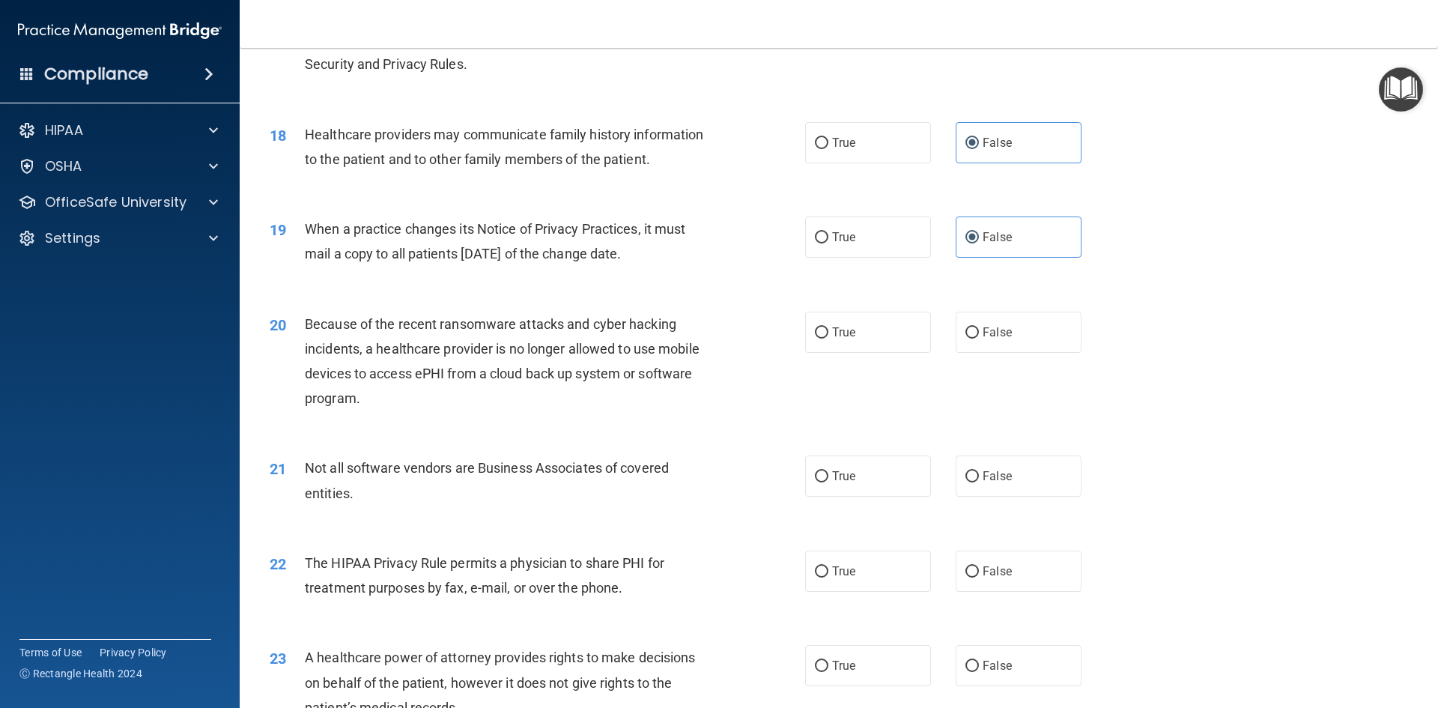
scroll to position [2022, 0]
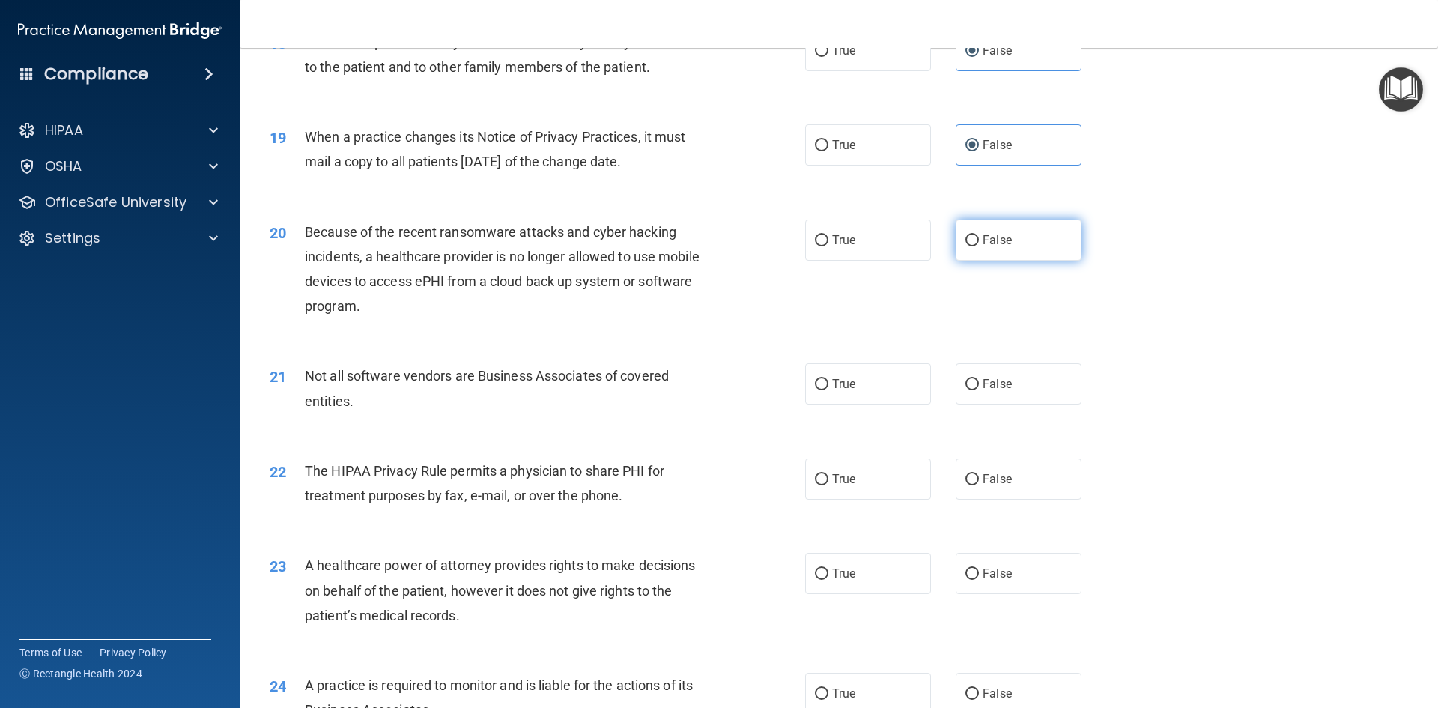
click at [984, 251] on label "False" at bounding box center [1018, 239] width 126 height 41
click at [979, 246] on input "False" at bounding box center [971, 240] width 13 height 11
radio input "true"
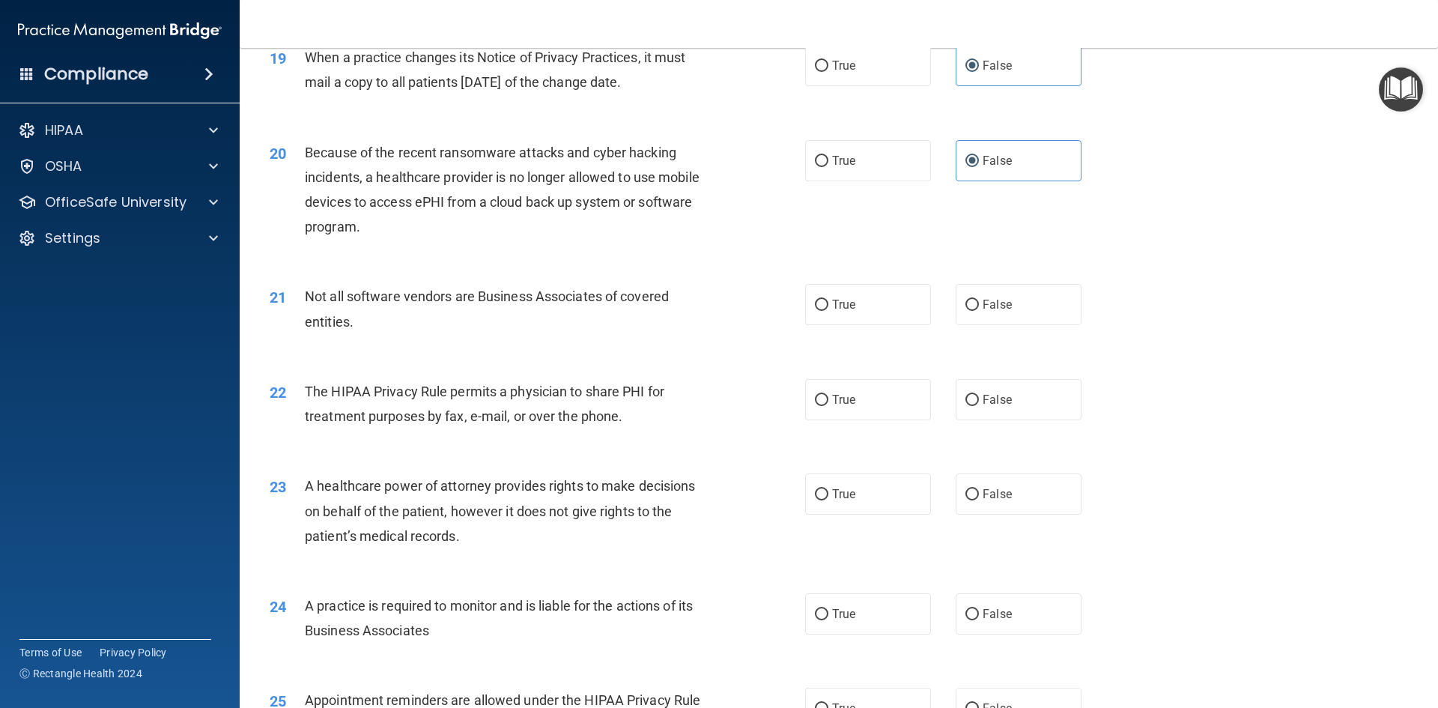
scroll to position [2171, 0]
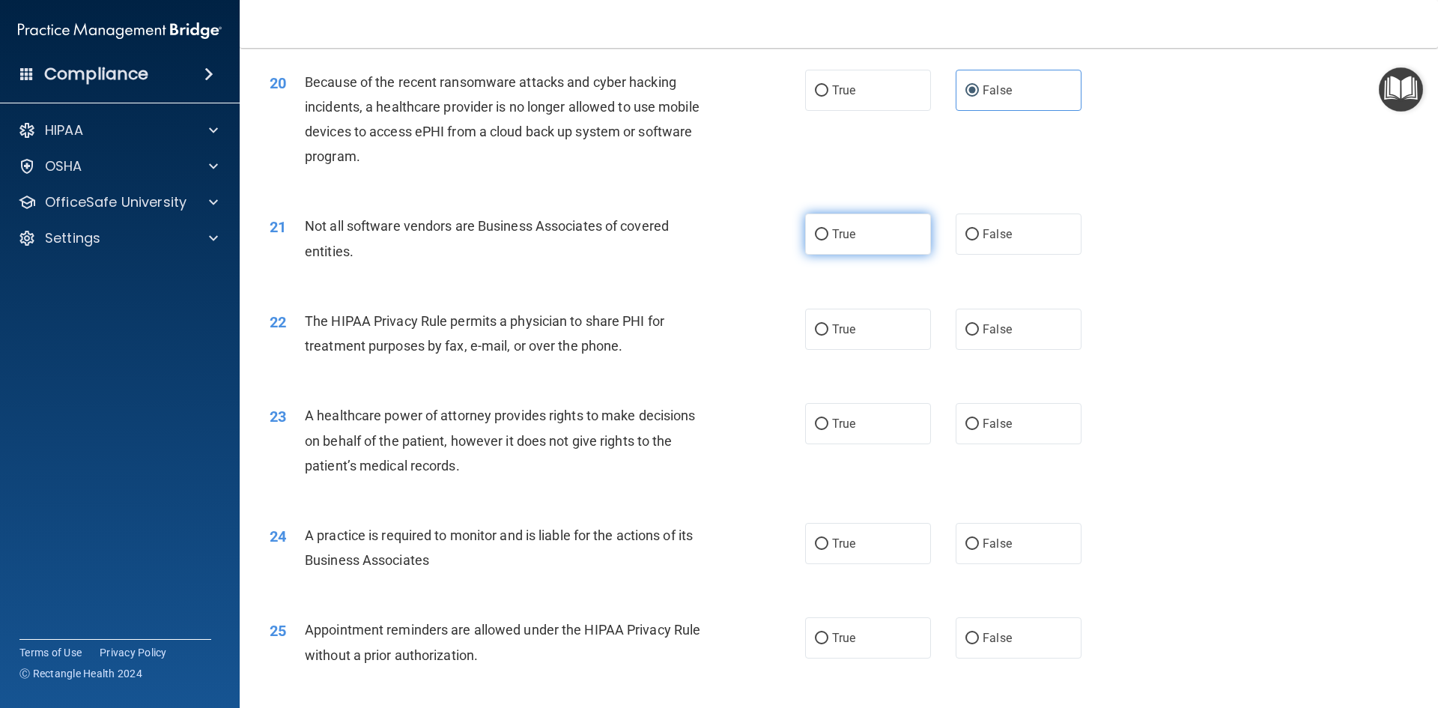
click at [889, 228] on label "True" at bounding box center [868, 233] width 126 height 41
click at [828, 229] on input "True" at bounding box center [821, 234] width 13 height 11
radio input "true"
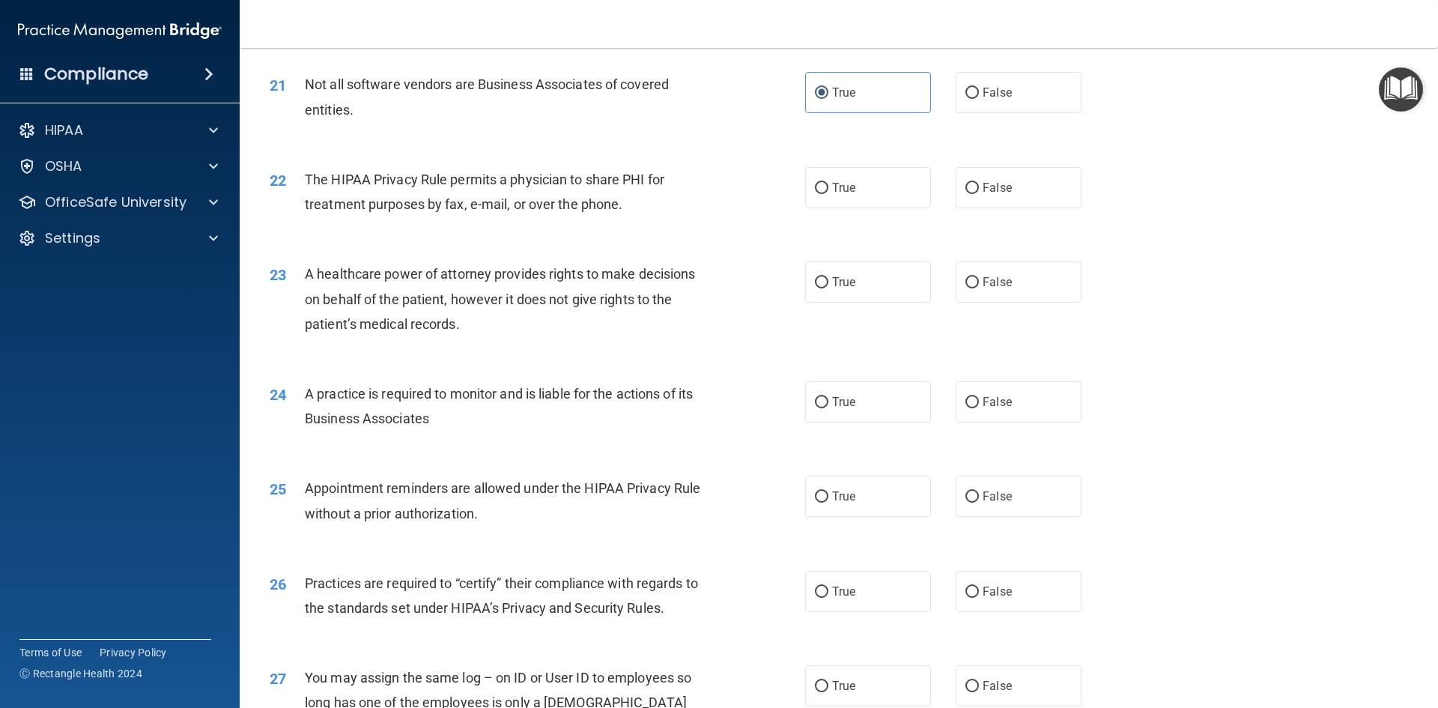
scroll to position [2321, 0]
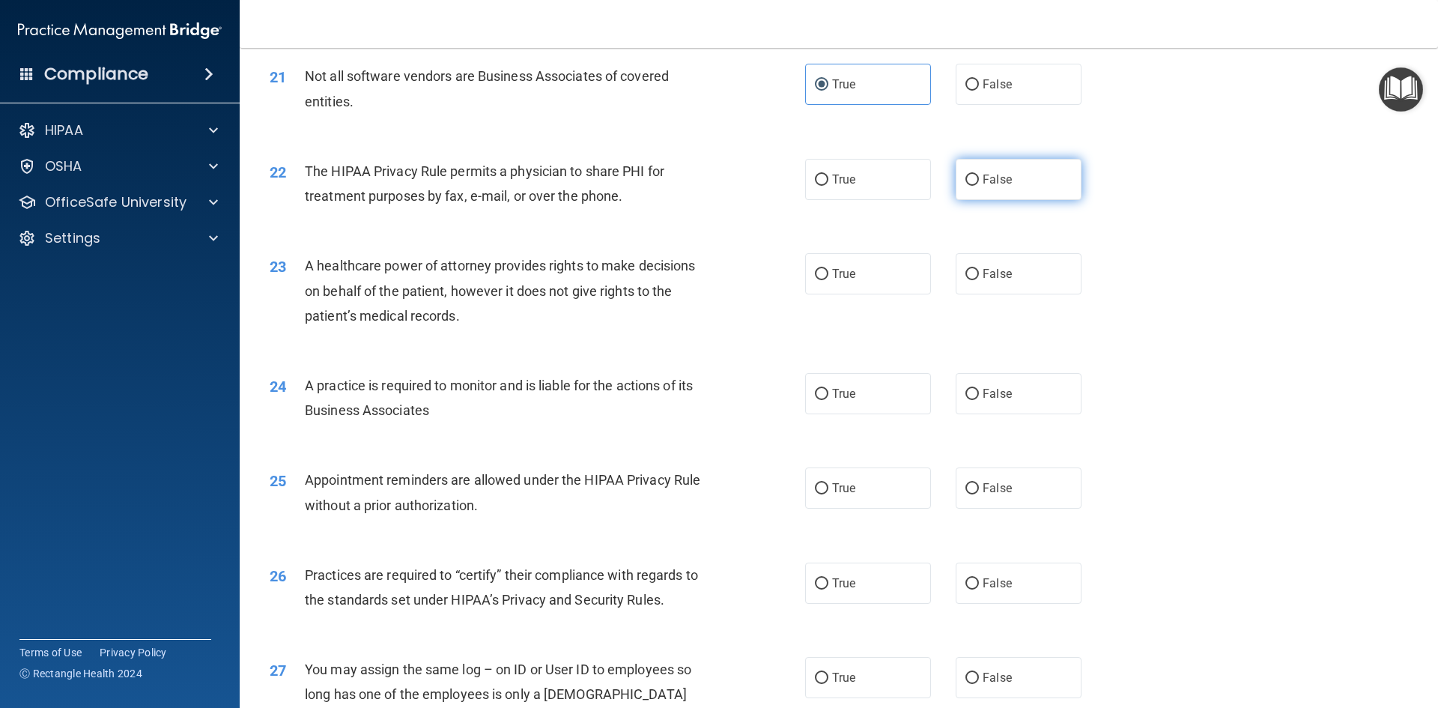
click at [976, 197] on label "False" at bounding box center [1018, 179] width 126 height 41
click at [976, 186] on input "False" at bounding box center [971, 179] width 13 height 11
radio input "true"
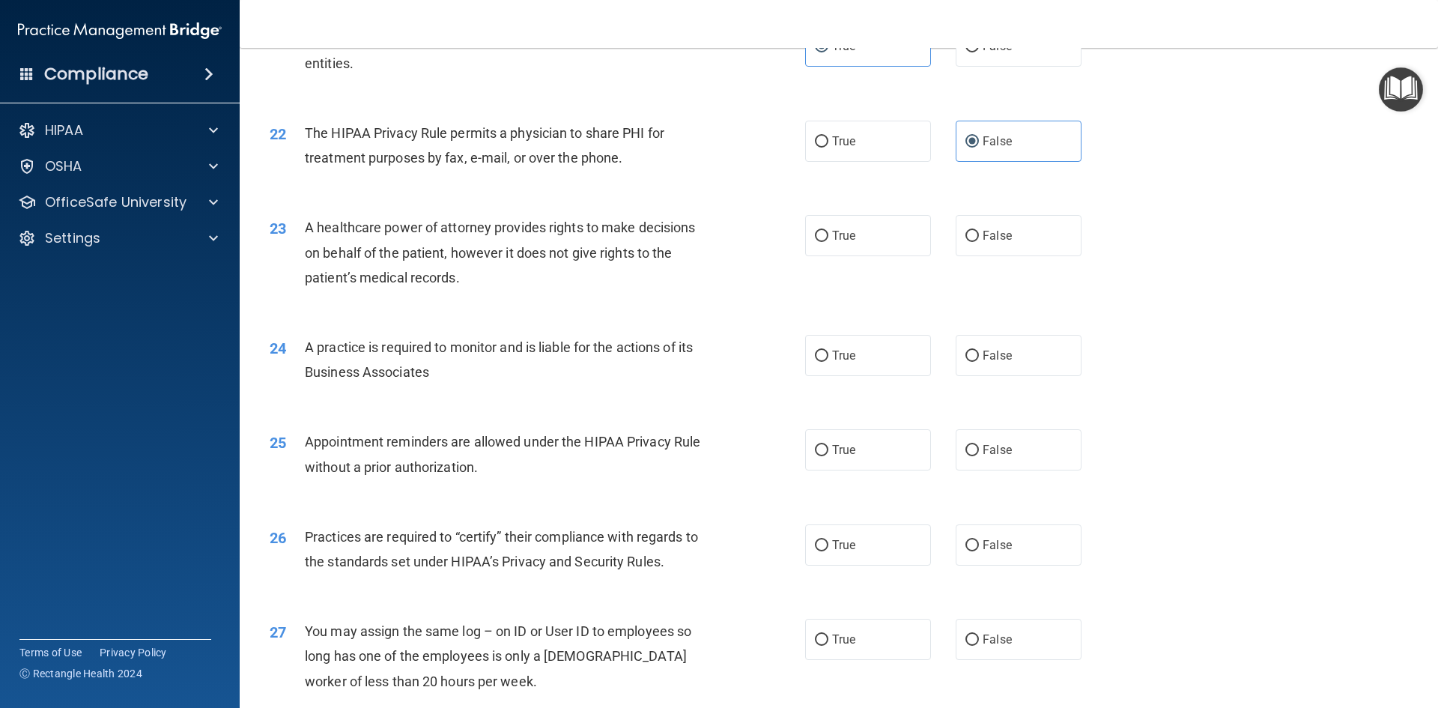
scroll to position [2396, 0]
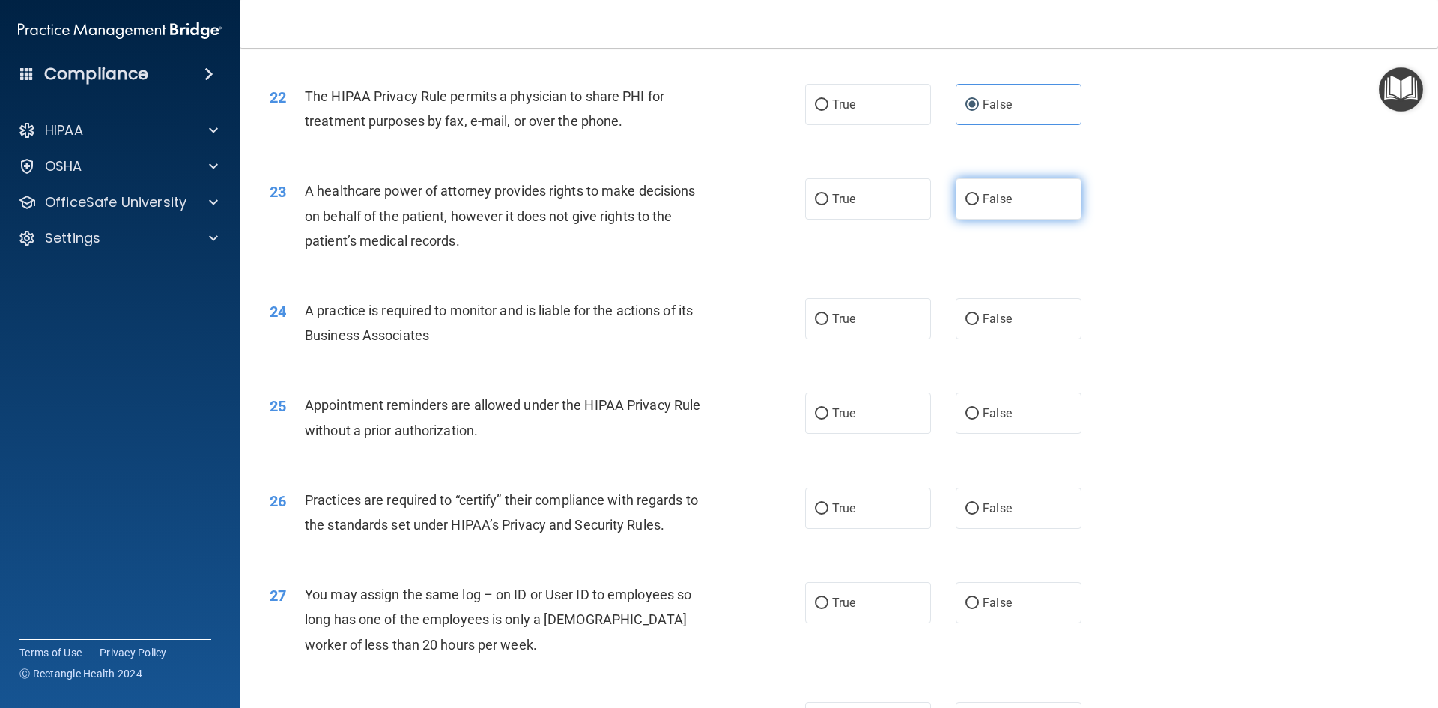
click at [965, 204] on input "False" at bounding box center [971, 199] width 13 height 11
radio input "true"
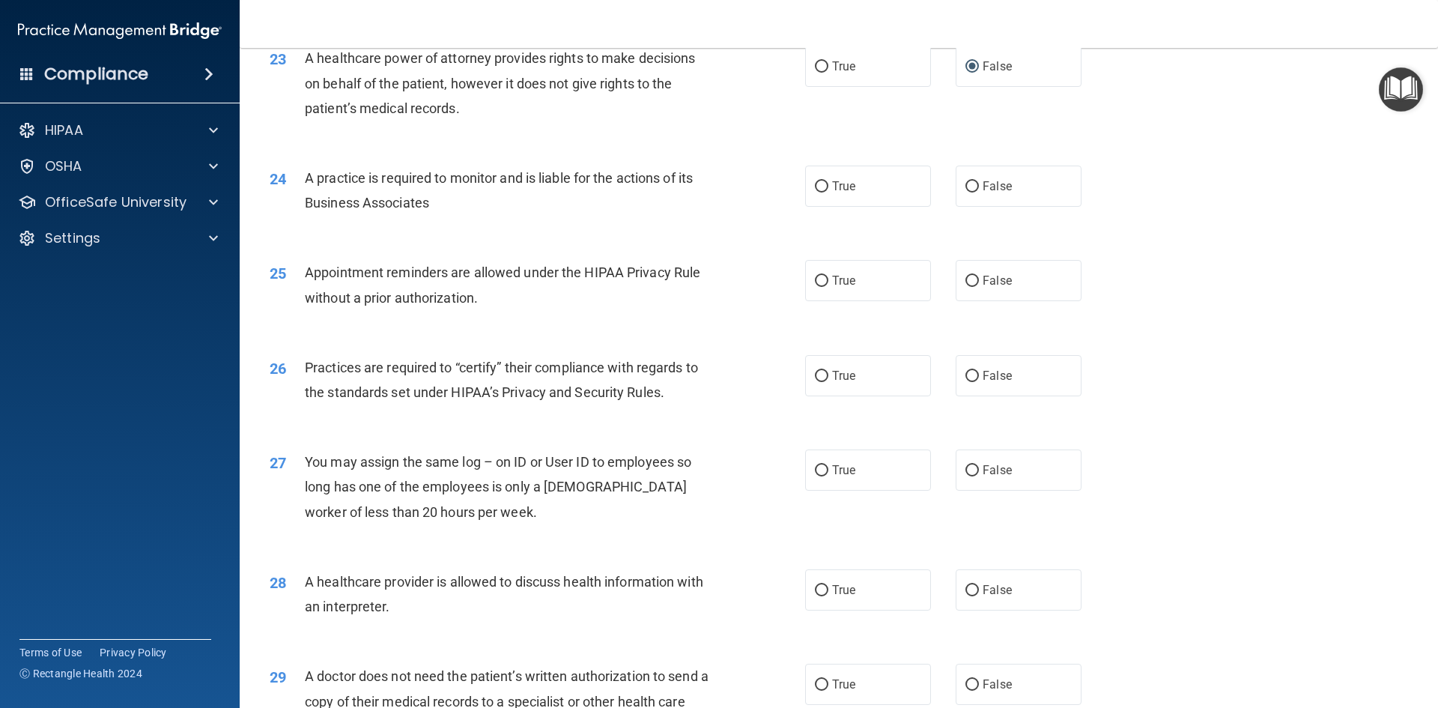
scroll to position [2546, 0]
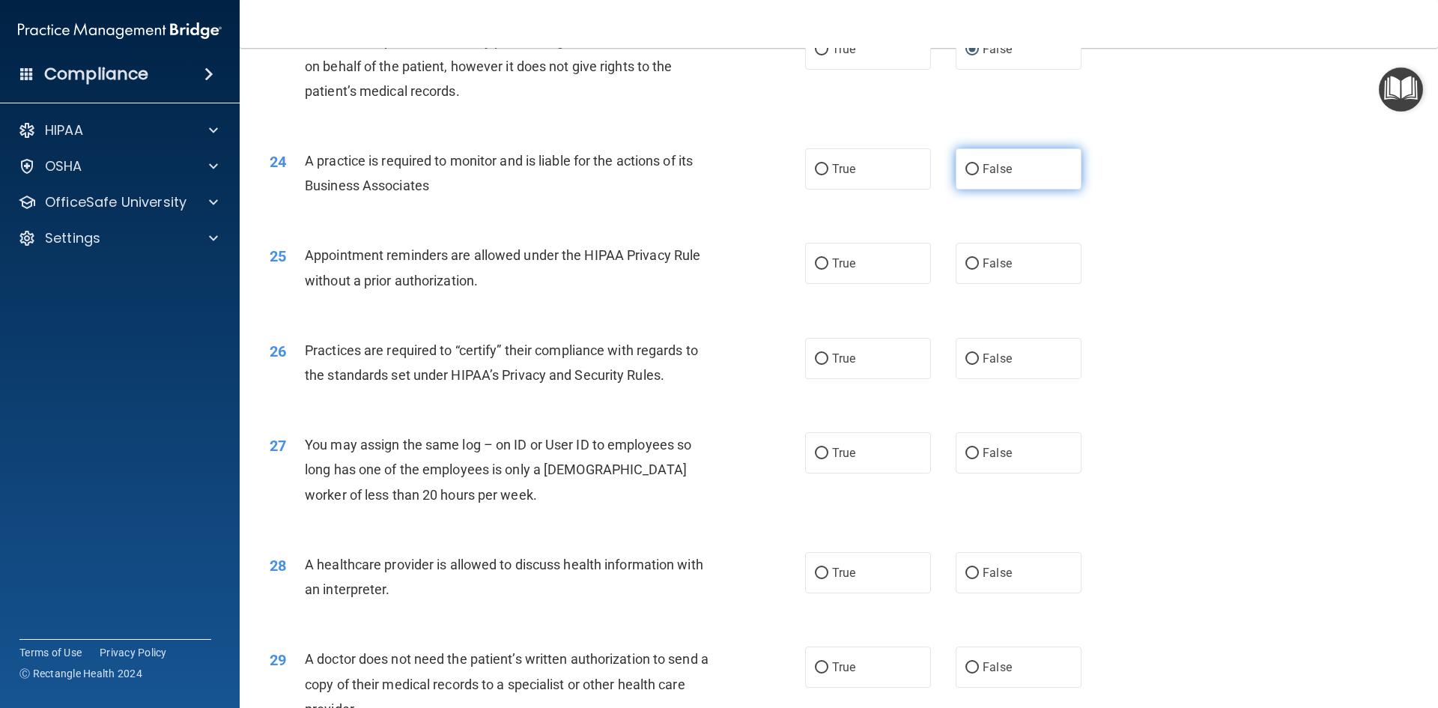
click at [982, 174] on span "False" at bounding box center [996, 169] width 29 height 14
click at [979, 174] on input "False" at bounding box center [971, 169] width 13 height 11
radio input "true"
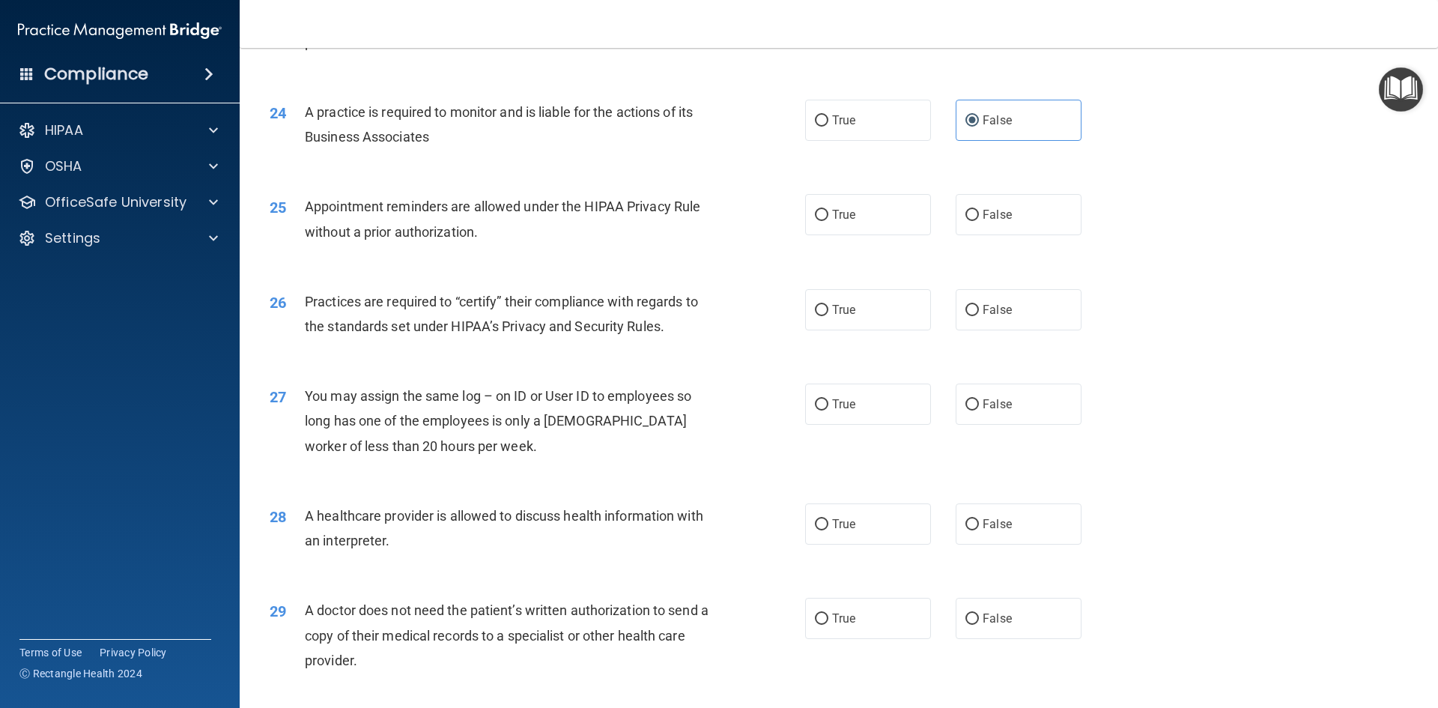
scroll to position [2621, 0]
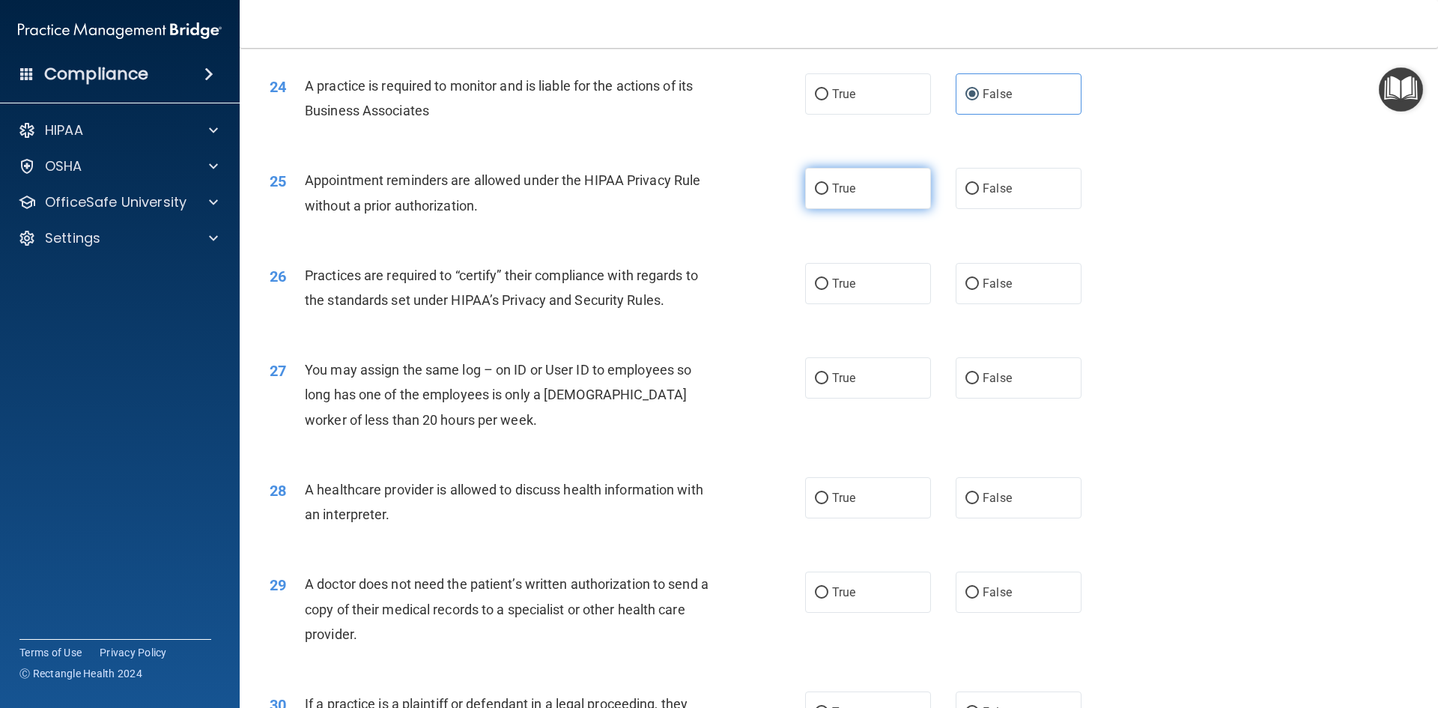
click at [888, 186] on label "True" at bounding box center [868, 188] width 126 height 41
click at [828, 186] on input "True" at bounding box center [821, 188] width 13 height 11
radio input "true"
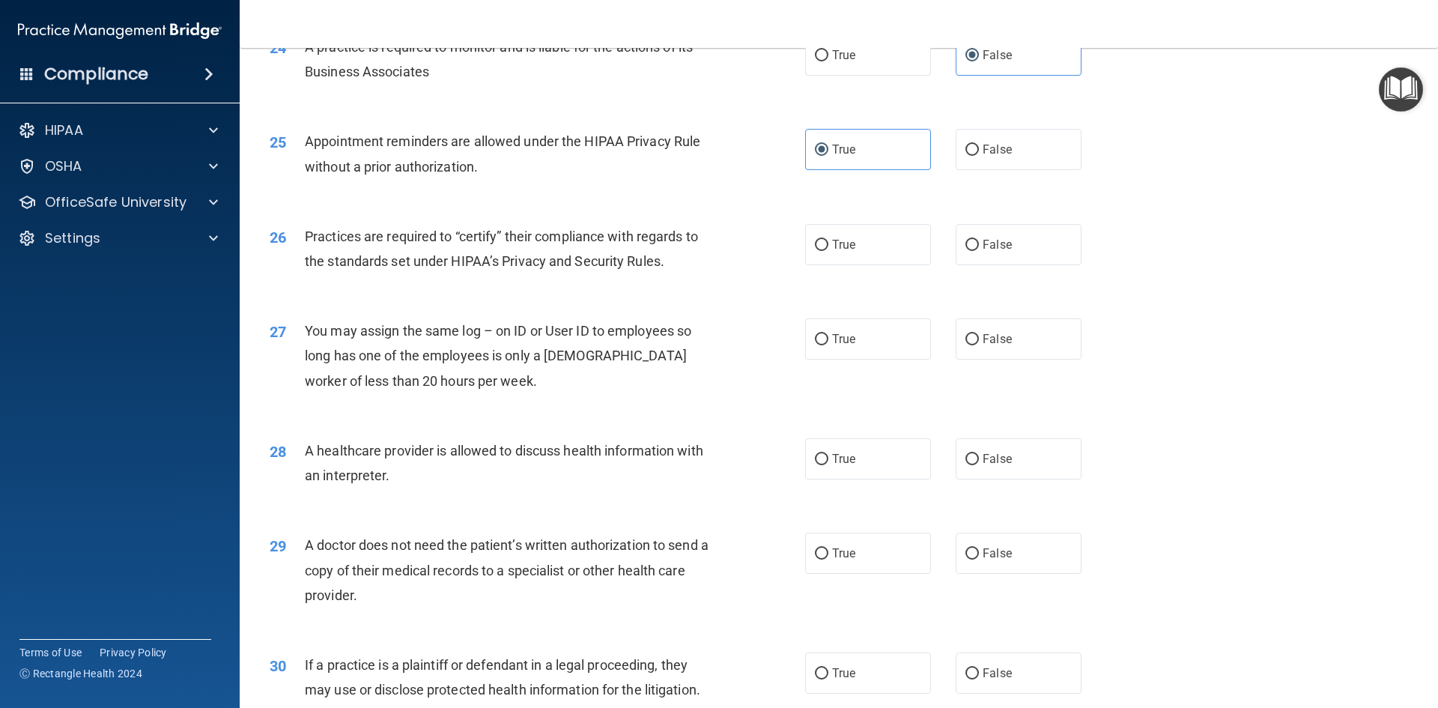
scroll to position [2695, 0]
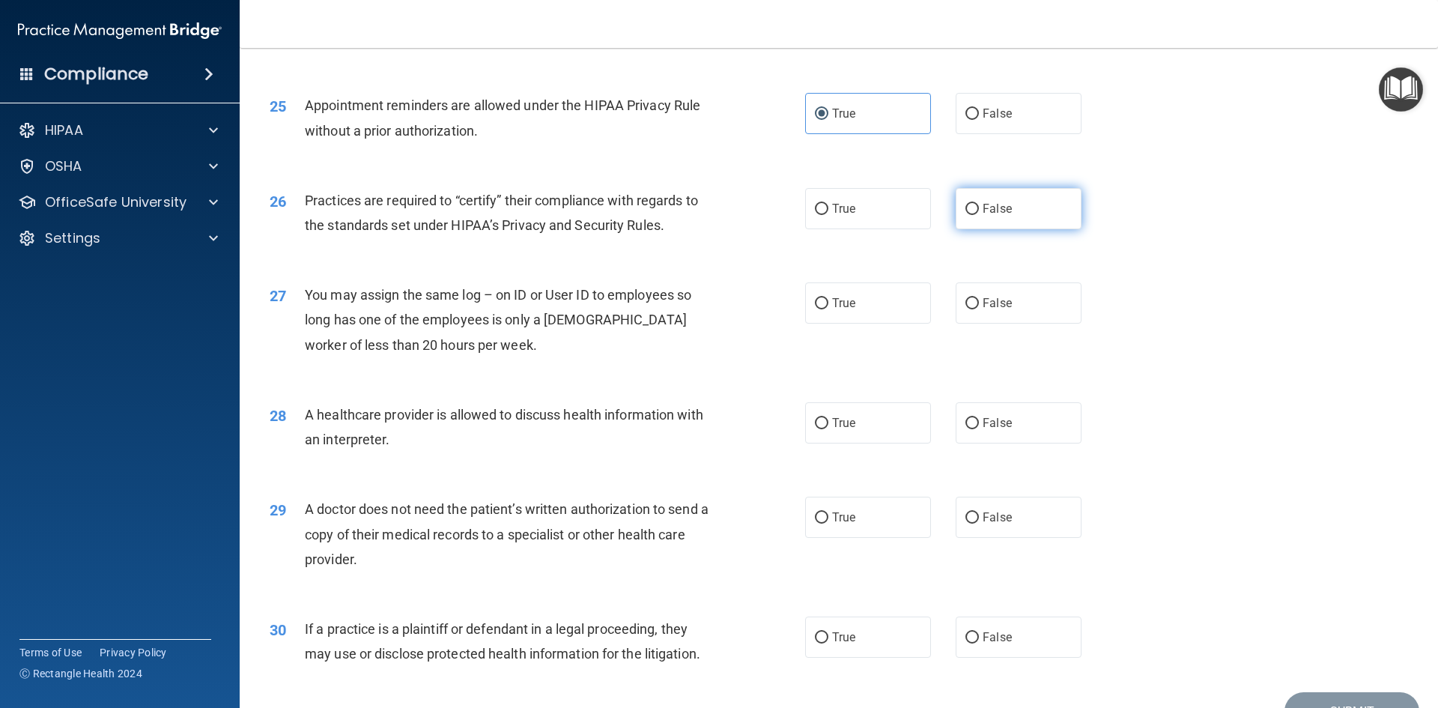
click at [991, 214] on span "False" at bounding box center [996, 208] width 29 height 14
click at [979, 214] on input "False" at bounding box center [971, 209] width 13 height 11
radio input "true"
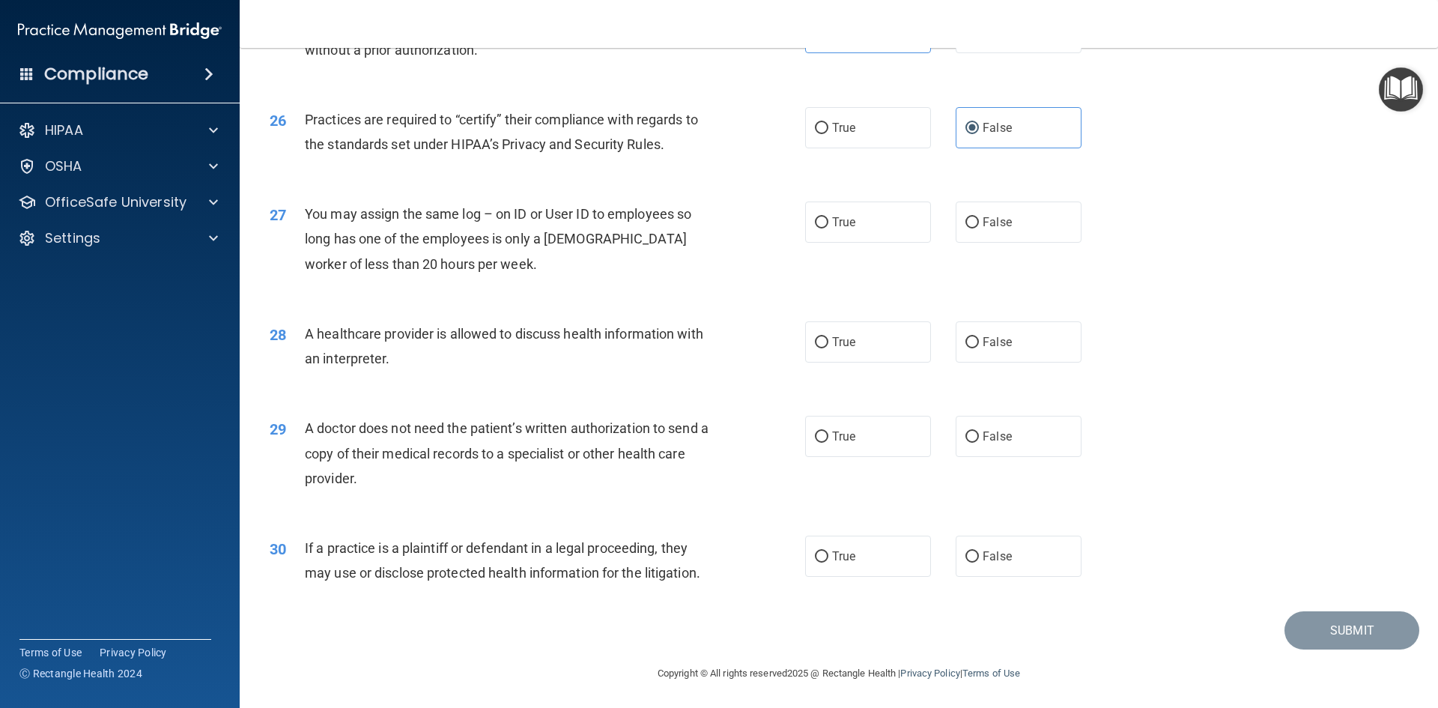
scroll to position [2778, 0]
click at [971, 222] on input "False" at bounding box center [971, 221] width 13 height 11
radio input "true"
click at [871, 347] on label "True" at bounding box center [868, 340] width 126 height 41
click at [828, 347] on input "True" at bounding box center [821, 340] width 13 height 11
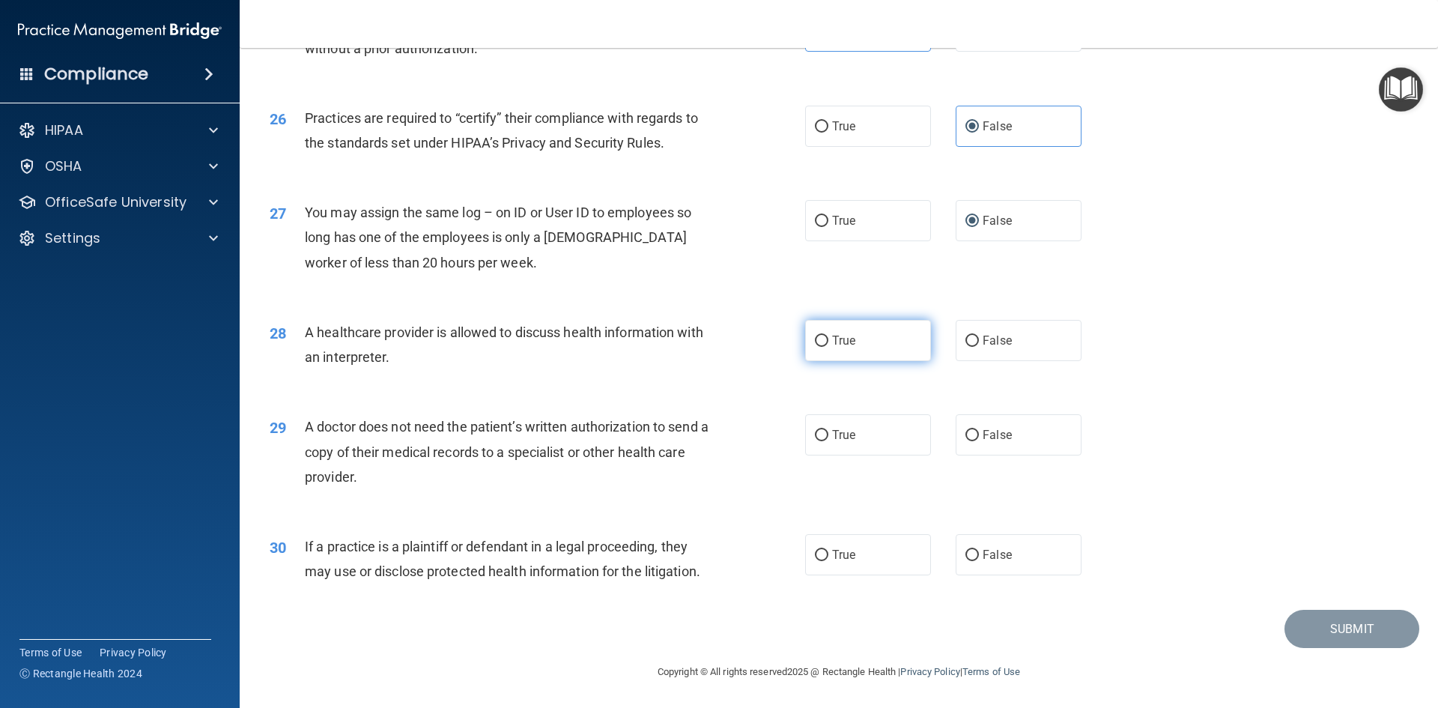
radio input "true"
click at [854, 439] on label "True" at bounding box center [868, 434] width 126 height 41
click at [828, 439] on input "True" at bounding box center [821, 435] width 13 height 11
radio input "true"
click at [878, 533] on div "30 If a practice is a plaintiff or defendant in a legal proceeding, they may us…" at bounding box center [838, 562] width 1161 height 94
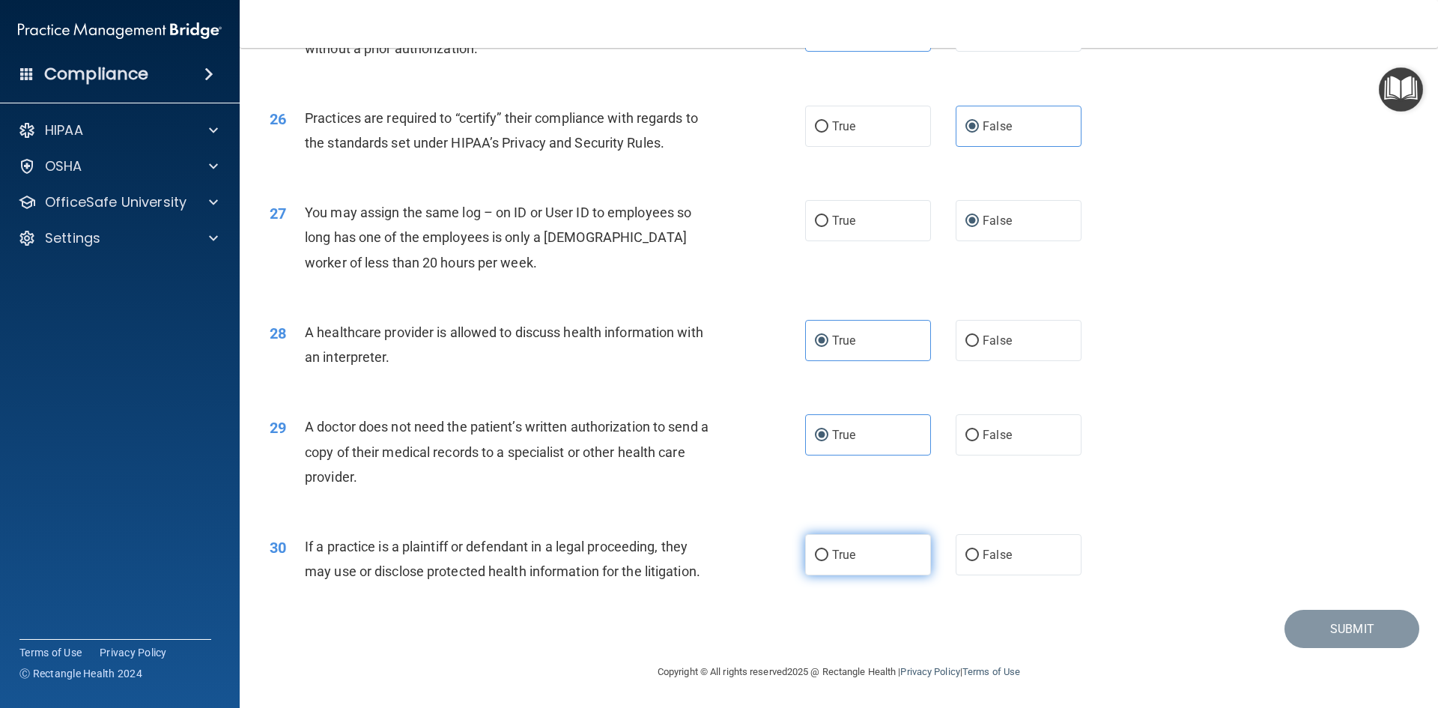
click at [856, 556] on label "True" at bounding box center [868, 554] width 126 height 41
click at [828, 556] on input "True" at bounding box center [821, 555] width 13 height 11
radio input "true"
click at [1330, 628] on button "Submit" at bounding box center [1351, 628] width 135 height 38
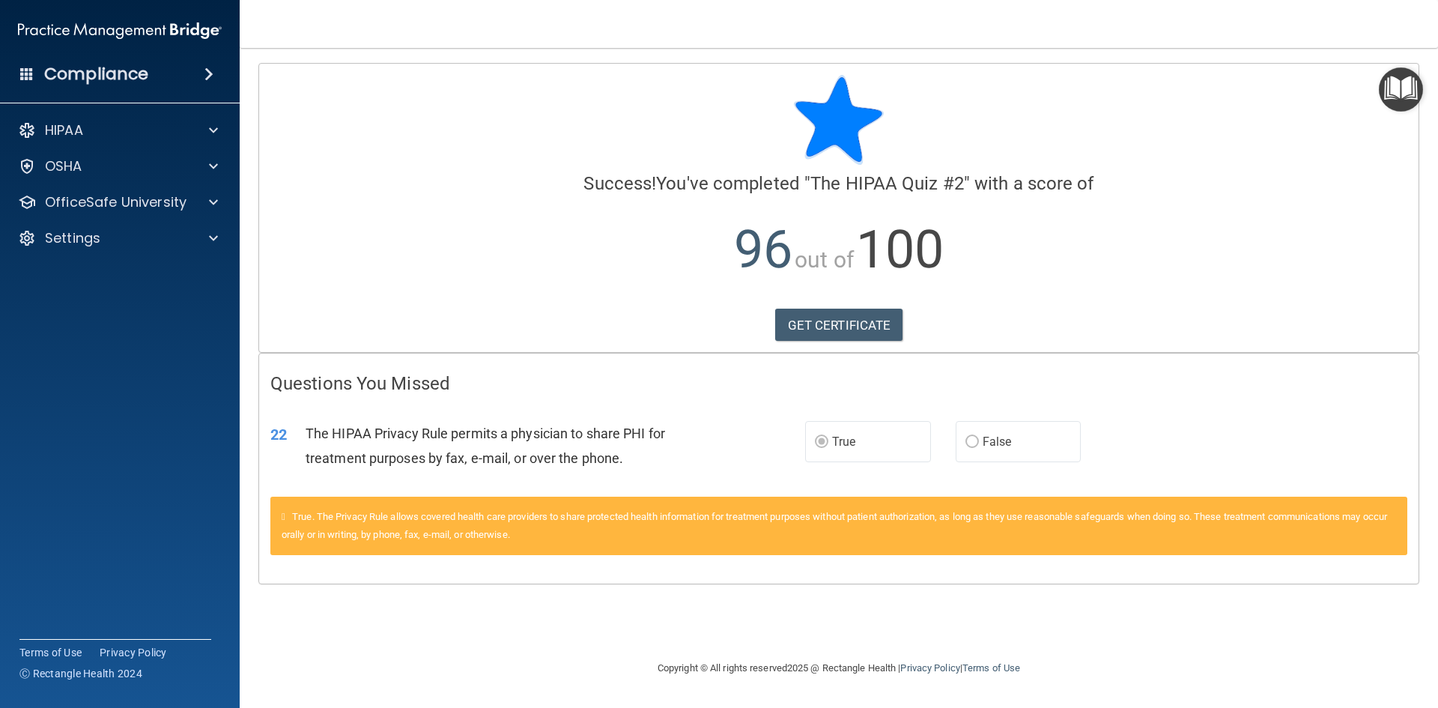
click at [1412, 100] on img "Open Resource Center" at bounding box center [1400, 89] width 44 height 44
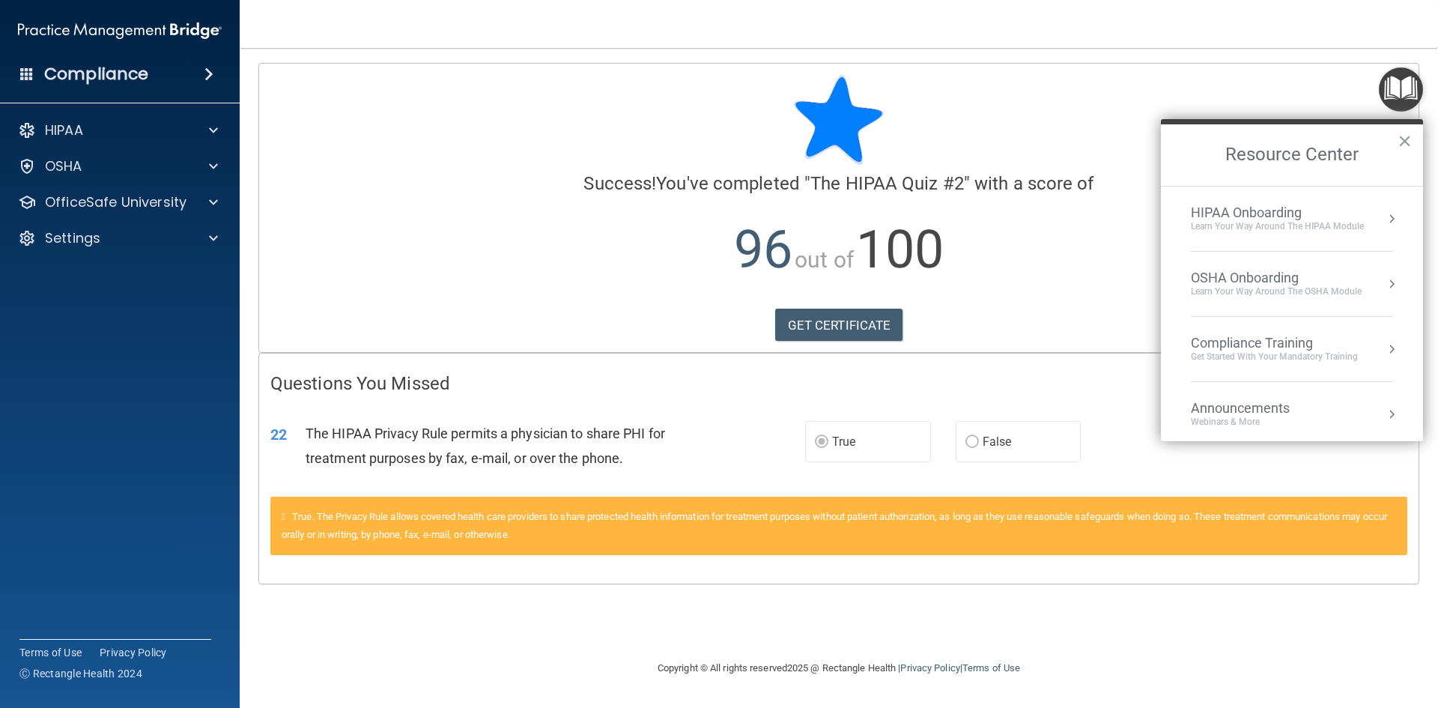
click at [1259, 354] on div "Get Started with your mandatory training" at bounding box center [1273, 356] width 167 height 13
click at [1198, 212] on div "HIPAA Training for Members" at bounding box center [1256, 210] width 167 height 13
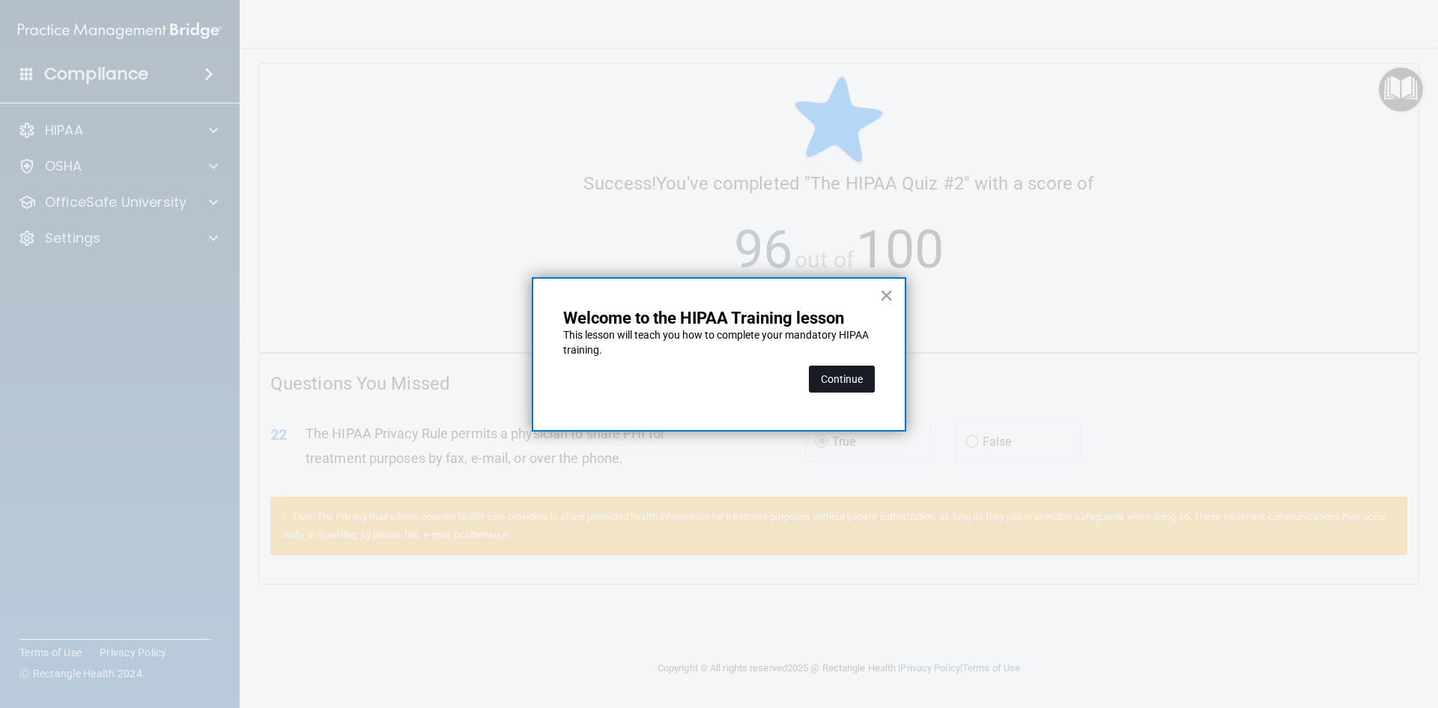
click at [854, 372] on button "Continue" at bounding box center [842, 378] width 66 height 27
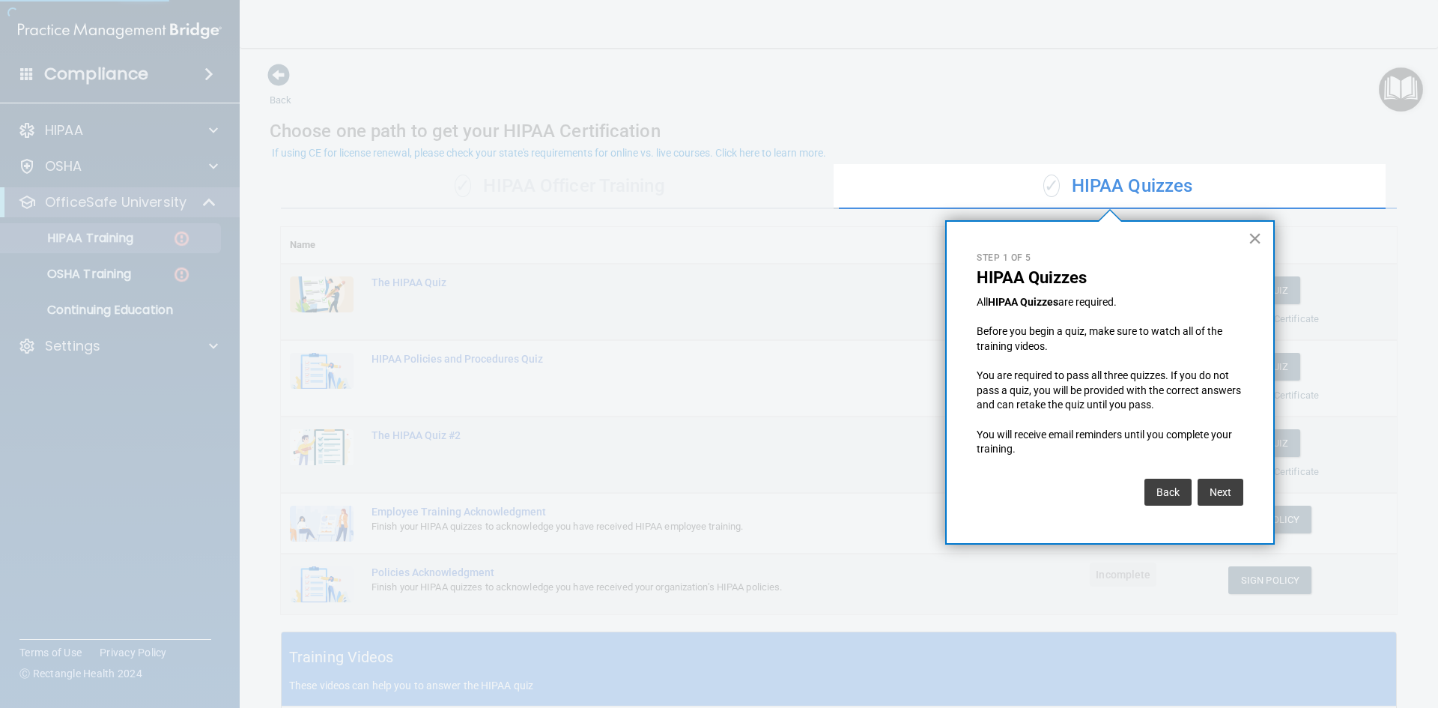
click at [1253, 238] on button "×" at bounding box center [1254, 238] width 14 height 24
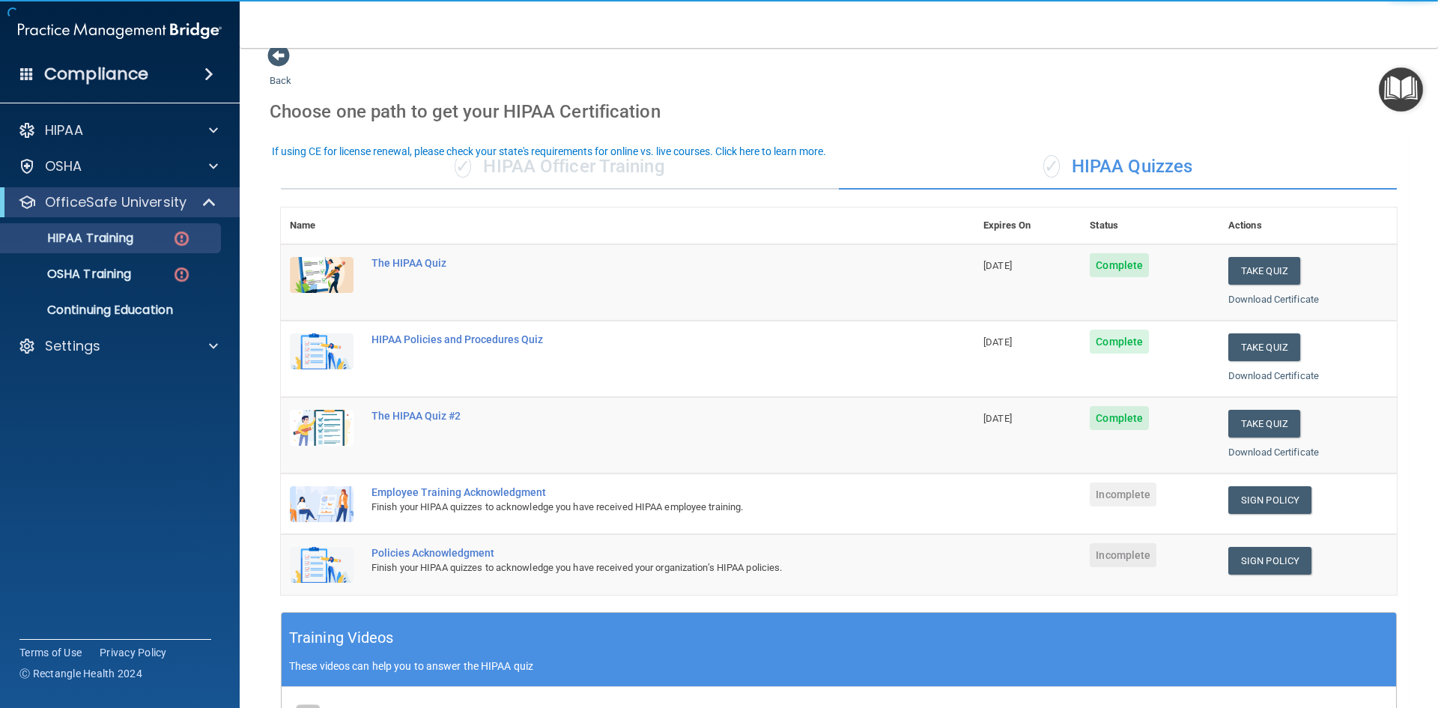
scroll to position [75, 0]
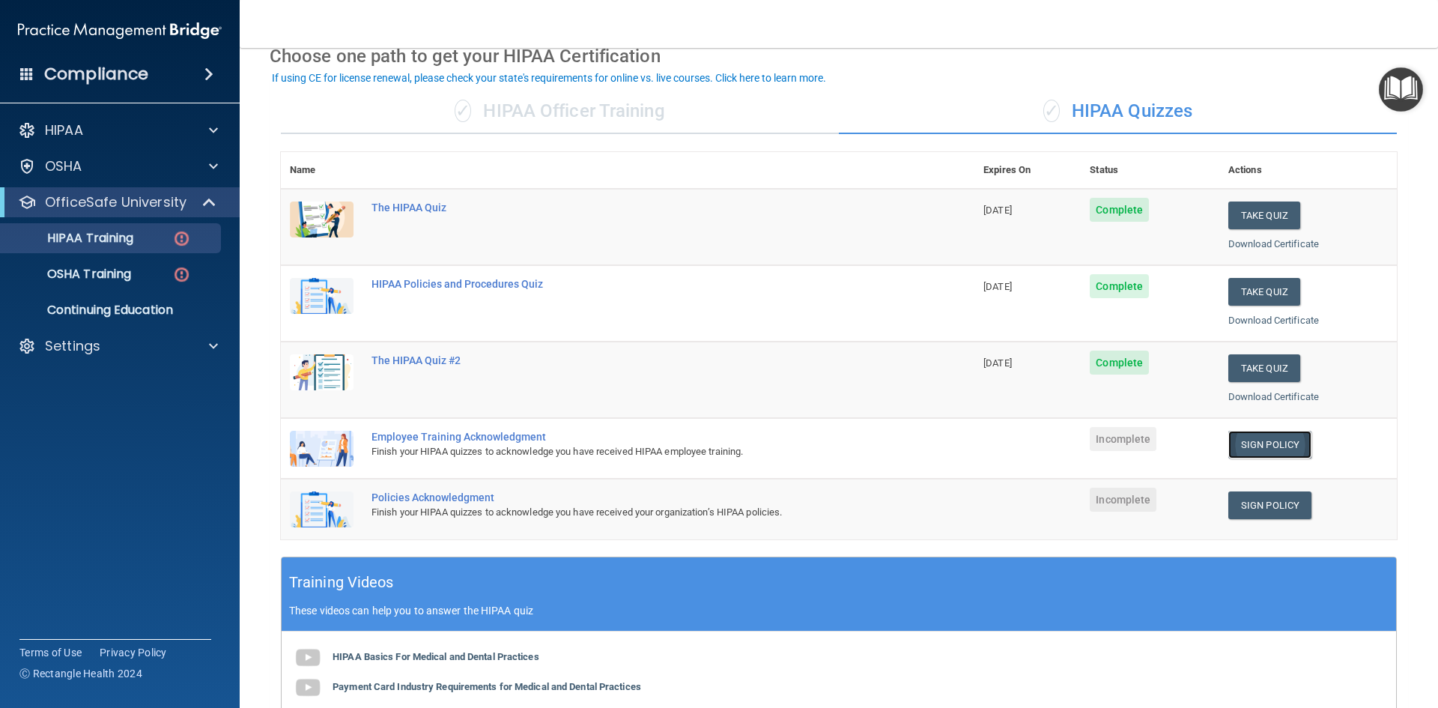
click at [1241, 443] on link "Sign Policy" at bounding box center [1269, 445] width 83 height 28
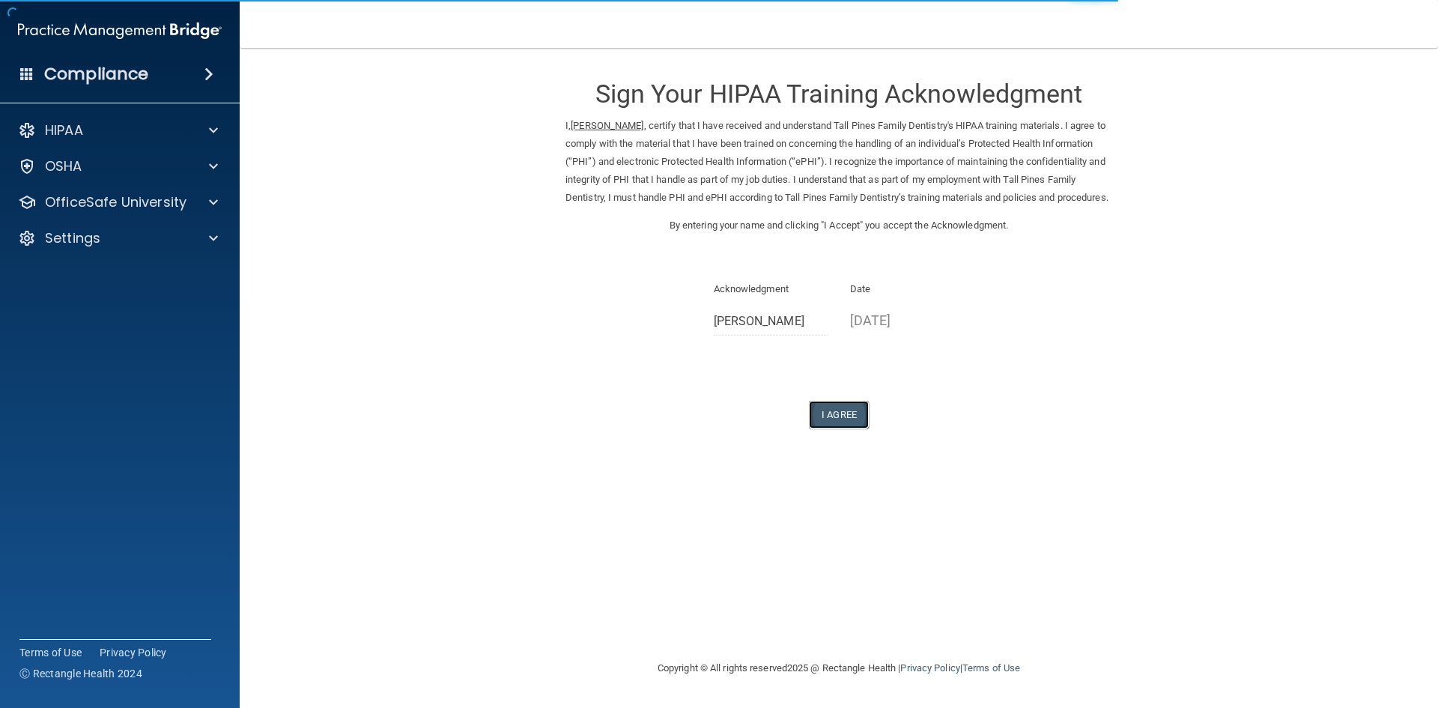
click button "I Agree"
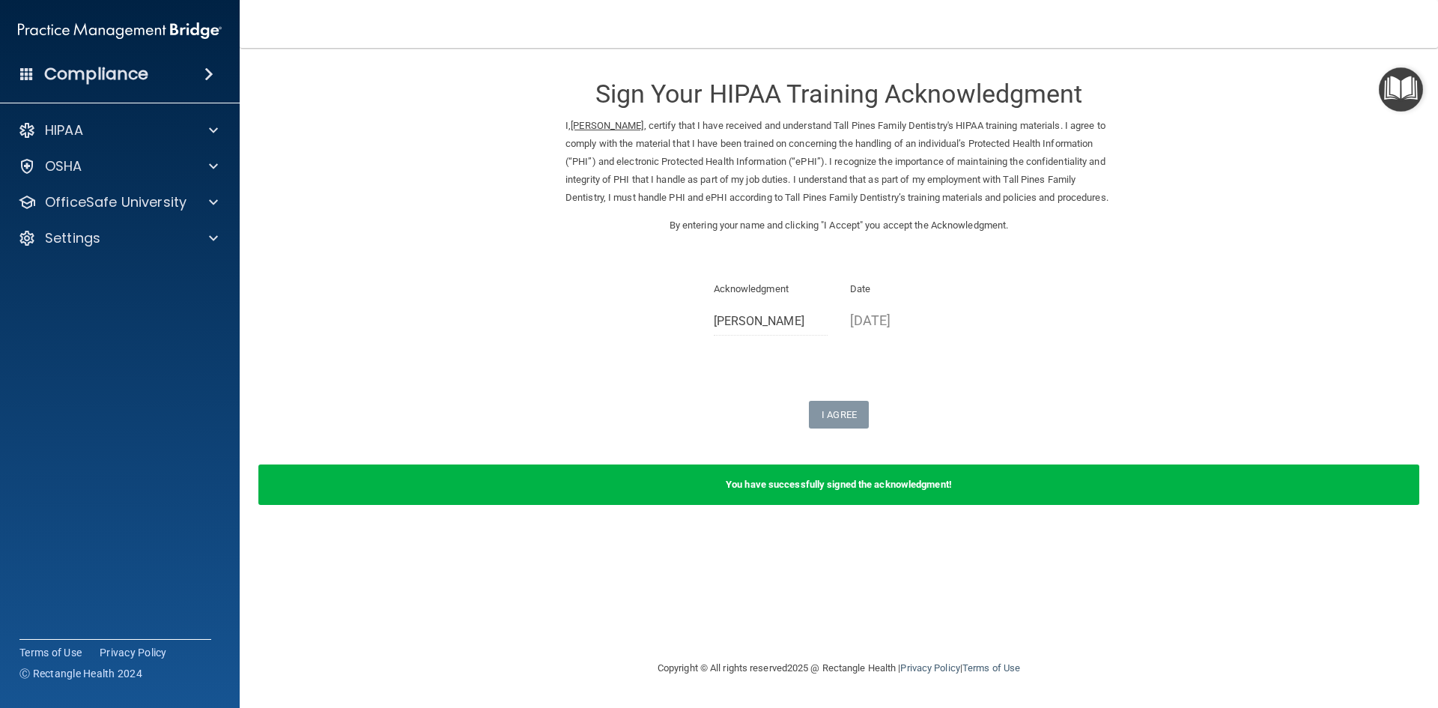
click img "Open Resource Center"
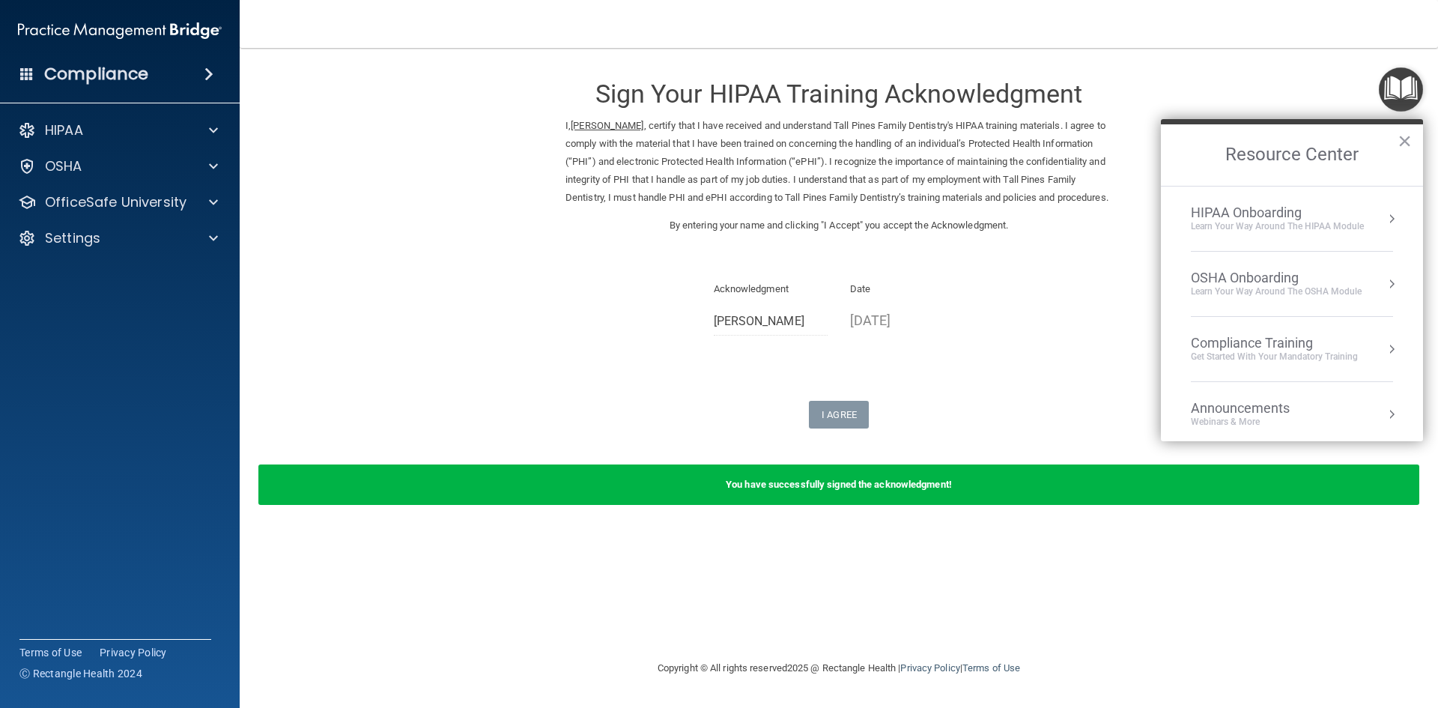
click div "HIPAA Onboarding"
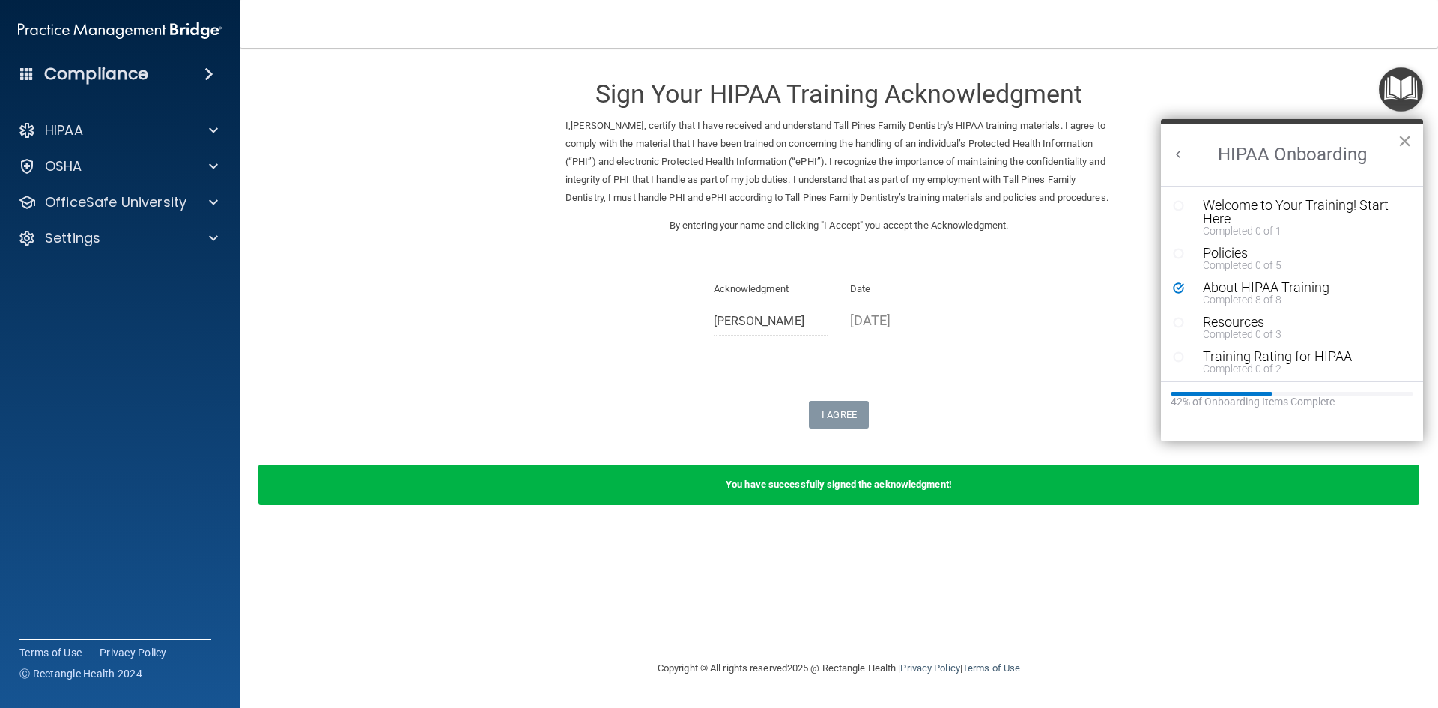
click button "×"
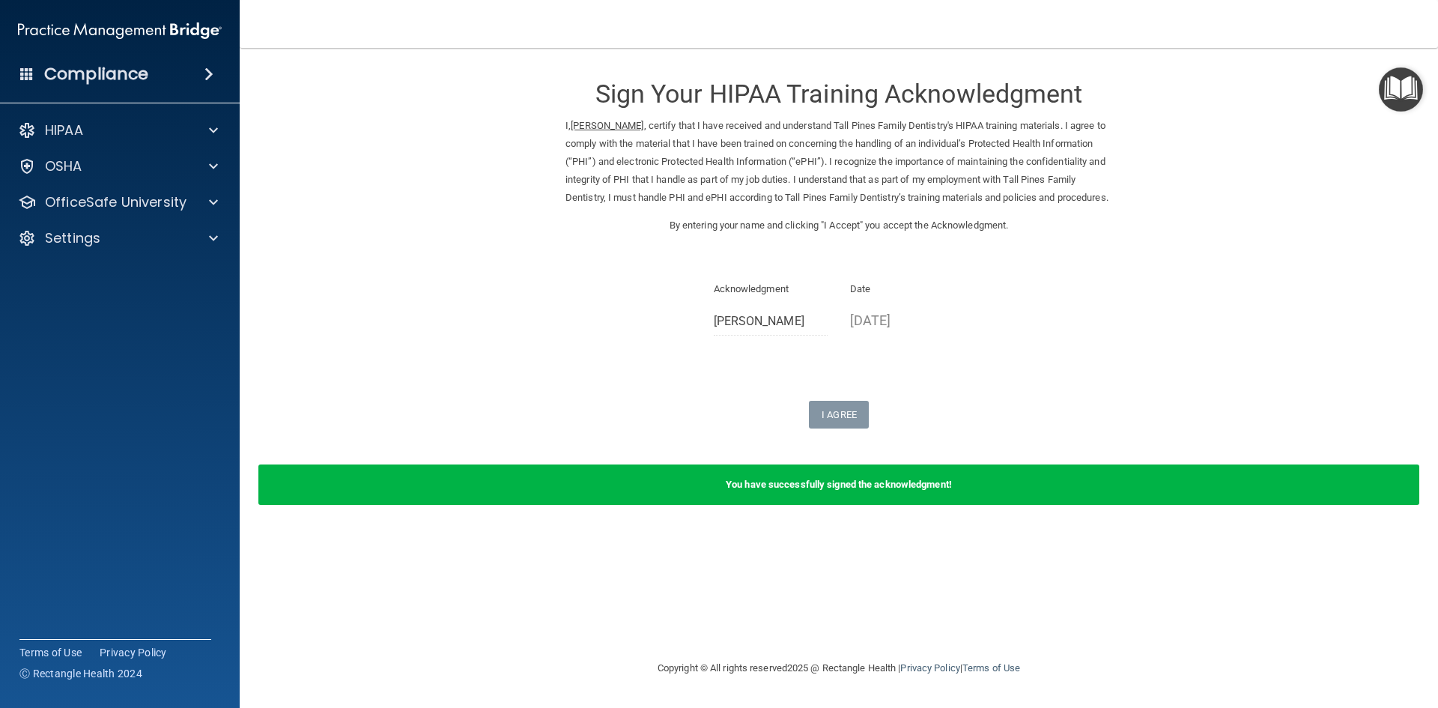
click img "Open Resource Center"
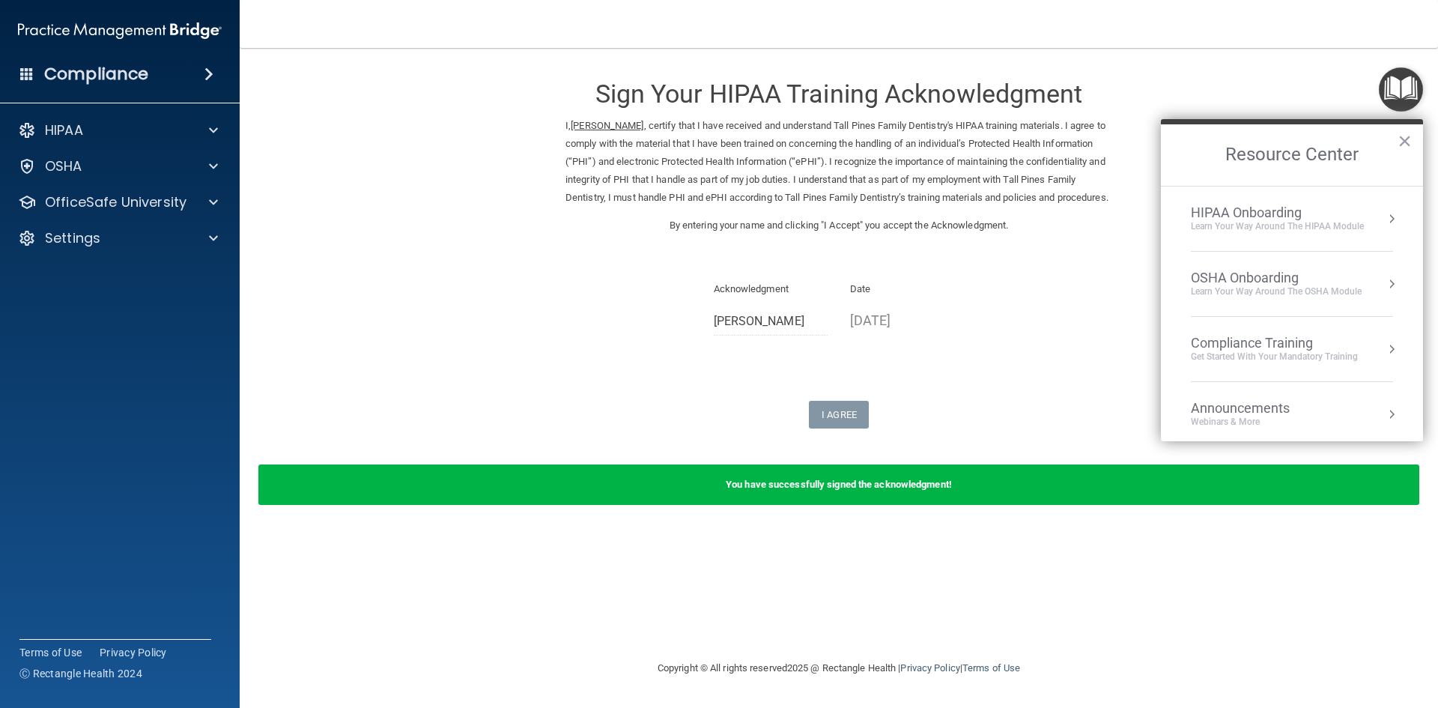
click div "Compliance Training"
click div "HIPAA Training for Members"
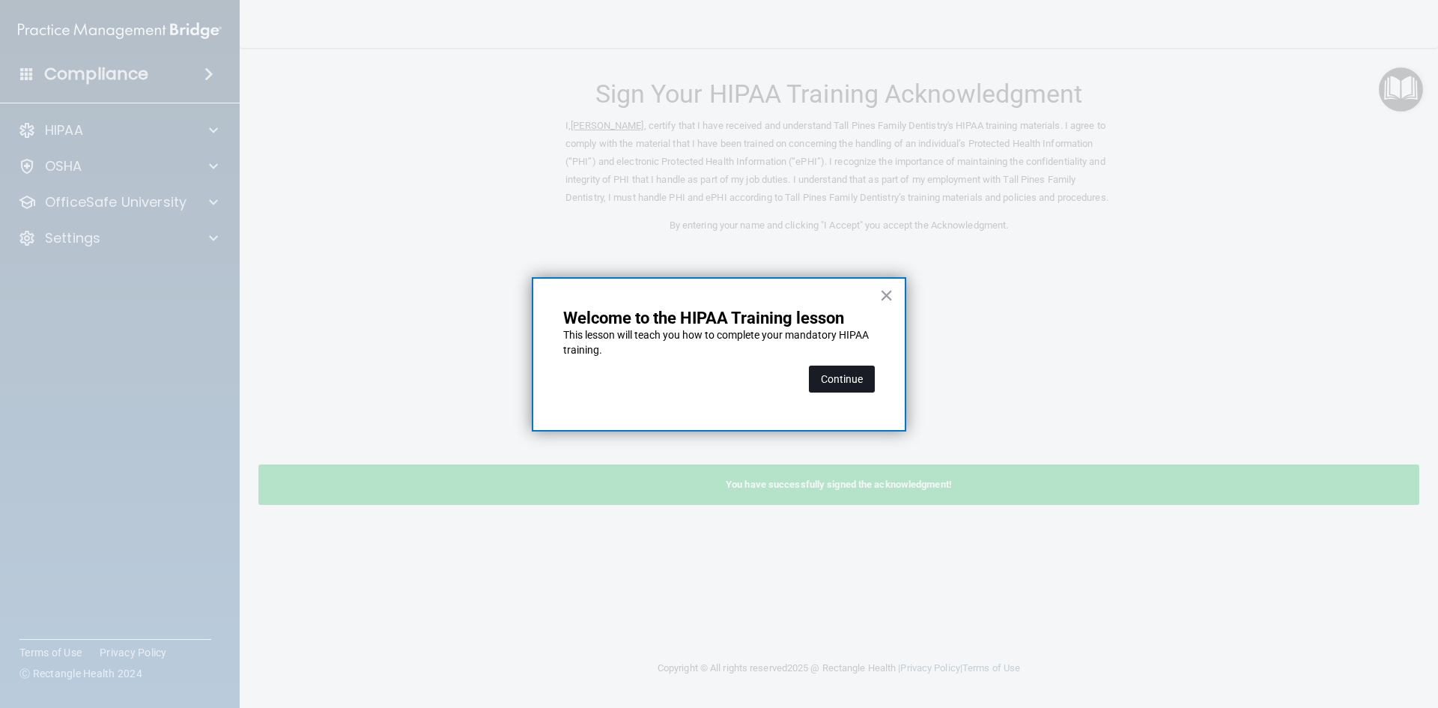
click button "Continue"
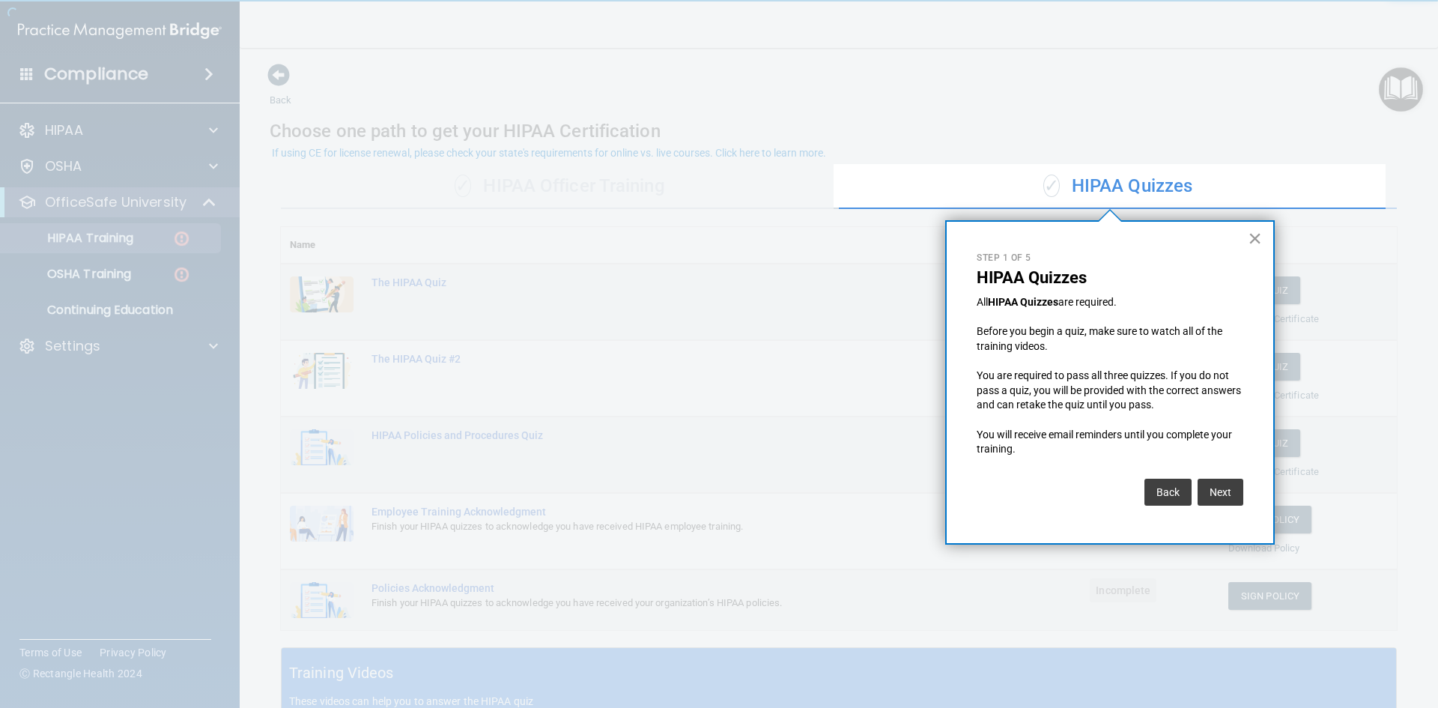
click button "×"
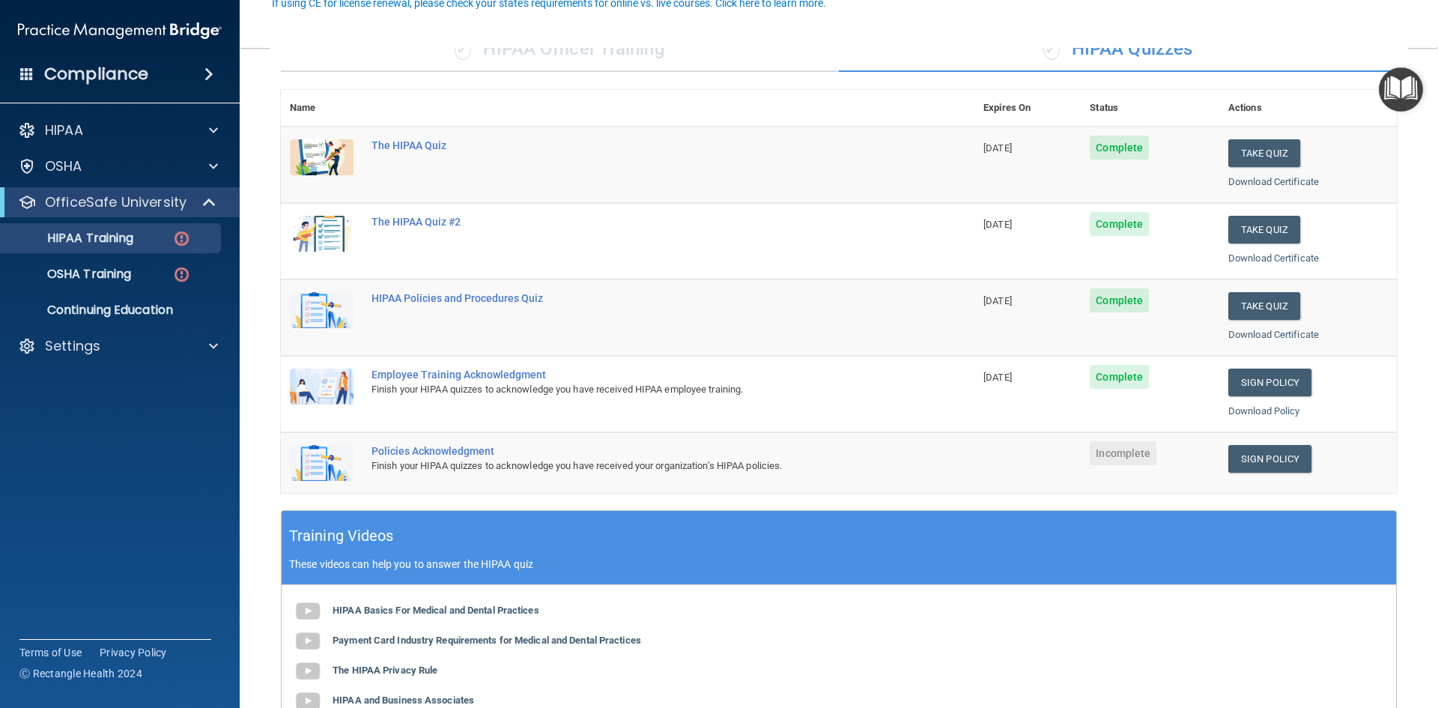
scroll to position [150, 0]
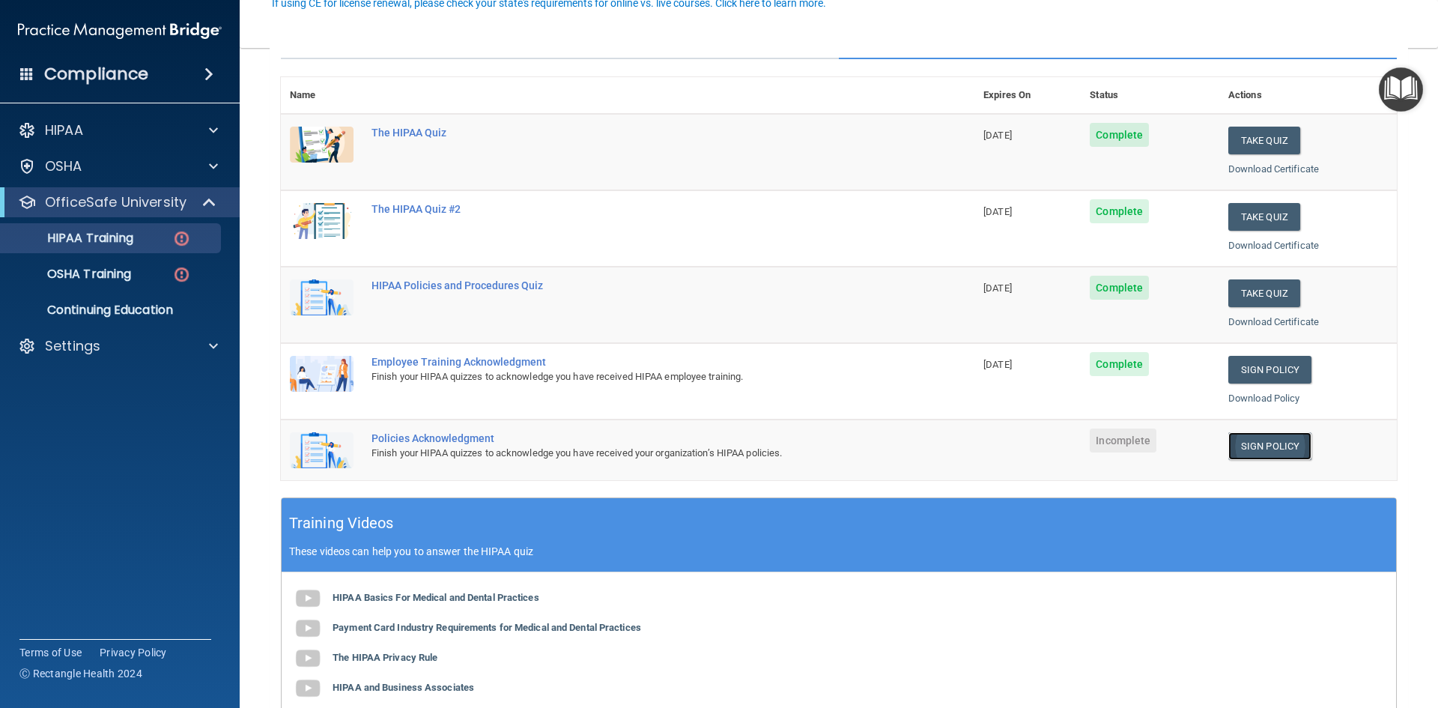
click link "Sign Policy"
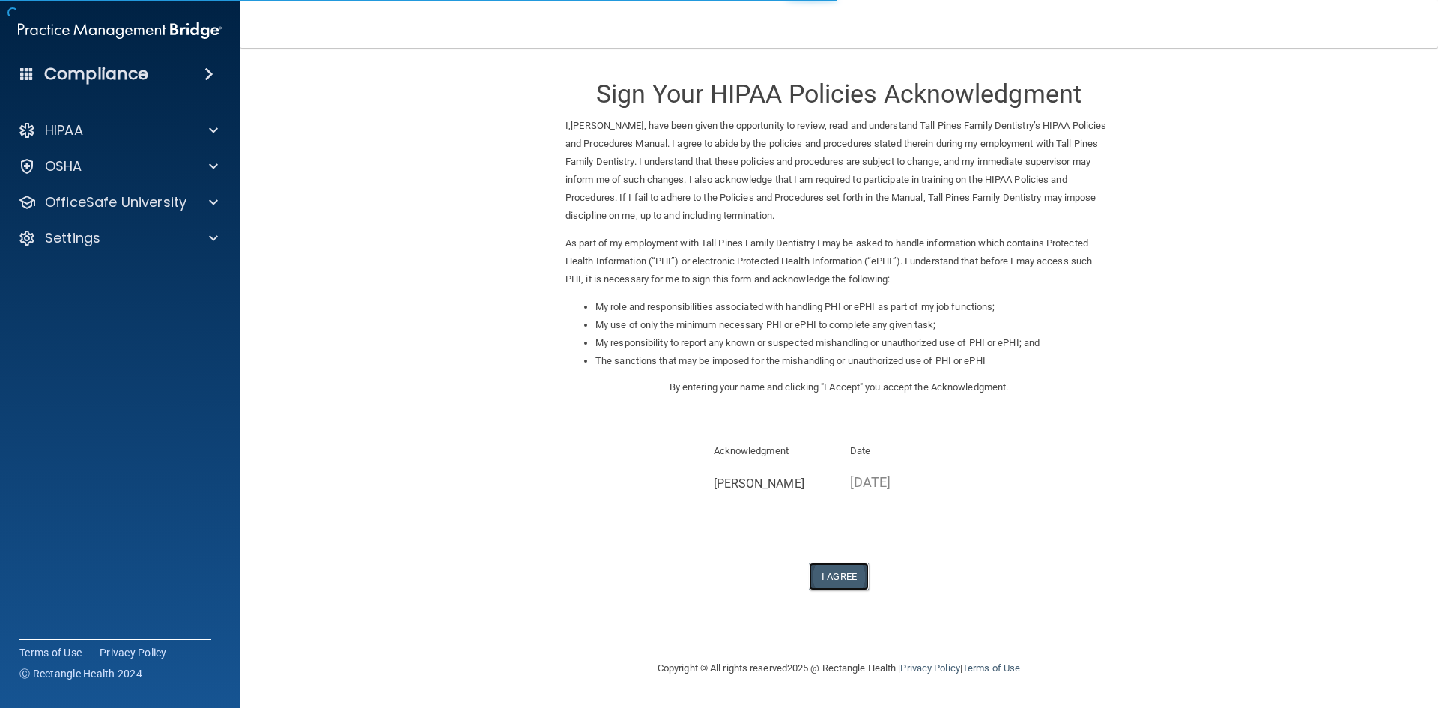
click at [833, 583] on button "I Agree" at bounding box center [839, 576] width 60 height 28
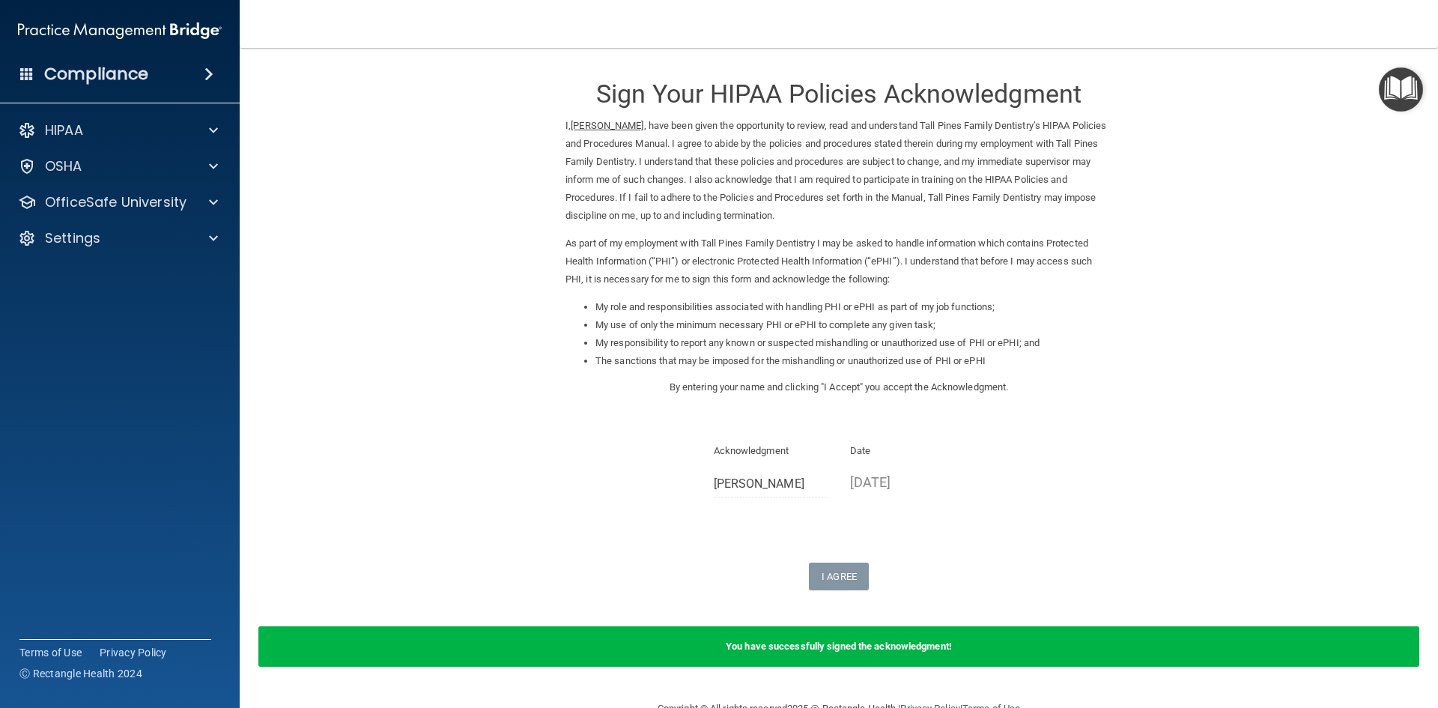
click at [1399, 98] on img "Open Resource Center" at bounding box center [1400, 89] width 44 height 44
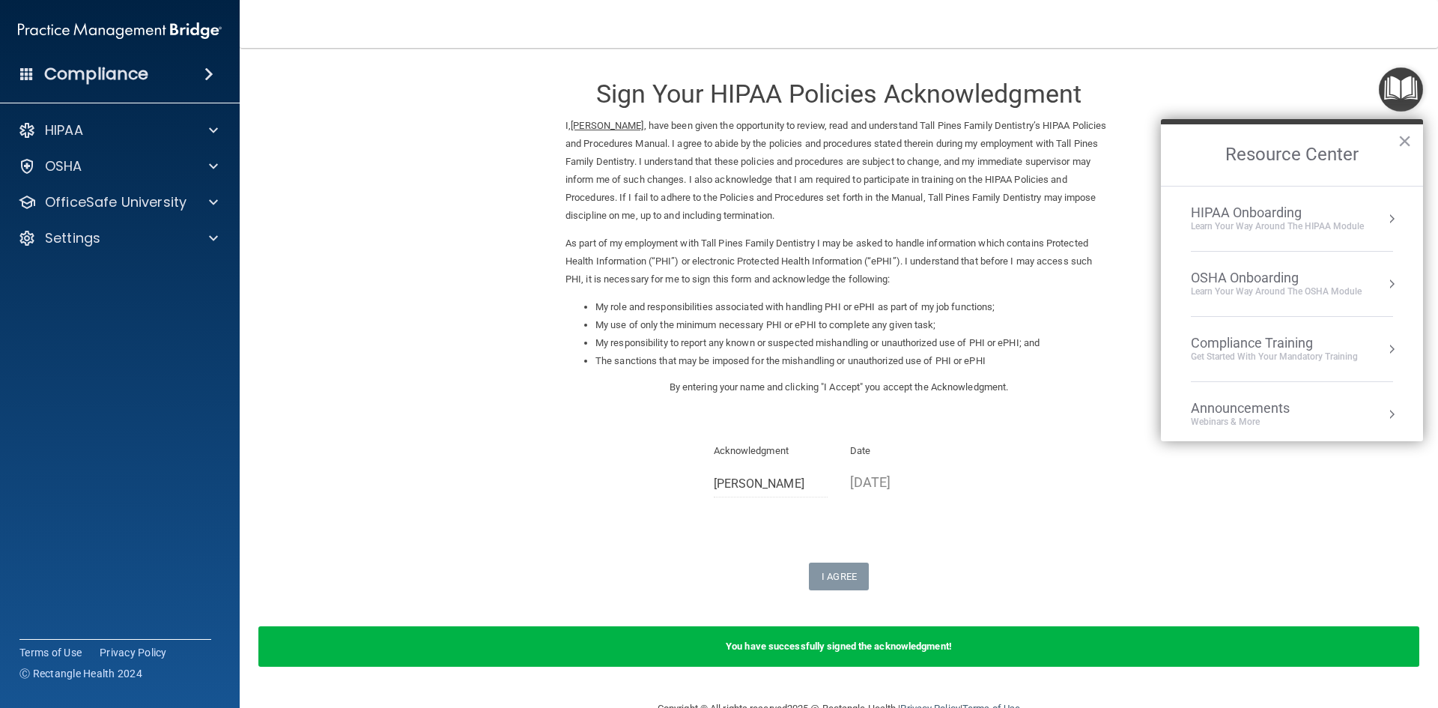
click at [1264, 215] on div "HIPAA Onboarding" at bounding box center [1276, 212] width 173 height 16
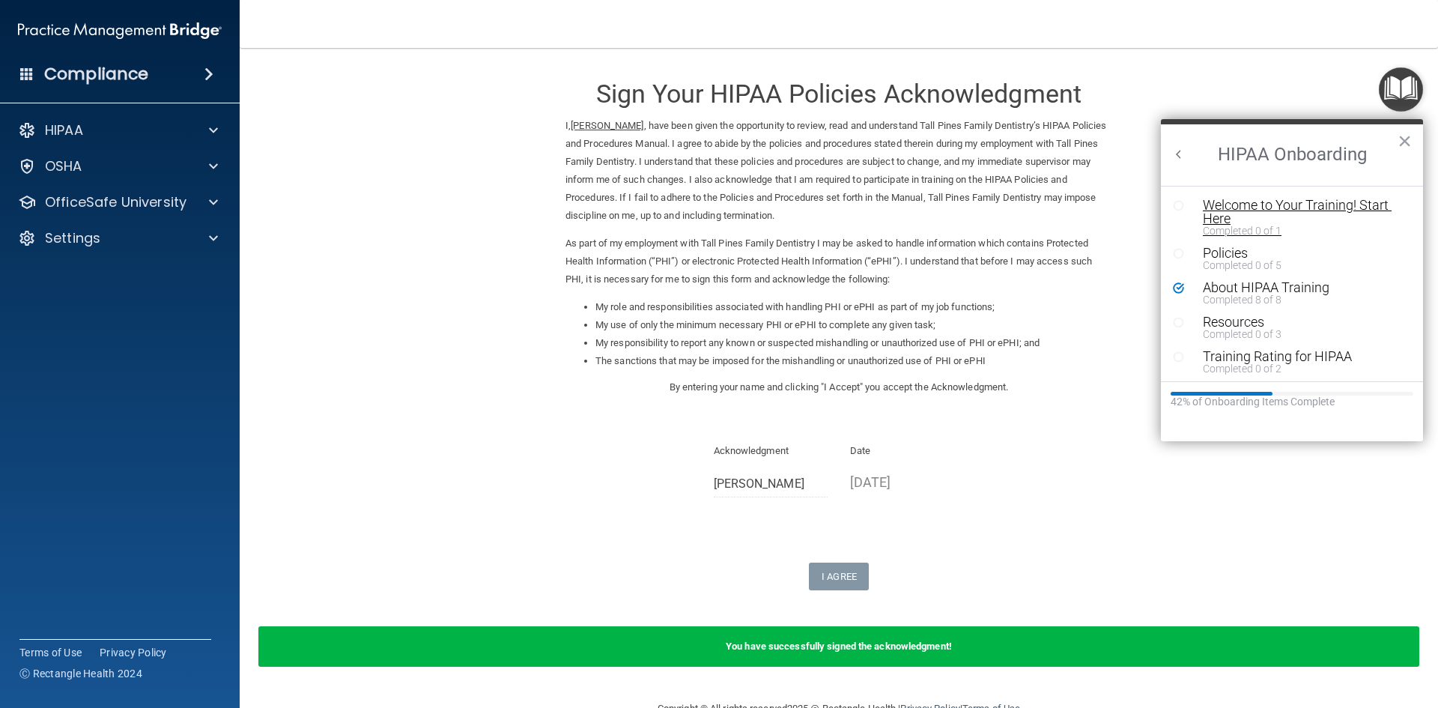
click at [1224, 213] on div "Welcome to Your Training! Start Here" at bounding box center [1296, 211] width 189 height 27
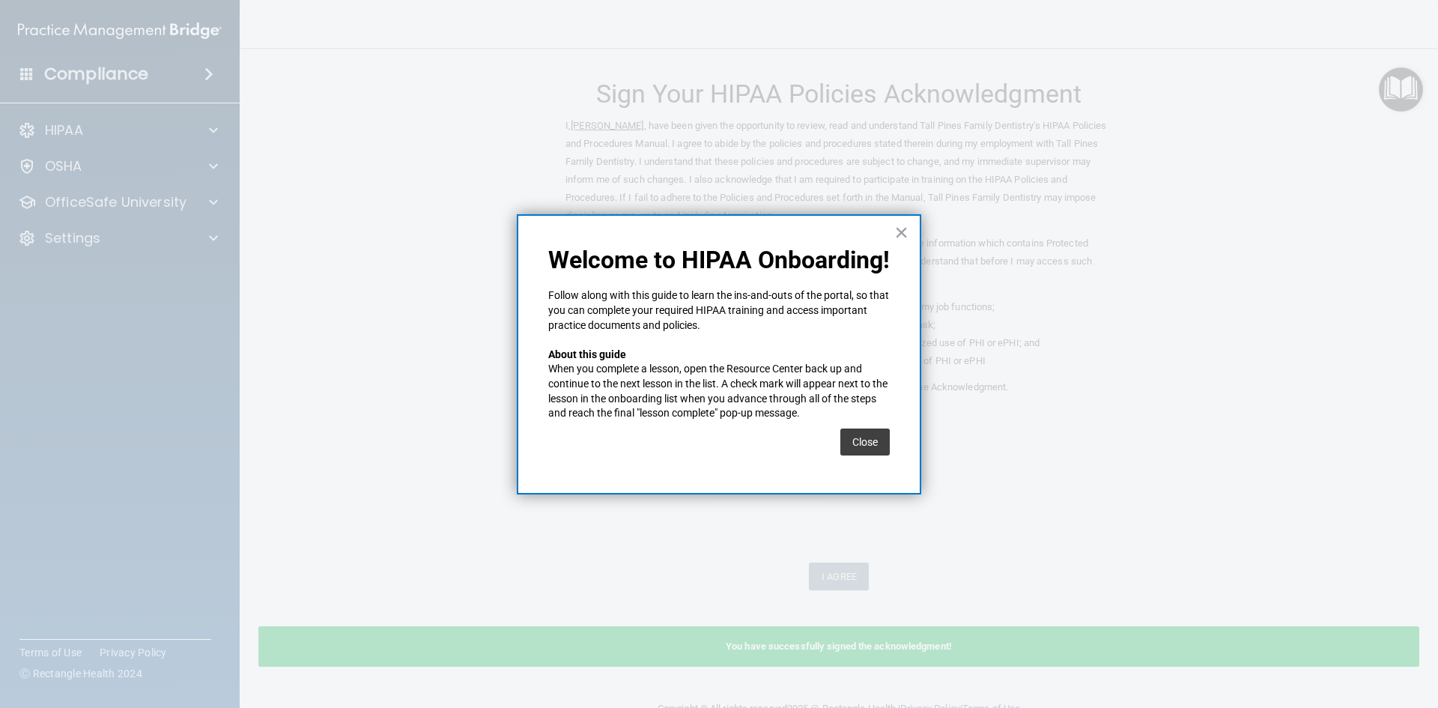
click at [854, 445] on button "Close" at bounding box center [864, 441] width 49 height 27
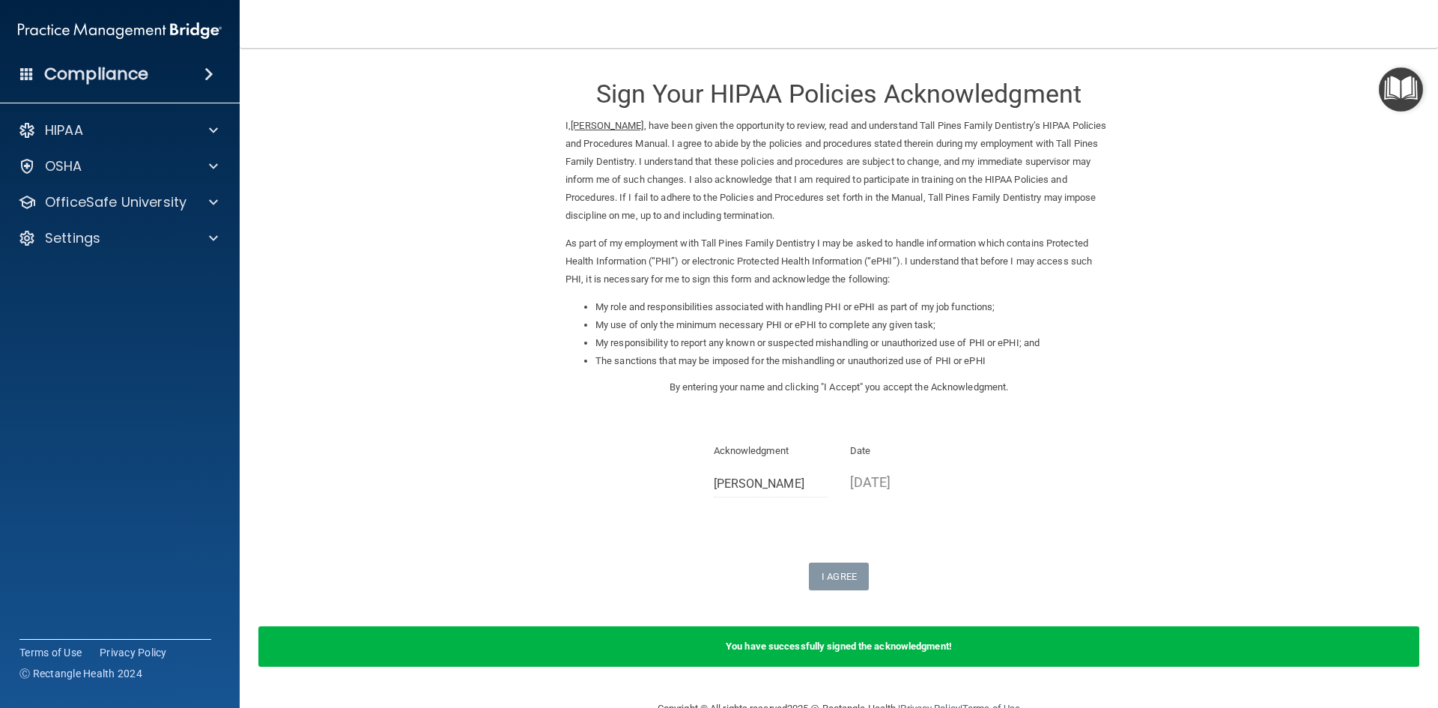
click at [1402, 91] on img "Open Resource Center" at bounding box center [1400, 89] width 44 height 44
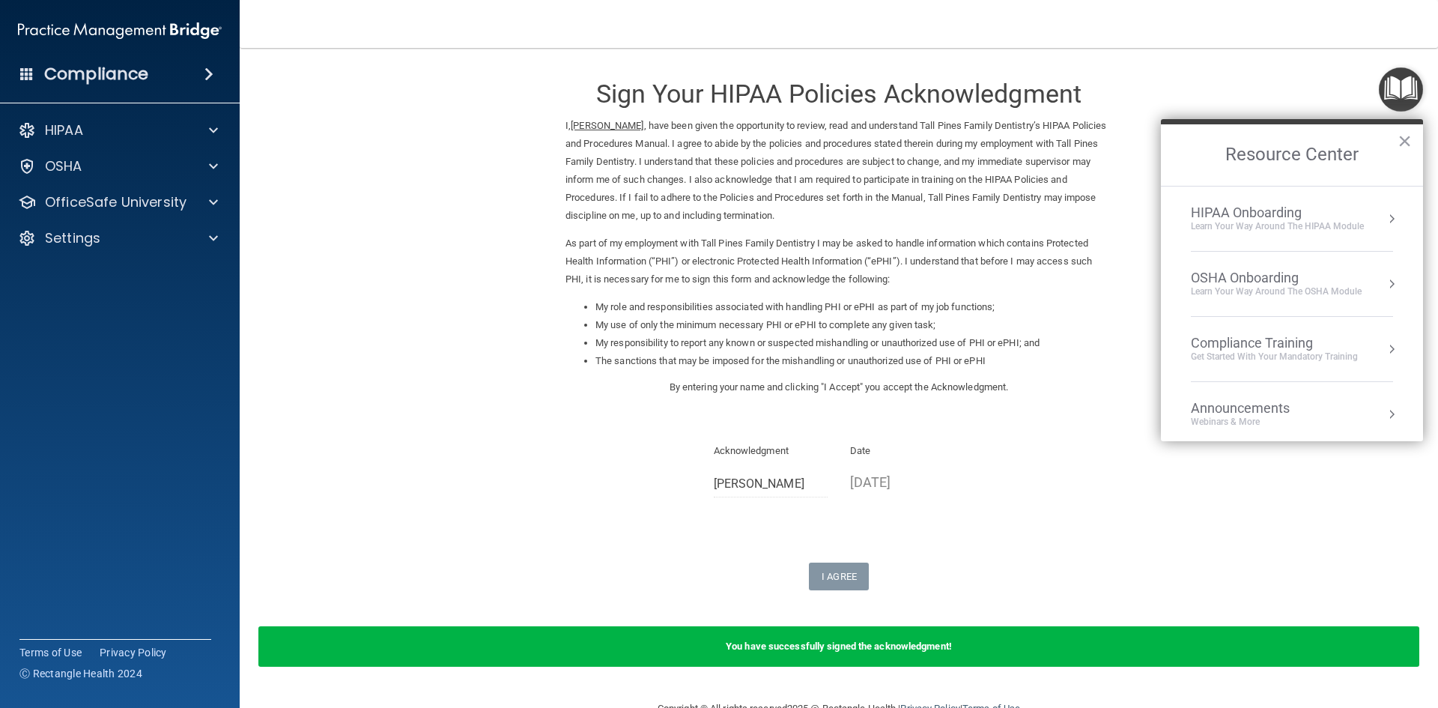
click at [1260, 217] on div "HIPAA Onboarding" at bounding box center [1276, 212] width 173 height 16
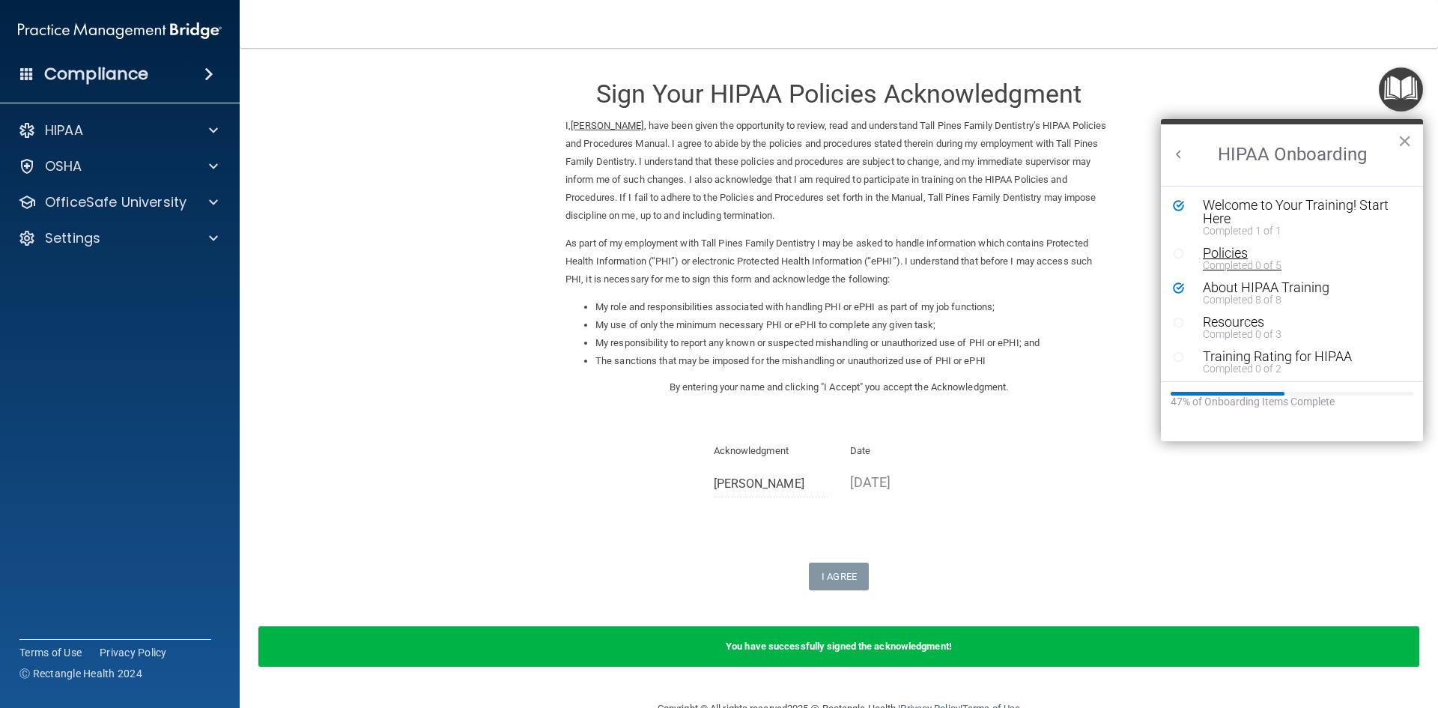
click at [1230, 255] on div "Policies" at bounding box center [1296, 252] width 189 height 13
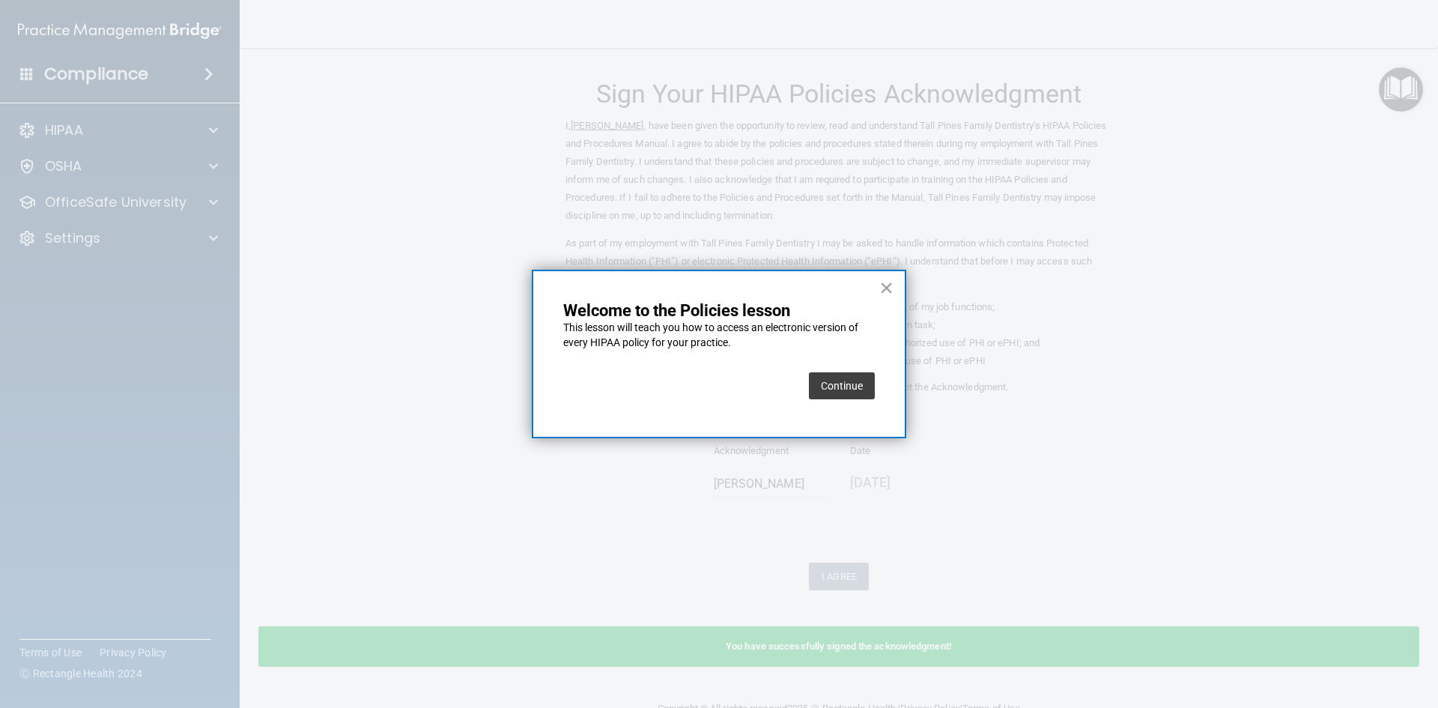
click at [837, 380] on button "Continue" at bounding box center [842, 385] width 66 height 27
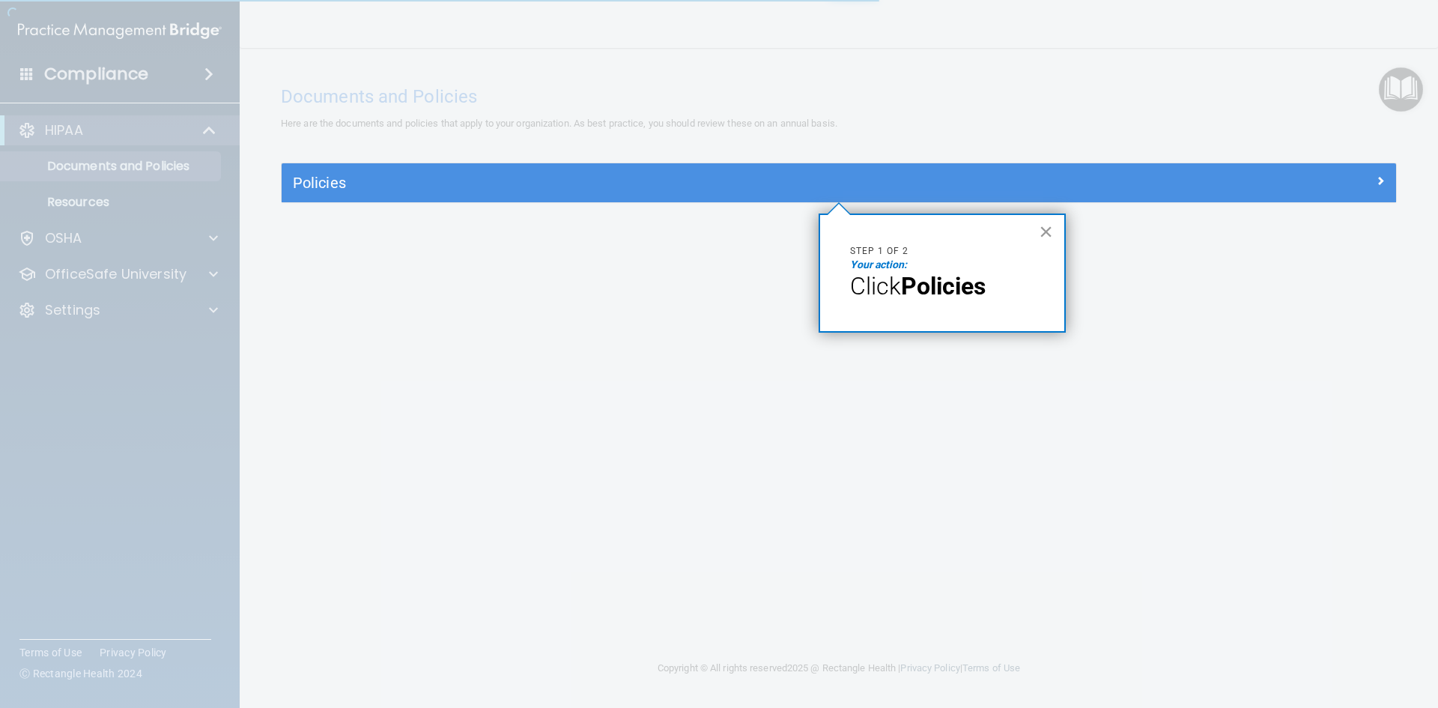
click at [1044, 235] on button "×" at bounding box center [1045, 231] width 14 height 24
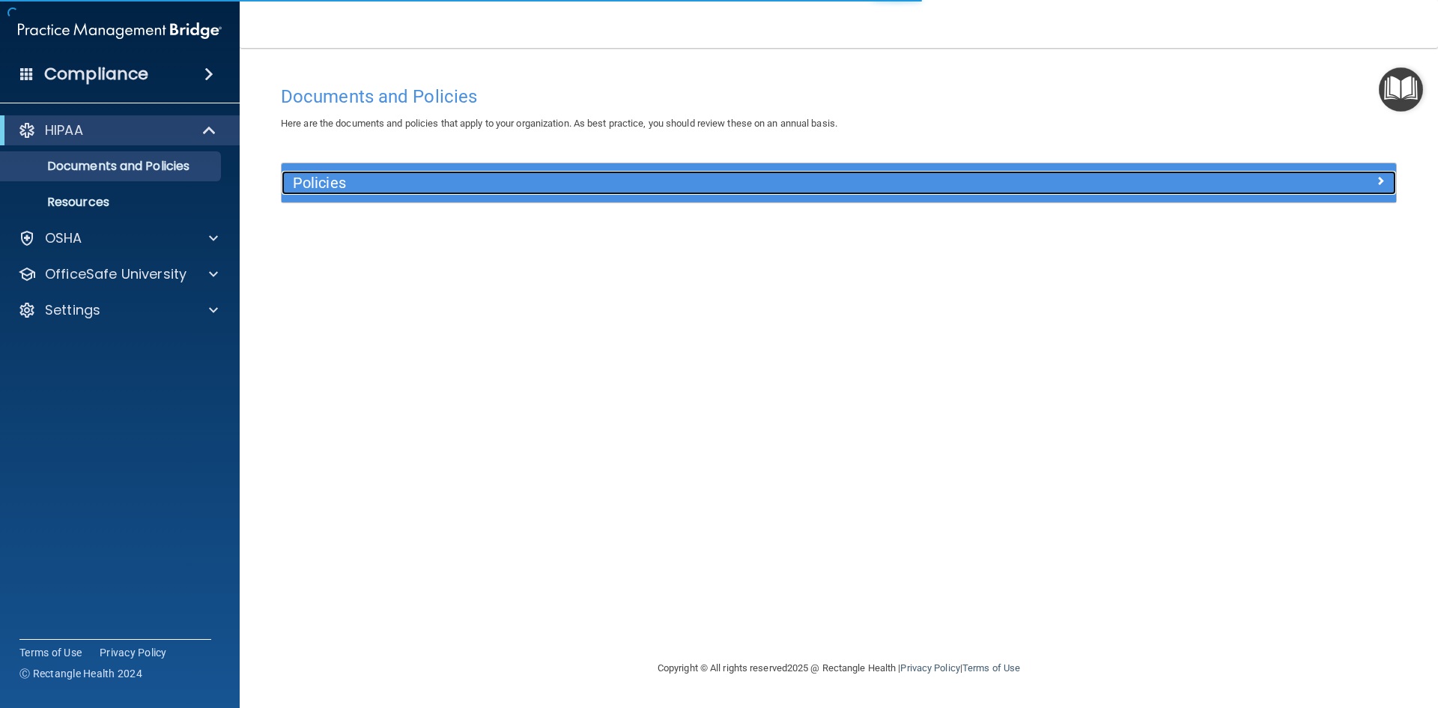
click at [916, 188] on h5 "Policies" at bounding box center [699, 182] width 813 height 16
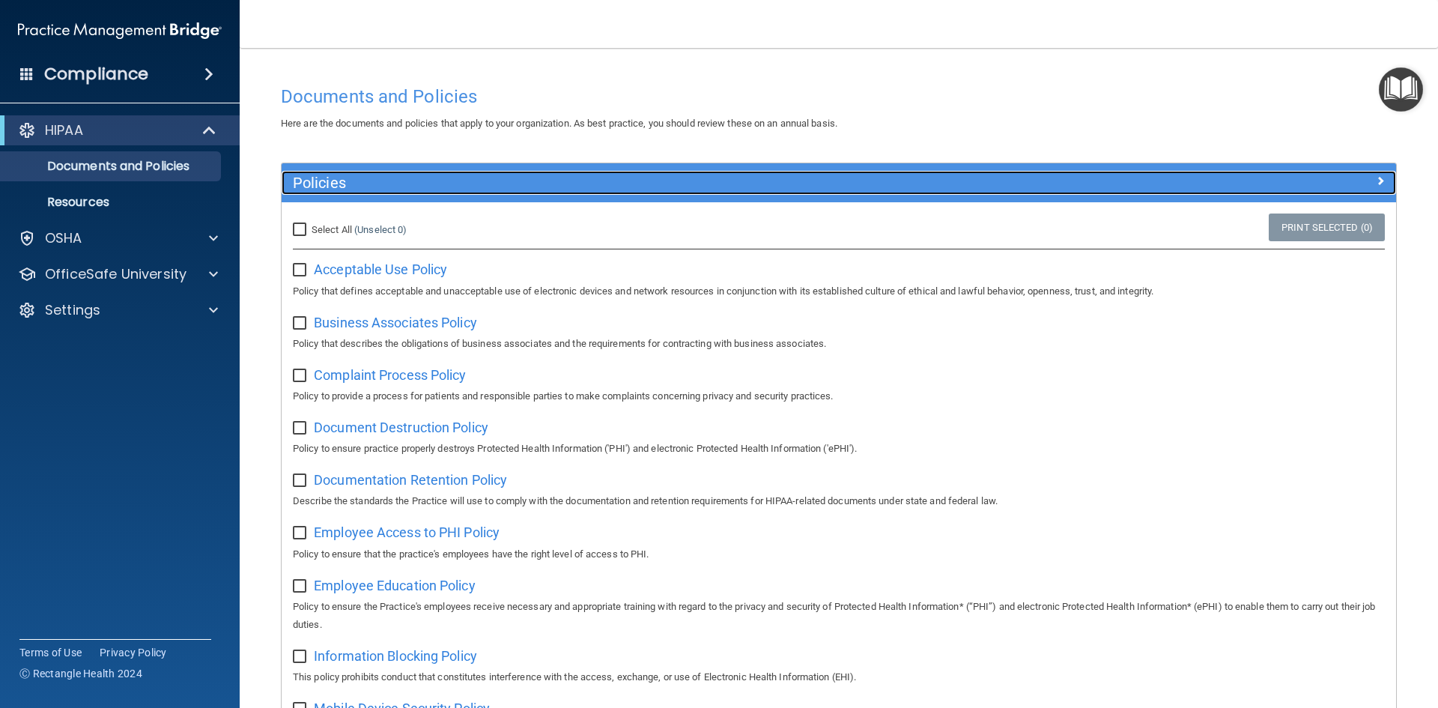
click at [939, 191] on h5 "Policies" at bounding box center [699, 182] width 813 height 16
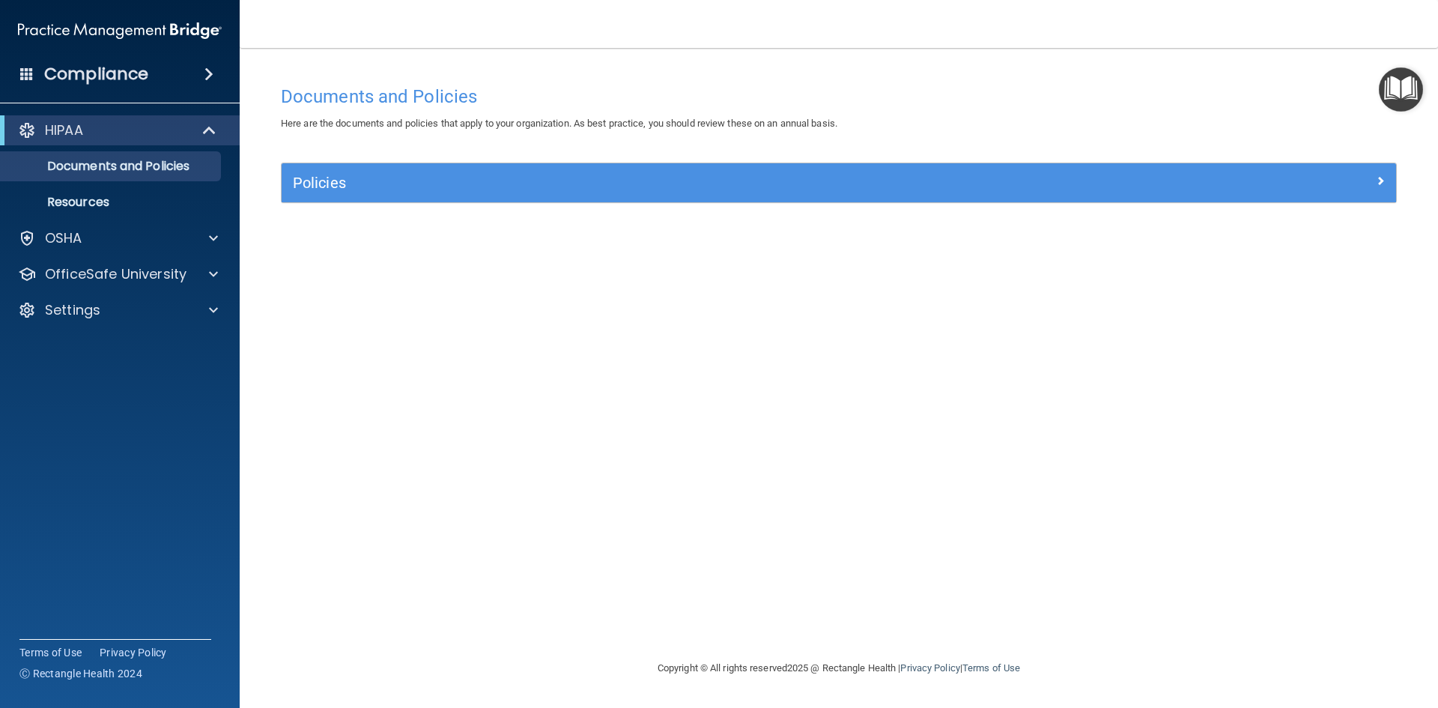
click at [1387, 77] on img "Open Resource Center" at bounding box center [1400, 89] width 44 height 44
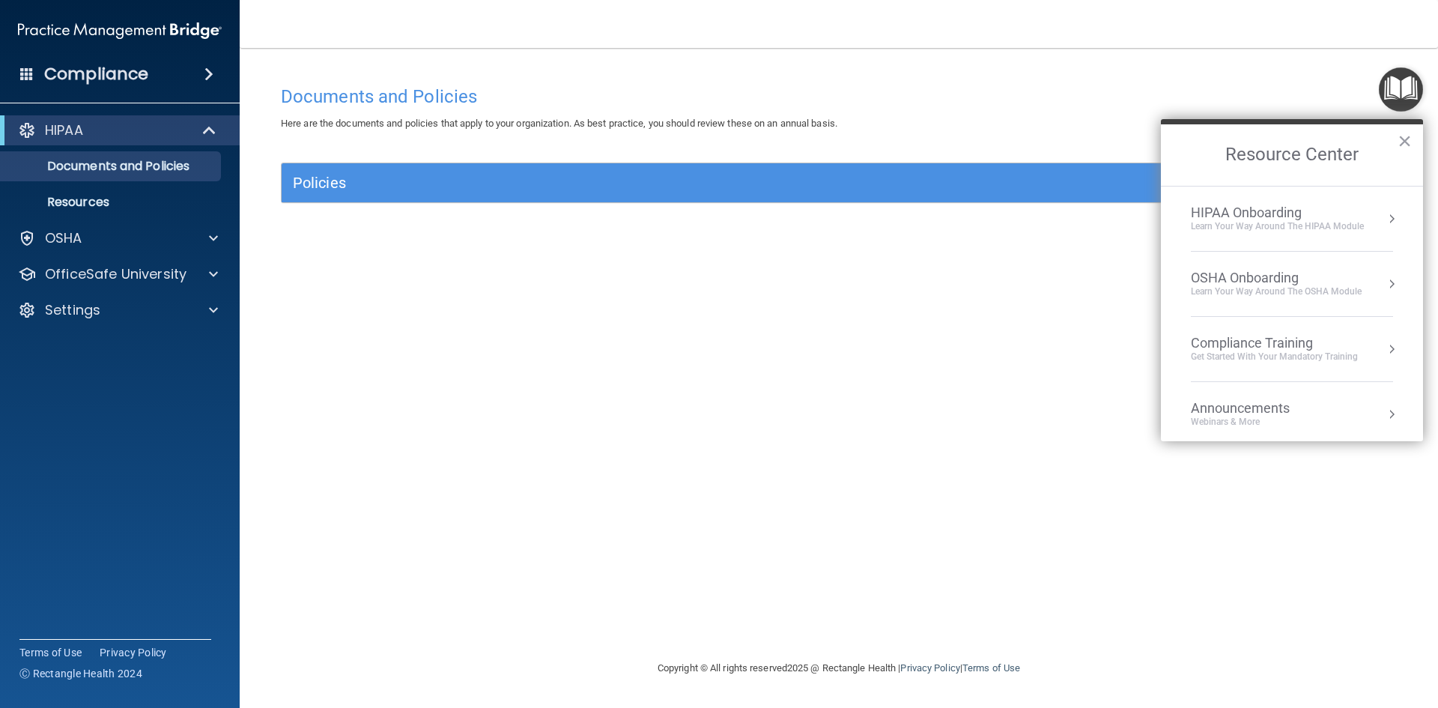
click at [1256, 219] on div "HIPAA Onboarding" at bounding box center [1276, 212] width 173 height 16
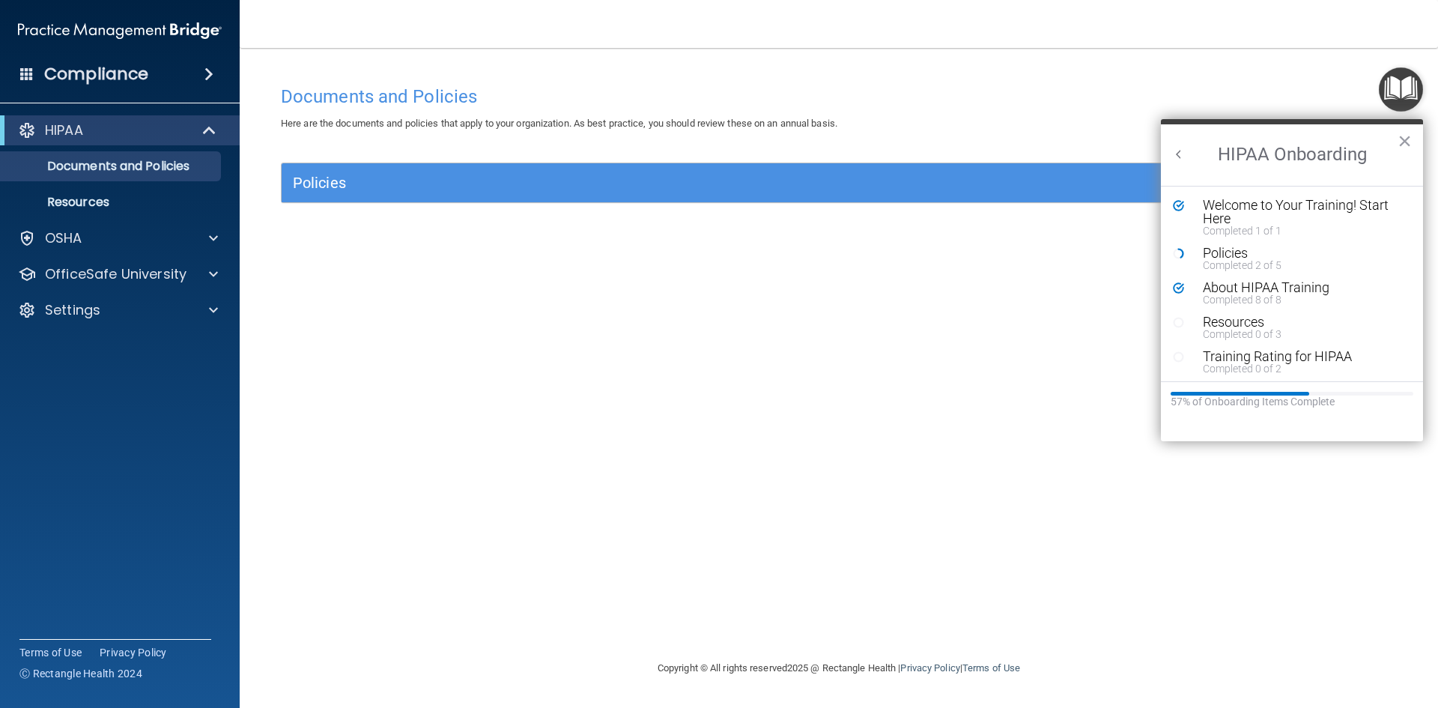
click at [1047, 336] on div "Documents and Policies Here are the documents and policies that apply to your o…" at bounding box center [839, 368] width 1138 height 581
click at [1409, 144] on button "×" at bounding box center [1404, 141] width 14 height 24
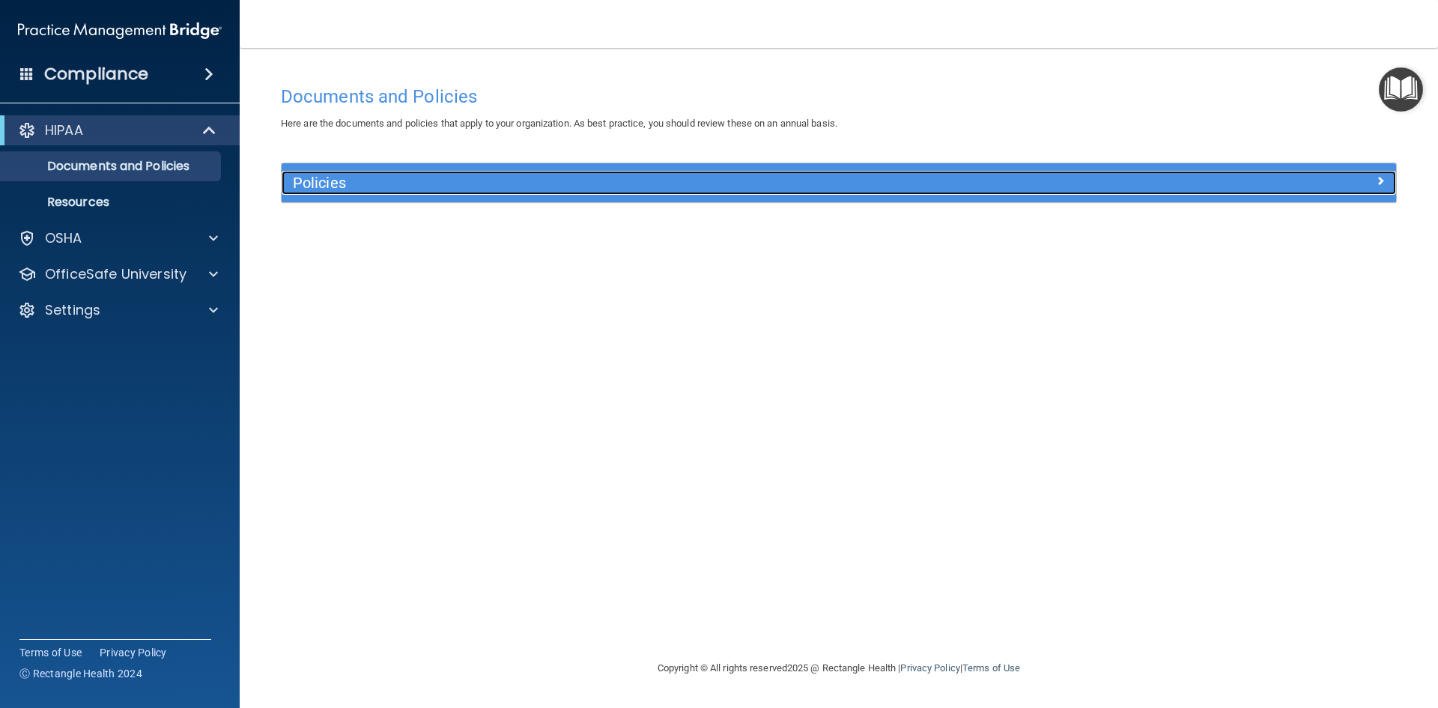
click at [675, 195] on div "Policies" at bounding box center [700, 183] width 836 height 24
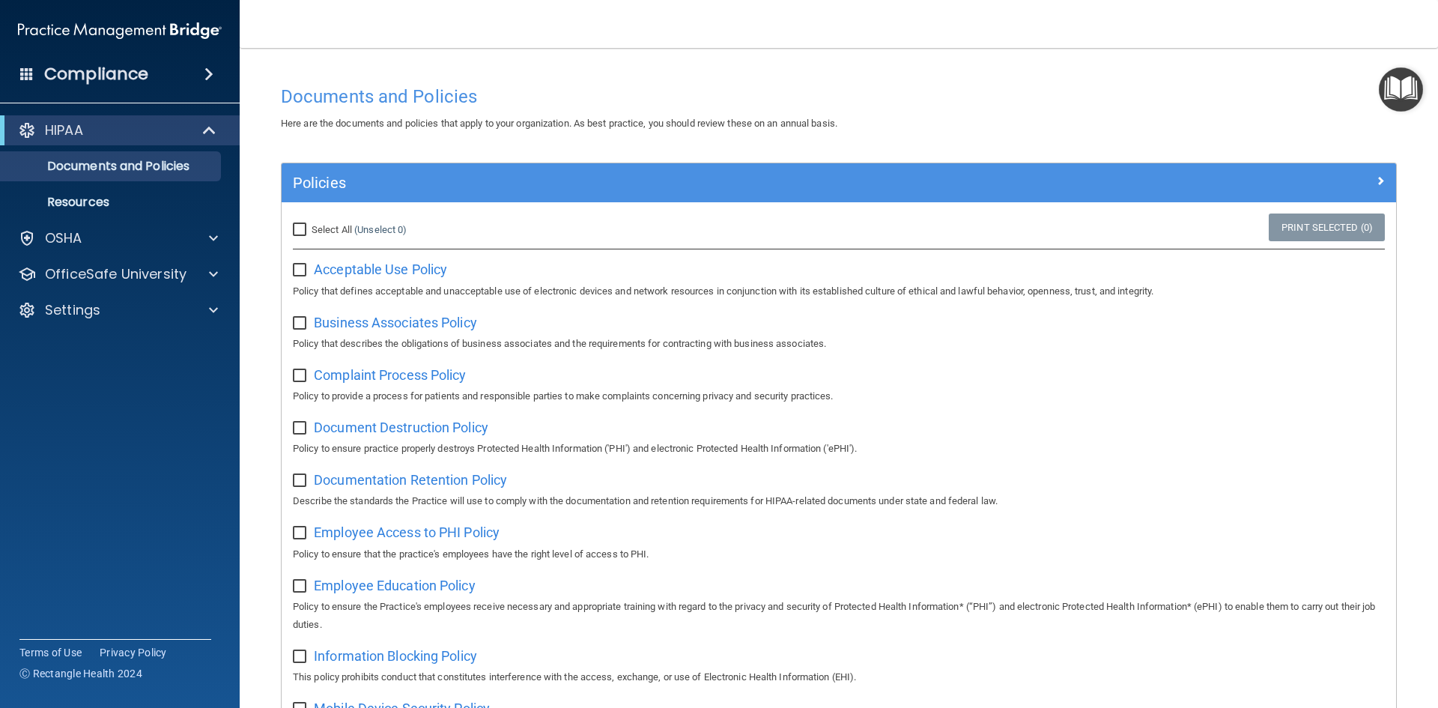
click at [299, 228] on input "Select All (Unselect 0) Unselect All" at bounding box center [301, 230] width 17 height 12
checkbox input "true"
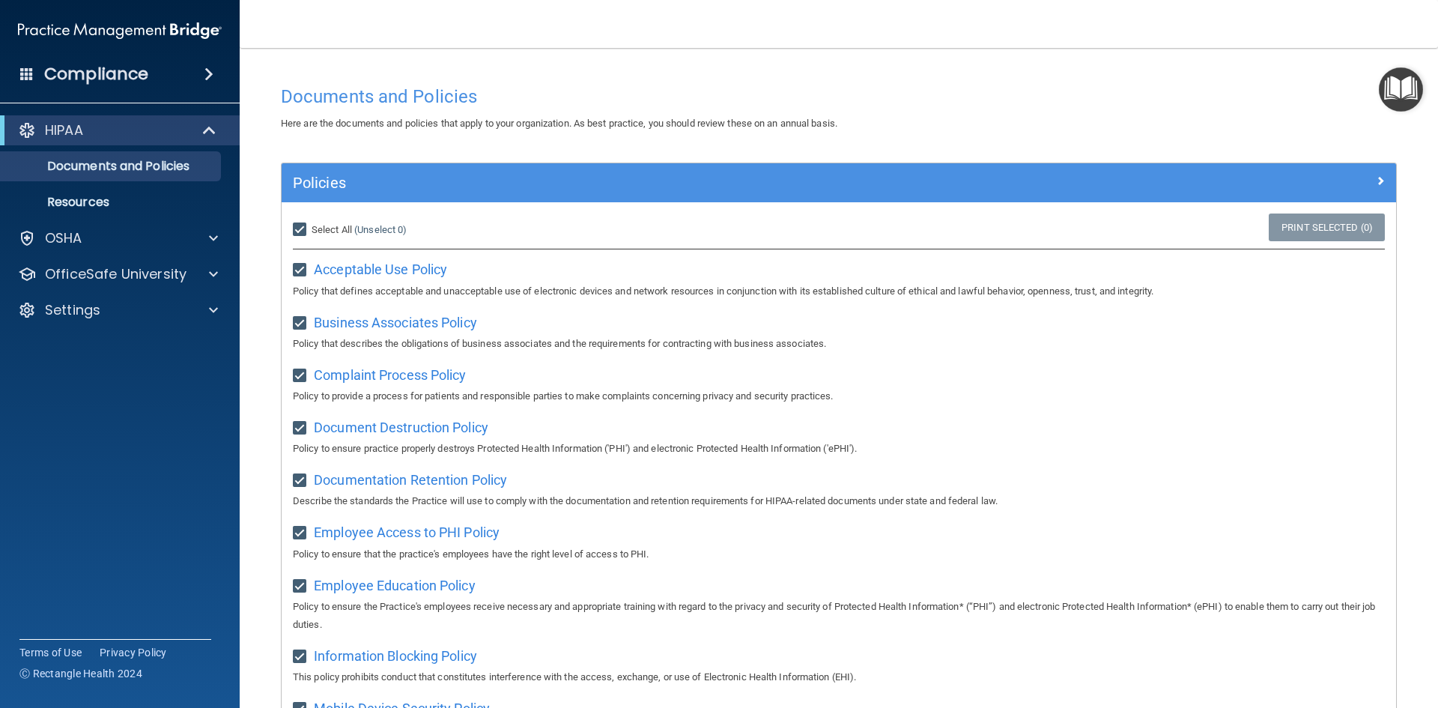
checkbox input "true"
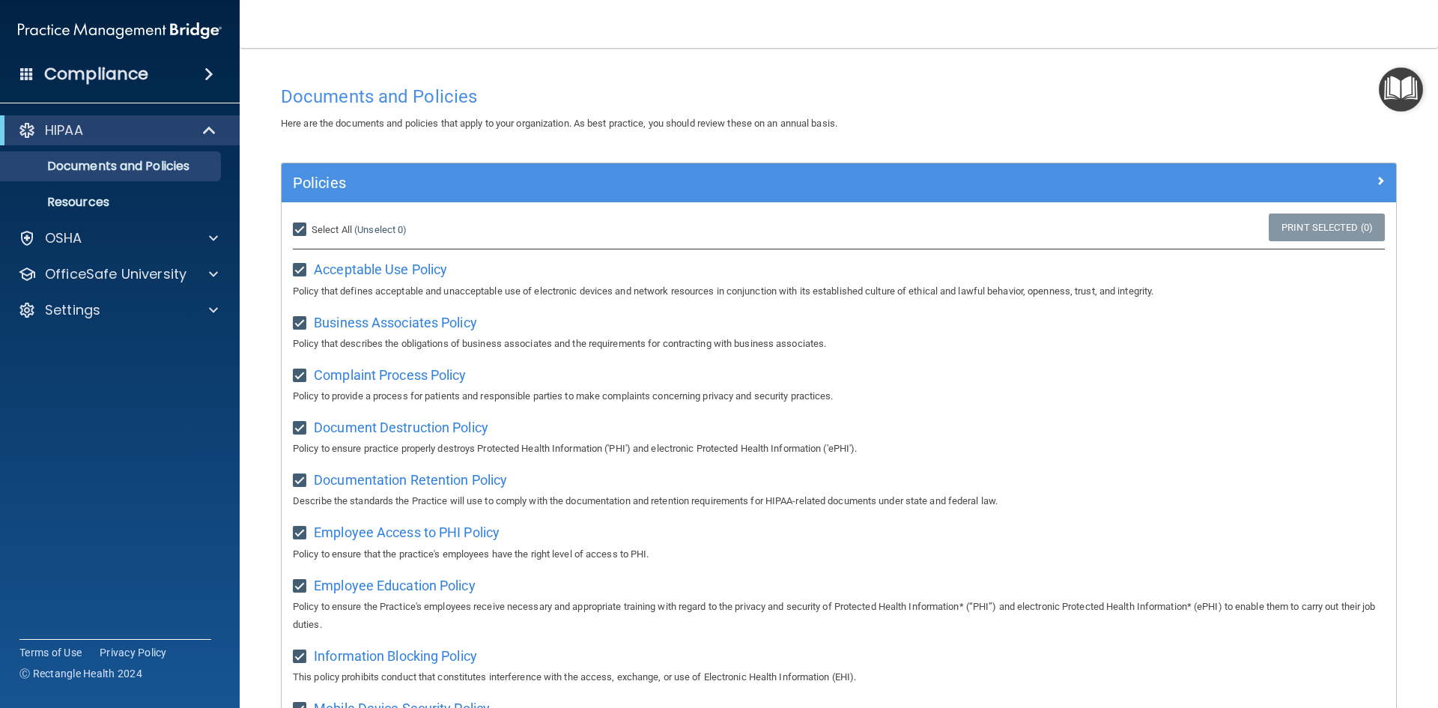
checkbox input "true"
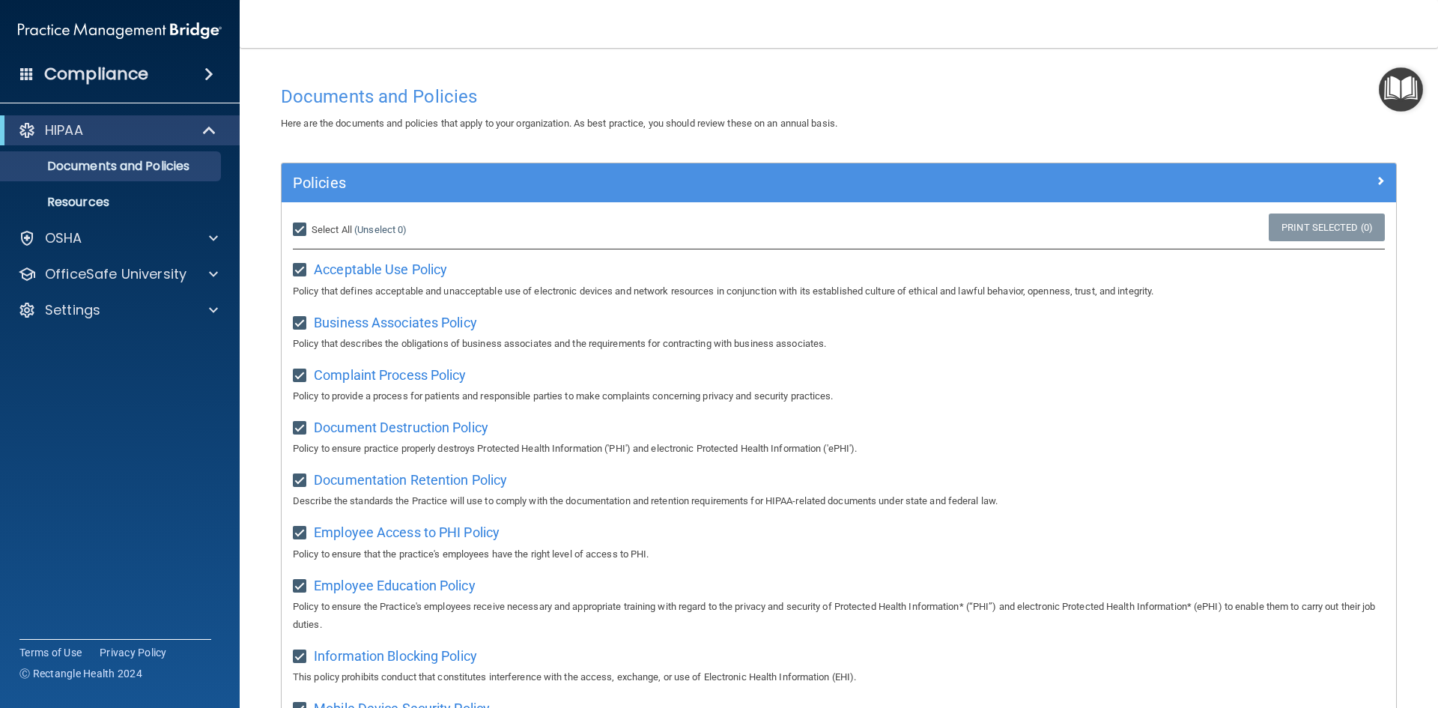
checkbox input "true"
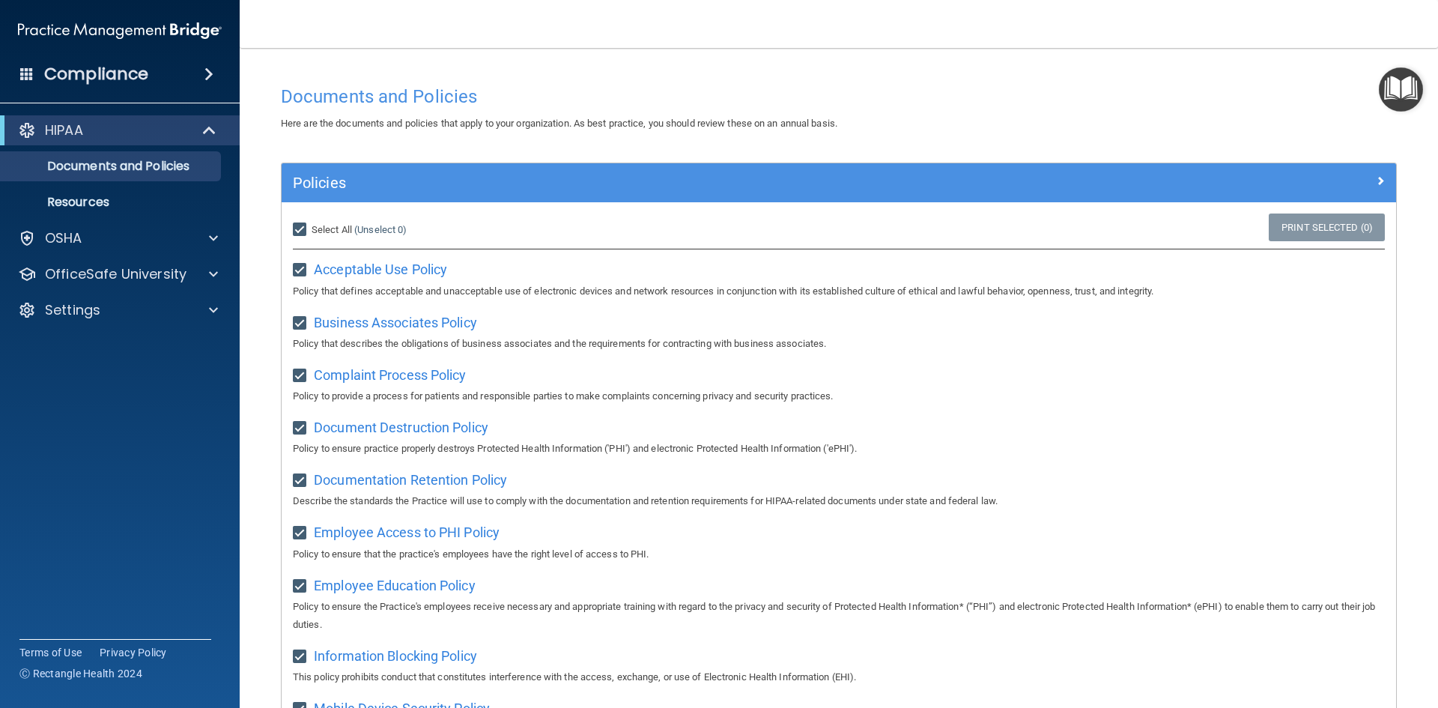
checkbox input "true"
click at [300, 224] on input "Select All (Unselect 21) Unselect All" at bounding box center [301, 230] width 17 height 12
checkbox input "false"
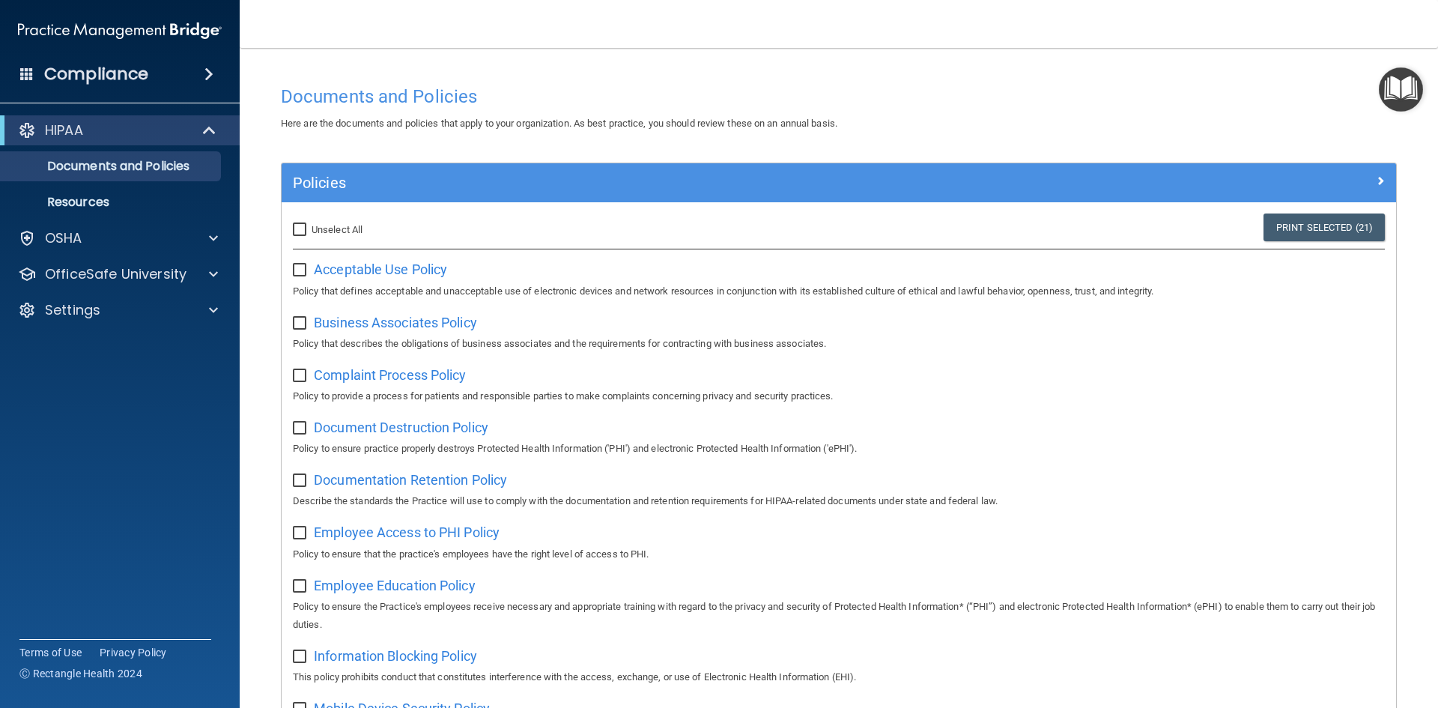
checkbox input "false"
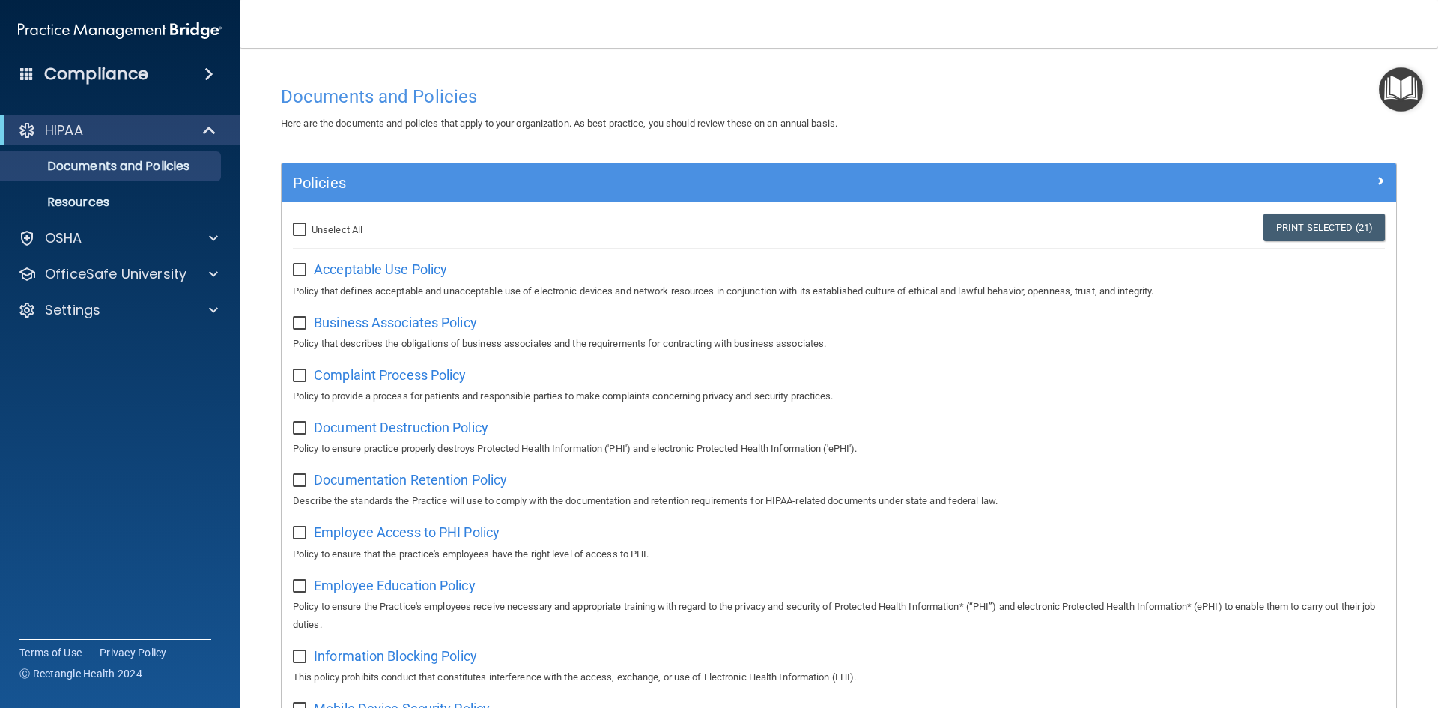
checkbox input "false"
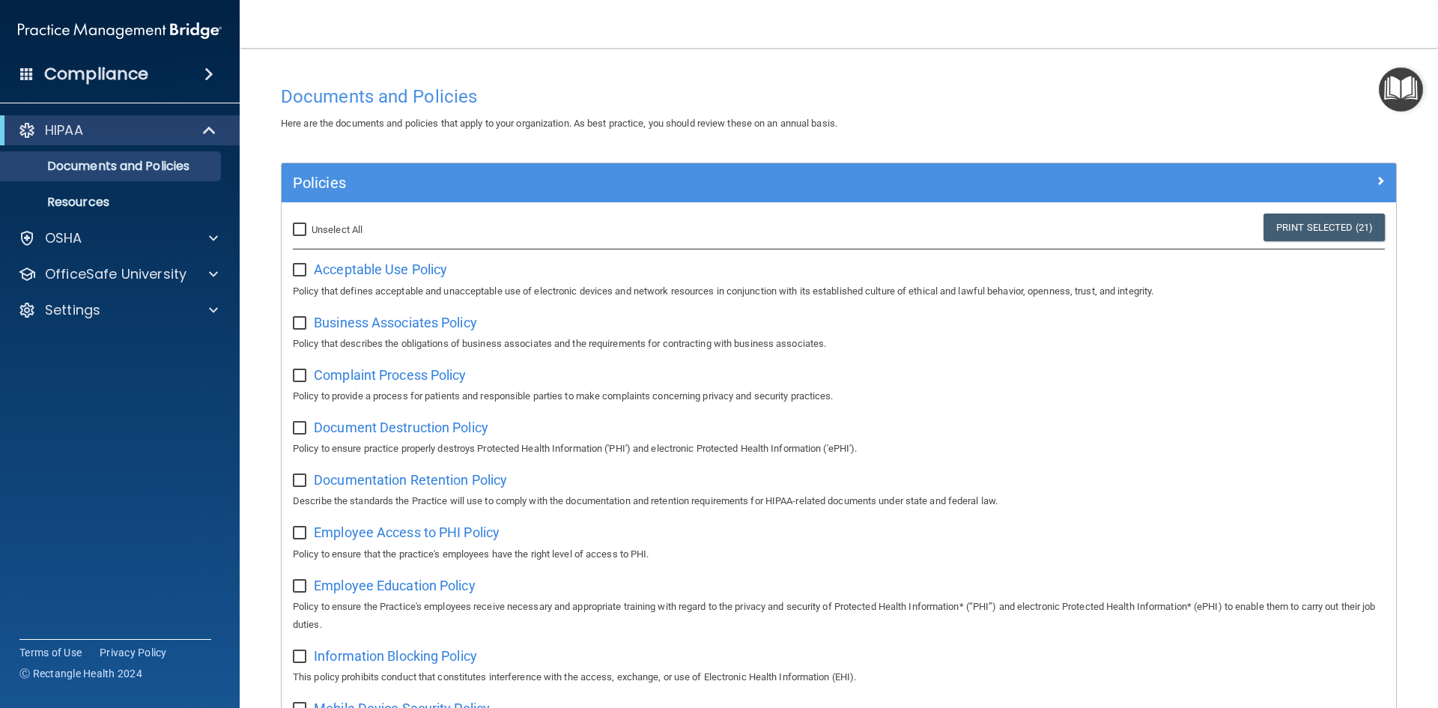
checkbox input "false"
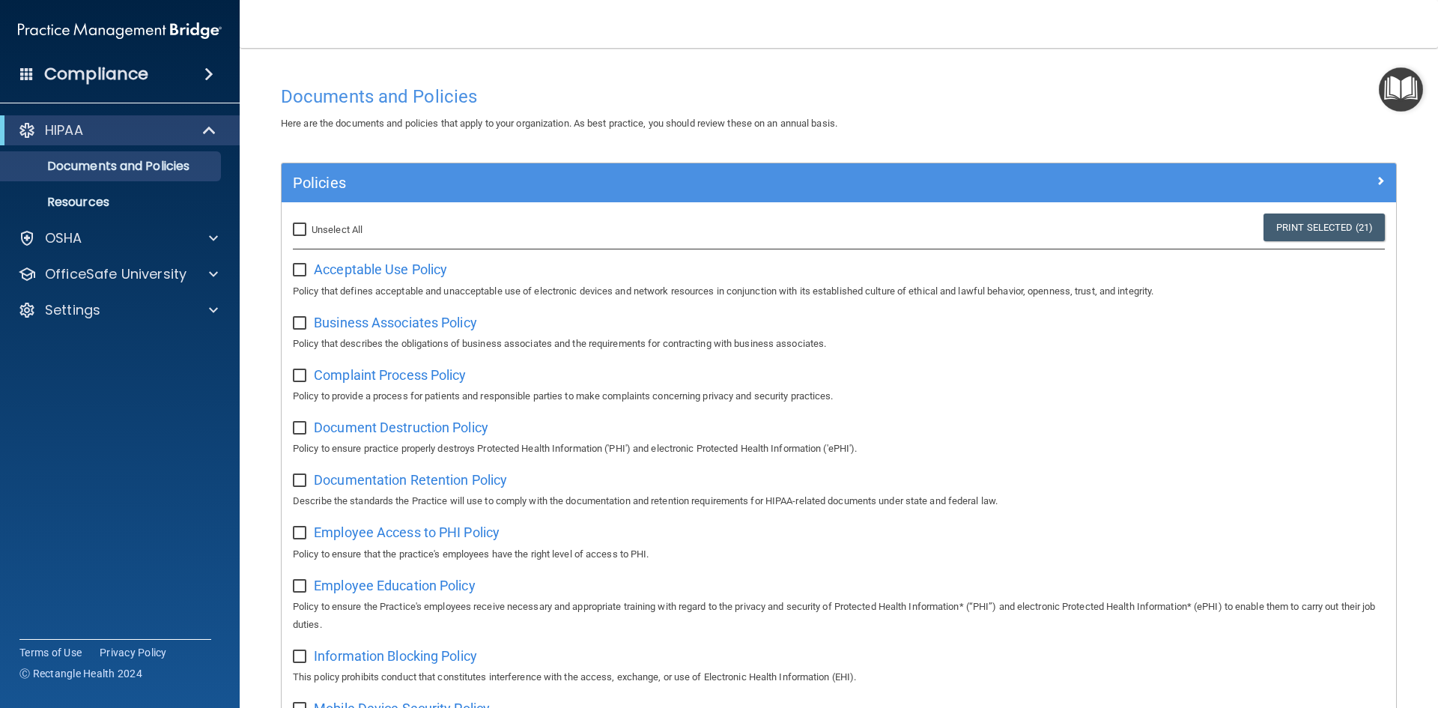
checkbox input "false"
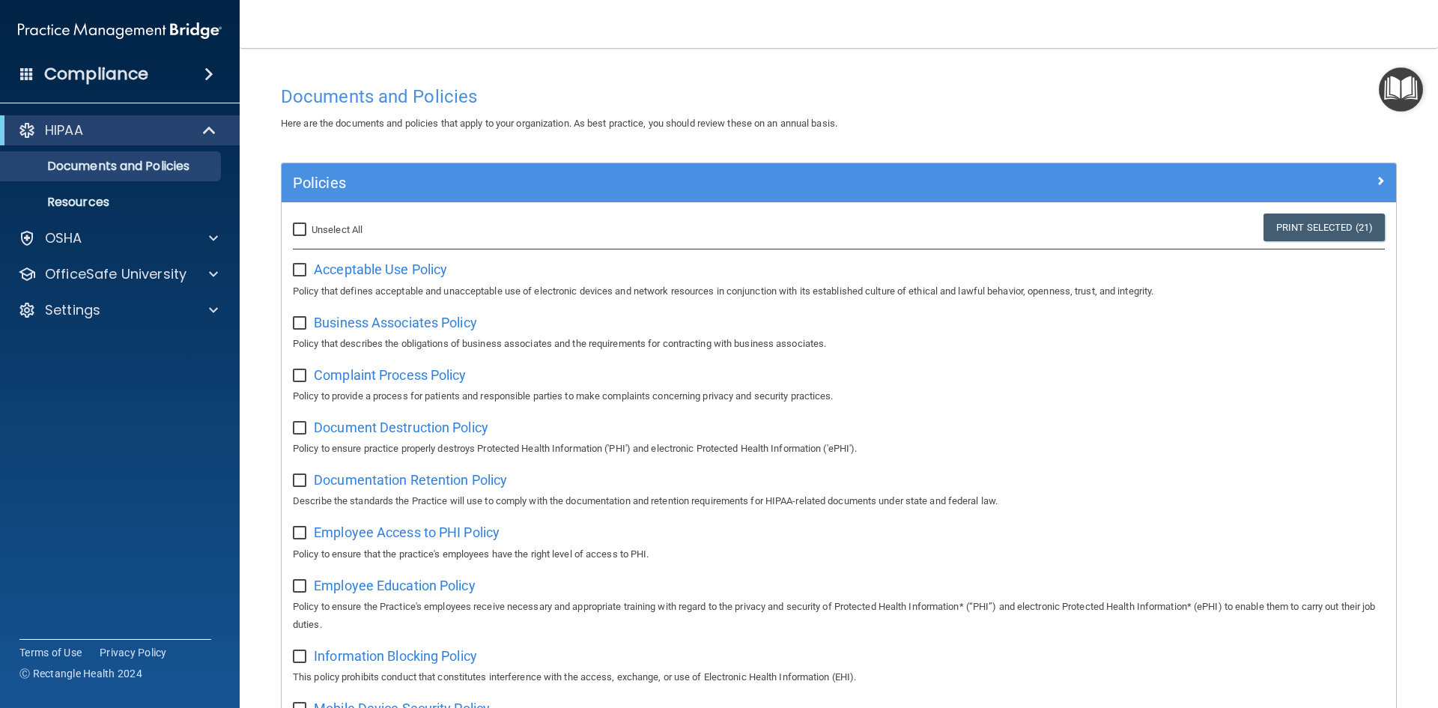
checkbox input "false"
click at [1411, 88] on img "Open Resource Center" at bounding box center [1400, 89] width 44 height 44
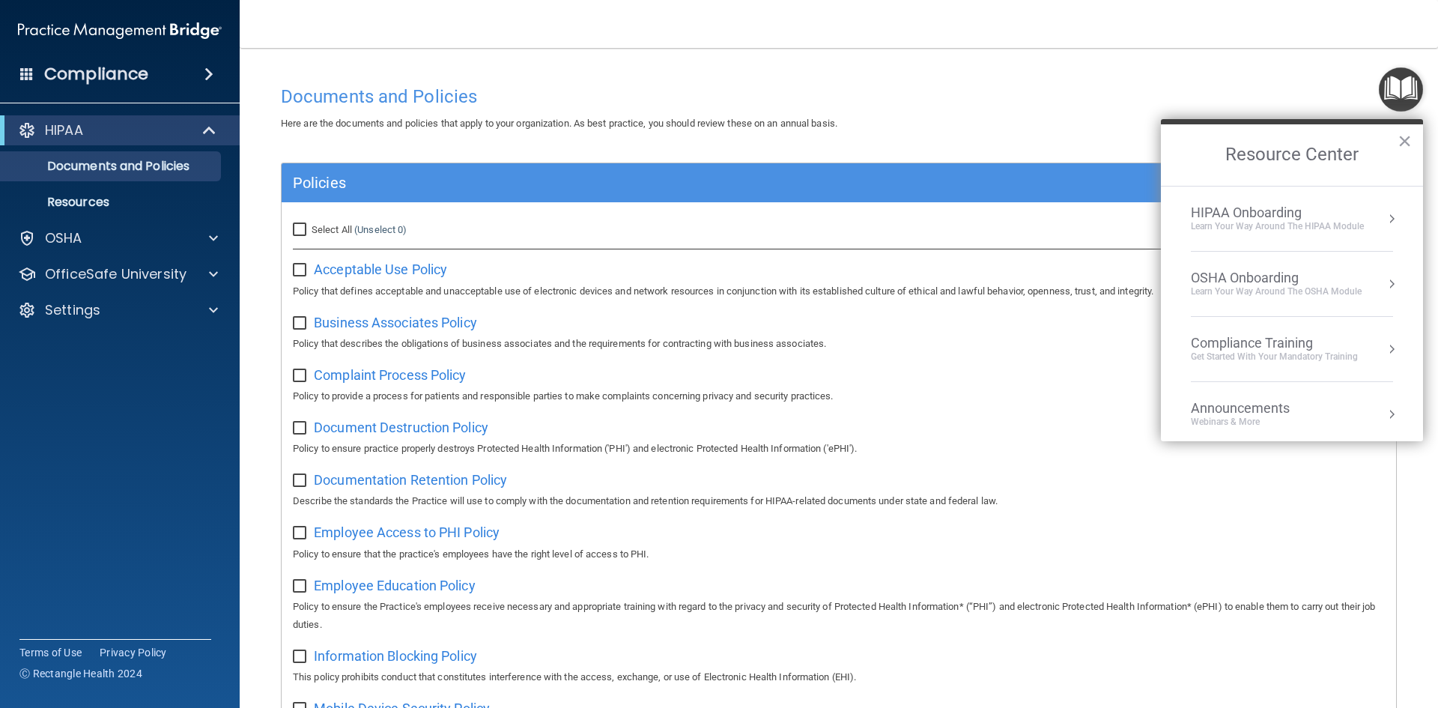
click at [1222, 223] on div "Learn Your Way around the HIPAA module" at bounding box center [1276, 226] width 173 height 13
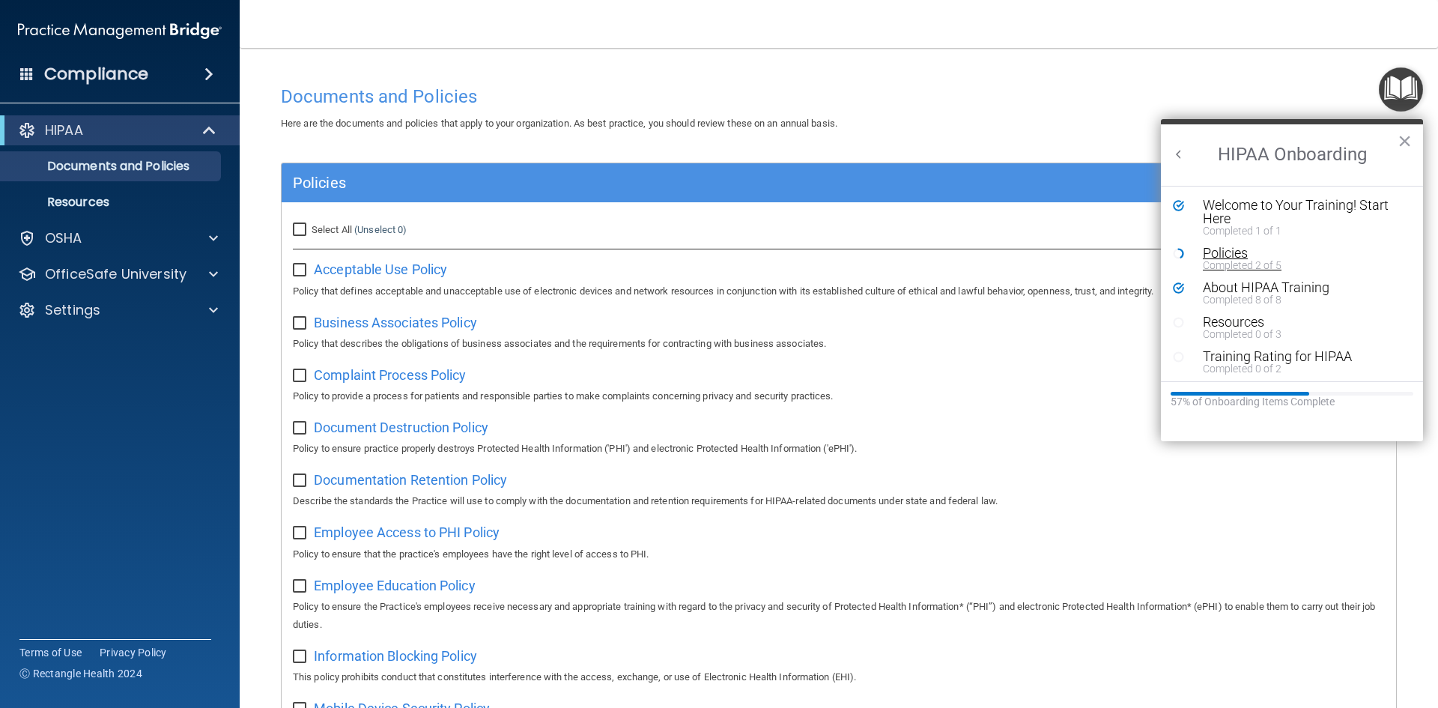
click at [1229, 260] on div "Completed 2 of 5" at bounding box center [1296, 265] width 189 height 10
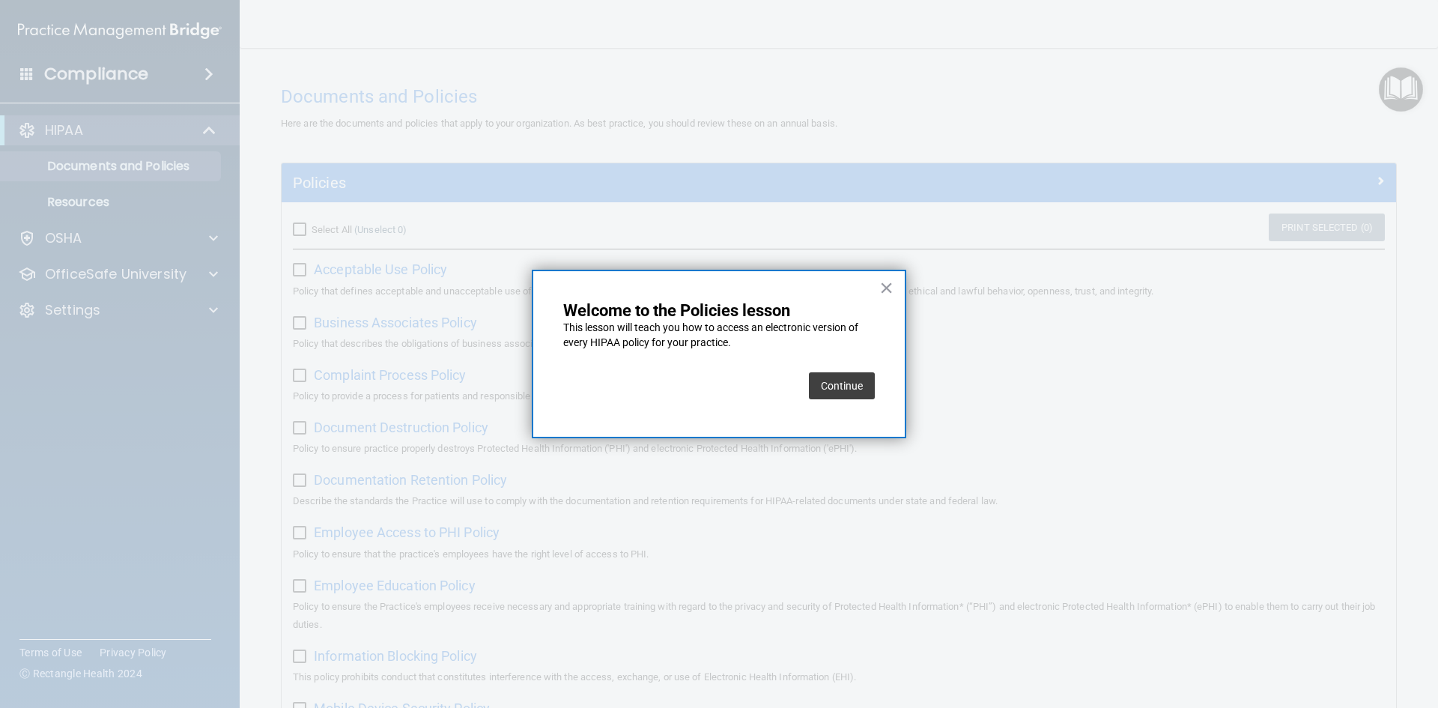
click at [841, 384] on button "Continue" at bounding box center [842, 385] width 66 height 27
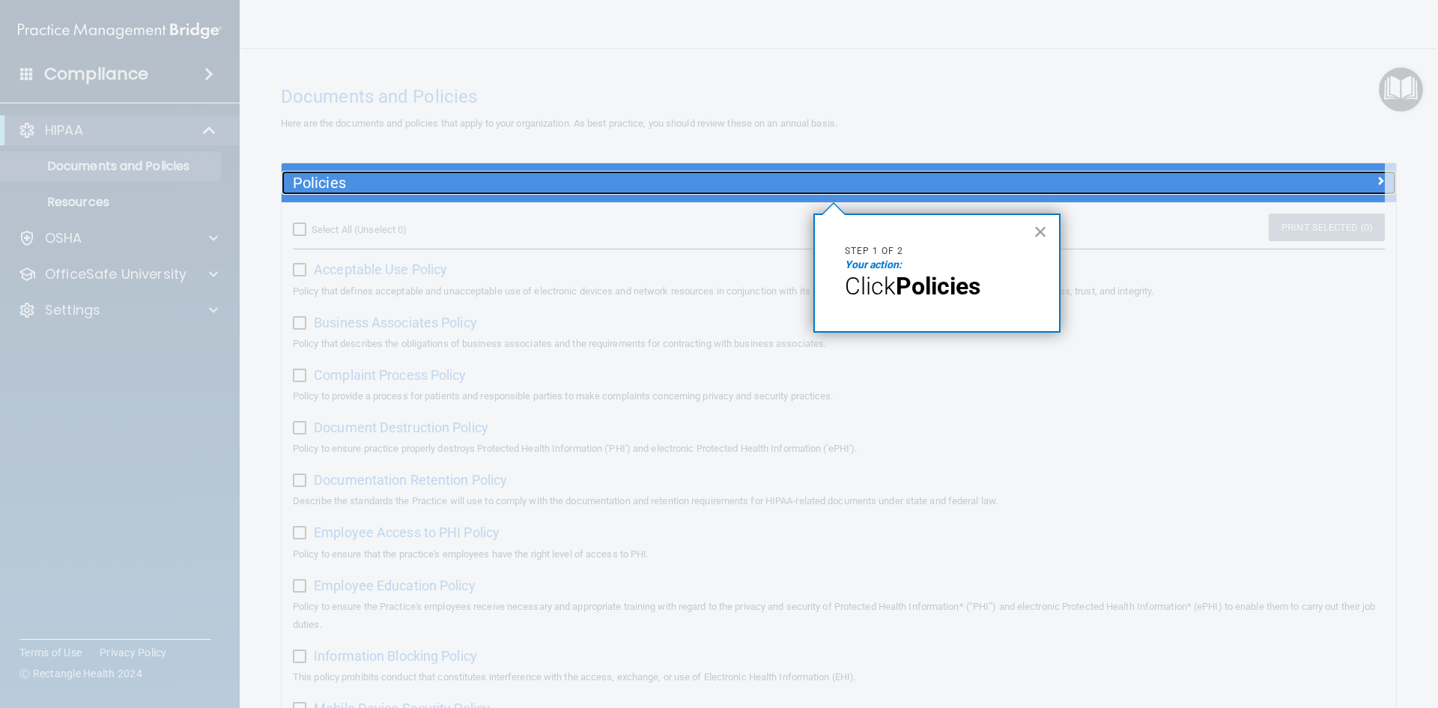
click at [663, 174] on h5 "Policies" at bounding box center [699, 182] width 813 height 16
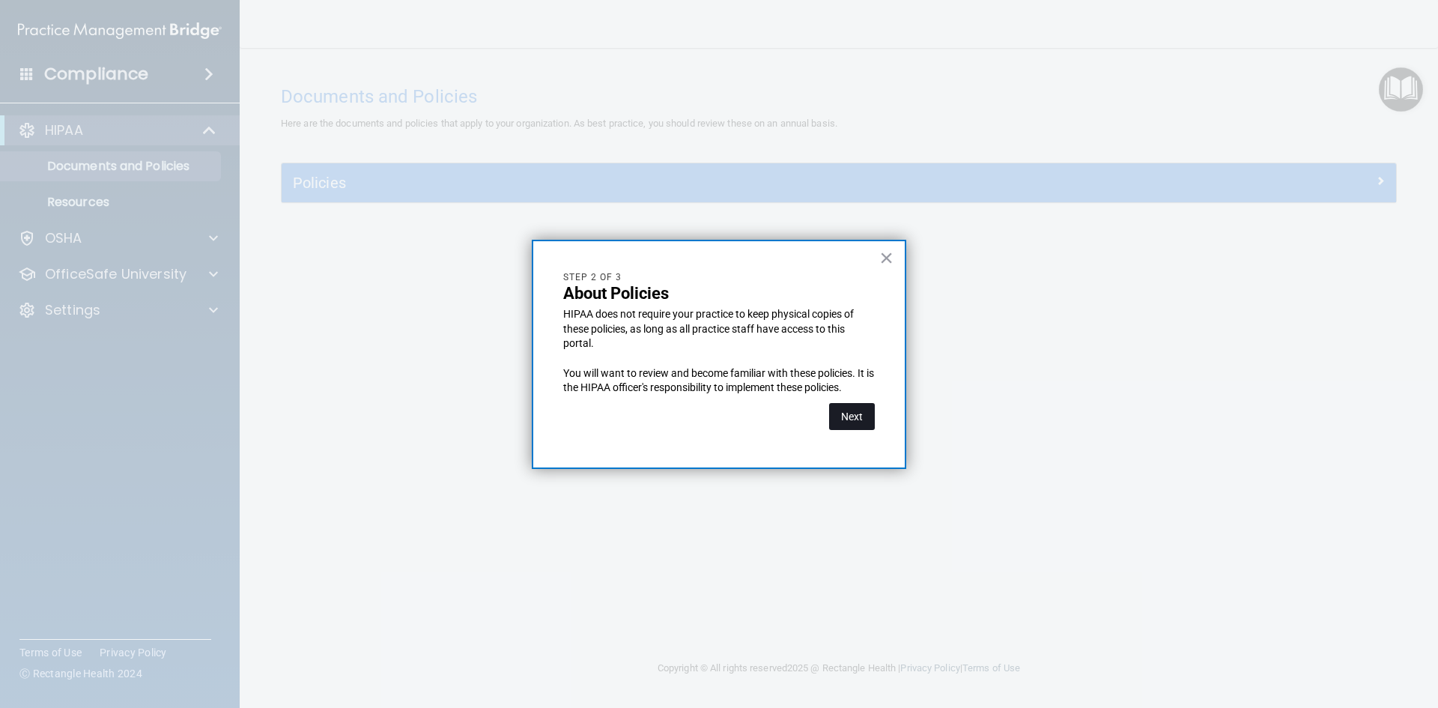
click at [842, 419] on button "Next" at bounding box center [852, 416] width 46 height 27
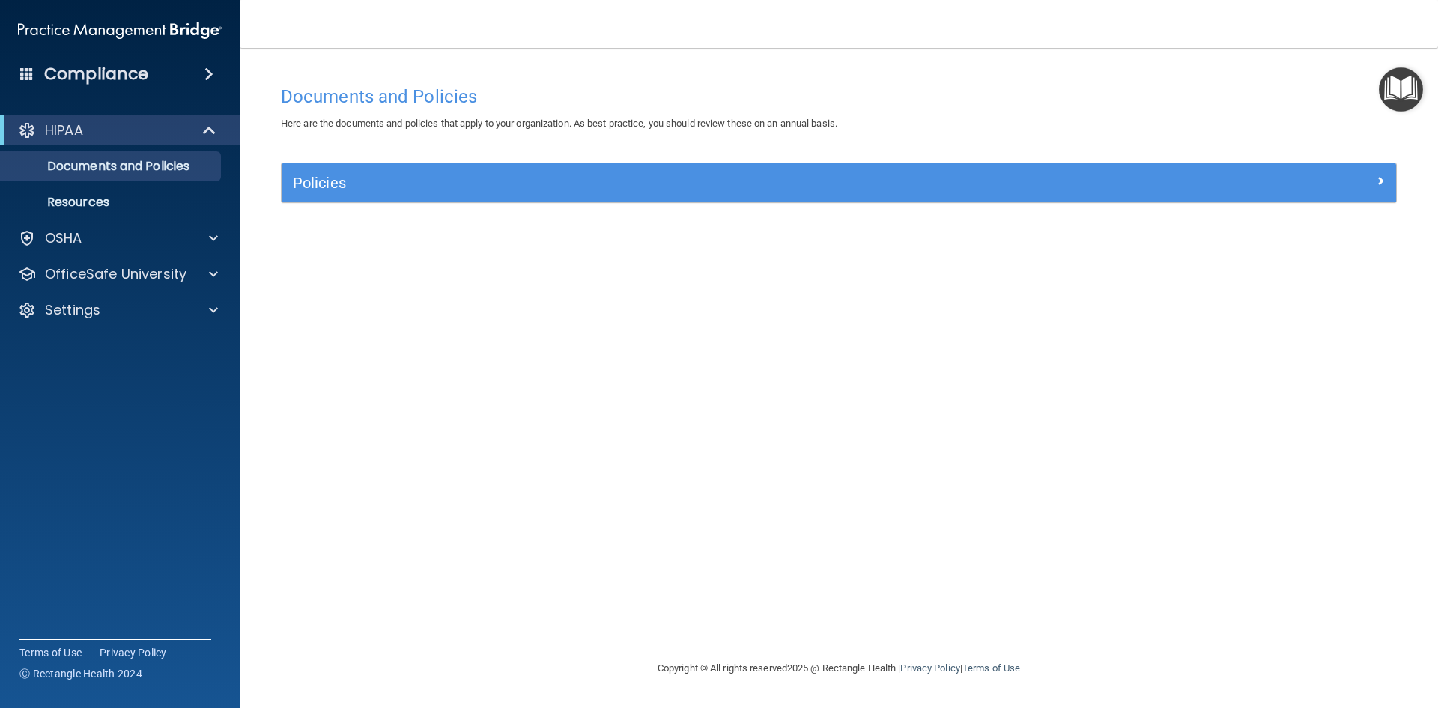
click at [1385, 93] on img "Open Resource Center" at bounding box center [1400, 89] width 44 height 44
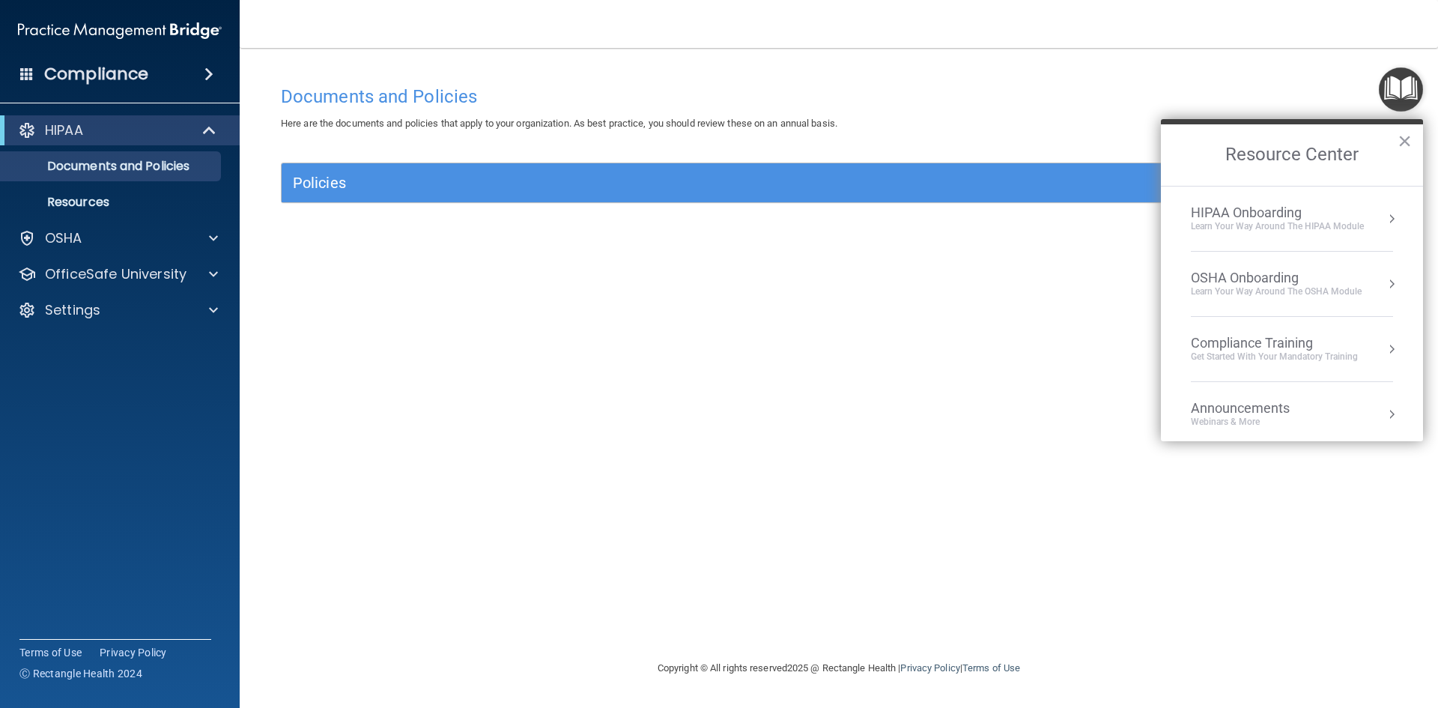
click at [1272, 217] on div "HIPAA Onboarding" at bounding box center [1276, 212] width 173 height 16
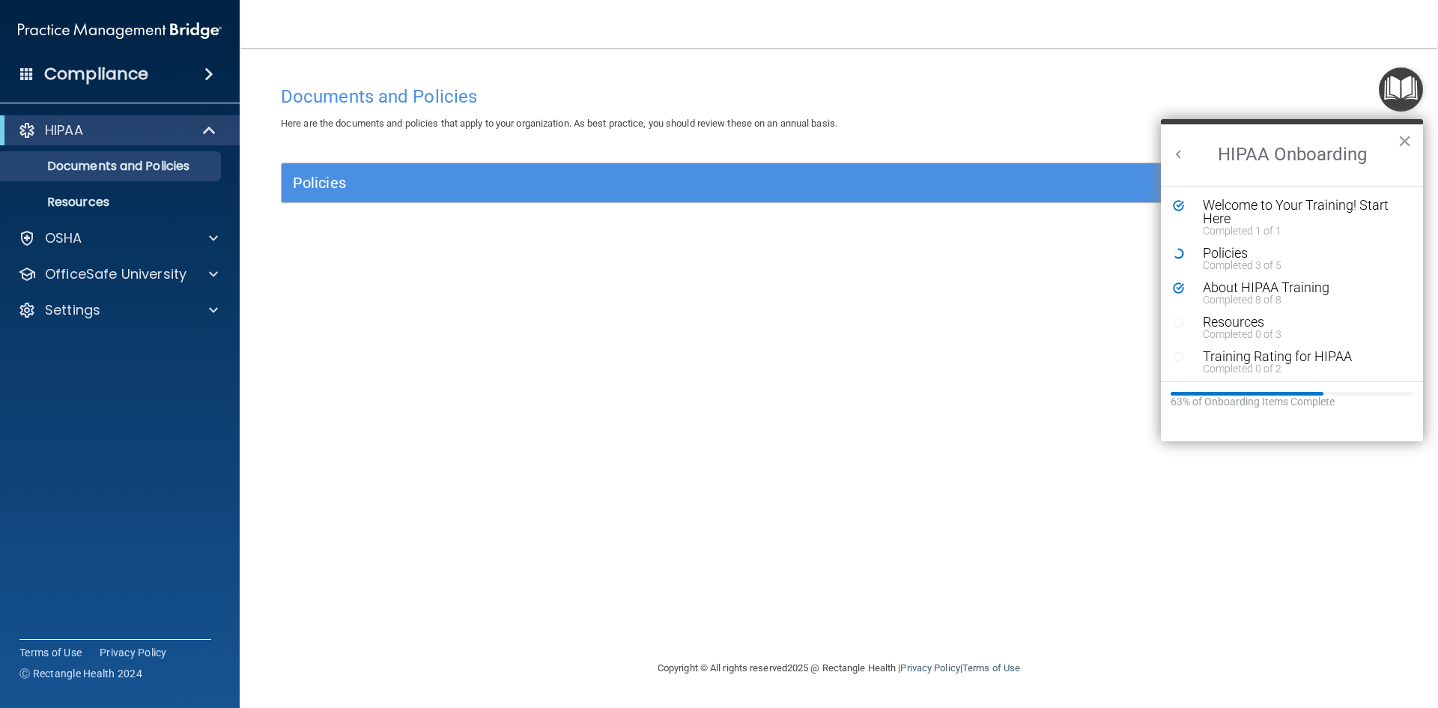
click at [1407, 133] on button "×" at bounding box center [1404, 141] width 14 height 24
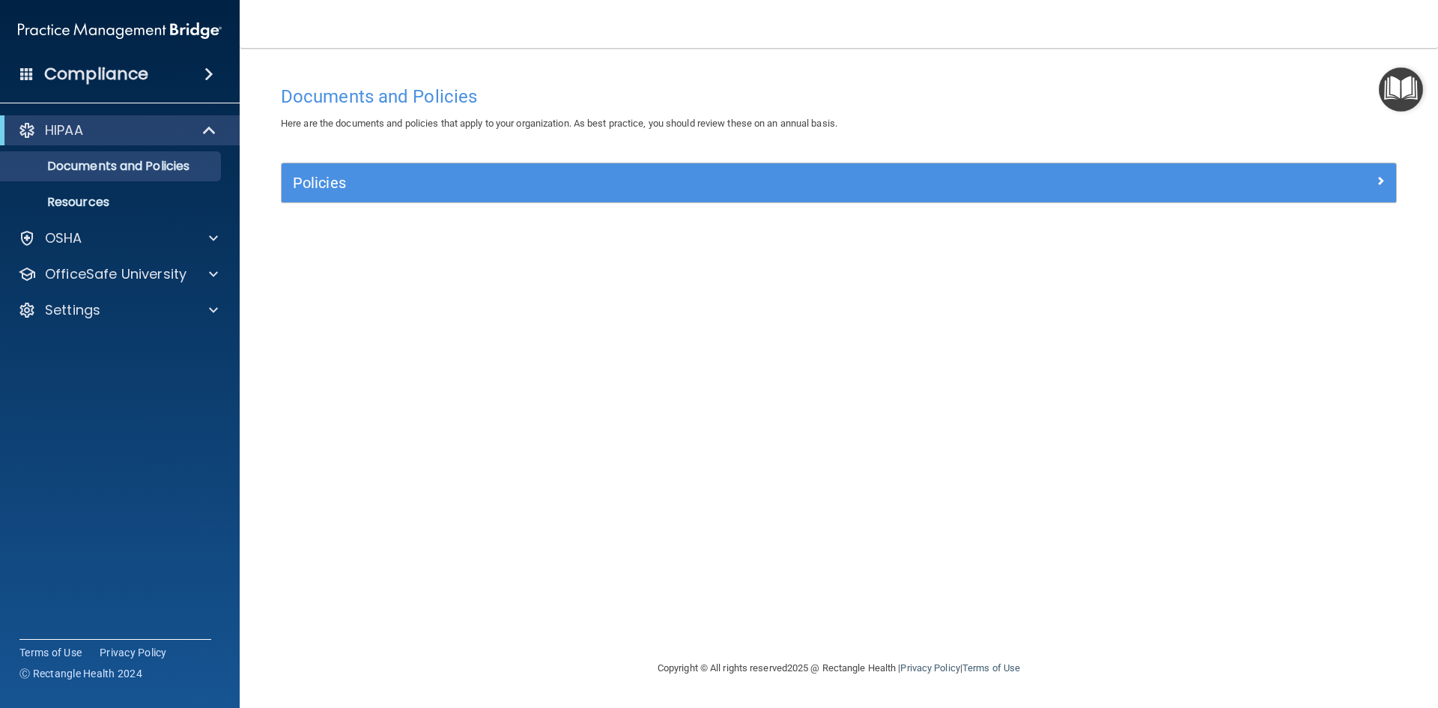
click at [720, 197] on div "Policies" at bounding box center [839, 182] width 1114 height 39
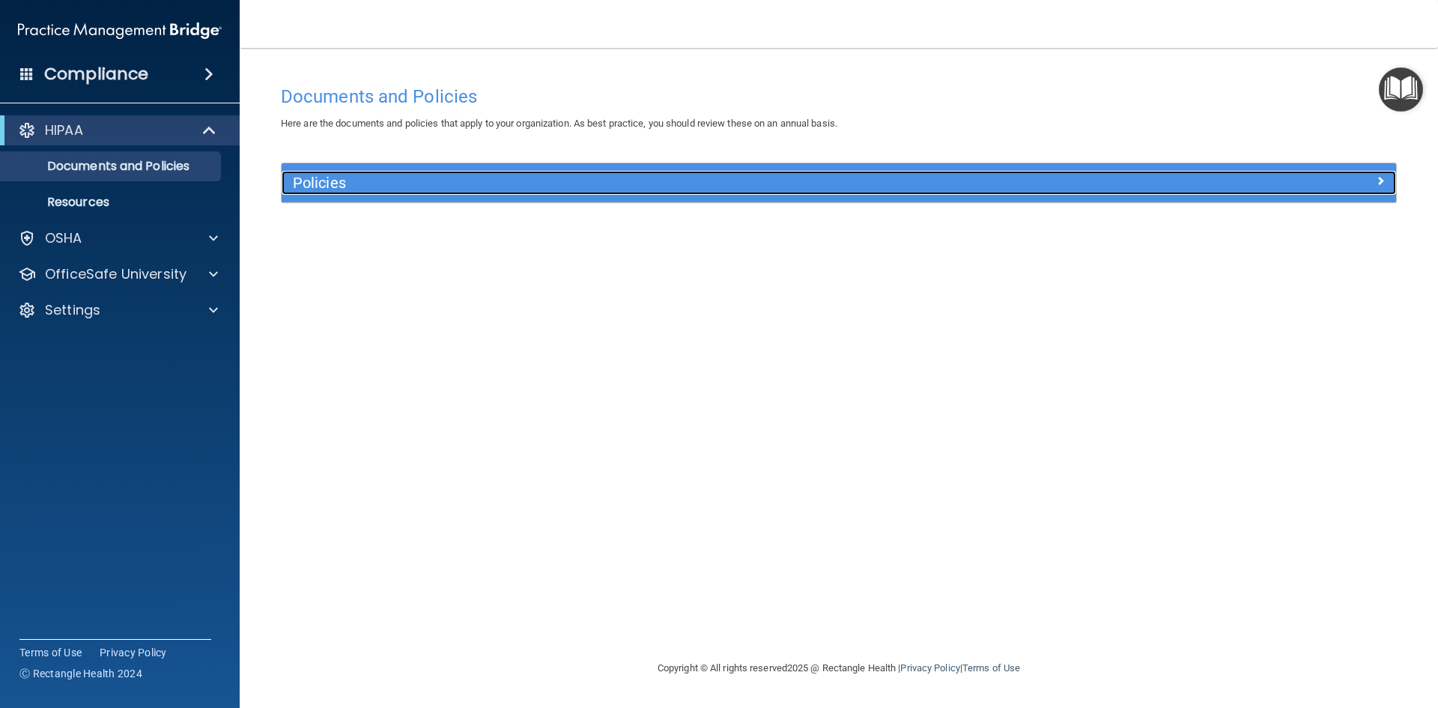
click at [705, 176] on h5 "Policies" at bounding box center [699, 182] width 813 height 16
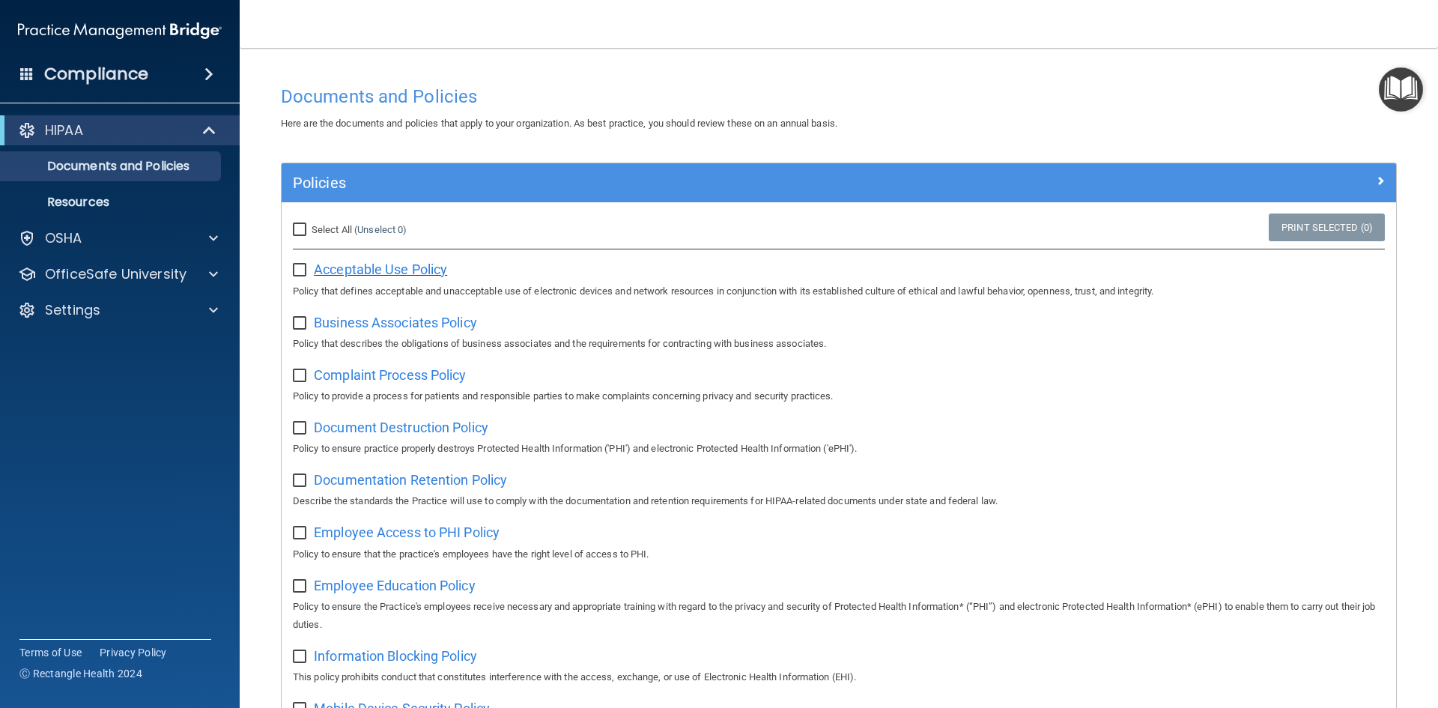
click at [398, 272] on span "Acceptable Use Policy" at bounding box center [380, 269] width 133 height 16
click at [399, 323] on span "Business Associates Policy" at bounding box center [395, 322] width 163 height 16
click at [1395, 91] on img "Open Resource Center" at bounding box center [1400, 89] width 44 height 44
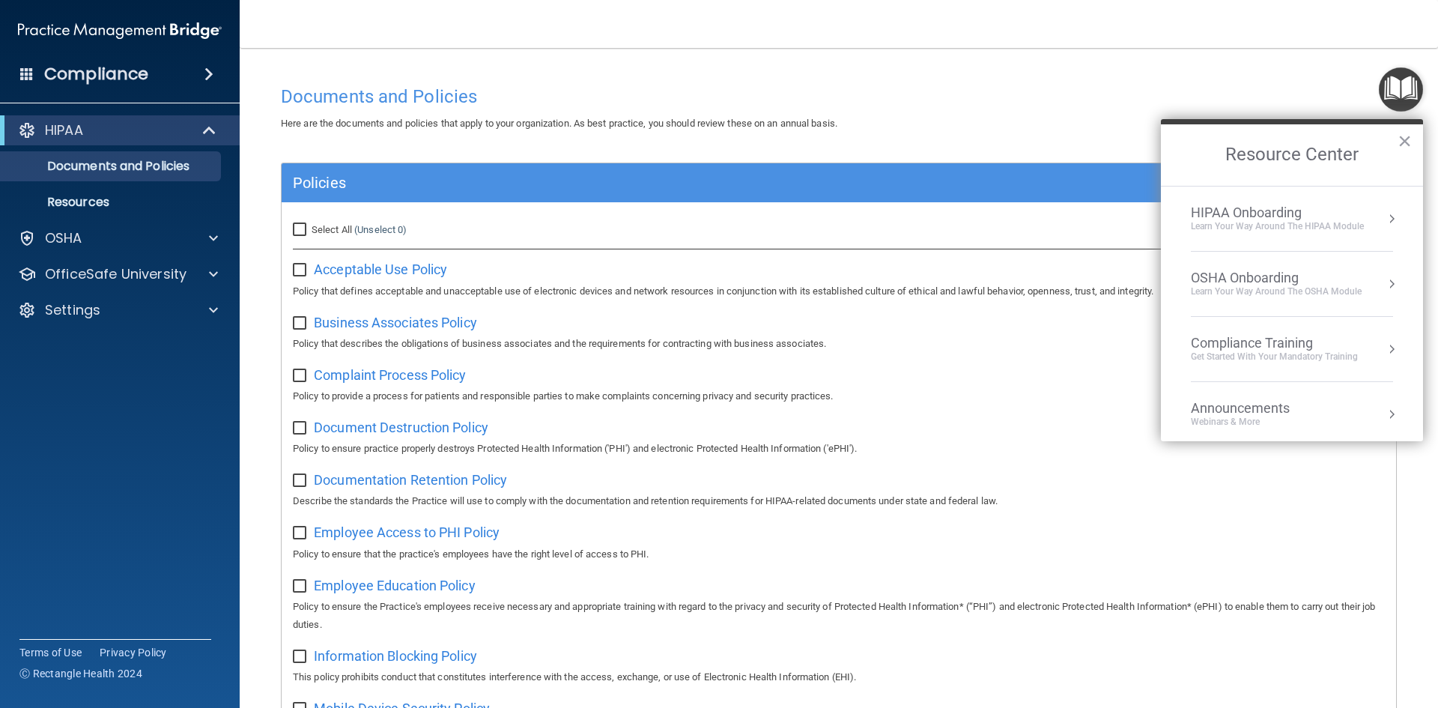
click at [1260, 219] on div "HIPAA Onboarding" at bounding box center [1276, 212] width 173 height 16
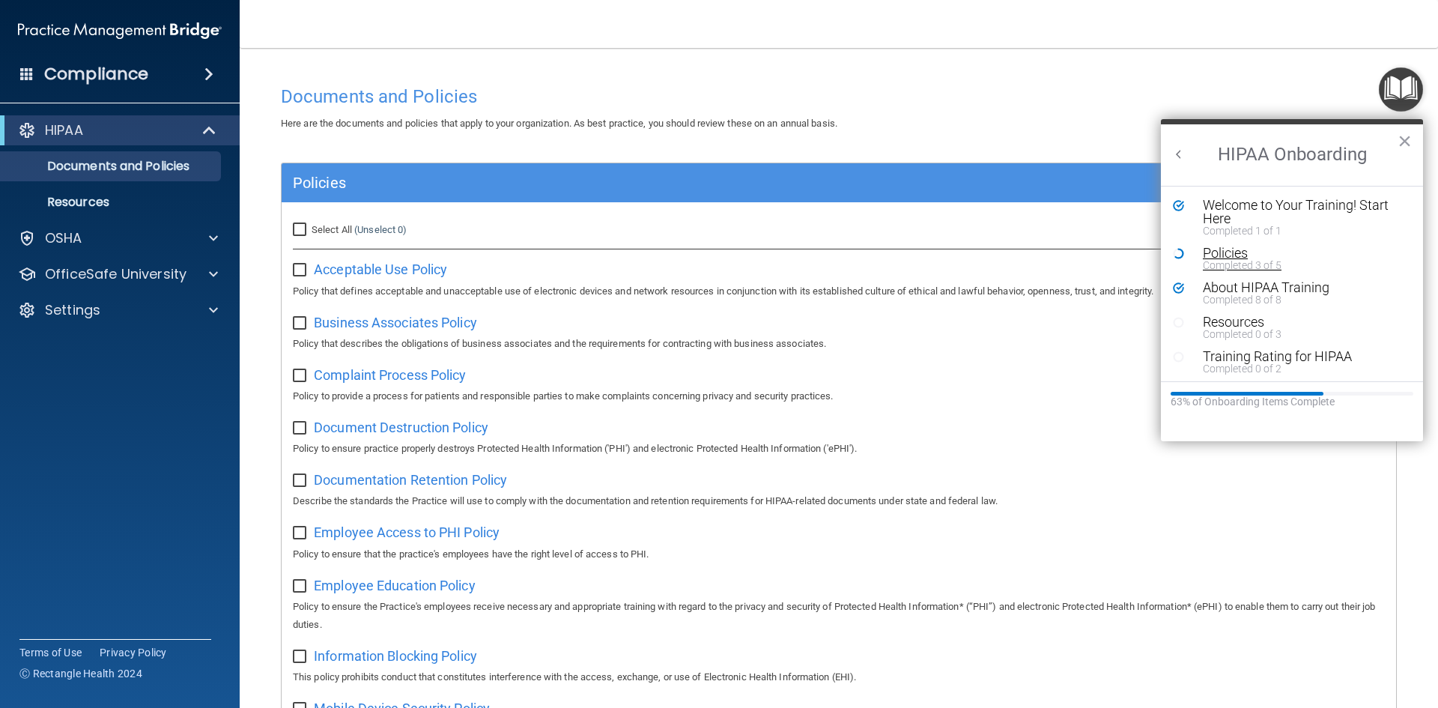
click at [1224, 256] on div "Policies" at bounding box center [1296, 252] width 189 height 13
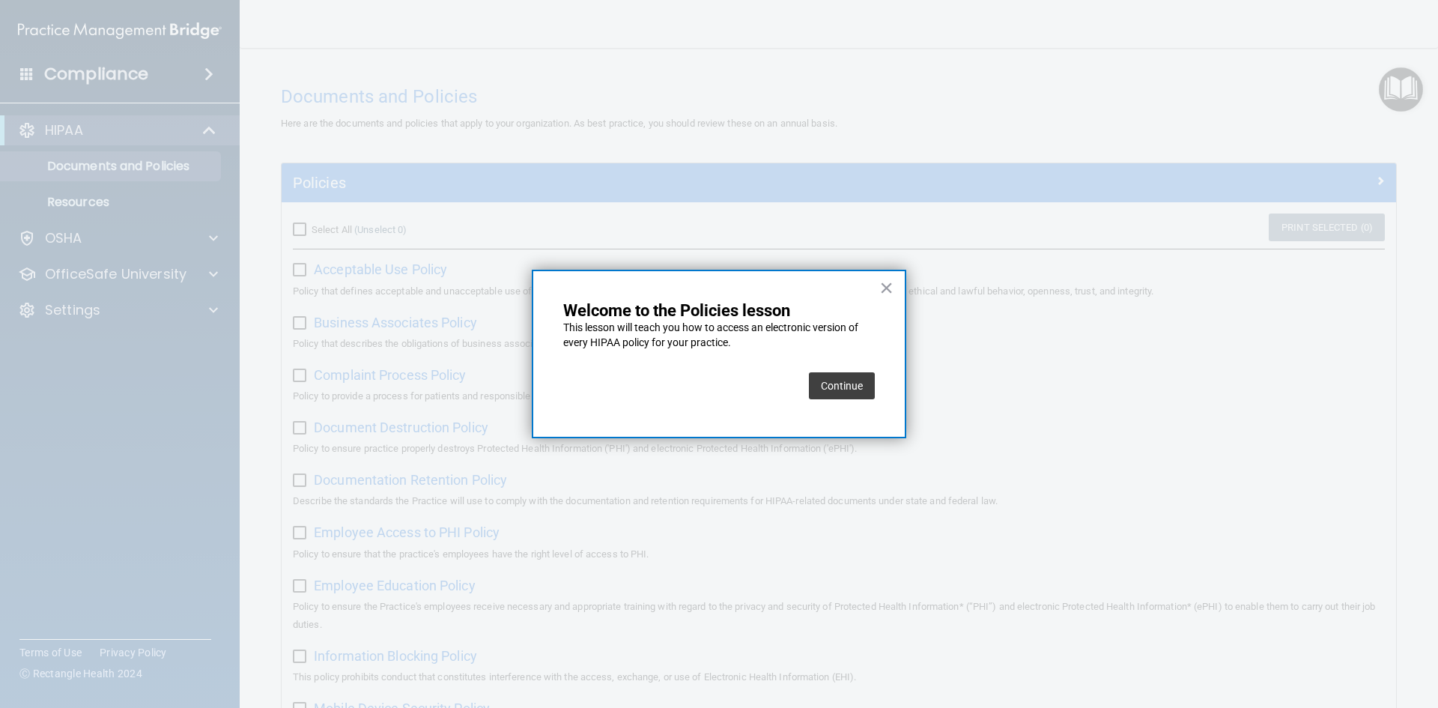
click at [830, 389] on button "Continue" at bounding box center [842, 385] width 66 height 27
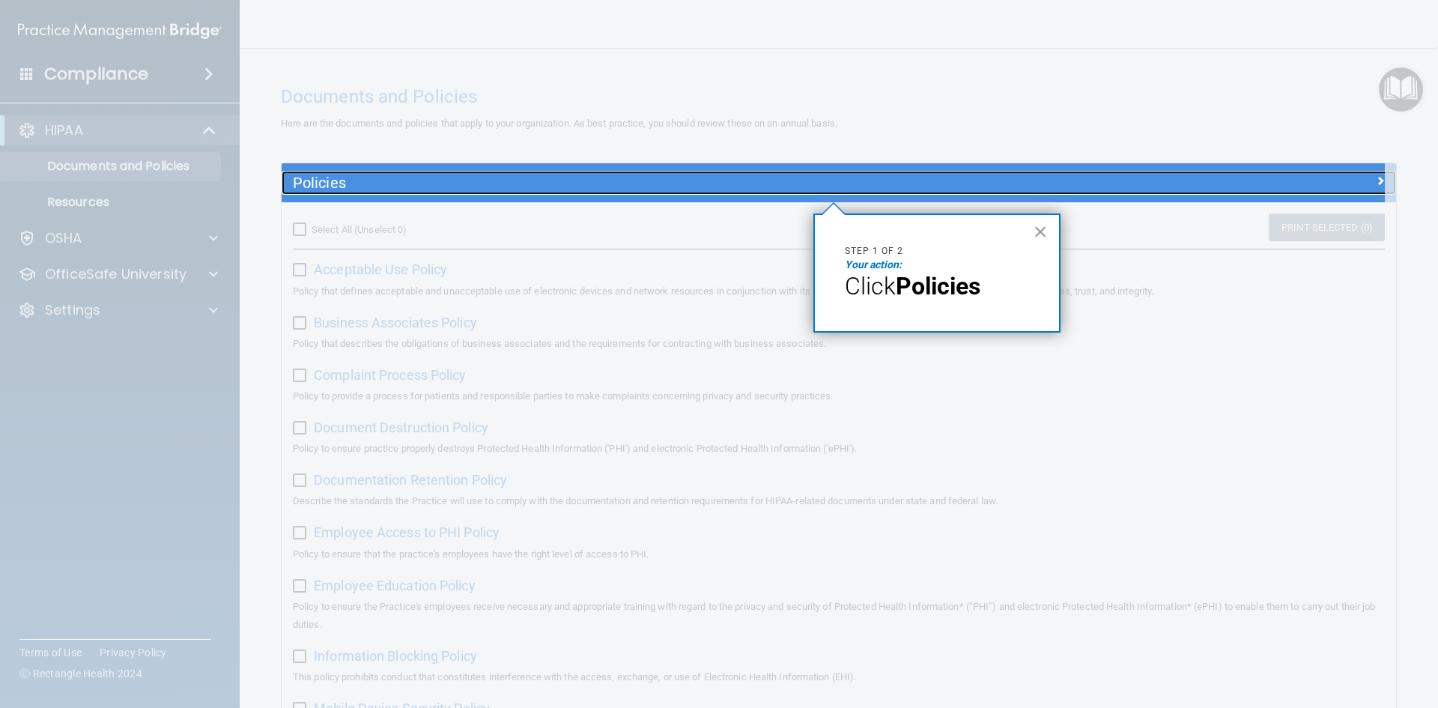
click at [705, 189] on h5 "Policies" at bounding box center [699, 182] width 813 height 16
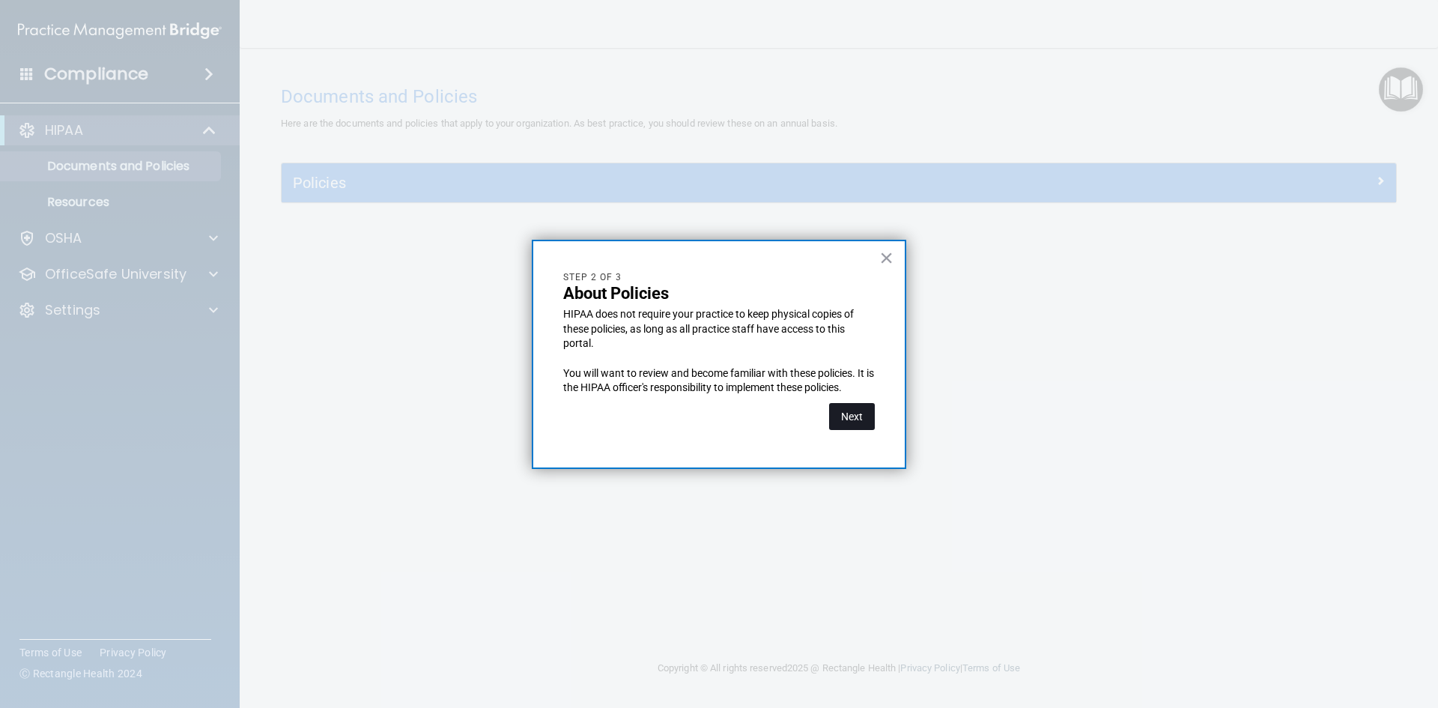
click at [848, 418] on button "Next" at bounding box center [852, 416] width 46 height 27
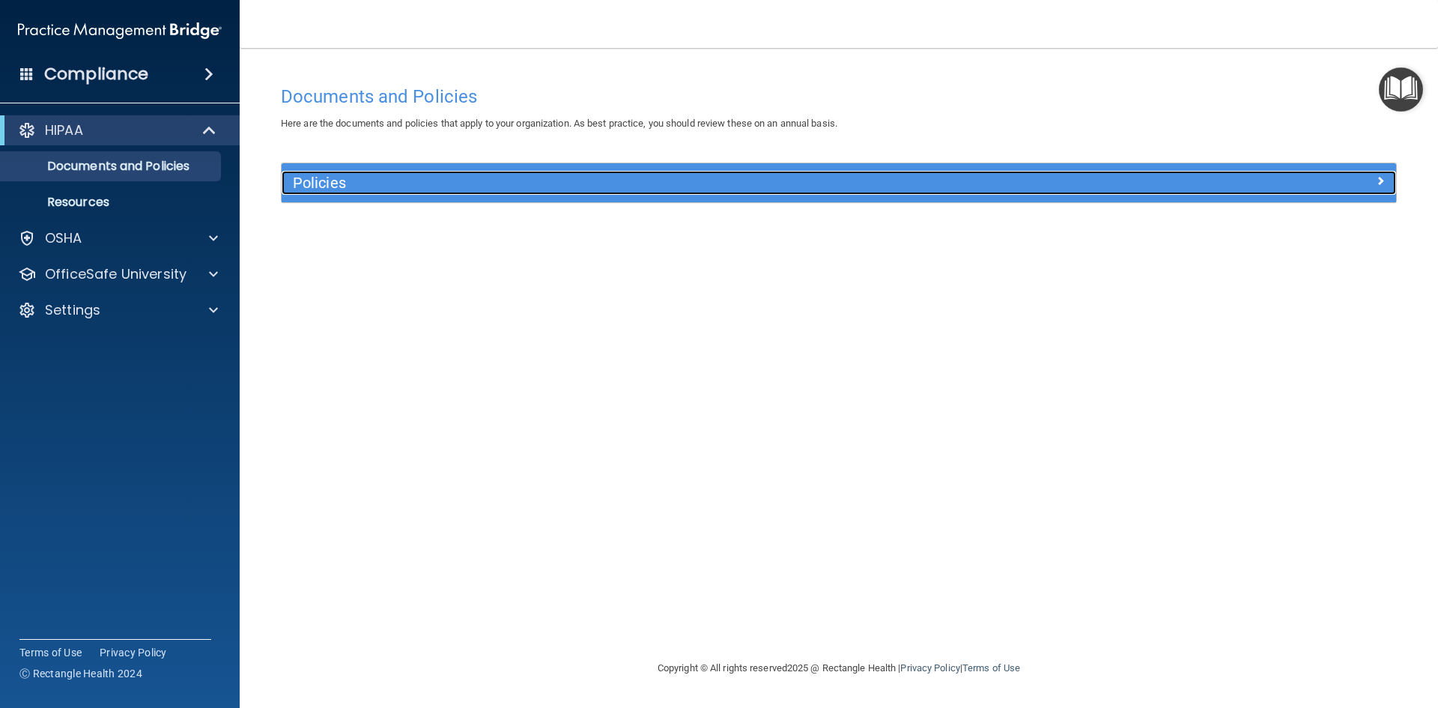
click at [776, 192] on div "Policies" at bounding box center [700, 183] width 836 height 24
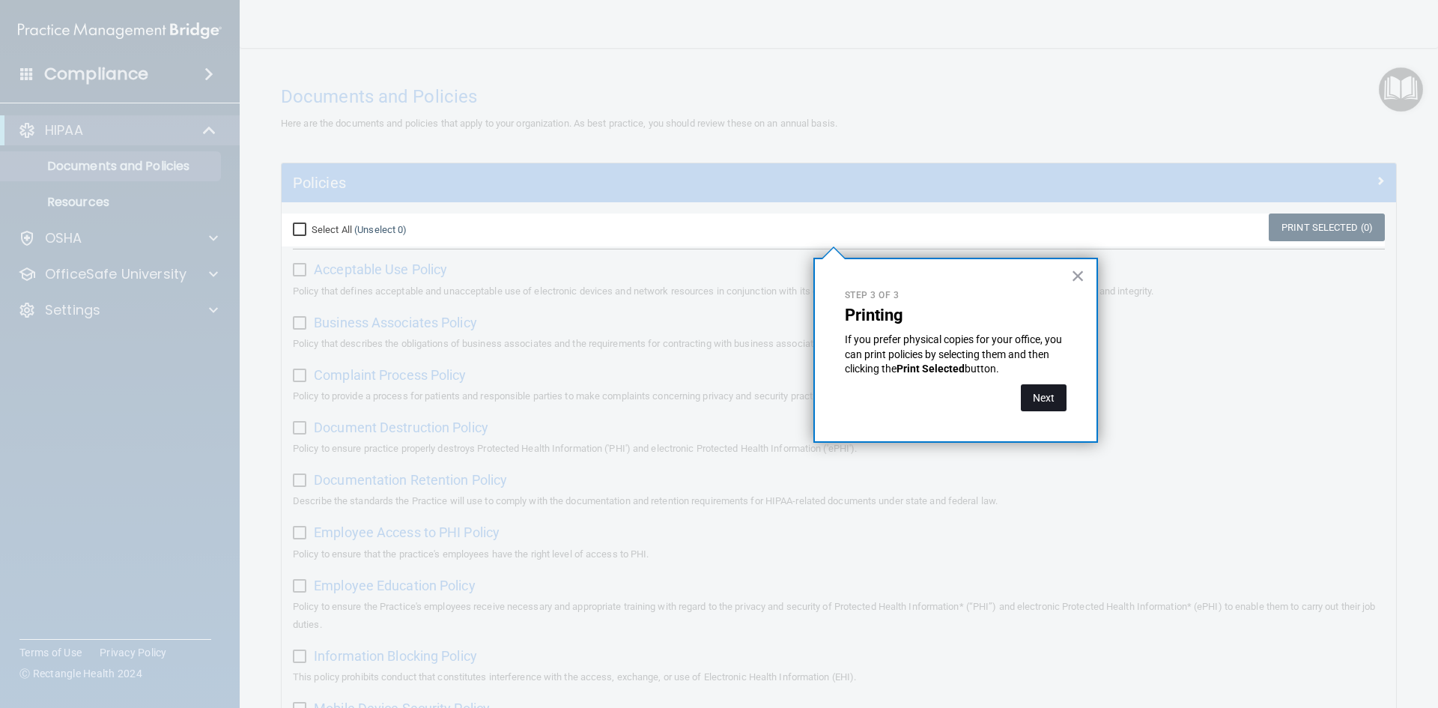
click at [1036, 401] on button "Next" at bounding box center [1044, 397] width 46 height 27
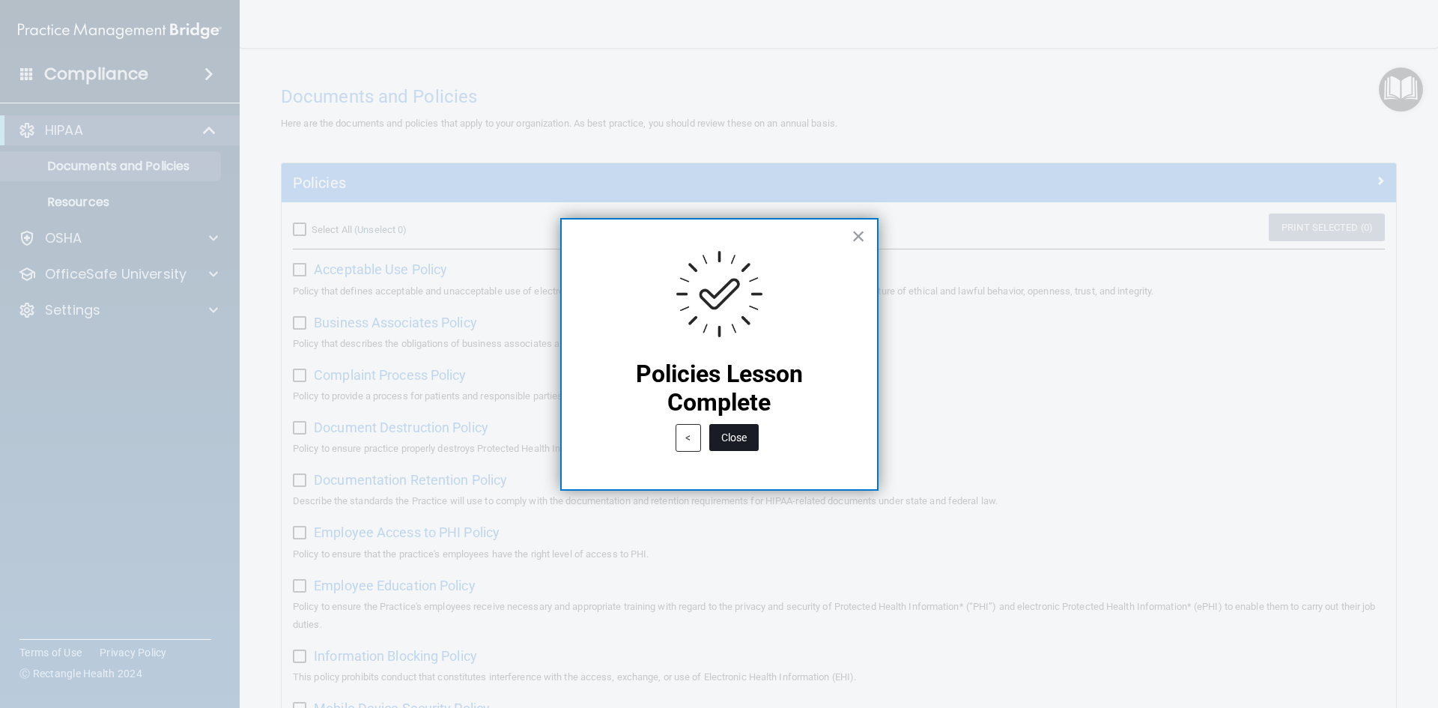
click at [739, 444] on button "Close" at bounding box center [733, 437] width 49 height 27
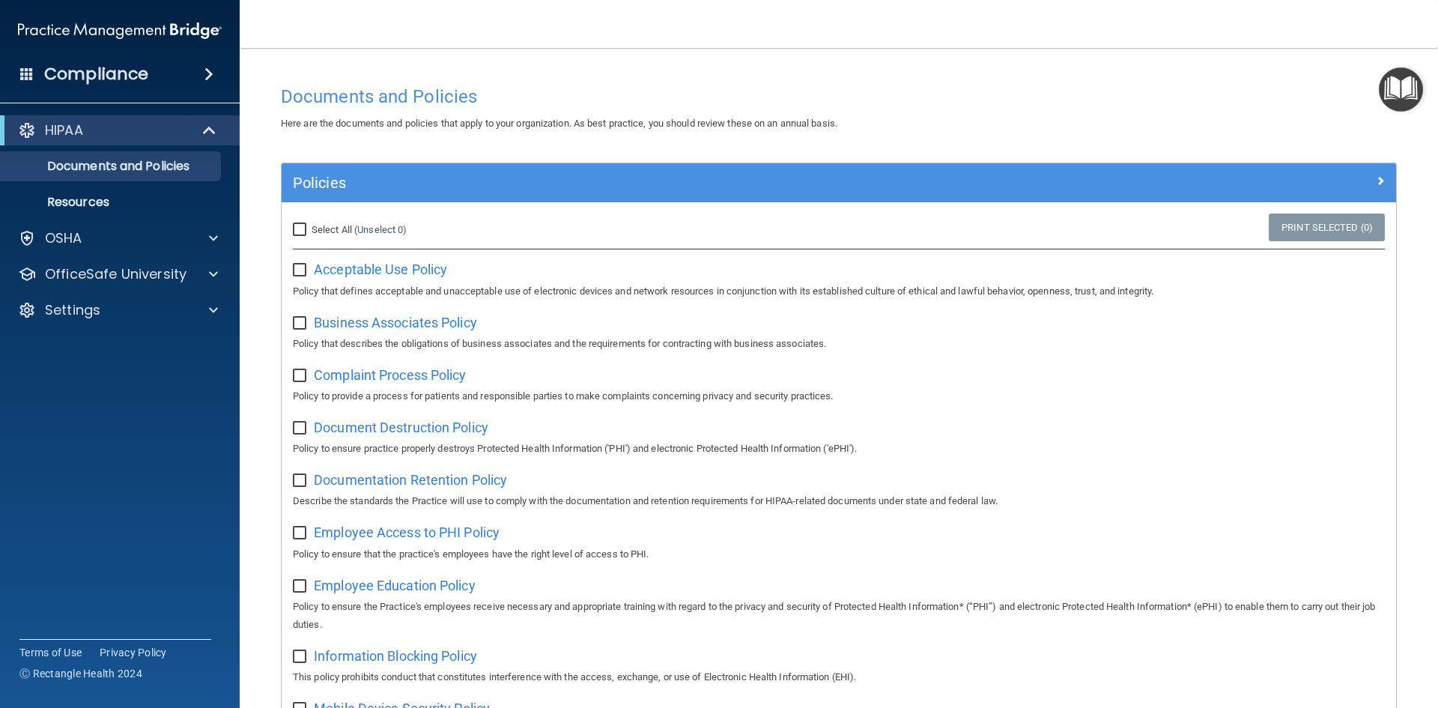
click at [1404, 97] on img "Open Resource Center" at bounding box center [1400, 89] width 44 height 44
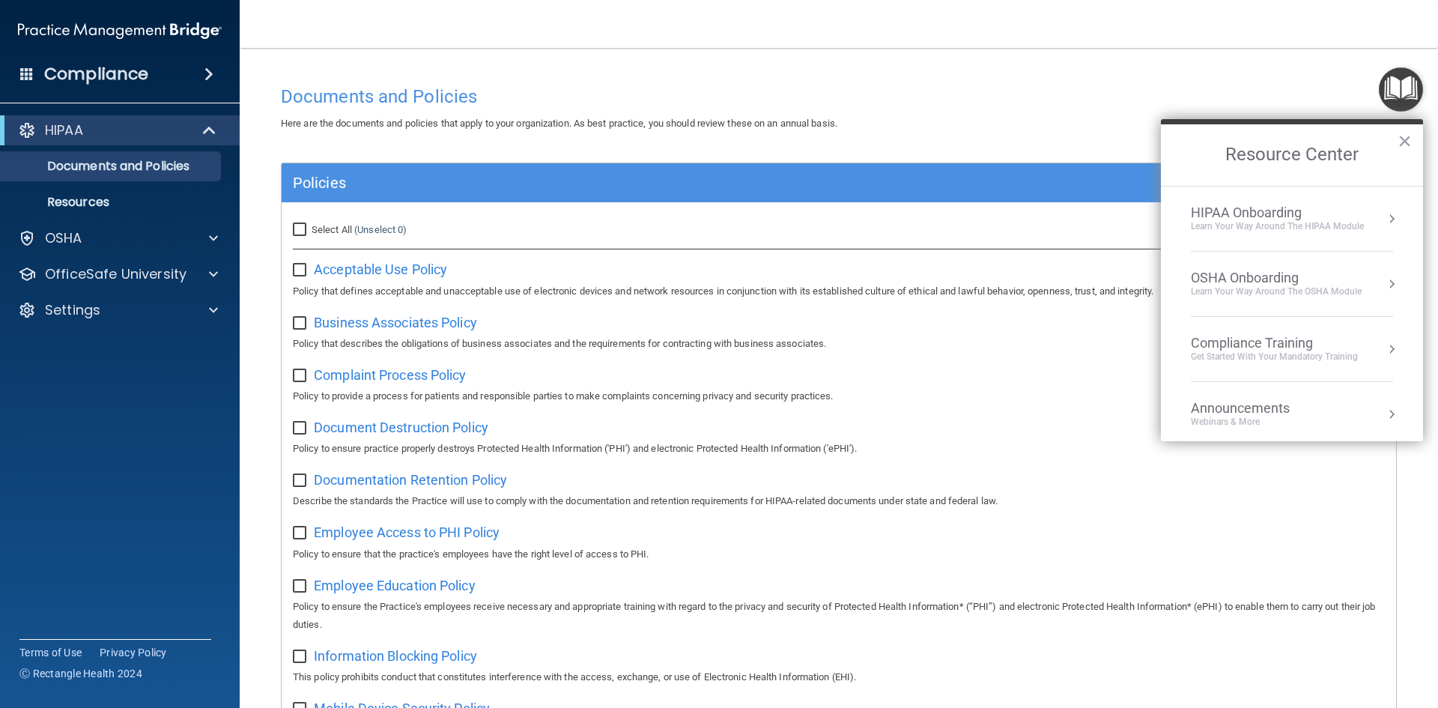
click at [1217, 209] on div "HIPAA Onboarding" at bounding box center [1276, 212] width 173 height 16
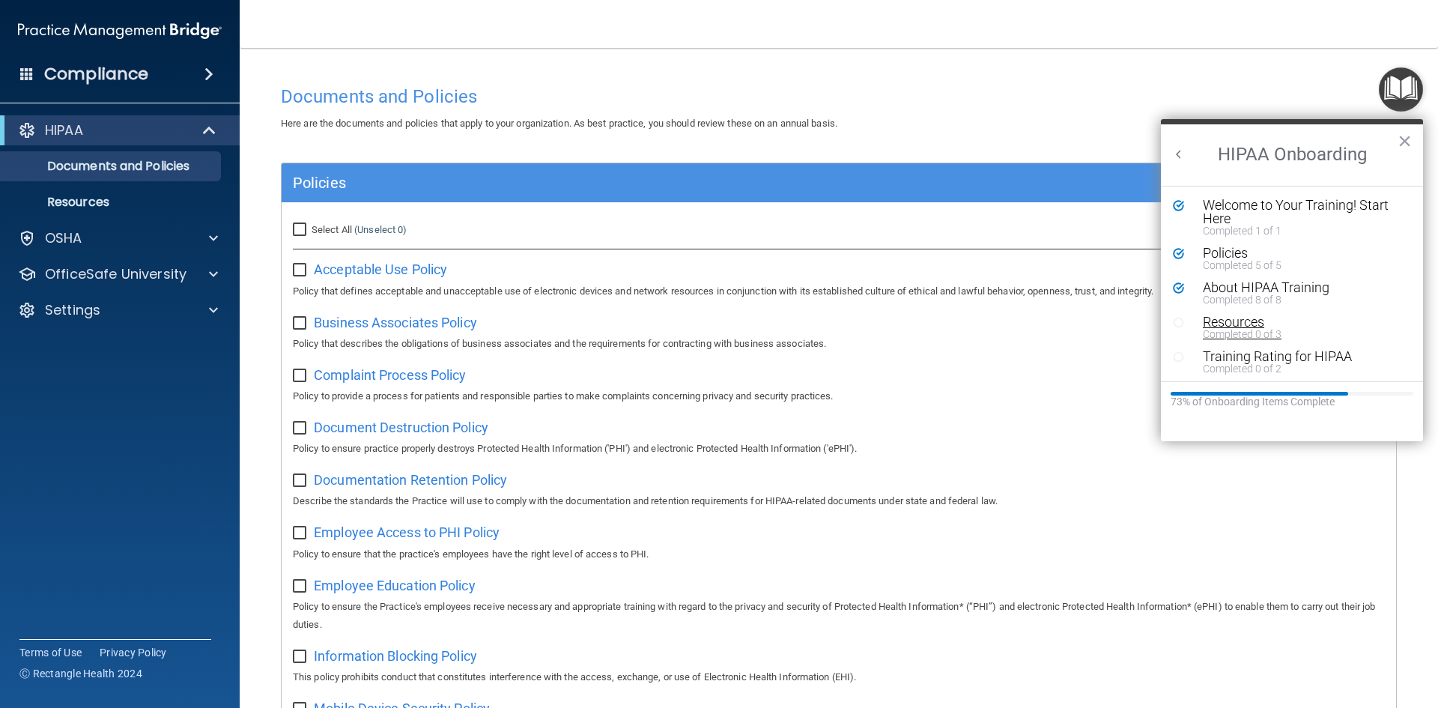
click at [1218, 324] on div "Resources" at bounding box center [1296, 321] width 189 height 13
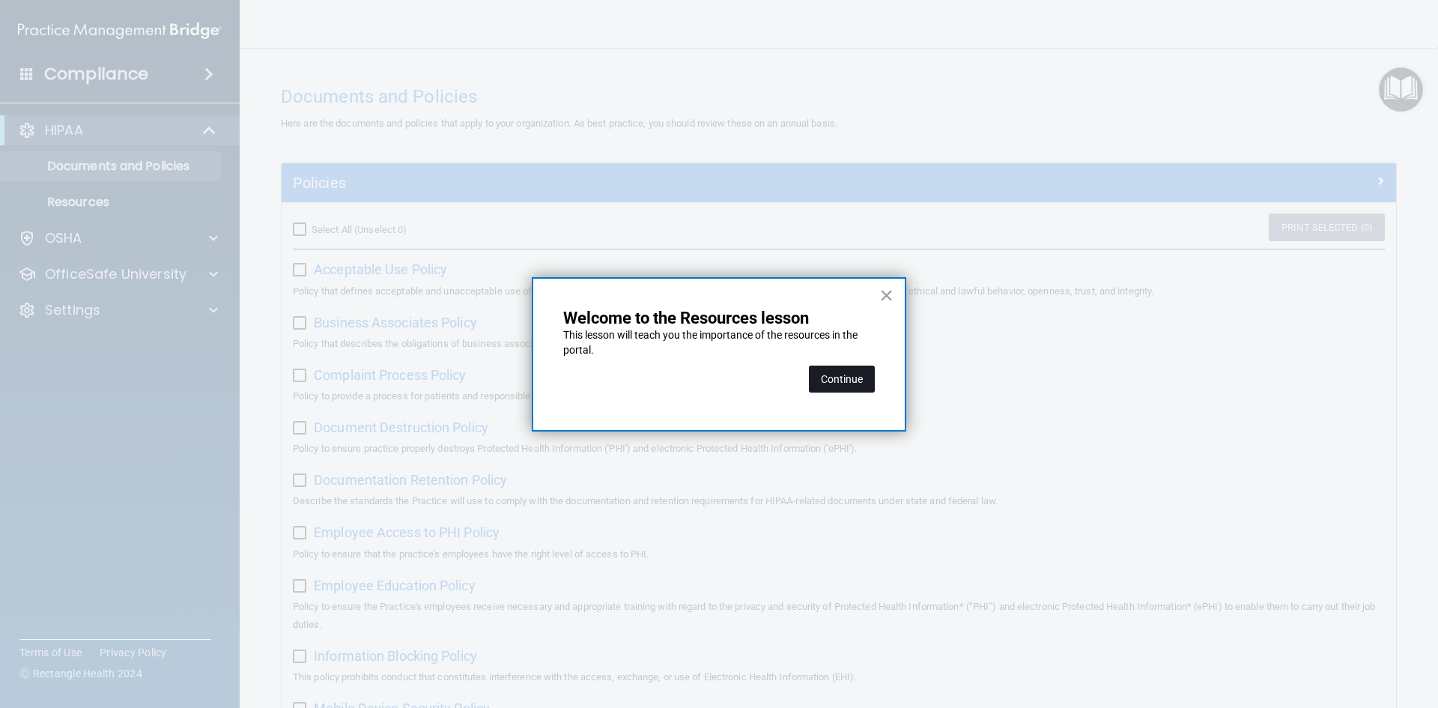
click at [830, 384] on button "Continue" at bounding box center [842, 378] width 66 height 27
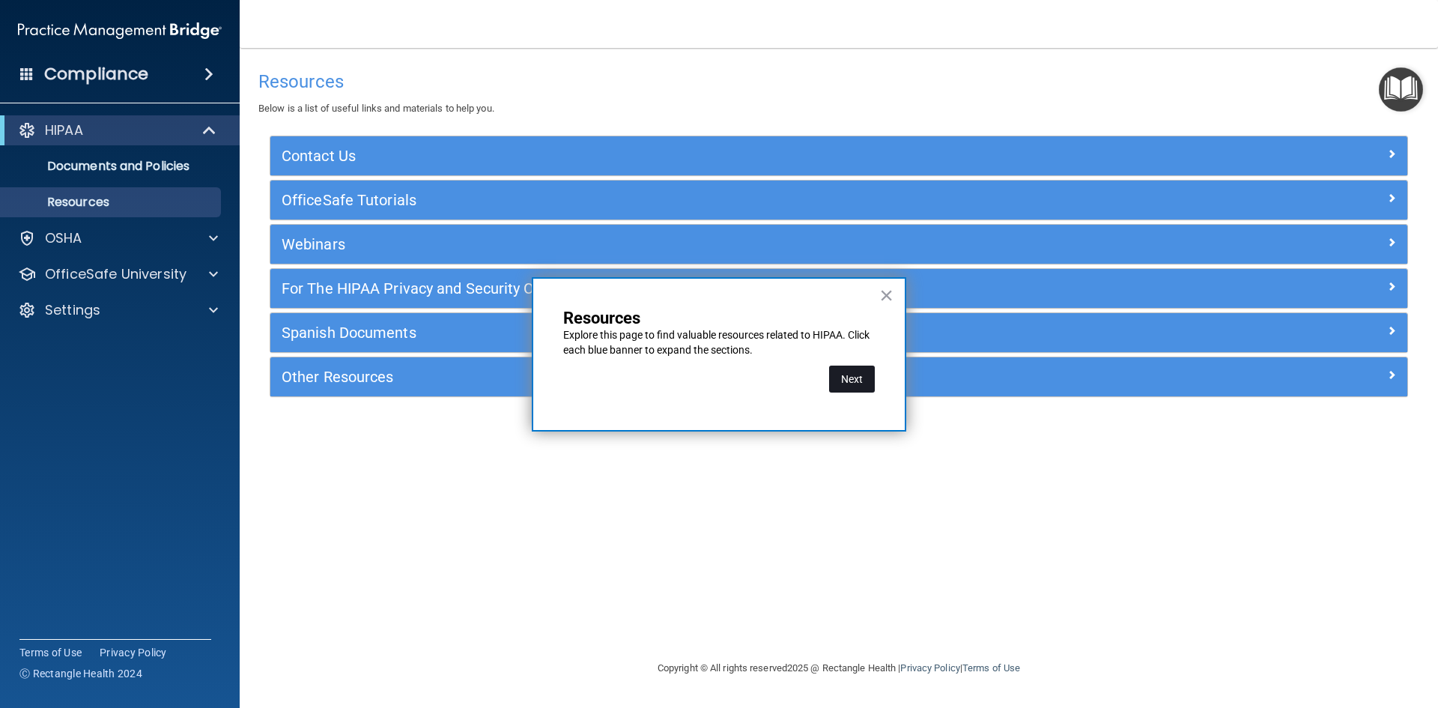
click at [847, 377] on button "Next" at bounding box center [852, 378] width 46 height 27
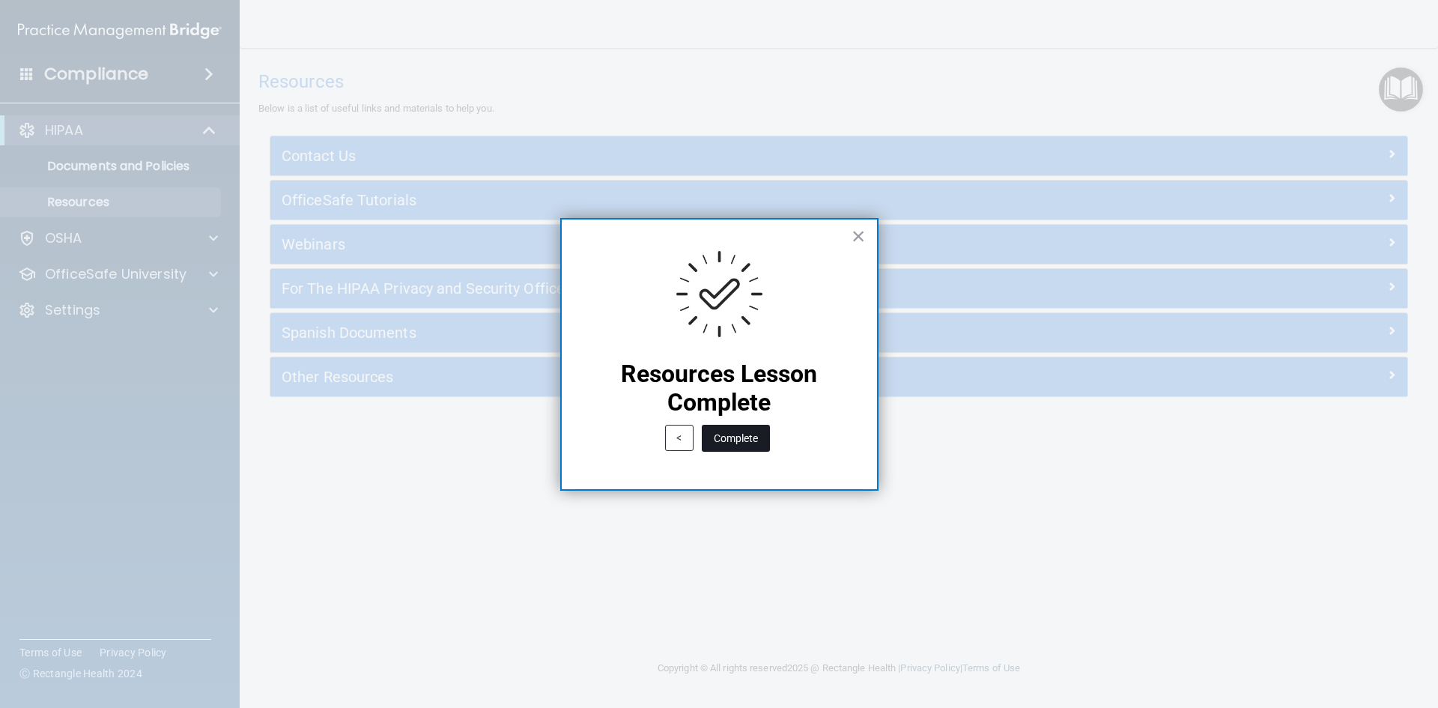
click at [732, 440] on button "Complete" at bounding box center [736, 438] width 68 height 27
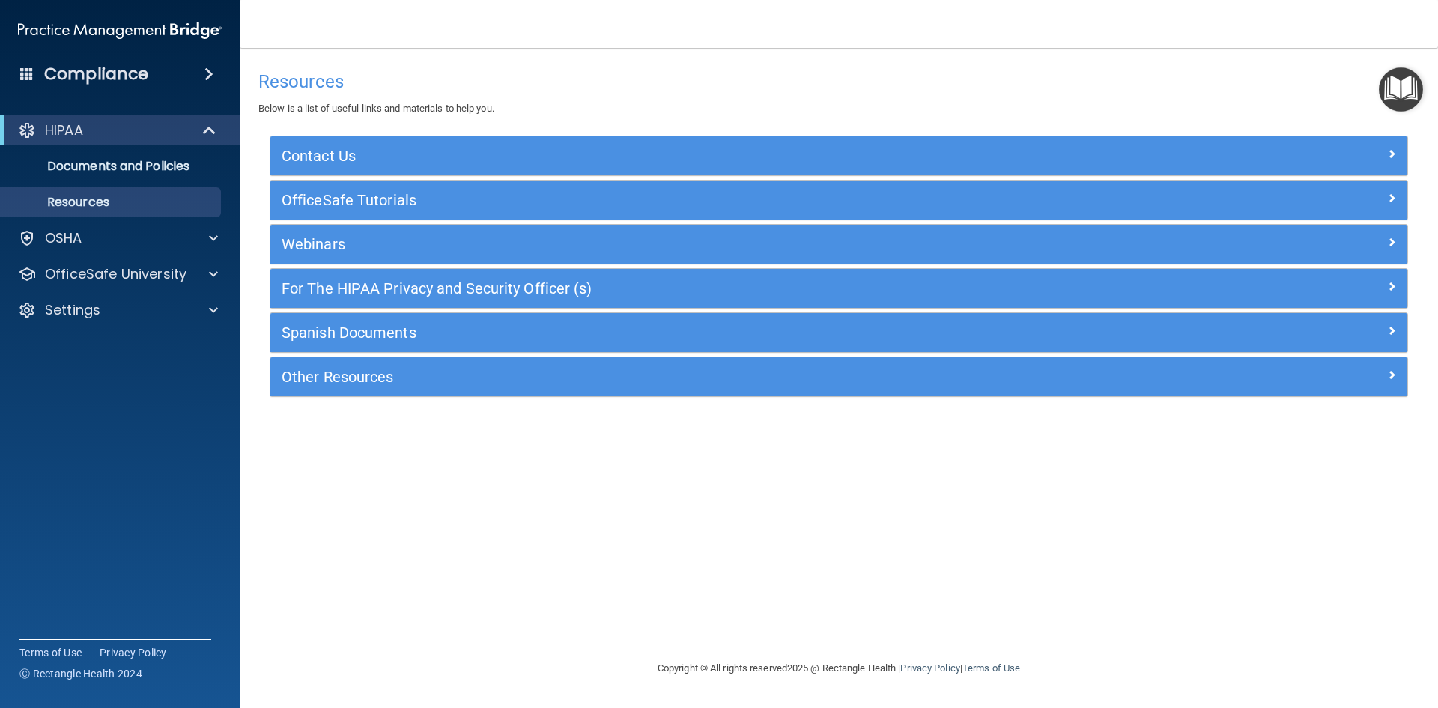
click at [1399, 91] on img "Open Resource Center" at bounding box center [1400, 89] width 44 height 44
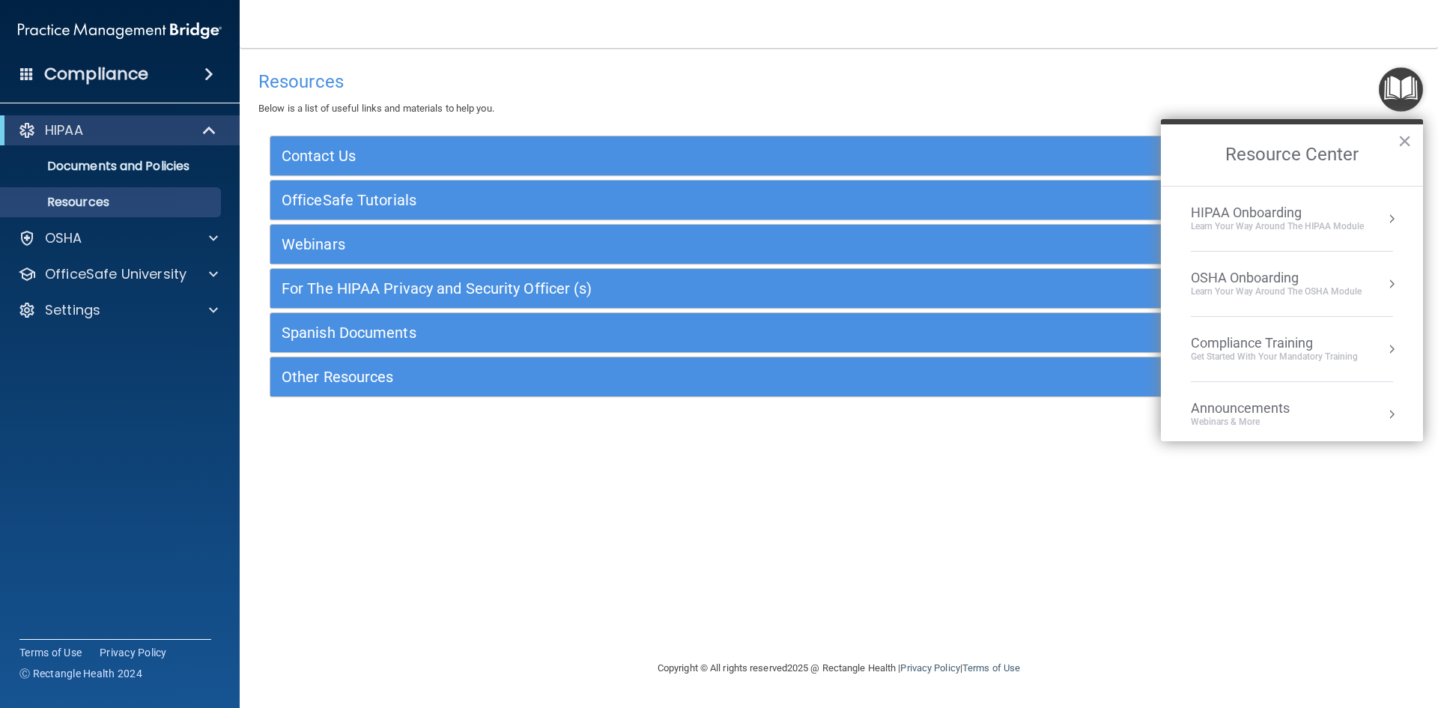
click at [1255, 216] on div "HIPAA Onboarding" at bounding box center [1276, 212] width 173 height 16
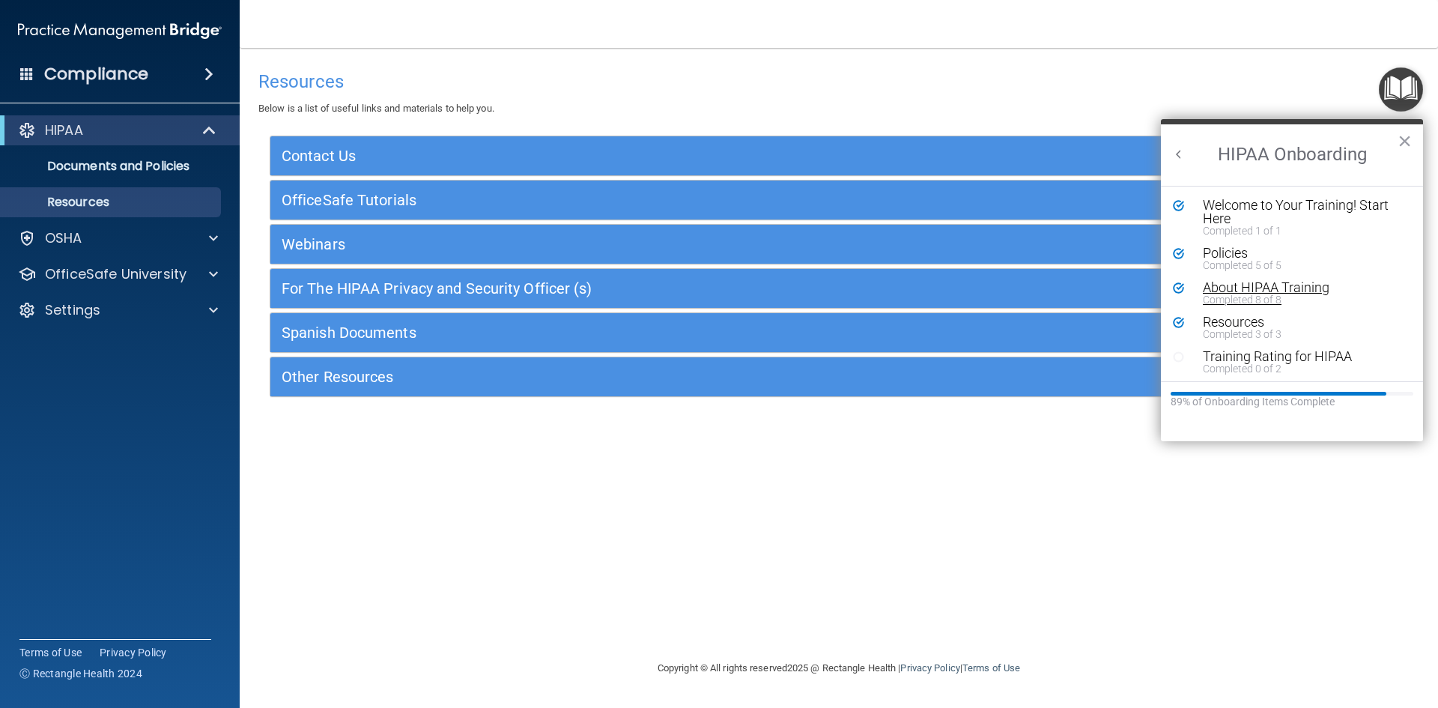
scroll to position [3, 0]
click at [1230, 363] on div "Completed 0 of 2" at bounding box center [1296, 365] width 189 height 10
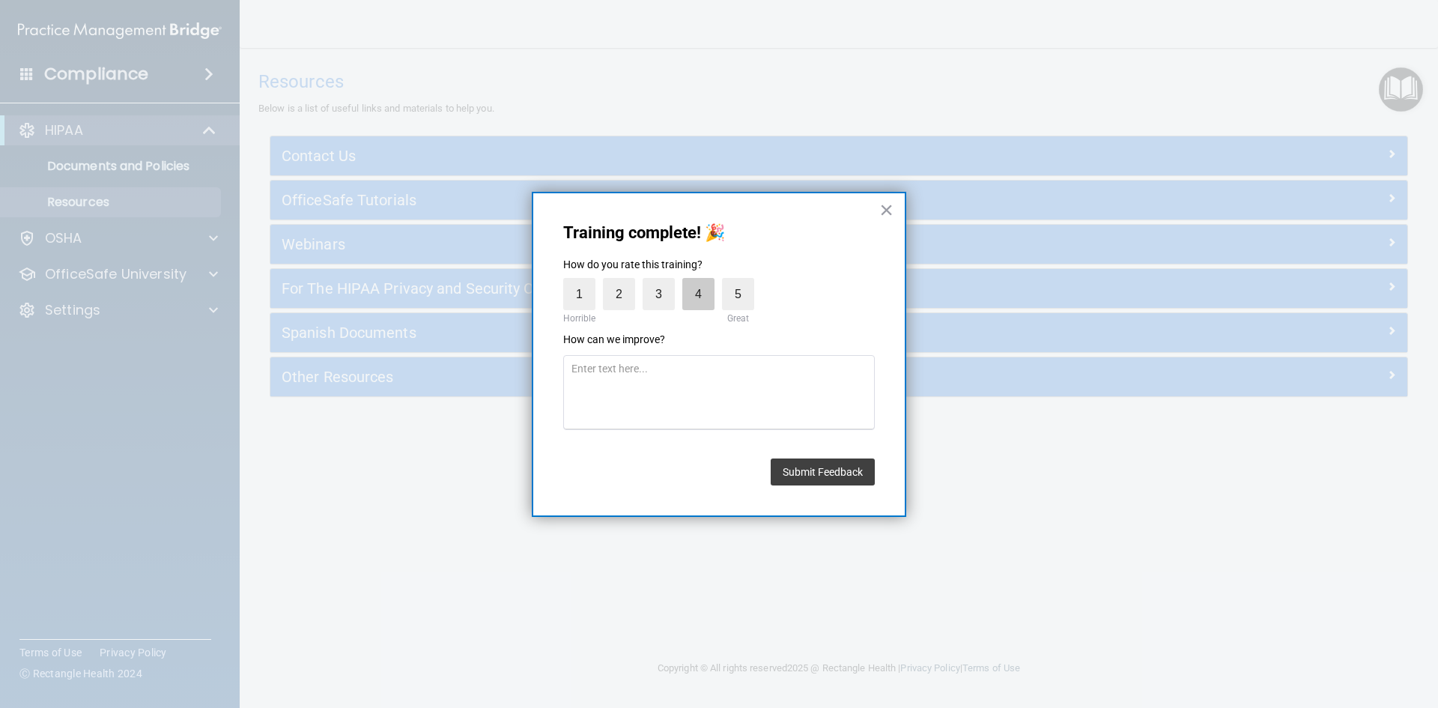
click at [689, 295] on label "4" at bounding box center [698, 294] width 32 height 32
click at [663, 282] on input "4" at bounding box center [663, 282] width 0 height 0
click at [803, 465] on button "Submit Feedback" at bounding box center [822, 471] width 104 height 27
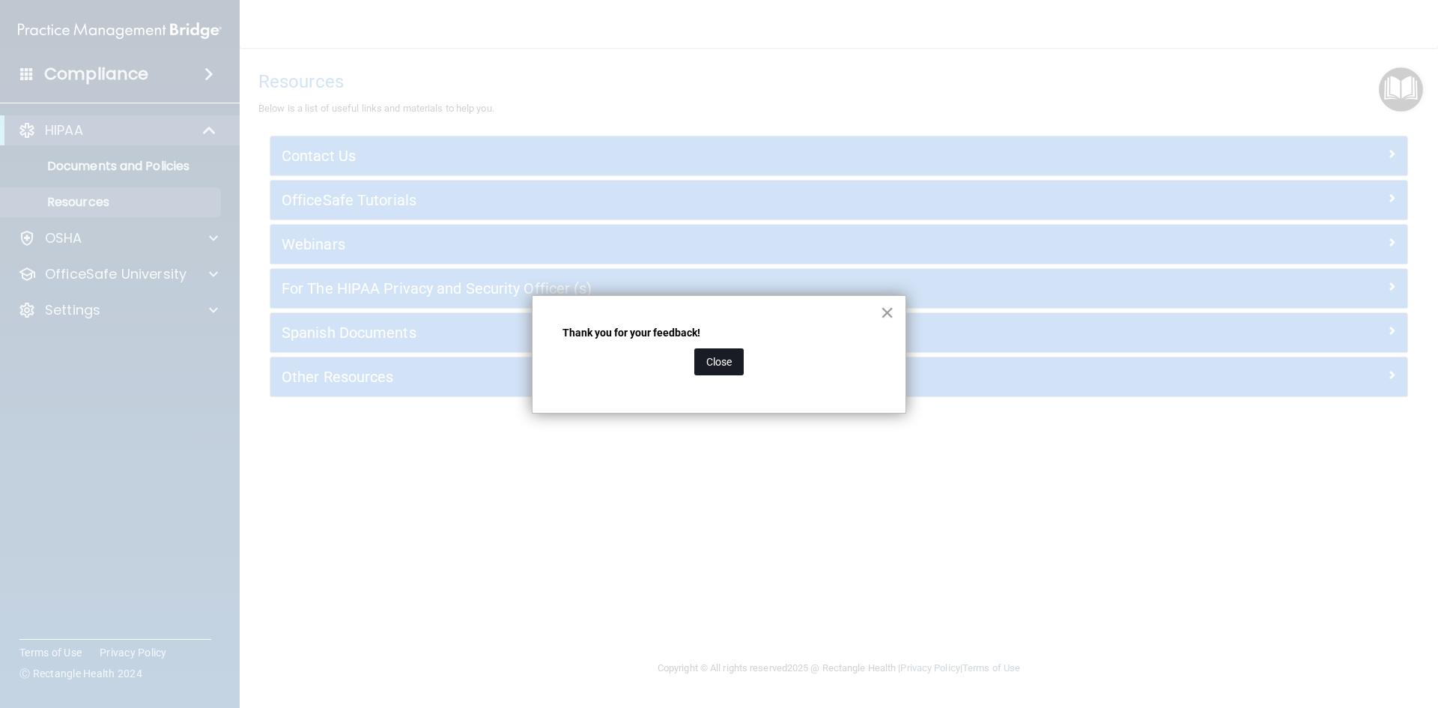
click at [709, 359] on button "Close" at bounding box center [718, 361] width 49 height 27
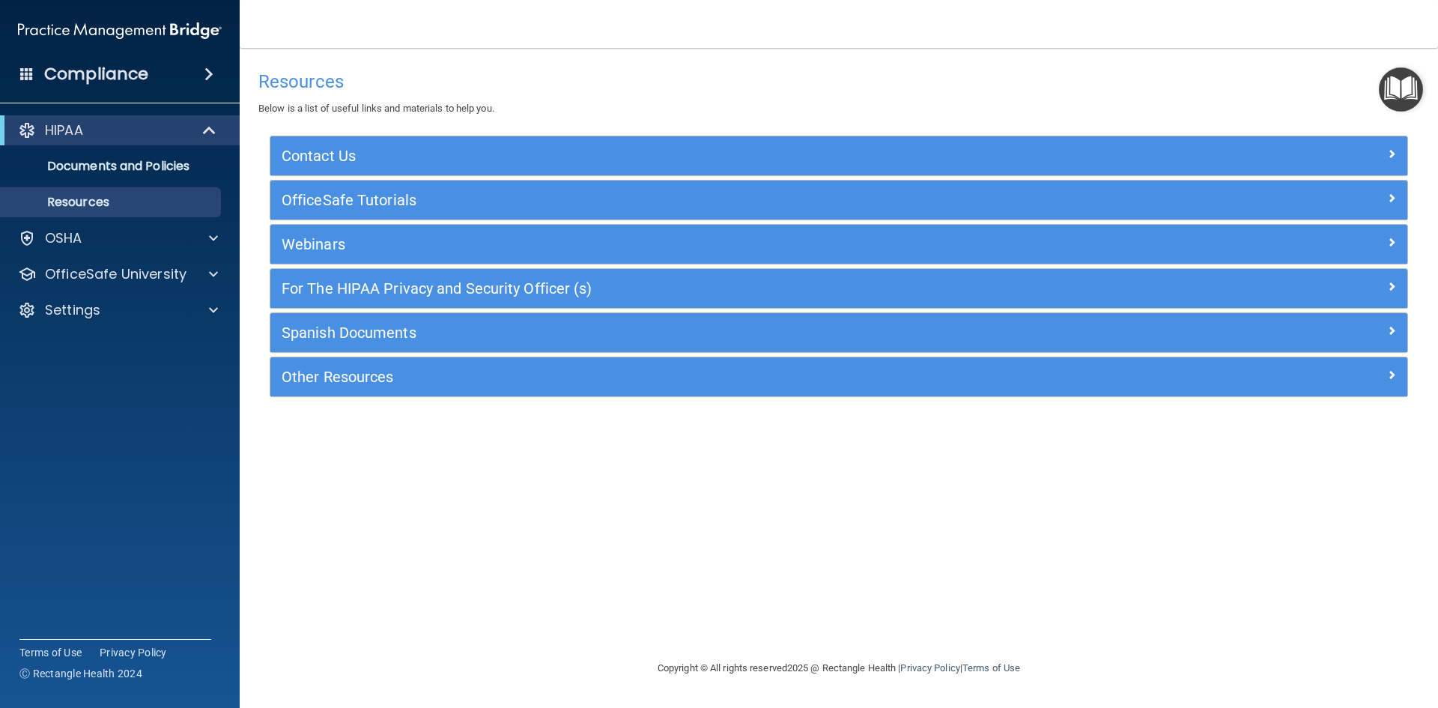
click at [1413, 70] on img "Open Resource Center" at bounding box center [1400, 89] width 44 height 44
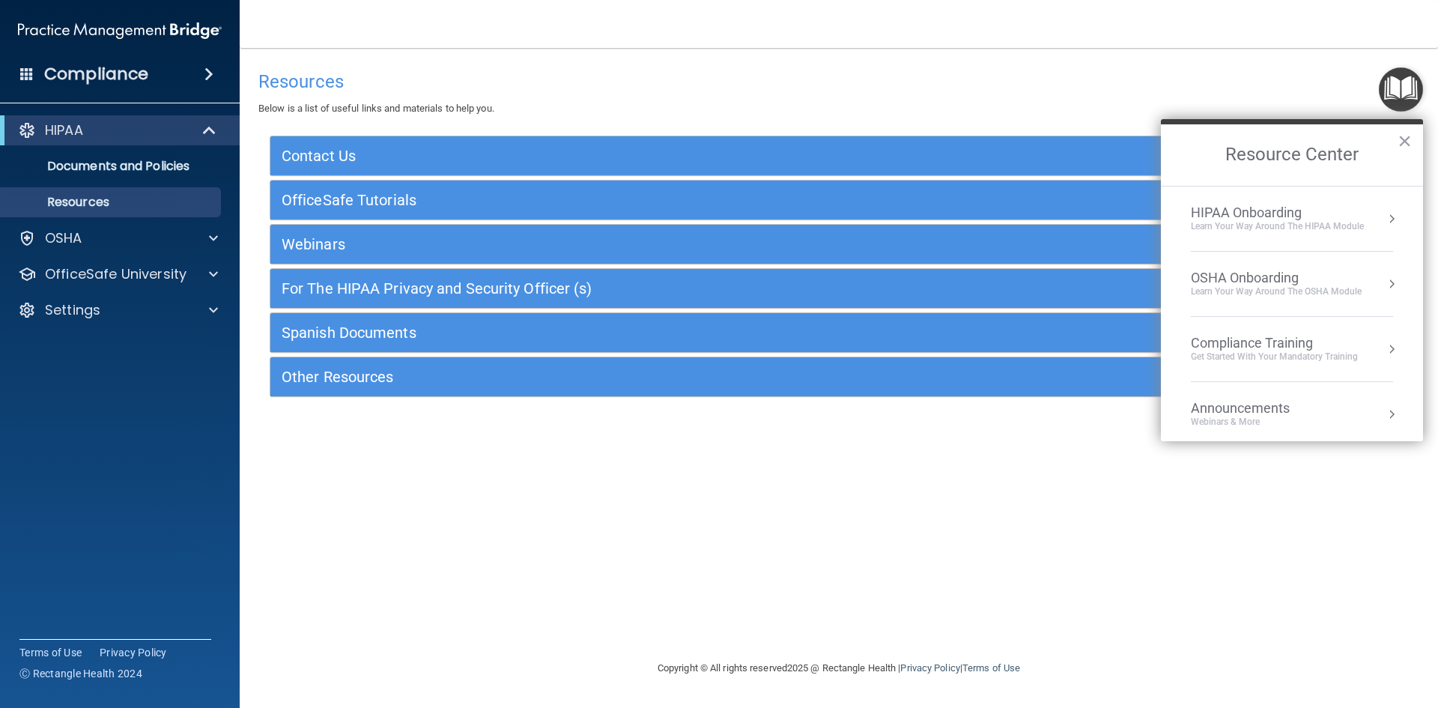
click at [1236, 216] on div "HIPAA Onboarding" at bounding box center [1276, 212] width 173 height 16
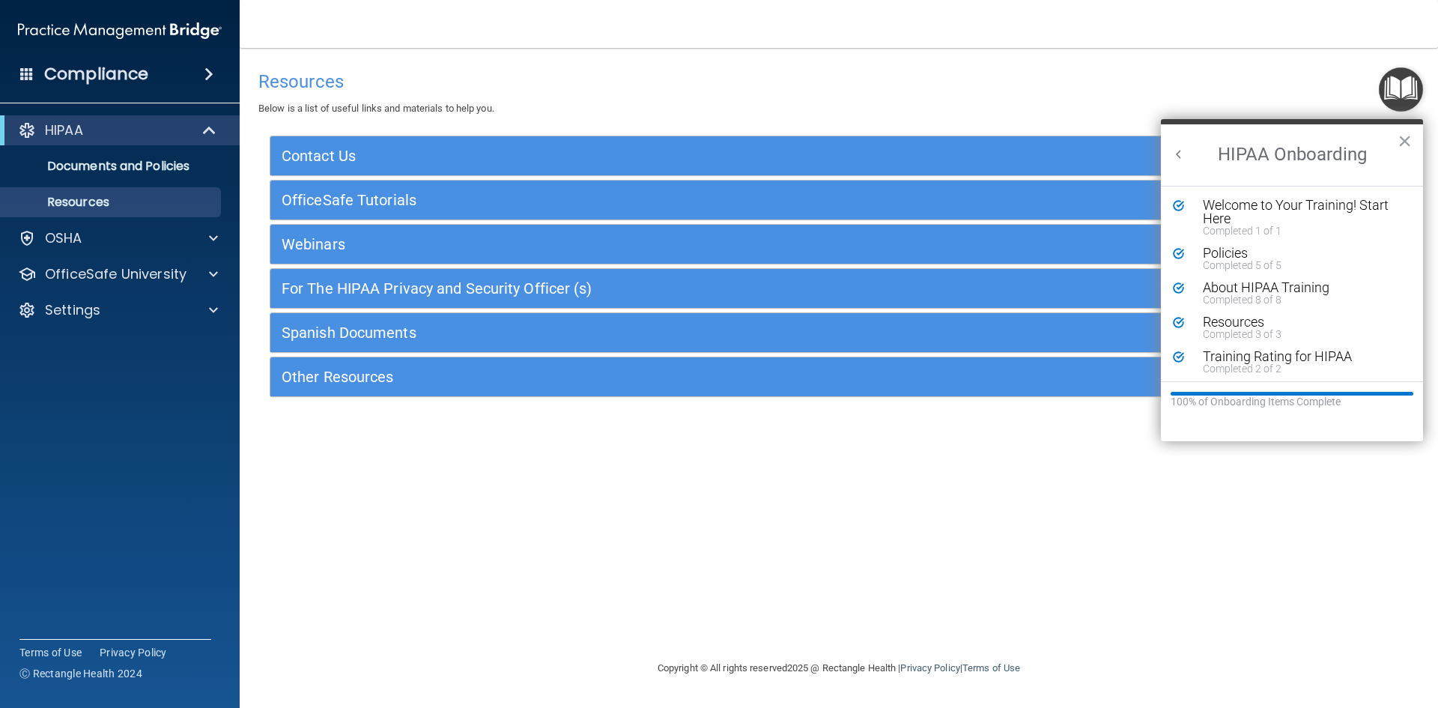
scroll to position [0, 0]
click at [1402, 145] on button "×" at bounding box center [1404, 141] width 14 height 24
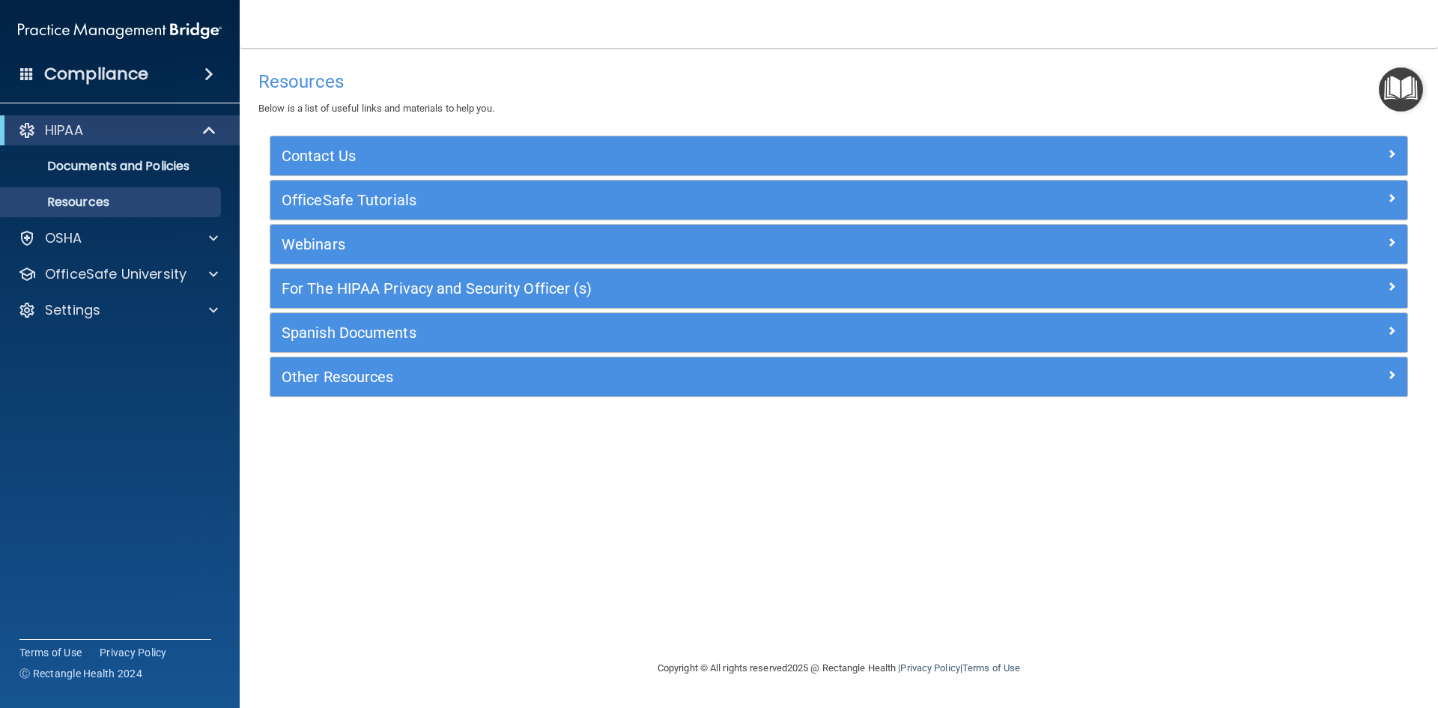
click at [1400, 102] on img "Open Resource Center" at bounding box center [1400, 89] width 44 height 44
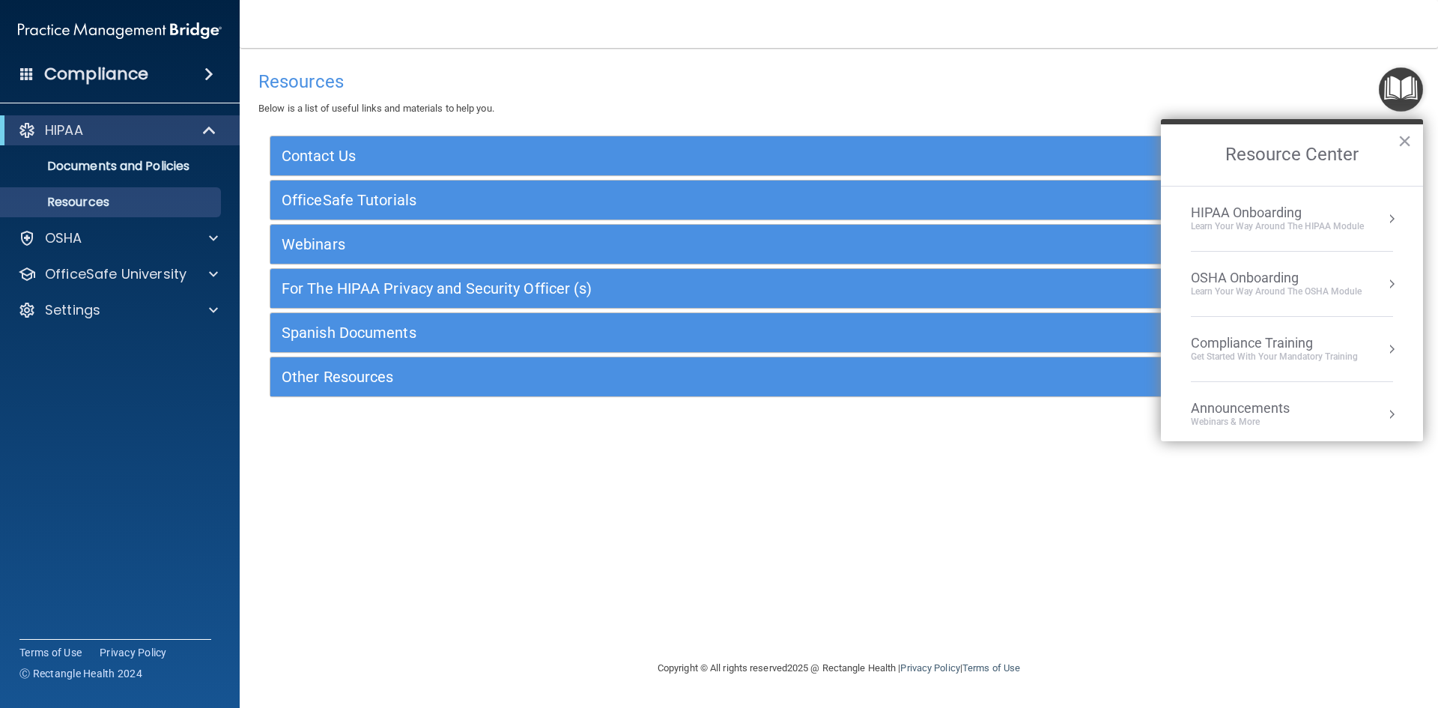
click at [1253, 347] on div "Compliance Training" at bounding box center [1273, 343] width 167 height 16
click at [1226, 209] on div "HIPAA Training for Members" at bounding box center [1256, 210] width 167 height 13
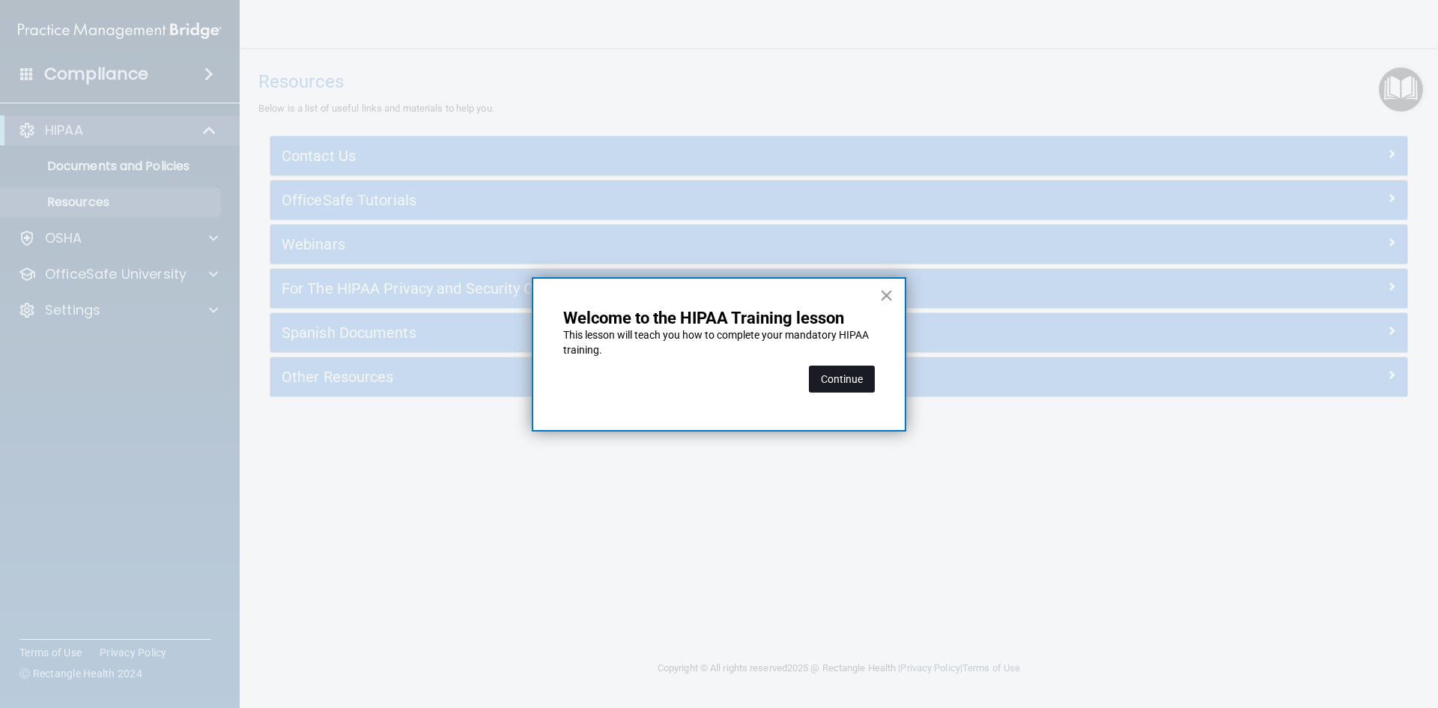
click at [833, 374] on button "Continue" at bounding box center [842, 378] width 66 height 27
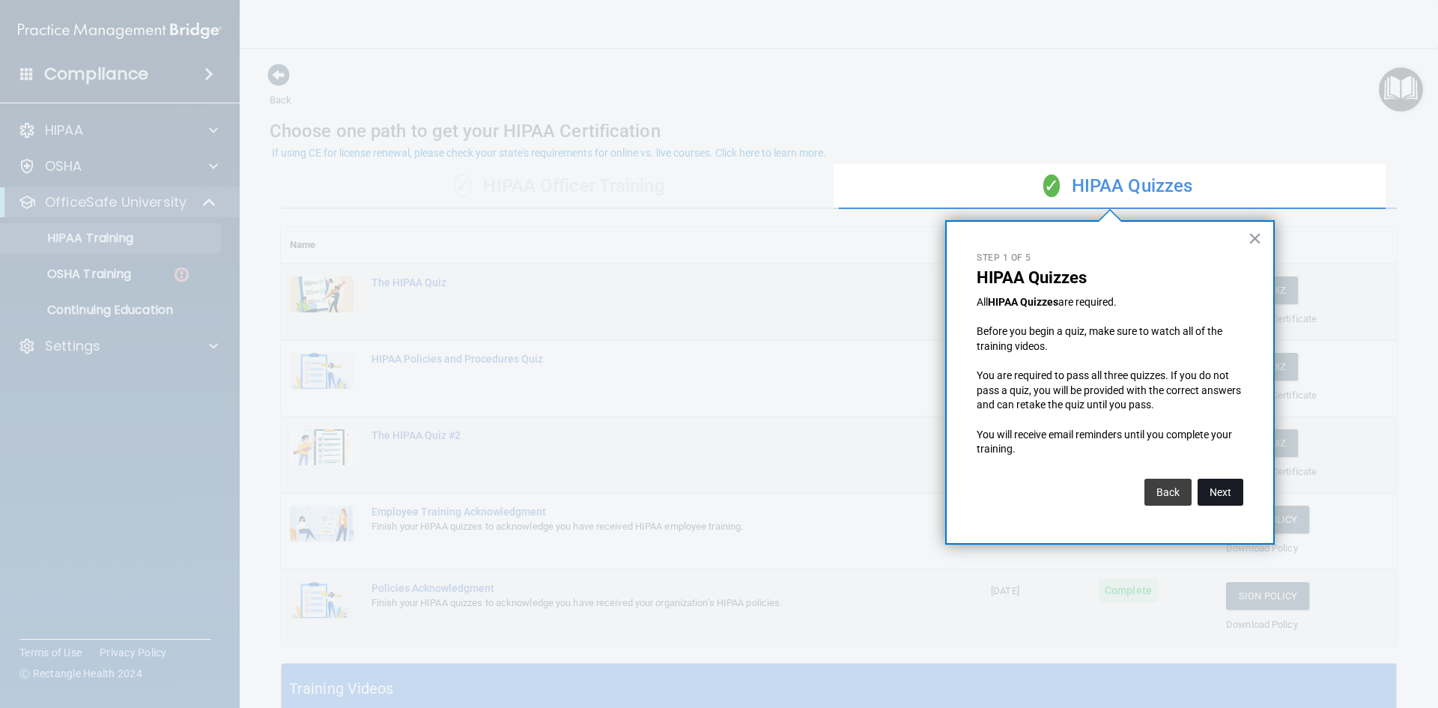
click at [1213, 493] on button "Next" at bounding box center [1220, 491] width 46 height 27
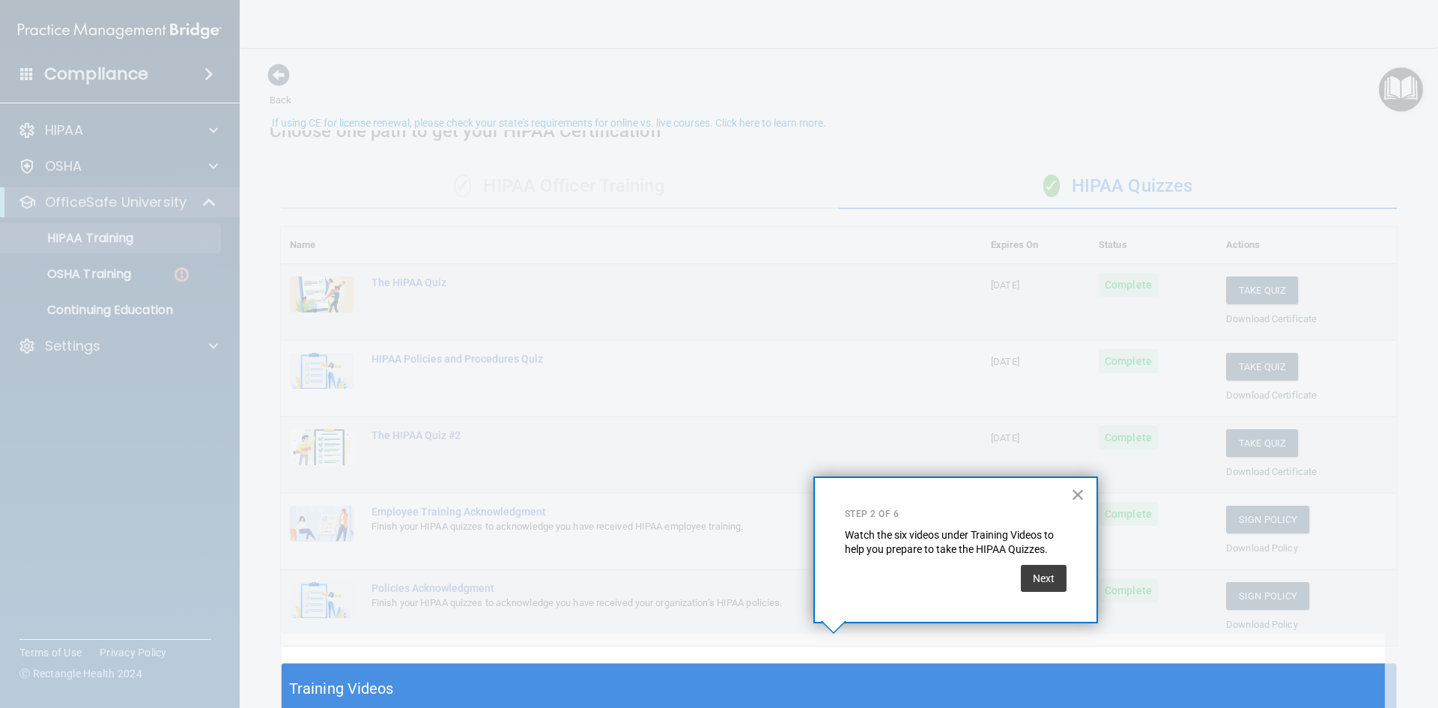
scroll to position [30, 0]
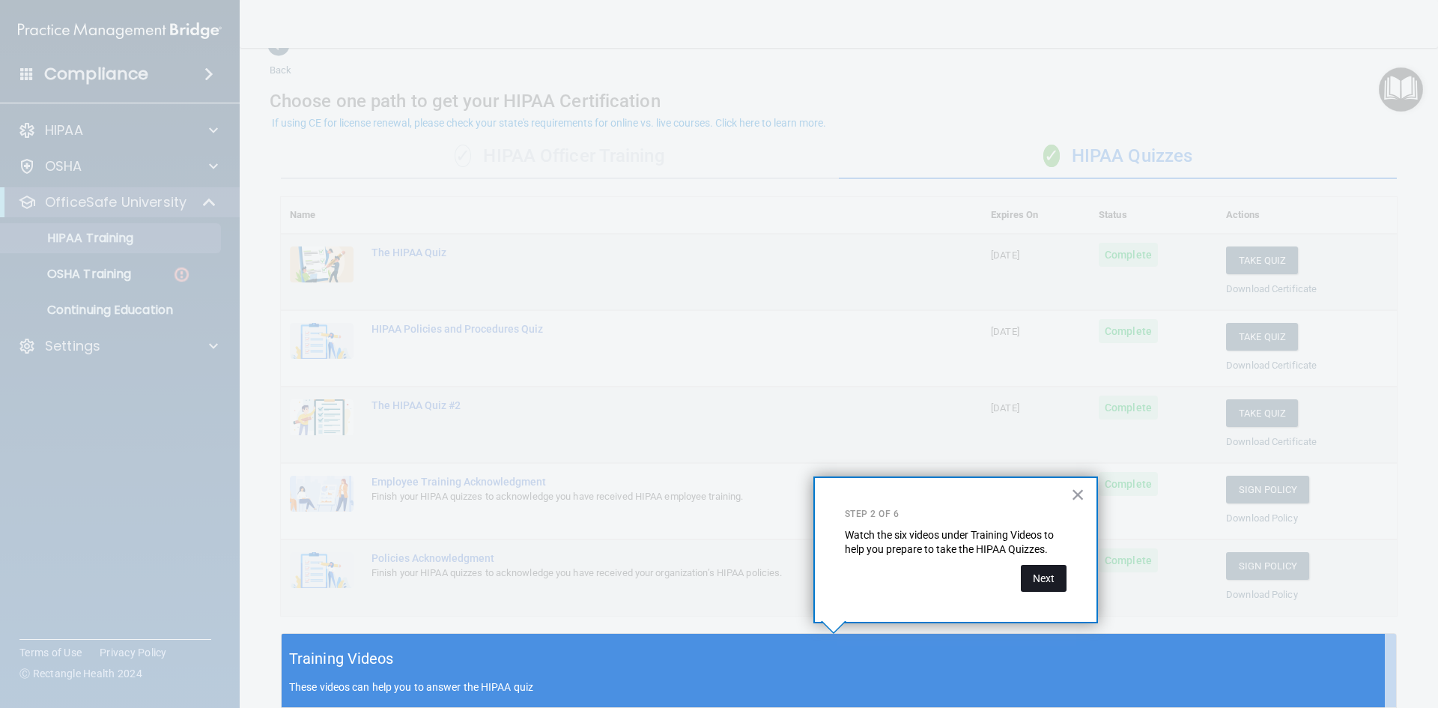
click at [1050, 580] on button "Next" at bounding box center [1044, 578] width 46 height 27
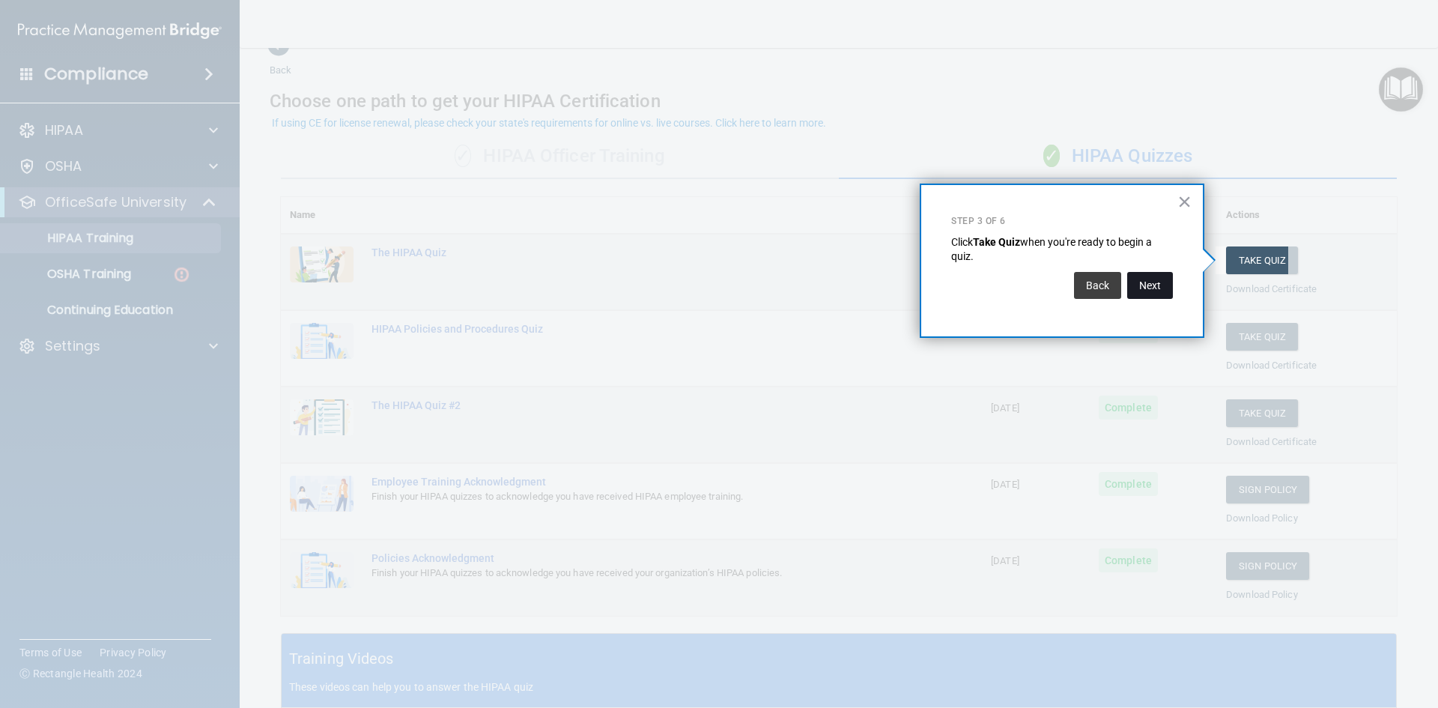
click at [1140, 294] on button "Next" at bounding box center [1150, 285] width 46 height 27
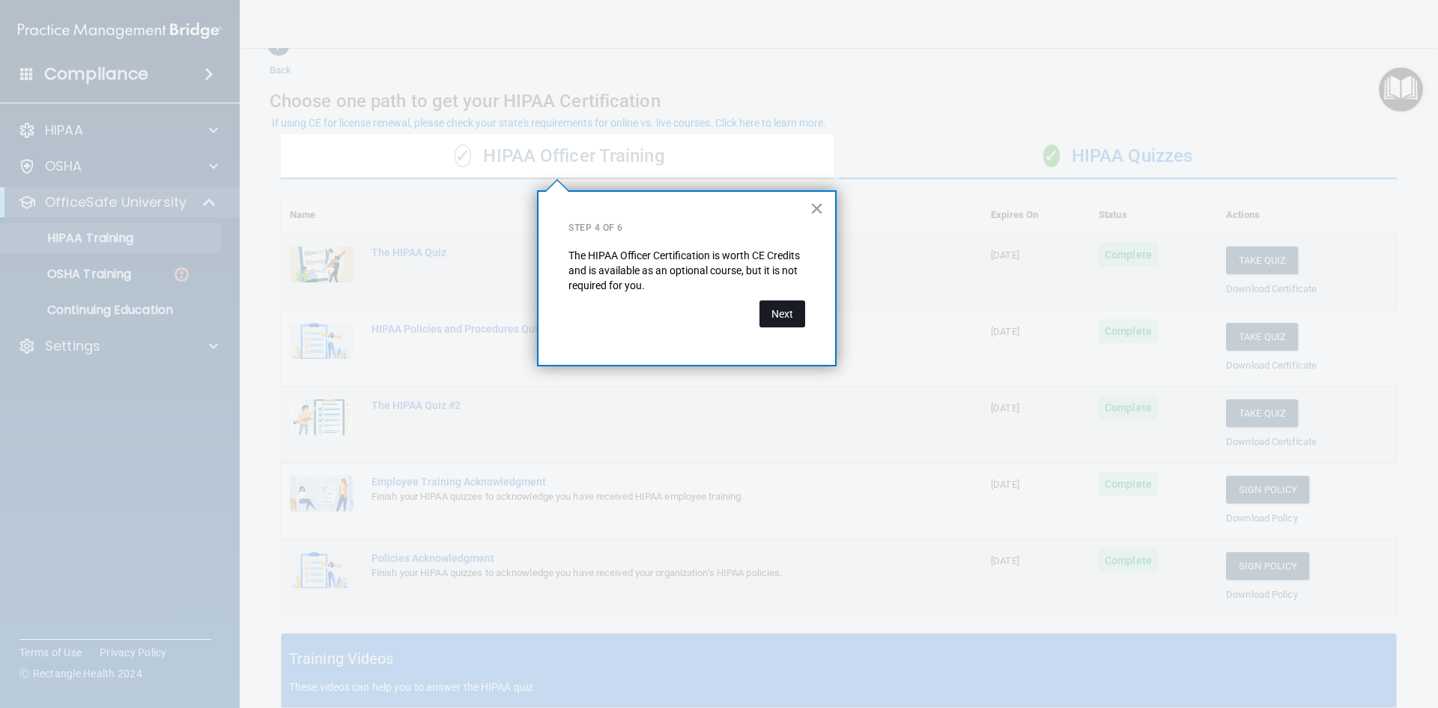
click at [773, 308] on button "Next" at bounding box center [782, 313] width 46 height 27
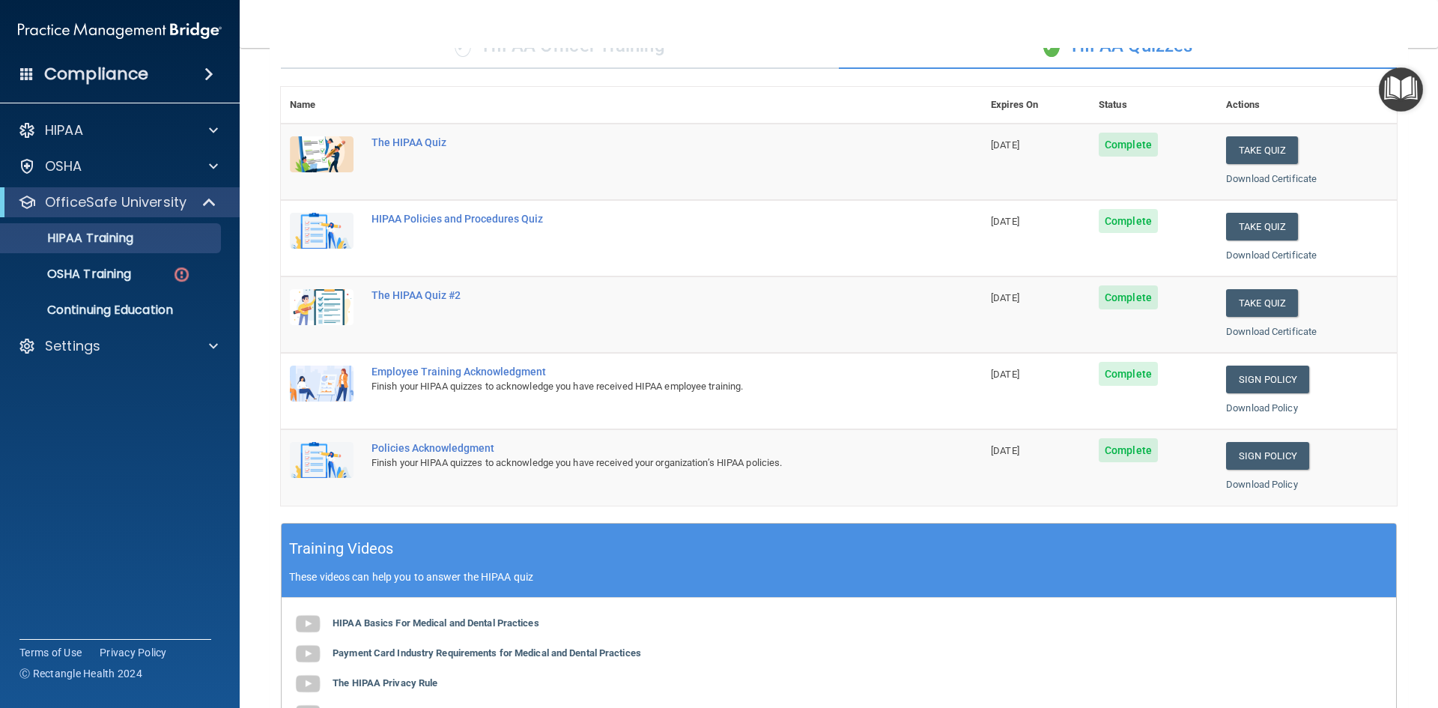
scroll to position [0, 0]
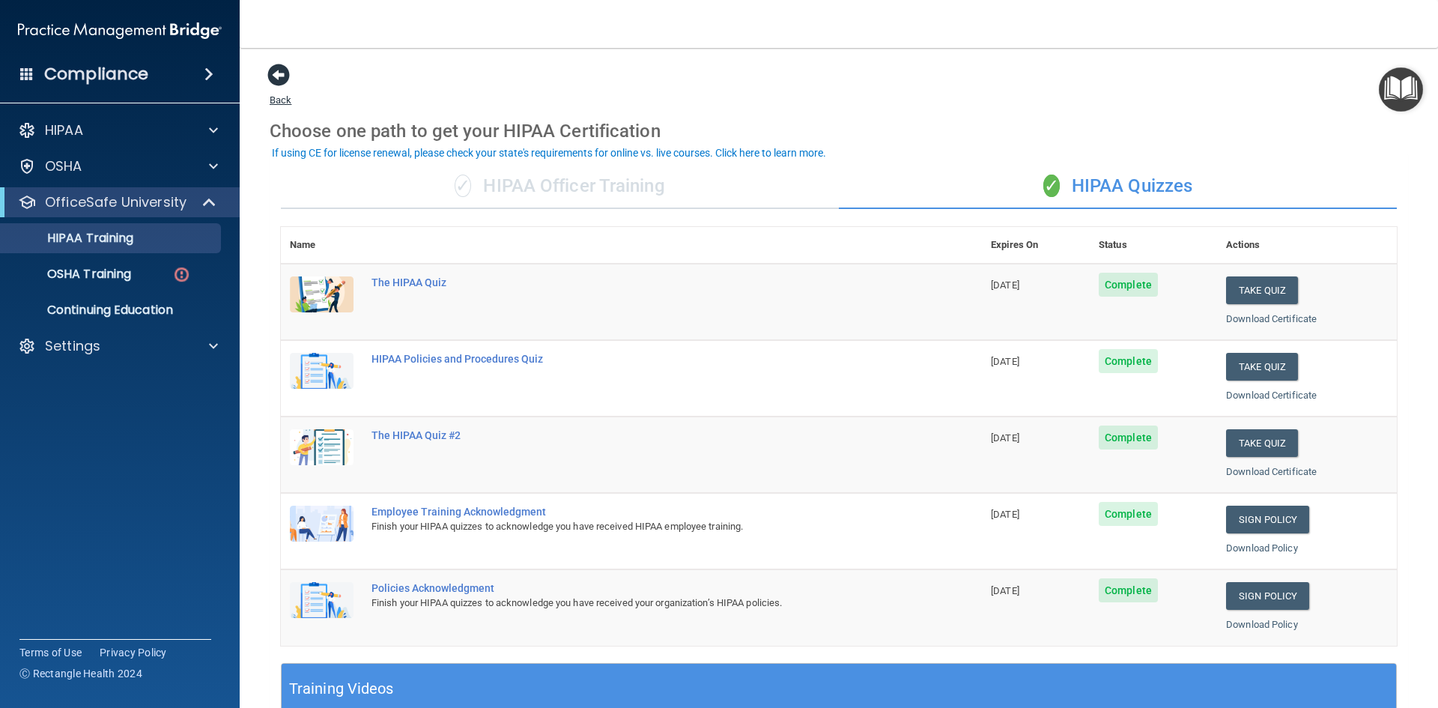
click at [279, 83] on span at bounding box center [278, 75] width 22 height 22
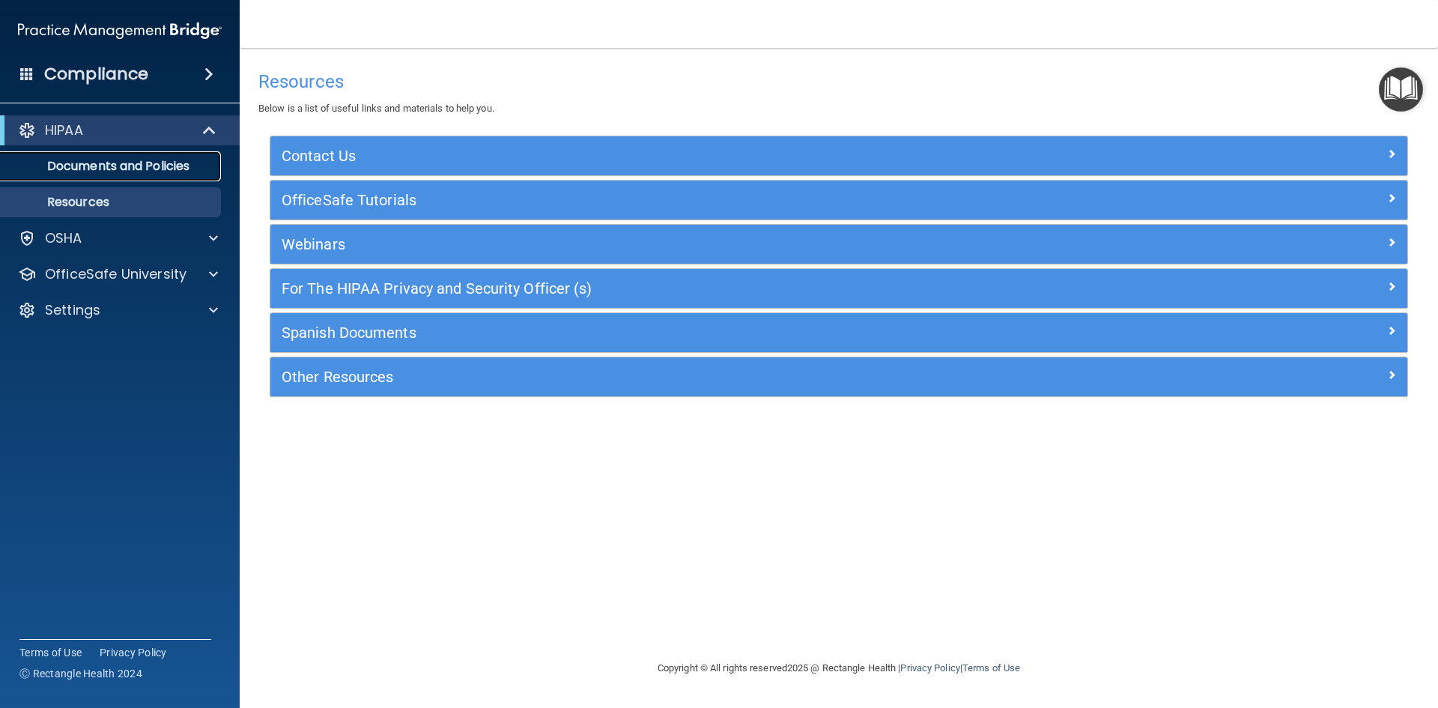
click at [110, 167] on p "Documents and Policies" at bounding box center [112, 166] width 204 height 15
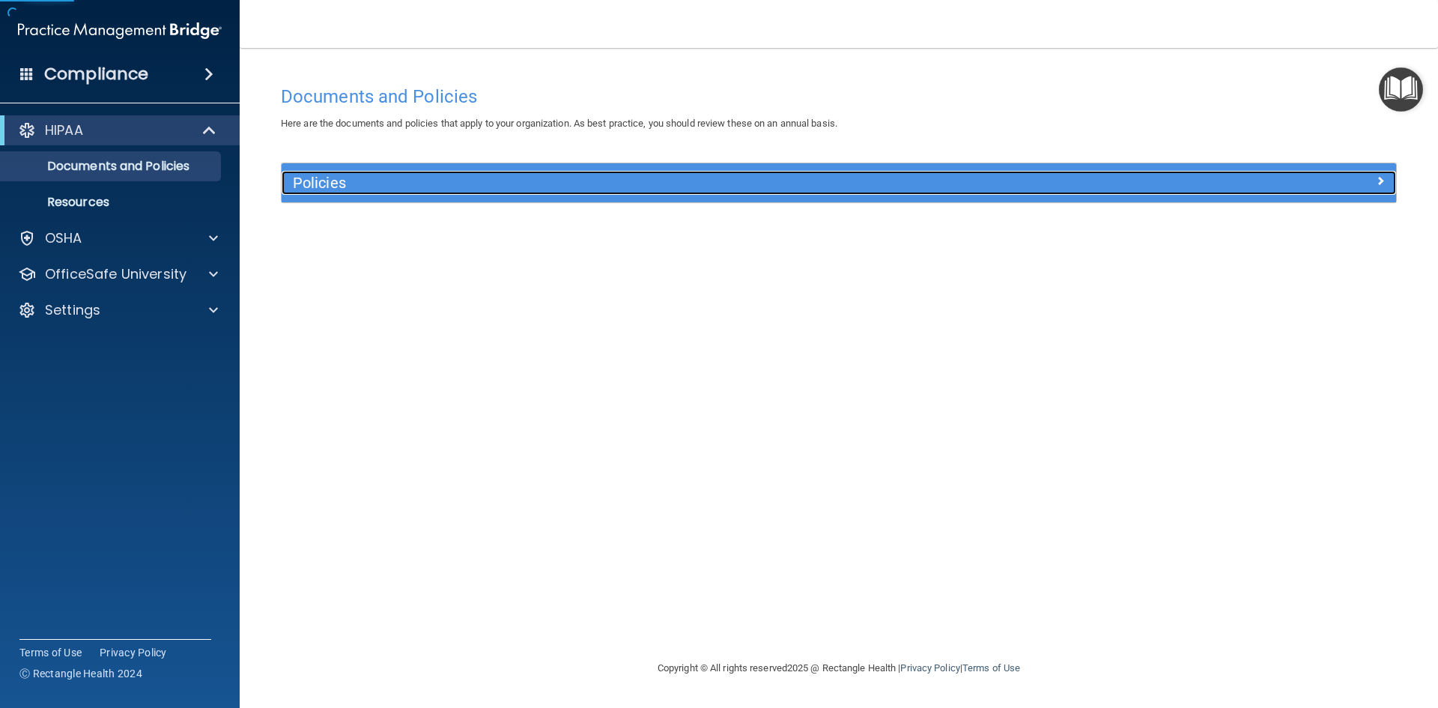
click at [505, 188] on h5 "Policies" at bounding box center [699, 182] width 813 height 16
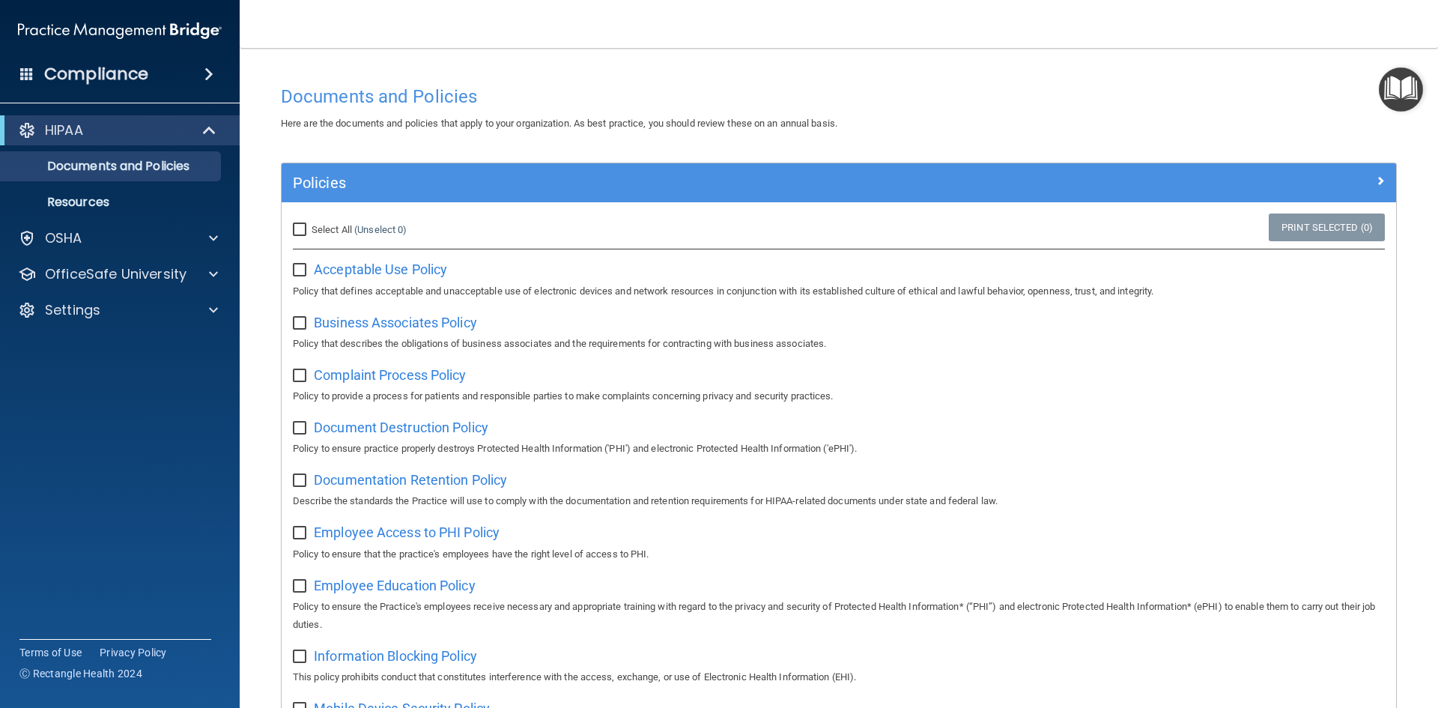
click at [1393, 79] on img "Open Resource Center" at bounding box center [1400, 89] width 44 height 44
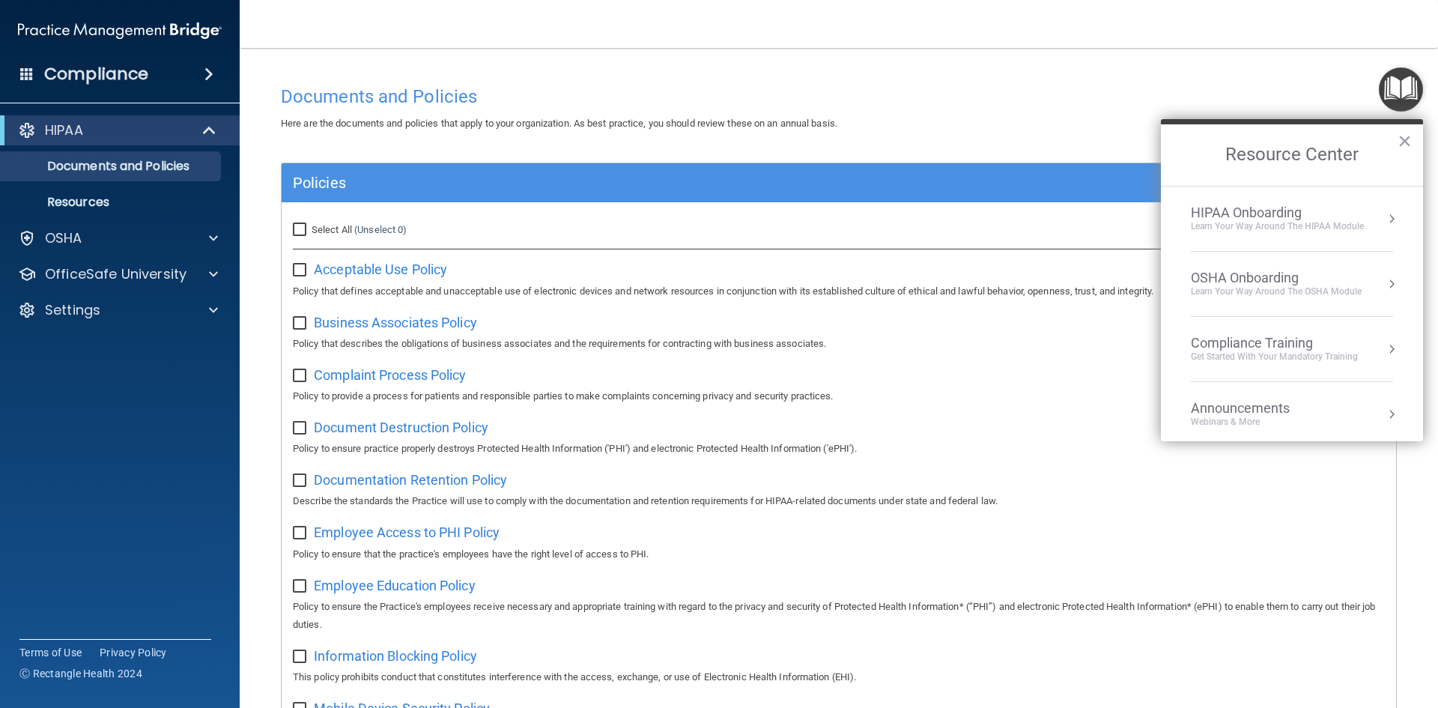
click at [1256, 347] on div "Compliance Training" at bounding box center [1273, 343] width 167 height 16
click at [1248, 216] on div "HIPAA Training for Members" at bounding box center [1256, 210] width 167 height 13
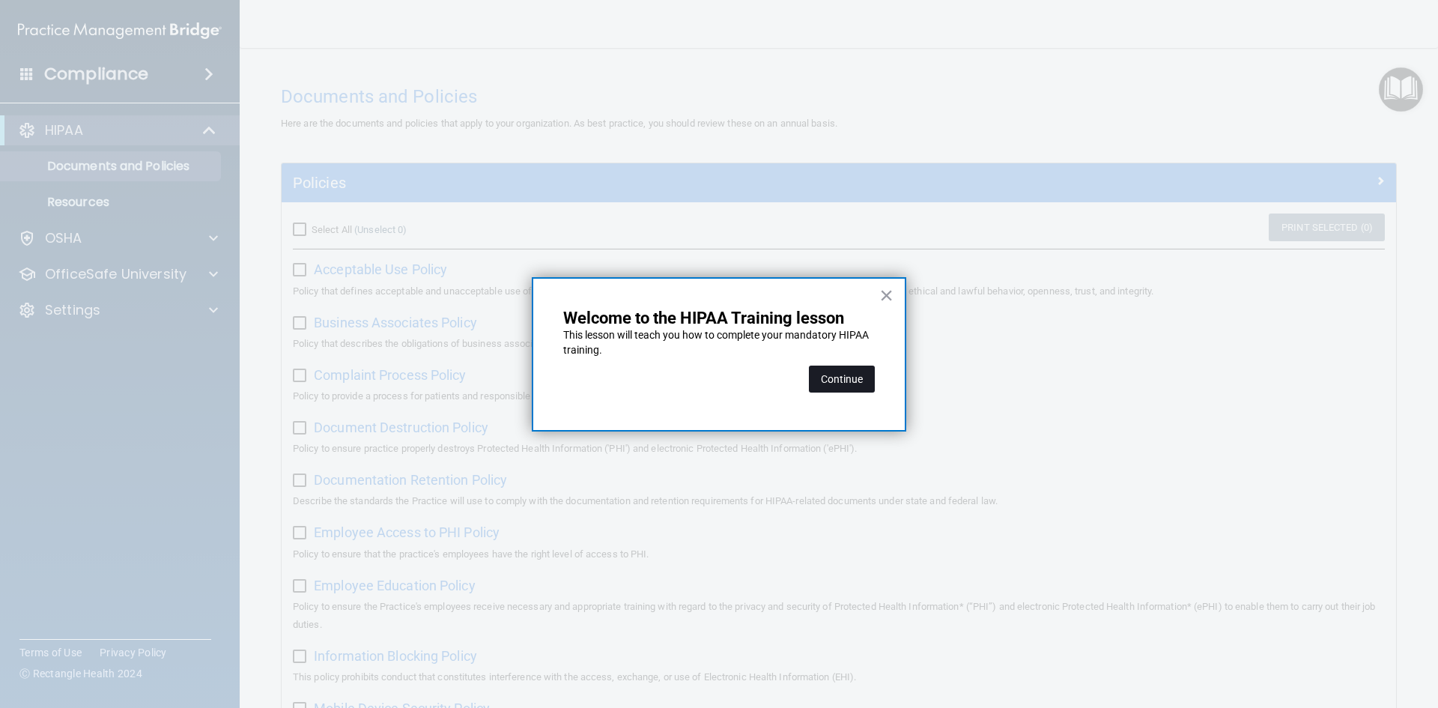
click at [839, 374] on button "Continue" at bounding box center [842, 378] width 66 height 27
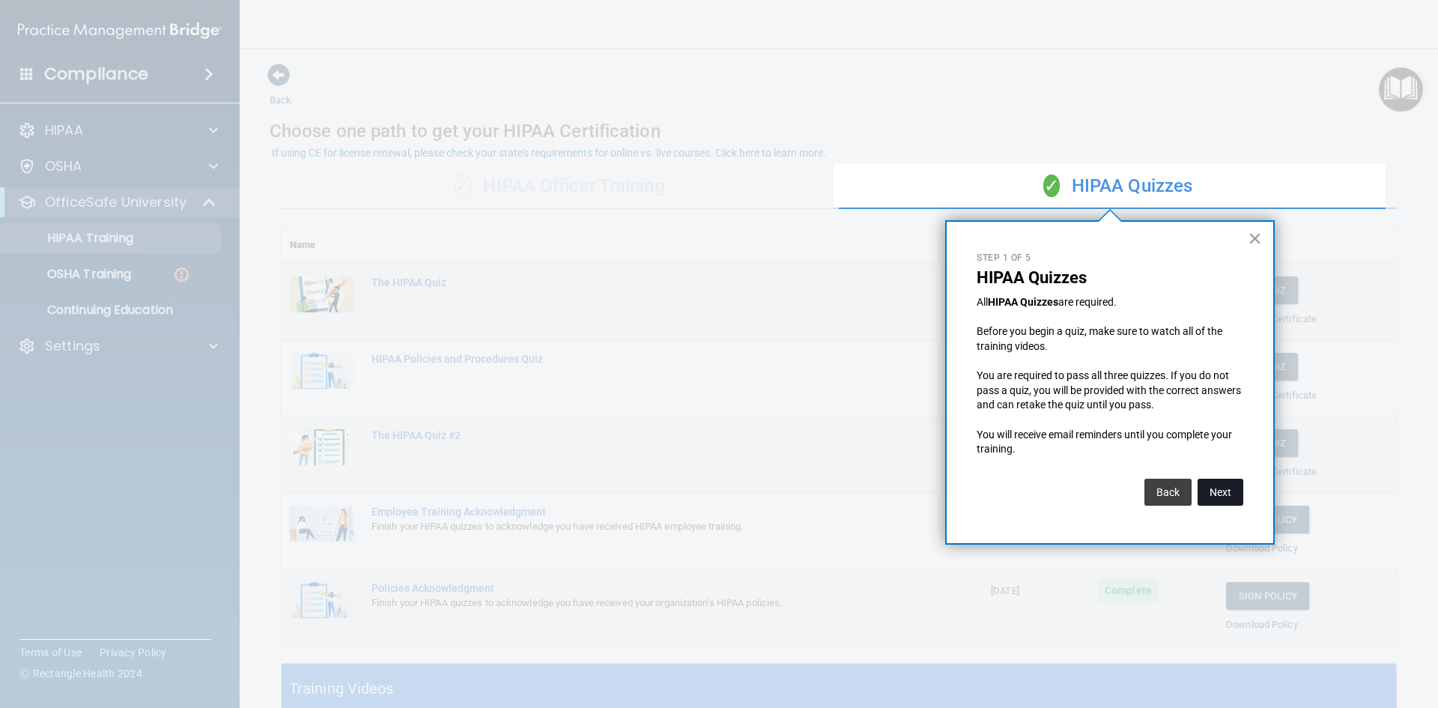
click at [1231, 492] on button "Next" at bounding box center [1220, 491] width 46 height 27
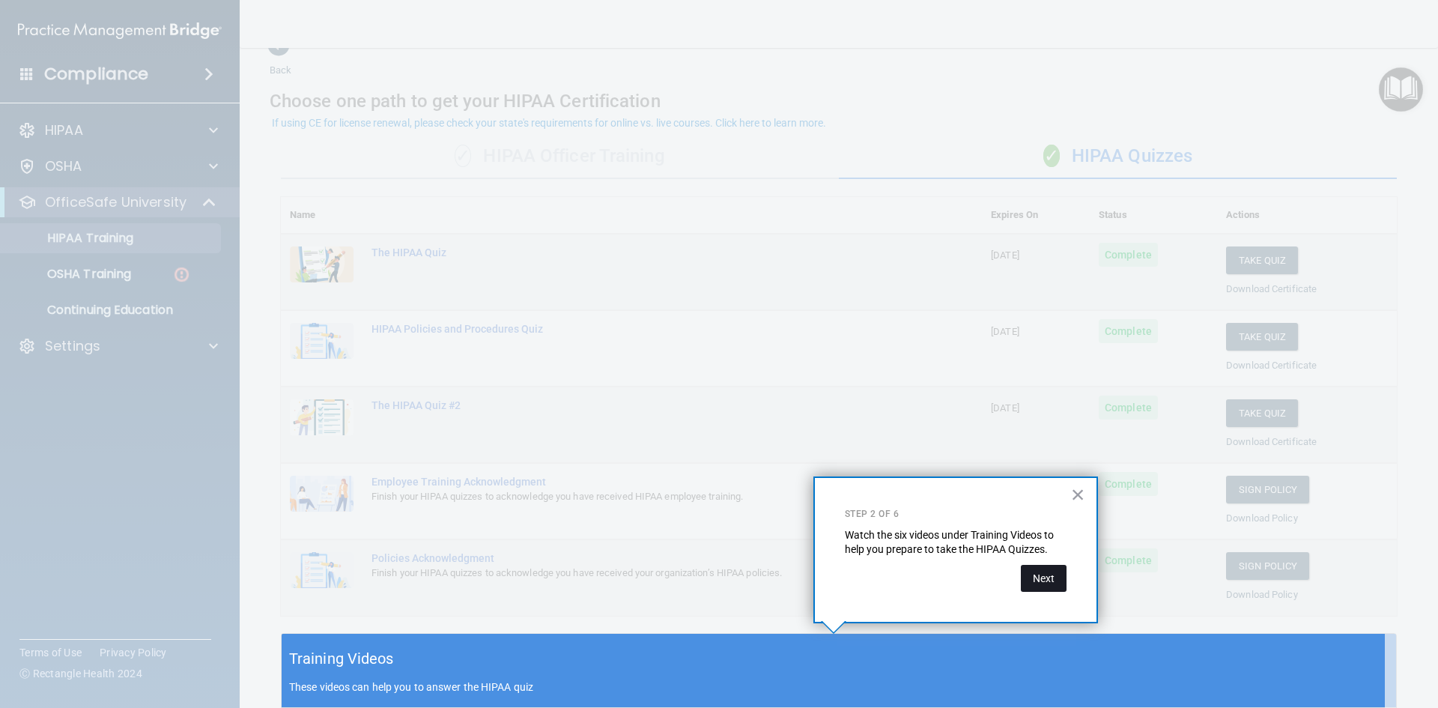
click at [1048, 576] on button "Next" at bounding box center [1044, 578] width 46 height 27
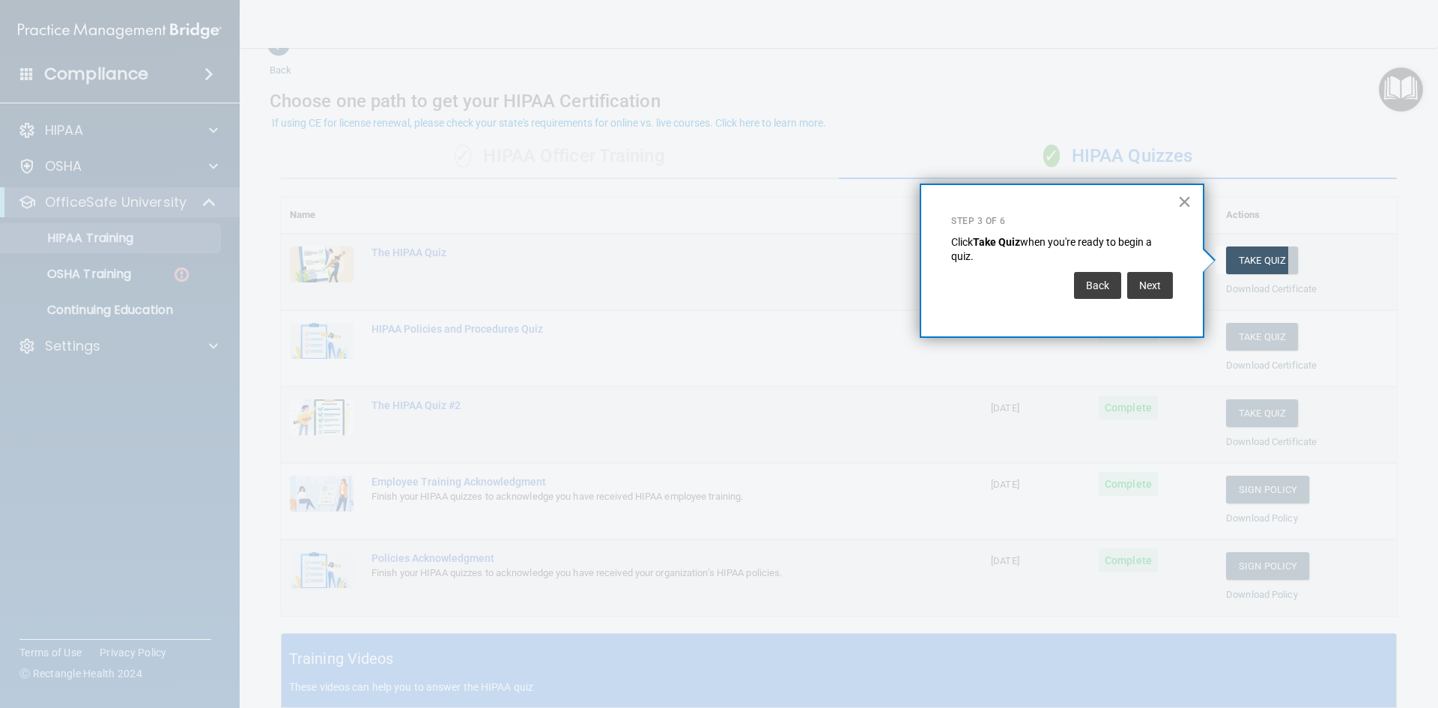
click at [1184, 204] on button "×" at bounding box center [1184, 201] width 14 height 24
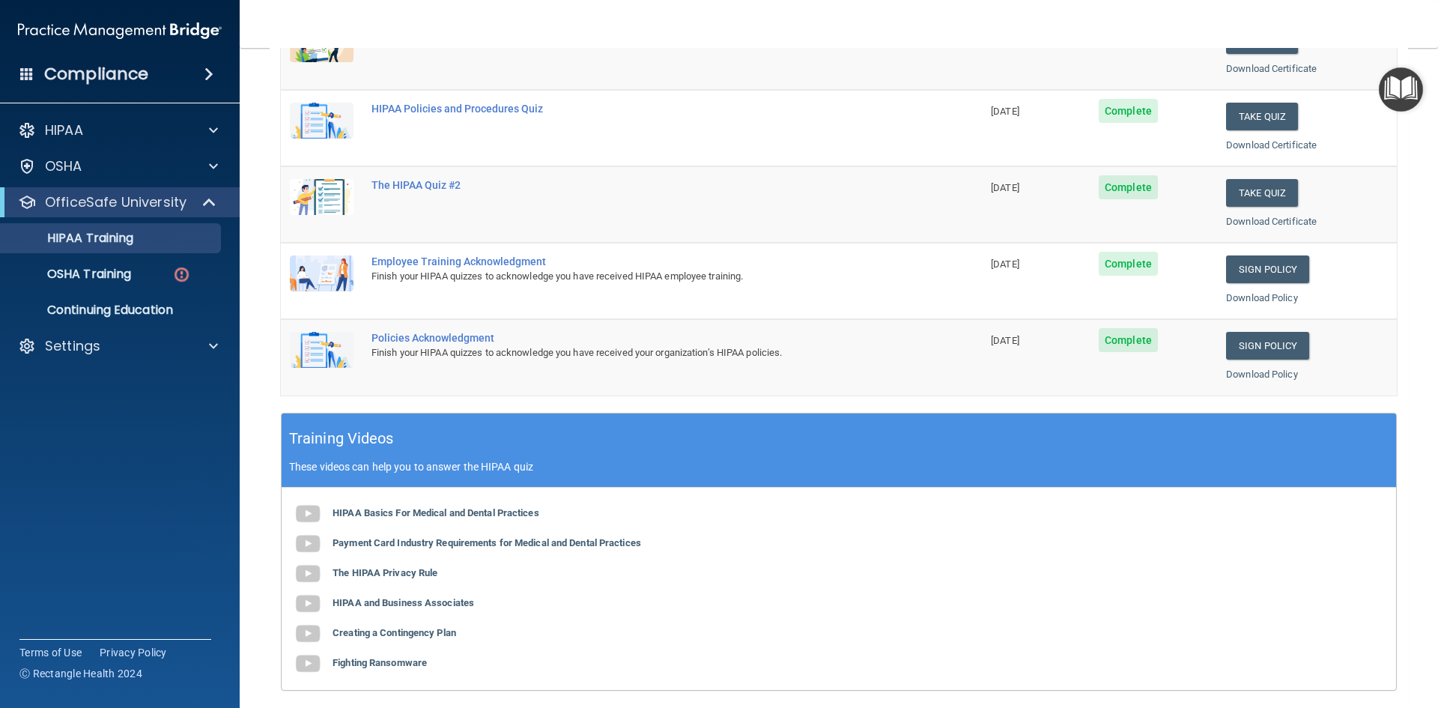
scroll to position [46, 0]
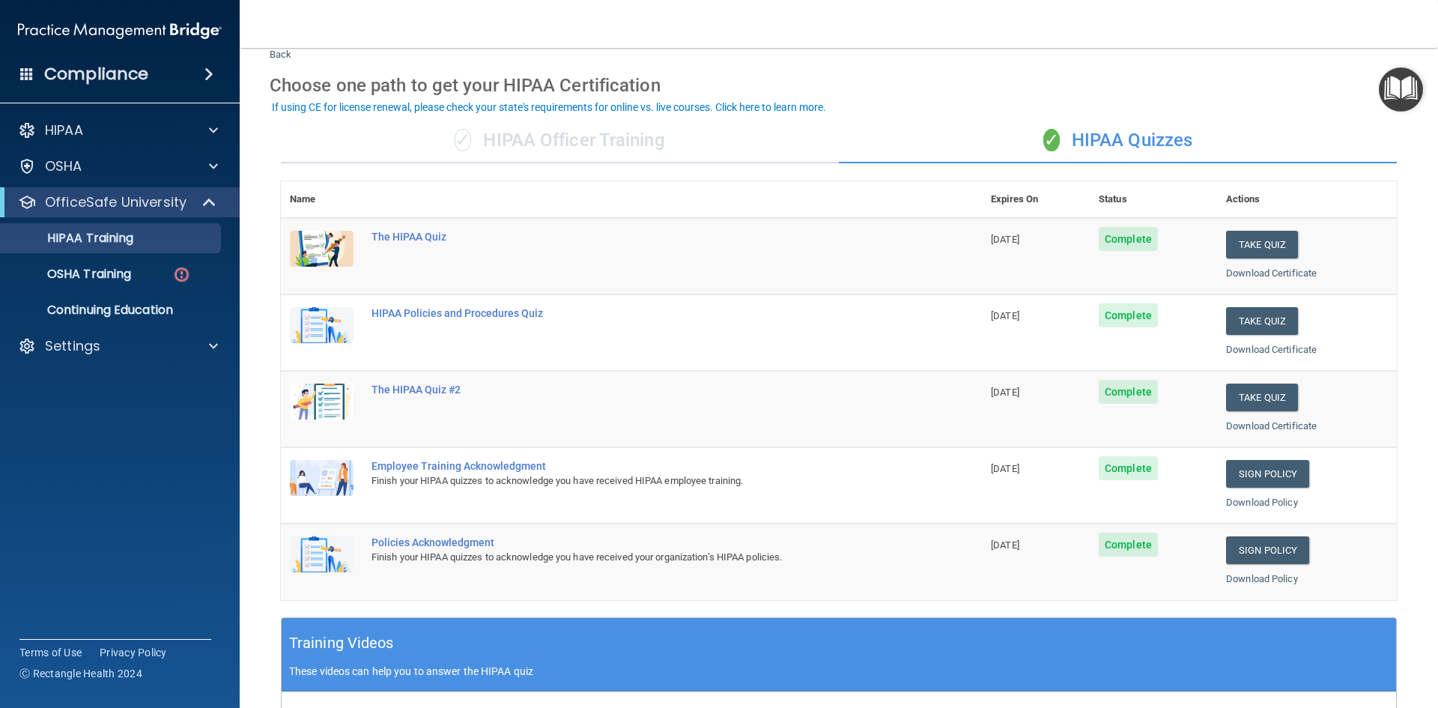
click at [585, 146] on div "✓ HIPAA Officer Training" at bounding box center [560, 140] width 558 height 45
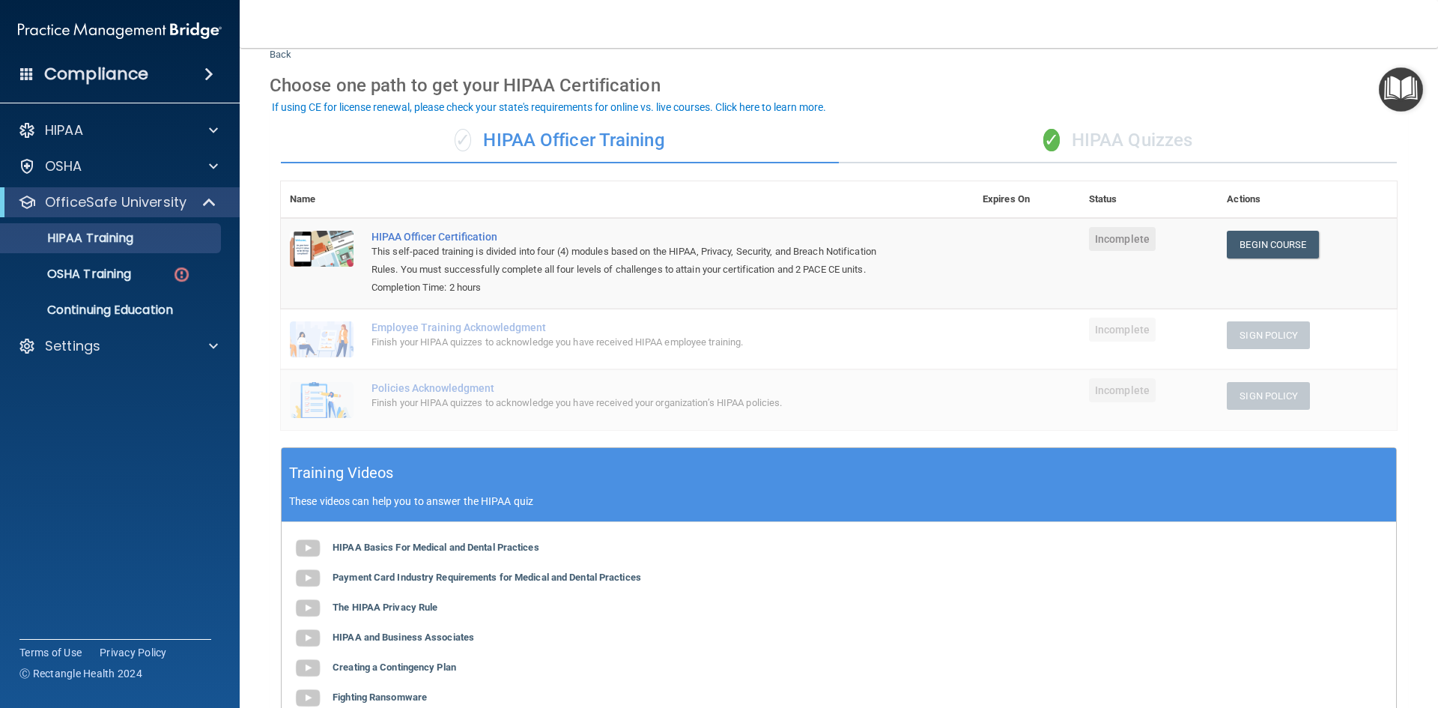
click at [1113, 150] on div "✓ HIPAA Quizzes" at bounding box center [1118, 140] width 558 height 45
